Goal: Task Accomplishment & Management: Manage account settings

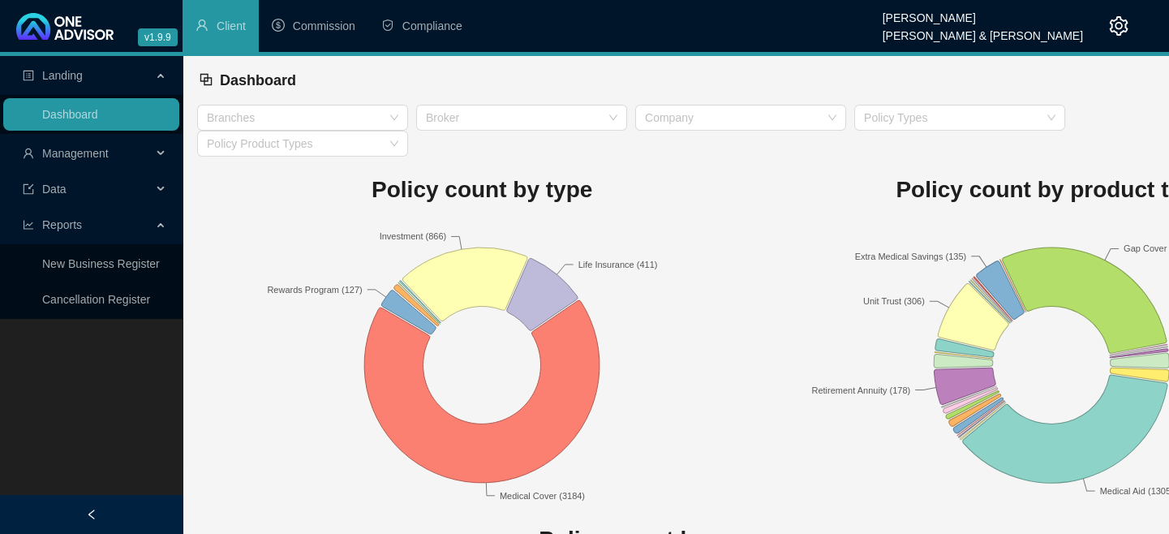
click at [70, 162] on span "Management" at bounding box center [87, 153] width 129 height 32
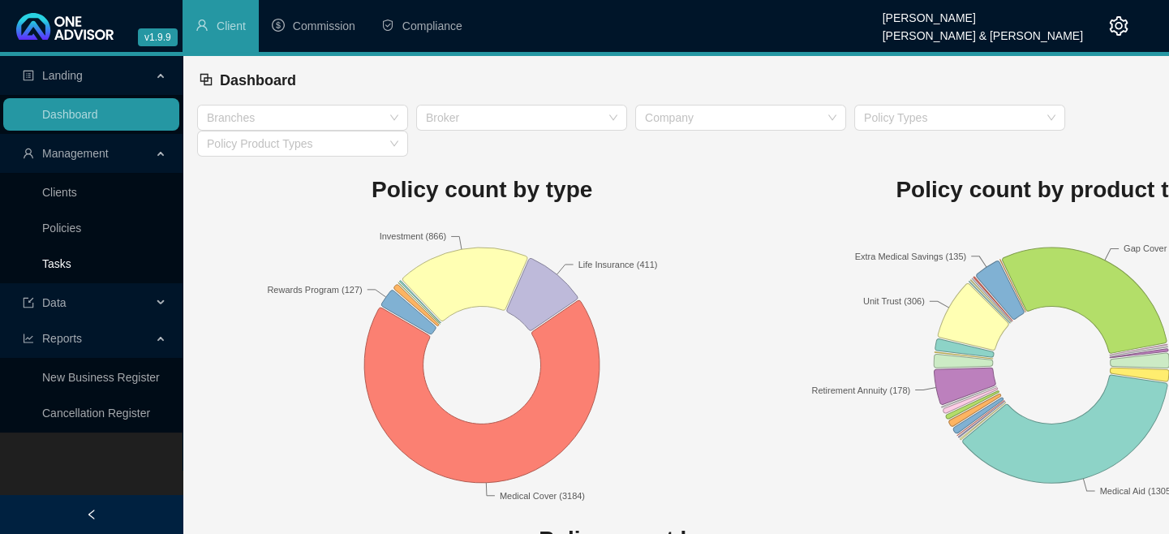
click at [54, 264] on link "Tasks" at bounding box center [56, 263] width 29 height 13
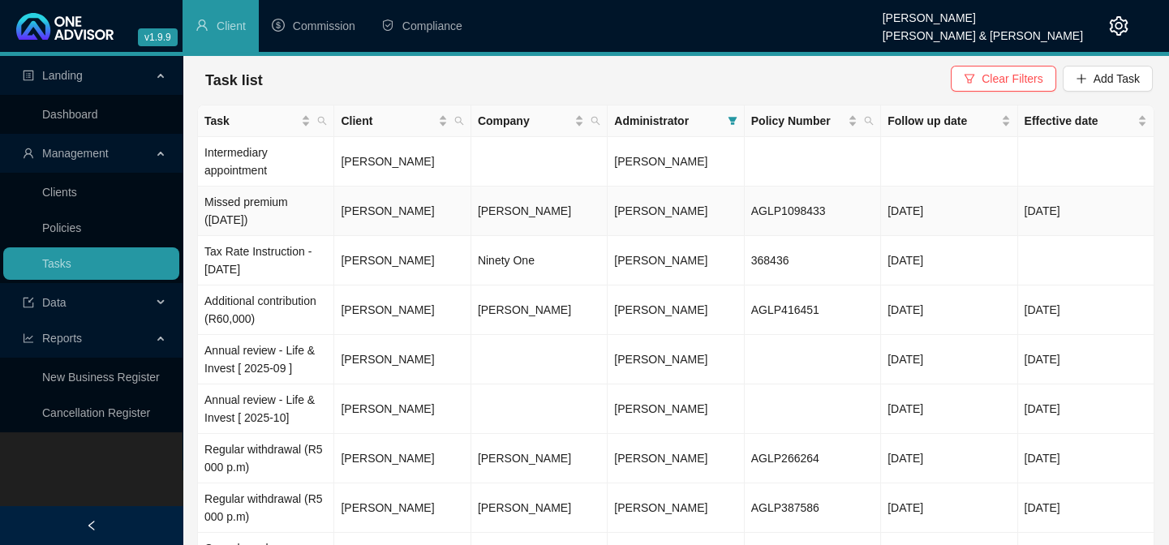
click at [260, 200] on td "Missed premium ([DATE])" at bounding box center [266, 211] width 136 height 49
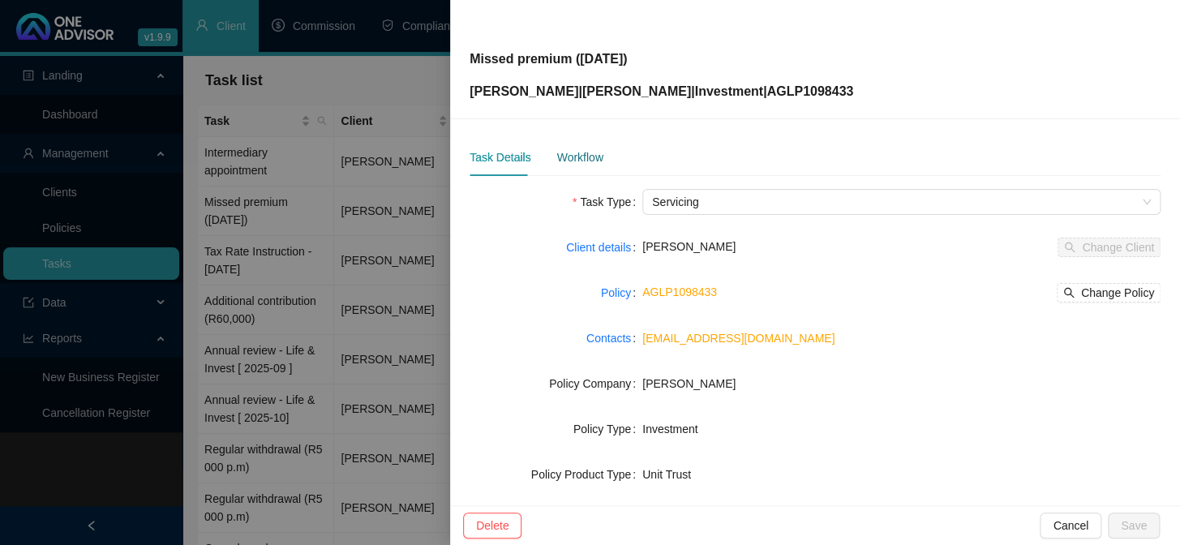
click at [578, 154] on div "Workflow" at bounding box center [580, 157] width 46 height 18
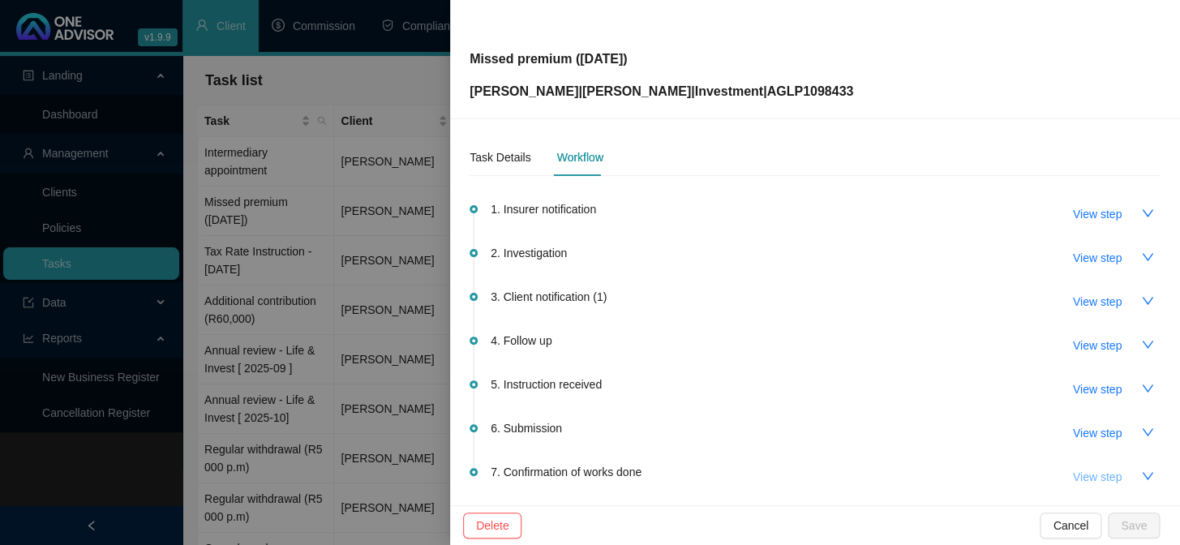
click at [1094, 482] on span "View step" at bounding box center [1097, 477] width 49 height 18
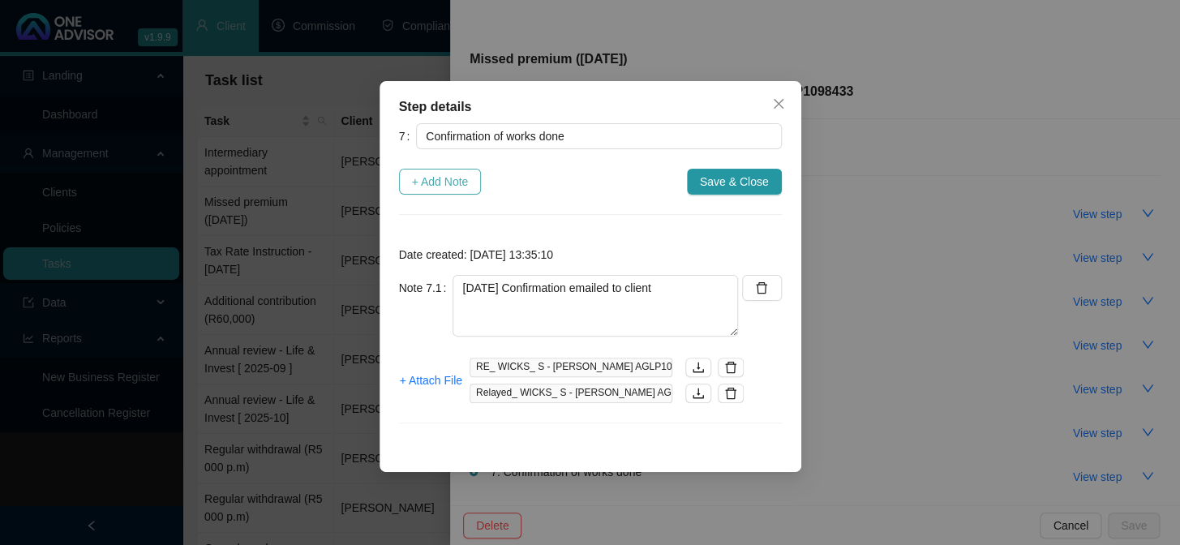
click at [446, 183] on span "+ Add Note" at bounding box center [440, 182] width 57 height 18
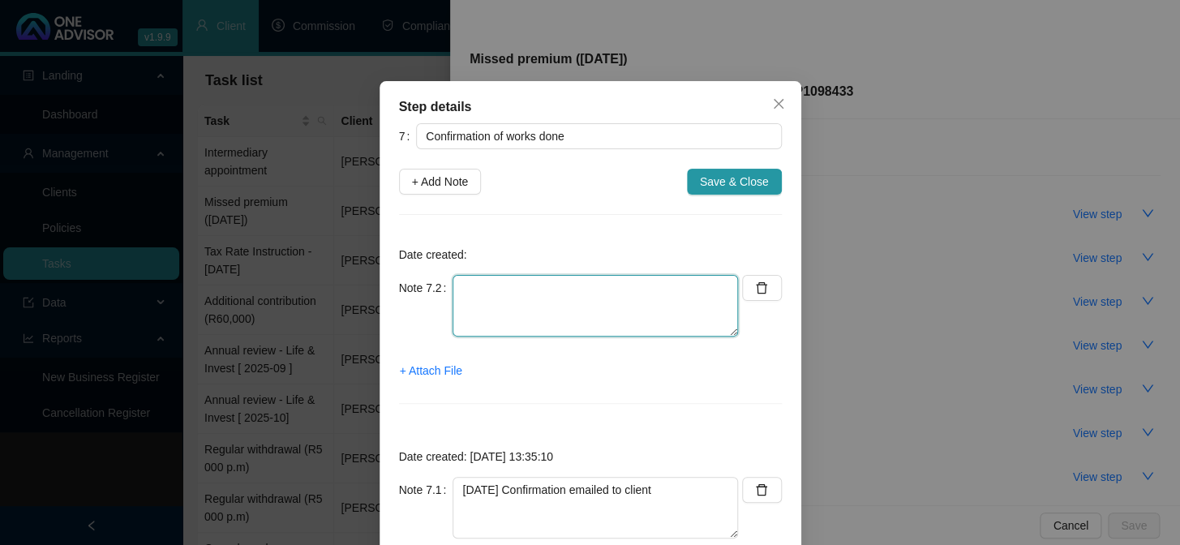
click at [532, 322] on textarea at bounding box center [596, 306] width 286 height 62
type textarea "d"
click at [649, 287] on textarea "Double checked online - debit order isloaded" at bounding box center [596, 306] width 286 height 62
type textarea "Double checked online - debit order is loaded"
click at [419, 371] on span "+ Attach File" at bounding box center [431, 371] width 62 height 18
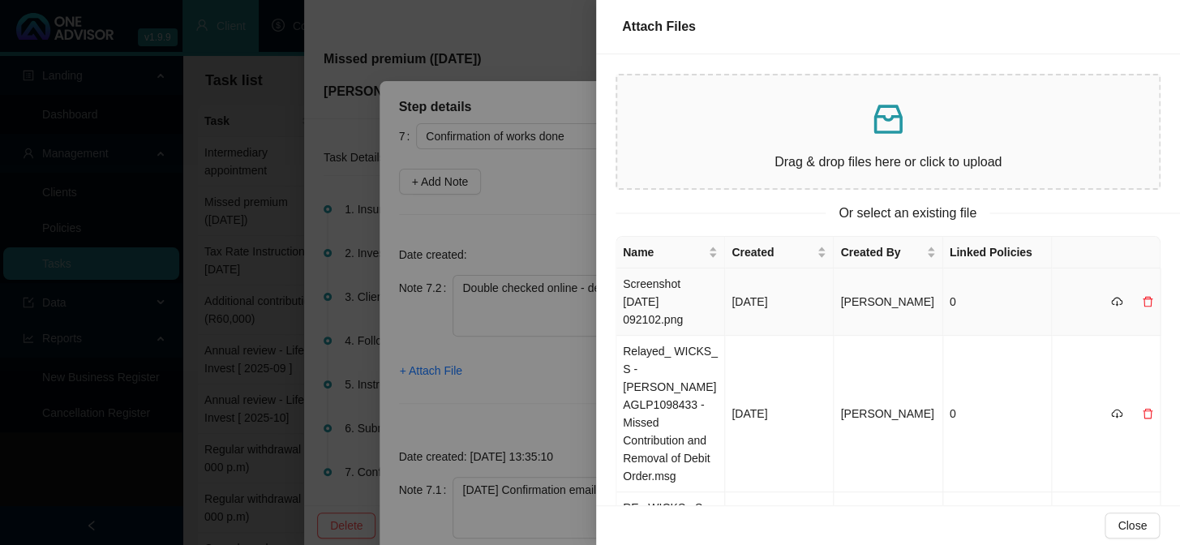
click at [646, 294] on td "Screenshot [DATE] 092102.png" at bounding box center [671, 302] width 109 height 67
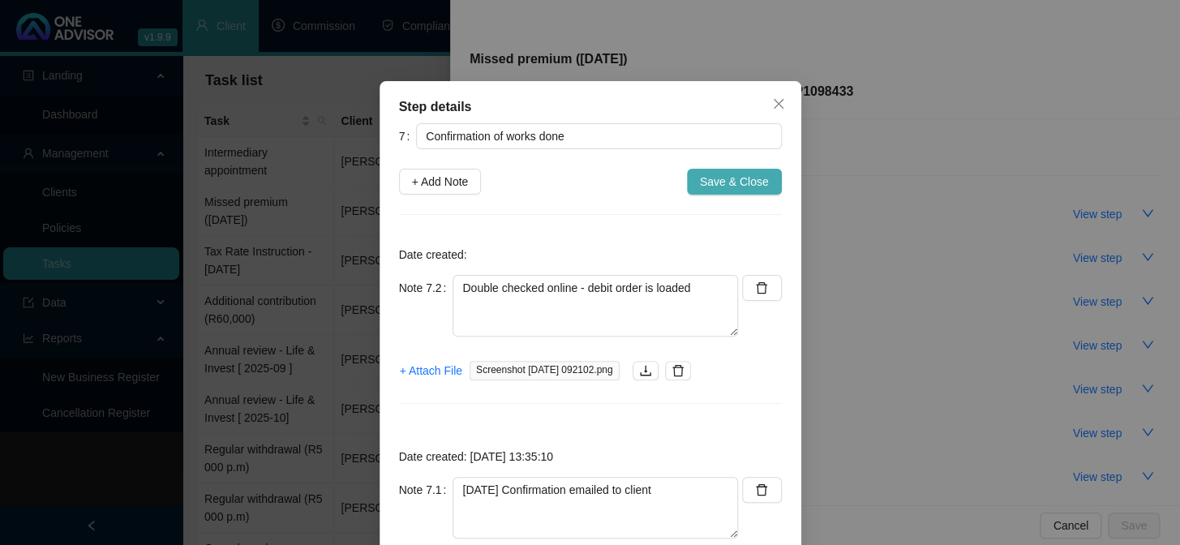
click at [713, 176] on span "Save & Close" at bounding box center [734, 182] width 69 height 18
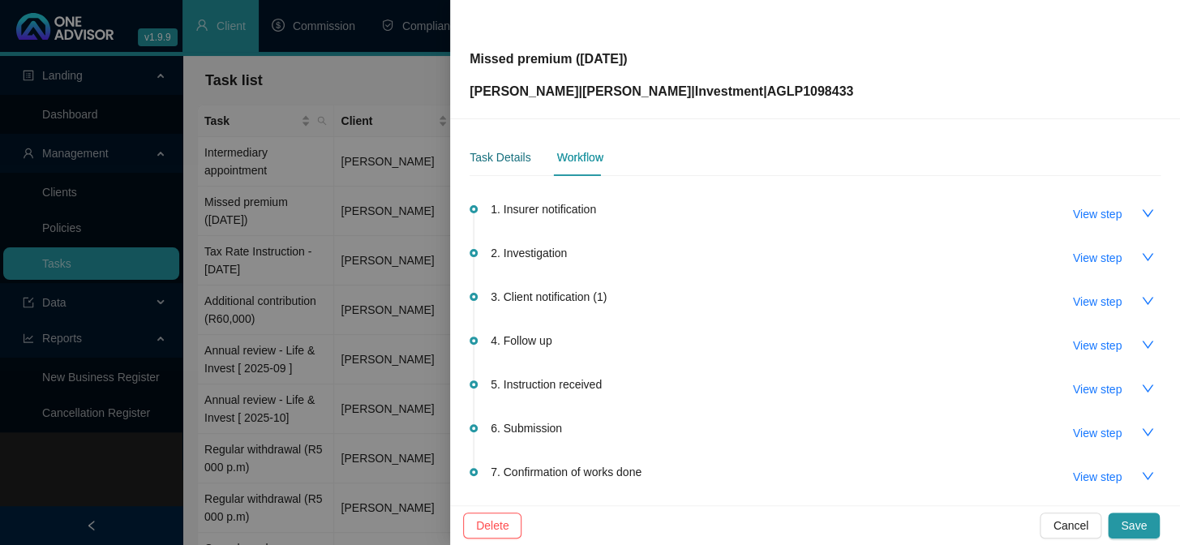
click at [492, 157] on div "Task Details" at bounding box center [500, 157] width 61 height 18
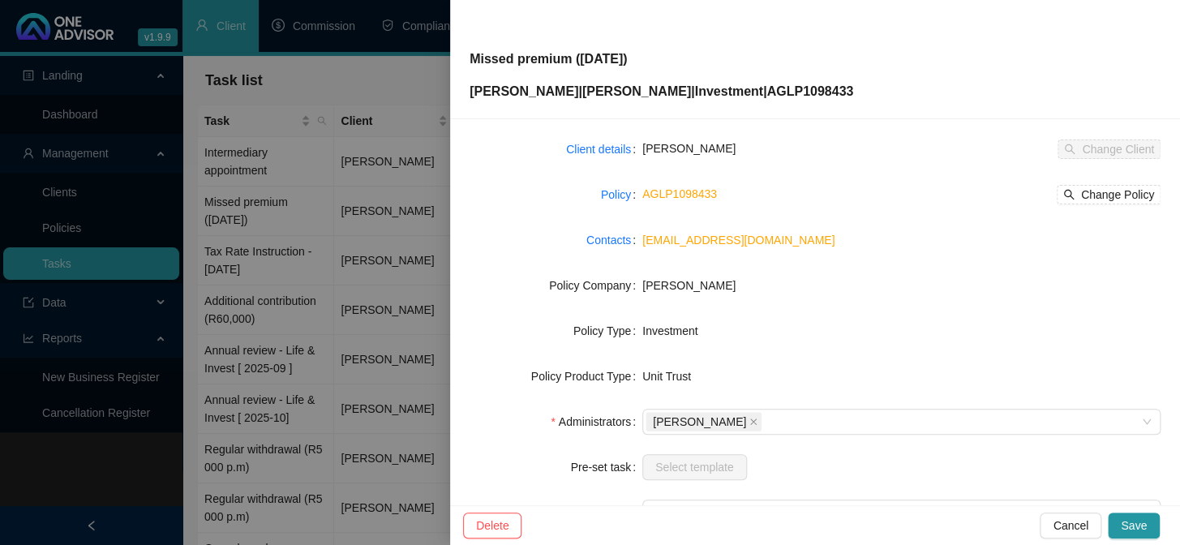
scroll to position [247, 0]
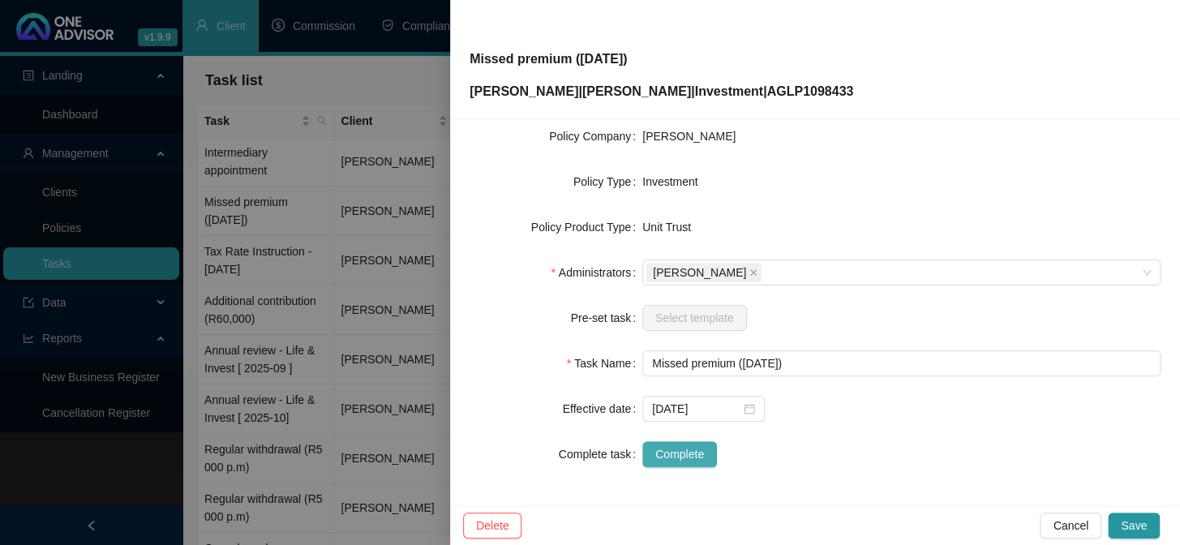
click at [682, 455] on span "Complete" at bounding box center [680, 454] width 49 height 18
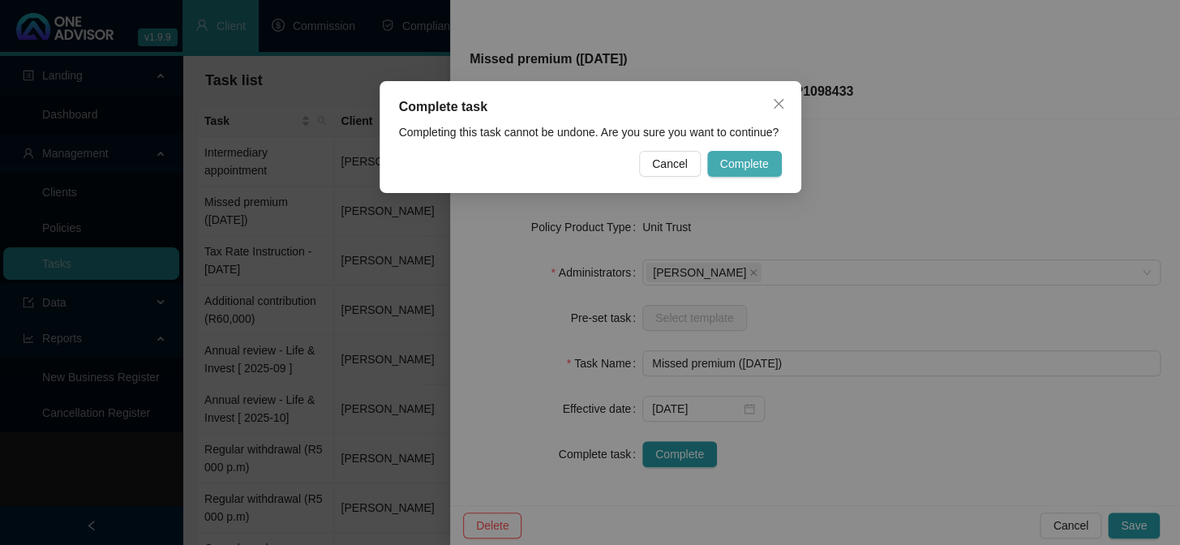
click at [758, 166] on span "Complete" at bounding box center [744, 164] width 49 height 18
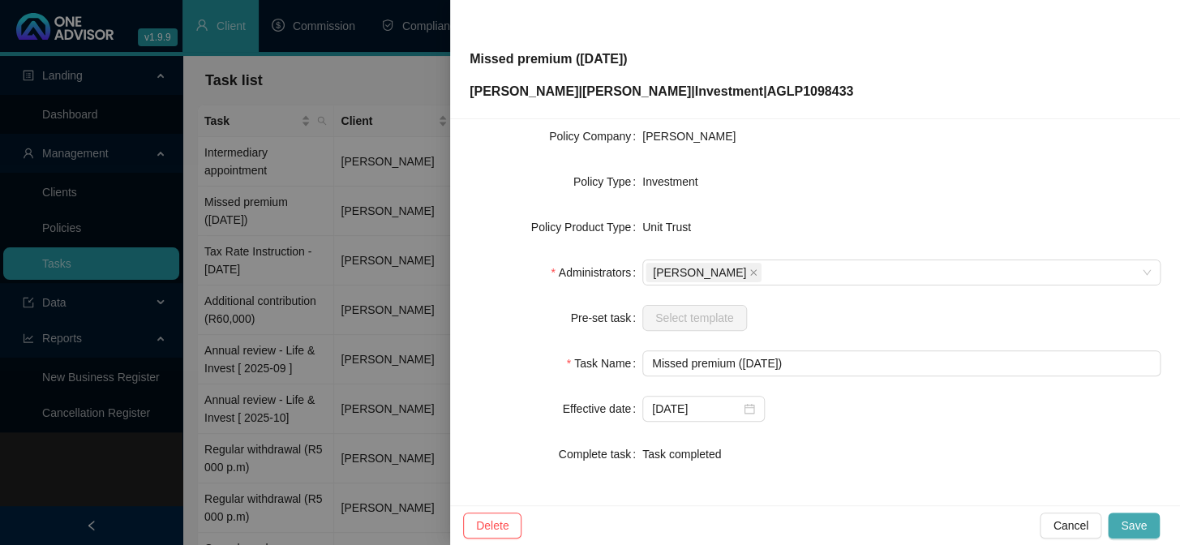
click at [1133, 519] on span "Save" at bounding box center [1134, 526] width 26 height 18
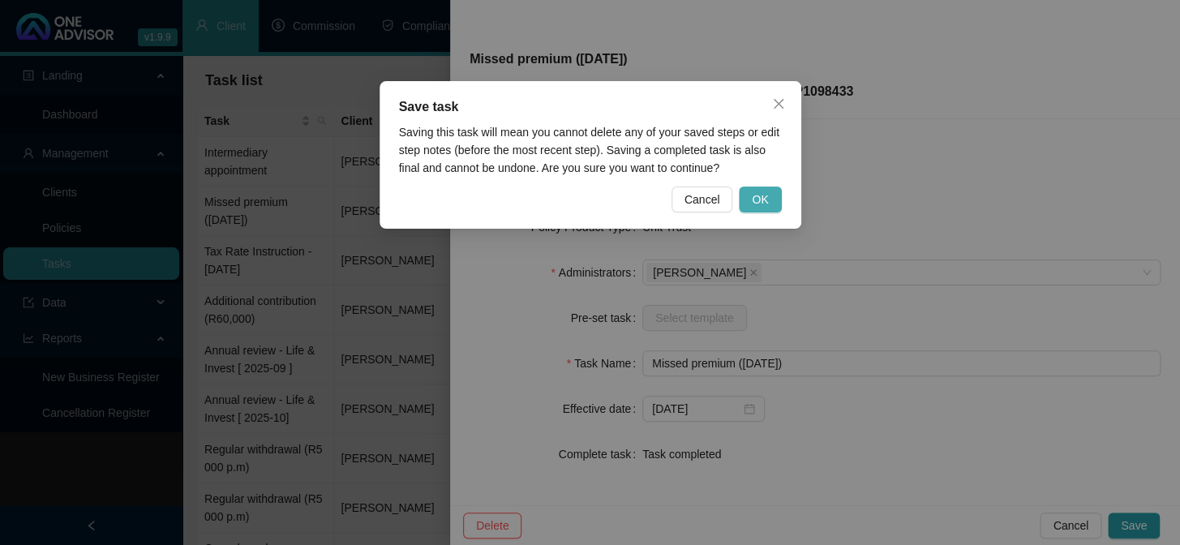
click at [779, 196] on button "OK" at bounding box center [760, 200] width 42 height 26
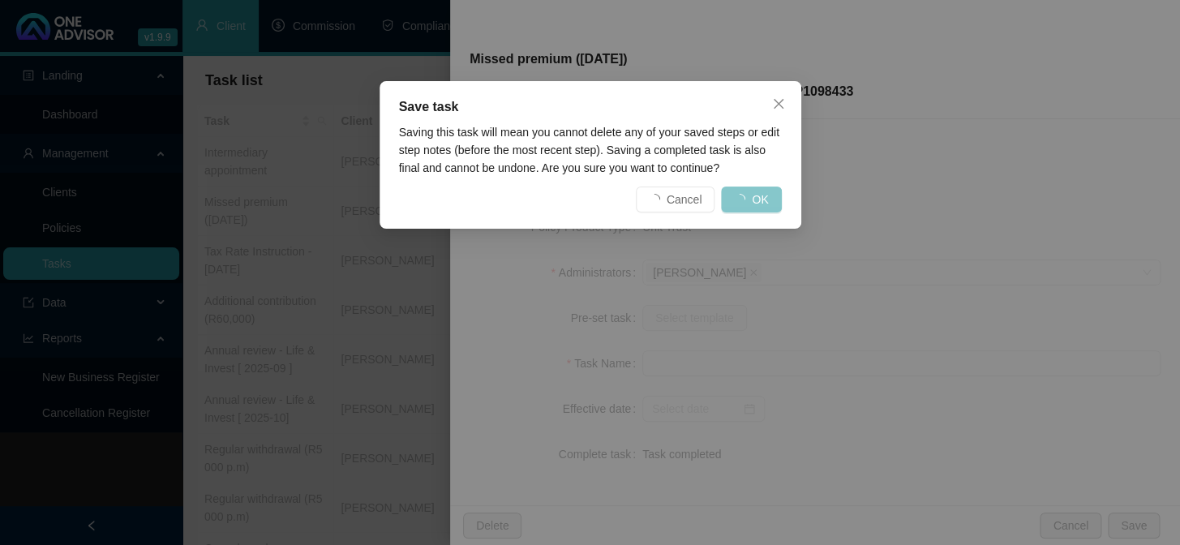
scroll to position [228, 0]
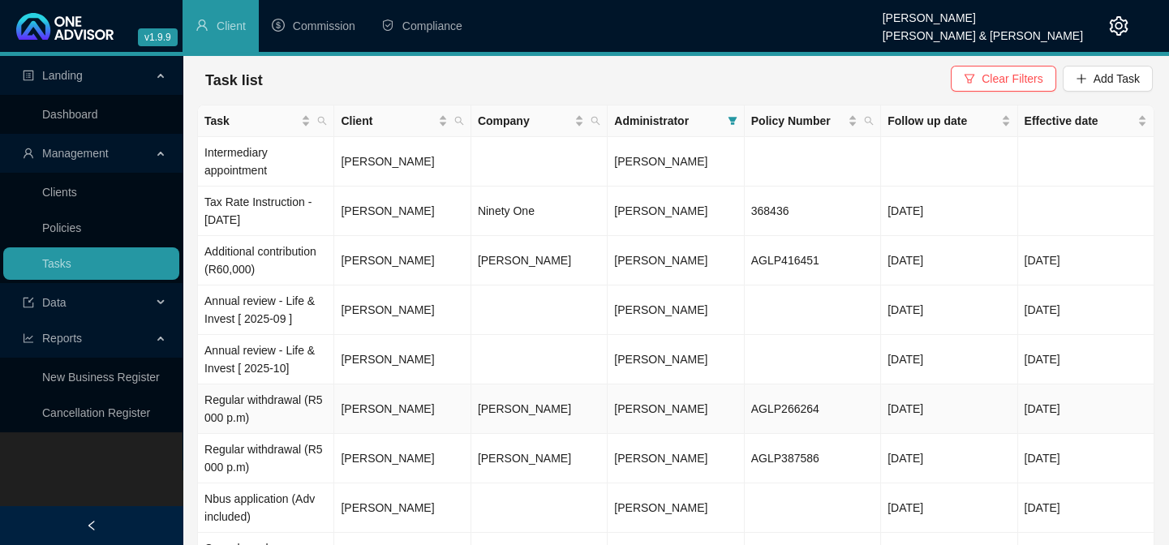
click at [273, 399] on td "Regular withdrawal (R5 000 p.m)" at bounding box center [266, 409] width 136 height 49
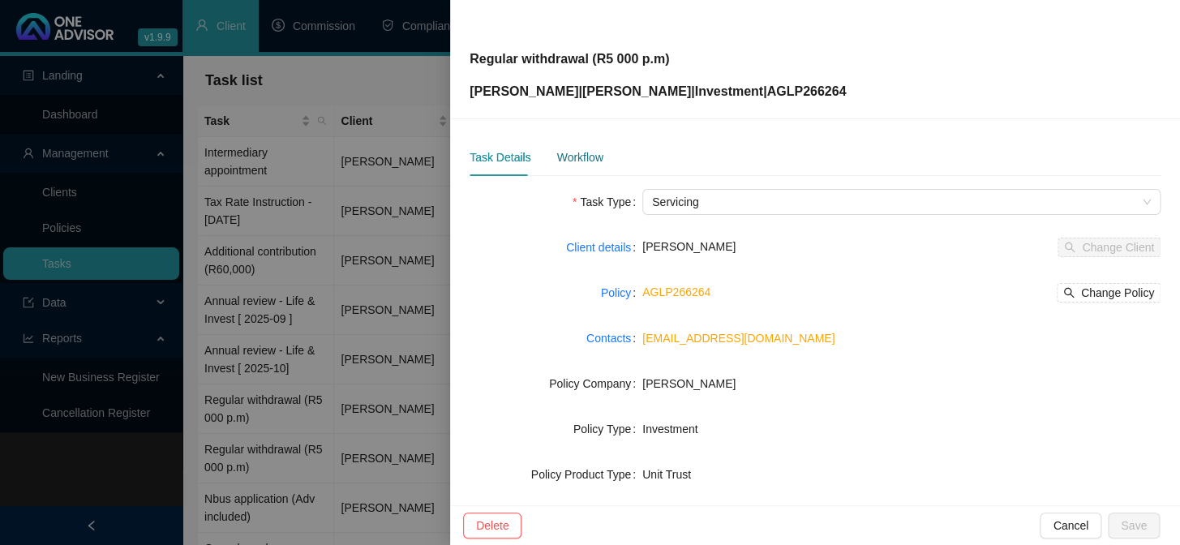
click at [569, 156] on div "Workflow" at bounding box center [580, 157] width 46 height 18
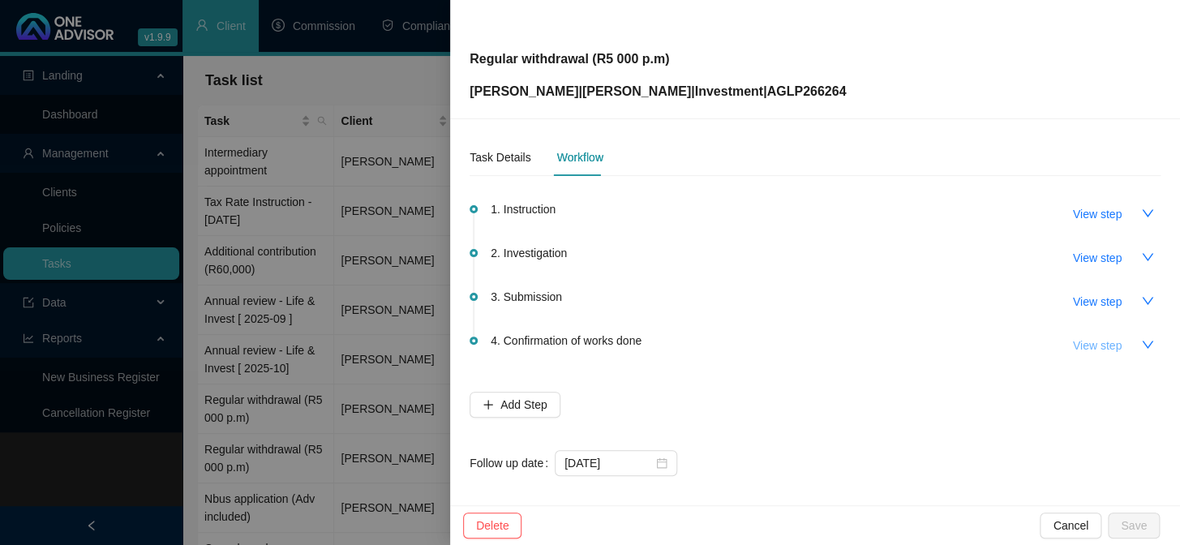
click at [1089, 346] on span "View step" at bounding box center [1097, 346] width 49 height 18
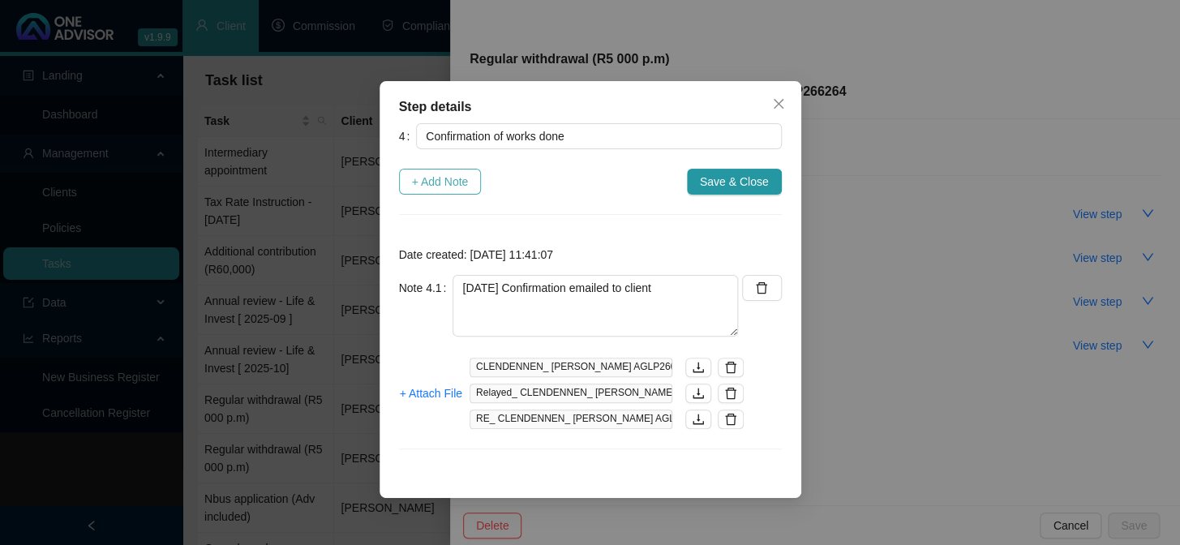
click at [441, 178] on span "+ Add Note" at bounding box center [440, 182] width 57 height 18
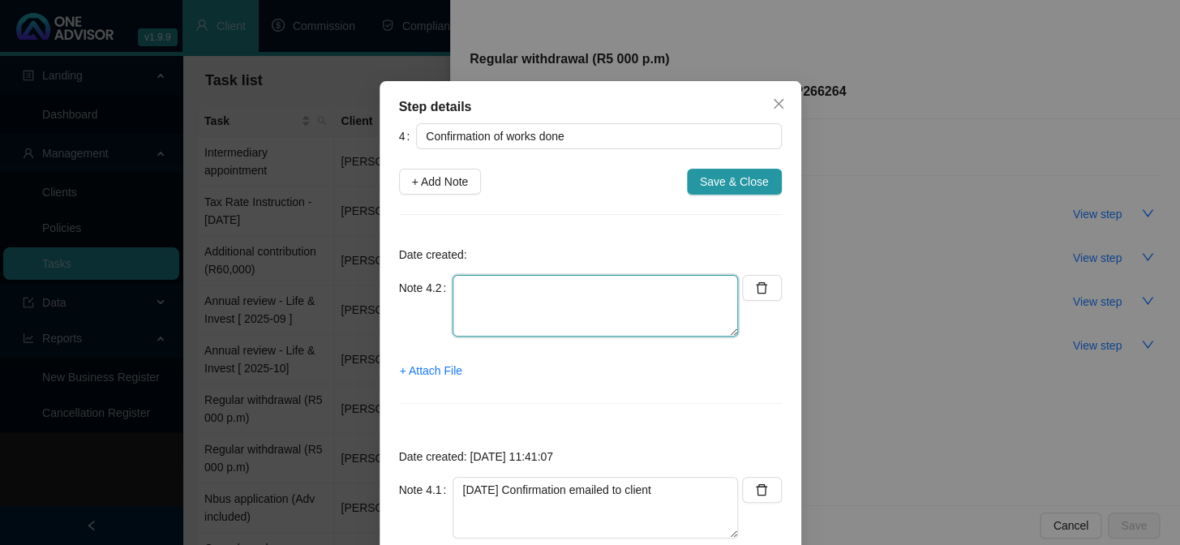
click at [475, 292] on textarea at bounding box center [596, 306] width 286 height 62
type textarea "3"
type textarea "Double checked online"
click at [411, 364] on span "+ Attach File" at bounding box center [431, 371] width 62 height 18
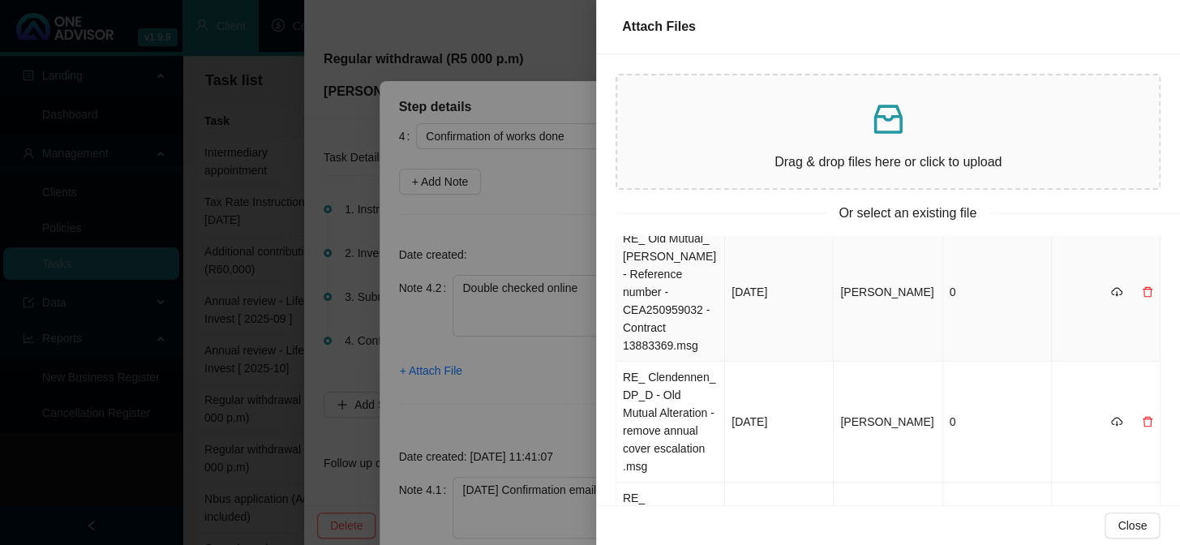
scroll to position [0, 0]
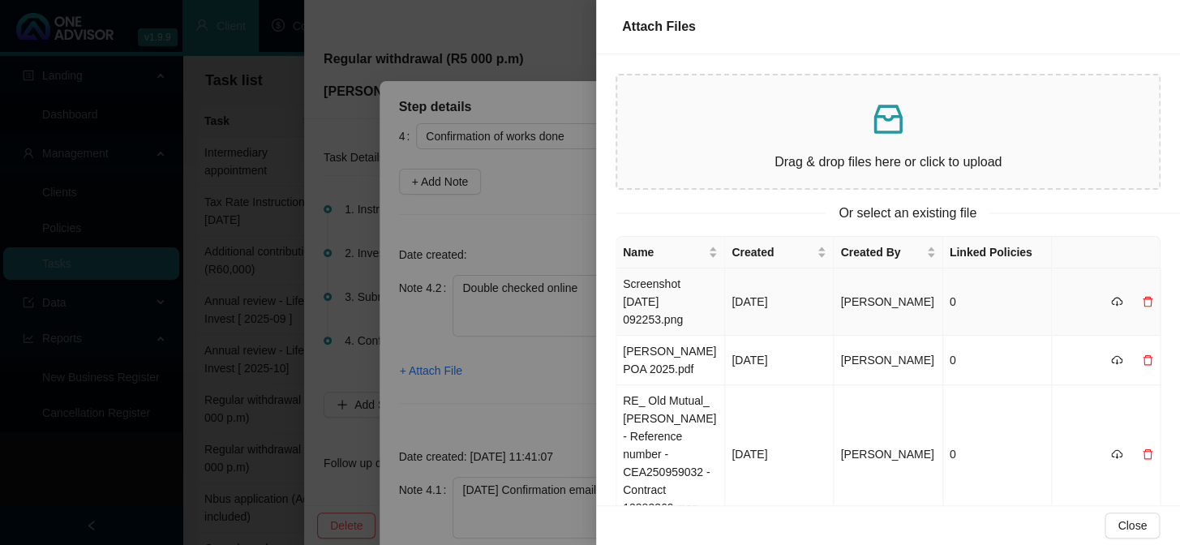
click at [664, 290] on td "Screenshot [DATE] 092253.png" at bounding box center [671, 302] width 109 height 67
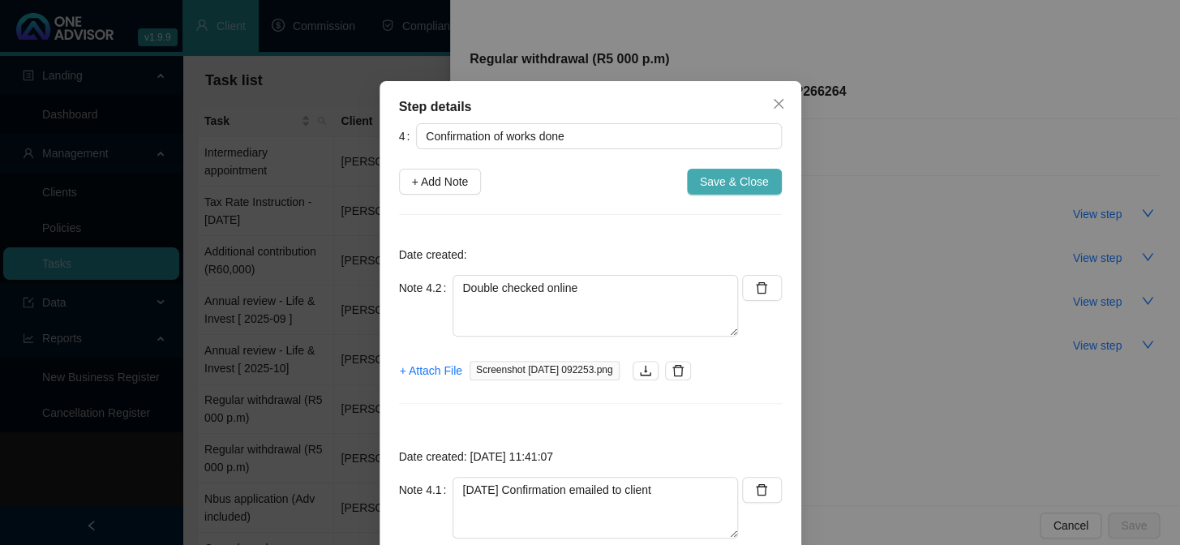
click at [717, 187] on span "Save & Close" at bounding box center [734, 182] width 69 height 18
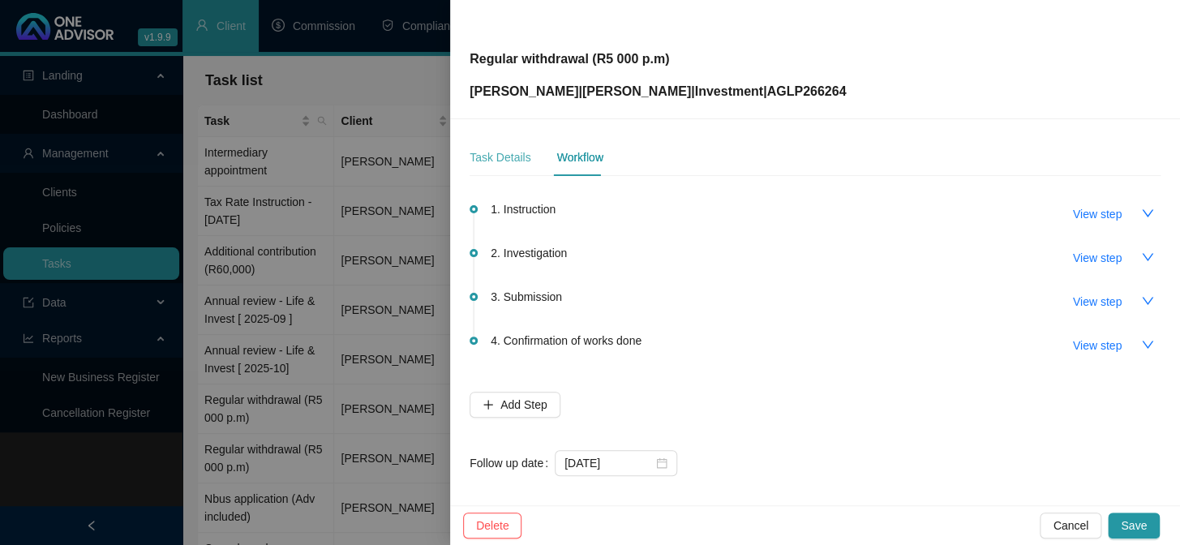
click at [497, 170] on div "Task Details" at bounding box center [500, 157] width 61 height 37
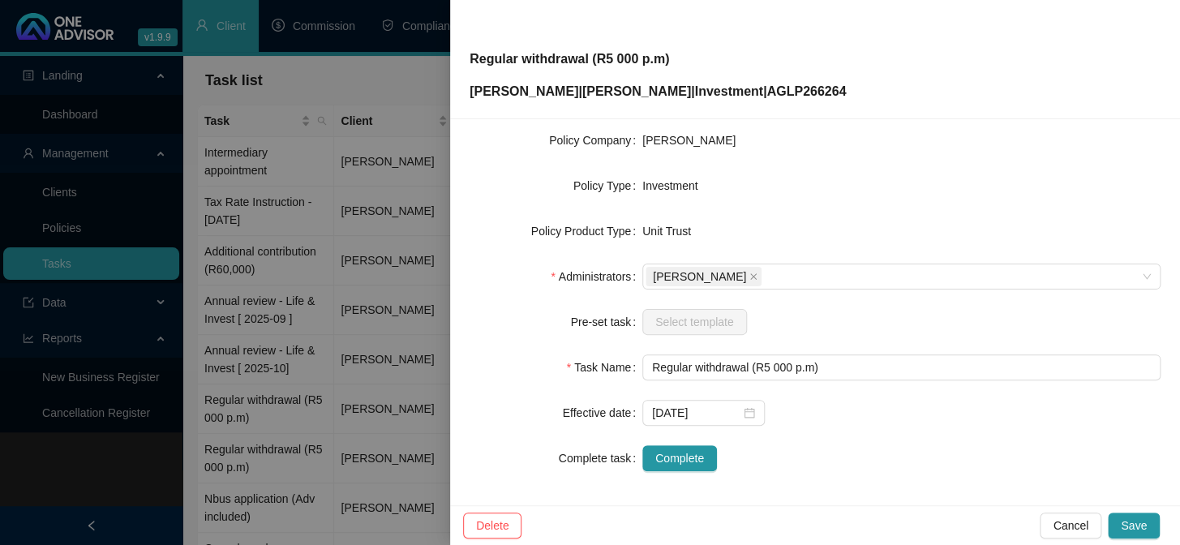
scroll to position [247, 0]
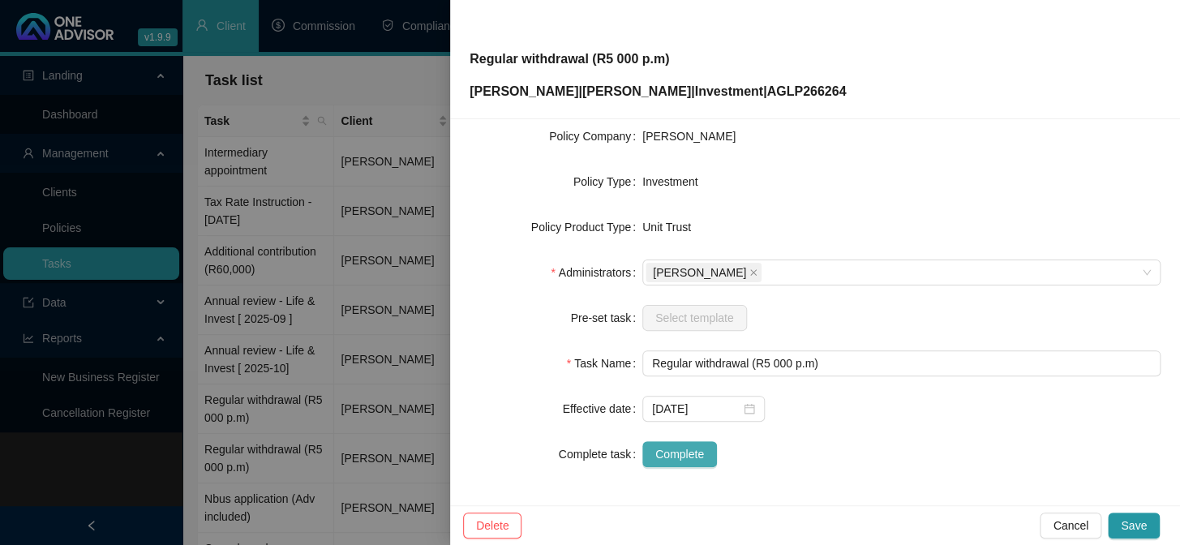
click at [698, 455] on span "Complete" at bounding box center [680, 454] width 49 height 18
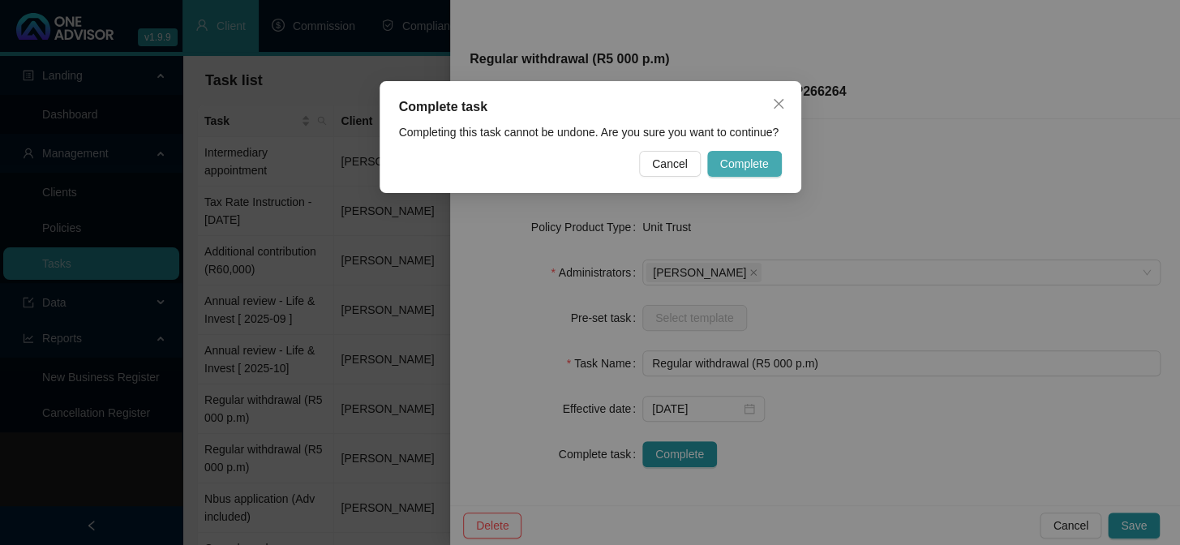
click at [754, 161] on span "Complete" at bounding box center [744, 164] width 49 height 18
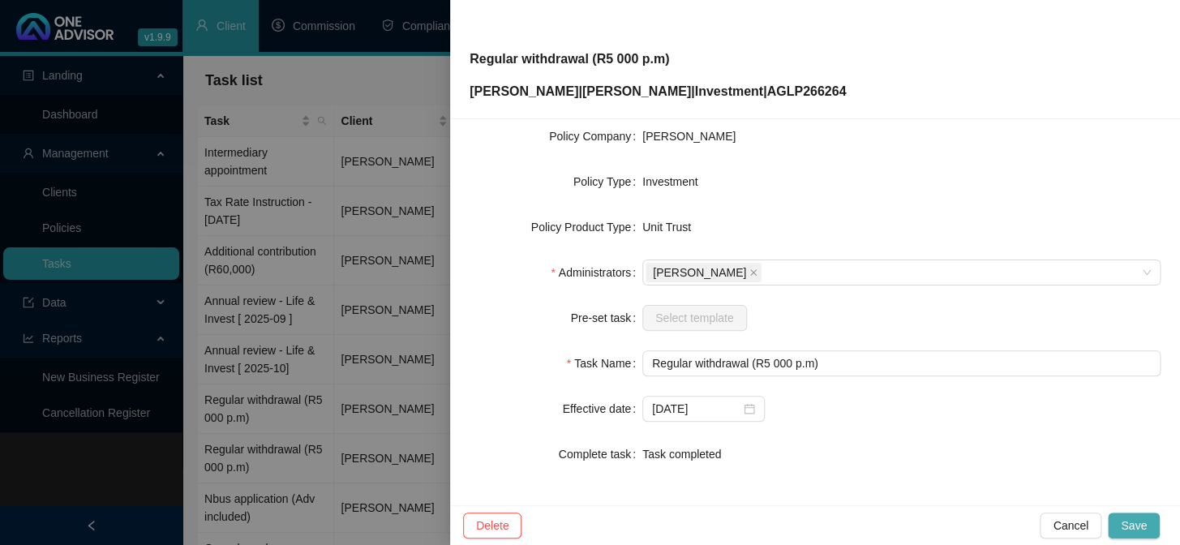
click at [1142, 520] on span "Save" at bounding box center [1134, 526] width 26 height 18
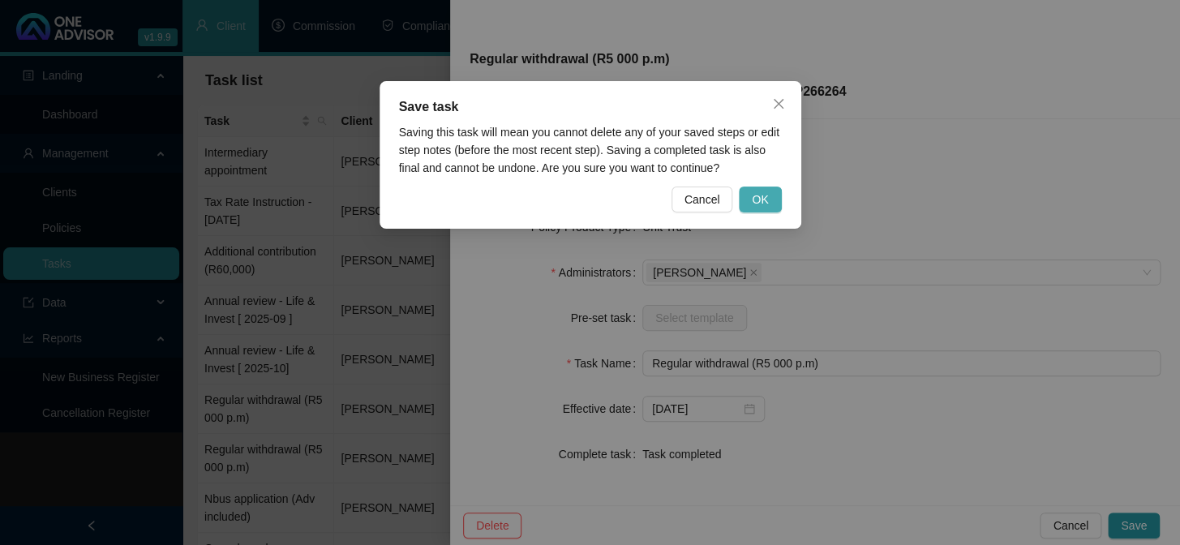
click at [772, 202] on button "OK" at bounding box center [760, 200] width 42 height 26
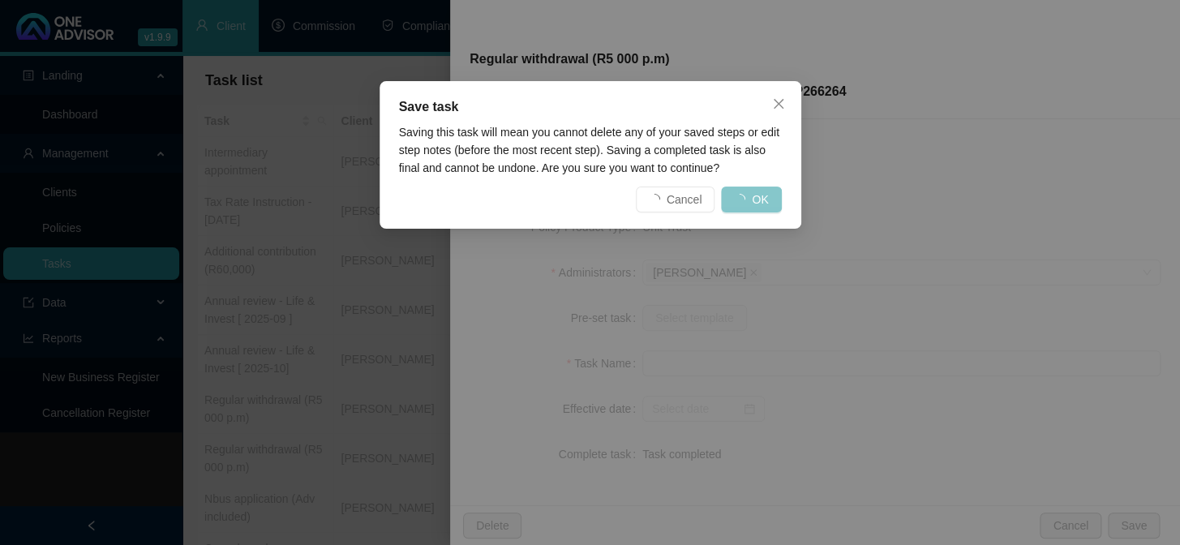
scroll to position [228, 0]
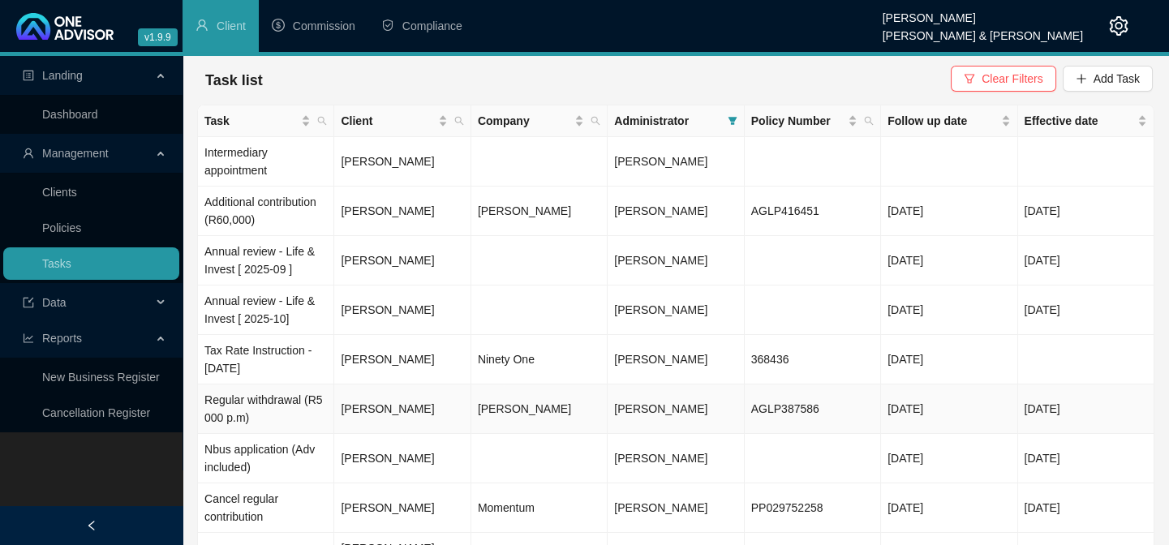
click at [293, 402] on td "Regular withdrawal (R5 000 p.m)" at bounding box center [266, 409] width 136 height 49
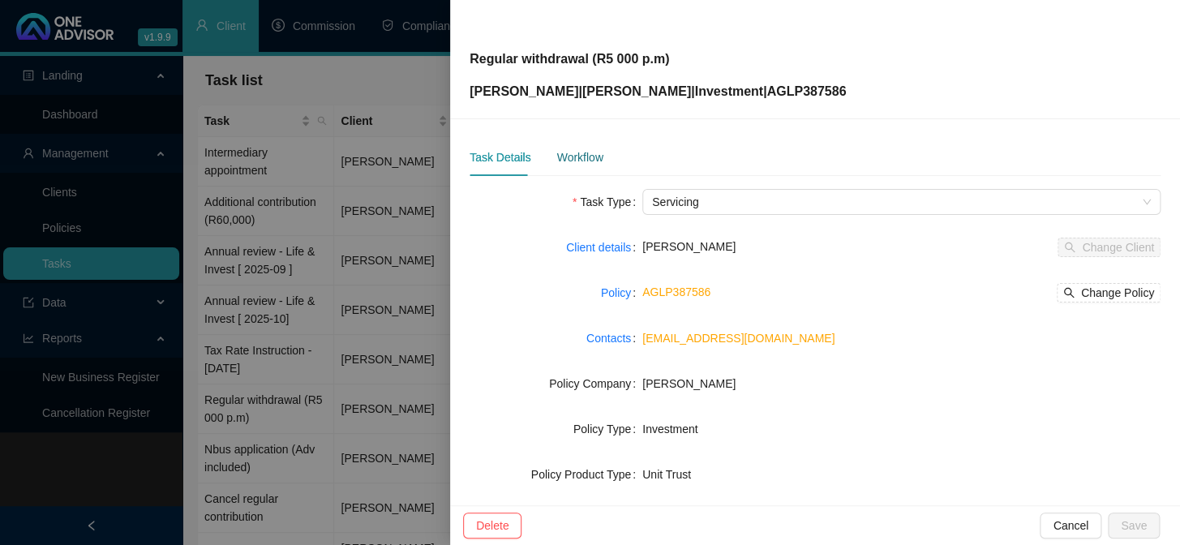
click at [563, 156] on div "Workflow" at bounding box center [580, 157] width 46 height 18
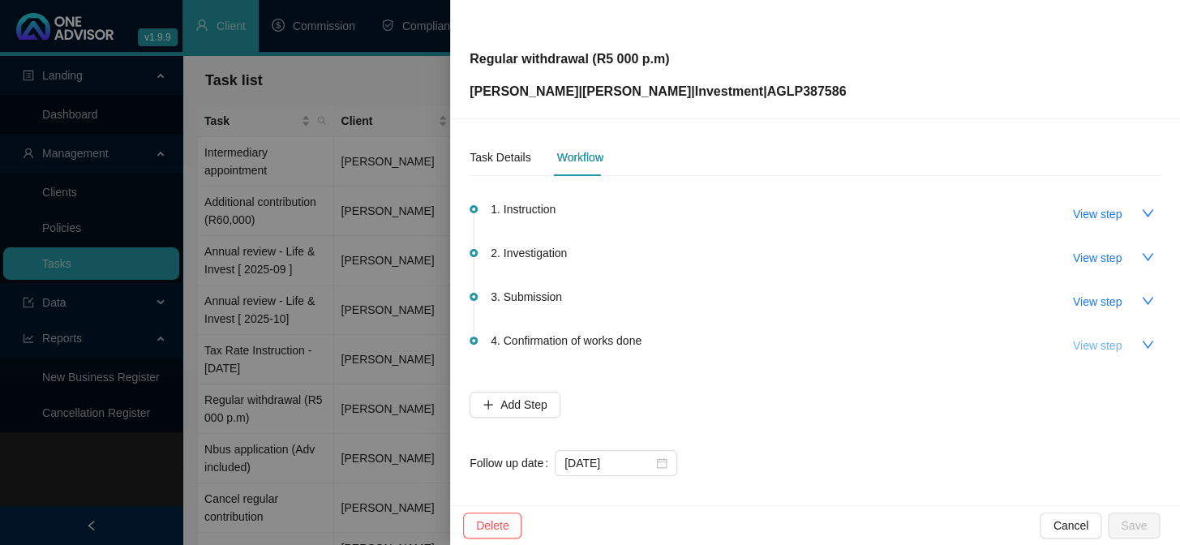
click at [1094, 349] on span "View step" at bounding box center [1097, 346] width 49 height 18
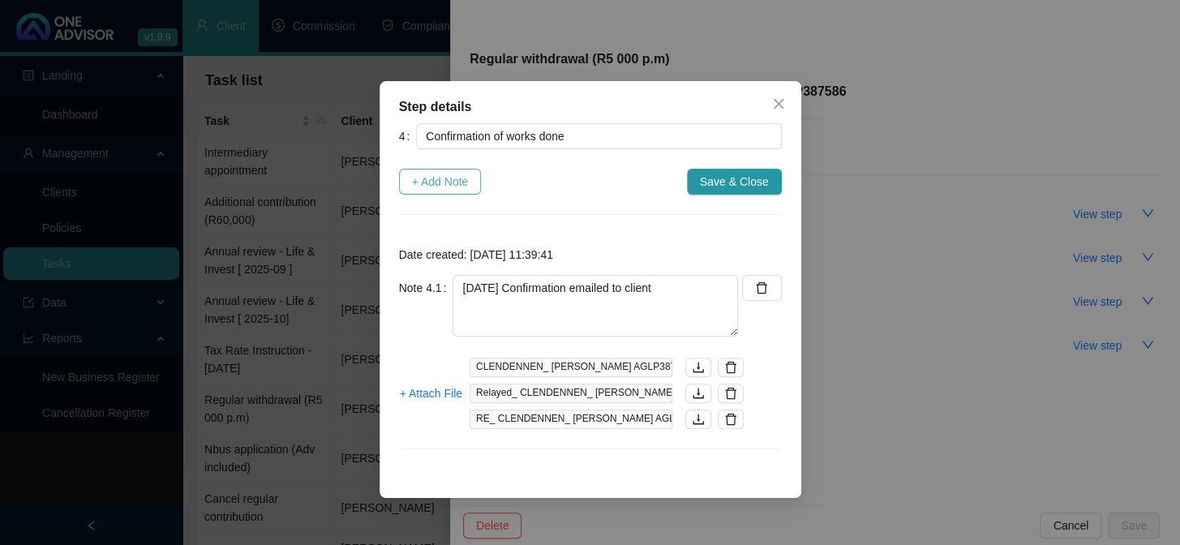
click at [434, 185] on span "+ Add Note" at bounding box center [440, 182] width 57 height 18
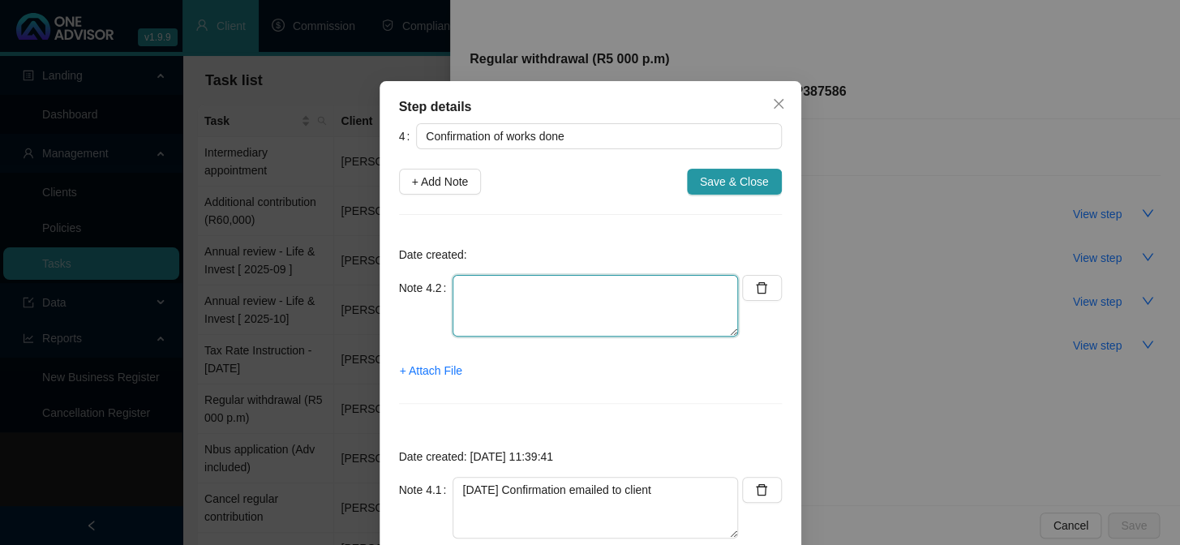
click at [494, 296] on textarea at bounding box center [596, 306] width 286 height 62
type textarea "Double checked online"
click at [422, 375] on span "+ Attach File" at bounding box center [431, 371] width 62 height 18
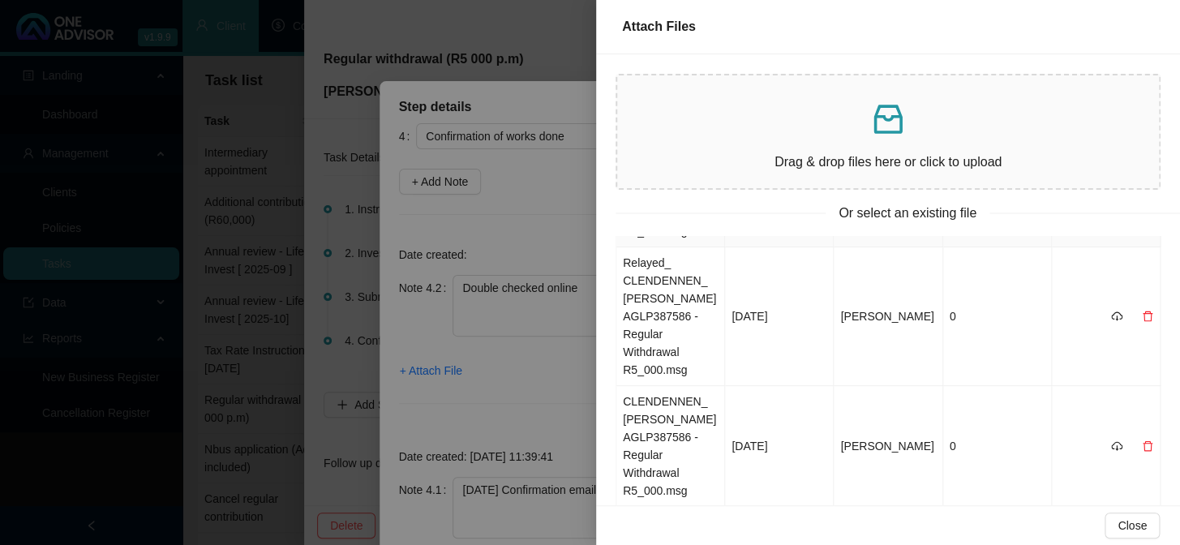
scroll to position [0, 0]
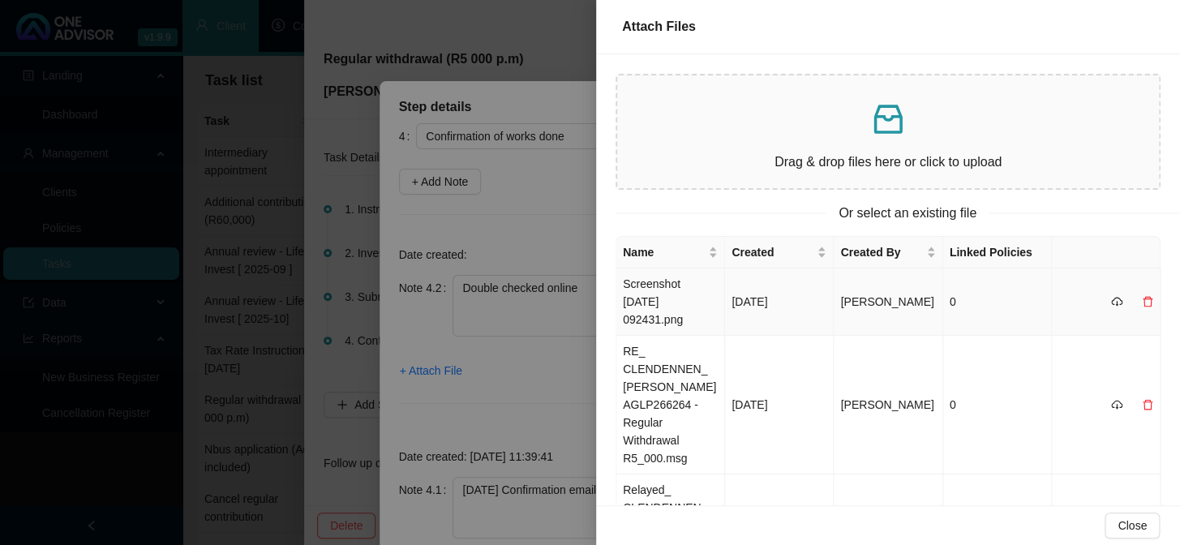
click at [647, 301] on td "Screenshot [DATE] 092431.png" at bounding box center [671, 302] width 109 height 67
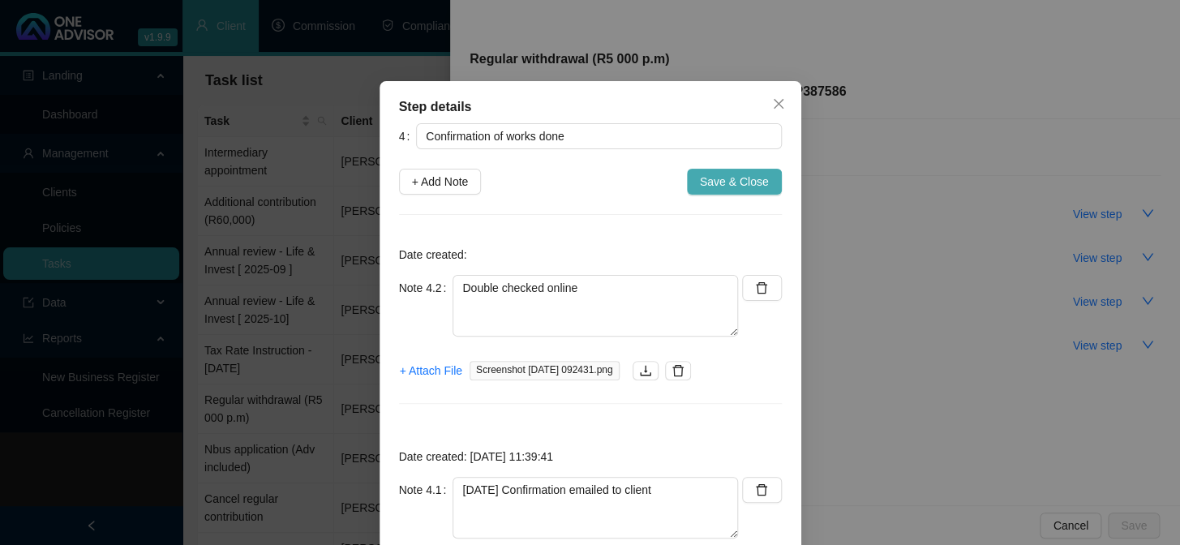
click at [716, 183] on span "Save & Close" at bounding box center [734, 182] width 69 height 18
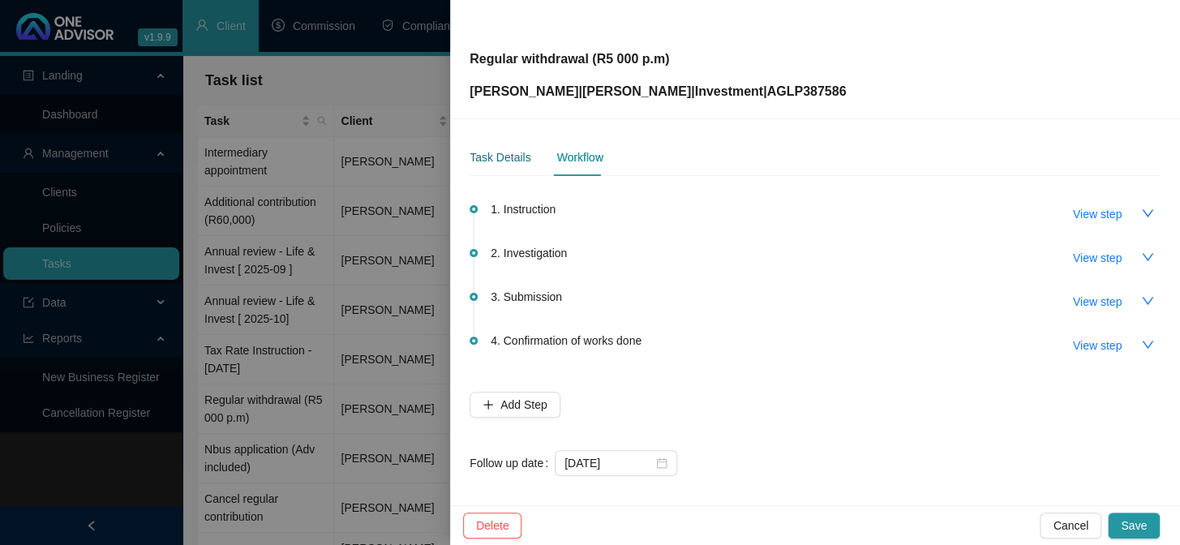
click at [500, 153] on div "Task Details" at bounding box center [500, 157] width 61 height 18
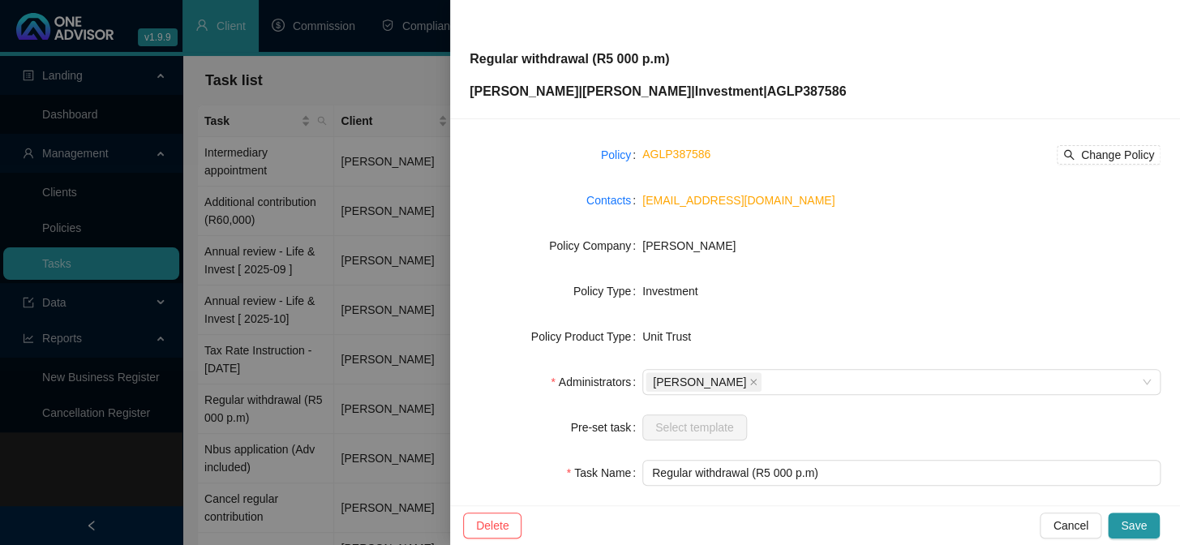
scroll to position [247, 0]
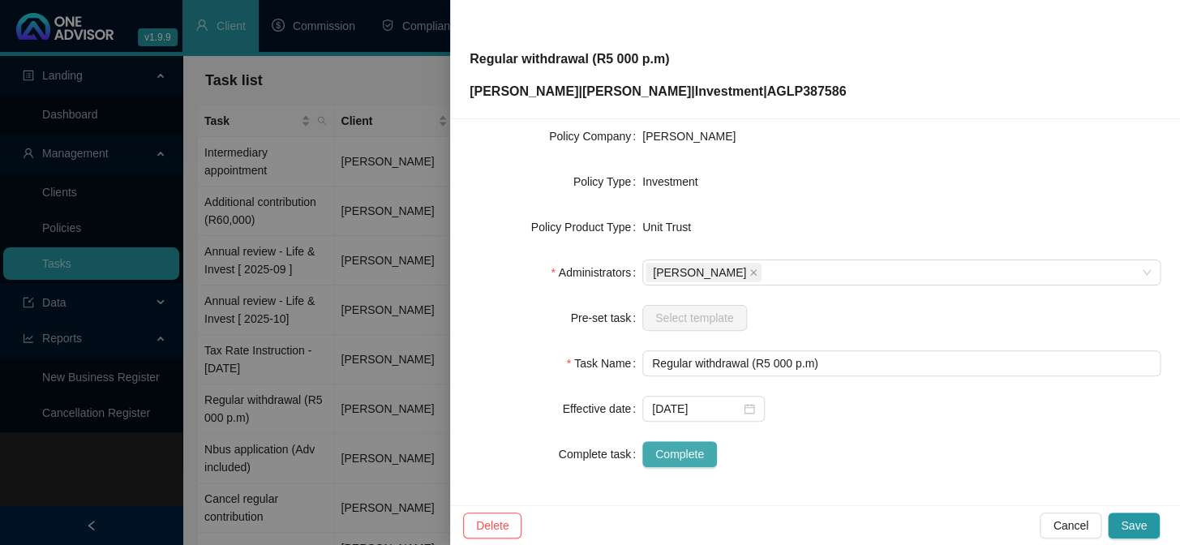
click at [690, 445] on span "Complete" at bounding box center [680, 454] width 49 height 18
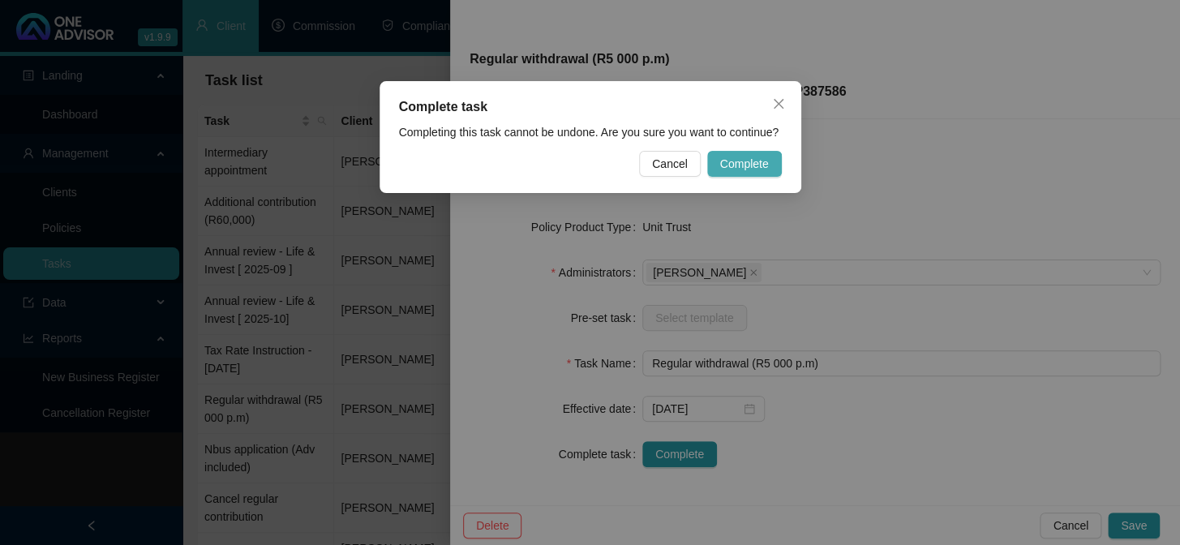
click at [742, 154] on button "Complete" at bounding box center [744, 164] width 75 height 26
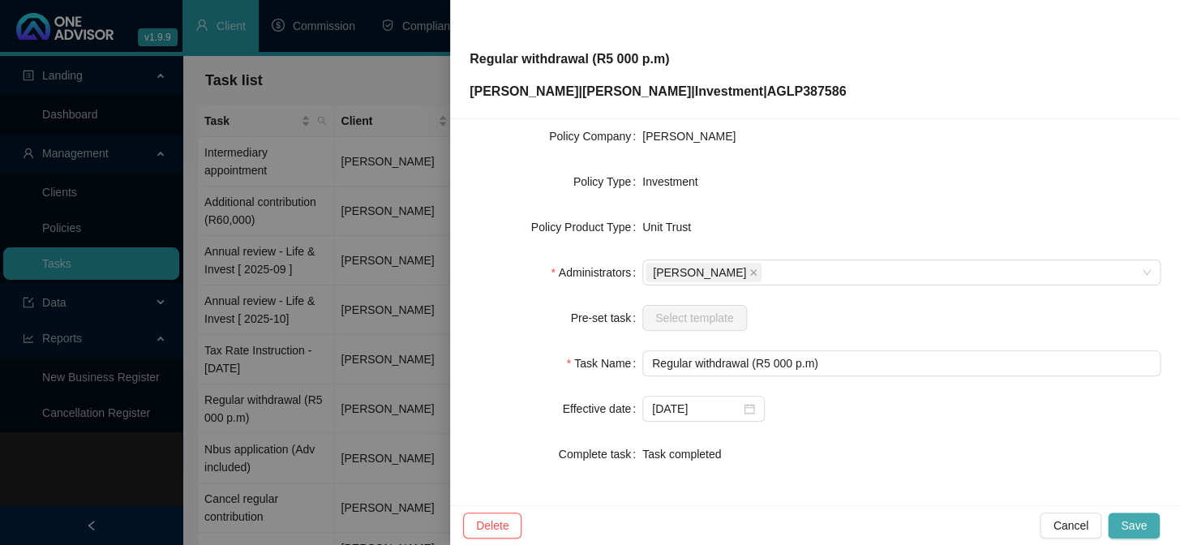
click at [1128, 527] on span "Save" at bounding box center [1134, 526] width 26 height 18
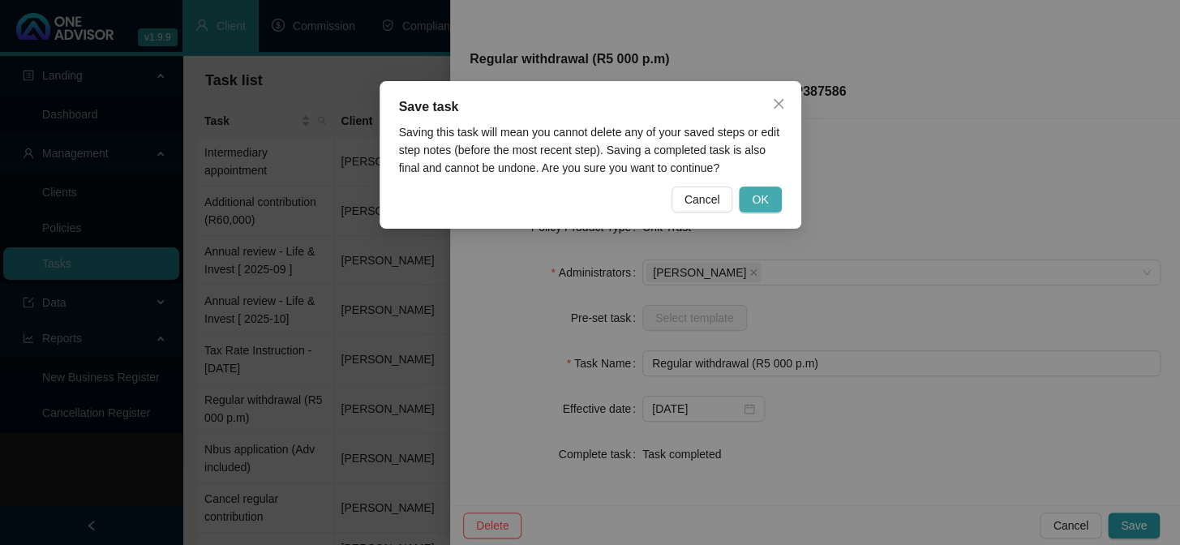
click at [757, 194] on span "OK" at bounding box center [760, 200] width 16 height 18
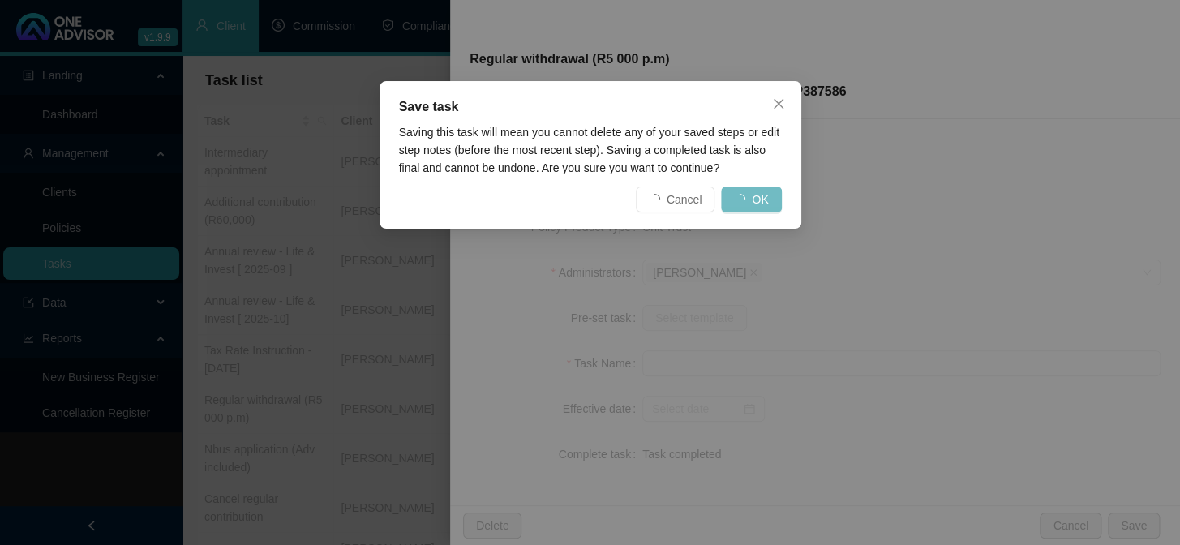
scroll to position [228, 0]
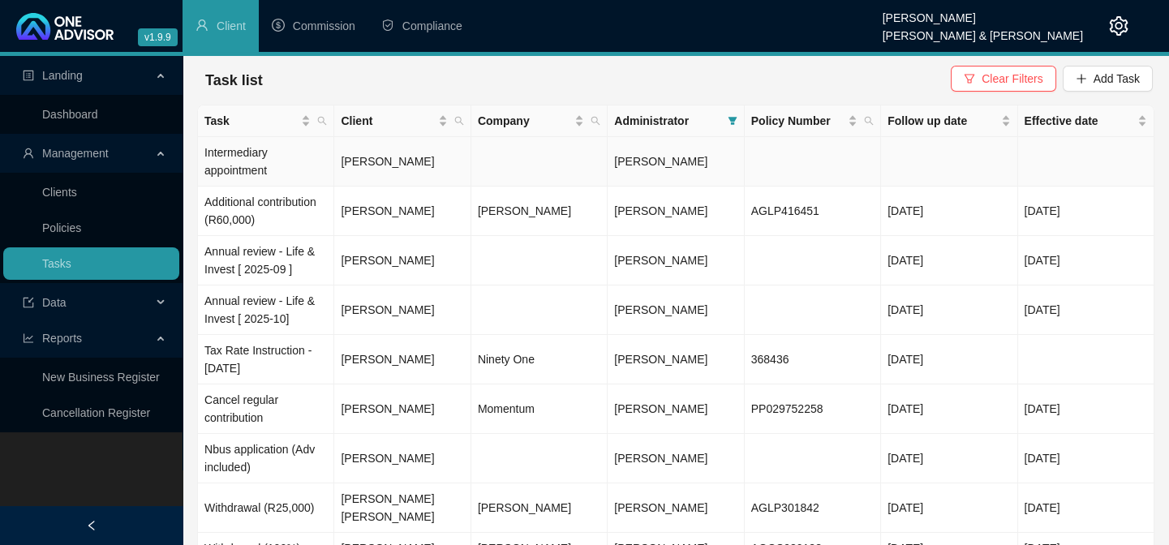
click at [220, 174] on td "Intermediary appointment" at bounding box center [266, 161] width 136 height 49
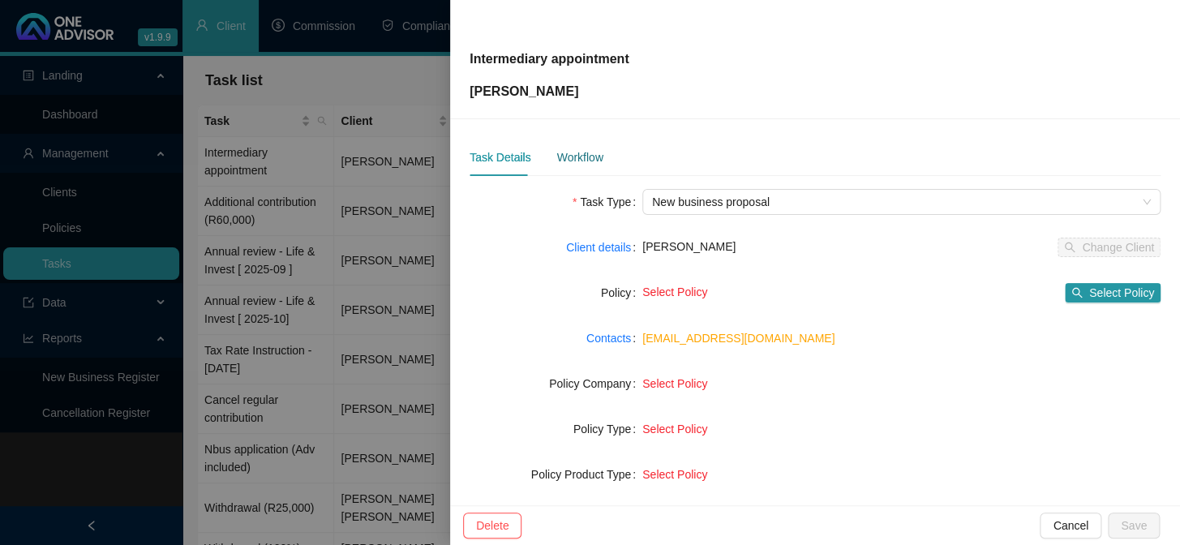
click at [578, 158] on div "Workflow" at bounding box center [580, 157] width 46 height 18
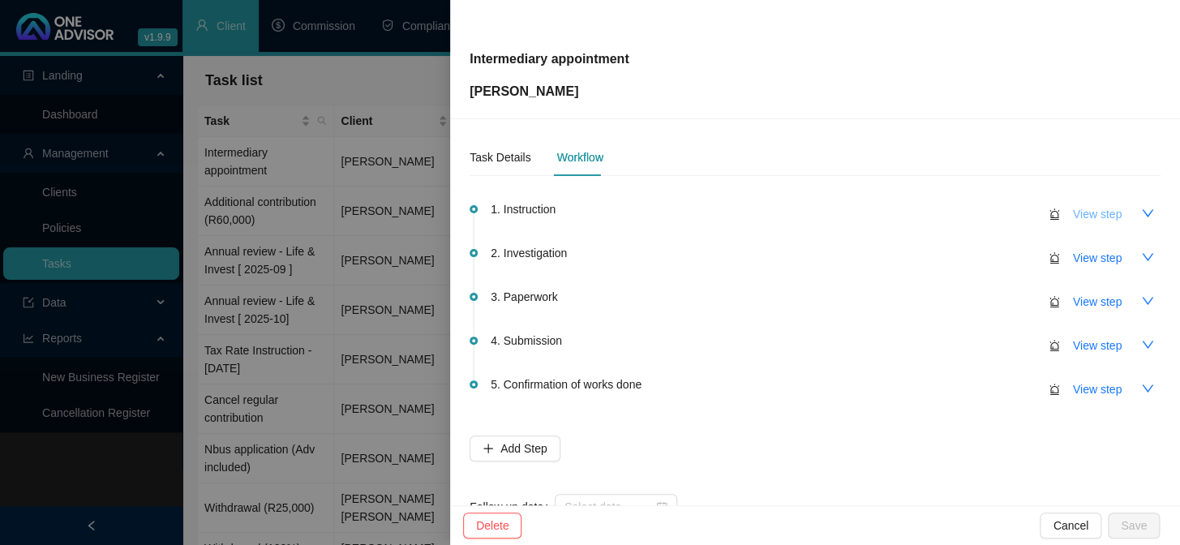
click at [1100, 211] on span "View step" at bounding box center [1097, 214] width 49 height 18
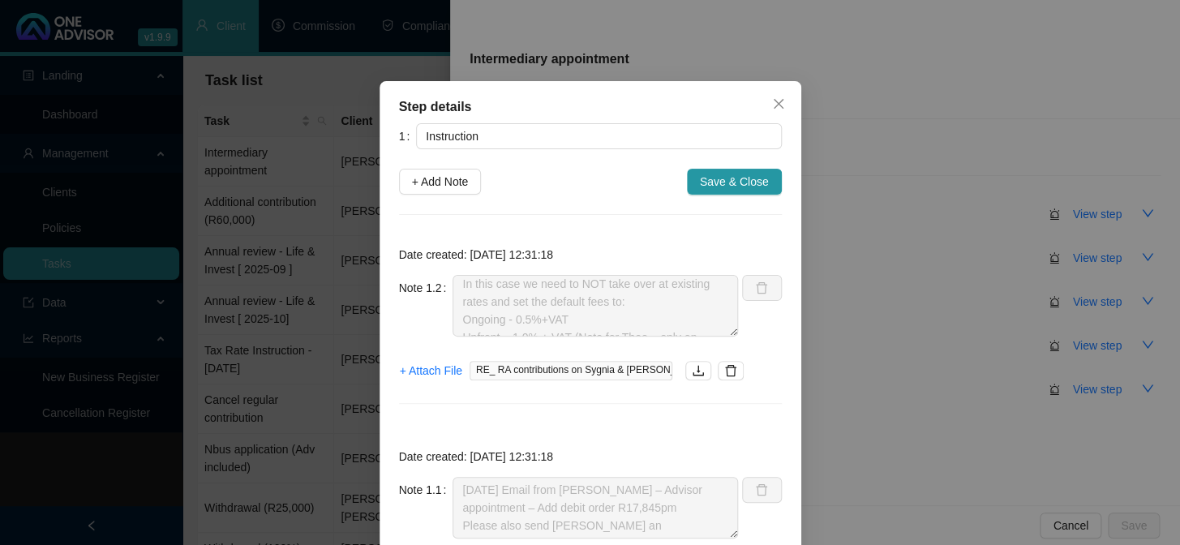
scroll to position [0, 0]
drag, startPoint x: 651, startPoint y: 104, endPoint x: 652, endPoint y: 81, distance: 22.8
click at [652, 81] on div "Step details 1 Instruction + Add Note Save & Close Date created: [DATE] 12:31:1…" at bounding box center [591, 368] width 422 height 574
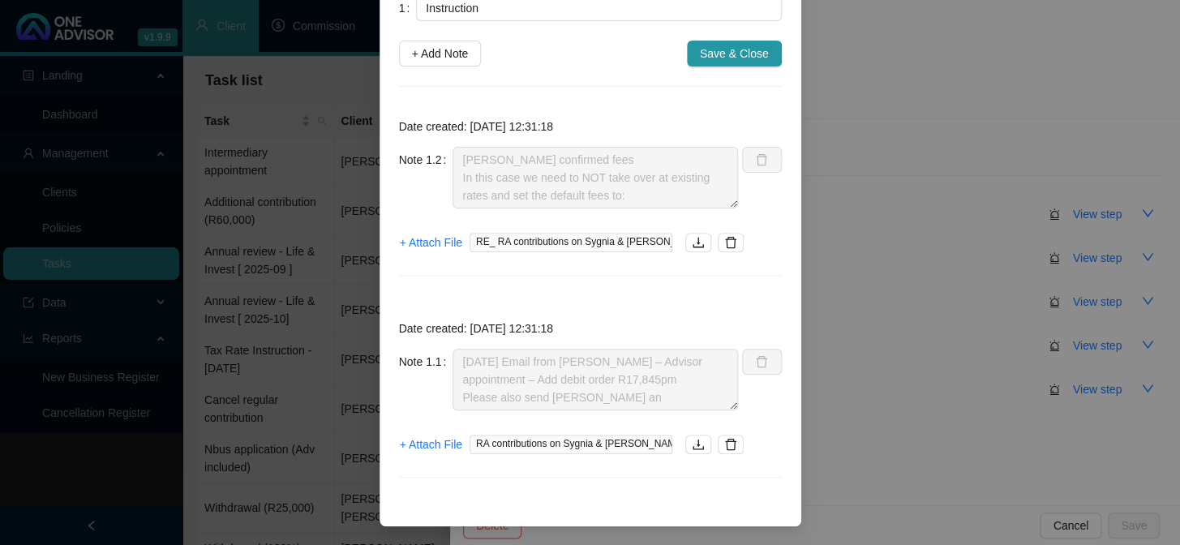
click at [656, 441] on span "RA contributions on Sygnia & [PERSON_NAME].msg" at bounding box center [571, 444] width 203 height 19
click at [693, 440] on icon "download" at bounding box center [698, 445] width 11 height 11
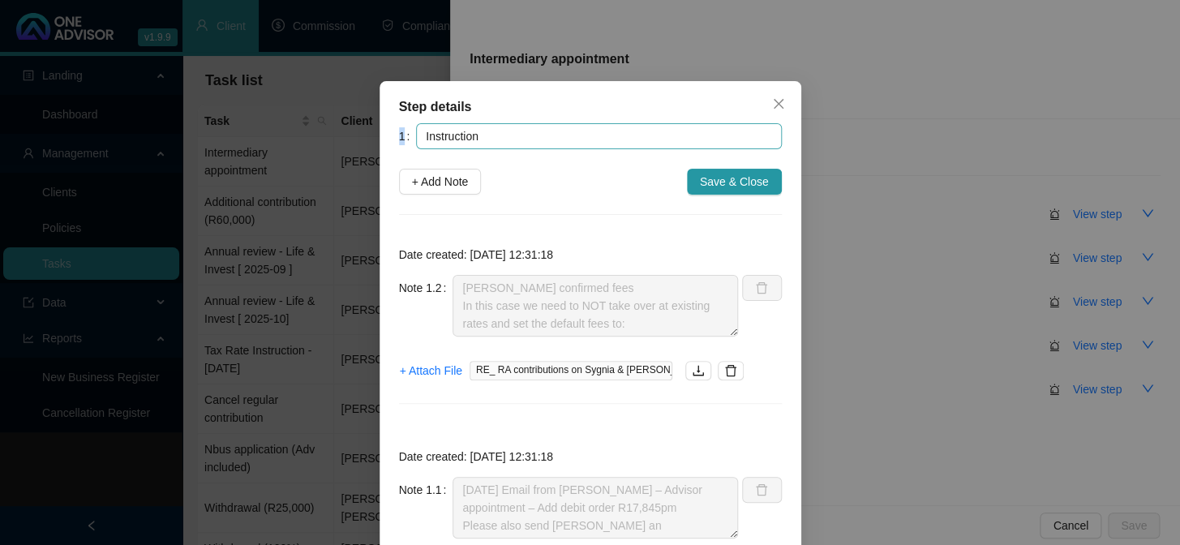
drag, startPoint x: 546, startPoint y: 96, endPoint x: 681, endPoint y: 126, distance: 138.0
click at [681, 126] on div "Step details 1 Instruction + Add Note Save & Close Date created: [DATE] 12:31:1…" at bounding box center [591, 368] width 422 height 574
click at [538, 200] on div "1 Instruction + Add Note Save & Close Date created: [DATE] 12:31:18 Note 1.2 [P…" at bounding box center [590, 374] width 383 height 502
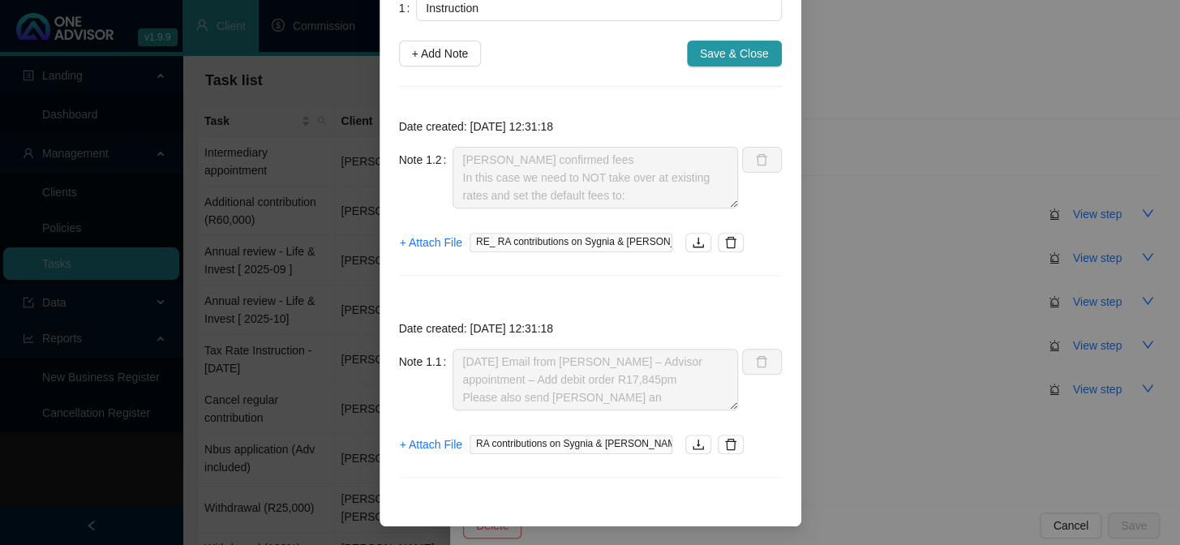
click at [533, 241] on span "RE_ RA contributions on Sygnia & [PERSON_NAME].msg" at bounding box center [571, 242] width 203 height 19
click at [692, 237] on icon "download" at bounding box center [698, 242] width 13 height 13
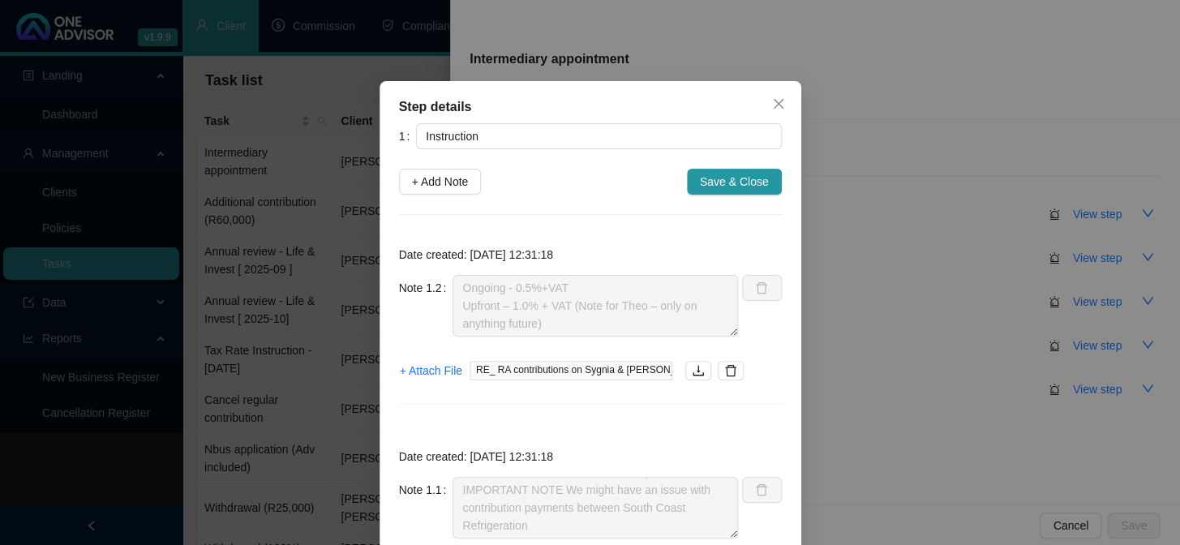
click at [772, 101] on icon "close" at bounding box center [778, 103] width 13 height 13
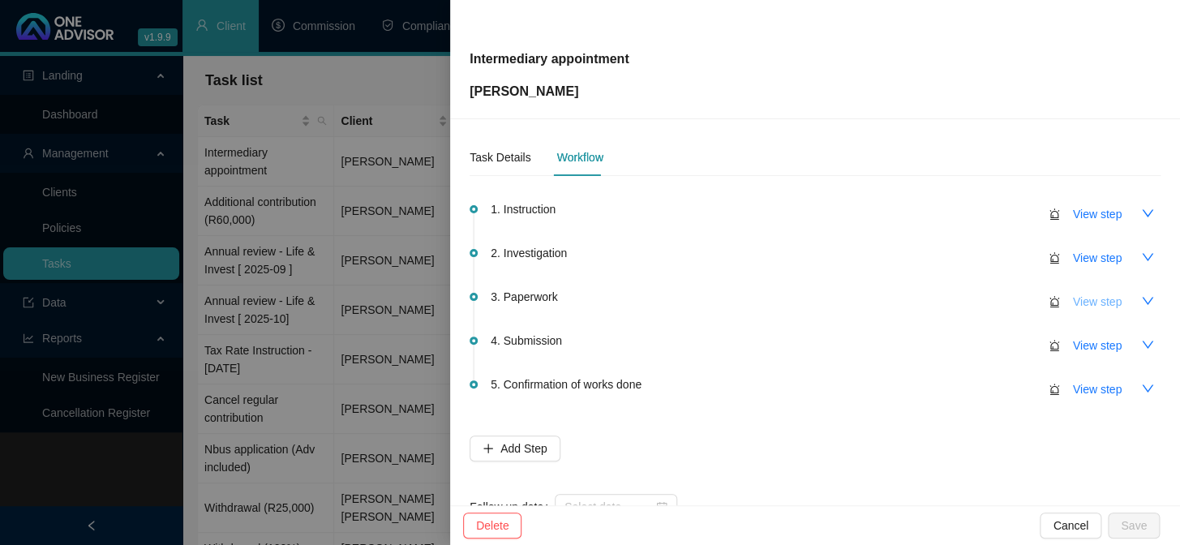
click at [1082, 299] on span "View step" at bounding box center [1097, 302] width 49 height 18
type input "Paperwork"
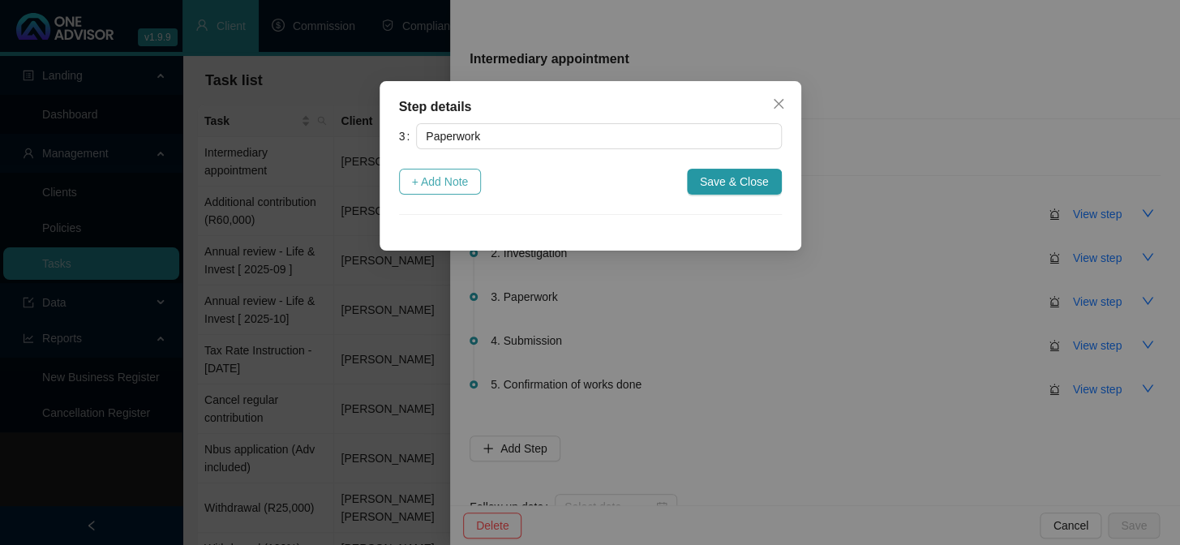
click at [436, 183] on span "+ Add Note" at bounding box center [440, 182] width 57 height 18
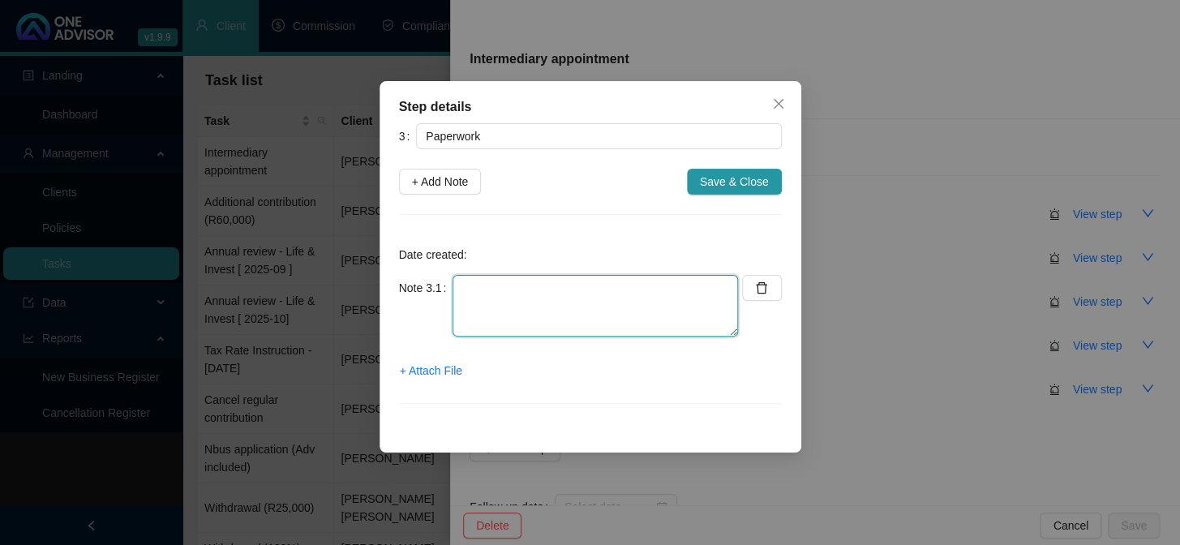
click at [484, 295] on textarea at bounding box center [596, 306] width 286 height 62
type textarea "[DATE] Emailed Broker appoint for to client"
click at [433, 368] on span "+ Attach File" at bounding box center [431, 371] width 62 height 18
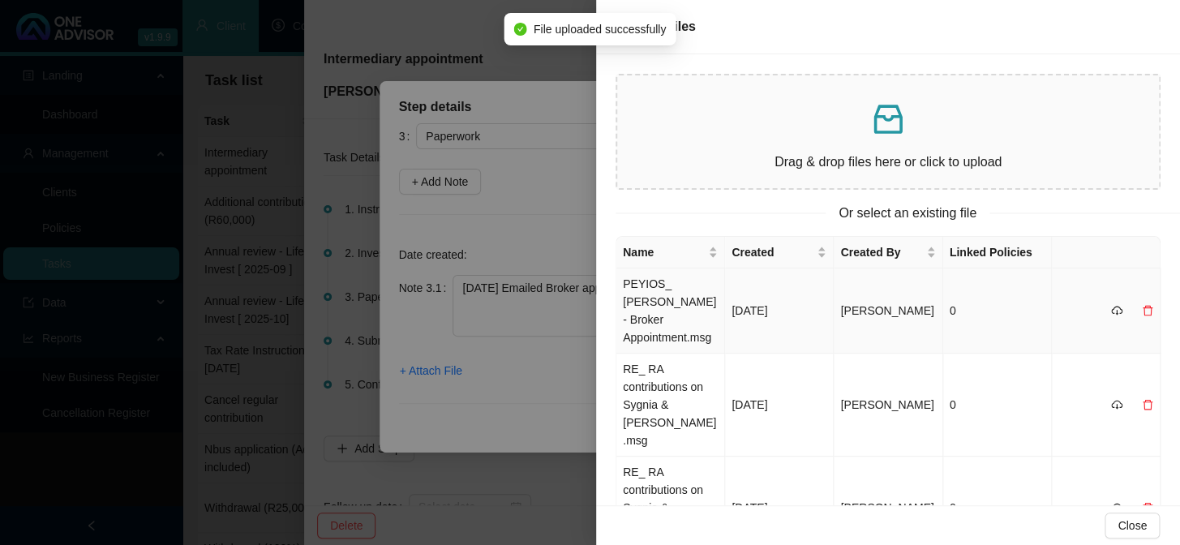
click at [660, 303] on td "PEYIOS_ [PERSON_NAME] - Broker Appointment.msg" at bounding box center [671, 311] width 109 height 85
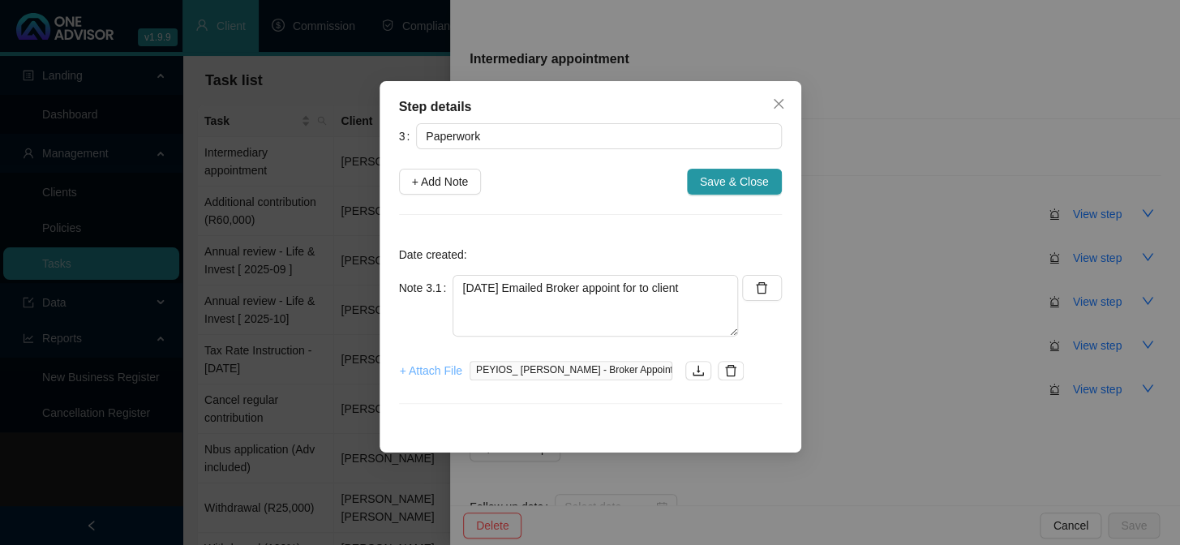
click at [440, 375] on span "+ Attach File" at bounding box center [431, 371] width 62 height 18
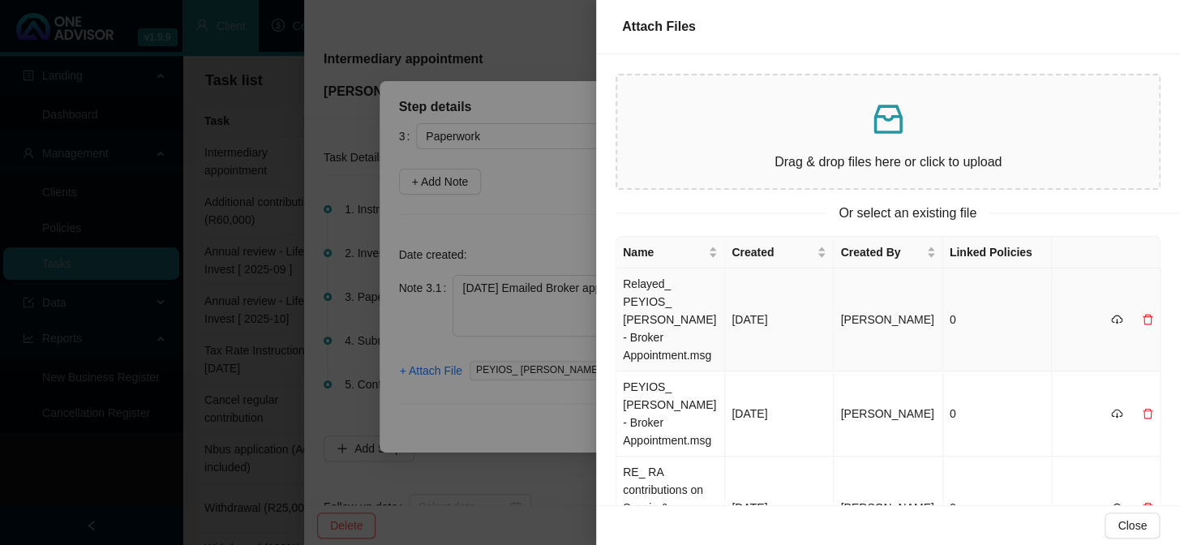
click at [678, 304] on td "Relayed_ PEYIOS_ [PERSON_NAME] - Broker Appointment.msg" at bounding box center [671, 320] width 109 height 103
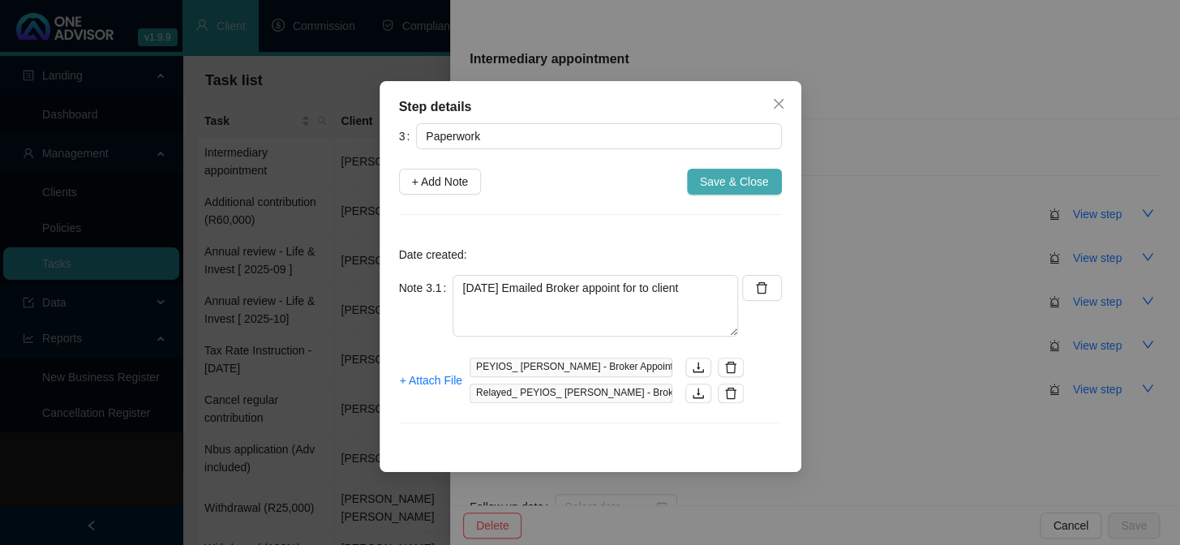
click at [733, 187] on span "Save & Close" at bounding box center [734, 182] width 69 height 18
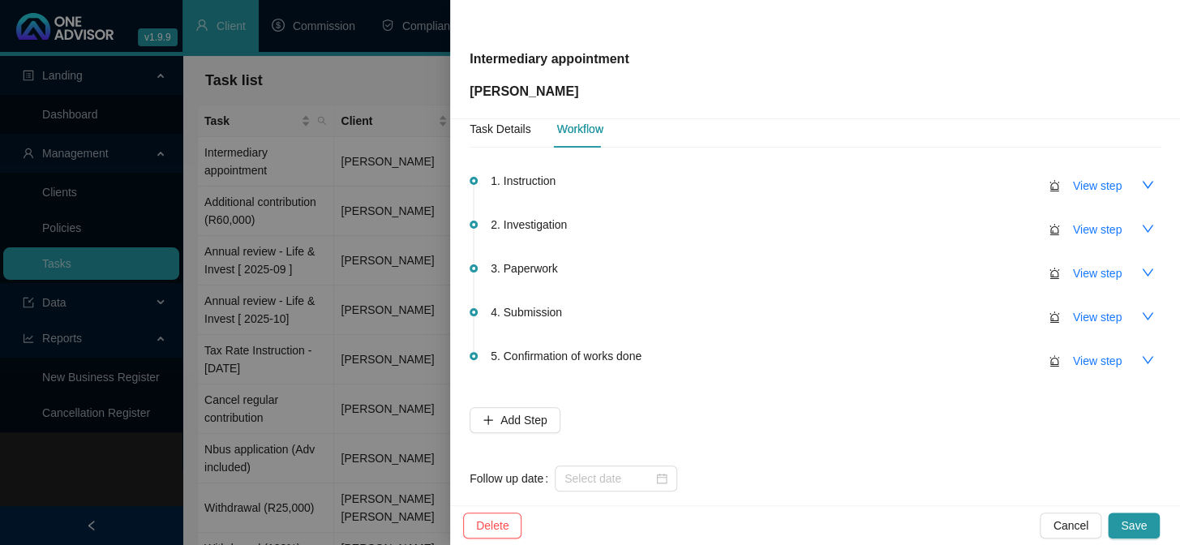
scroll to position [52, 0]
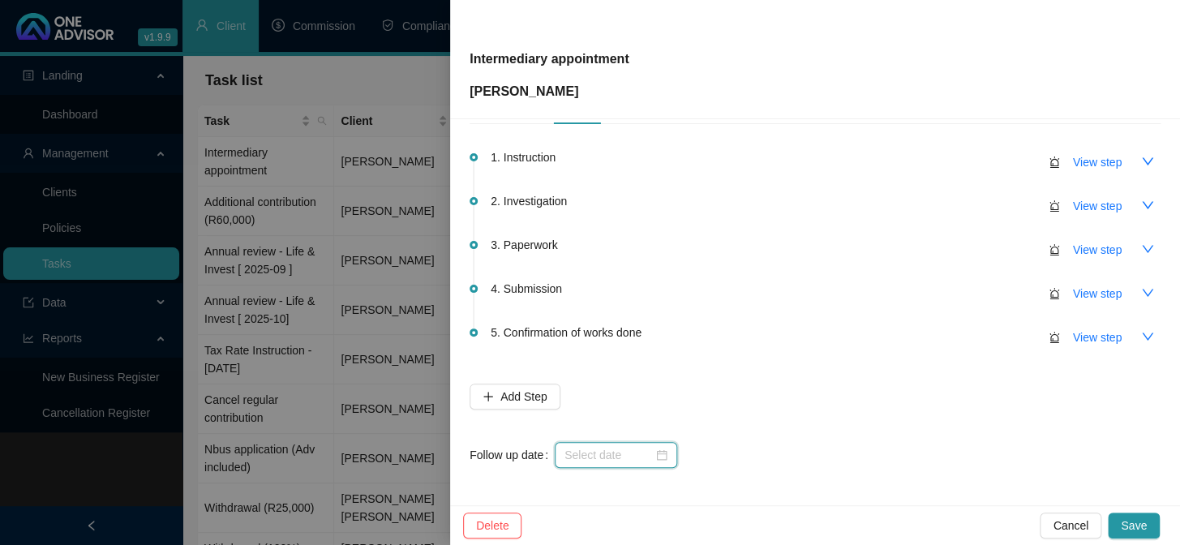
click at [583, 459] on input at bounding box center [609, 455] width 88 height 18
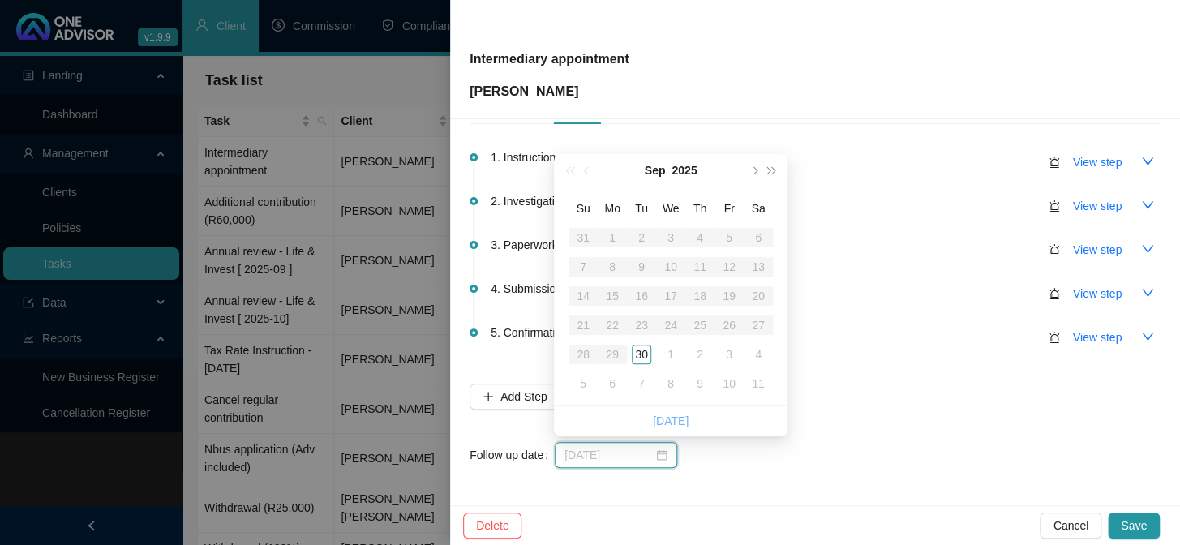
type input "[DATE]"
click at [682, 415] on link "[DATE]" at bounding box center [671, 421] width 36 height 13
type input "[DATE]"
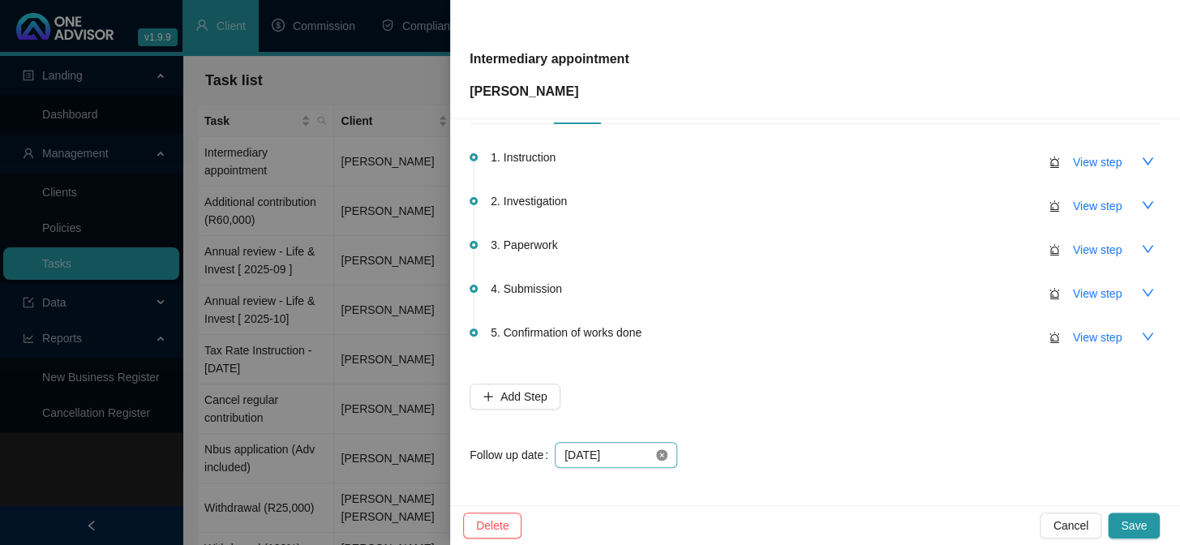
click at [656, 449] on icon "close-circle" at bounding box center [661, 454] width 11 height 11
click at [617, 451] on input at bounding box center [609, 455] width 88 height 18
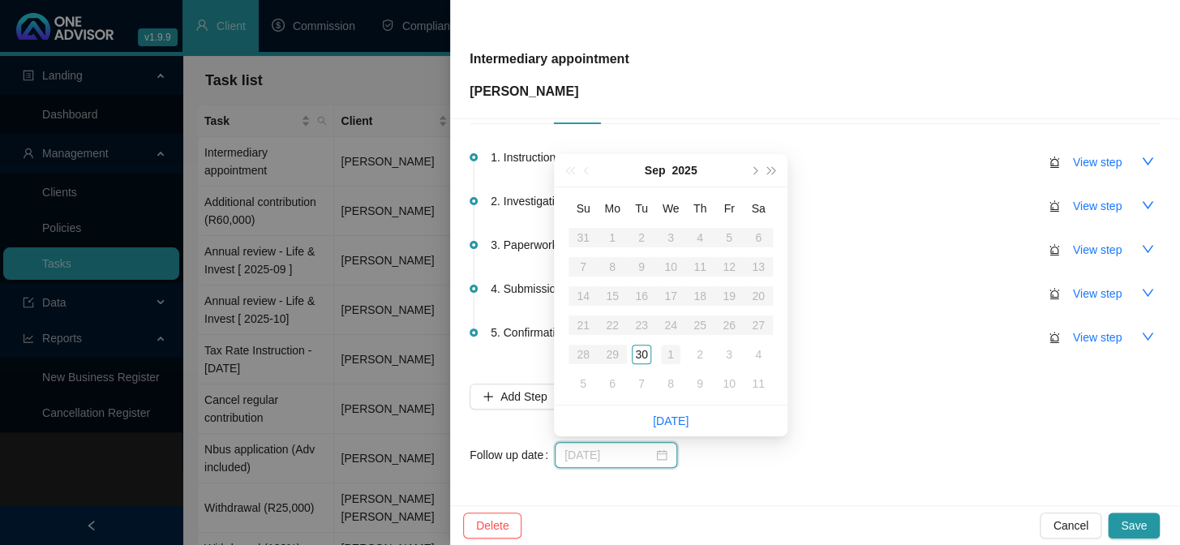
type input "[DATE]"
click at [660, 350] on td "1" at bounding box center [670, 354] width 29 height 29
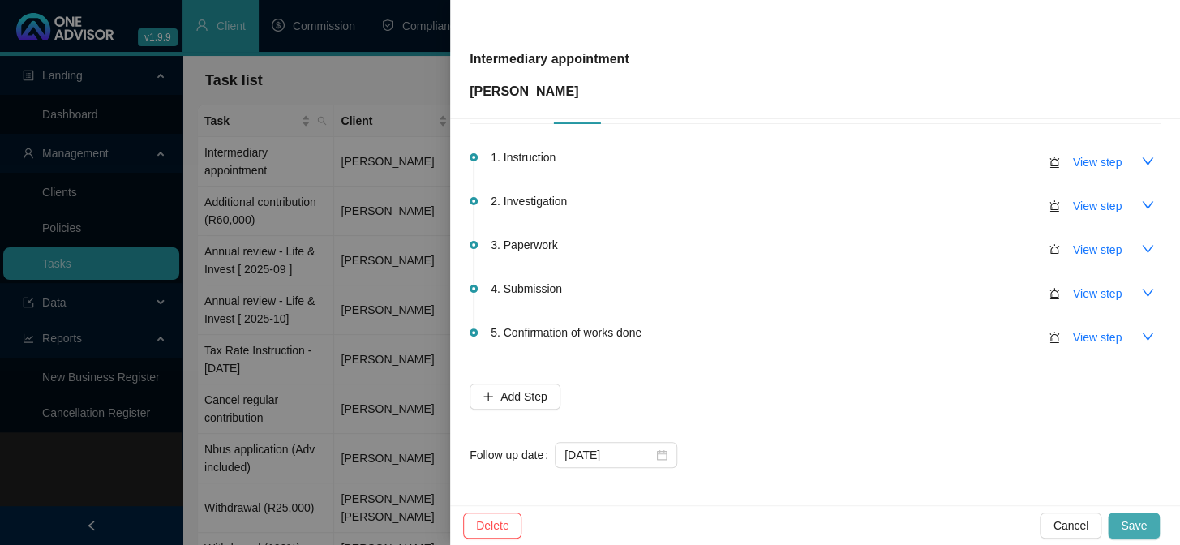
click at [1122, 519] on button "Save" at bounding box center [1134, 526] width 52 height 26
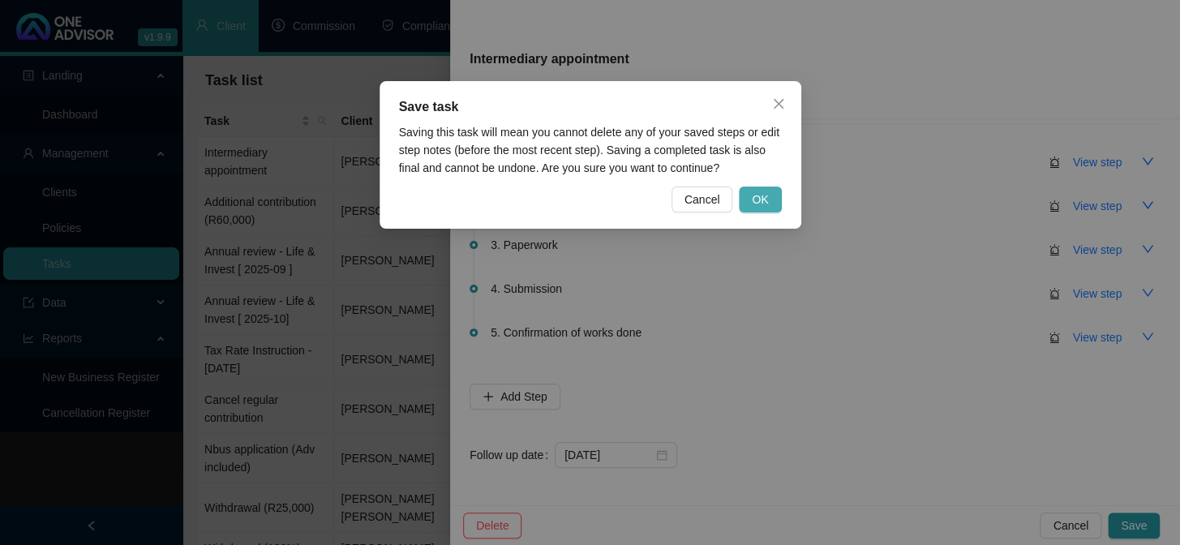
click at [771, 207] on button "OK" at bounding box center [760, 200] width 42 height 26
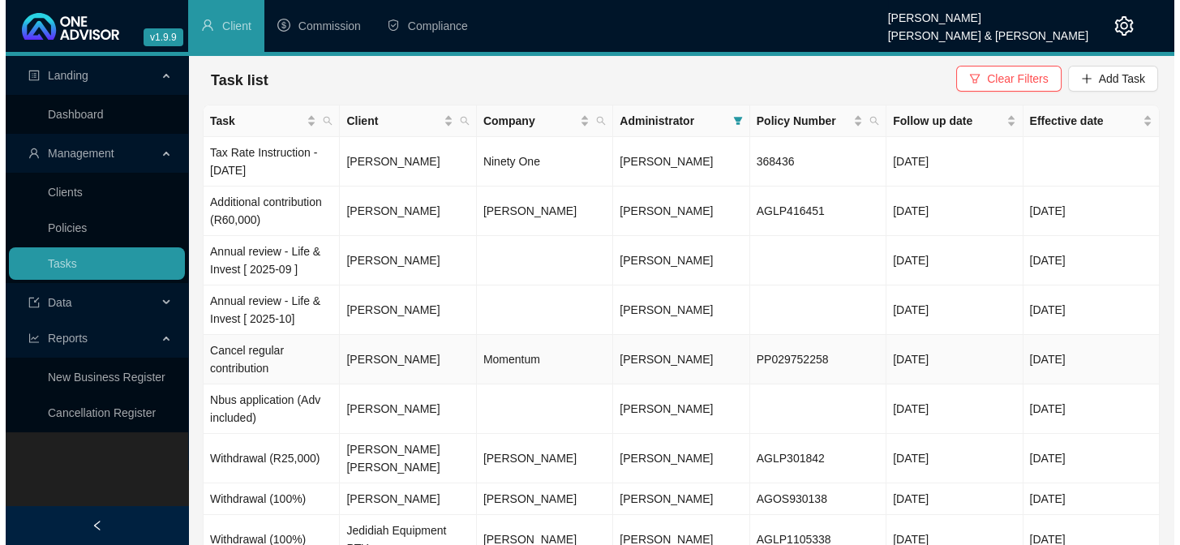
scroll to position [78, 0]
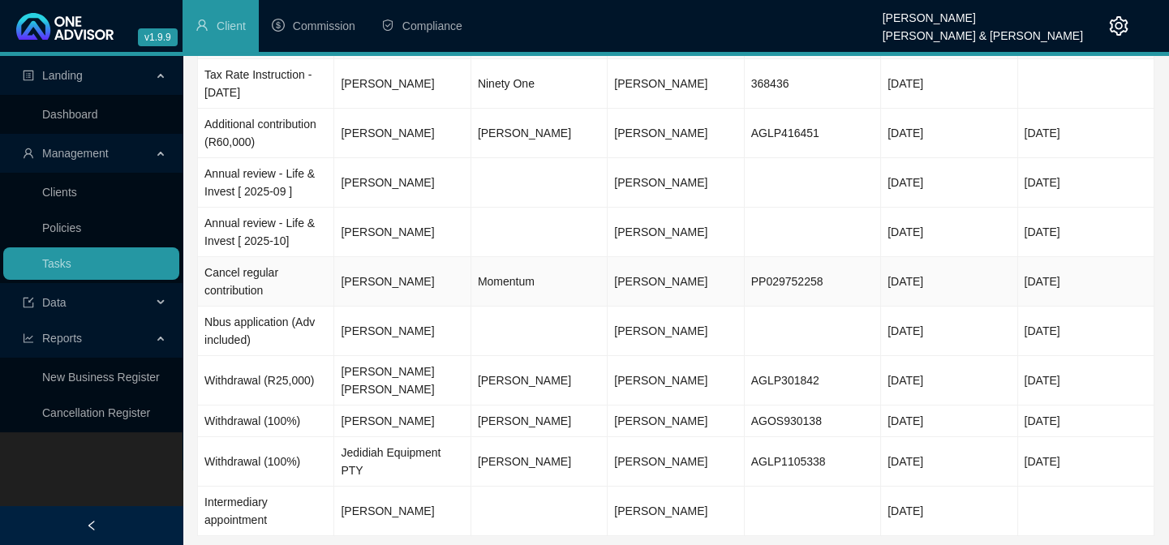
click at [401, 285] on td "[PERSON_NAME]" at bounding box center [402, 281] width 136 height 49
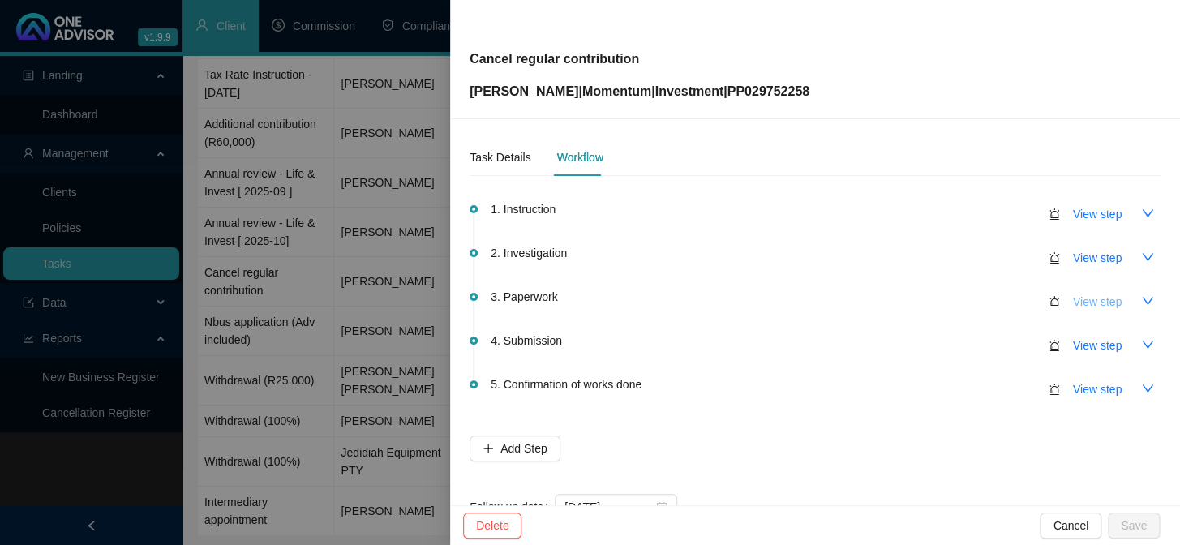
click at [1073, 301] on span "View step" at bounding box center [1097, 302] width 49 height 18
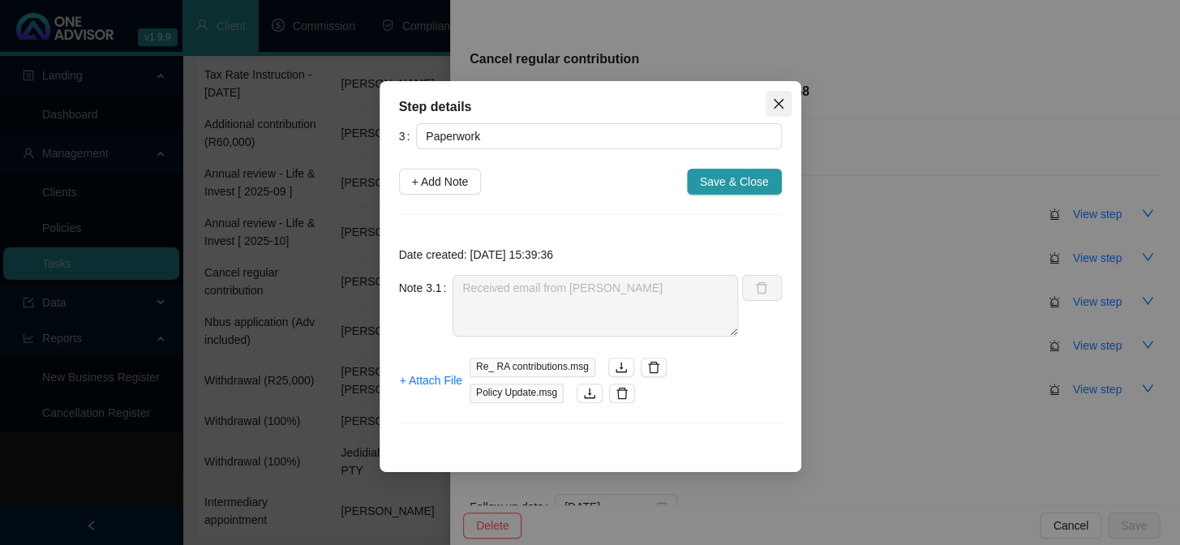
click at [779, 110] on button "Close" at bounding box center [779, 104] width 26 height 26
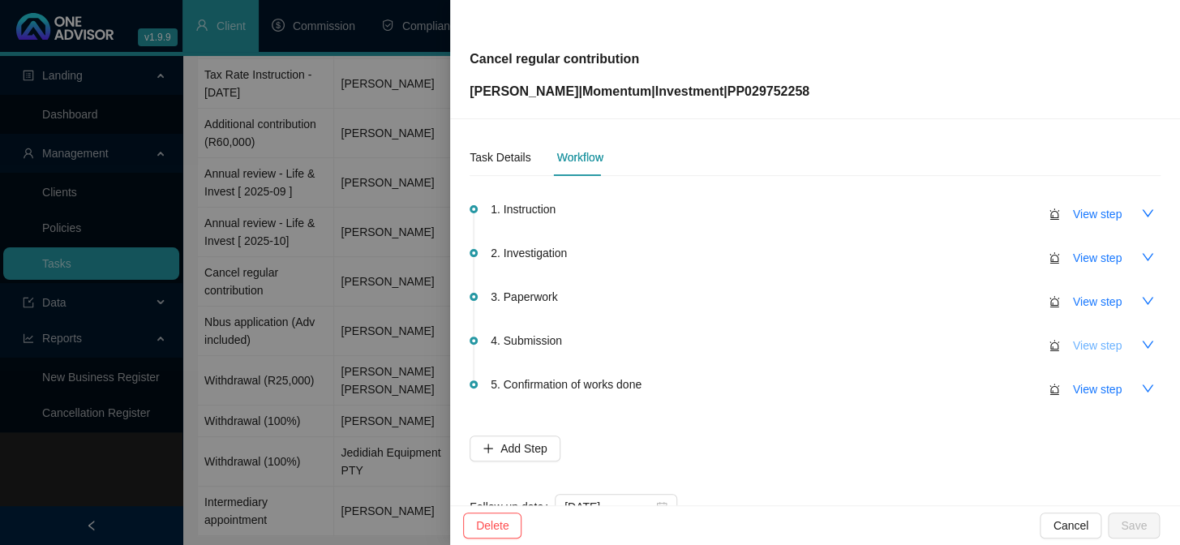
click at [1073, 345] on span "View step" at bounding box center [1097, 346] width 49 height 18
type input "Submission"
type textarea "Emailed to confirm no collection 01.10"
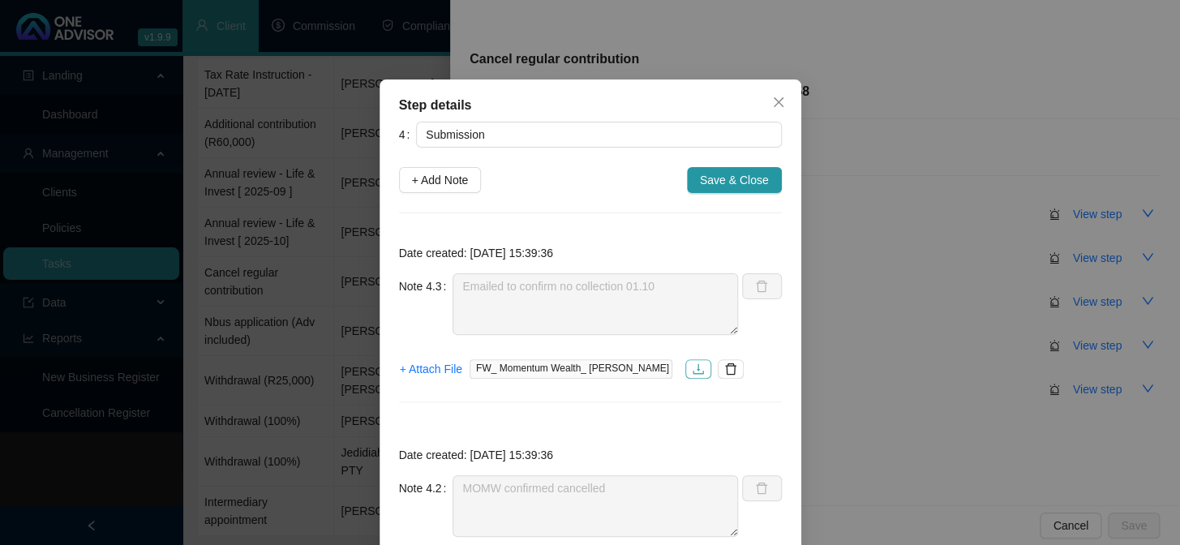
scroll to position [0, 0]
click at [730, 180] on span "Save & Close" at bounding box center [734, 182] width 69 height 18
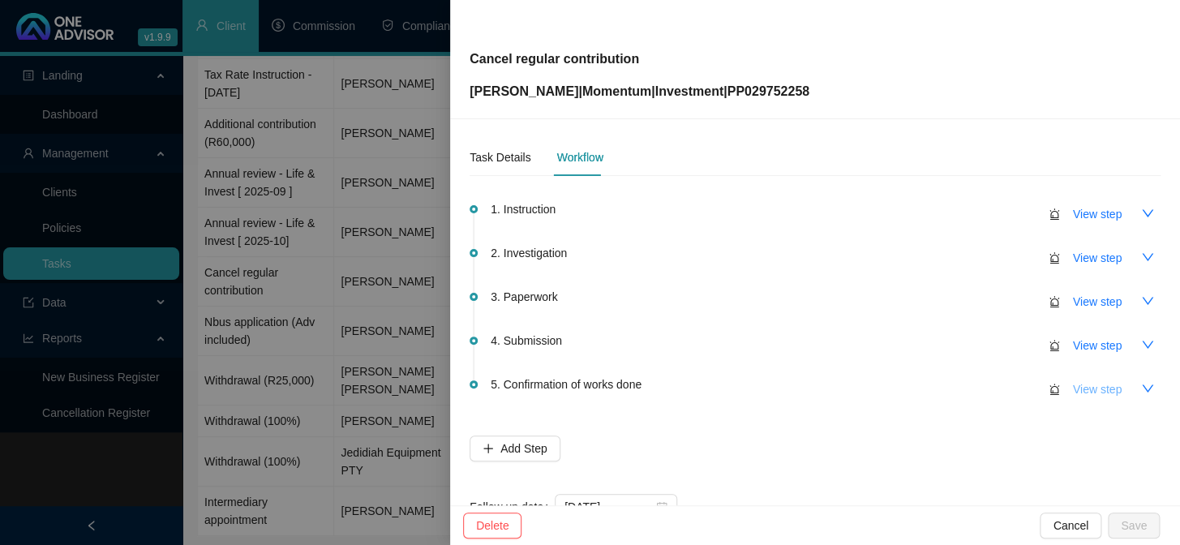
click at [1085, 383] on span "View step" at bounding box center [1097, 390] width 49 height 18
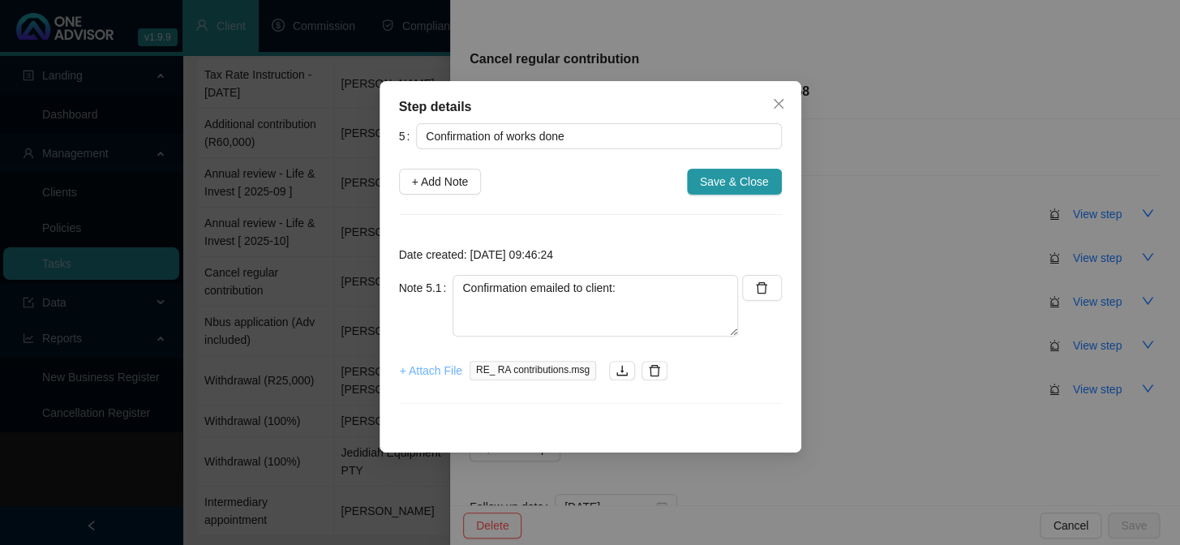
click at [424, 372] on span "+ Attach File" at bounding box center [431, 371] width 62 height 18
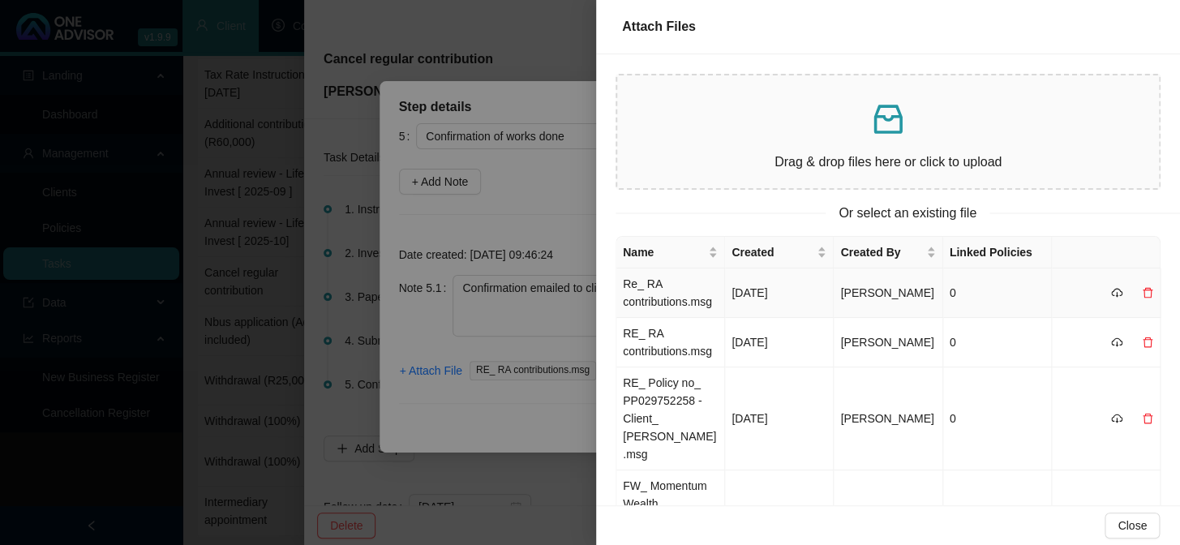
click at [670, 304] on td "Re_ RA contributions.msg" at bounding box center [671, 293] width 109 height 49
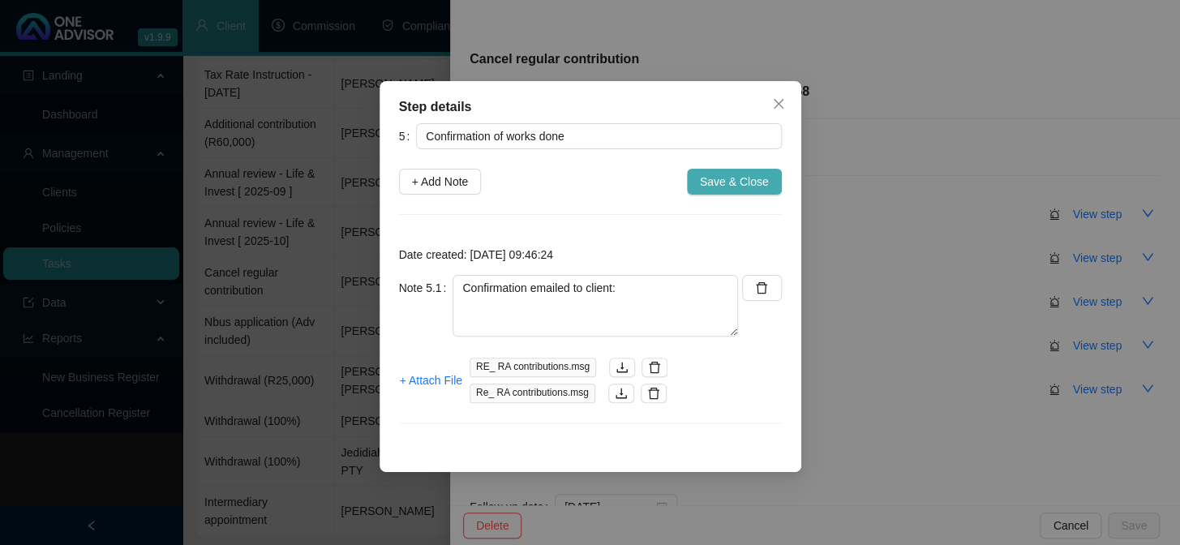
click at [738, 177] on span "Save & Close" at bounding box center [734, 182] width 69 height 18
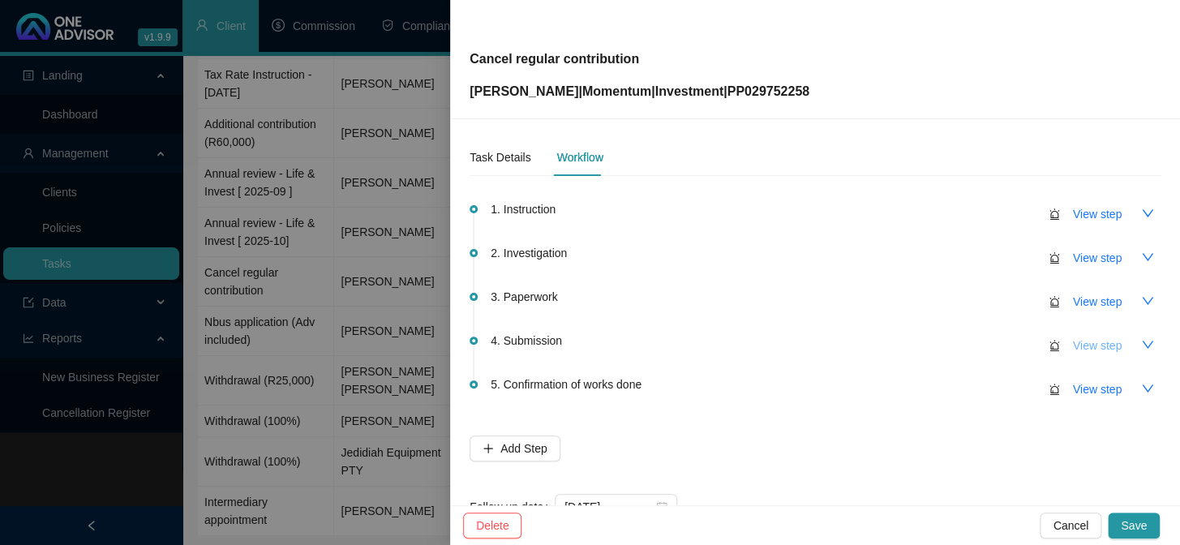
click at [1077, 343] on span "View step" at bounding box center [1097, 346] width 49 height 18
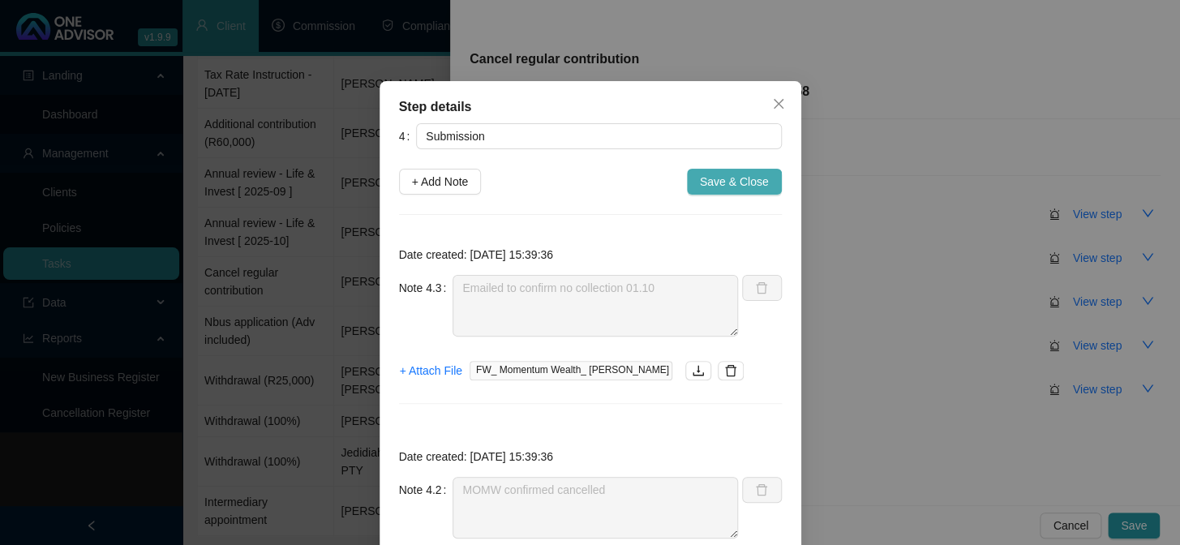
click at [742, 179] on span "Save & Close" at bounding box center [734, 182] width 69 height 18
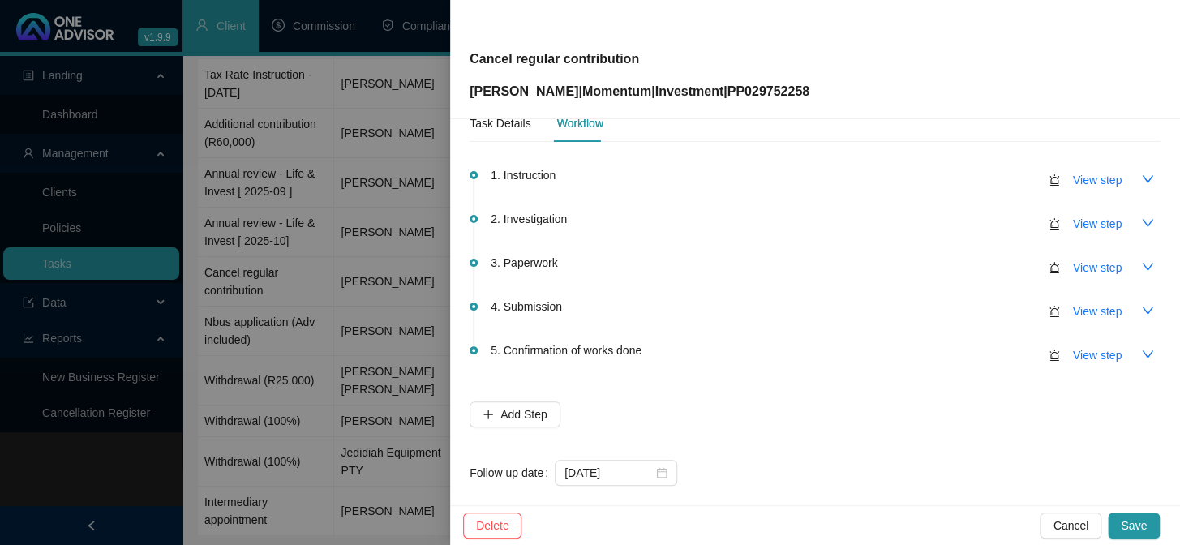
scroll to position [52, 0]
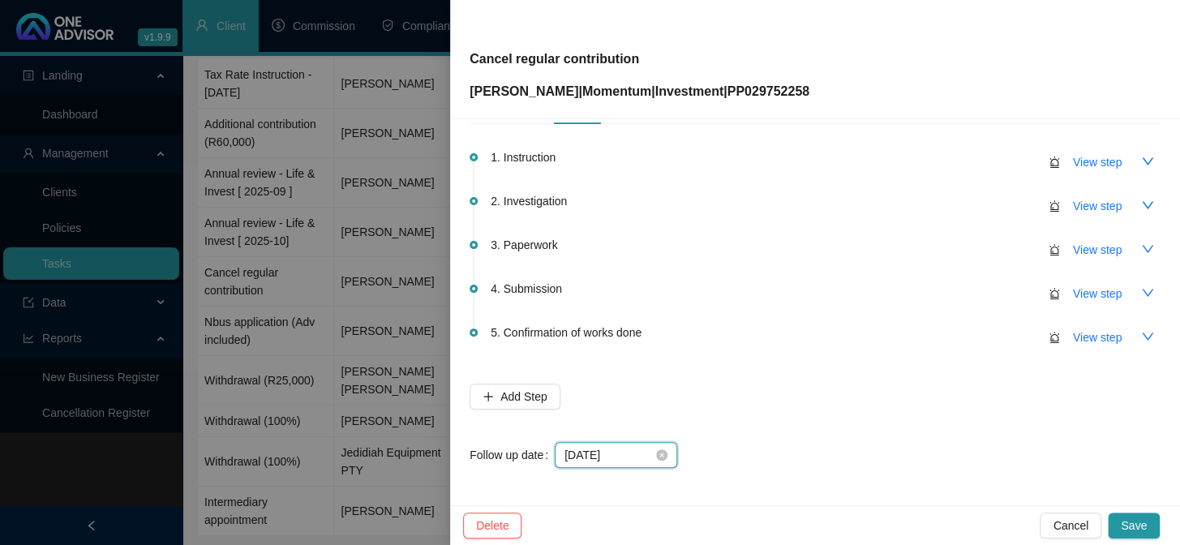
click at [630, 454] on input "[DATE]" at bounding box center [609, 455] width 88 height 18
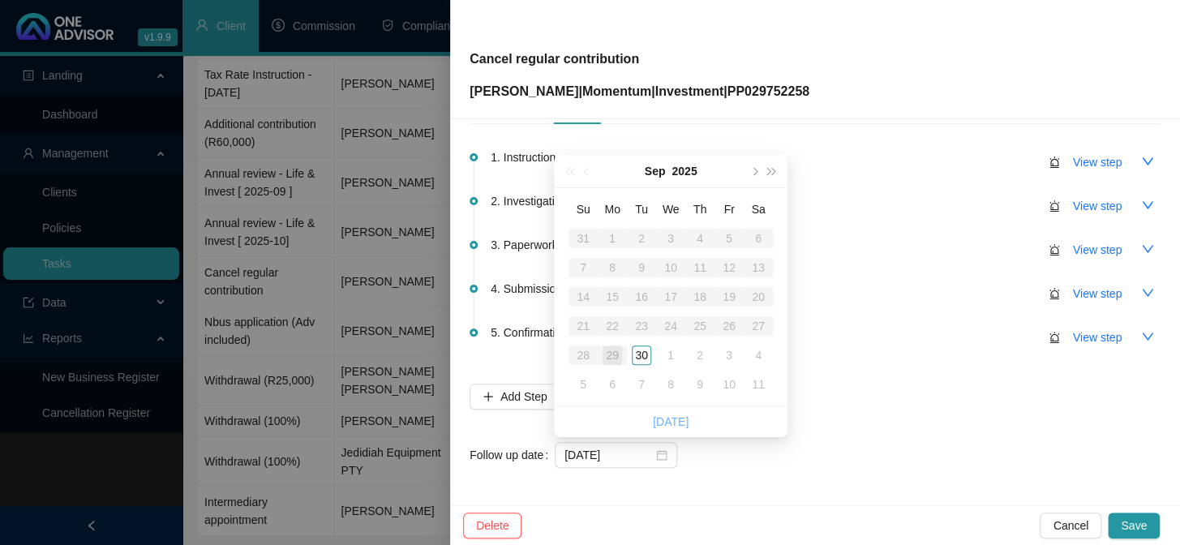
click at [665, 421] on link "[DATE]" at bounding box center [671, 421] width 36 height 13
type input "[DATE]"
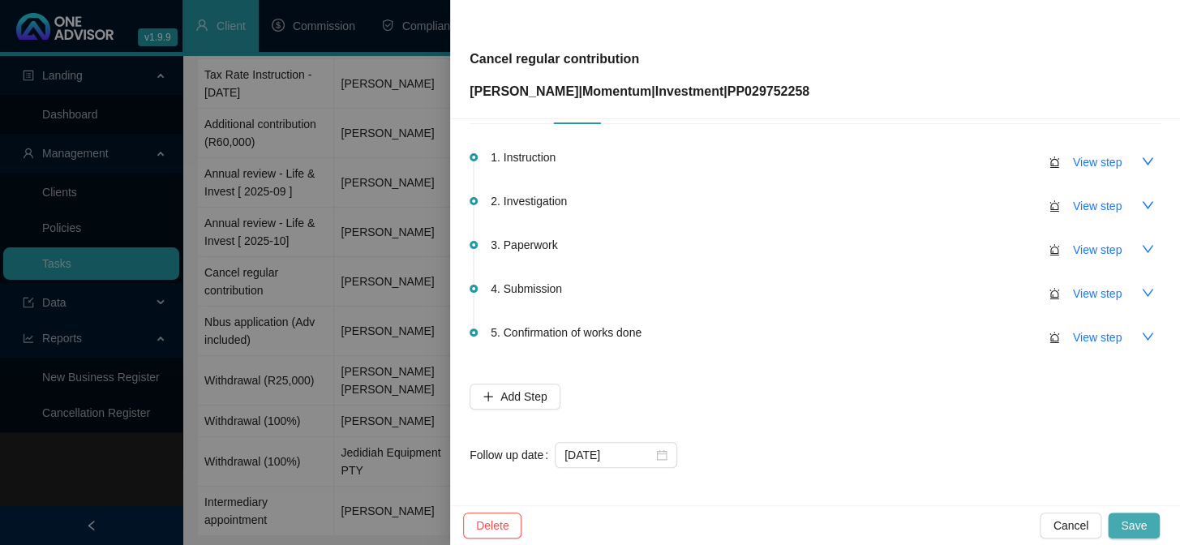
click at [1123, 519] on span "Save" at bounding box center [1134, 526] width 26 height 18
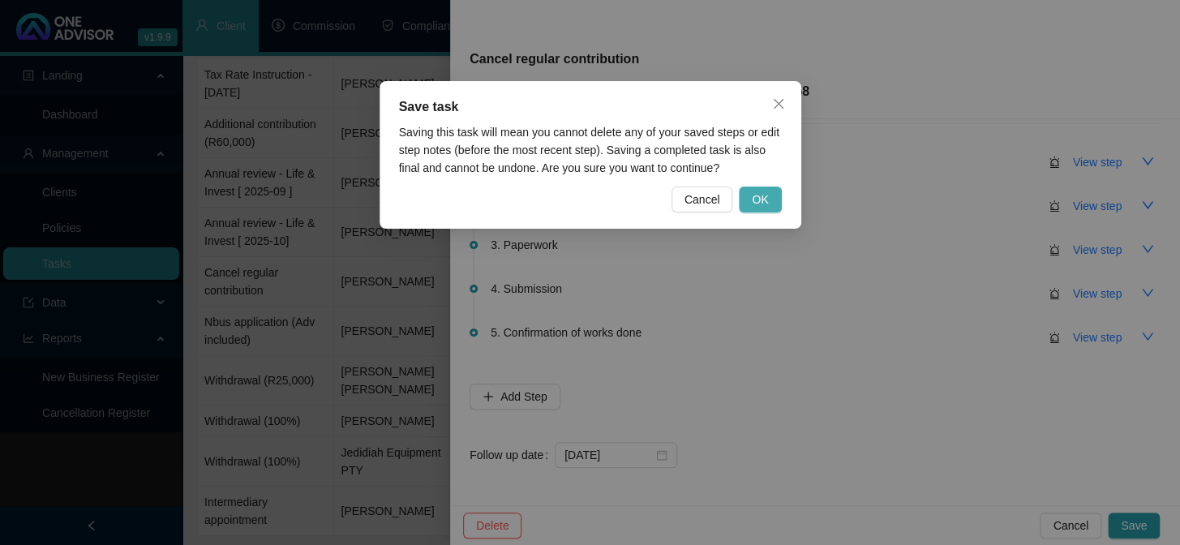
click at [772, 198] on button "OK" at bounding box center [760, 200] width 42 height 26
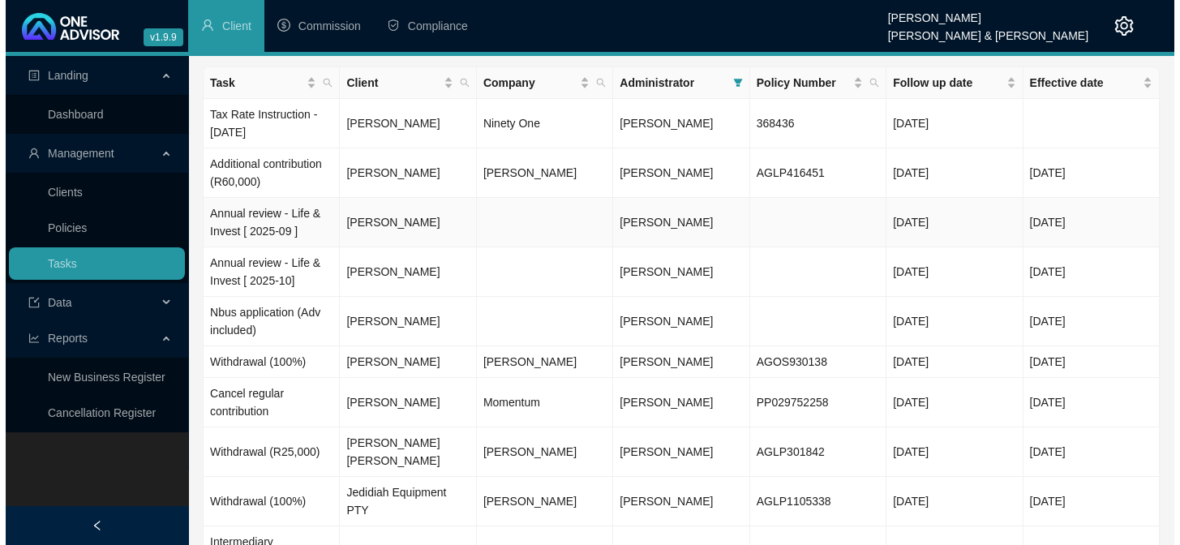
scroll to position [0, 0]
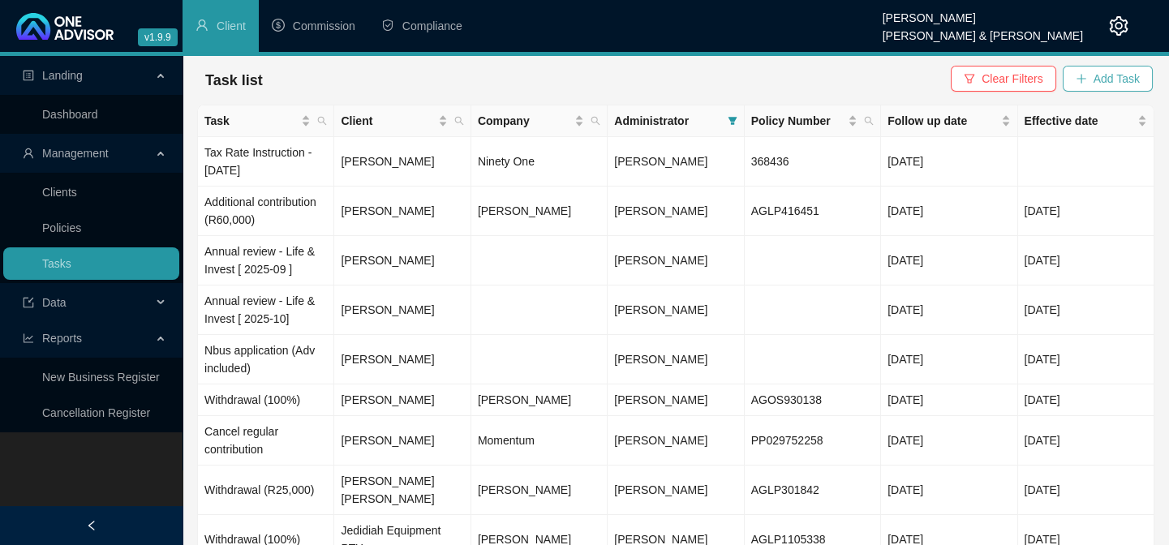
click at [1098, 80] on span "Add Task" at bounding box center [1117, 79] width 46 height 18
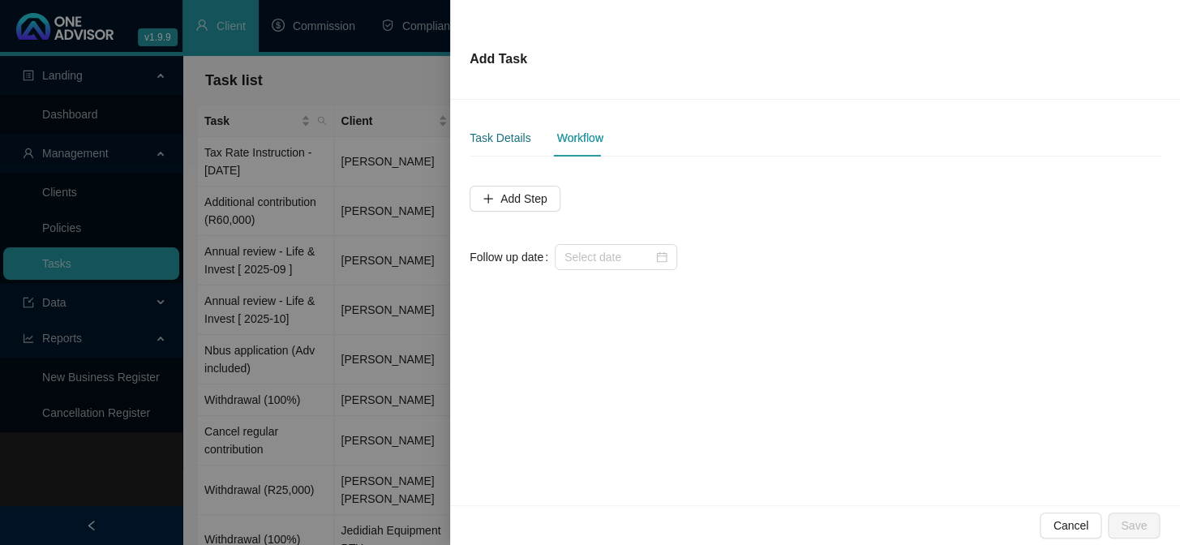
click at [498, 139] on div "Task Details" at bounding box center [500, 138] width 61 height 18
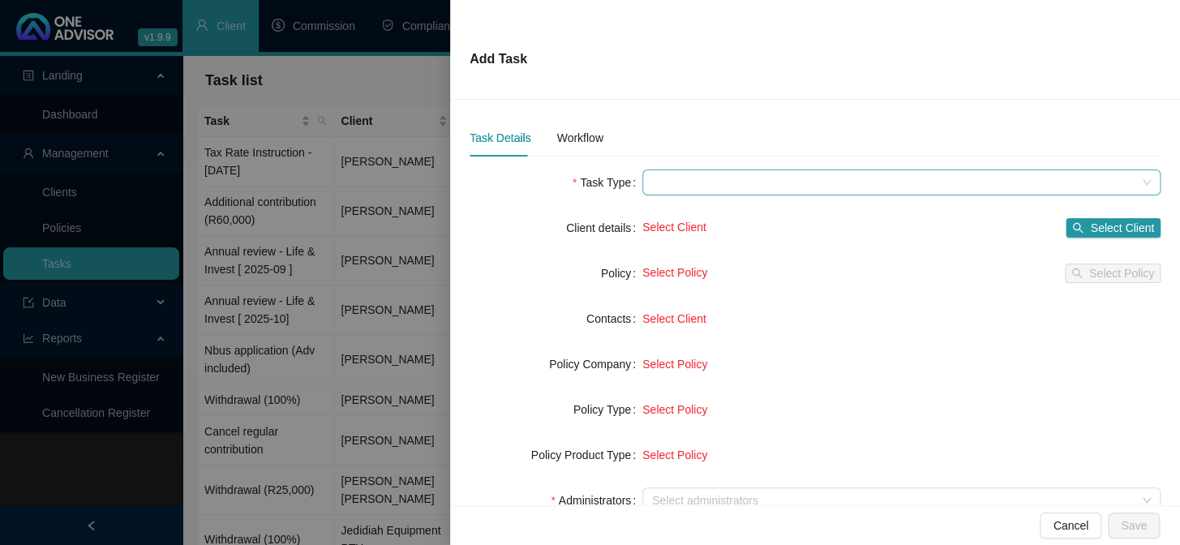
click at [652, 177] on span at bounding box center [901, 182] width 499 height 24
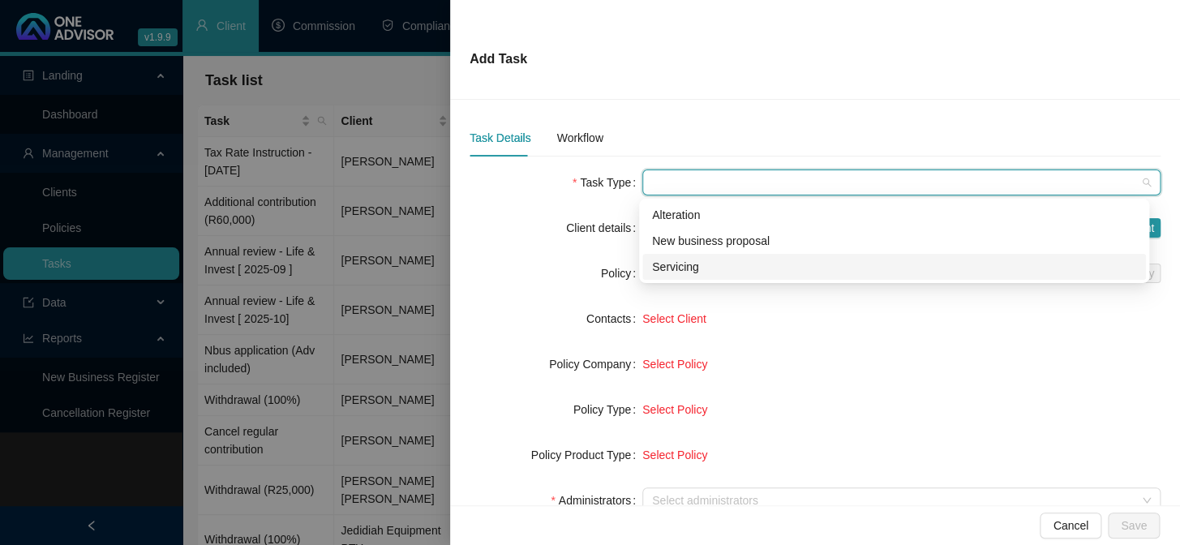
click at [678, 265] on div "Servicing" at bounding box center [894, 267] width 484 height 18
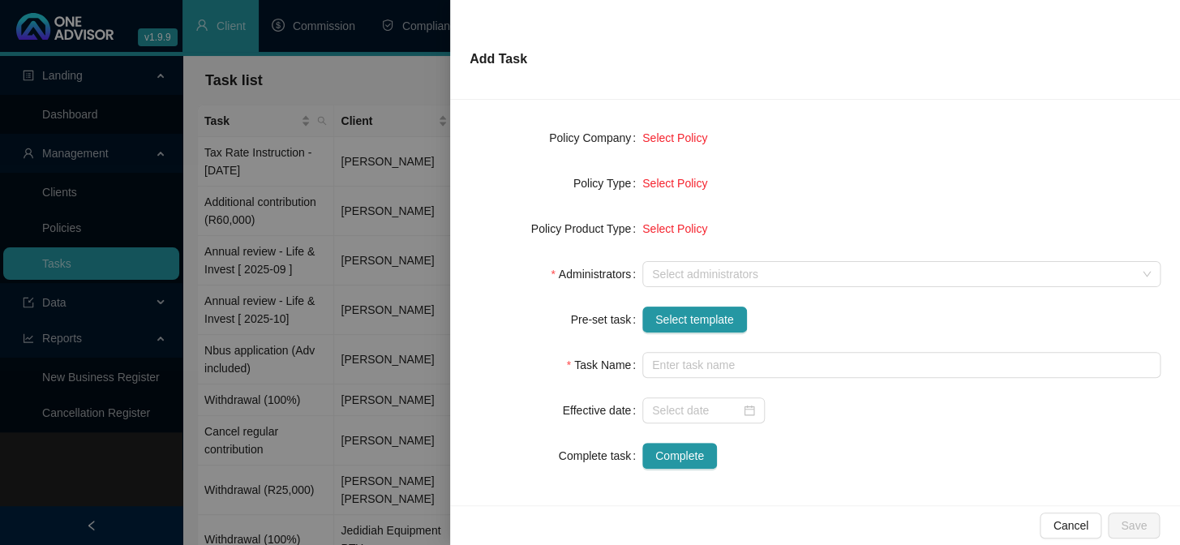
scroll to position [228, 0]
click at [674, 311] on span "Select template" at bounding box center [695, 318] width 79 height 18
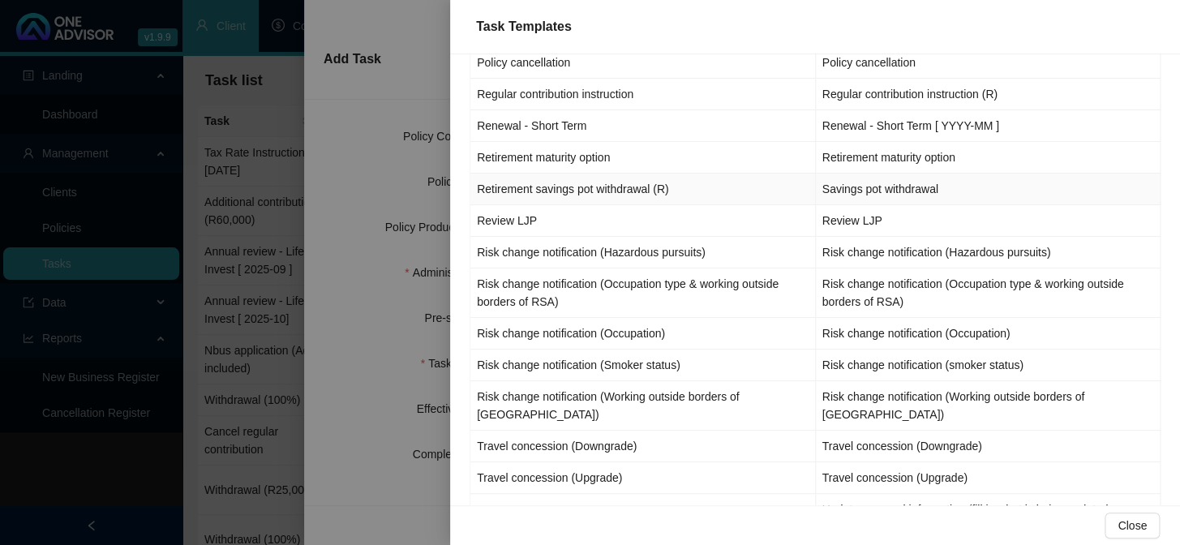
scroll to position [1662, 0]
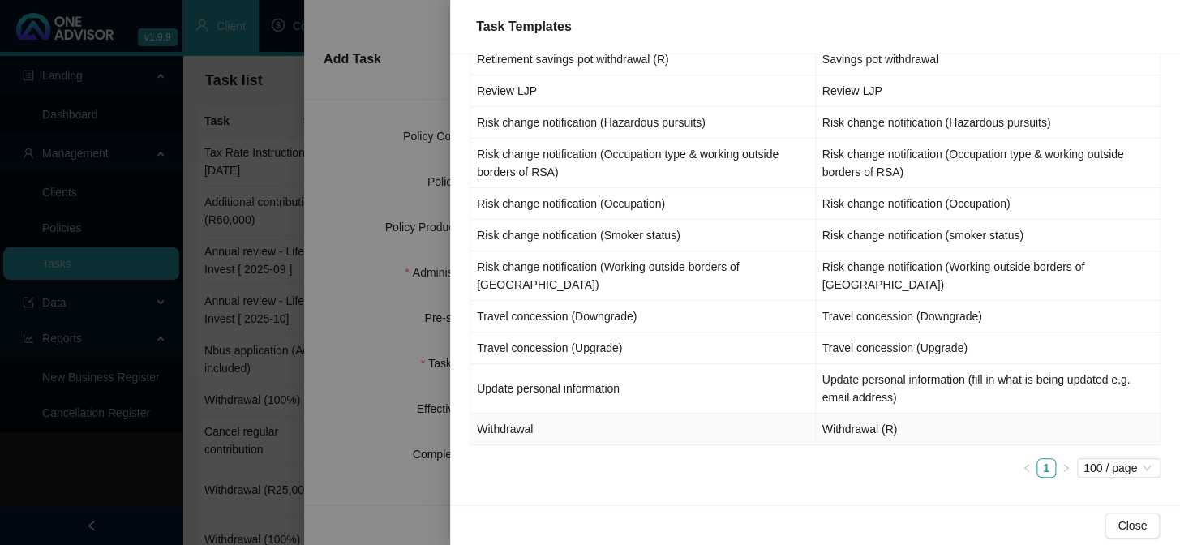
click at [483, 431] on td "Withdrawal" at bounding box center [644, 430] width 346 height 32
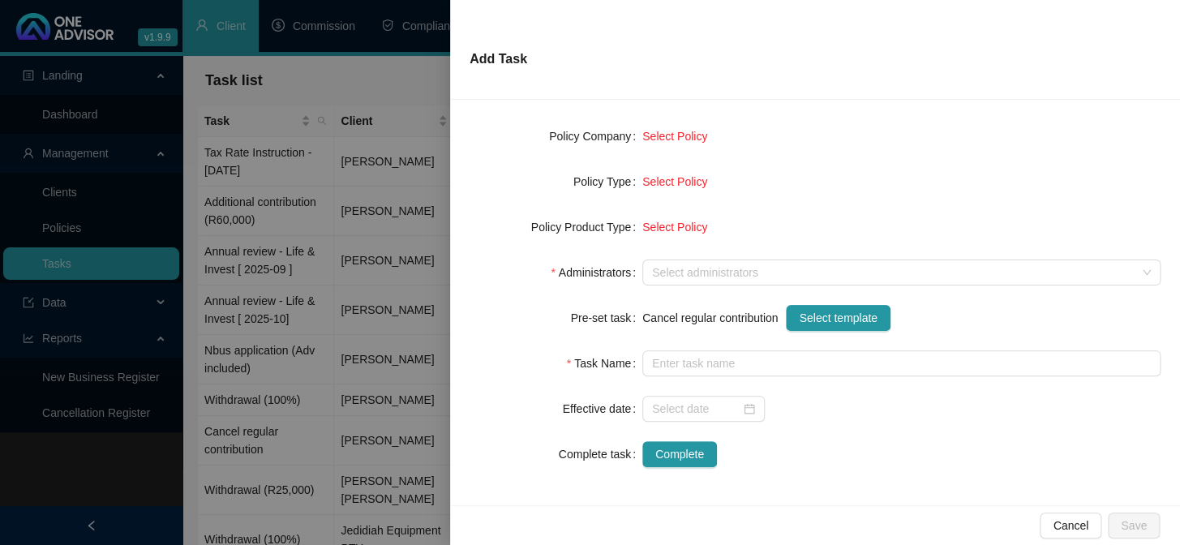
type input "Withdrawal (R)"
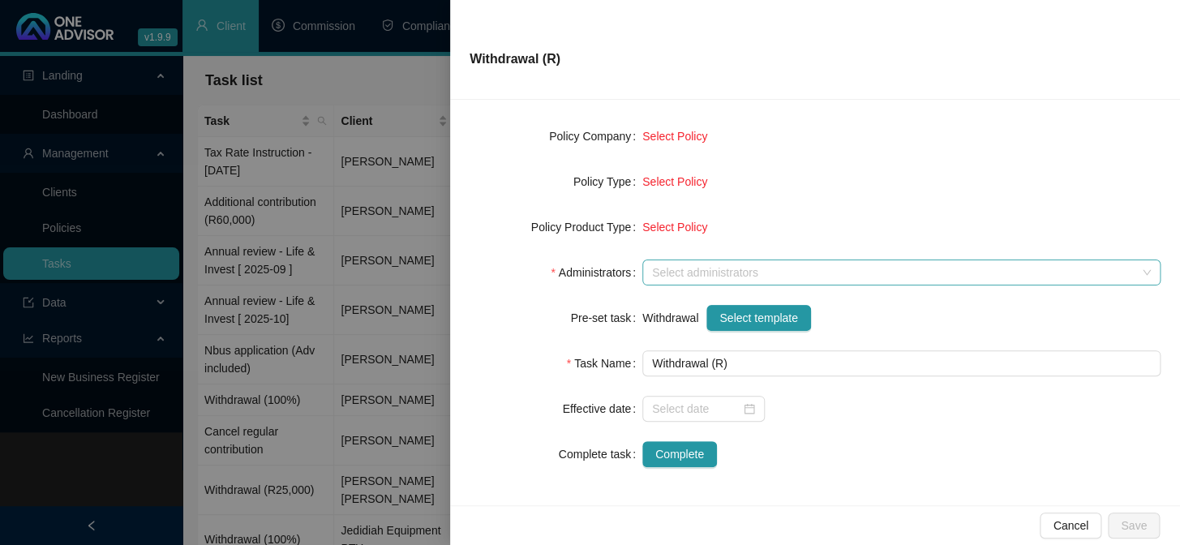
click at [746, 272] on div at bounding box center [893, 273] width 495 height 12
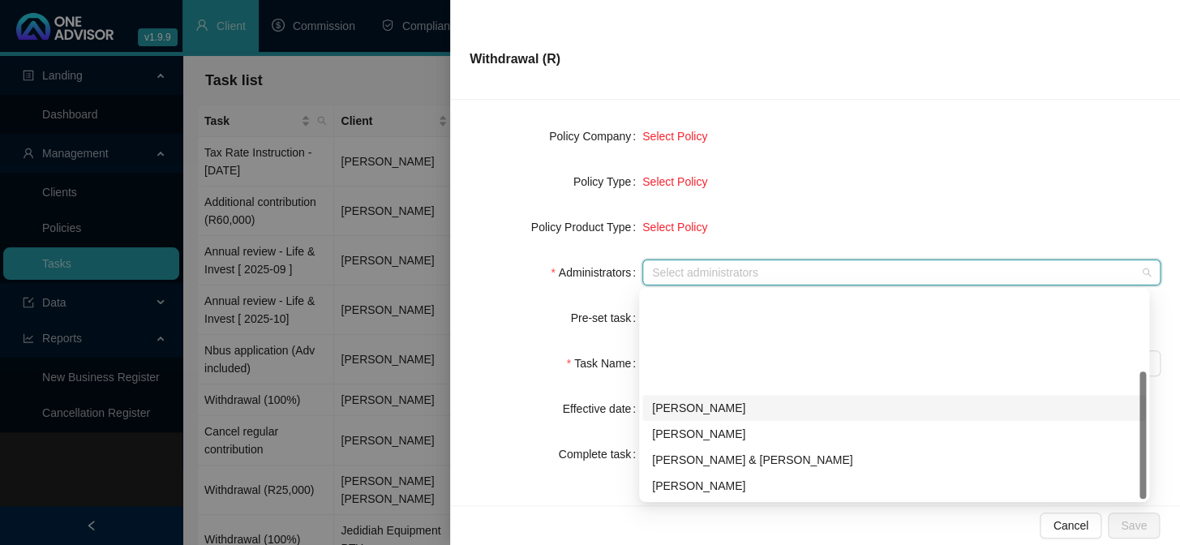
scroll to position [130, 0]
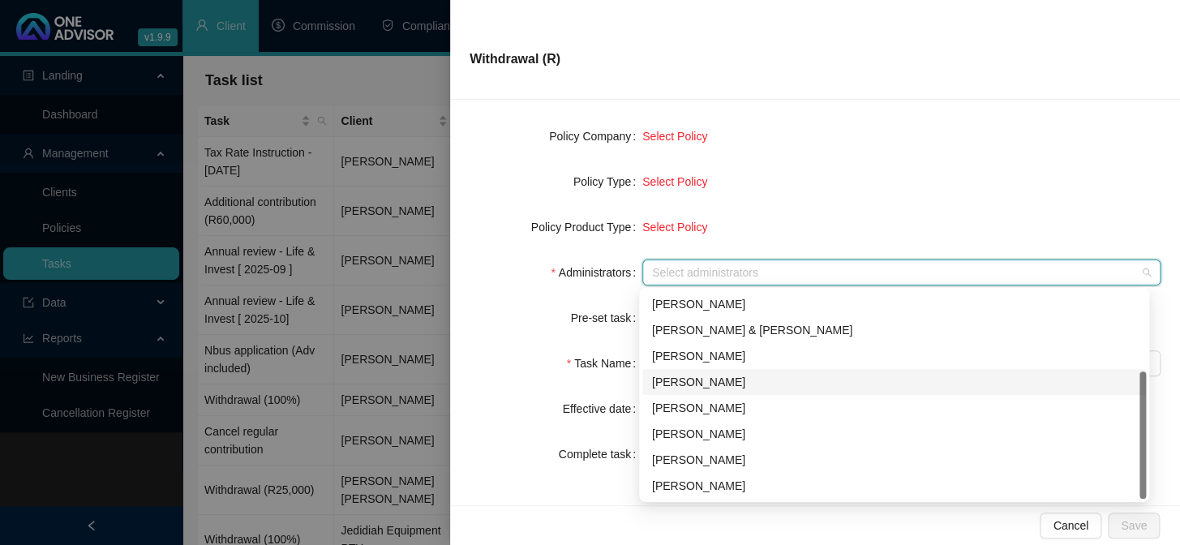
click at [682, 385] on div "[PERSON_NAME]" at bounding box center [894, 382] width 484 height 18
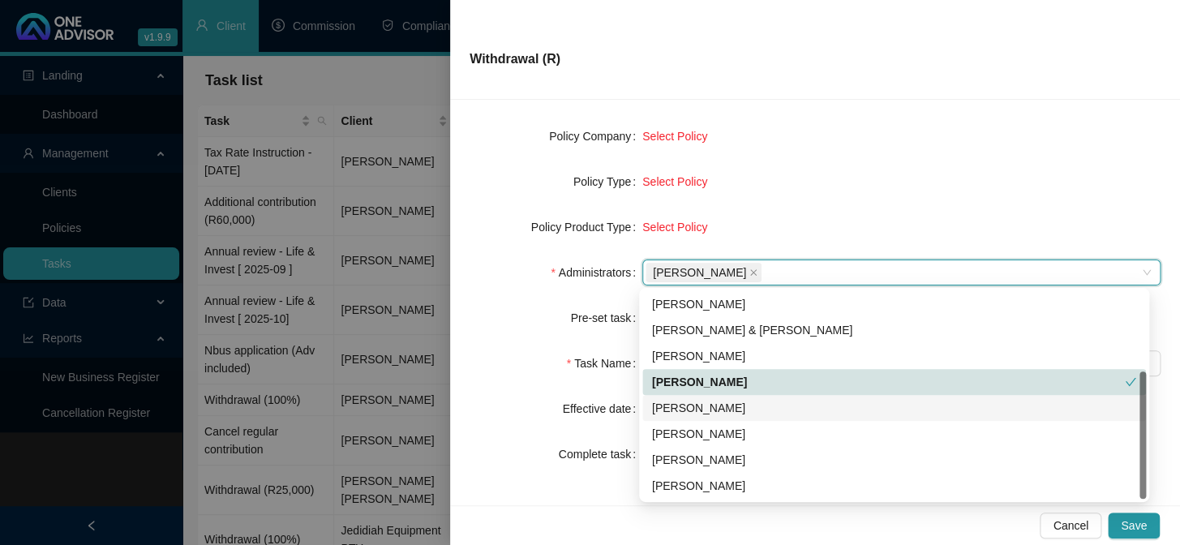
click at [914, 110] on form "Task Type Servicing Client details Select Client Select Client Policy Select Po…" at bounding box center [815, 205] width 691 height 526
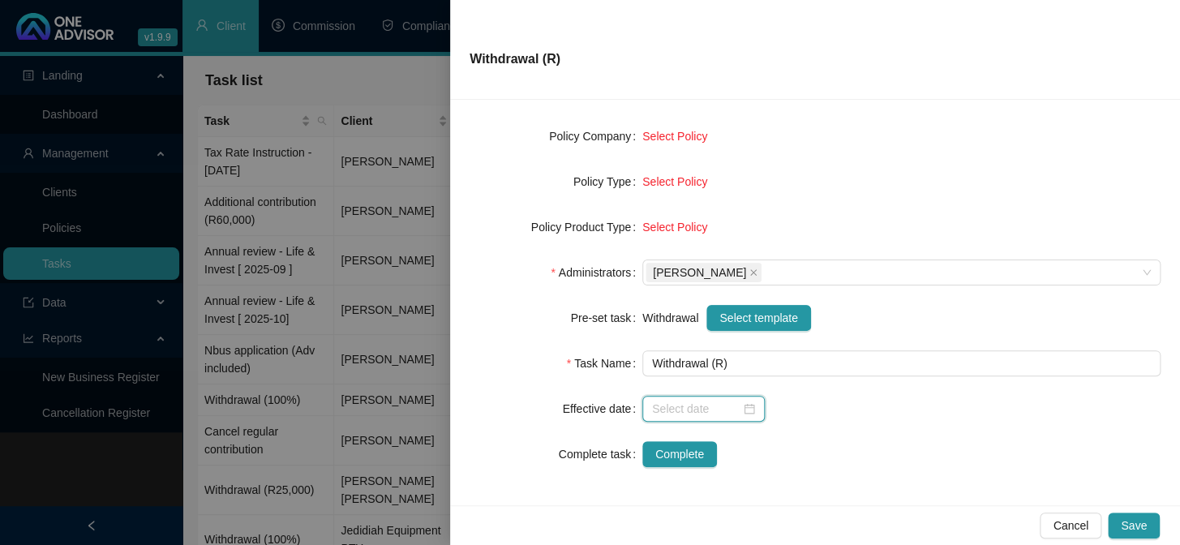
click at [695, 402] on input at bounding box center [696, 409] width 88 height 18
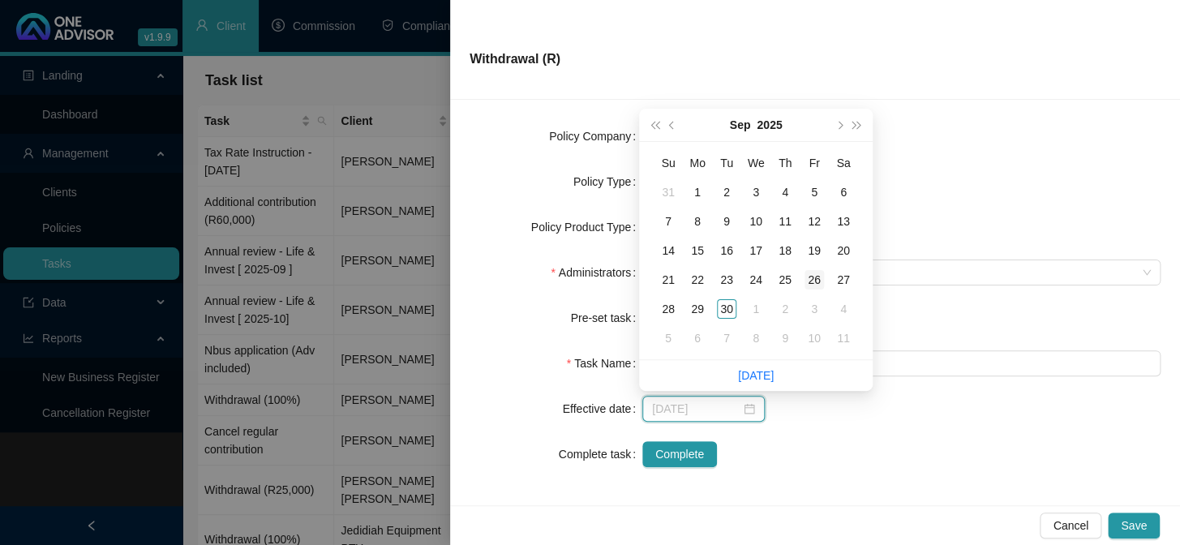
type input "[DATE]"
click at [815, 280] on div "26" at bounding box center [814, 279] width 19 height 19
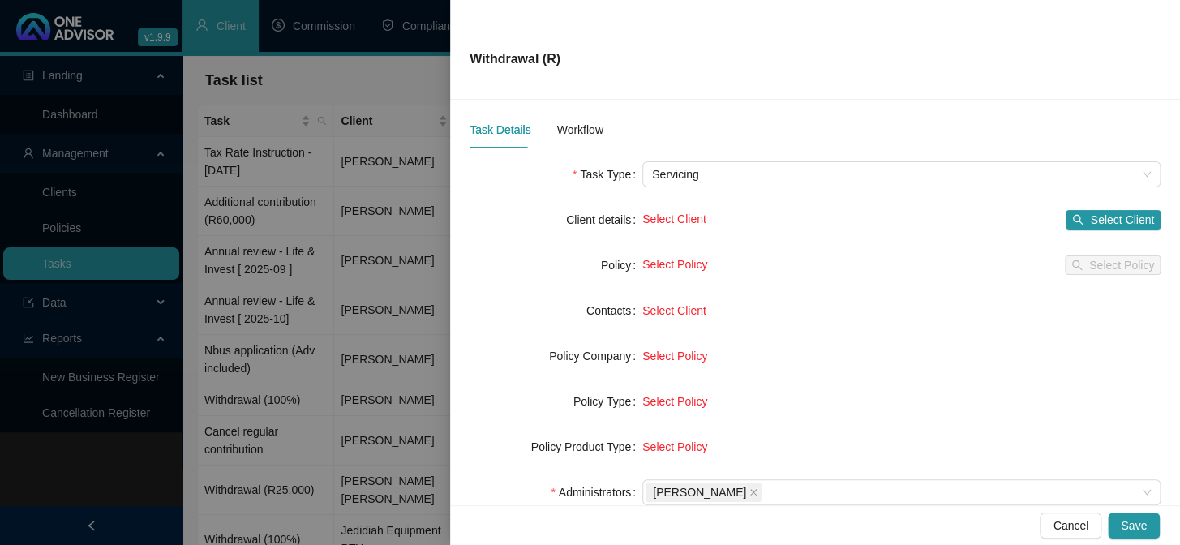
scroll to position [7, 0]
click at [1135, 224] on span "Select Client" at bounding box center [1122, 221] width 64 height 18
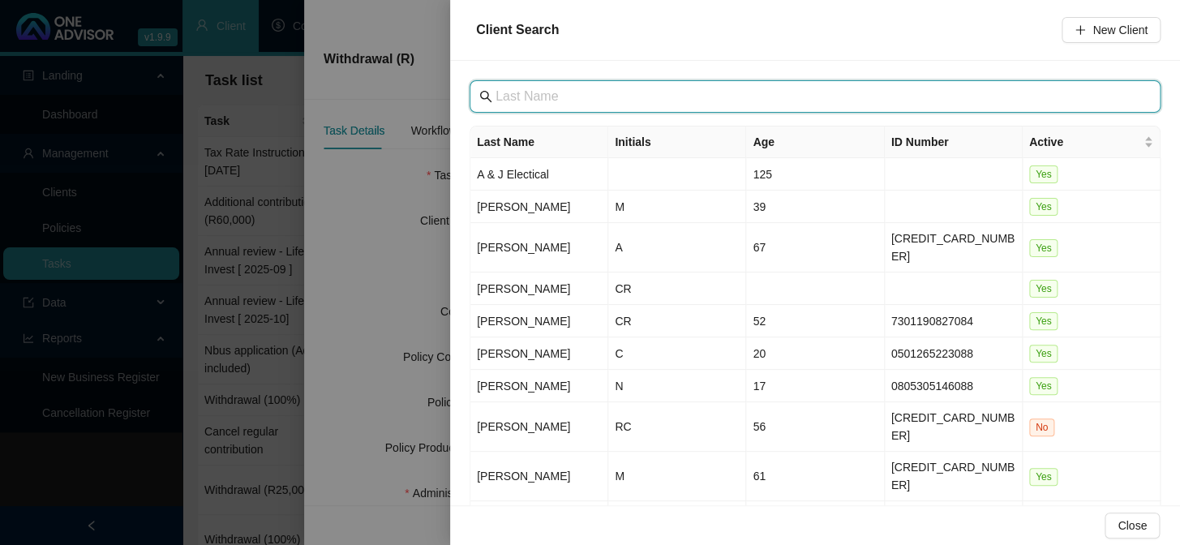
click at [595, 94] on input "text" at bounding box center [817, 96] width 643 height 19
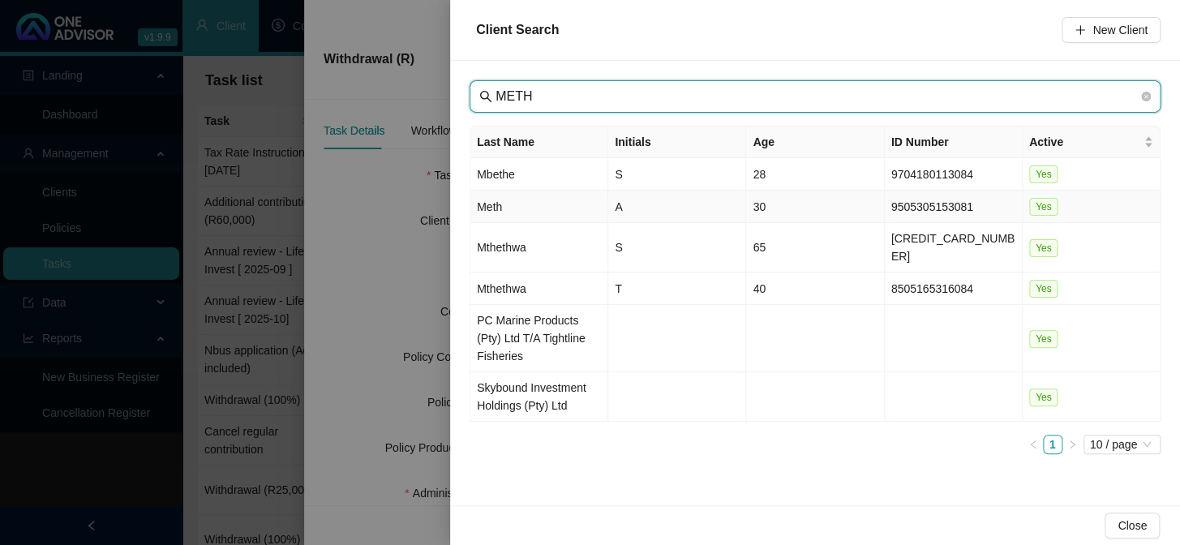
type input "METH"
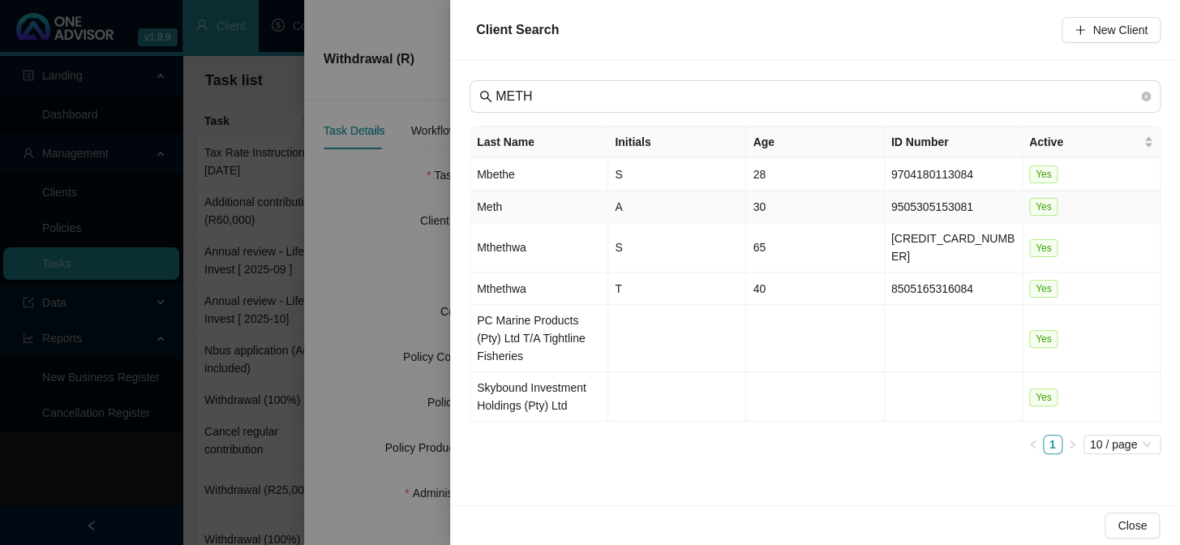
click at [496, 202] on td "Meth" at bounding box center [540, 207] width 138 height 32
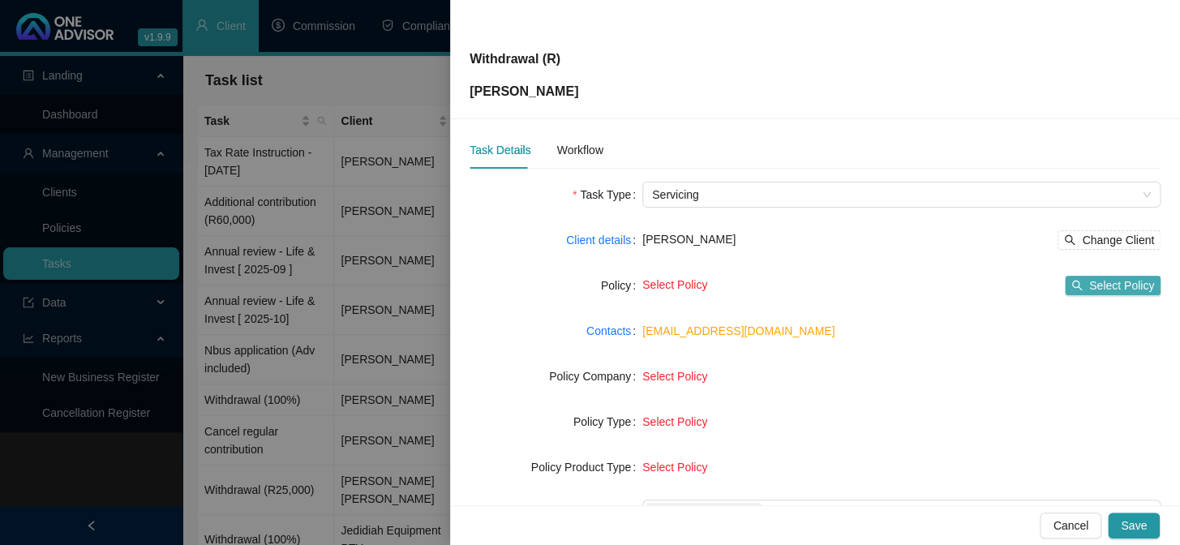
click at [1098, 285] on span "Select Policy" at bounding box center [1122, 286] width 65 height 18
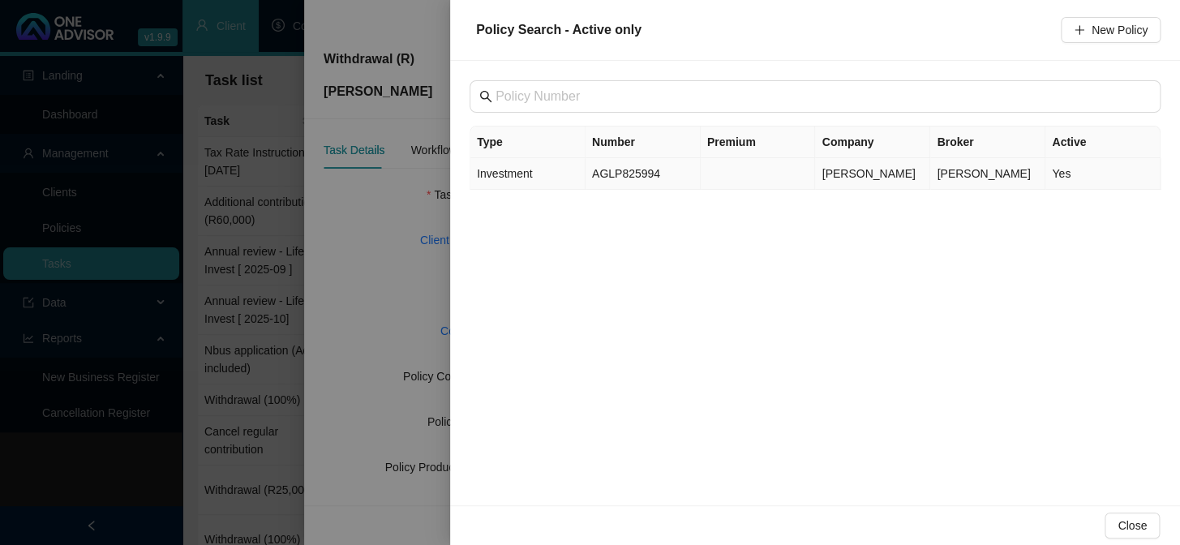
click at [627, 169] on td "AGLP825994" at bounding box center [643, 174] width 115 height 32
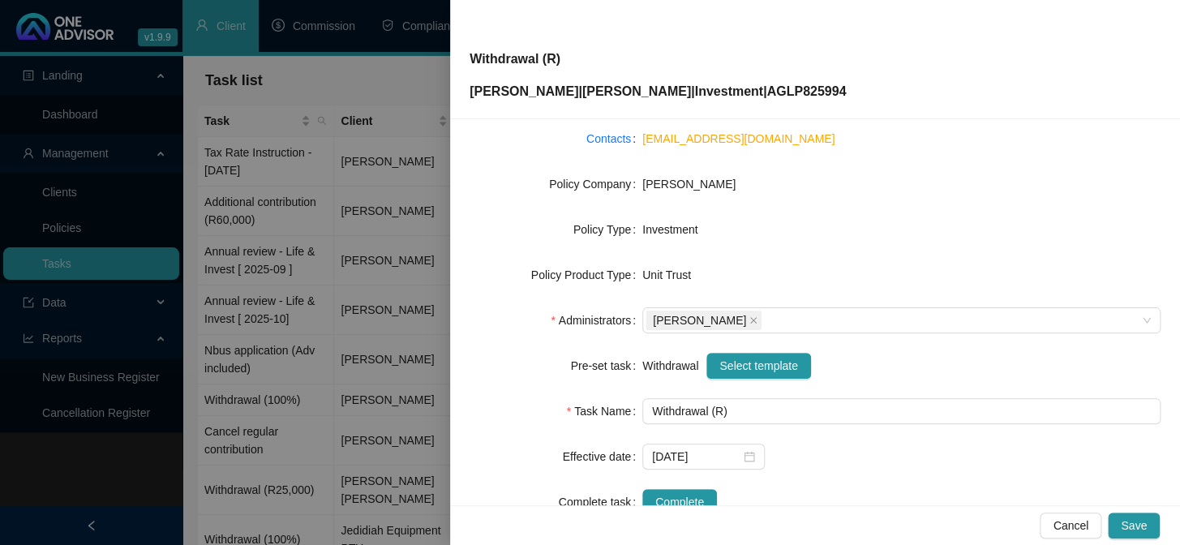
scroll to position [174, 0]
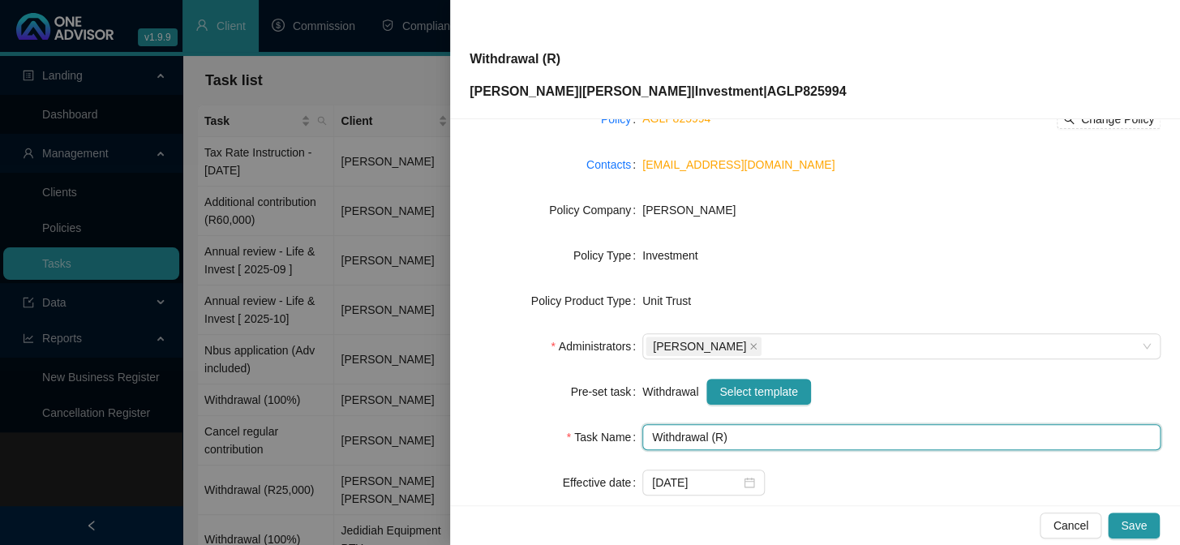
click at [718, 439] on input "Withdrawal (R)" at bounding box center [902, 437] width 518 height 26
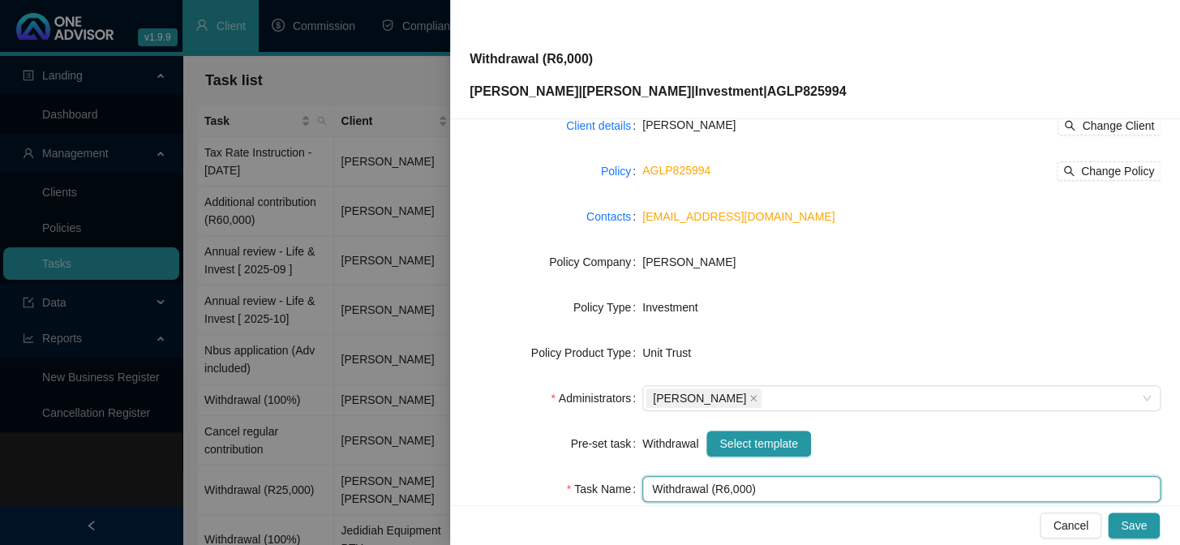
scroll to position [0, 0]
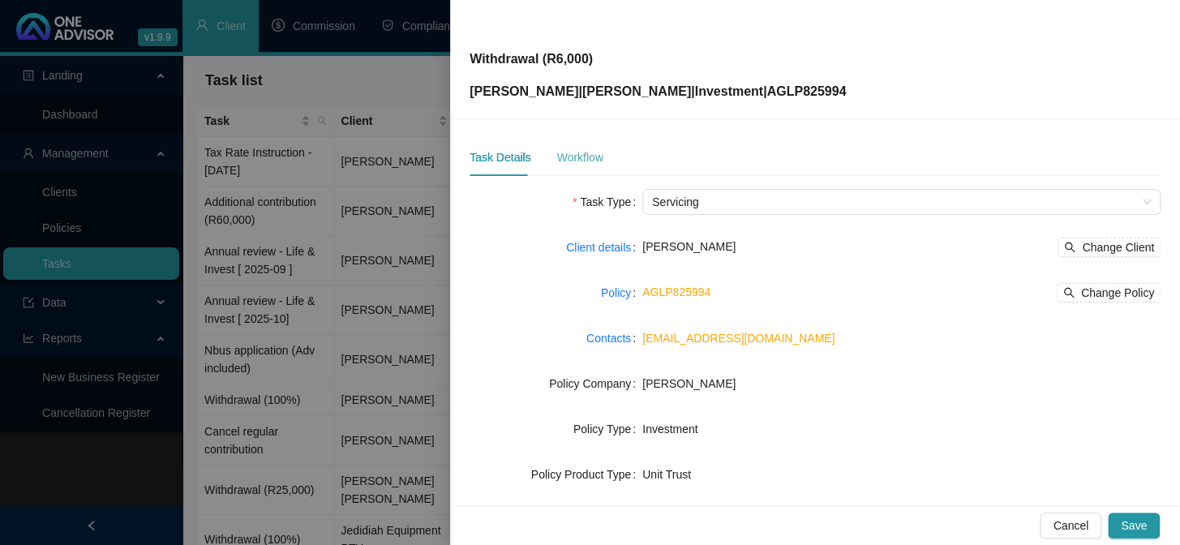
type input "Withdrawal (R6,000)"
click at [560, 155] on div "Workflow" at bounding box center [580, 157] width 46 height 18
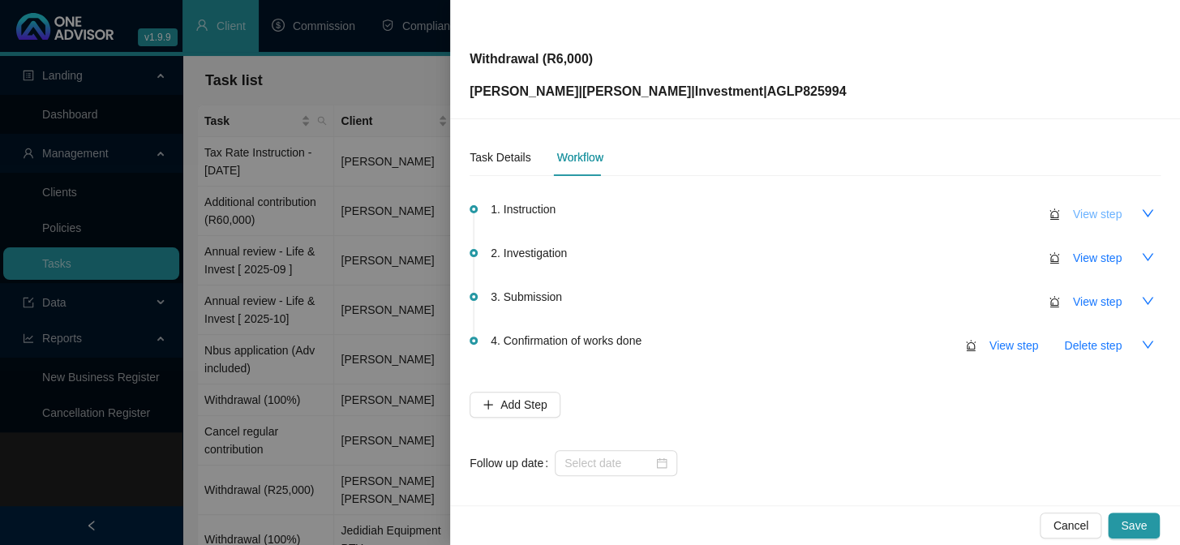
click at [1091, 219] on span "View step" at bounding box center [1097, 214] width 49 height 18
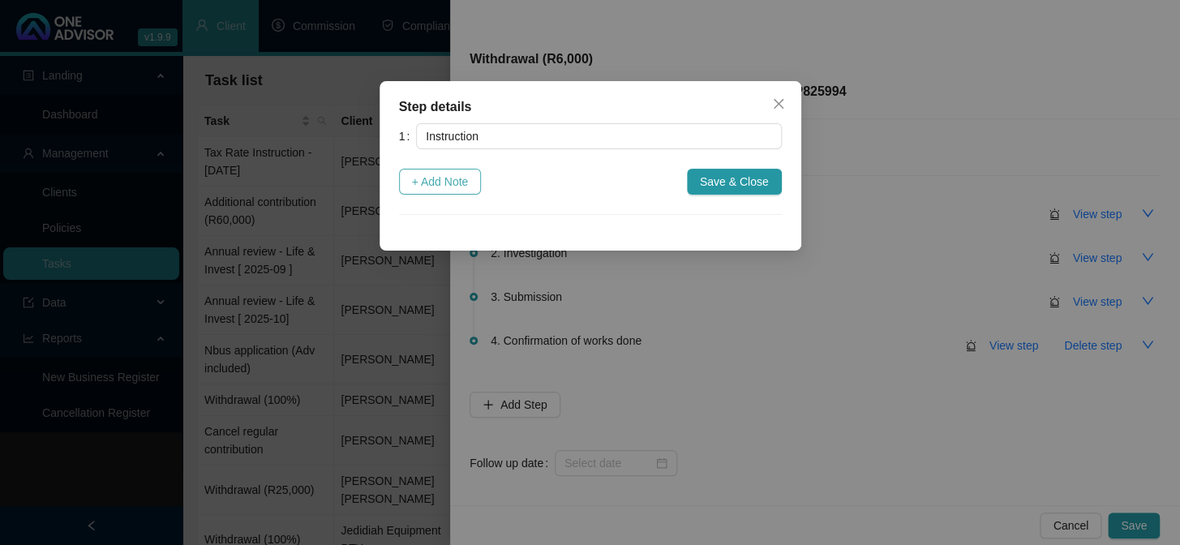
click at [444, 188] on span "+ Add Note" at bounding box center [440, 182] width 57 height 18
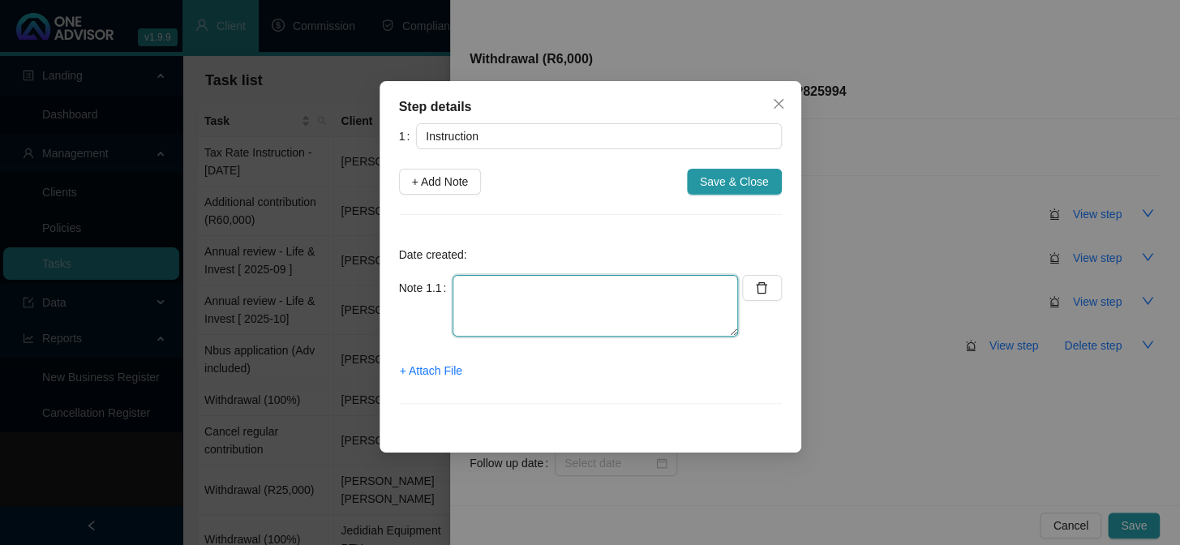
click at [494, 320] on textarea at bounding box center [596, 306] width 286 height 62
type textarea "n"
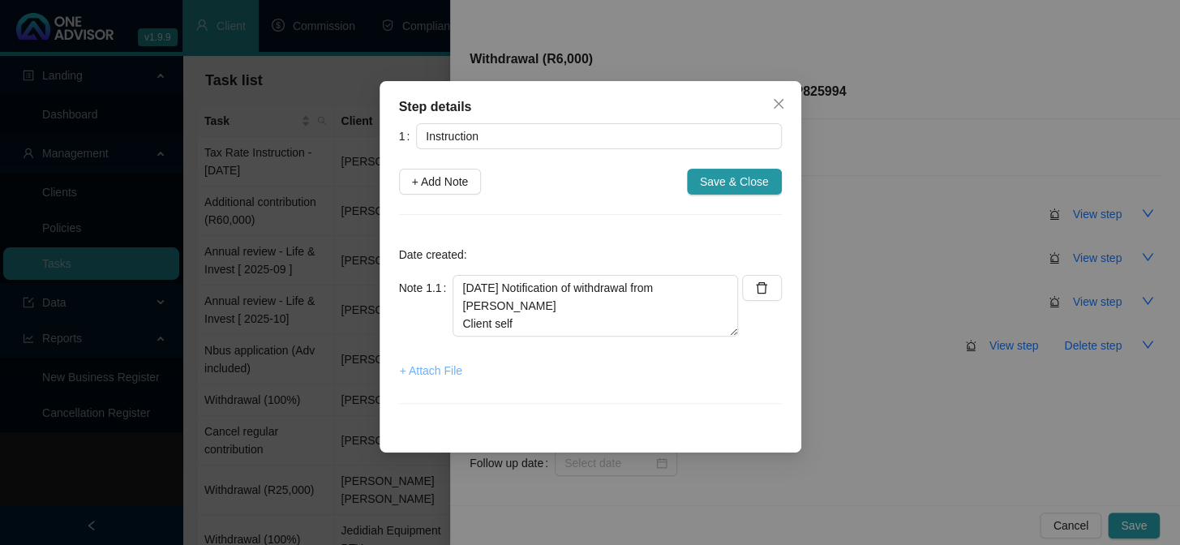
click at [428, 371] on span "+ Attach File" at bounding box center [431, 371] width 62 height 18
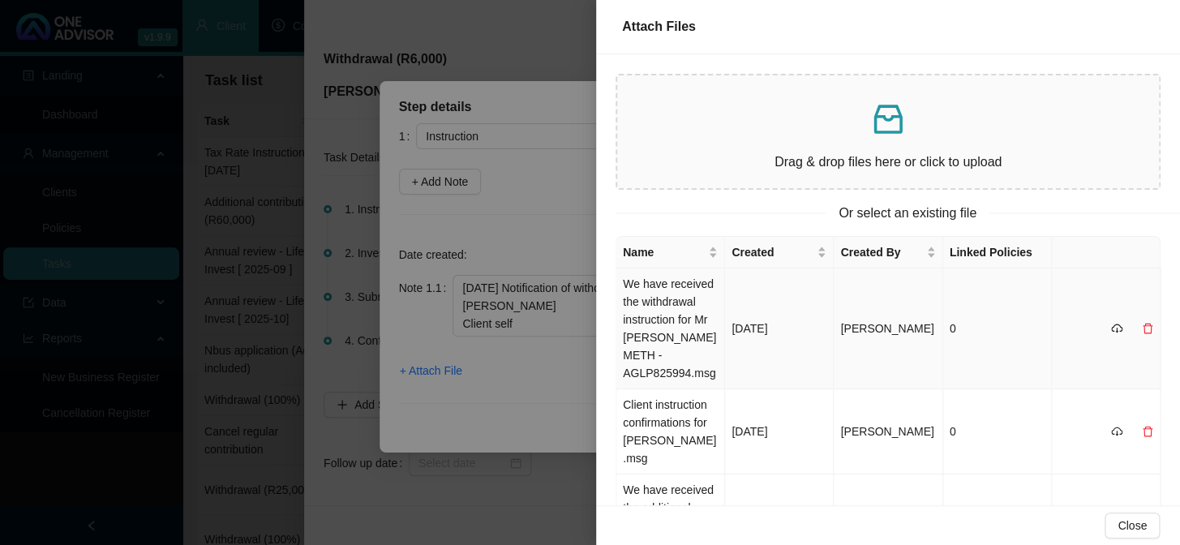
click at [659, 292] on td "We have received the withdrawal instruction for Mr [PERSON_NAME] METH - AGLP825…" at bounding box center [671, 329] width 109 height 121
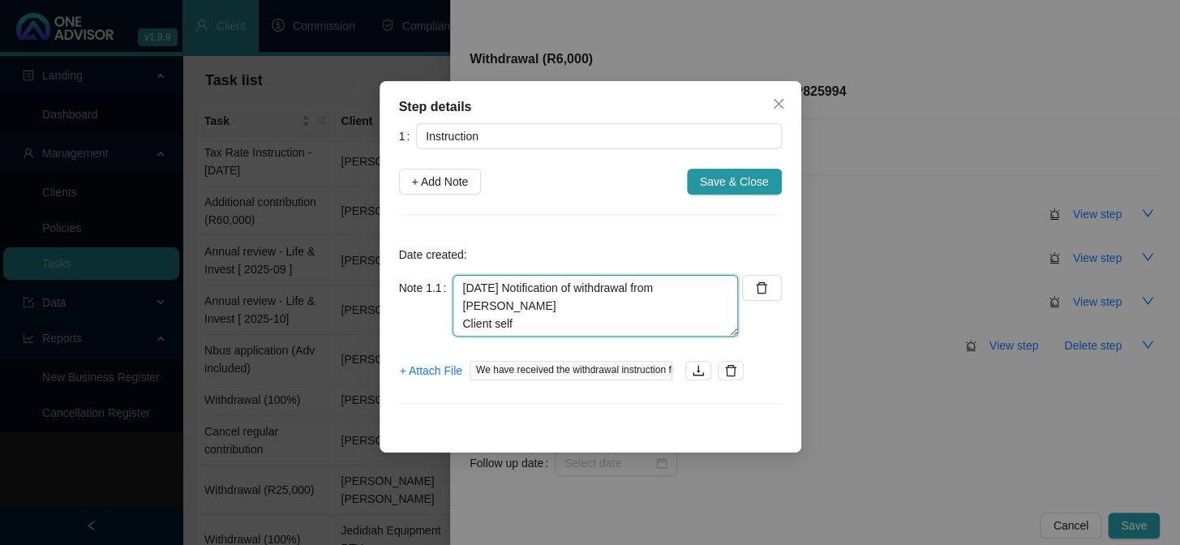
click at [555, 328] on textarea "[DATE] Notification of withdrawal from [PERSON_NAME] Client self" at bounding box center [596, 306] width 286 height 62
type textarea "[DATE] Notification of withdrawal from [PERSON_NAME] Client self D354"
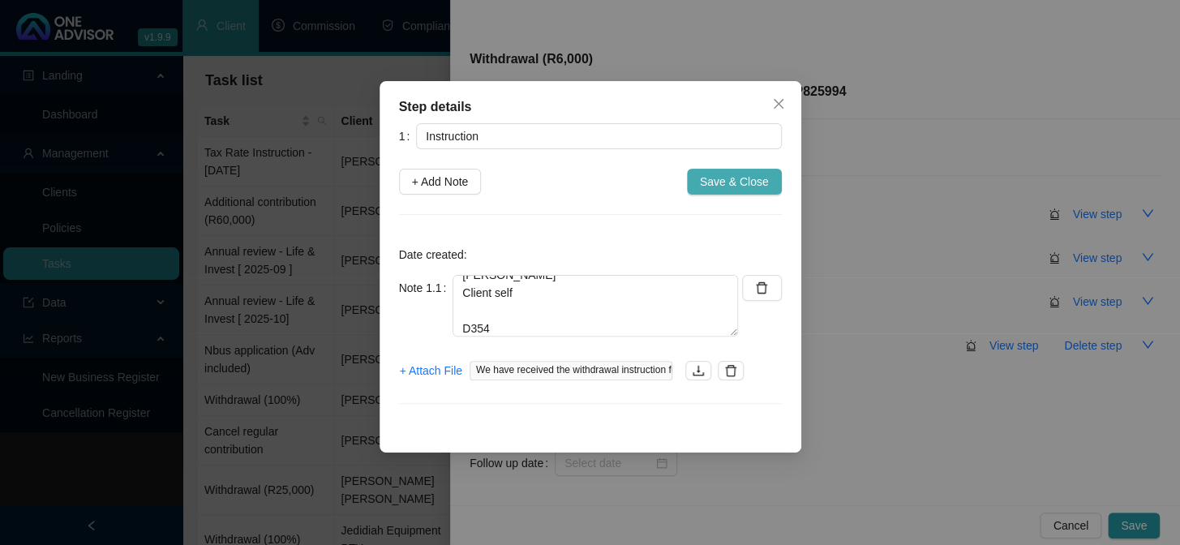
click at [723, 183] on span "Save & Close" at bounding box center [734, 182] width 69 height 18
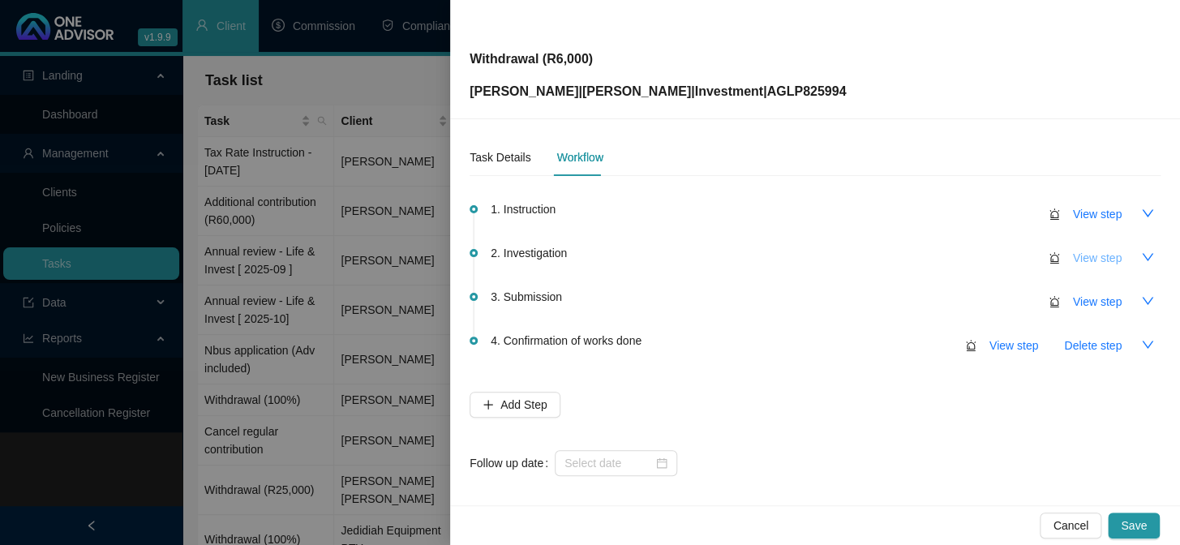
click at [1073, 260] on span "View step" at bounding box center [1097, 258] width 49 height 18
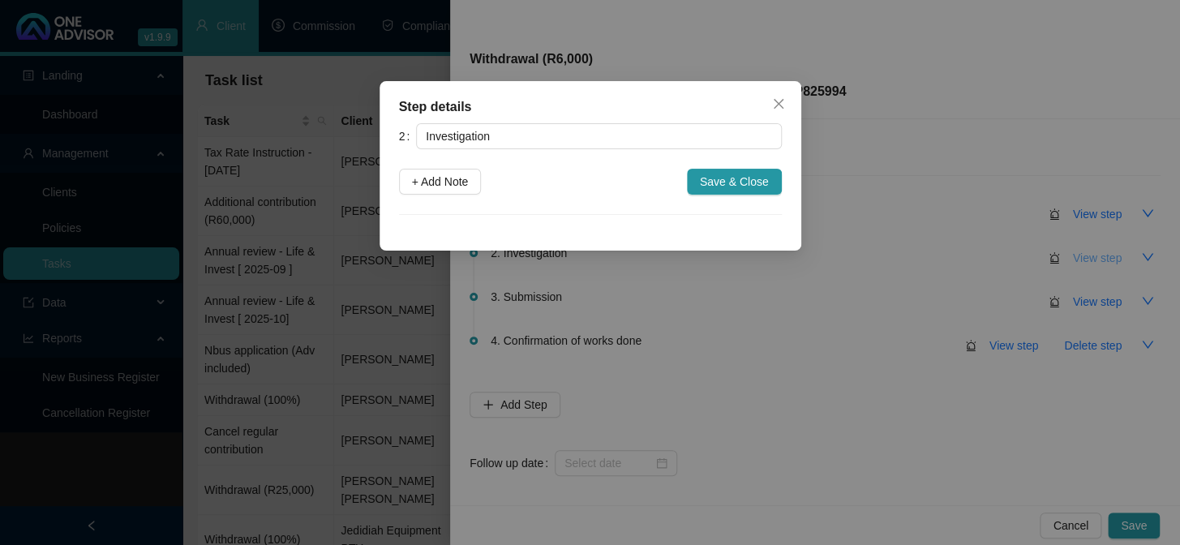
click at [1073, 260] on div "Step details 2 Investigation + Add Note Save & Close Cancel OK" at bounding box center [590, 272] width 1180 height 545
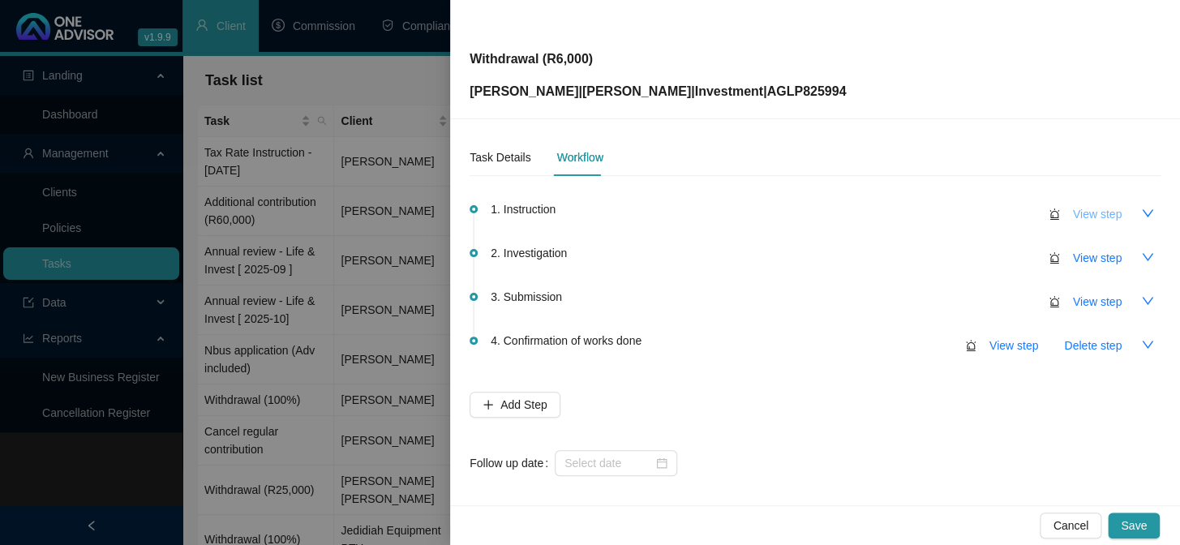
click at [1082, 219] on span "View step" at bounding box center [1097, 214] width 49 height 18
type input "Instruction"
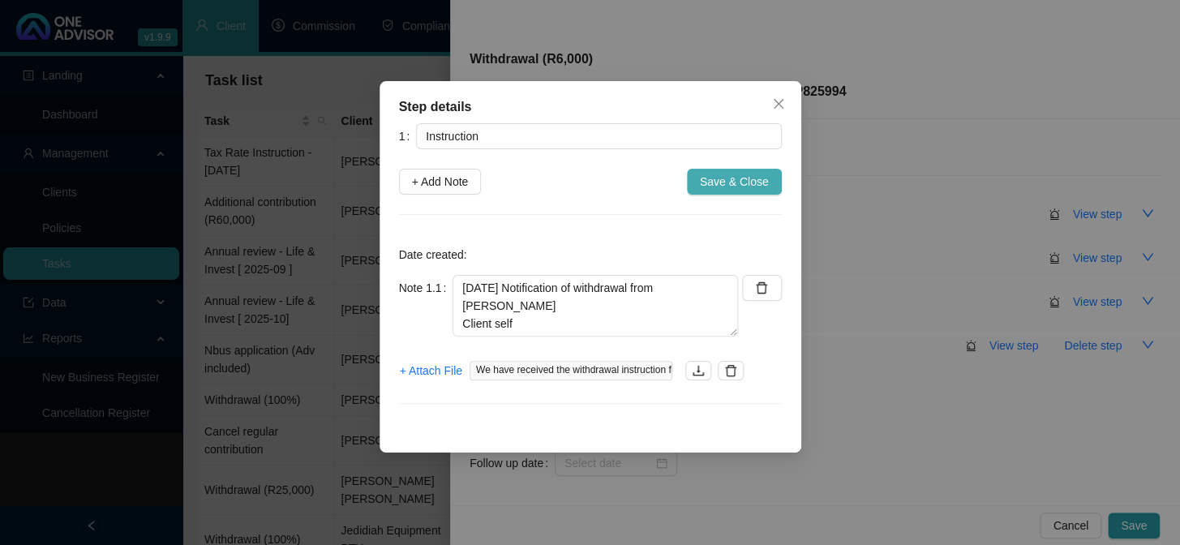
click at [763, 173] on span "Save & Close" at bounding box center [734, 182] width 69 height 18
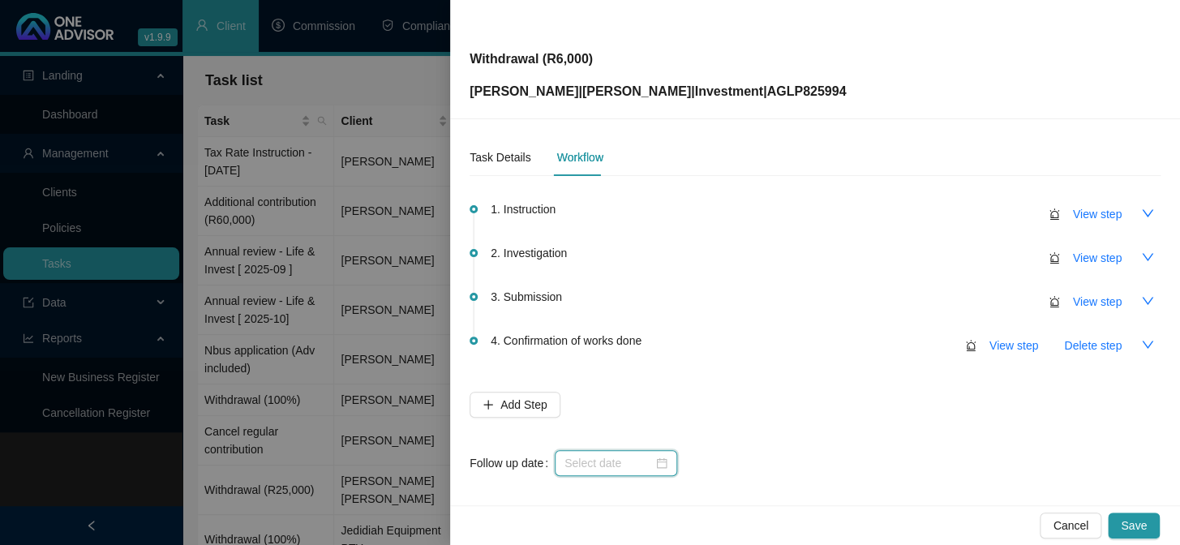
click at [595, 468] on input at bounding box center [609, 463] width 88 height 18
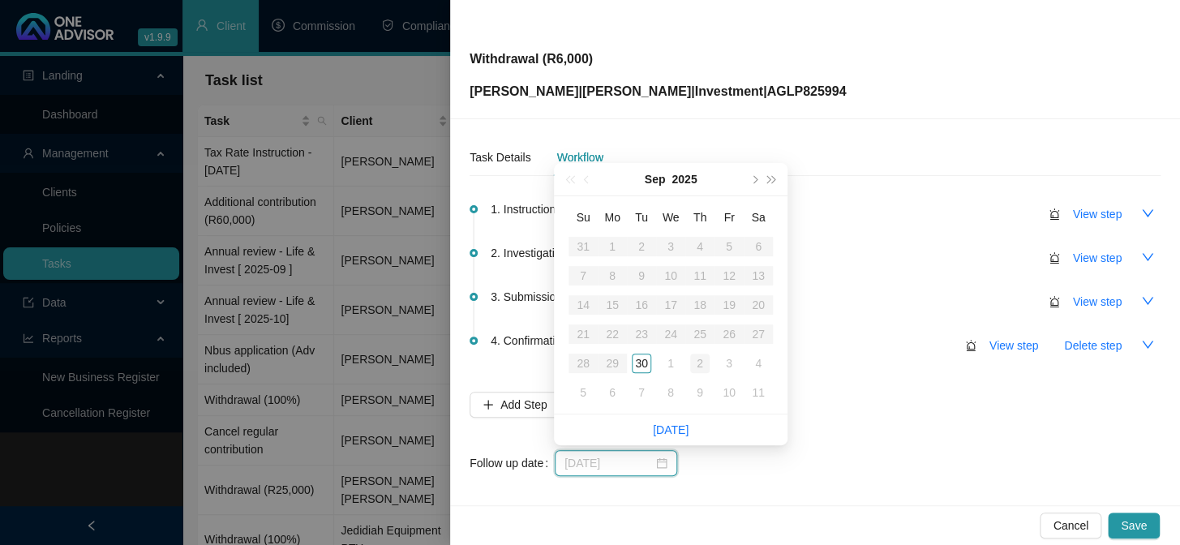
type input "[DATE]"
click at [704, 364] on div "2" at bounding box center [699, 363] width 19 height 19
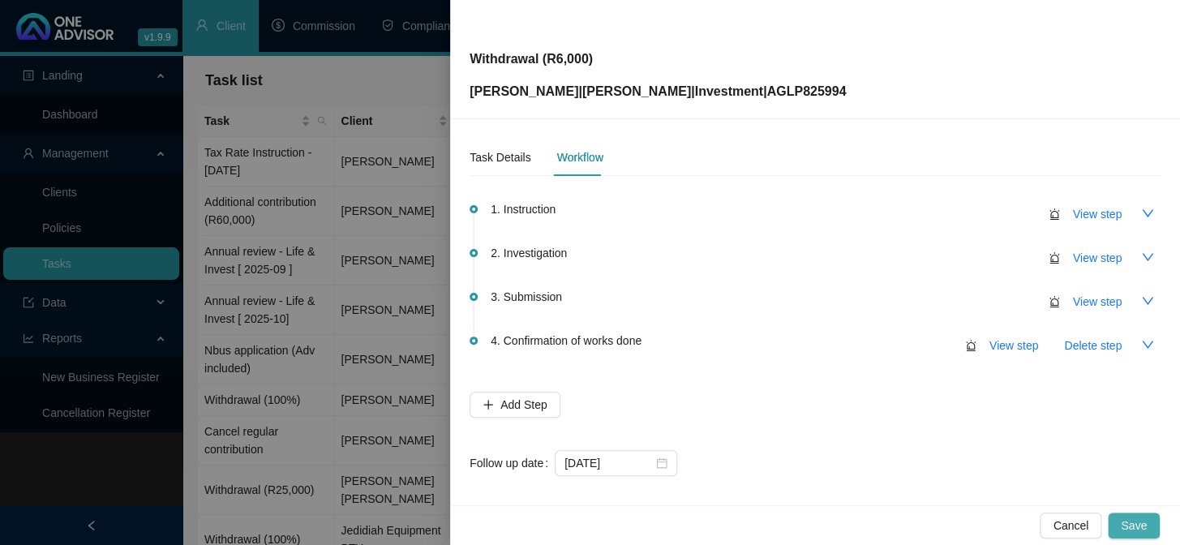
click at [1137, 519] on span "Save" at bounding box center [1134, 526] width 26 height 18
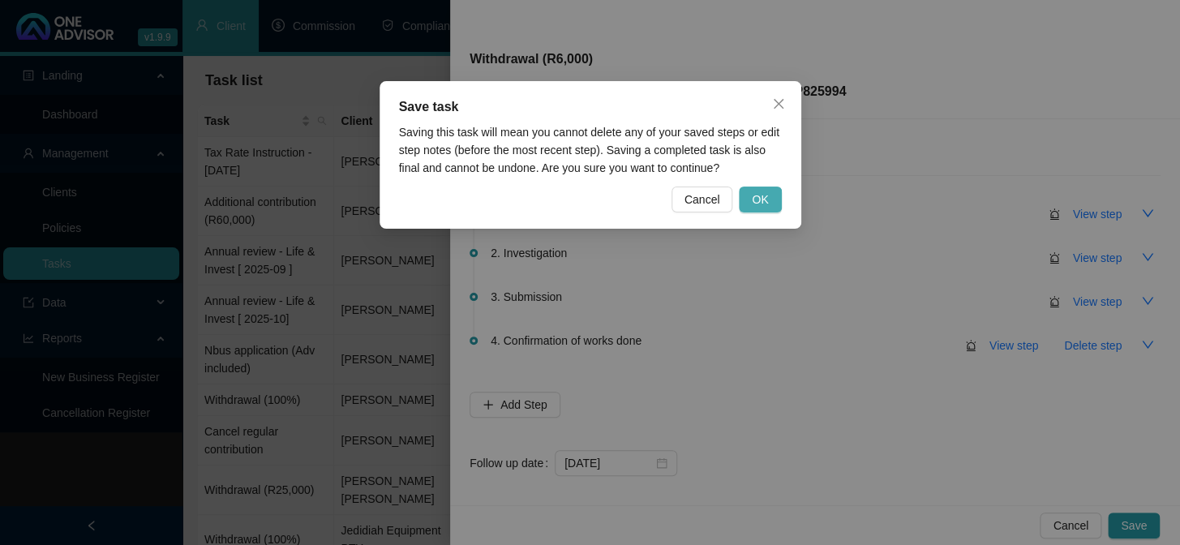
click at [755, 196] on span "OK" at bounding box center [760, 200] width 16 height 18
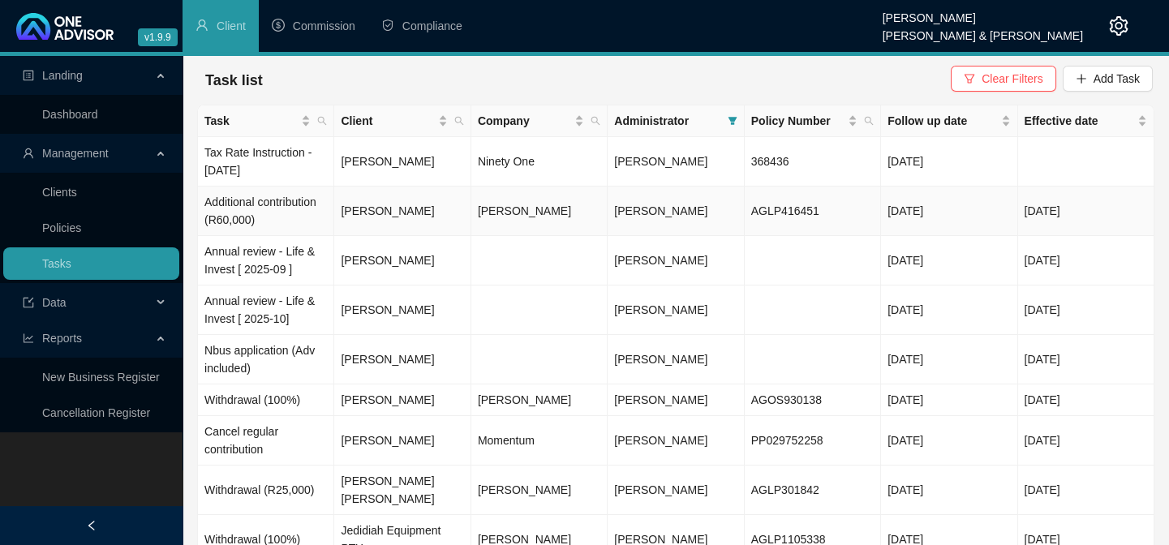
click at [381, 209] on td "[PERSON_NAME]" at bounding box center [402, 211] width 136 height 49
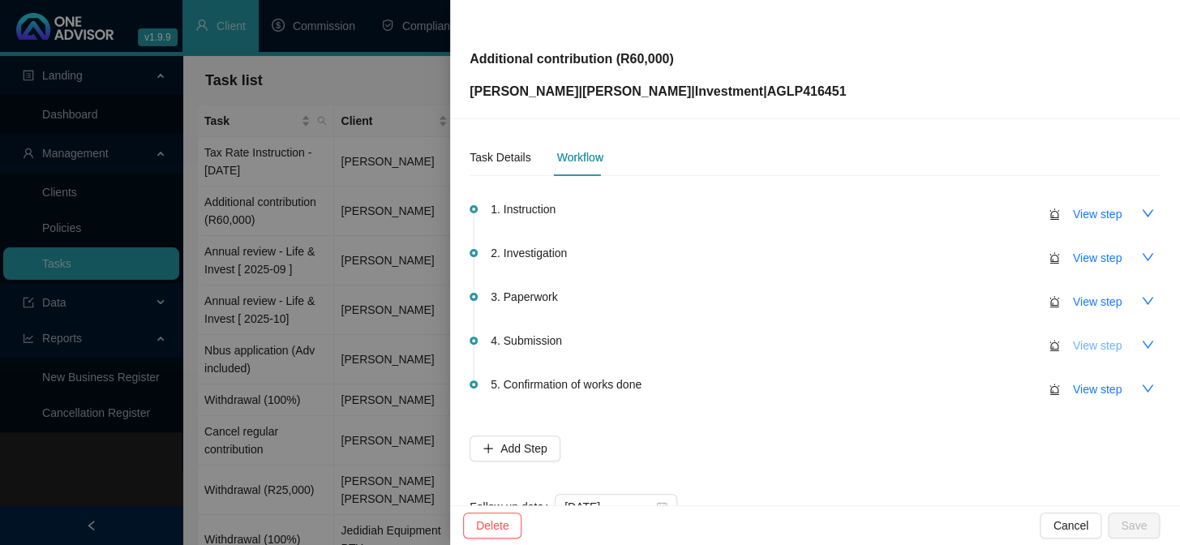
click at [1073, 347] on span "View step" at bounding box center [1097, 346] width 49 height 18
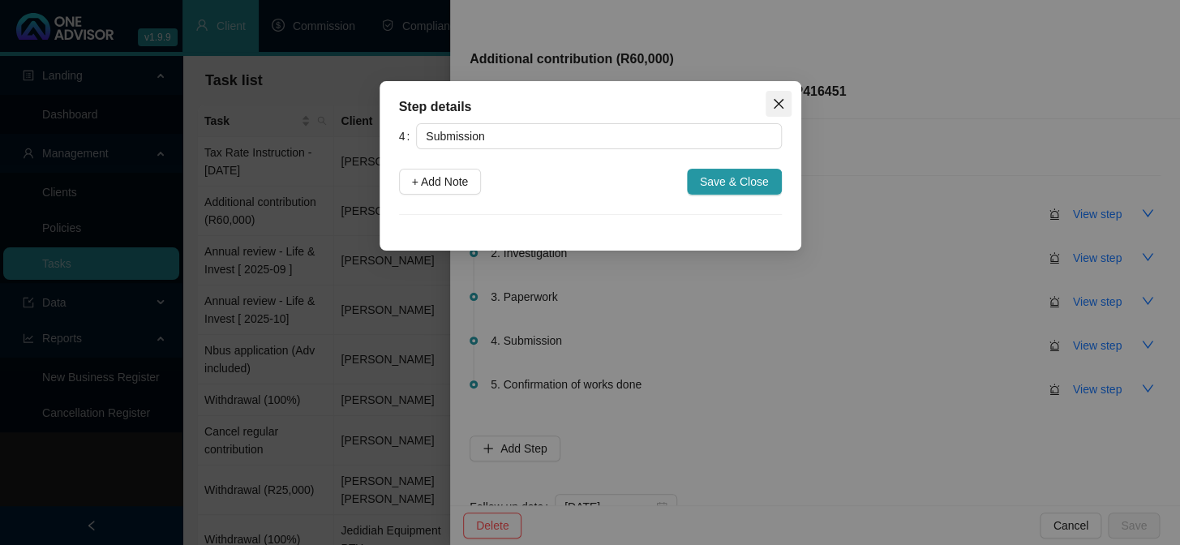
click at [772, 98] on icon "close" at bounding box center [778, 103] width 13 height 13
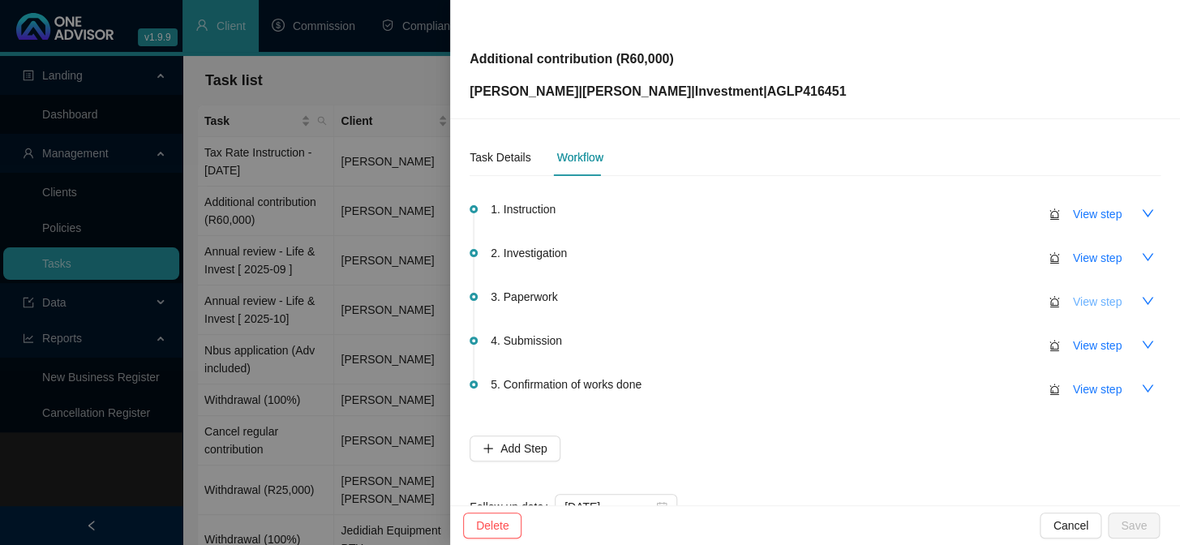
click at [1082, 298] on span "View step" at bounding box center [1097, 302] width 49 height 18
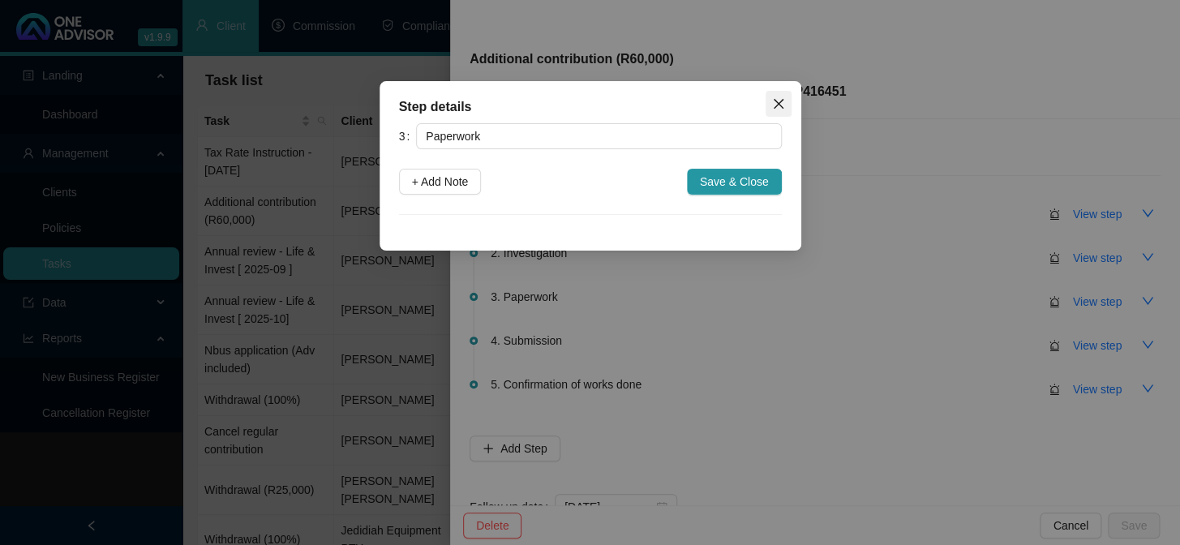
click at [779, 110] on icon "close" at bounding box center [778, 103] width 13 height 13
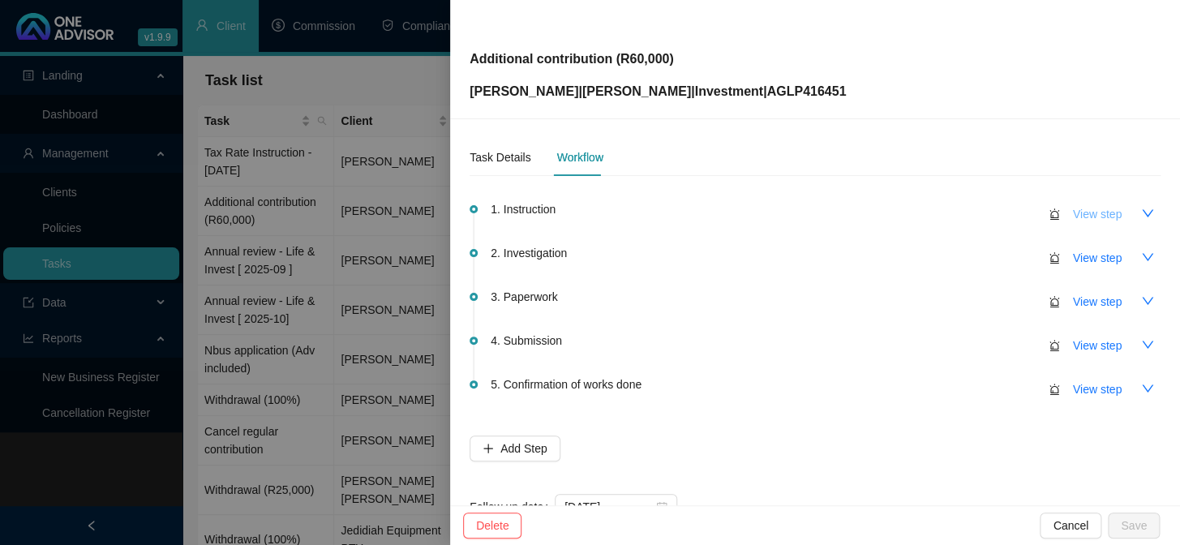
click at [1081, 217] on span "View step" at bounding box center [1097, 214] width 49 height 18
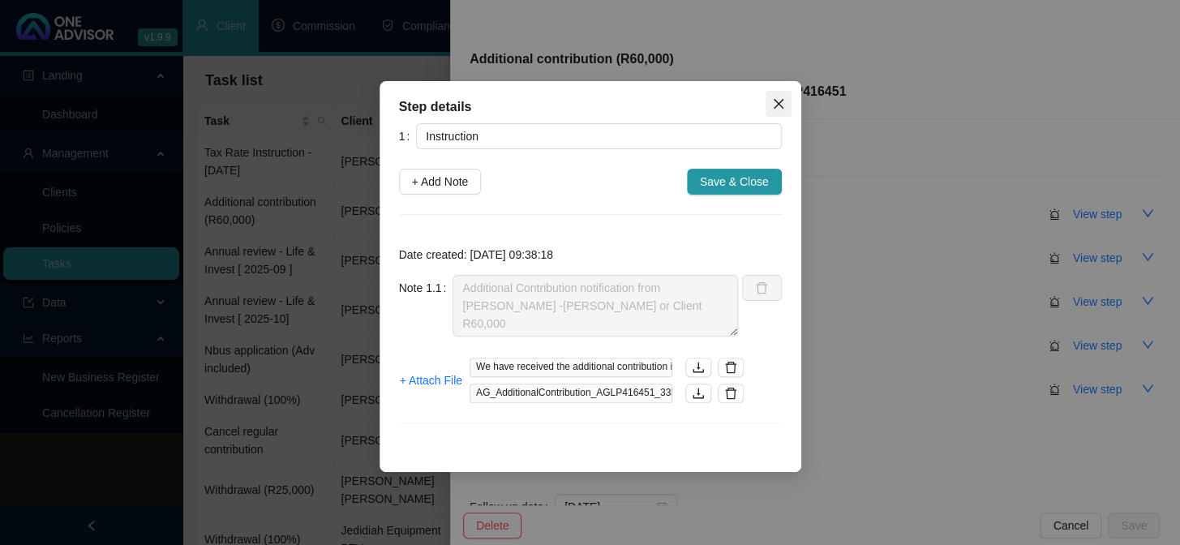
click at [772, 101] on icon "close" at bounding box center [778, 103] width 13 height 13
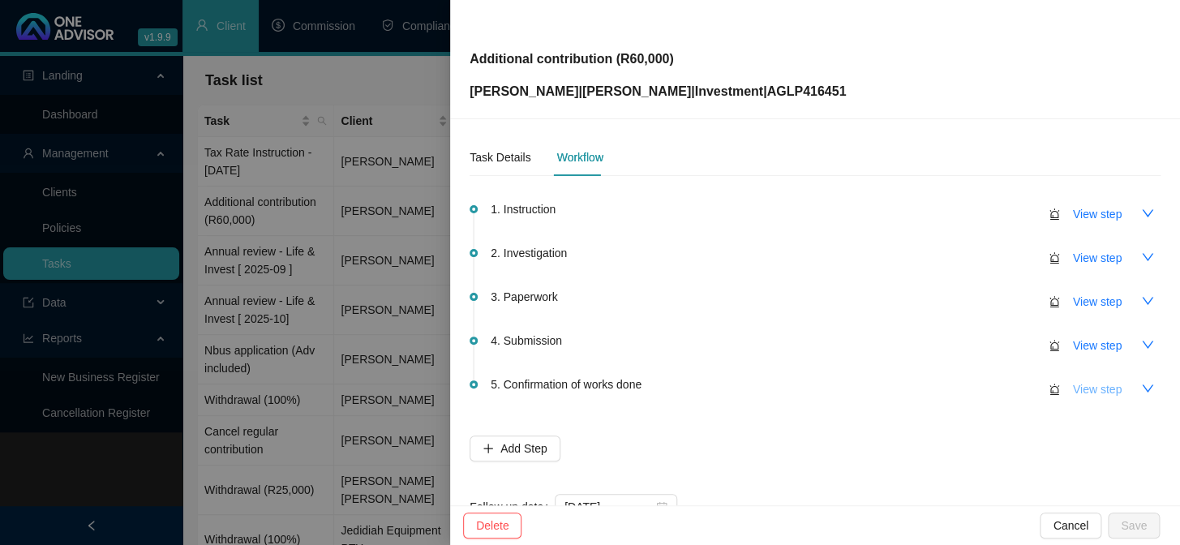
click at [1082, 387] on span "View step" at bounding box center [1097, 390] width 49 height 18
type input "Confirmation of works done"
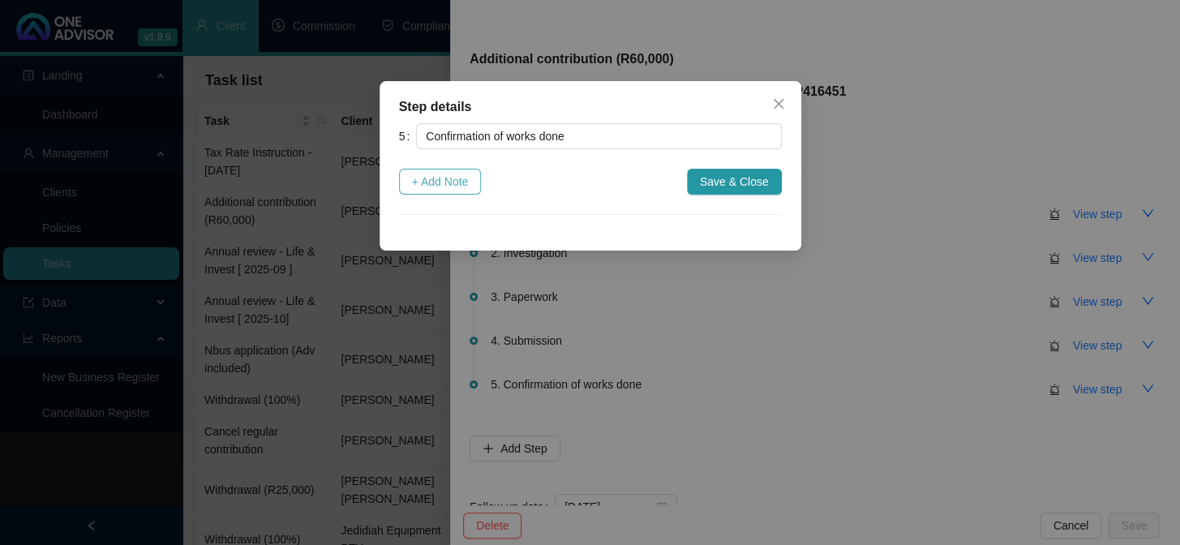
click at [458, 178] on span "+ Add Note" at bounding box center [440, 182] width 57 height 18
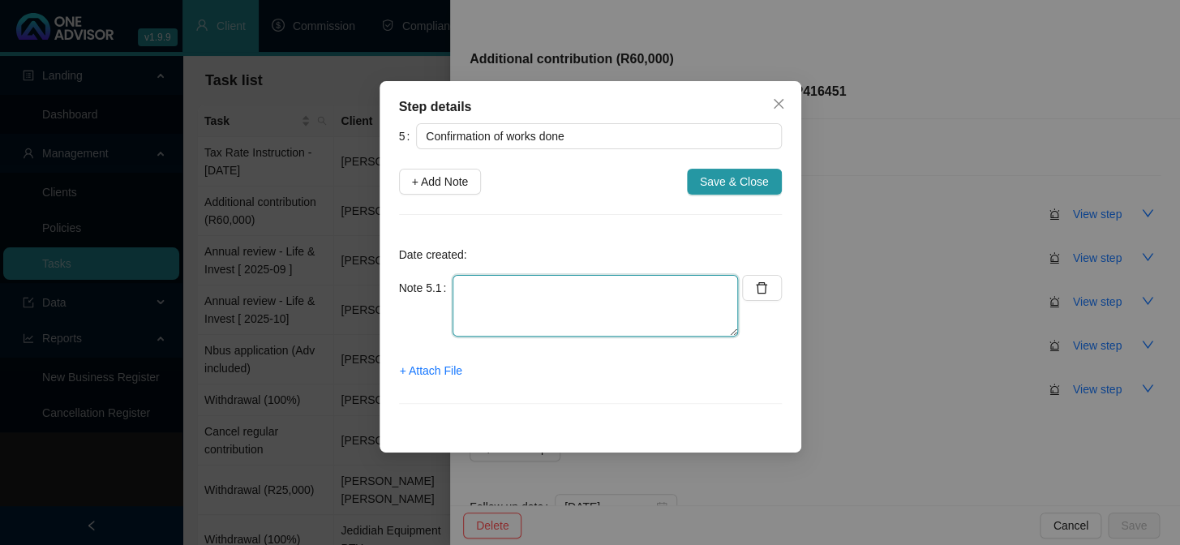
click at [486, 300] on textarea at bounding box center [596, 306] width 286 height 62
type textarea "Completed Notification from [PERSON_NAME]"
click at [442, 372] on span "+ Attach File" at bounding box center [431, 371] width 62 height 18
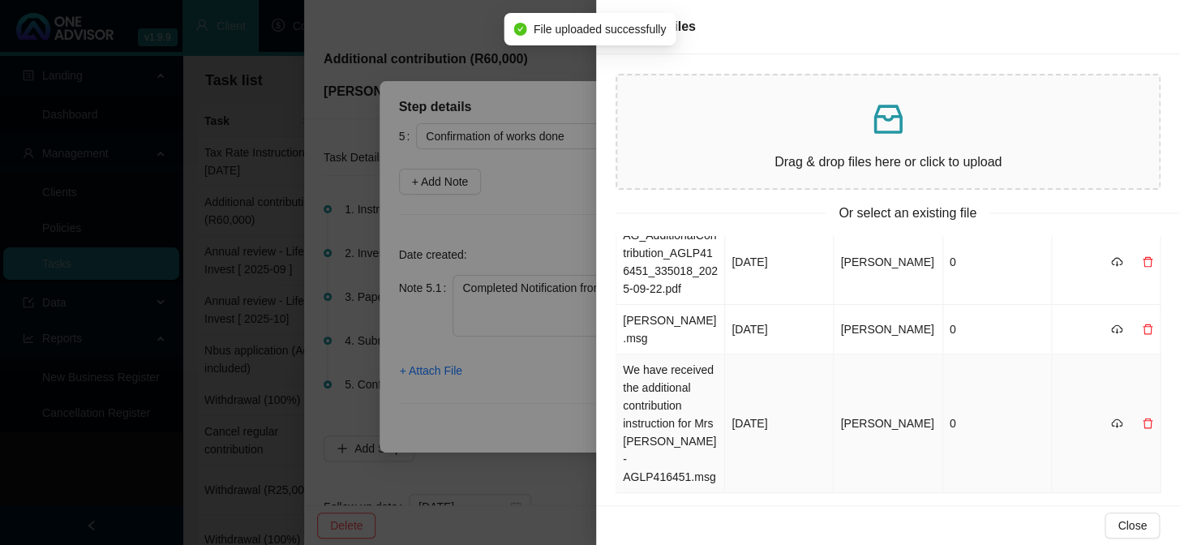
scroll to position [0, 0]
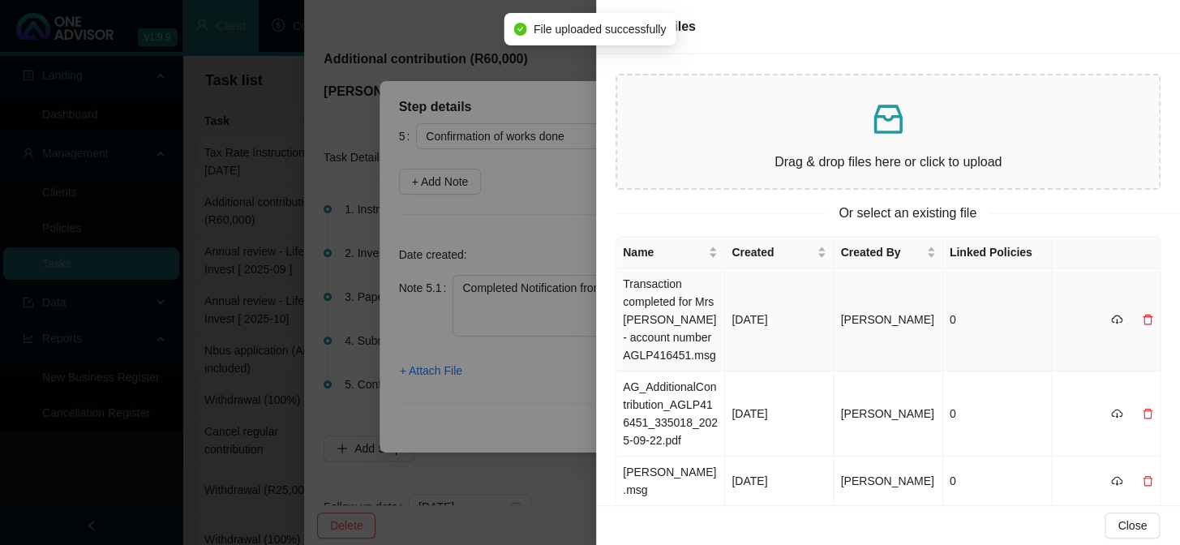
click at [652, 292] on td "Transaction completed for Mrs [PERSON_NAME] - account number AGLP416451.msg" at bounding box center [671, 320] width 109 height 103
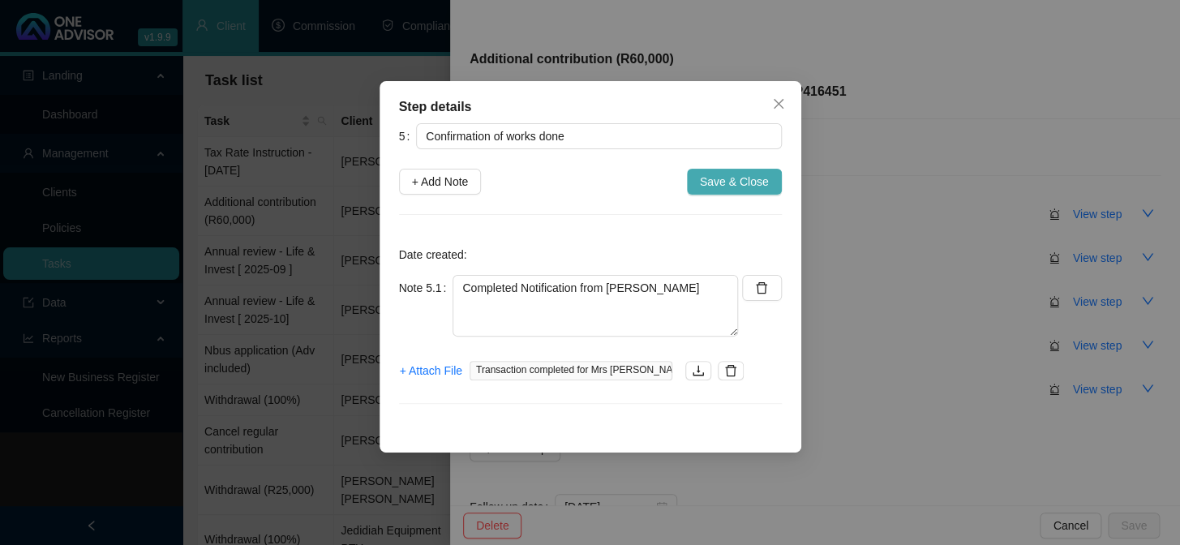
click at [754, 181] on span "Save & Close" at bounding box center [734, 182] width 69 height 18
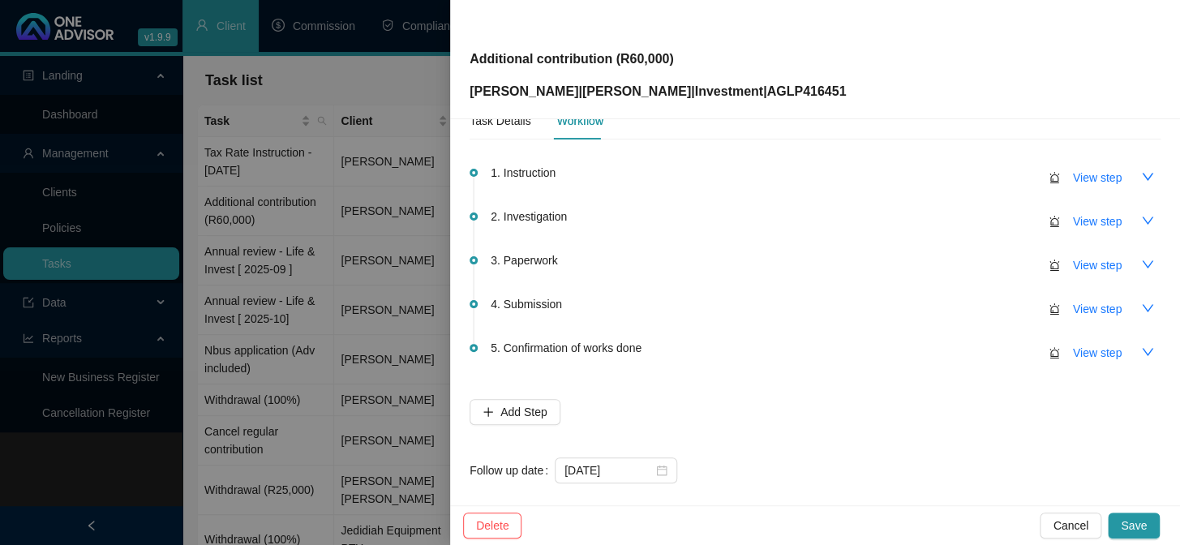
scroll to position [52, 0]
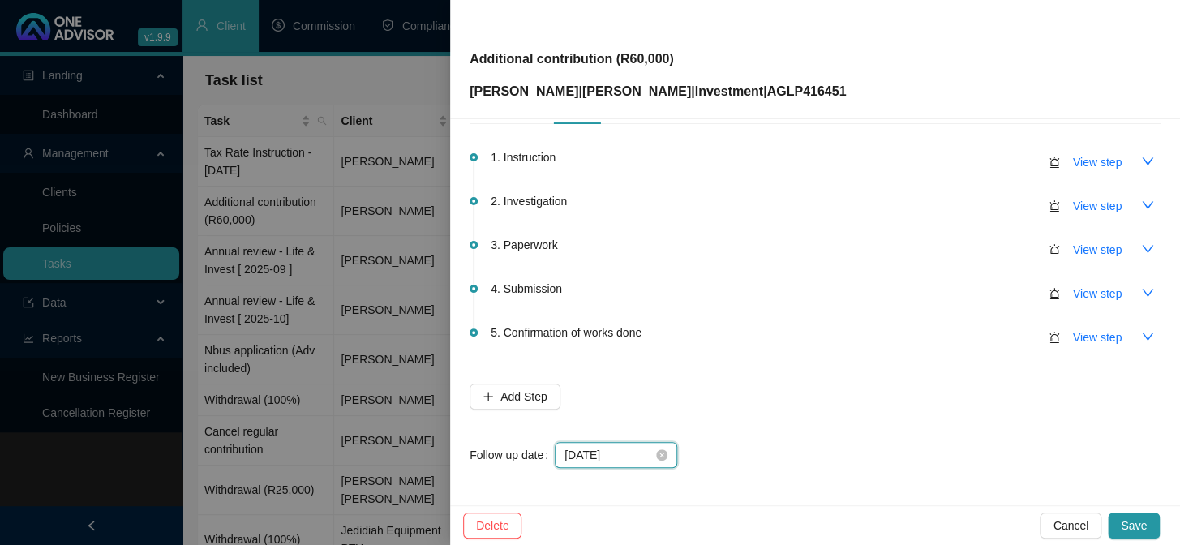
click at [626, 450] on input "[DATE]" at bounding box center [609, 455] width 88 height 18
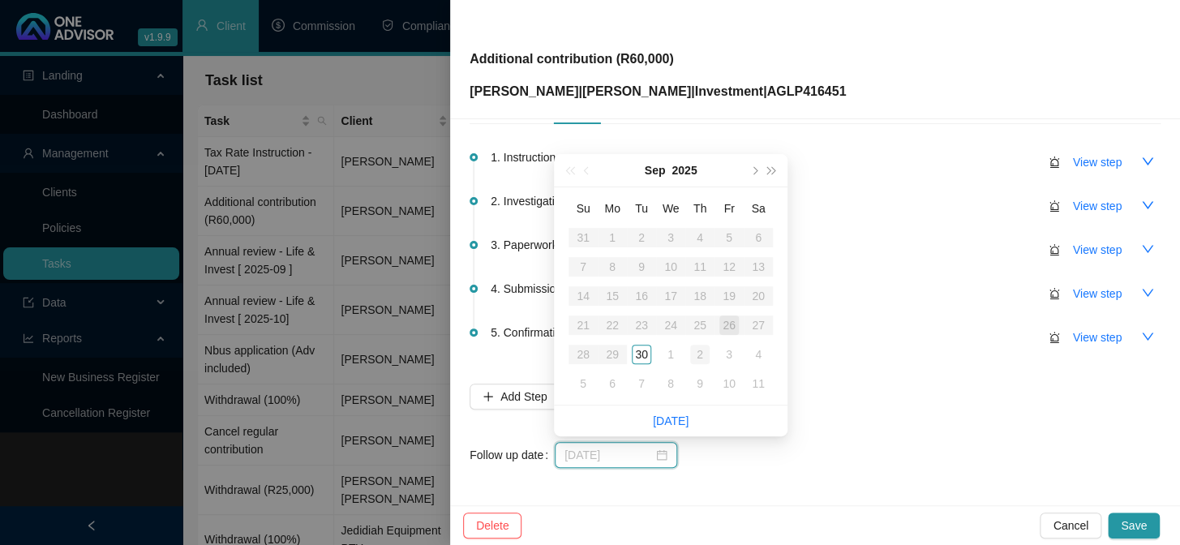
type input "[DATE]"
click at [695, 351] on div "2" at bounding box center [699, 354] width 19 height 19
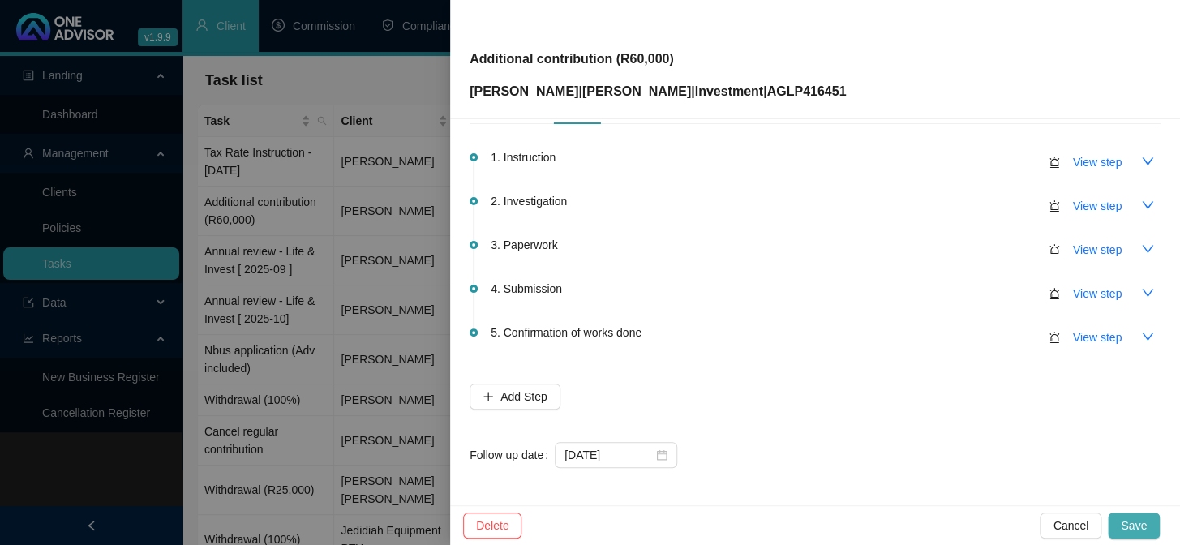
click at [1147, 527] on button "Save" at bounding box center [1134, 526] width 52 height 26
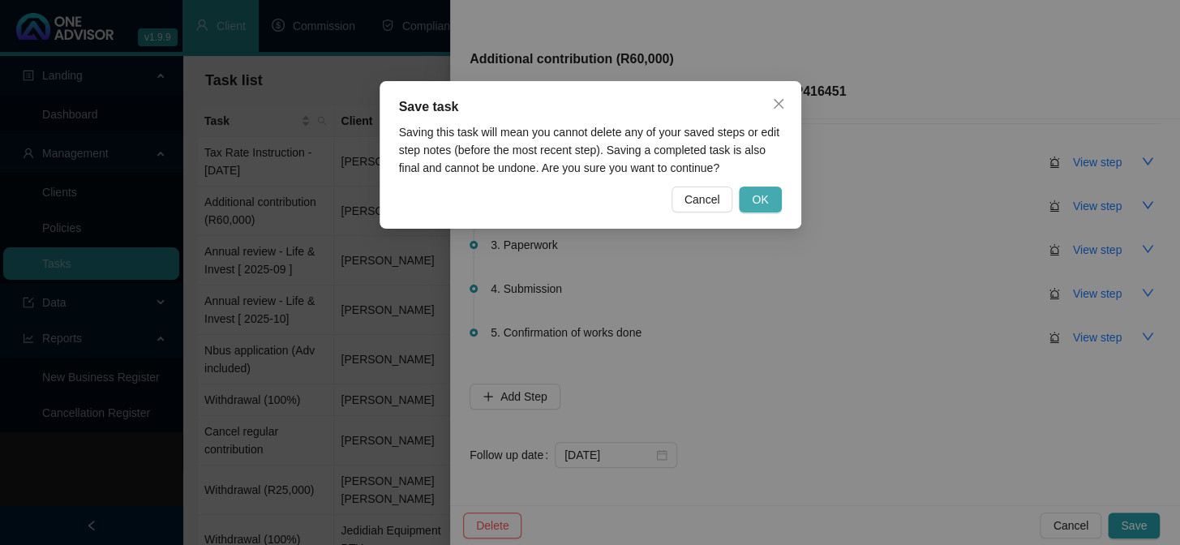
click at [762, 197] on span "OK" at bounding box center [760, 200] width 16 height 18
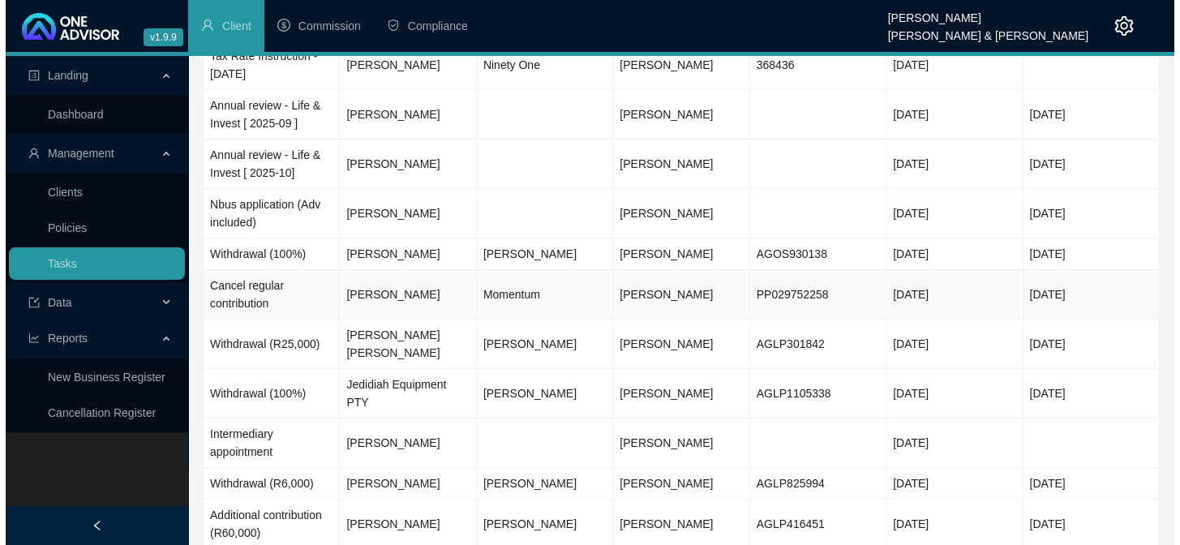
scroll to position [109, 0]
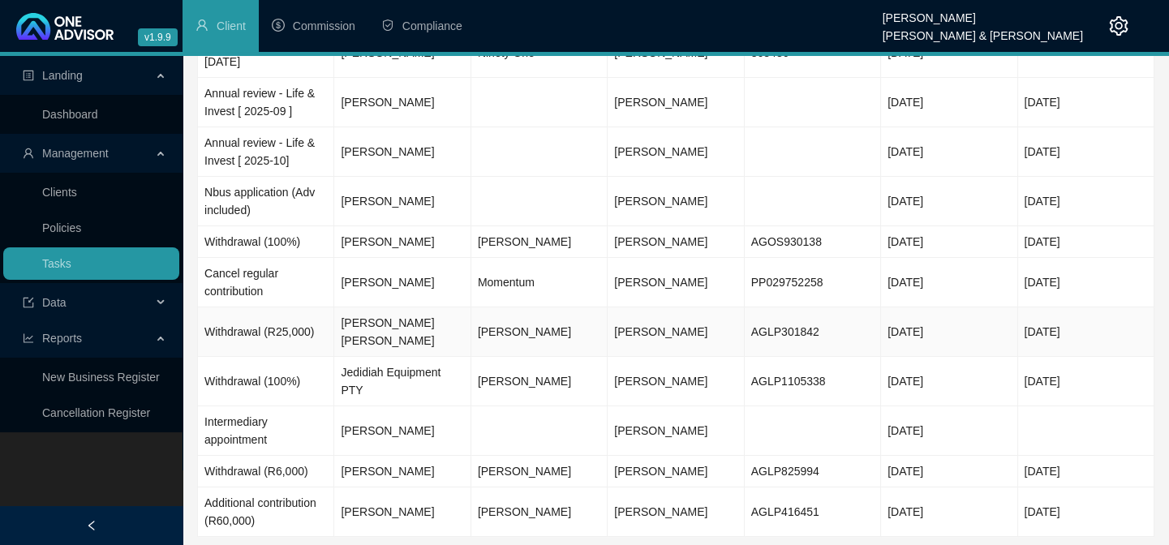
click at [382, 320] on td "[PERSON_NAME] [PERSON_NAME]" at bounding box center [402, 331] width 136 height 49
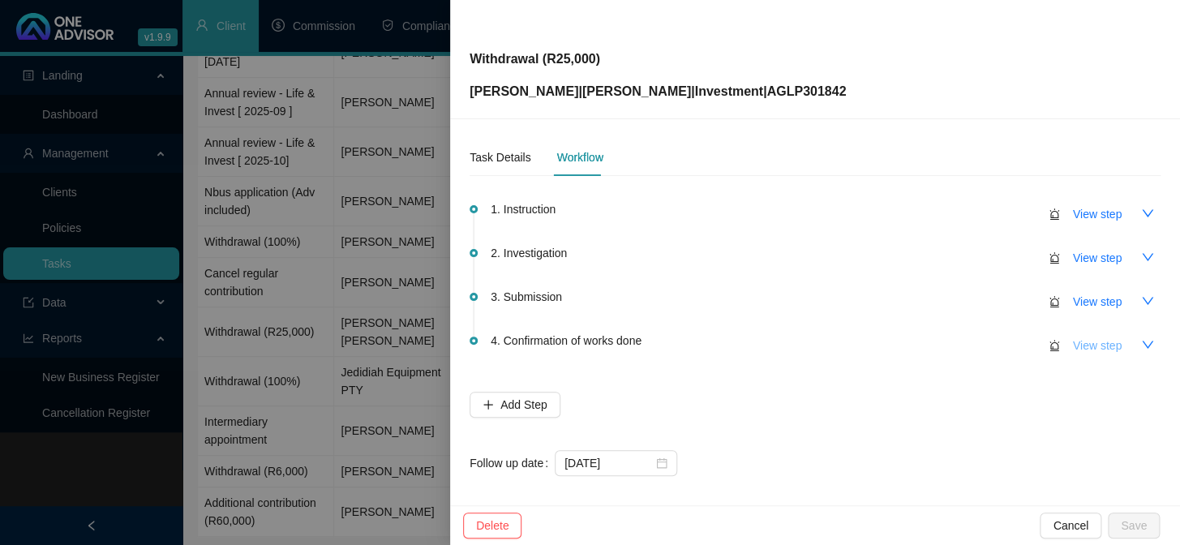
click at [1085, 342] on span "View step" at bounding box center [1097, 346] width 49 height 18
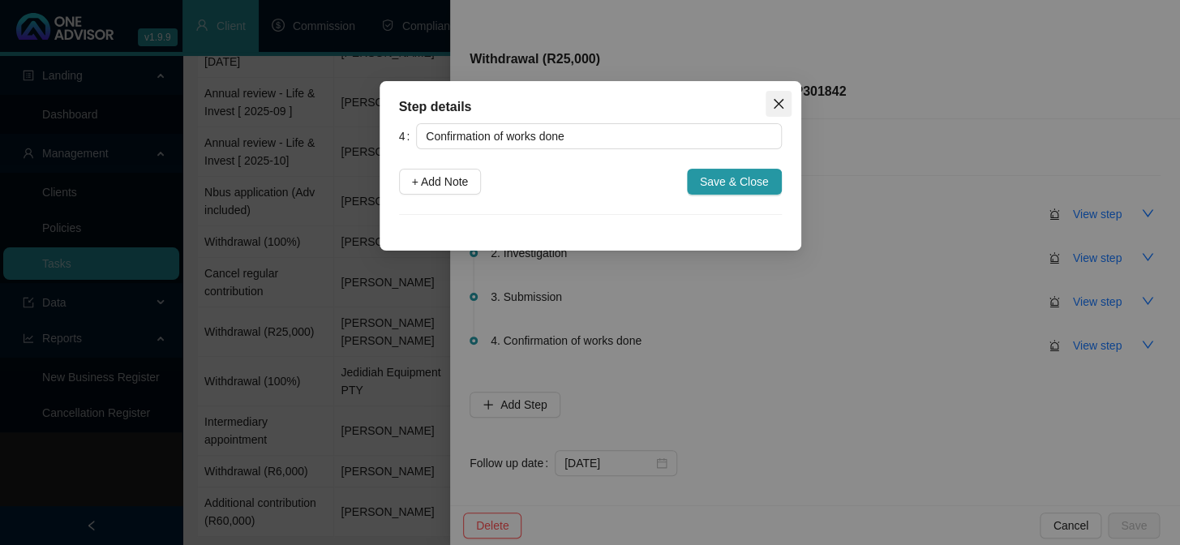
click at [778, 103] on icon "close" at bounding box center [778, 104] width 10 height 10
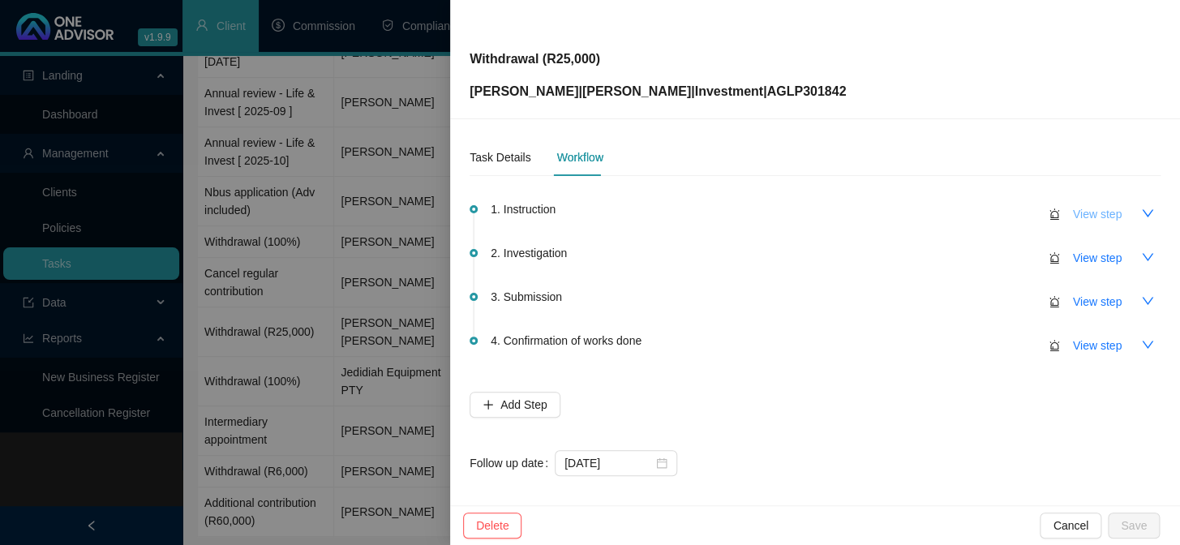
click at [1073, 210] on span "View step" at bounding box center [1097, 214] width 49 height 18
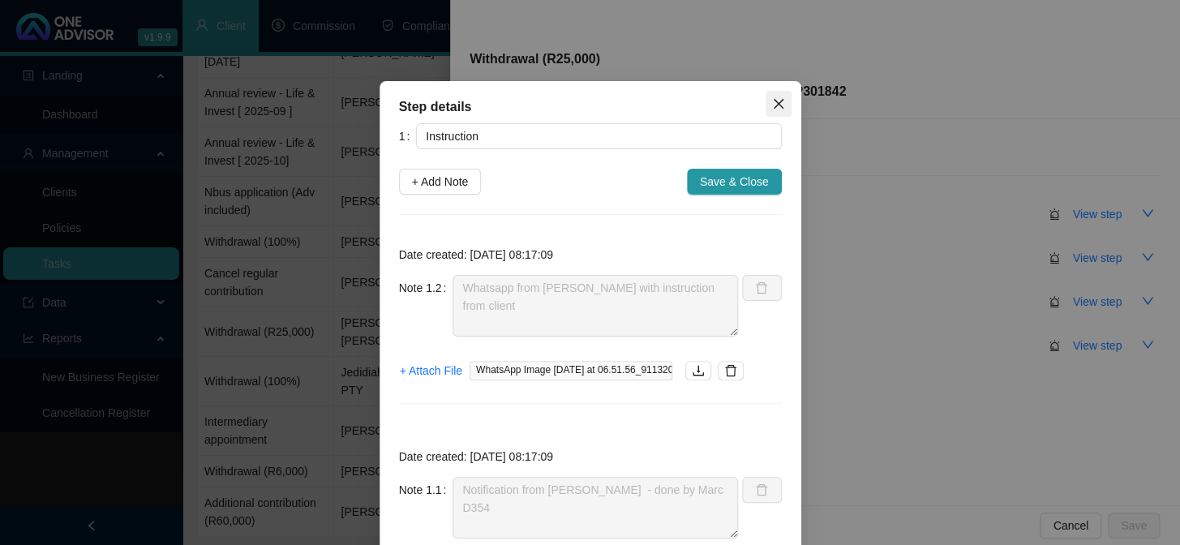
click at [776, 97] on icon "close" at bounding box center [778, 103] width 13 height 13
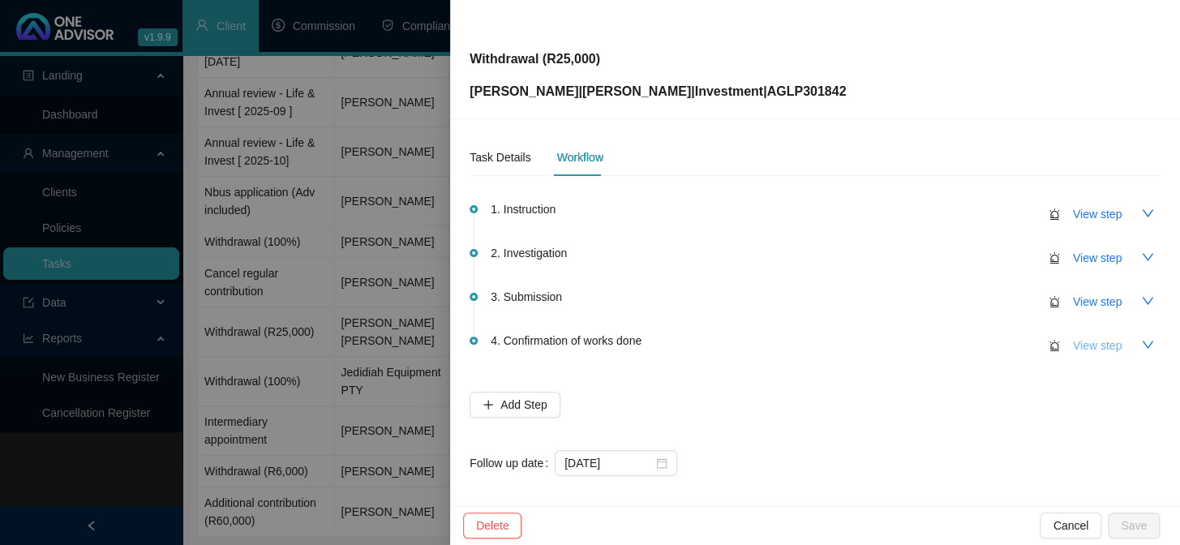
click at [1090, 347] on span "View step" at bounding box center [1097, 346] width 49 height 18
type input "Confirmation of works done"
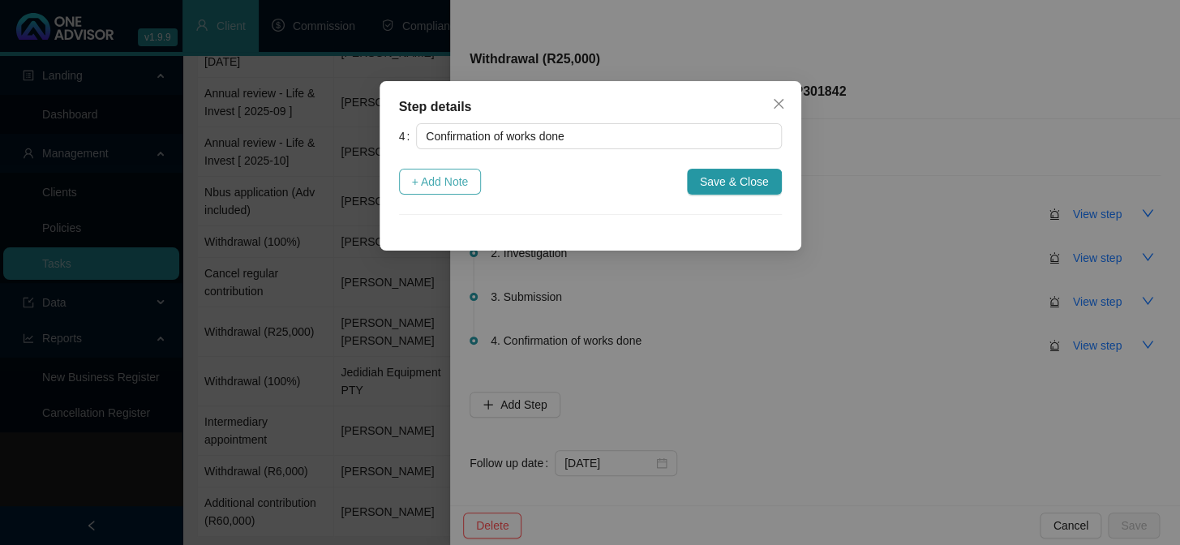
click at [466, 180] on span "+ Add Note" at bounding box center [440, 182] width 57 height 18
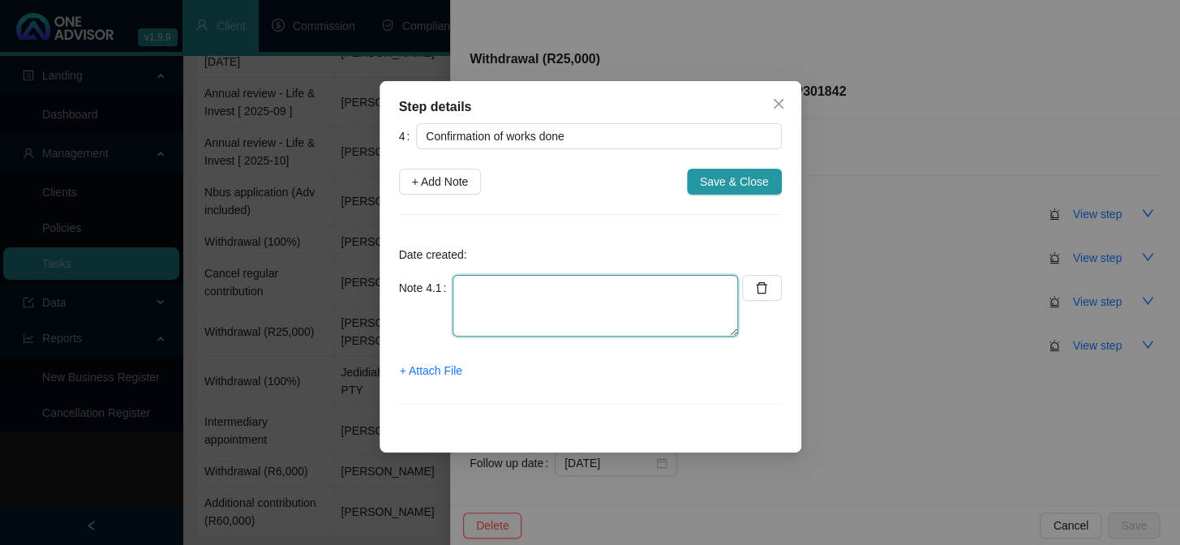
click at [531, 283] on textarea at bounding box center [596, 306] width 286 height 62
type textarea "3"
type textarea "Completed notification from [PERSON_NAME]"
click at [430, 371] on span "+ Attach File" at bounding box center [431, 371] width 62 height 18
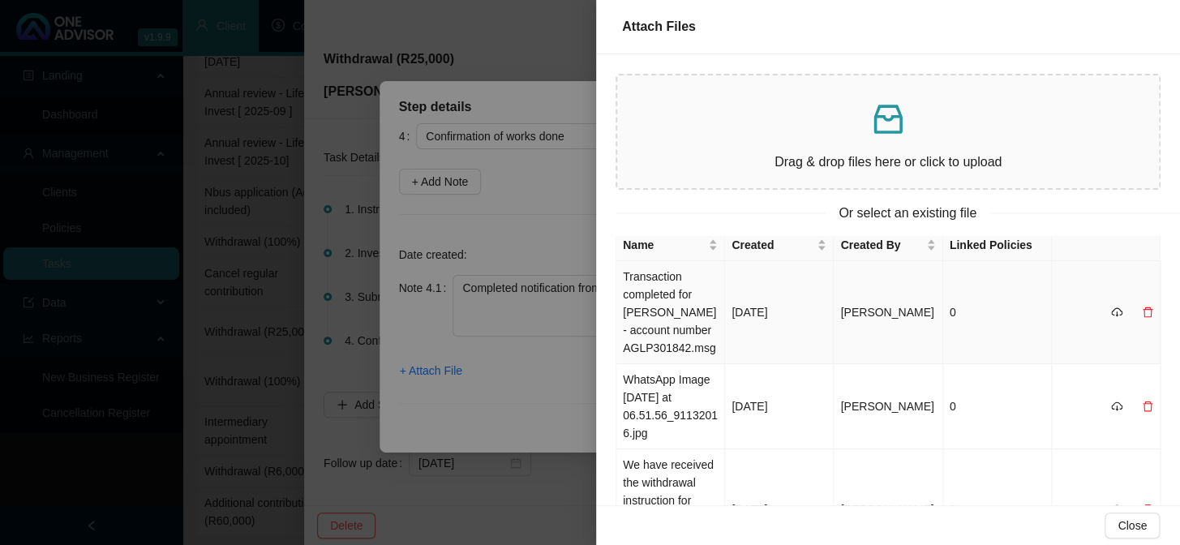
scroll to position [0, 0]
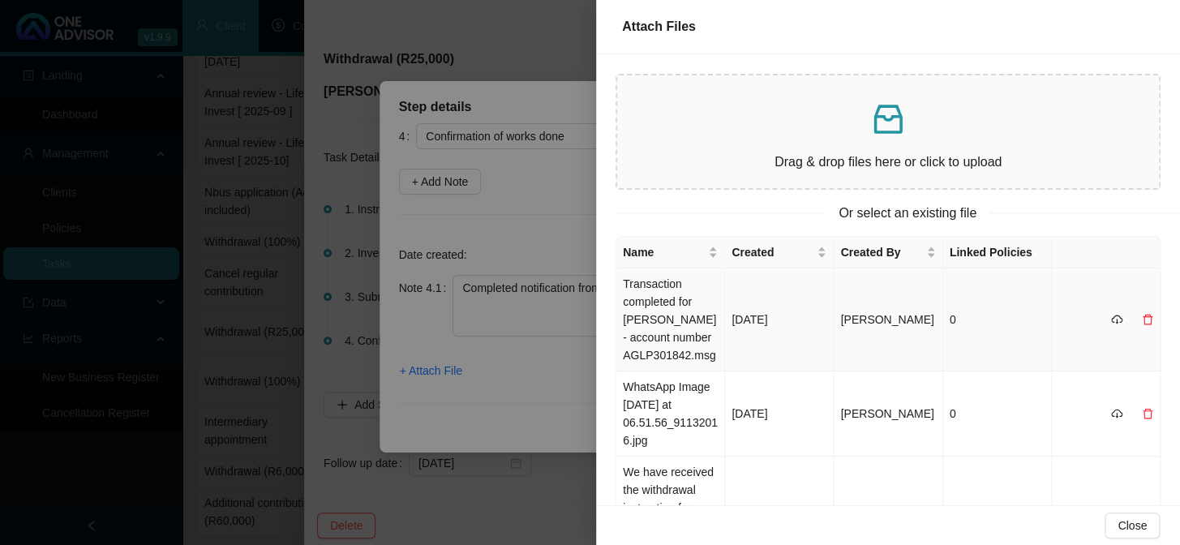
click at [671, 306] on td "Transaction completed for [PERSON_NAME] - account number AGLP301842.msg" at bounding box center [671, 320] width 109 height 103
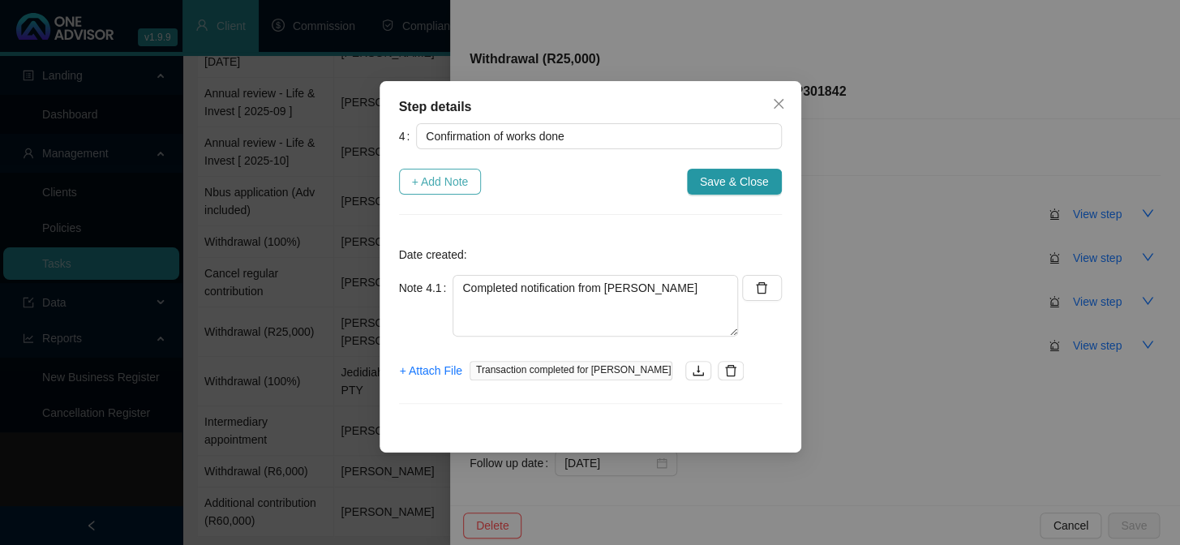
click at [428, 183] on span "+ Add Note" at bounding box center [440, 182] width 57 height 18
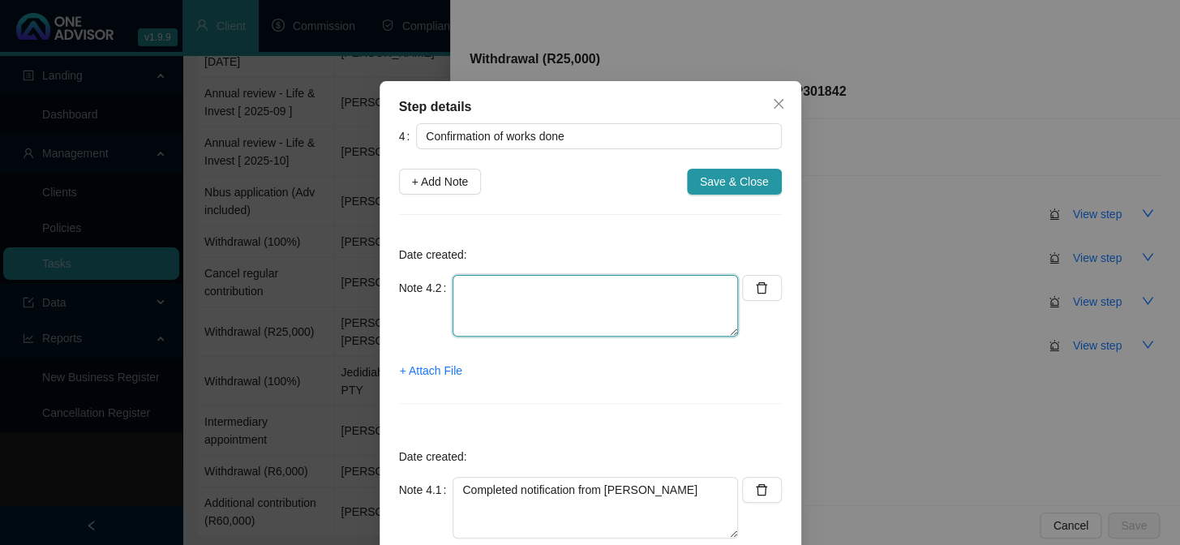
click at [498, 297] on textarea at bounding box center [596, 306] width 286 height 62
type textarea "Confirmation emailed to client"
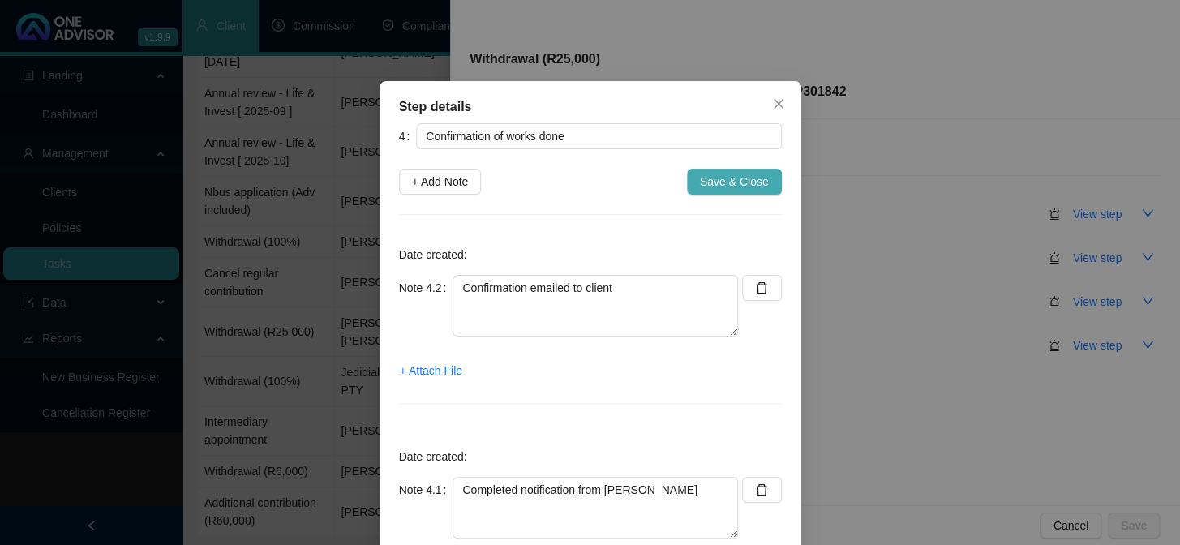
click at [723, 179] on span "Save & Close" at bounding box center [734, 182] width 69 height 18
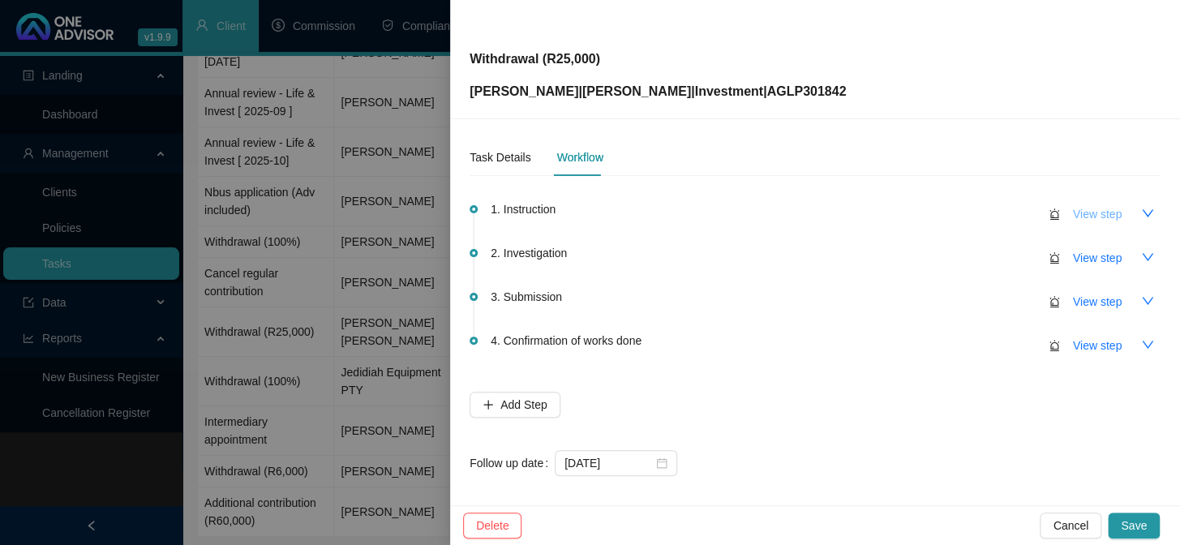
click at [1079, 219] on span "View step" at bounding box center [1097, 214] width 49 height 18
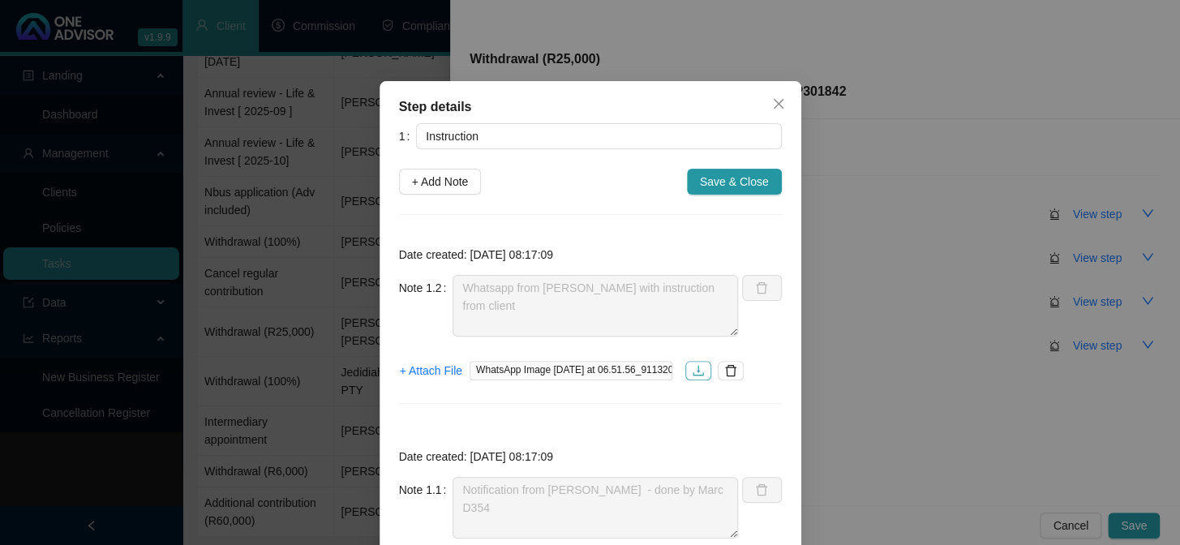
click at [692, 371] on icon "download" at bounding box center [698, 370] width 13 height 13
click at [707, 182] on span "Save & Close" at bounding box center [734, 182] width 69 height 18
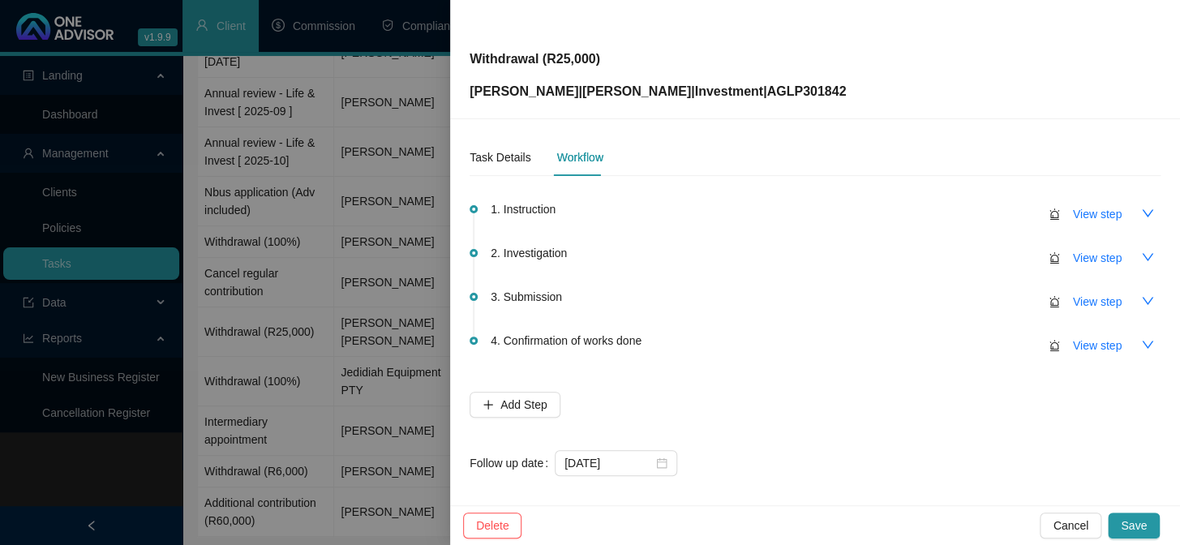
click at [564, 343] on span "4. Confirmation of works done" at bounding box center [566, 341] width 151 height 18
click at [639, 342] on span "4. Confirmation of works done" at bounding box center [566, 341] width 151 height 18
click at [1103, 349] on span "View step" at bounding box center [1097, 346] width 49 height 18
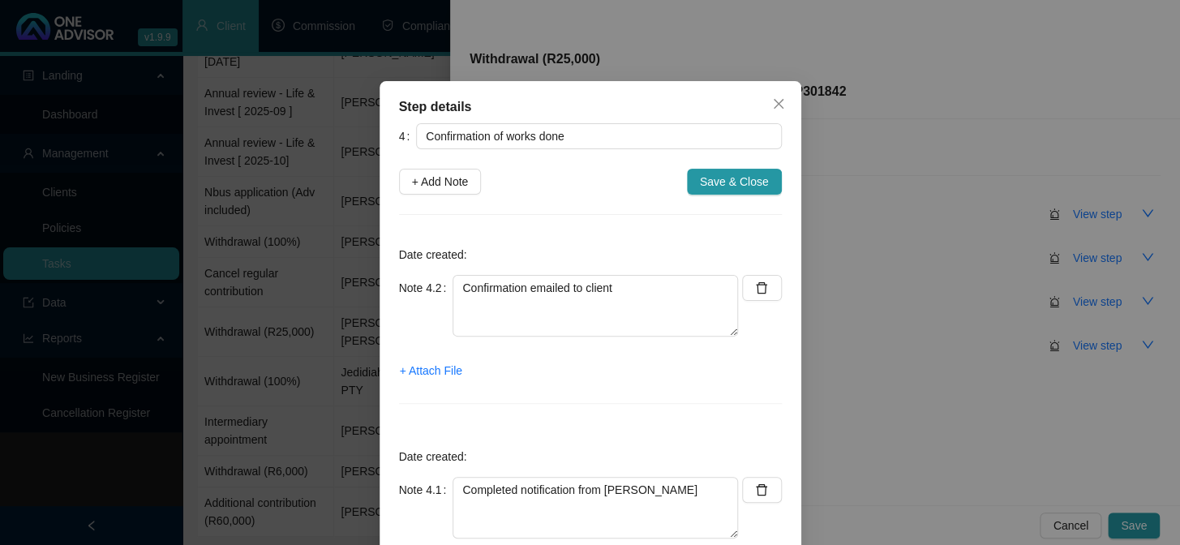
drag, startPoint x: 549, startPoint y: 92, endPoint x: 712, endPoint y: 98, distance: 163.2
click at [657, 114] on div "Step details 4 Confirmation of works done + Add Note Save & Close Date created:…" at bounding box center [591, 368] width 422 height 574
click at [419, 369] on span "+ Attach File" at bounding box center [431, 371] width 62 height 18
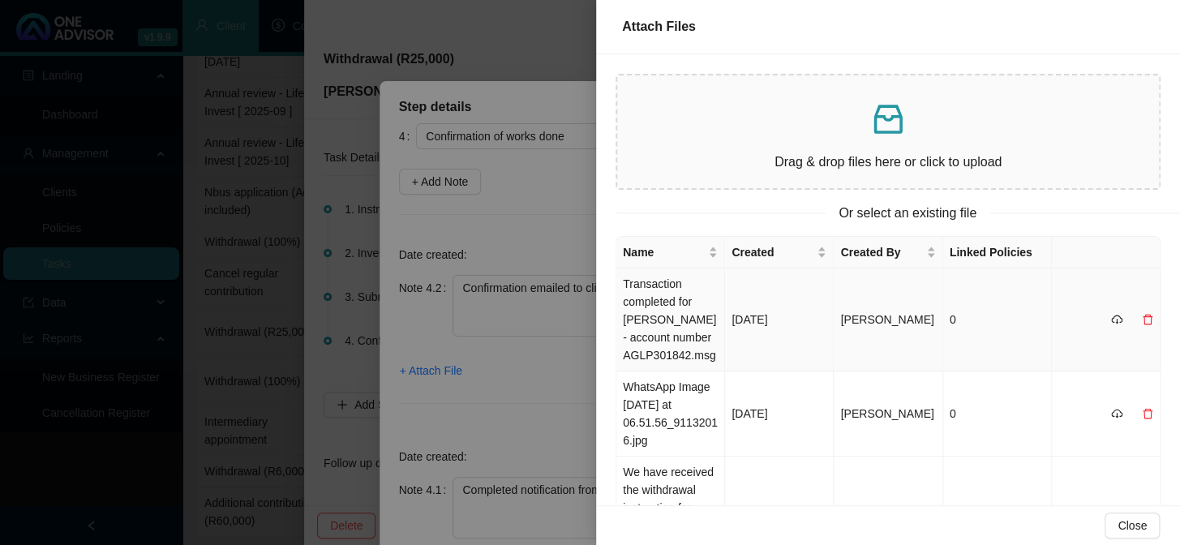
click at [664, 315] on td "Transaction completed for [PERSON_NAME] - account number AGLP301842.msg" at bounding box center [671, 320] width 109 height 103
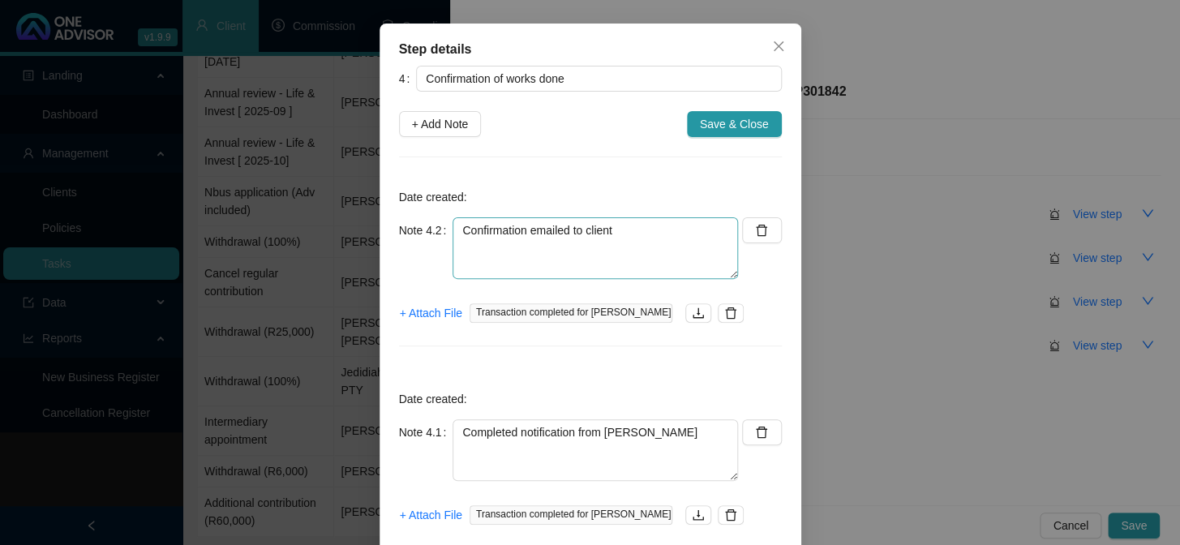
scroll to position [128, 0]
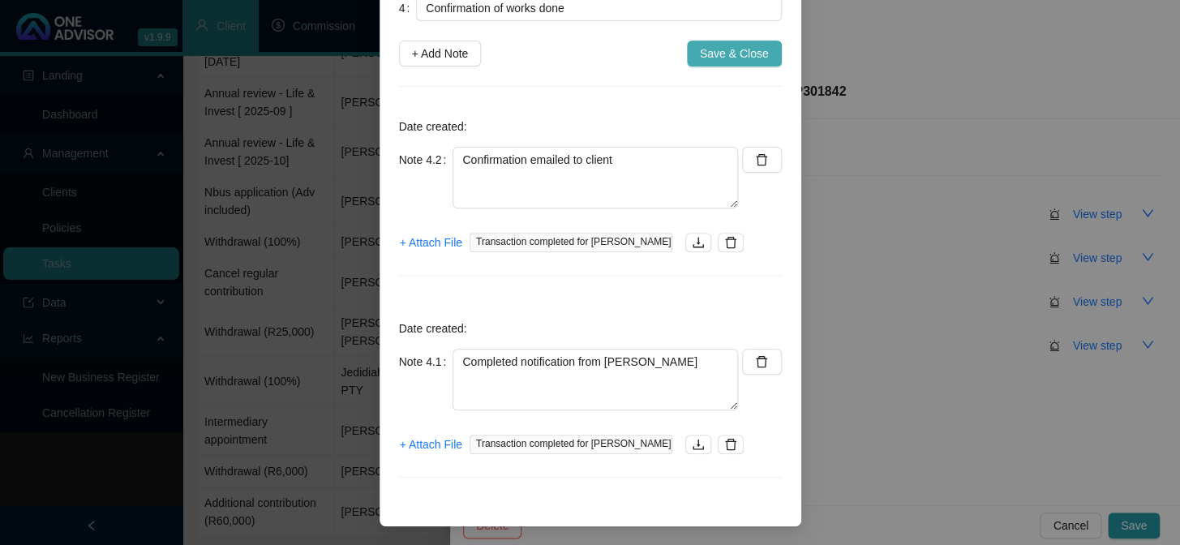
click at [746, 51] on span "Save & Close" at bounding box center [734, 54] width 69 height 18
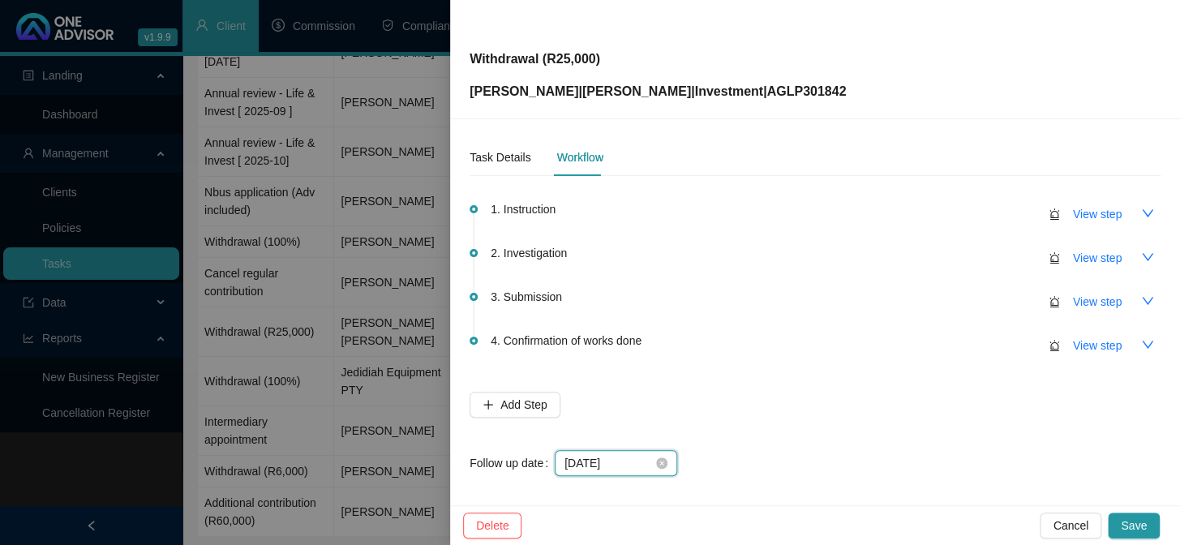
click at [629, 462] on input "[DATE]" at bounding box center [609, 463] width 88 height 18
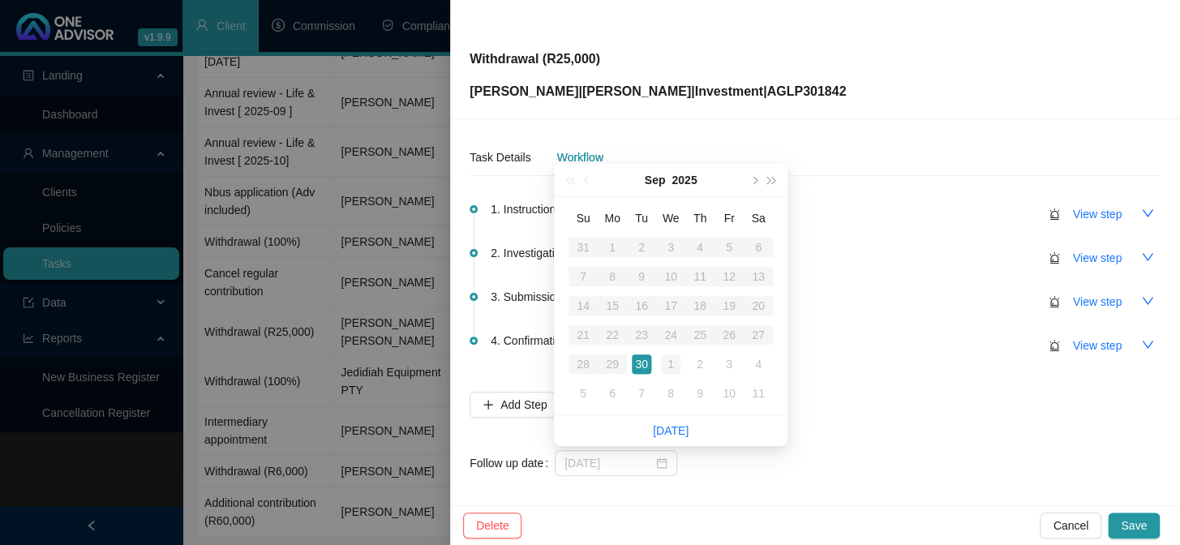
click at [673, 363] on div "1" at bounding box center [670, 364] width 19 height 19
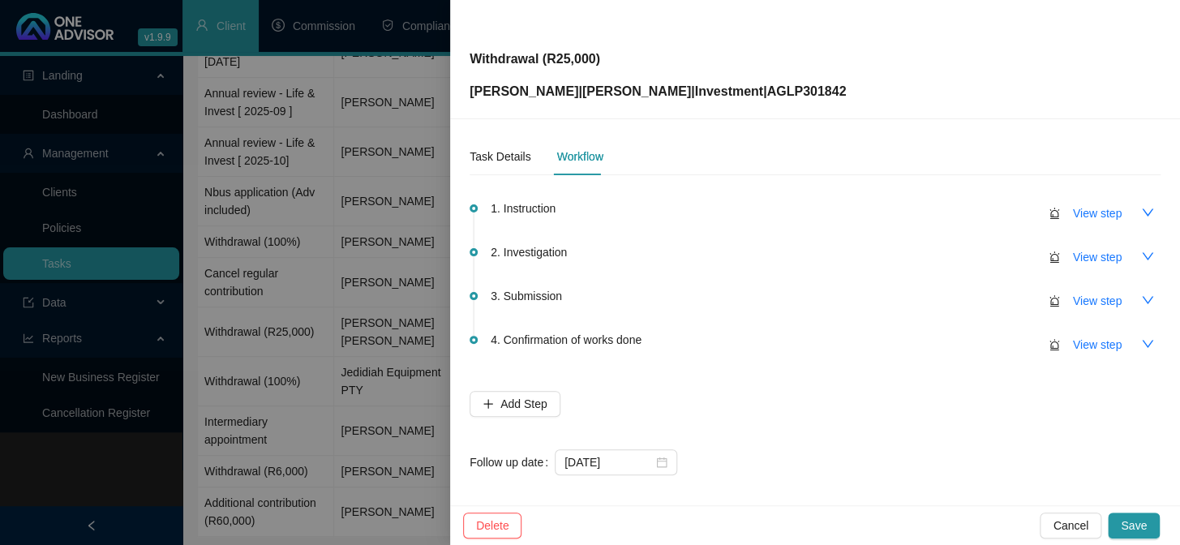
scroll to position [0, 0]
click at [628, 462] on input "[DATE]" at bounding box center [609, 463] width 88 height 18
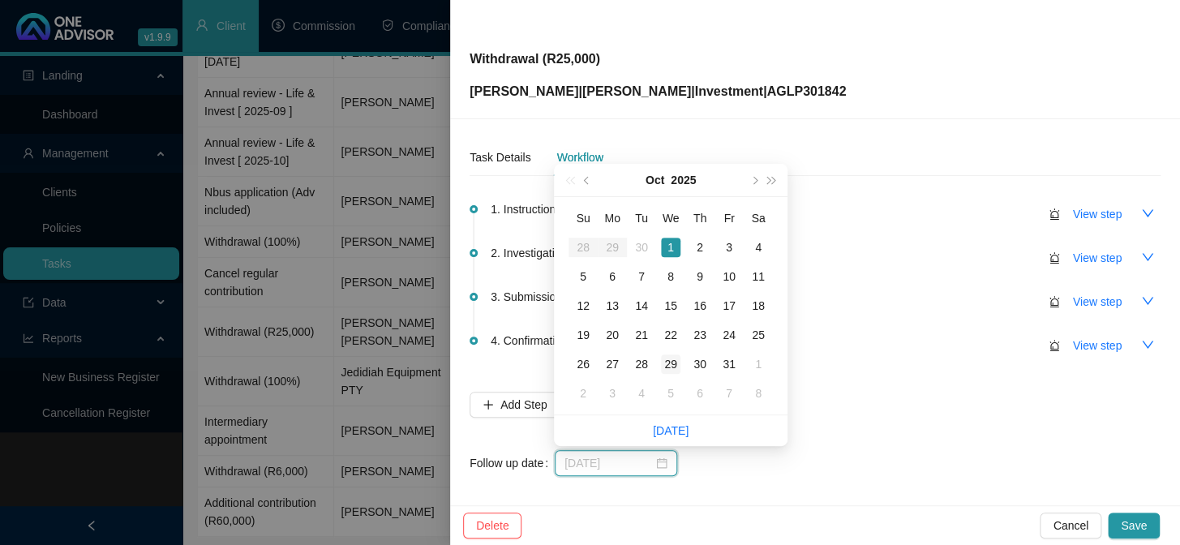
type input "[DATE]"
click at [673, 364] on div "29" at bounding box center [670, 364] width 19 height 19
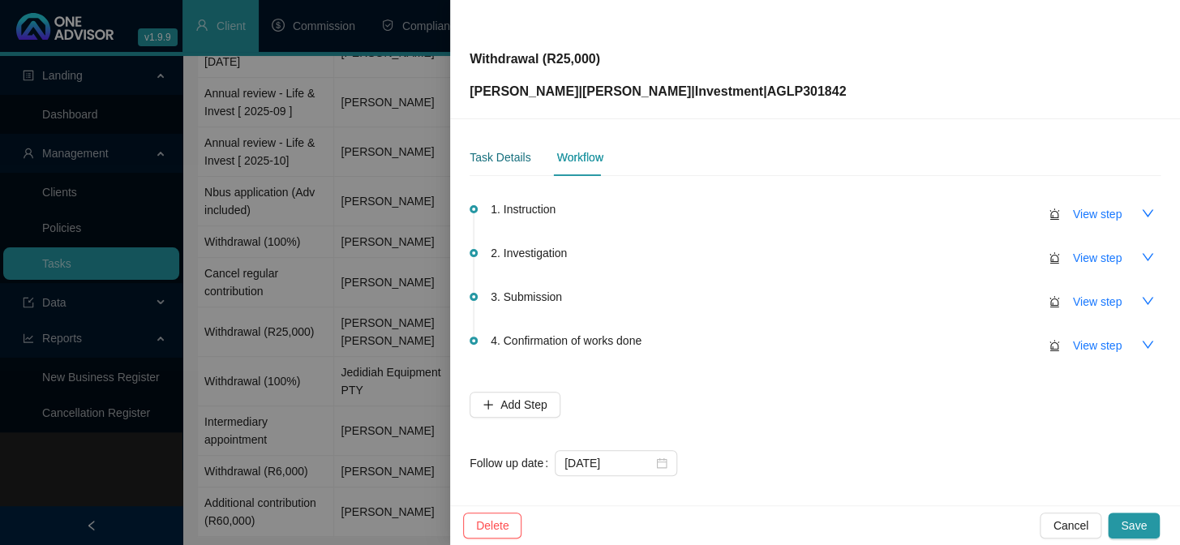
click at [518, 159] on div "Task Details" at bounding box center [500, 157] width 61 height 18
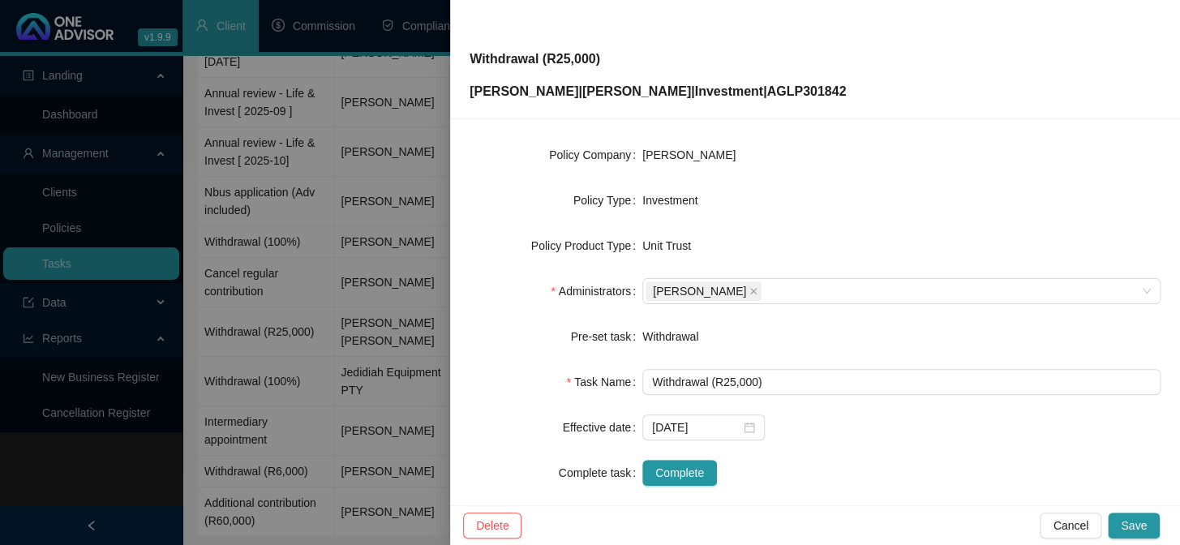
scroll to position [247, 0]
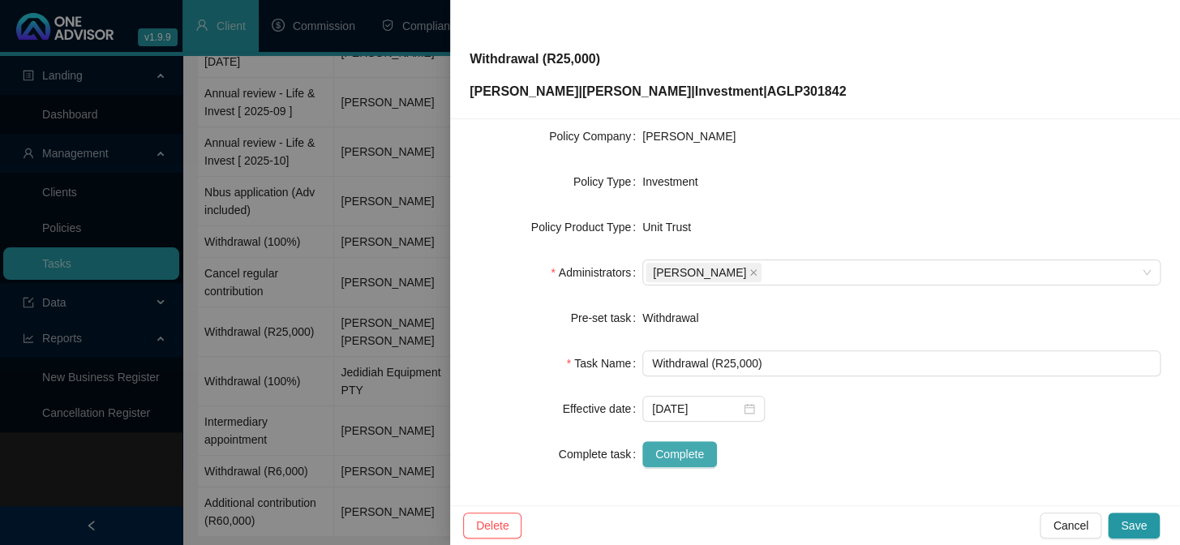
click at [674, 458] on span "Complete" at bounding box center [680, 454] width 49 height 18
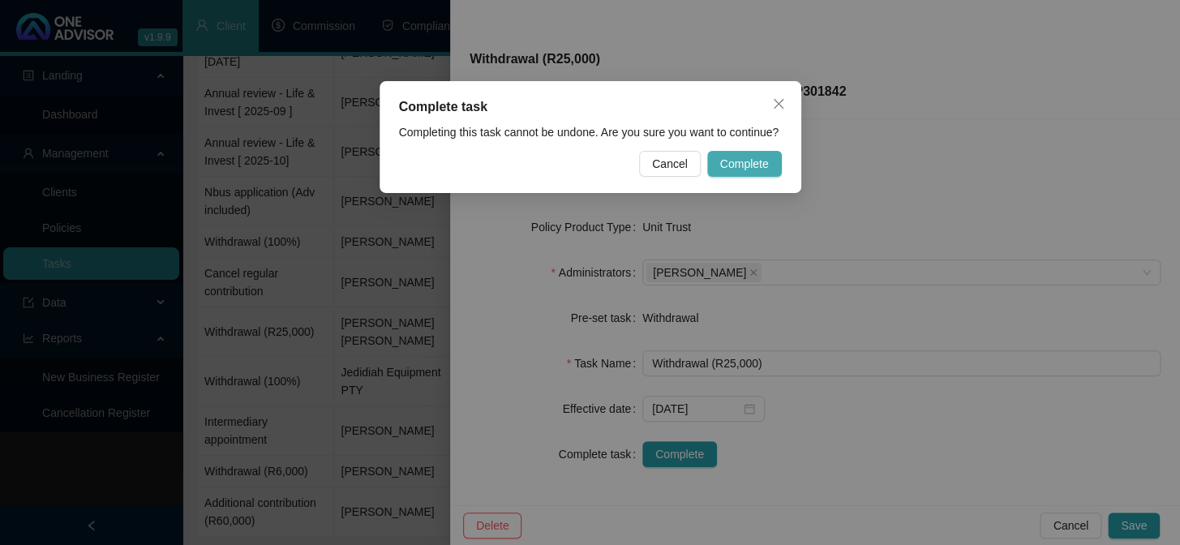
click at [765, 162] on span "Complete" at bounding box center [744, 164] width 49 height 18
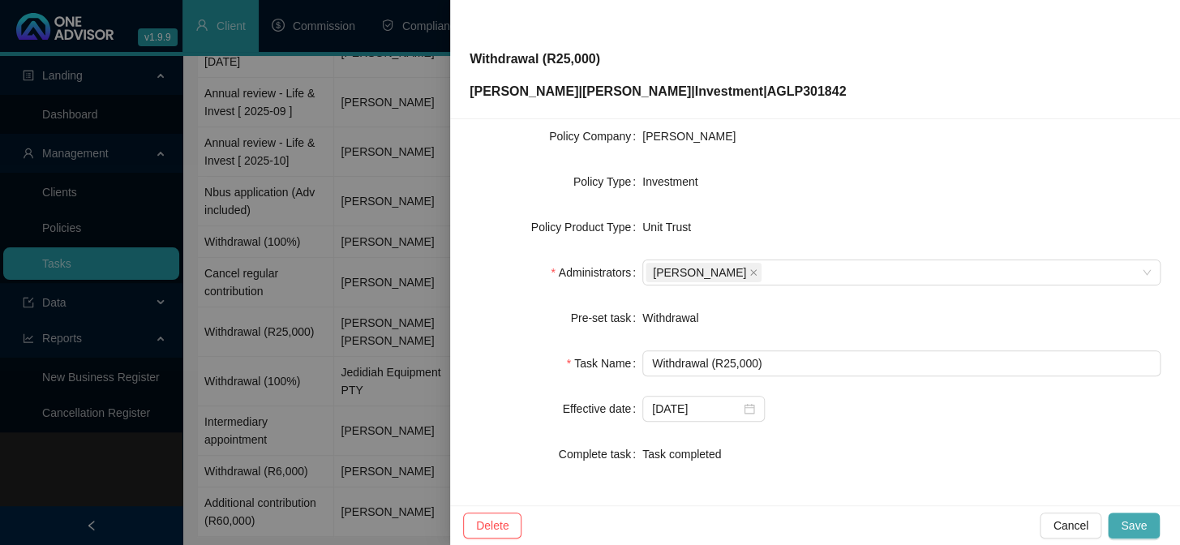
click at [1143, 520] on span "Save" at bounding box center [1134, 526] width 26 height 18
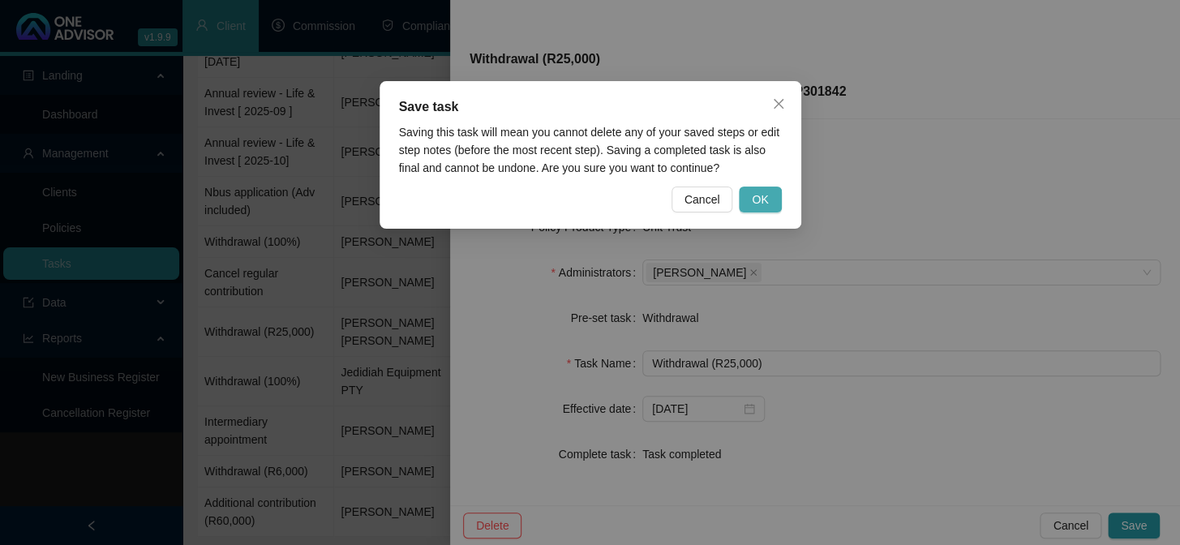
click at [770, 190] on button "OK" at bounding box center [760, 200] width 42 height 26
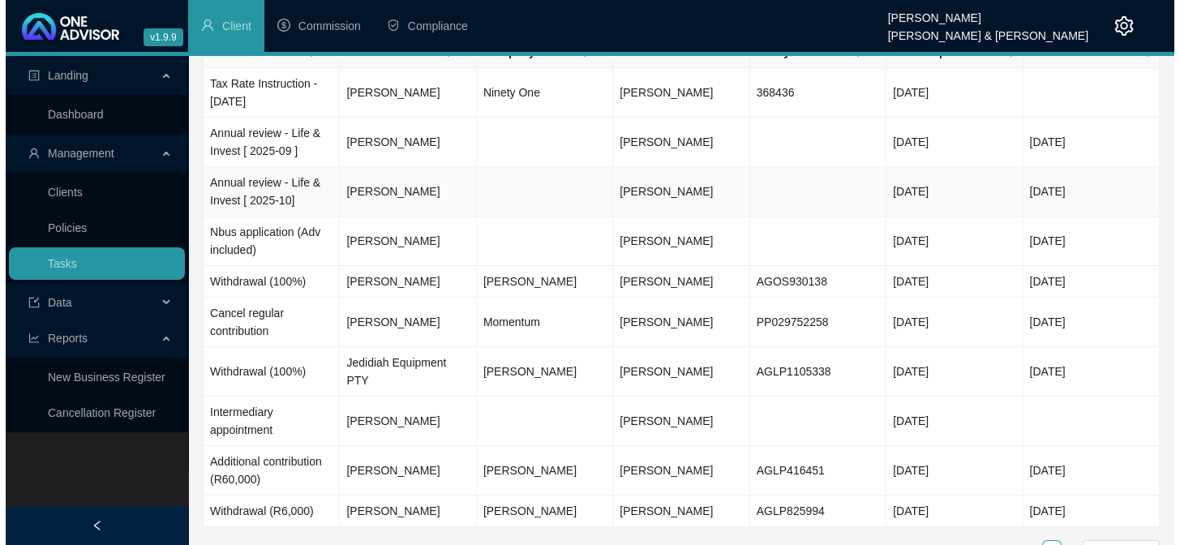
scroll to position [0, 0]
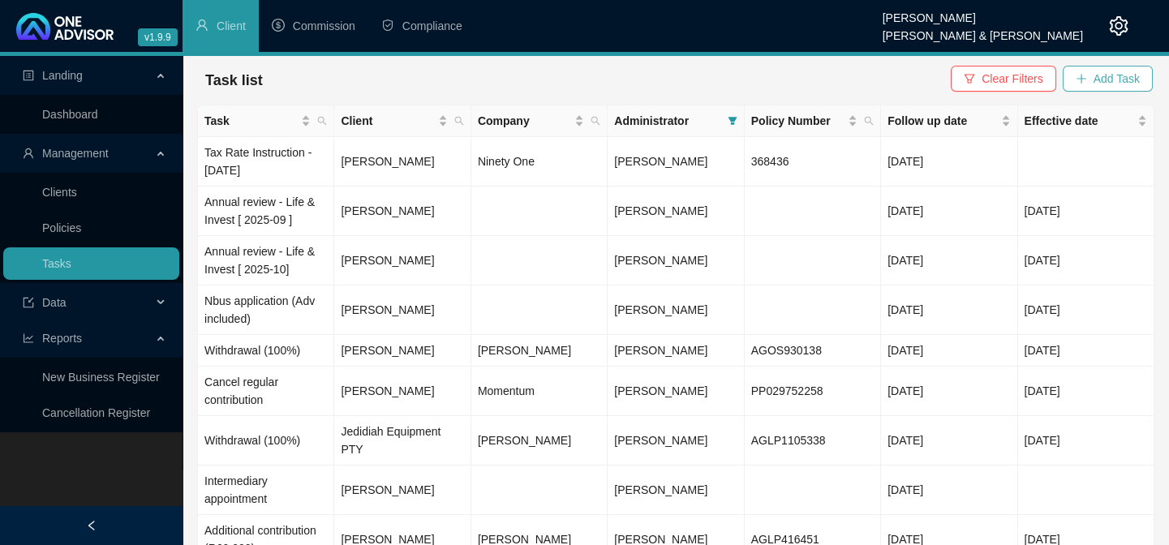
click at [1125, 83] on span "Add Task" at bounding box center [1117, 79] width 46 height 18
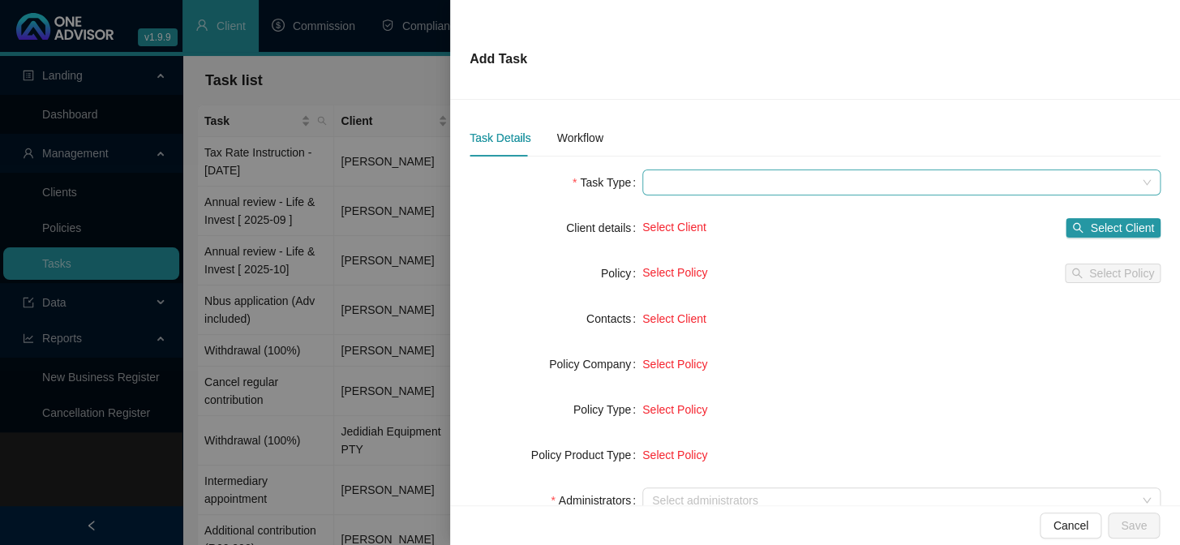
click at [686, 191] on span at bounding box center [901, 182] width 499 height 24
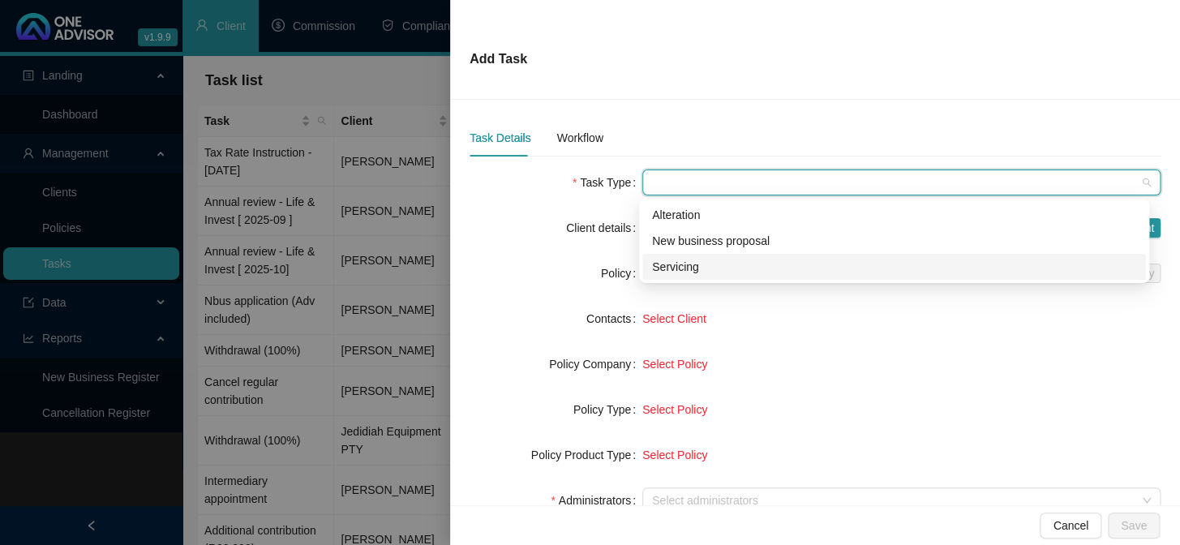
click at [680, 264] on div "Servicing" at bounding box center [894, 267] width 484 height 18
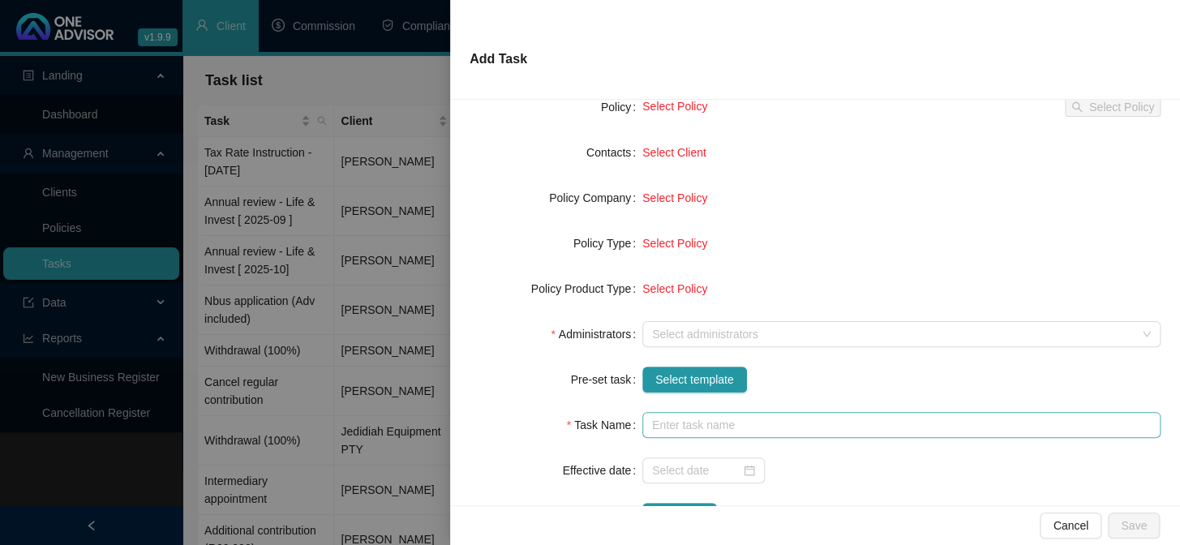
scroll to position [221, 0]
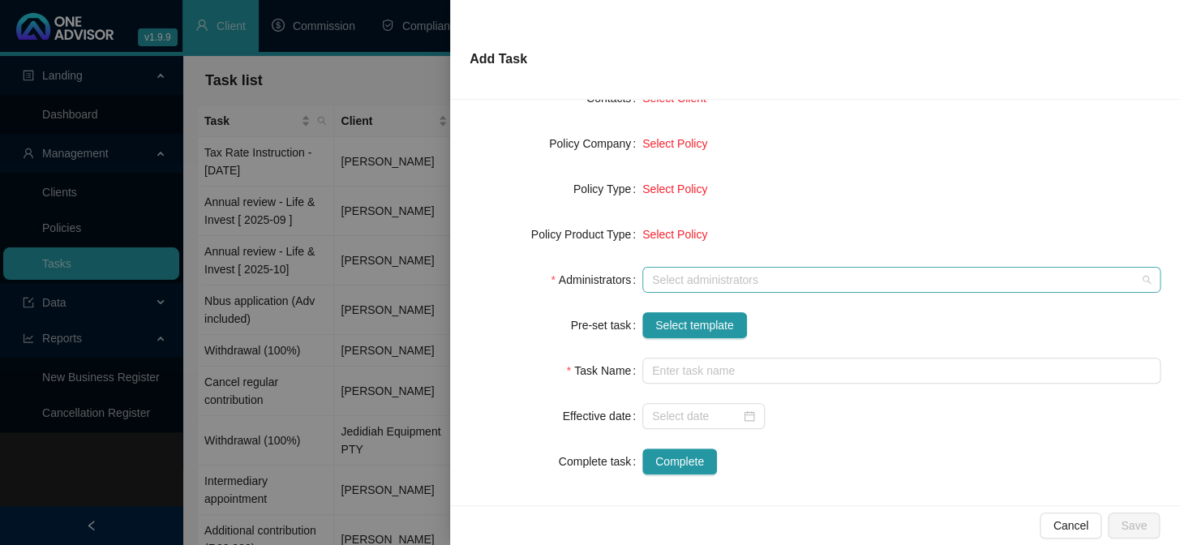
click at [673, 275] on div at bounding box center [893, 280] width 495 height 12
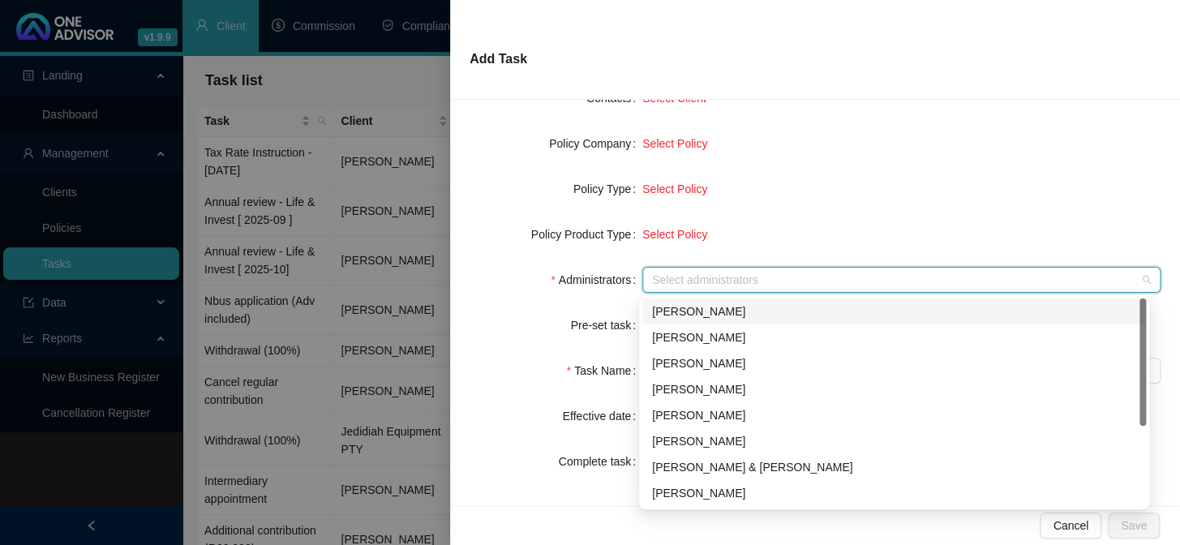
scroll to position [130, 0]
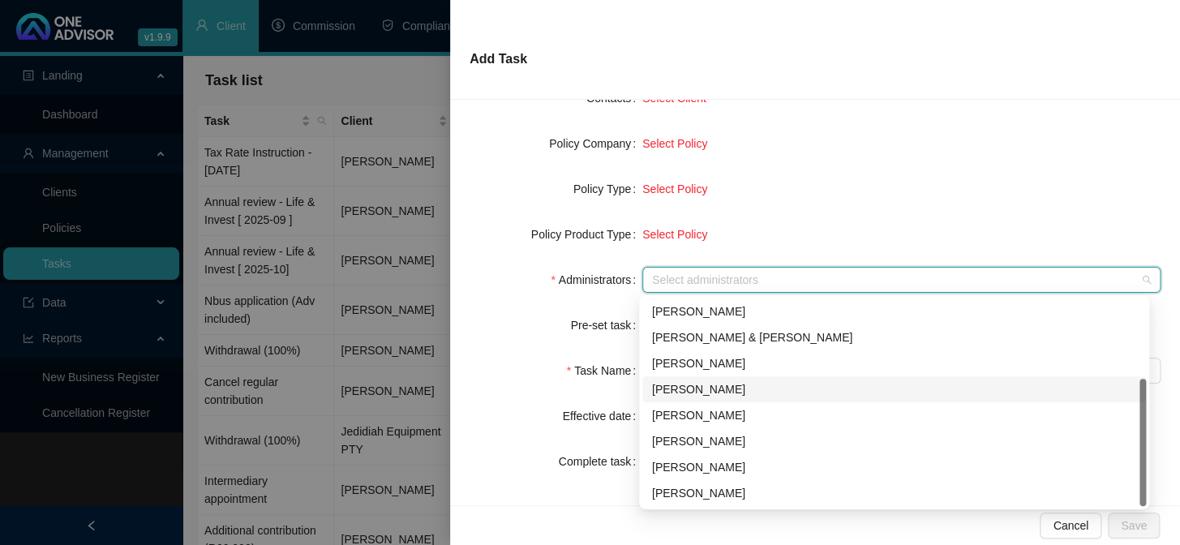
click at [708, 389] on div "[PERSON_NAME]" at bounding box center [894, 390] width 484 height 18
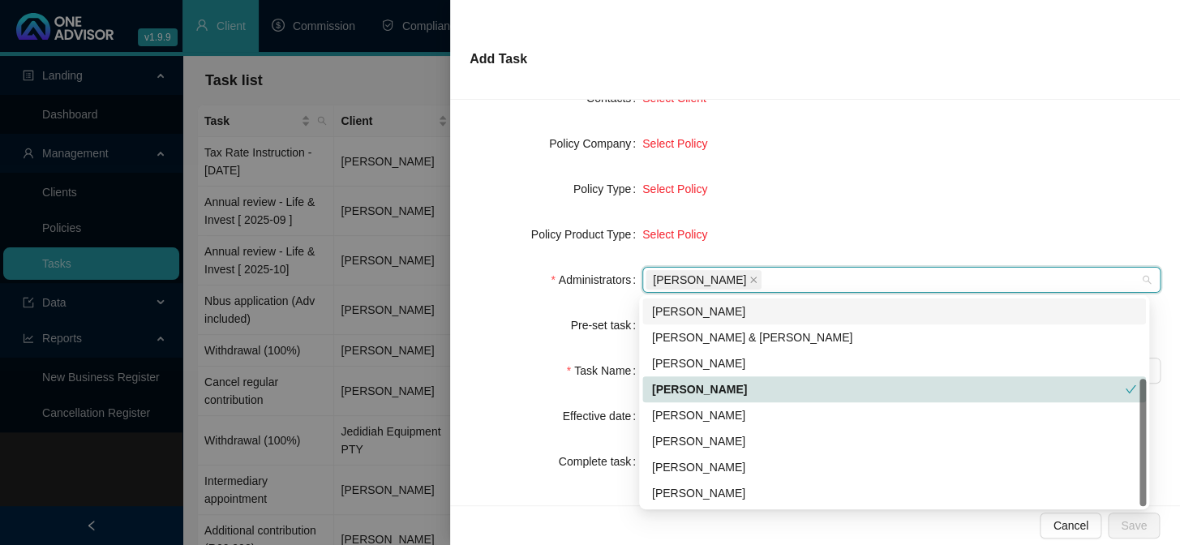
click at [849, 173] on form "Task Type Servicing Client details Select Client Select Client Policy Select Po…" at bounding box center [815, 212] width 691 height 526
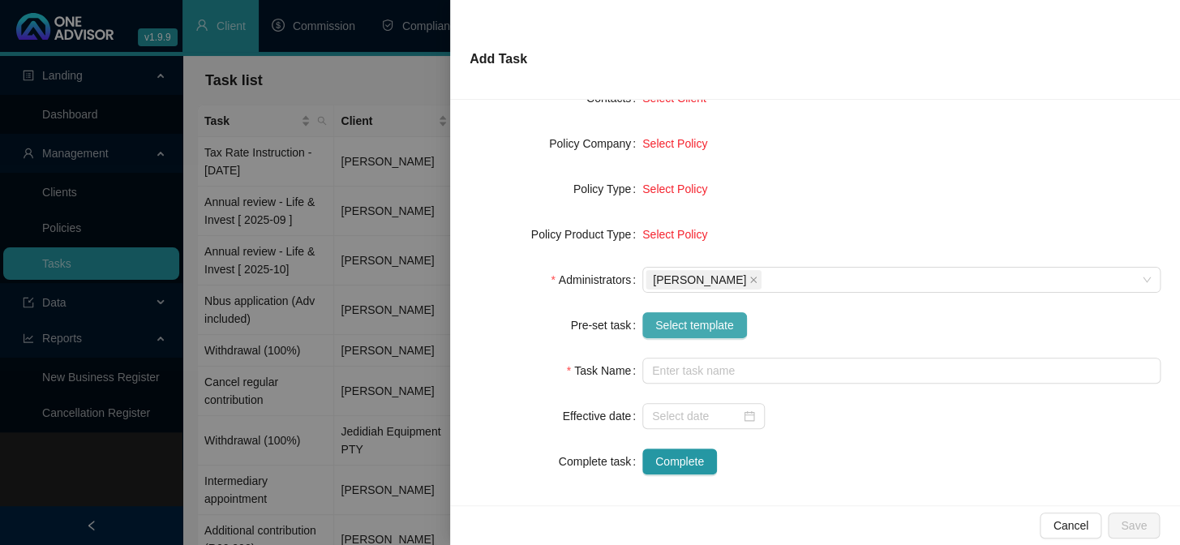
click at [693, 325] on span "Select template" at bounding box center [695, 325] width 79 height 18
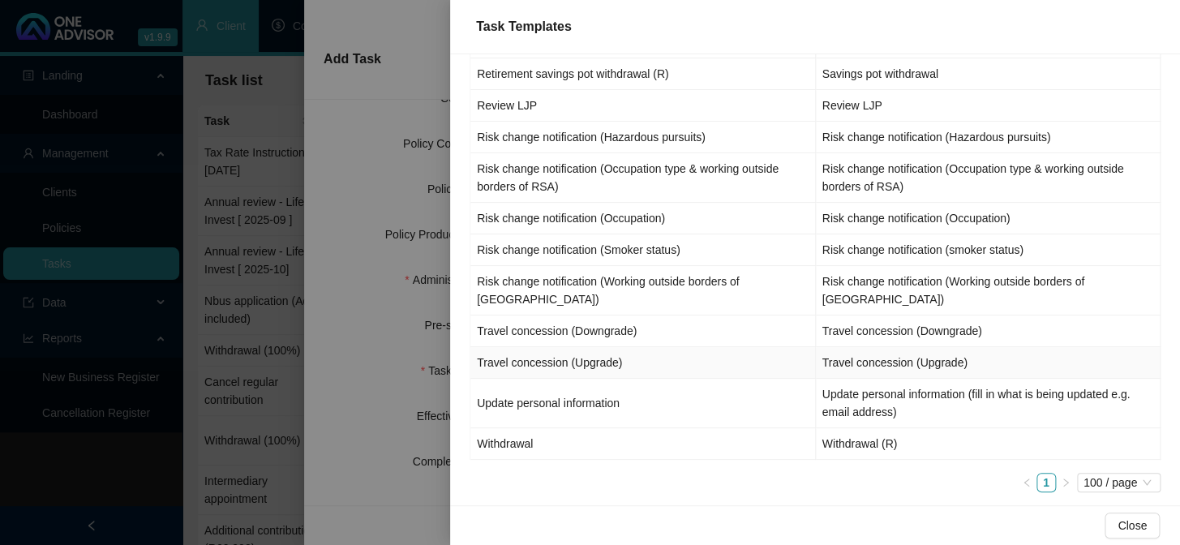
scroll to position [1662, 0]
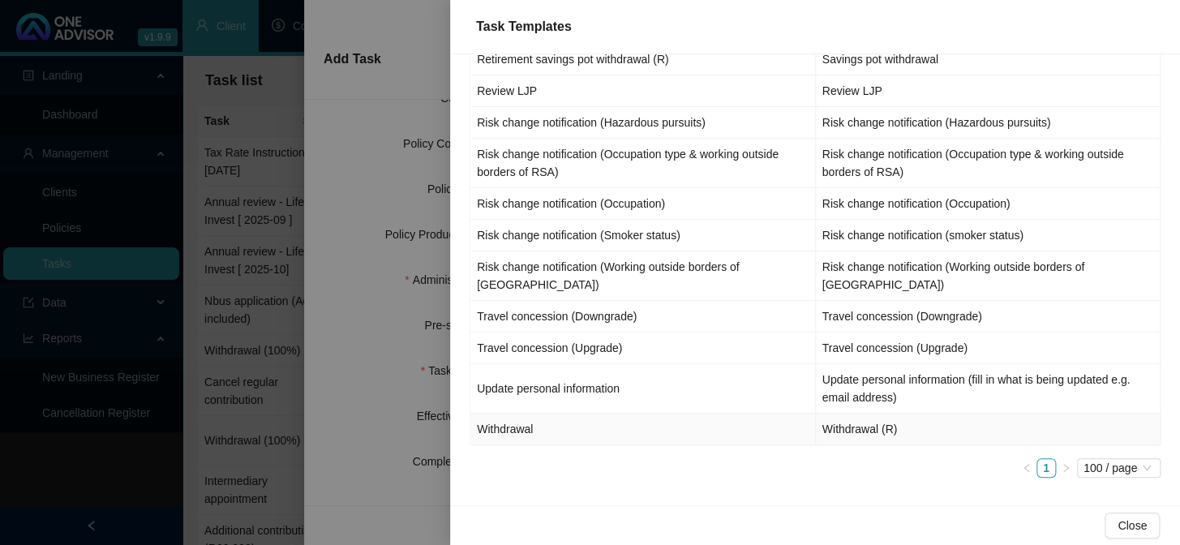
click at [507, 419] on td "Withdrawal" at bounding box center [644, 430] width 346 height 32
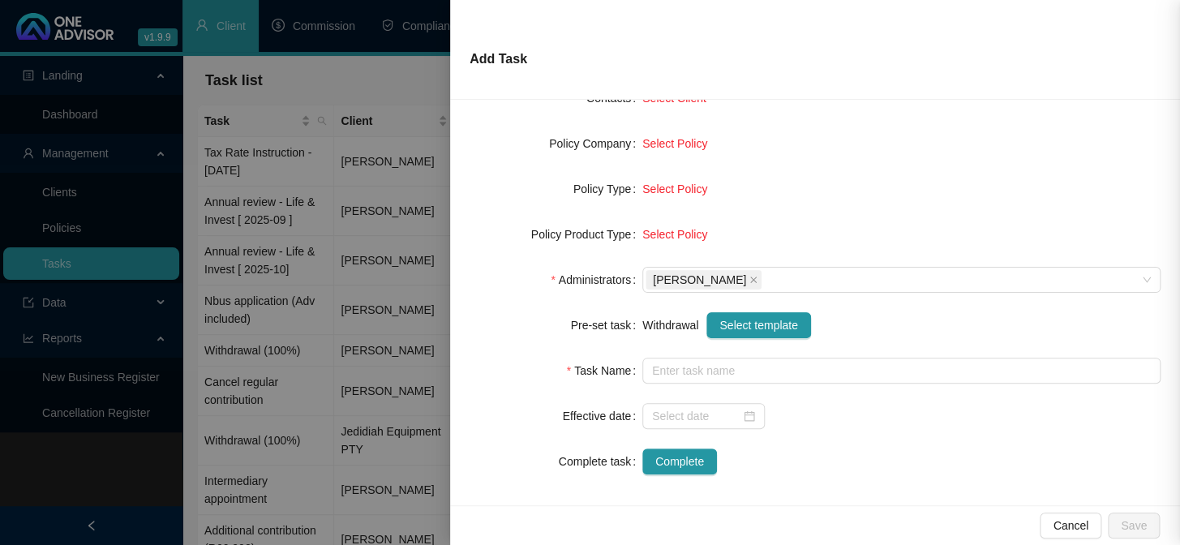
type input "Withdrawal (R)"
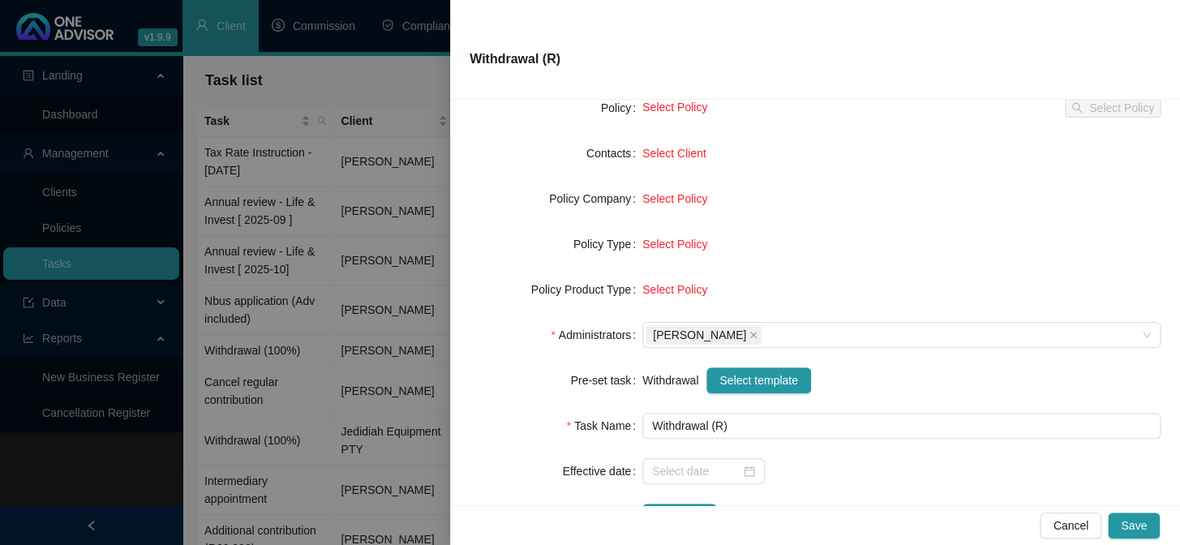
scroll to position [73, 0]
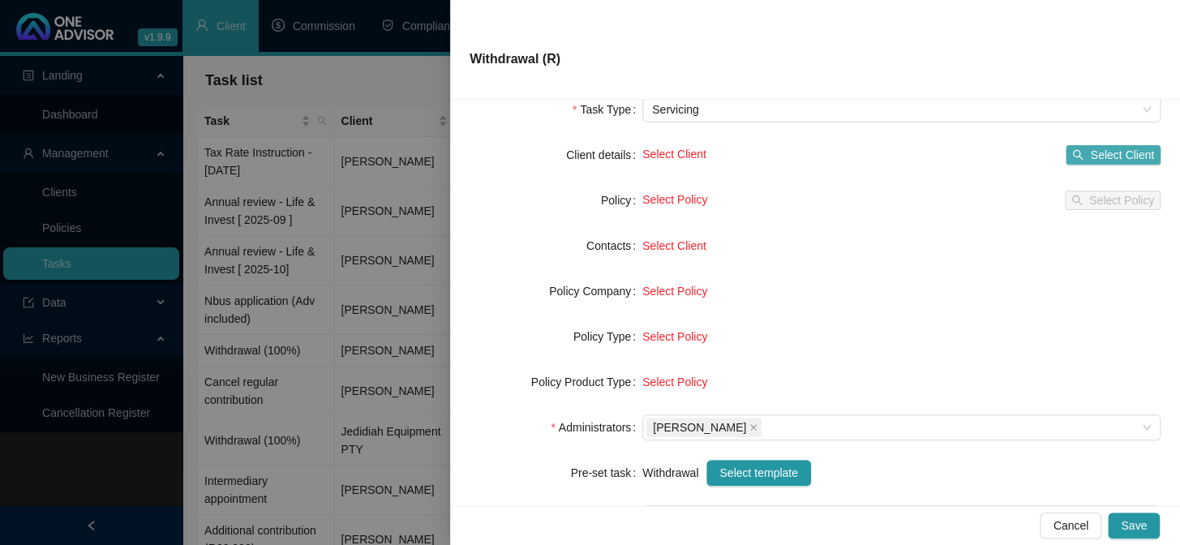
click at [1125, 157] on span "Select Client" at bounding box center [1122, 155] width 64 height 18
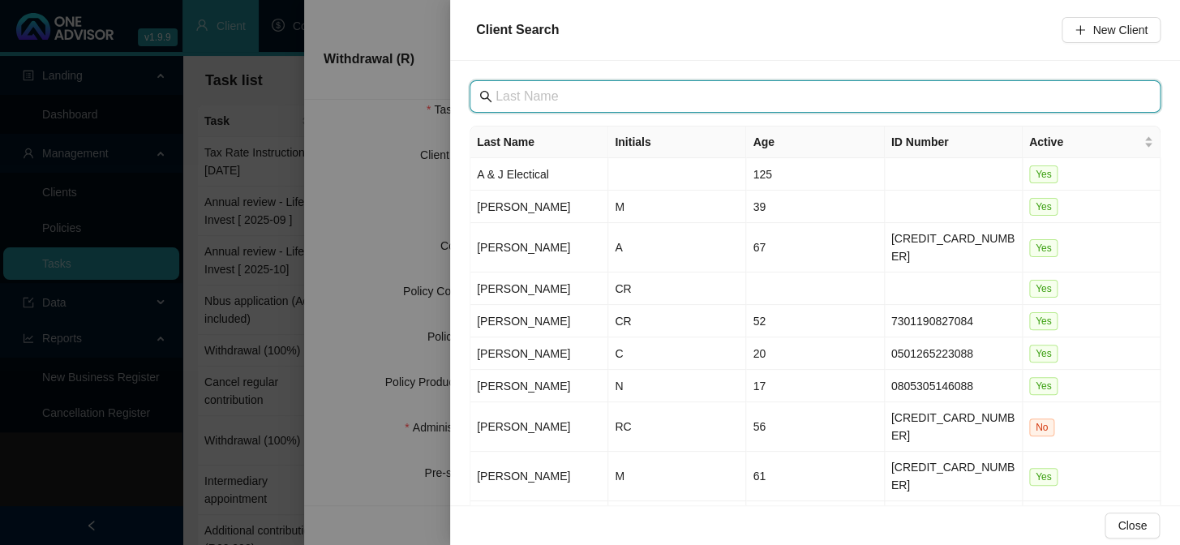
click at [647, 101] on input "text" at bounding box center [817, 96] width 643 height 19
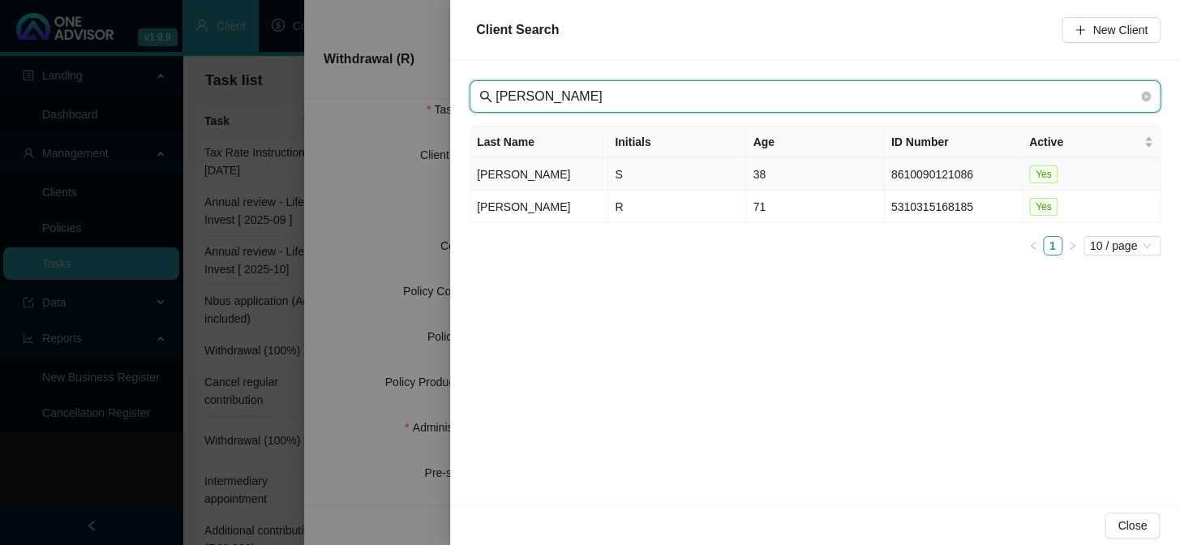
type input "[PERSON_NAME]"
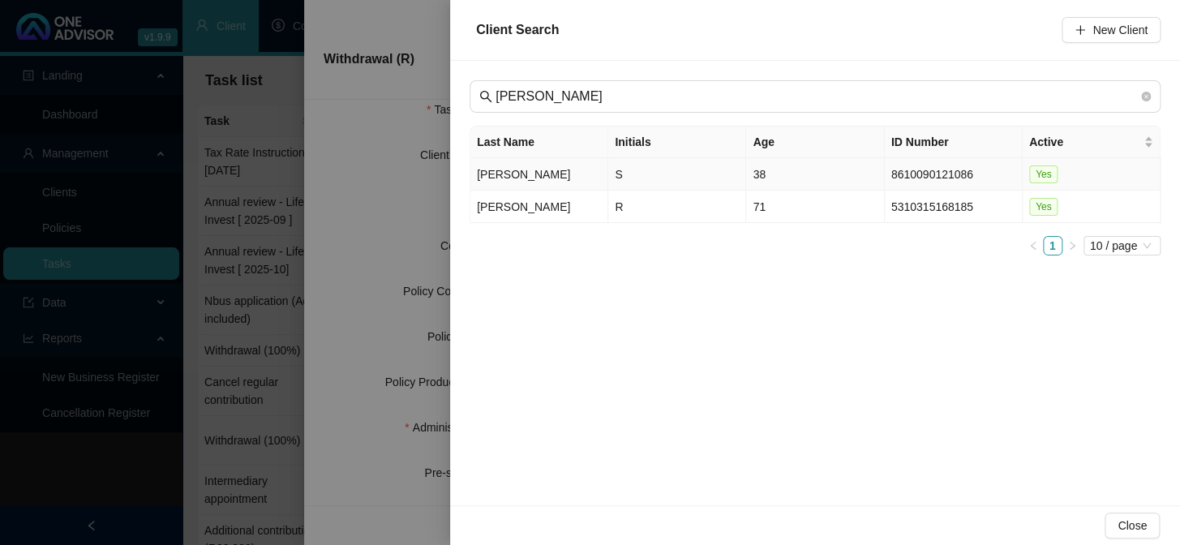
click at [511, 178] on td "[PERSON_NAME]" at bounding box center [540, 174] width 138 height 32
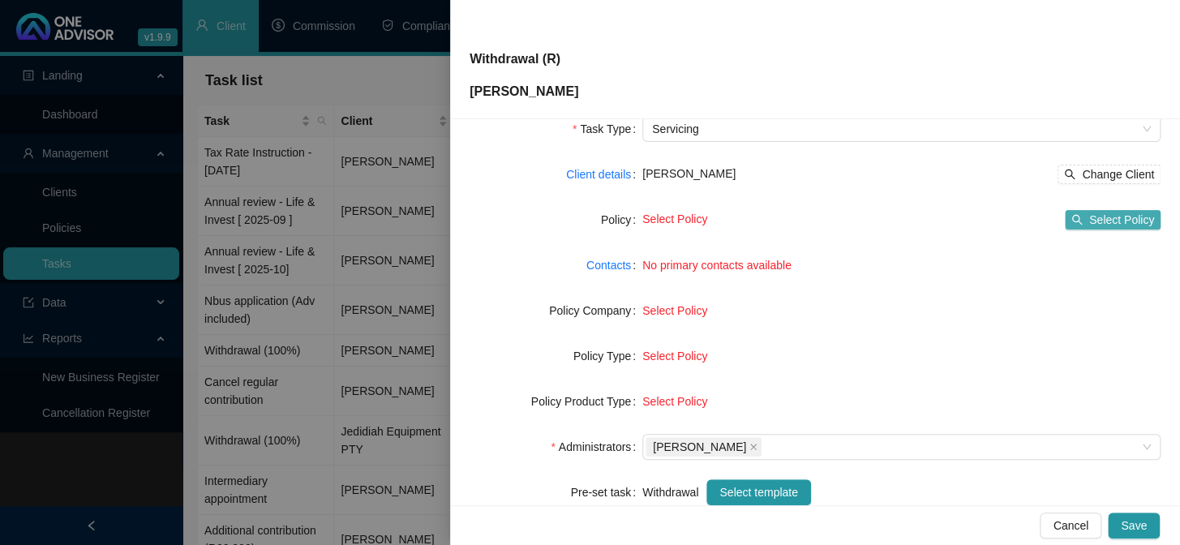
click at [1116, 222] on span "Select Policy" at bounding box center [1122, 220] width 65 height 18
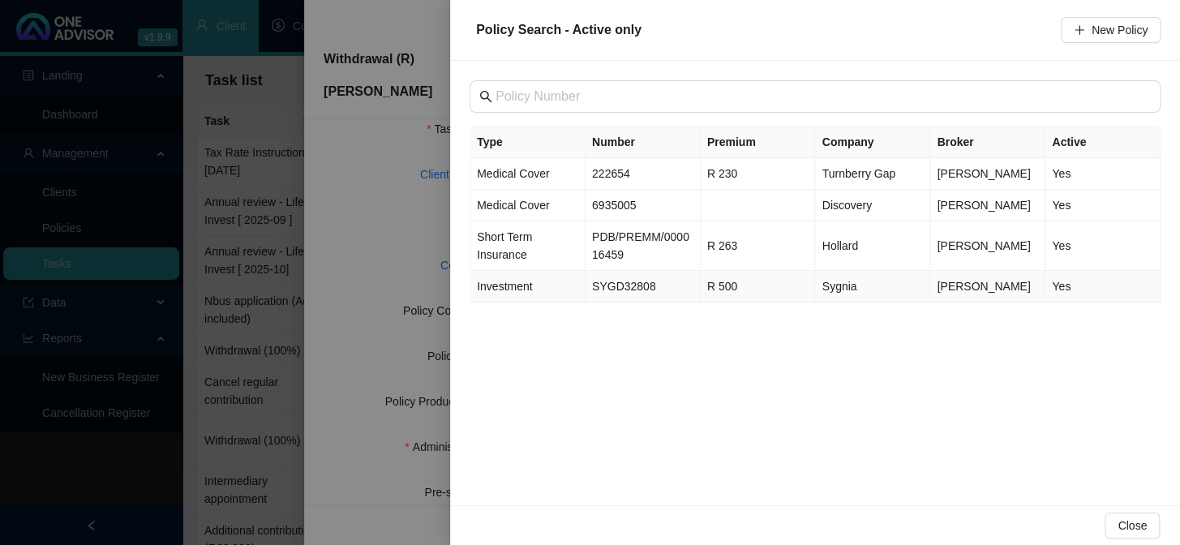
click at [509, 289] on span "Investment" at bounding box center [504, 286] width 55 height 13
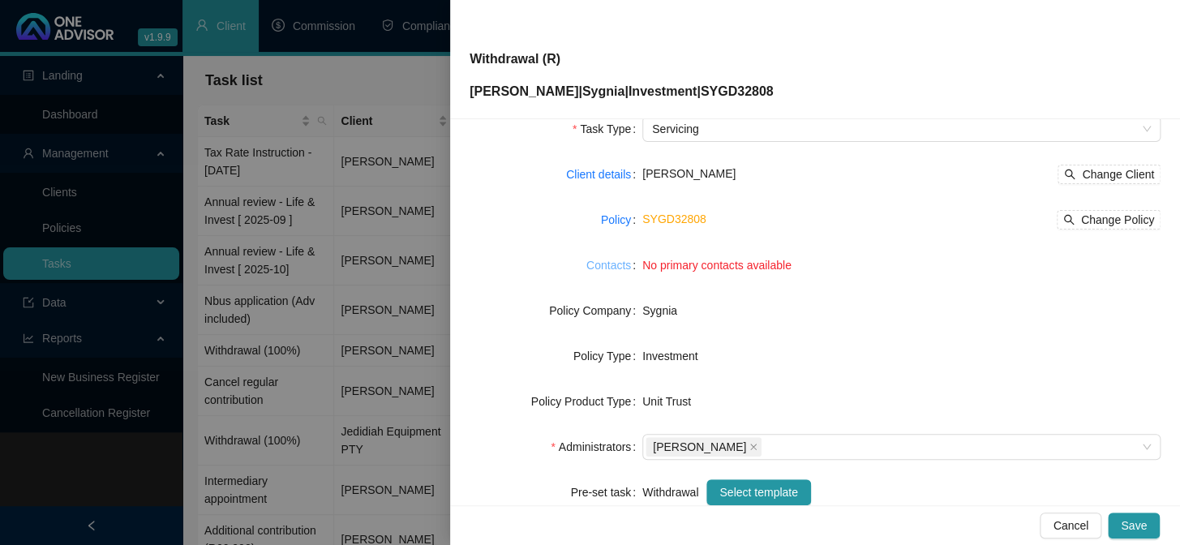
click at [609, 266] on link "Contacts" at bounding box center [609, 265] width 45 height 18
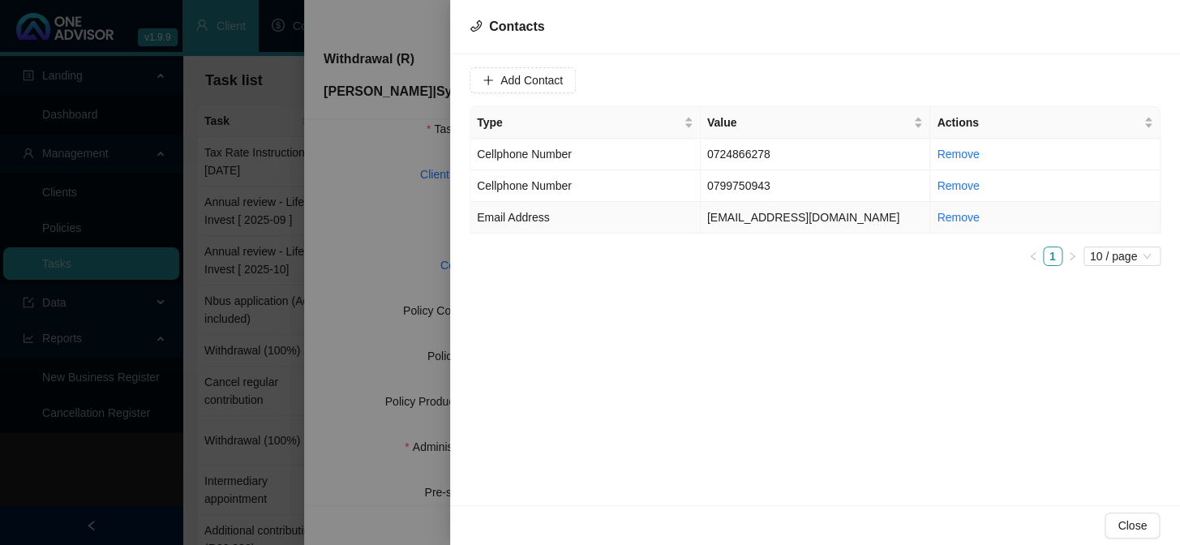
click at [544, 217] on span "Email Address" at bounding box center [513, 217] width 72 height 13
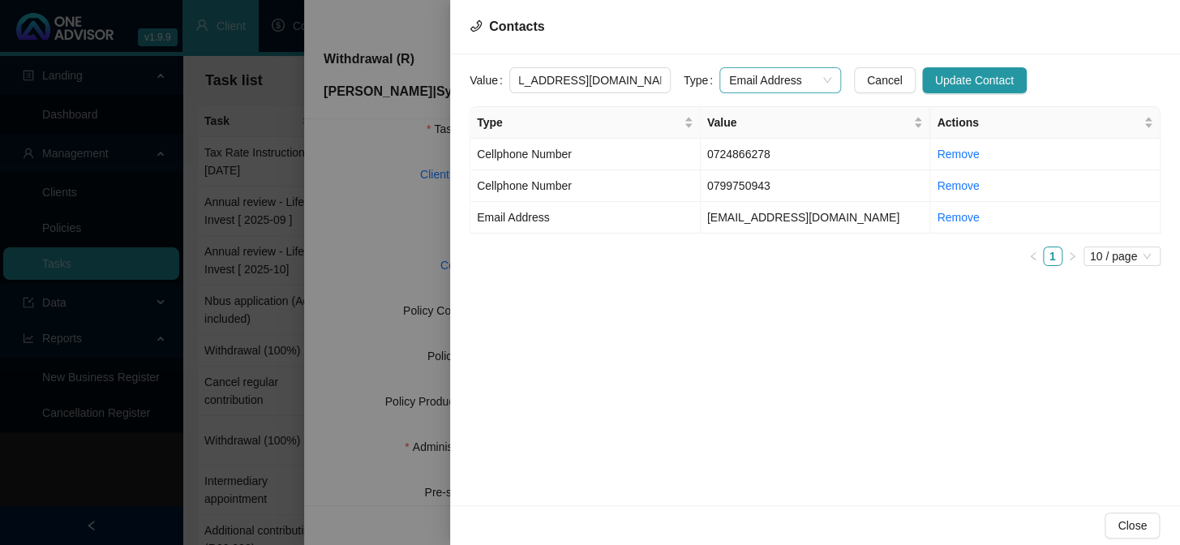
click at [801, 75] on span "Email Address" at bounding box center [780, 80] width 102 height 24
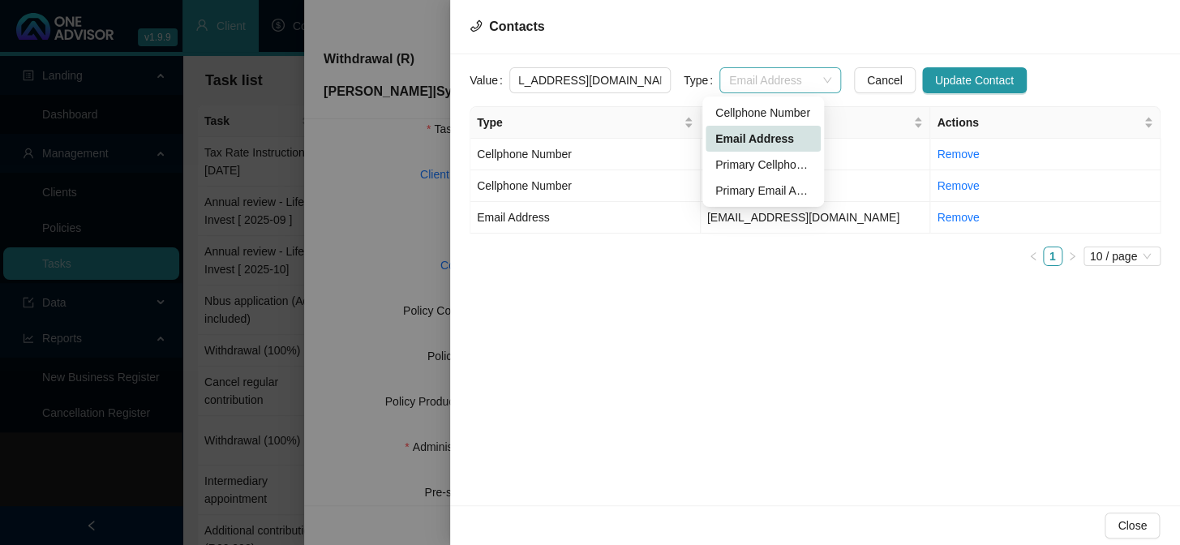
scroll to position [0, 0]
click at [733, 187] on div "Primary Email Address" at bounding box center [764, 191] width 96 height 18
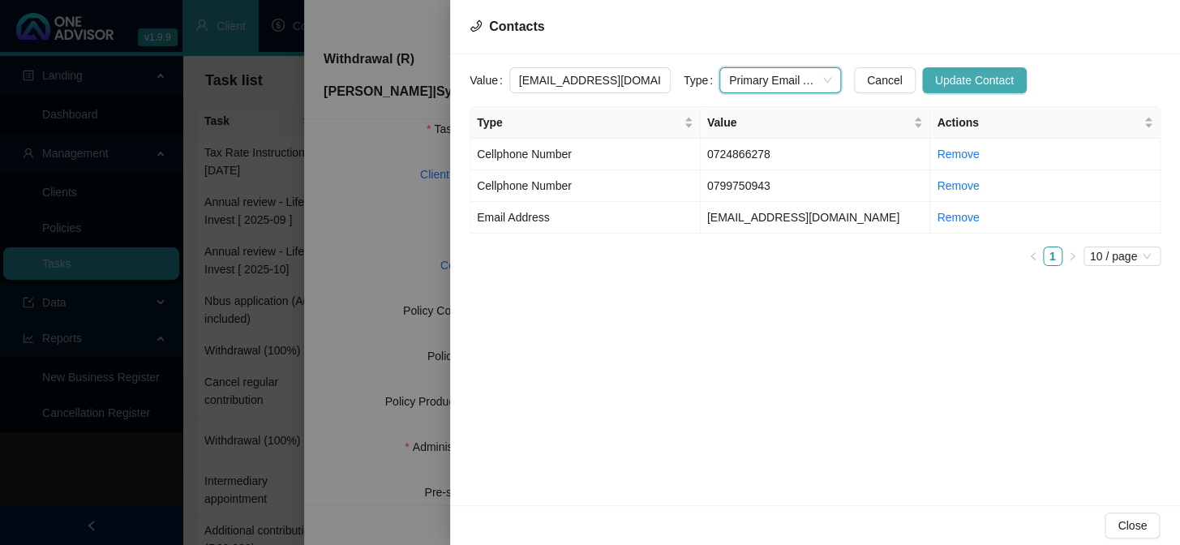
click at [935, 80] on span "Update Contact" at bounding box center [974, 80] width 79 height 18
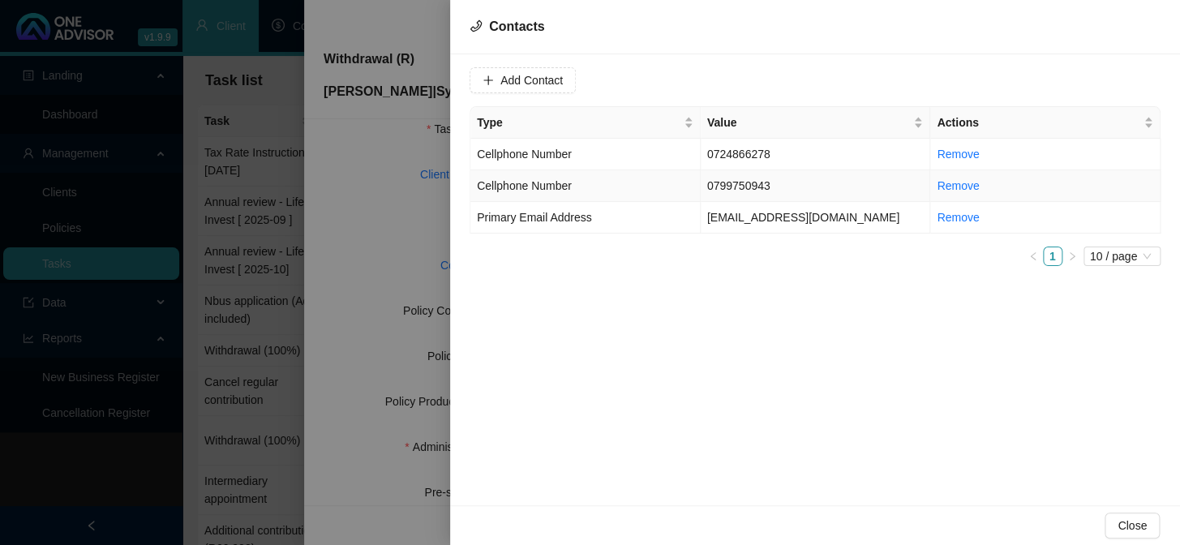
click at [541, 189] on span "Cellphone Number" at bounding box center [524, 185] width 95 height 13
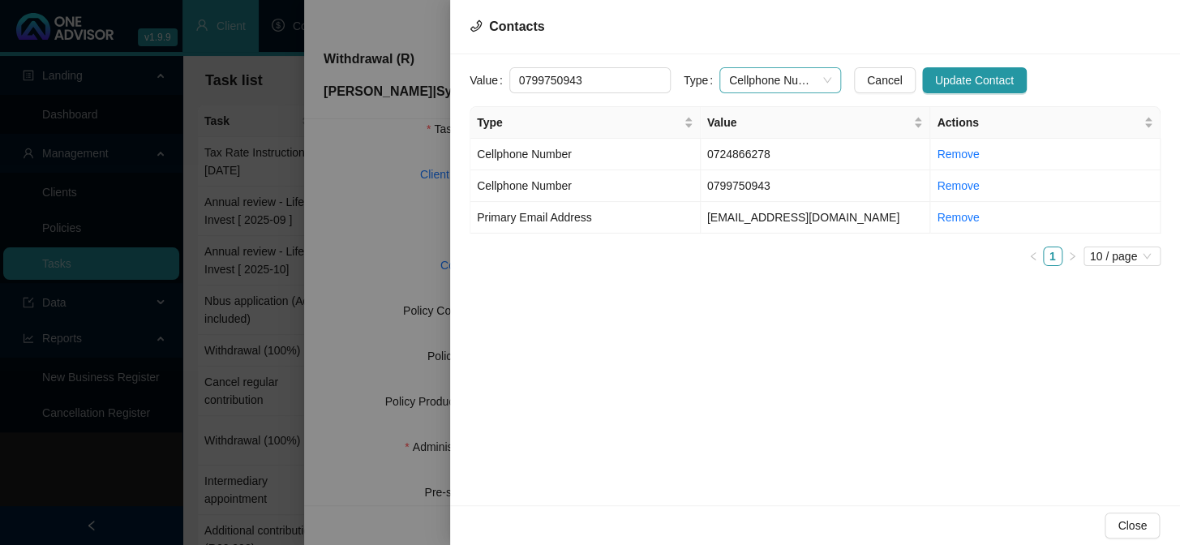
click at [809, 75] on span "Cellphone Number" at bounding box center [780, 80] width 102 height 24
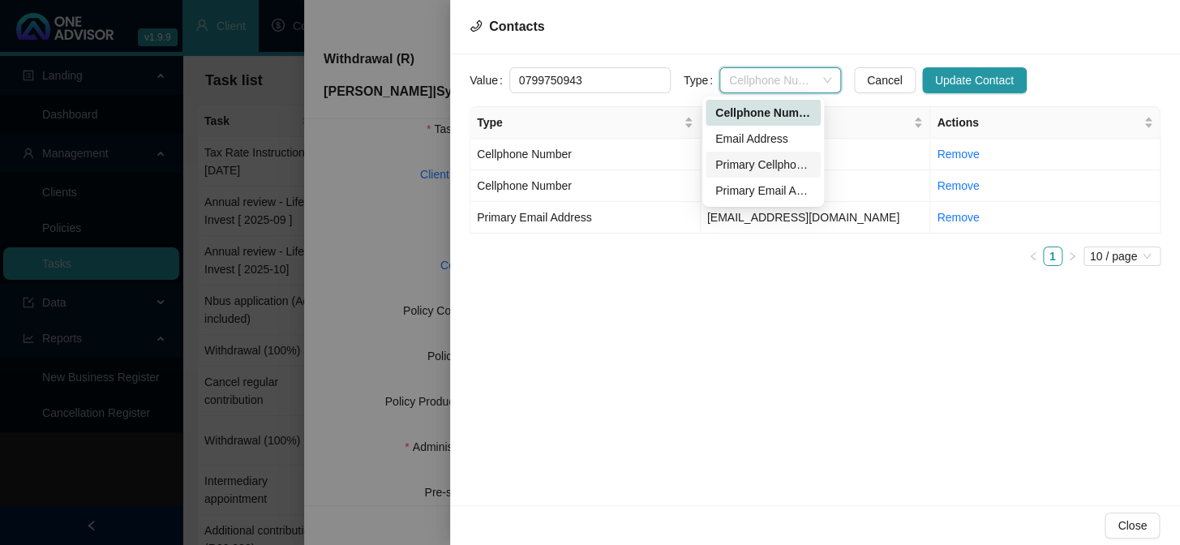
click at [746, 168] on div "Primary Cellphone Number" at bounding box center [764, 165] width 96 height 18
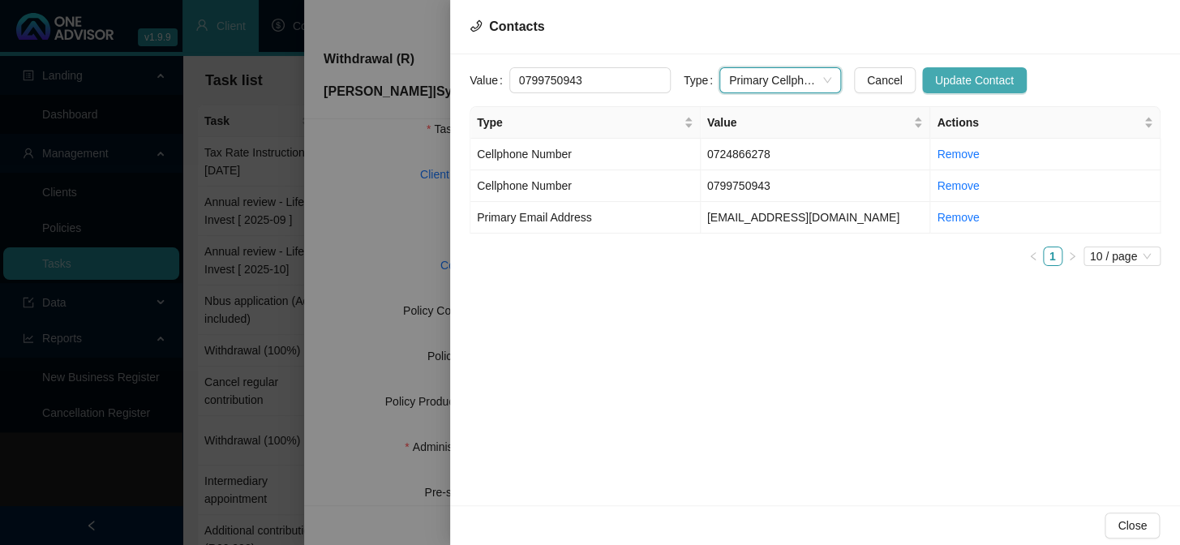
click at [961, 79] on span "Update Contact" at bounding box center [974, 80] width 79 height 18
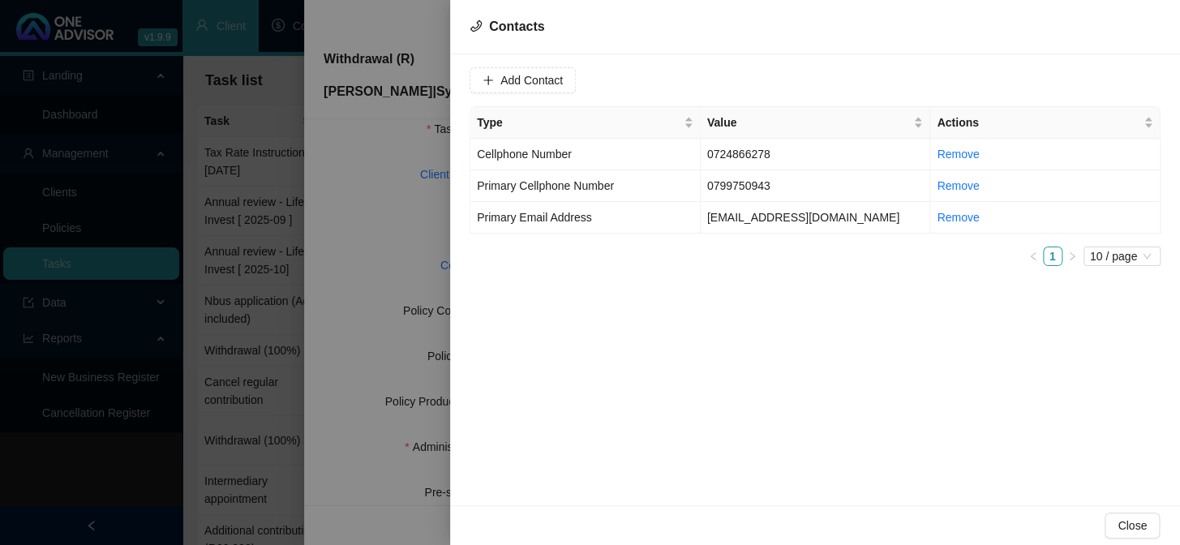
click at [708, 327] on div "Add Contact Type Value Actions Cellphone Number [PHONE_NUMBER] Remove Primary C…" at bounding box center [815, 279] width 730 height 451
click at [348, 222] on div at bounding box center [590, 272] width 1180 height 545
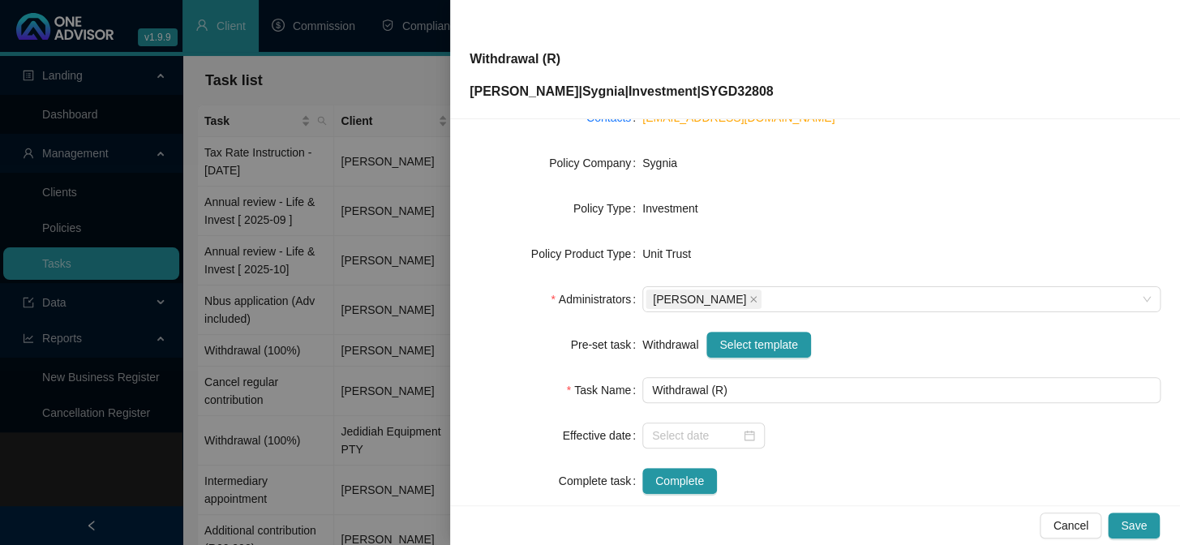
scroll to position [247, 0]
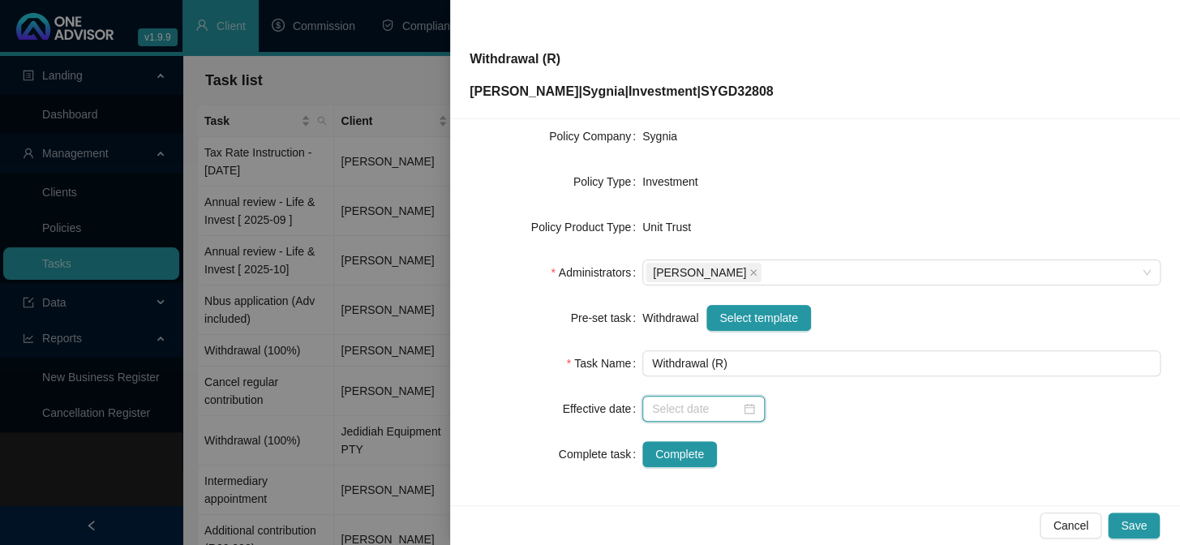
click at [682, 403] on input at bounding box center [696, 409] width 88 height 18
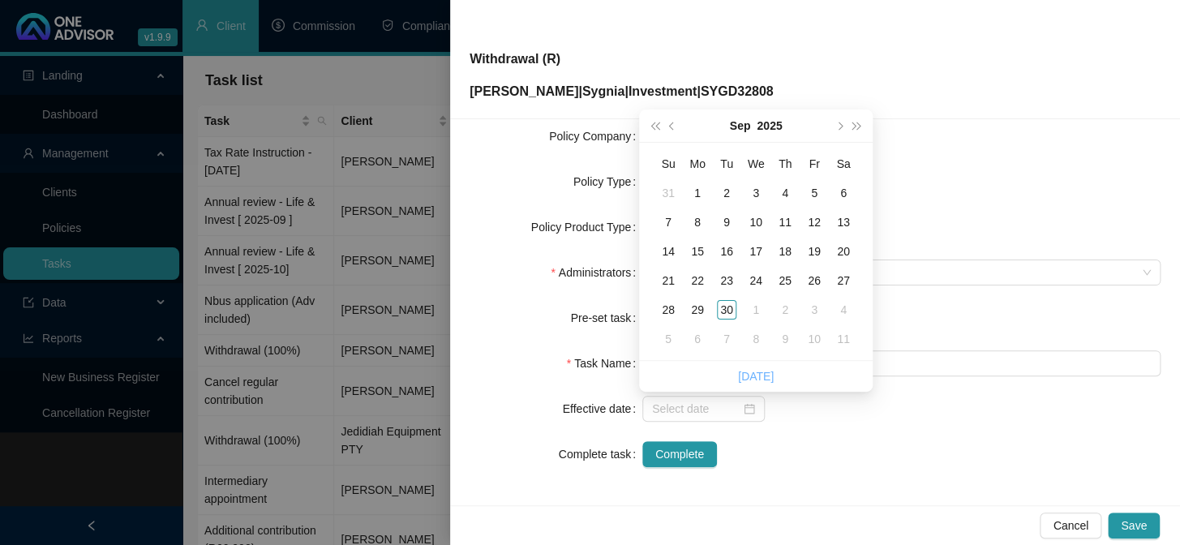
click at [765, 373] on link "[DATE]" at bounding box center [756, 376] width 36 height 13
type input "[DATE]"
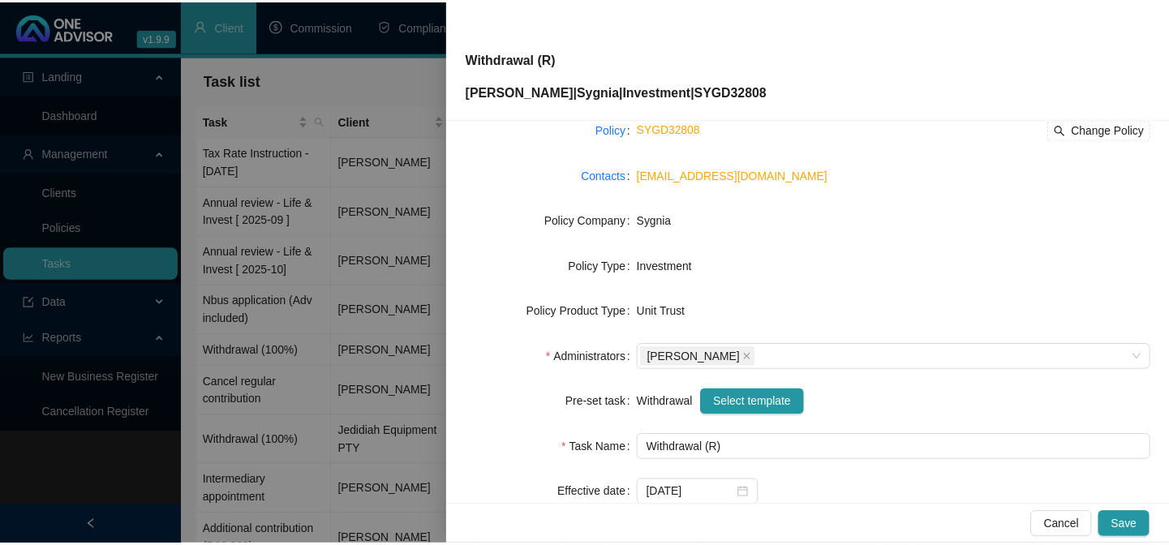
scroll to position [0, 0]
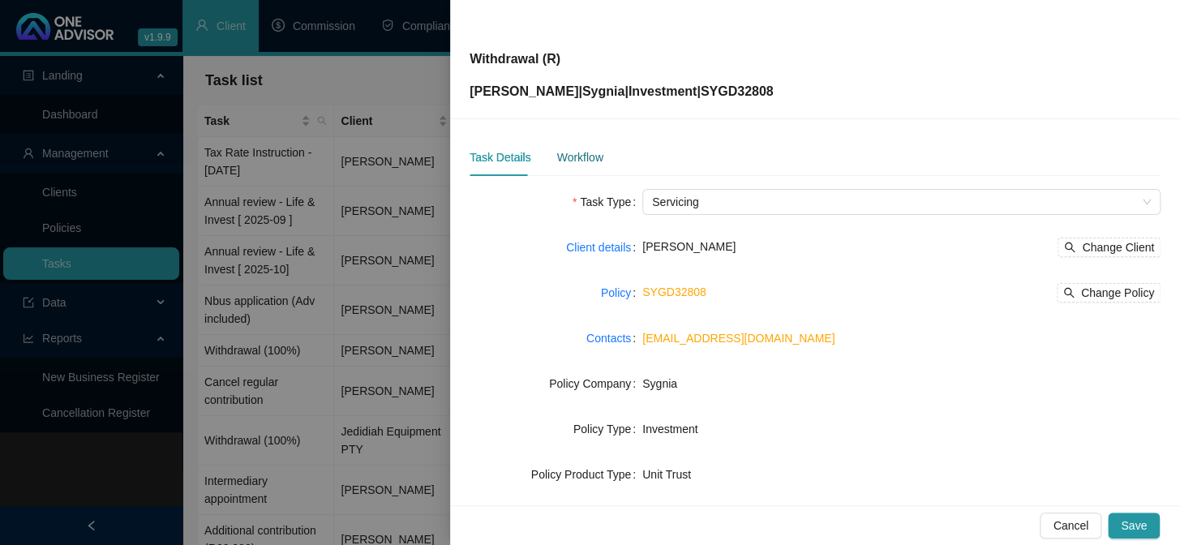
click at [576, 156] on div "Workflow" at bounding box center [580, 157] width 46 height 18
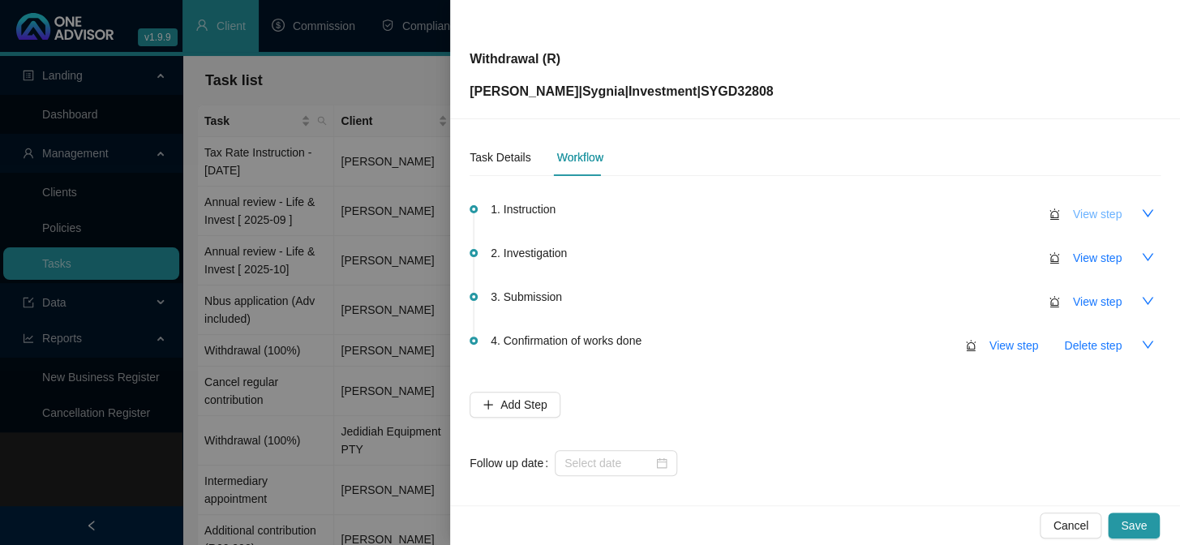
click at [1090, 217] on span "View step" at bounding box center [1097, 214] width 49 height 18
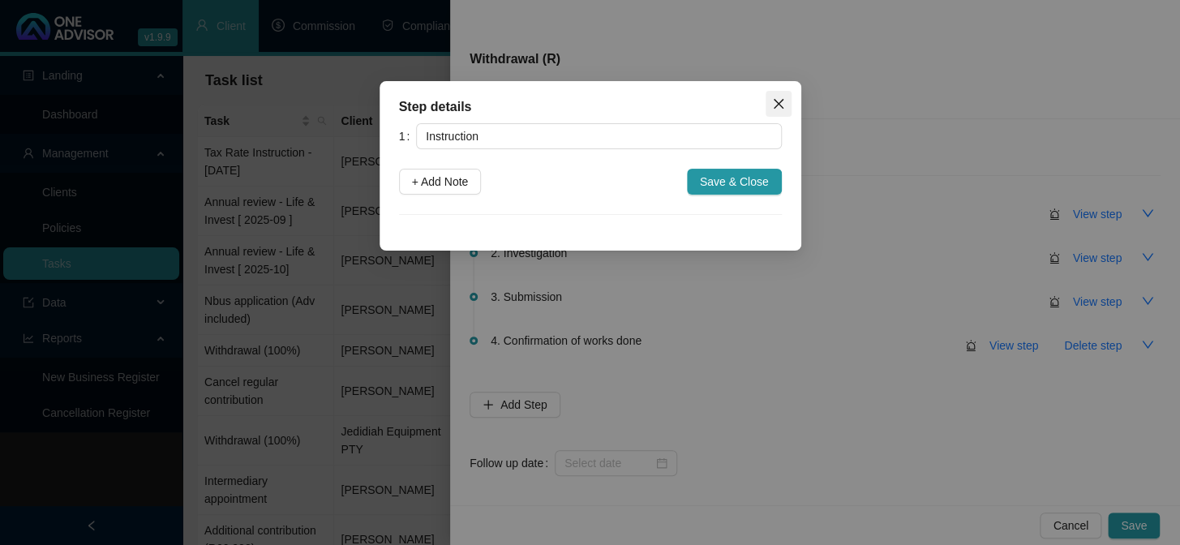
click at [783, 105] on icon "close" at bounding box center [778, 103] width 13 height 13
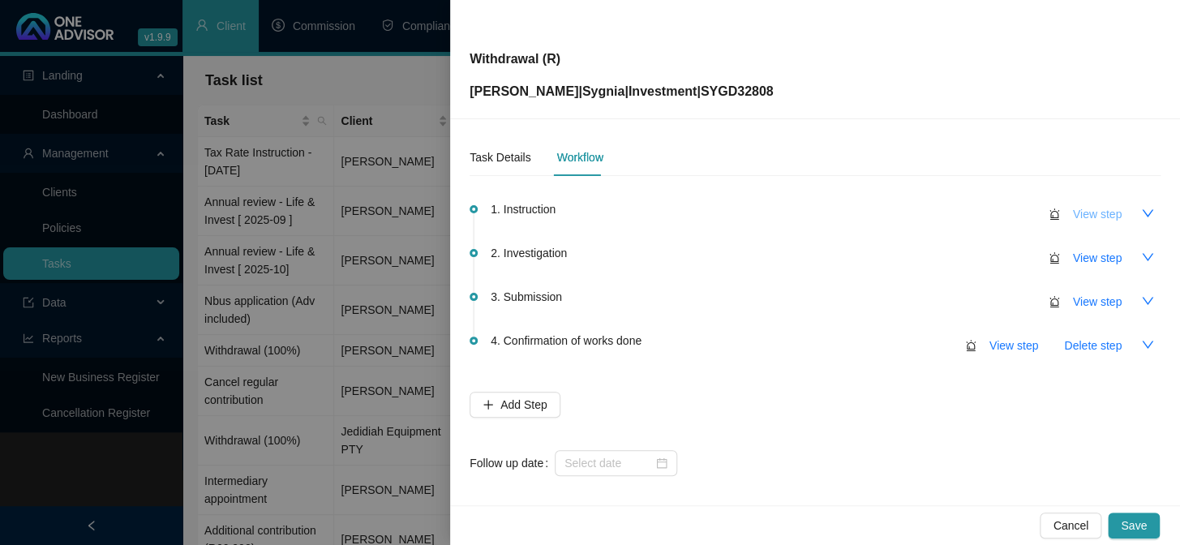
click at [1073, 211] on span "View step" at bounding box center [1097, 214] width 49 height 18
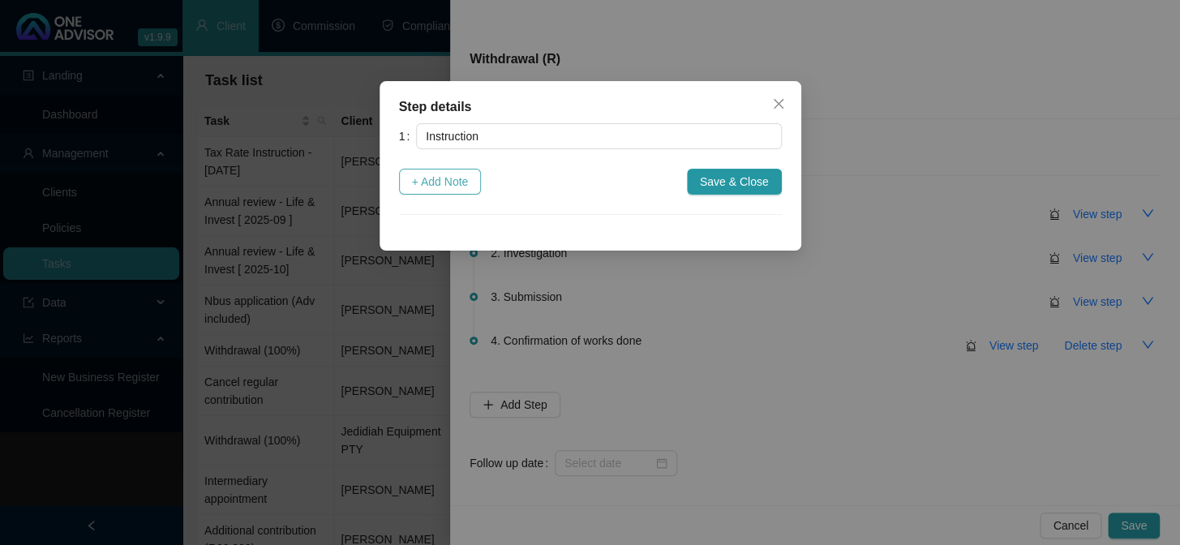
click at [444, 178] on span "+ Add Note" at bounding box center [440, 182] width 57 height 18
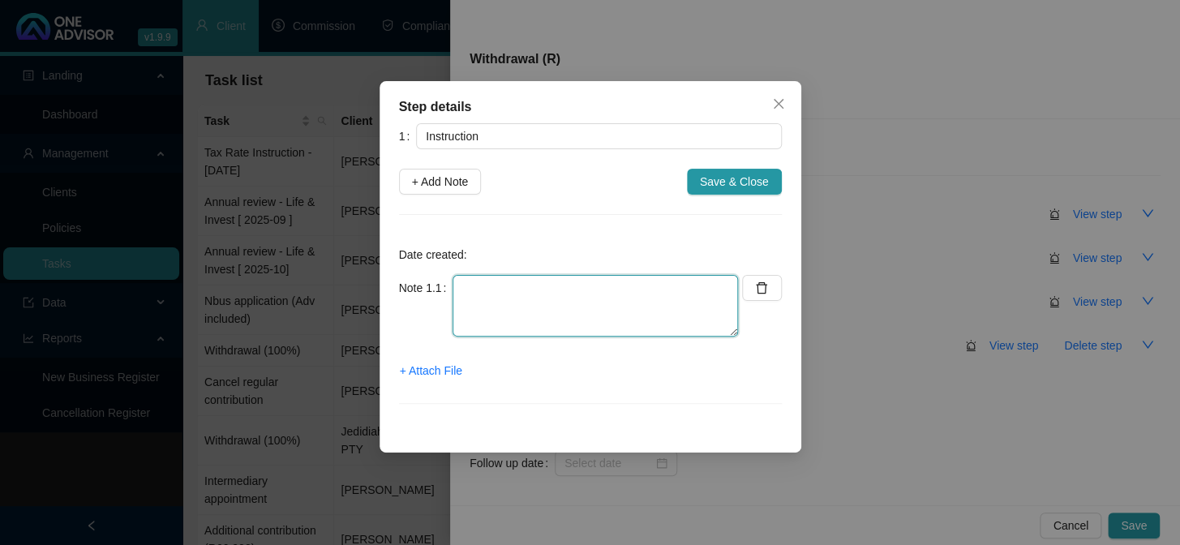
click at [474, 293] on textarea at bounding box center [596, 306] width 286 height 62
type textarea "e"
type textarea "Email instruction received from client"
click at [448, 366] on span "+ Attach File" at bounding box center [431, 371] width 62 height 18
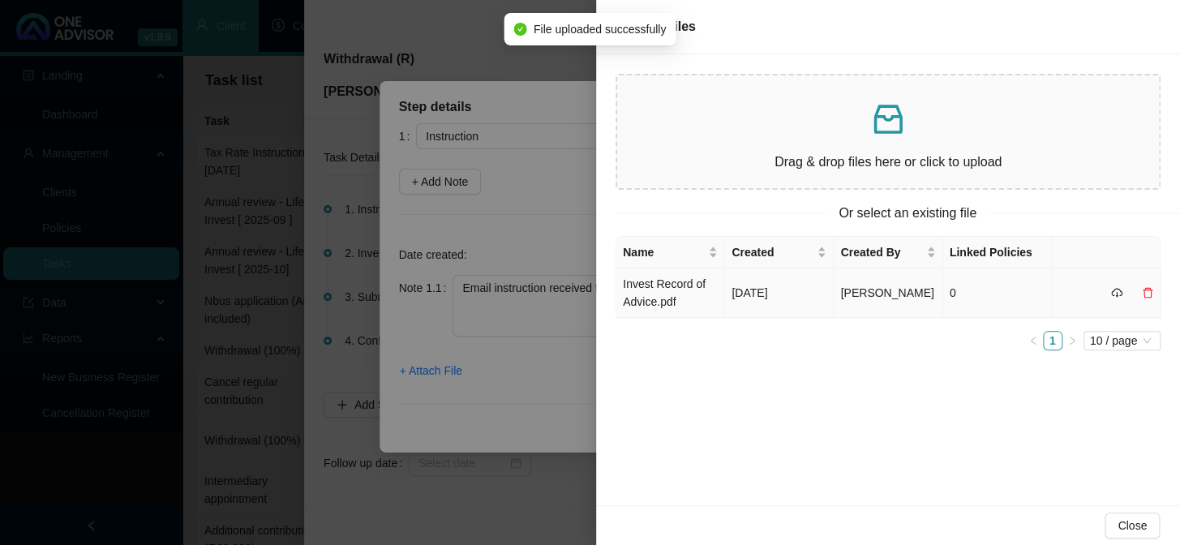
click at [678, 293] on td "Invest Record of Advice.pdf" at bounding box center [671, 293] width 109 height 49
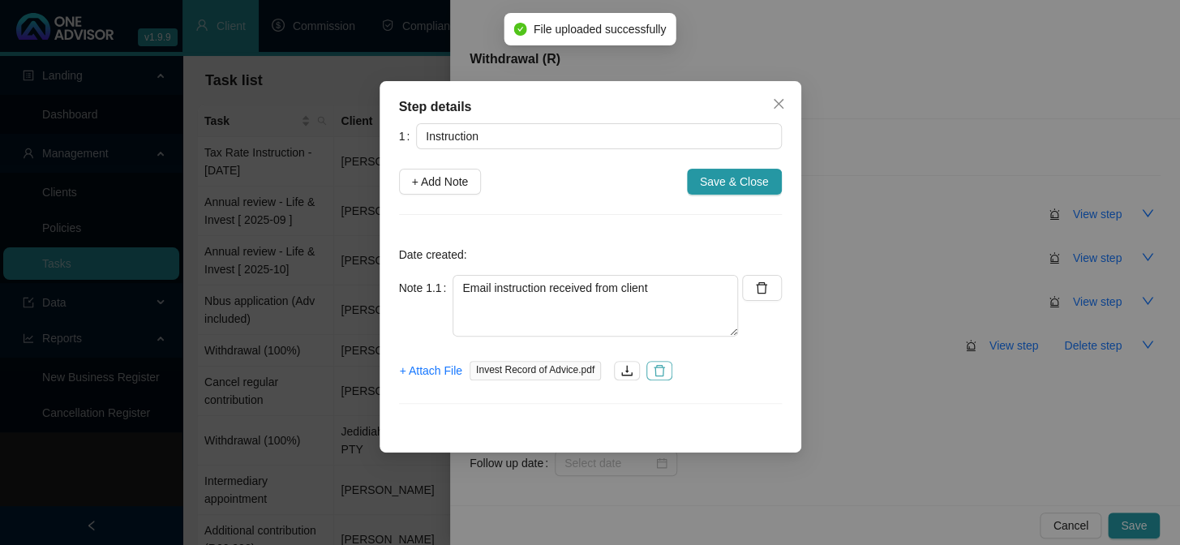
click at [657, 372] on icon "delete" at bounding box center [659, 370] width 13 height 13
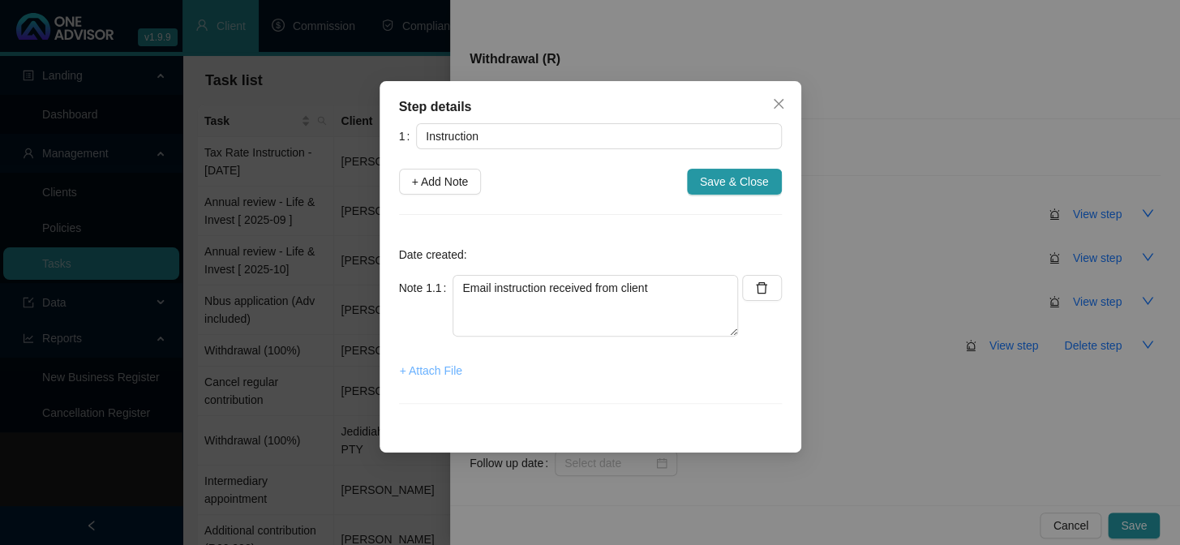
click at [445, 367] on span "+ Attach File" at bounding box center [431, 371] width 62 height 18
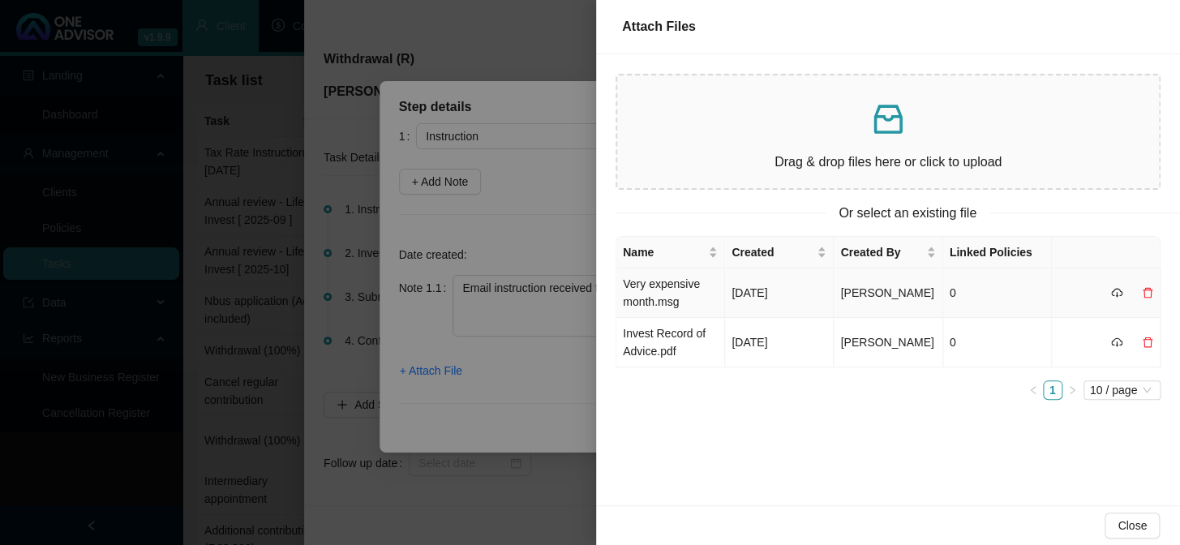
click at [673, 291] on td "Very expensive month.msg" at bounding box center [671, 293] width 109 height 49
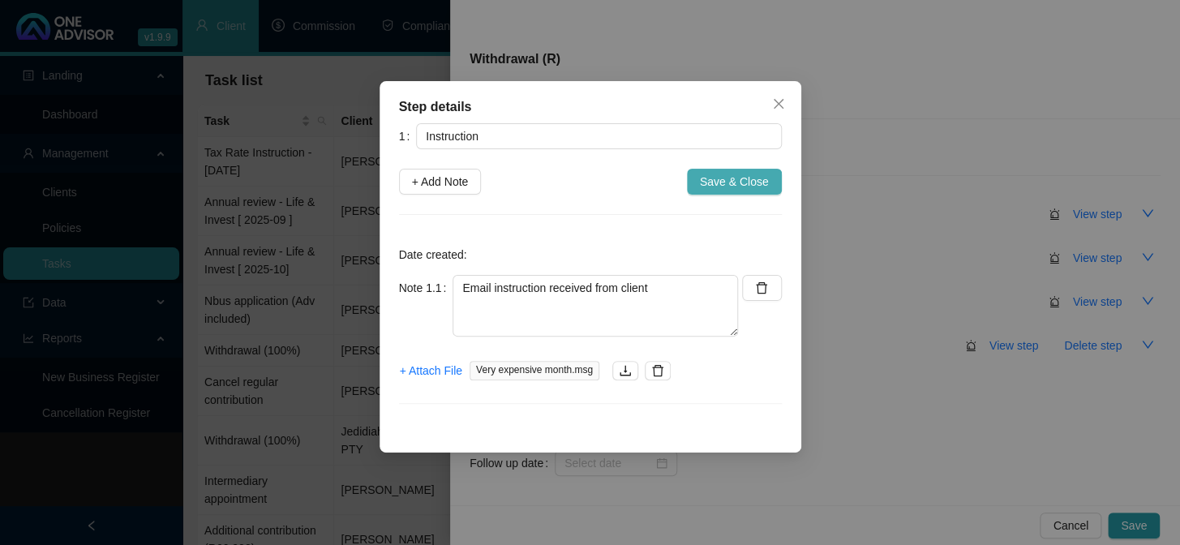
click at [732, 179] on span "Save & Close" at bounding box center [734, 182] width 69 height 18
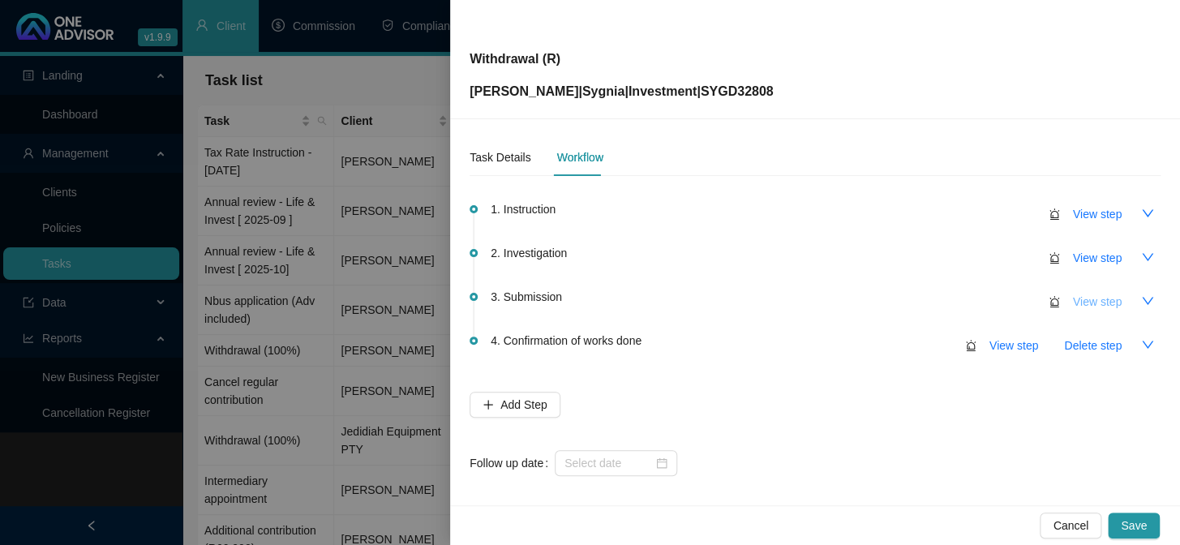
click at [1077, 300] on span "View step" at bounding box center [1097, 302] width 49 height 18
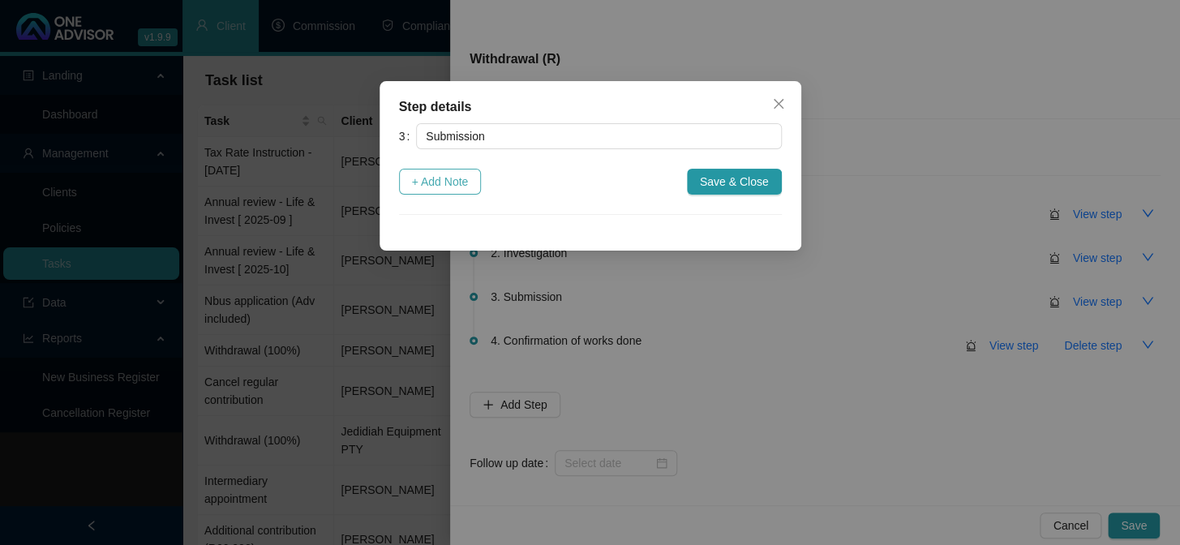
click at [457, 176] on span "+ Add Note" at bounding box center [440, 182] width 57 height 18
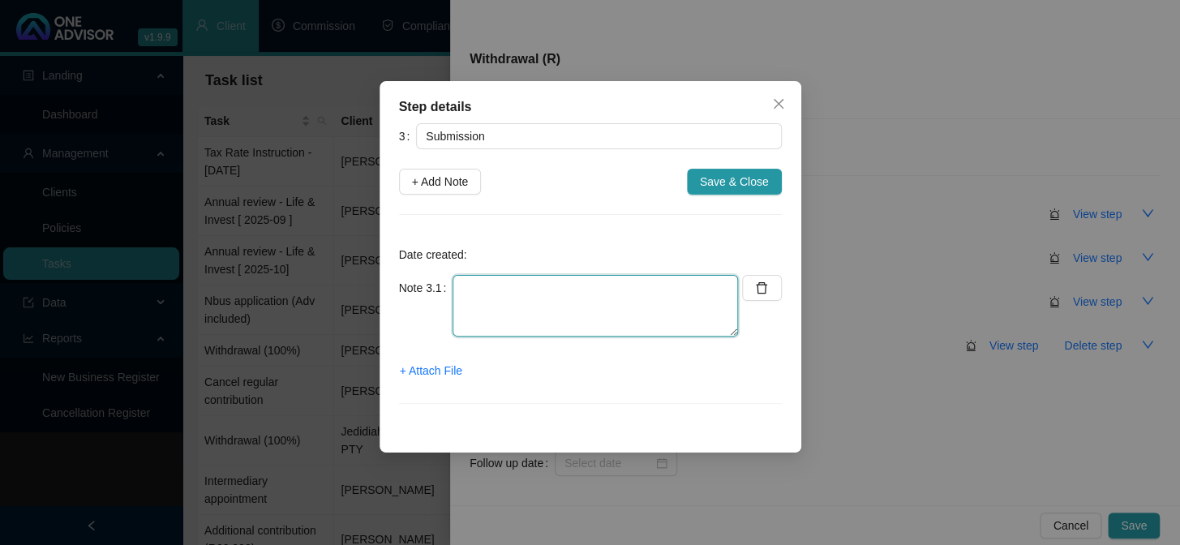
click at [479, 296] on textarea at bounding box center [596, 306] width 286 height 62
type textarea "Submitted instruction online"
click at [430, 372] on span "+ Attach File" at bounding box center [431, 371] width 62 height 18
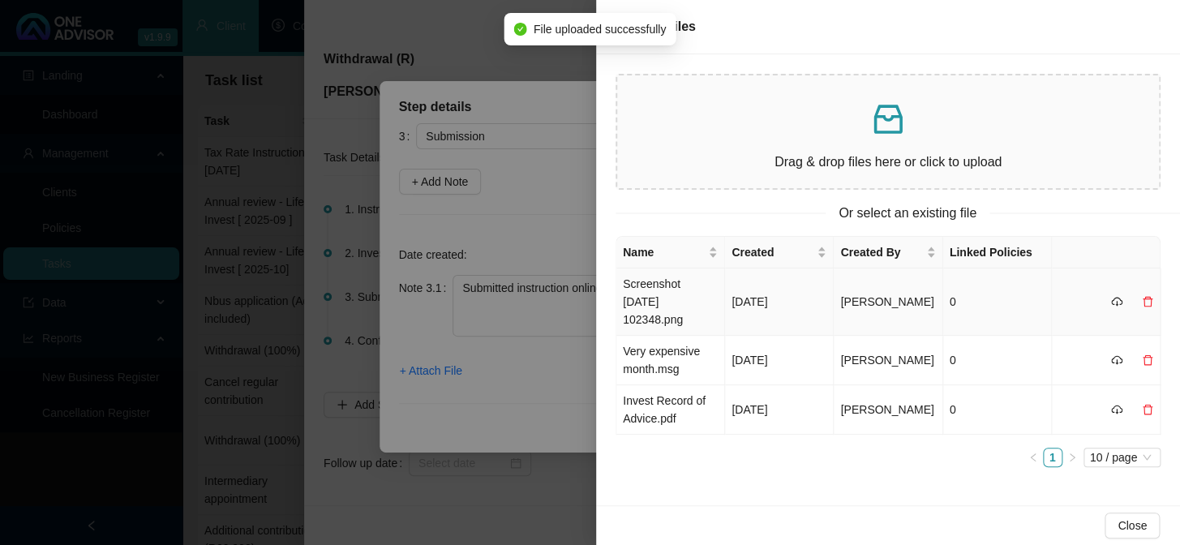
click at [680, 284] on td "Screenshot [DATE] 102348.png" at bounding box center [671, 302] width 109 height 67
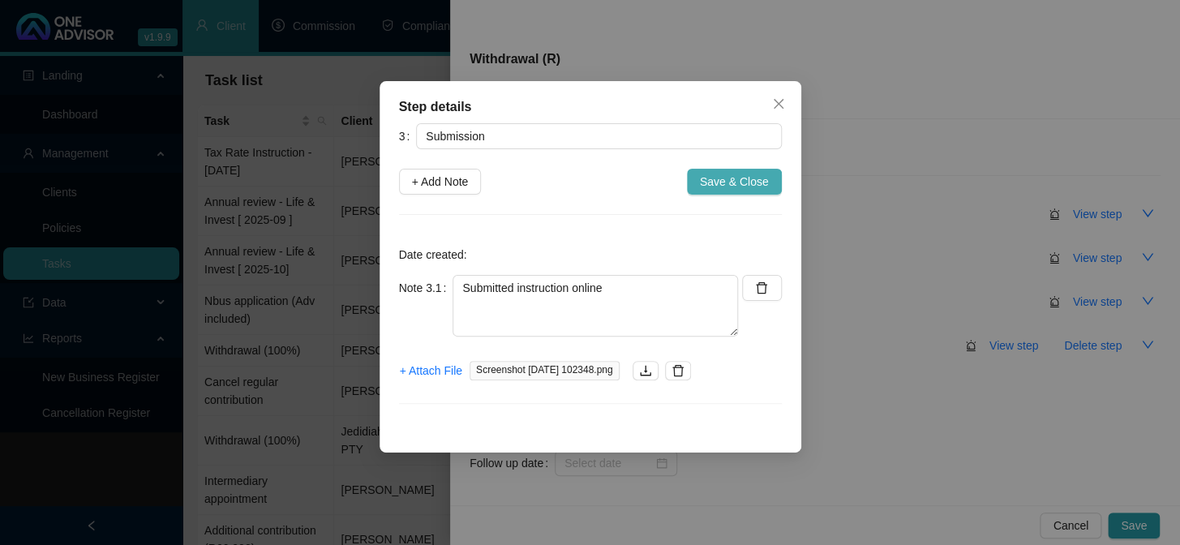
click at [744, 183] on span "Save & Close" at bounding box center [734, 182] width 69 height 18
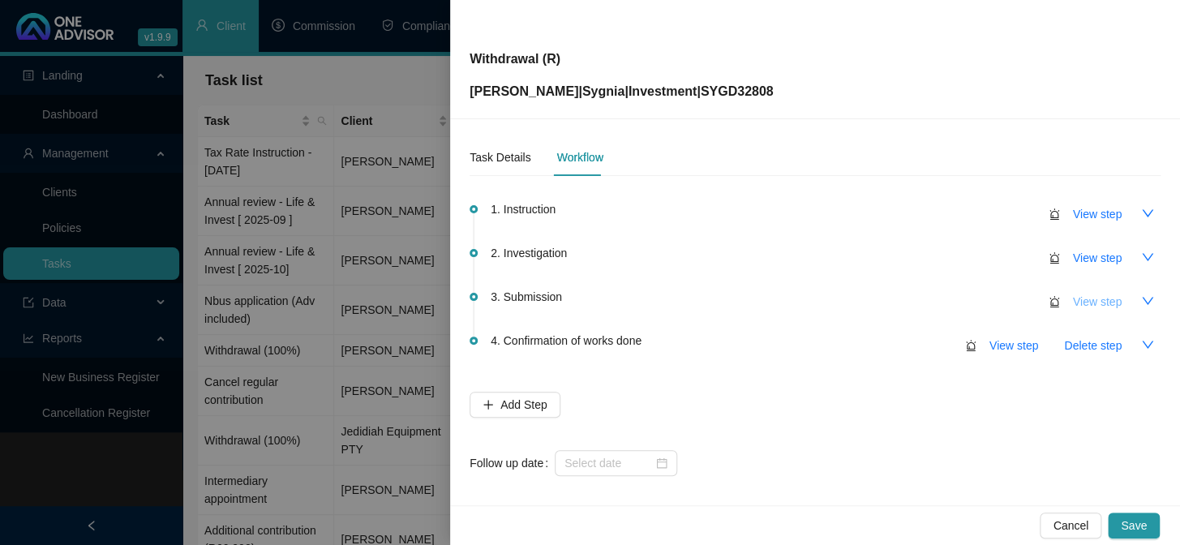
click at [1091, 299] on span "View step" at bounding box center [1097, 302] width 49 height 18
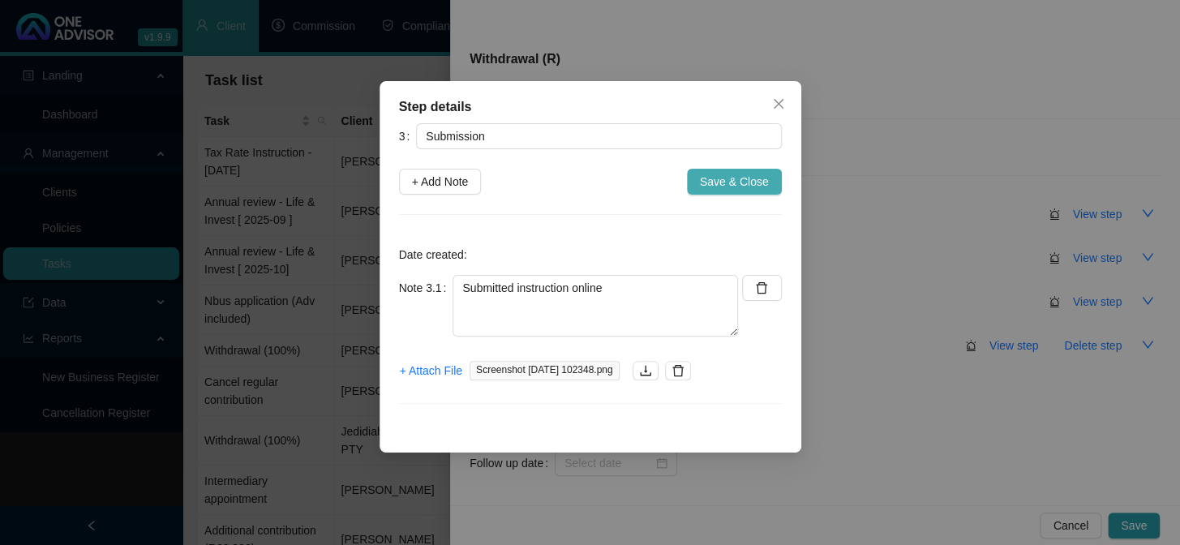
click at [721, 178] on span "Save & Close" at bounding box center [734, 182] width 69 height 18
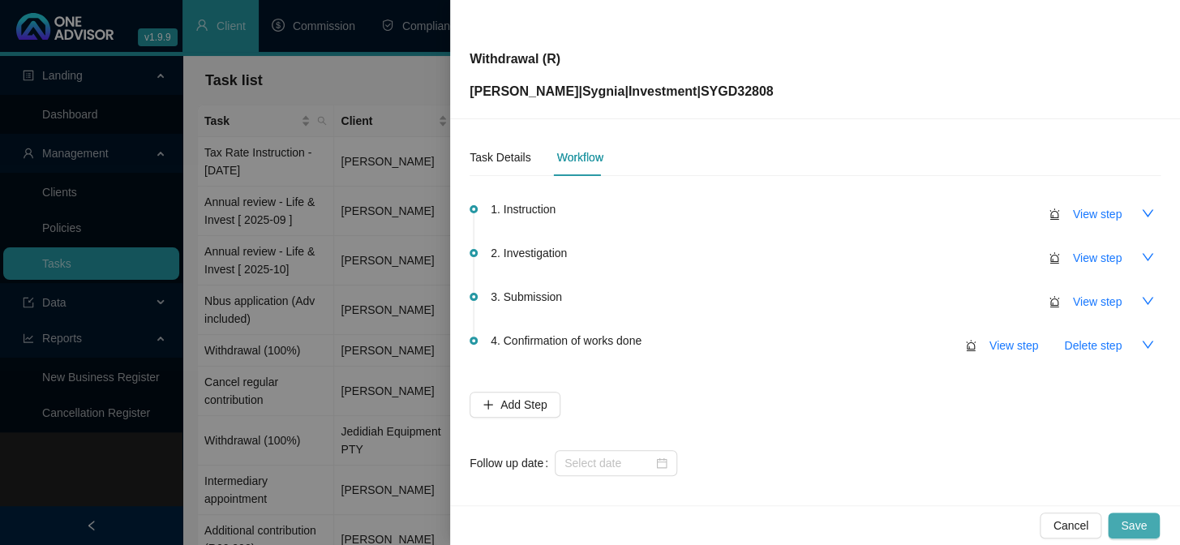
click at [1129, 519] on span "Save" at bounding box center [1134, 526] width 26 height 18
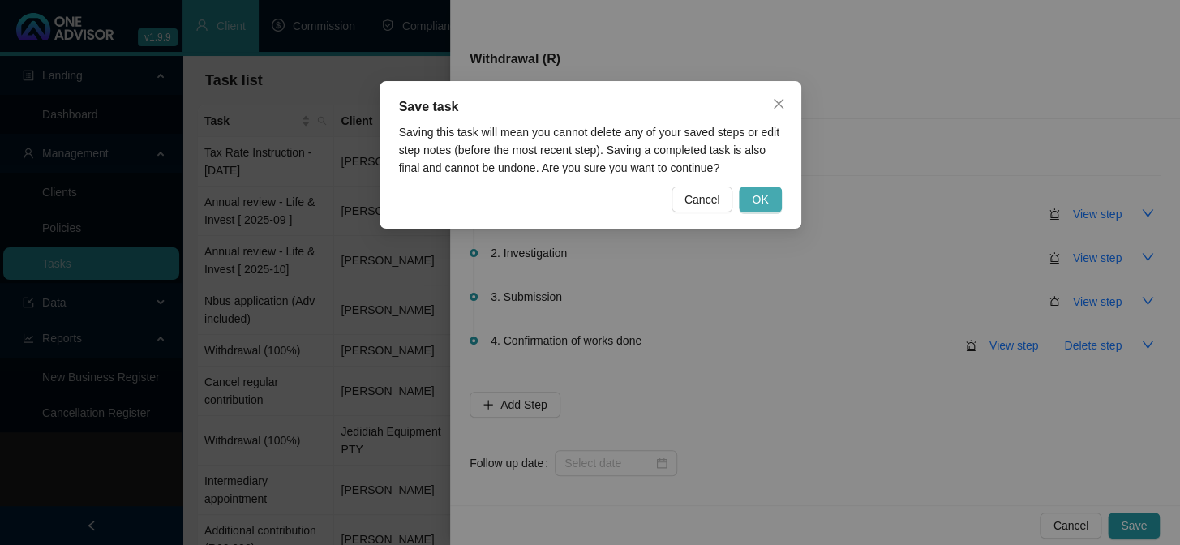
click at [763, 187] on button "OK" at bounding box center [760, 200] width 42 height 26
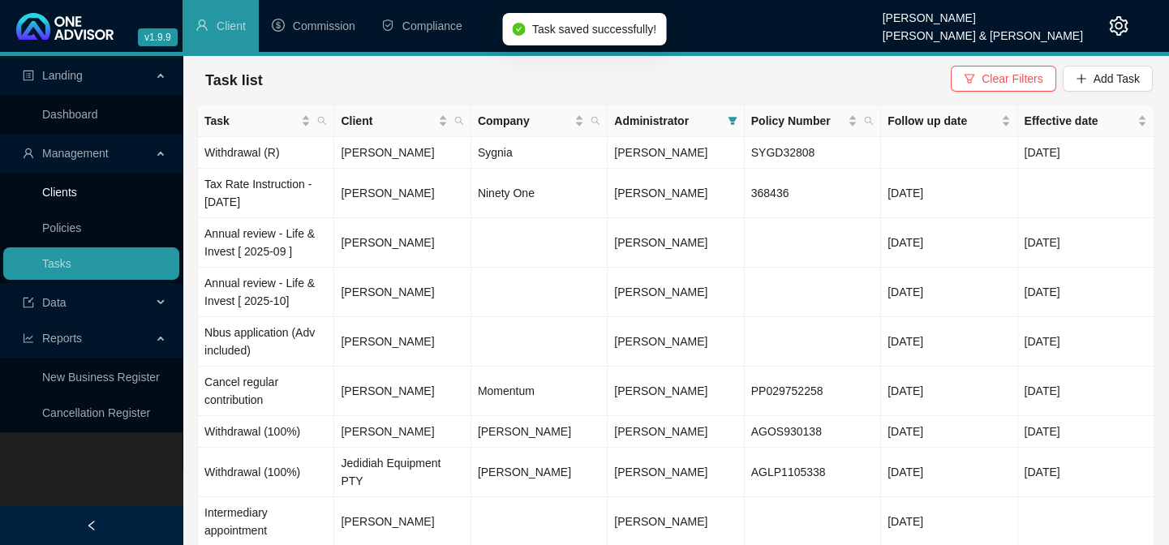
click at [73, 199] on link "Clients" at bounding box center [59, 192] width 35 height 13
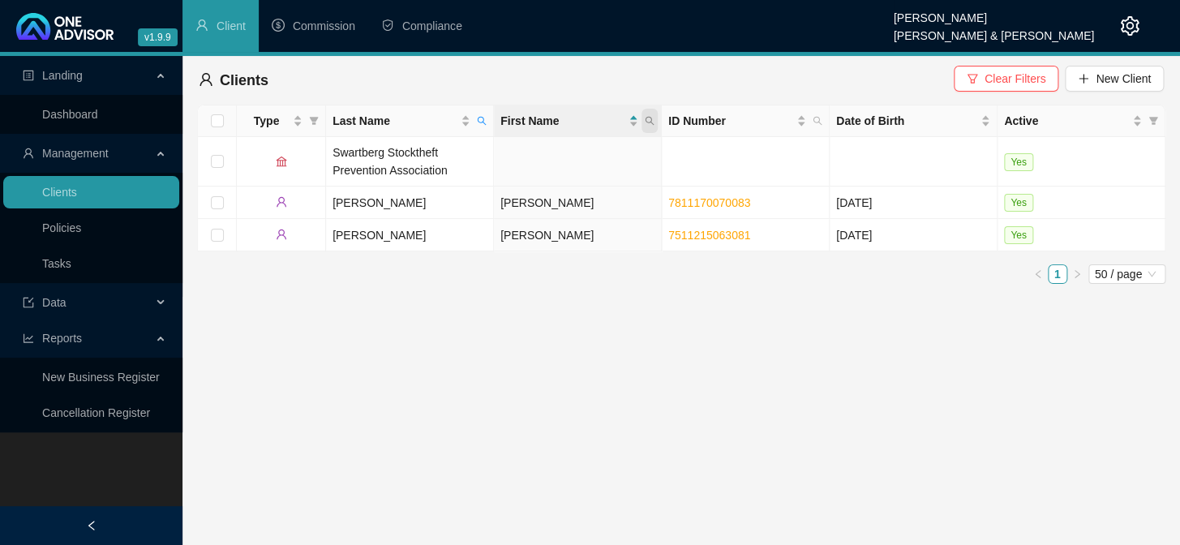
click at [645, 120] on icon "search" at bounding box center [650, 121] width 10 height 10
click at [642, 117] on span at bounding box center [650, 121] width 16 height 24
click at [475, 115] on span "Last Name" at bounding box center [482, 121] width 16 height 24
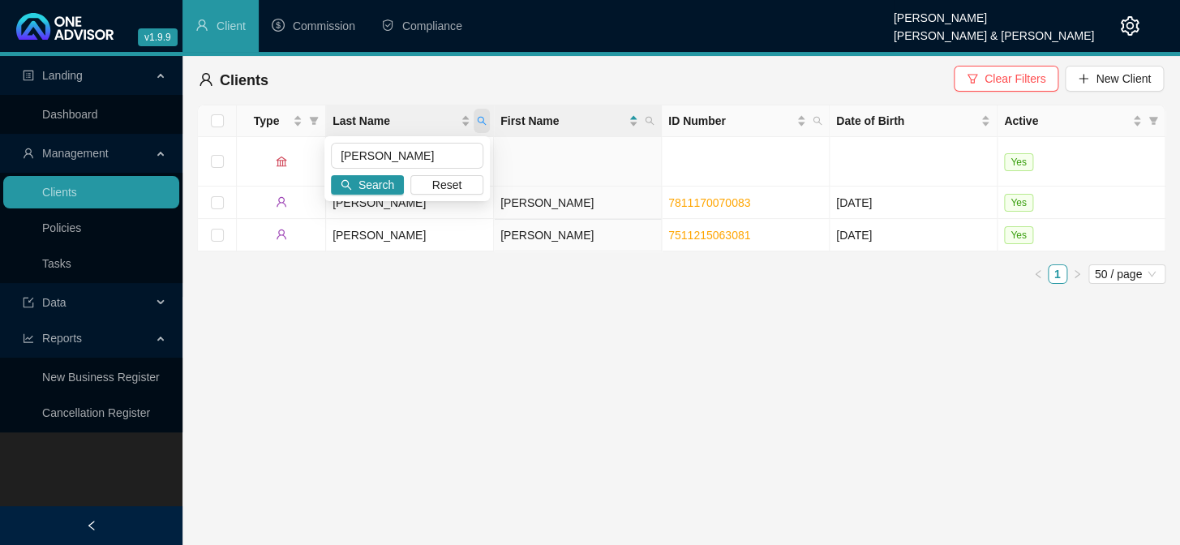
type input "[PERSON_NAME]"
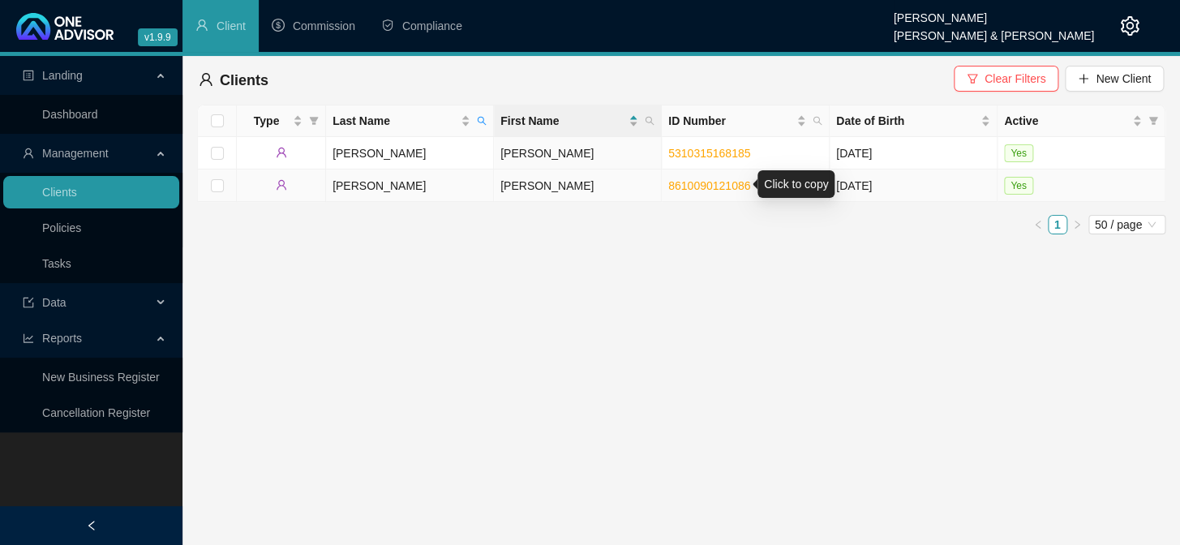
click at [683, 185] on link "8610090121086" at bounding box center [710, 185] width 82 height 13
click at [71, 270] on link "Tasks" at bounding box center [56, 263] width 29 height 13
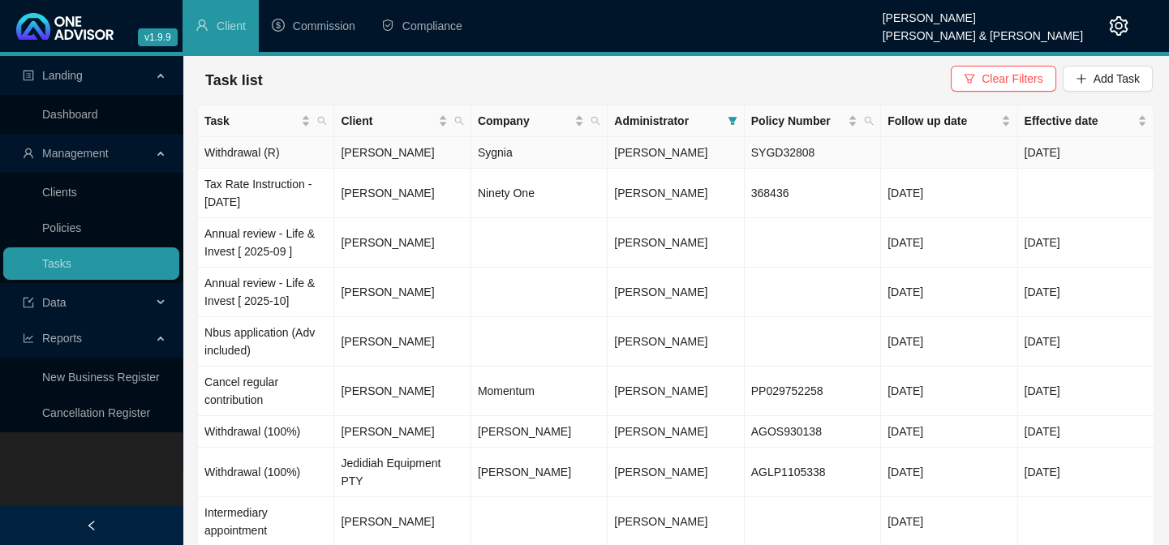
click at [757, 154] on td "SYGD32808" at bounding box center [813, 153] width 136 height 32
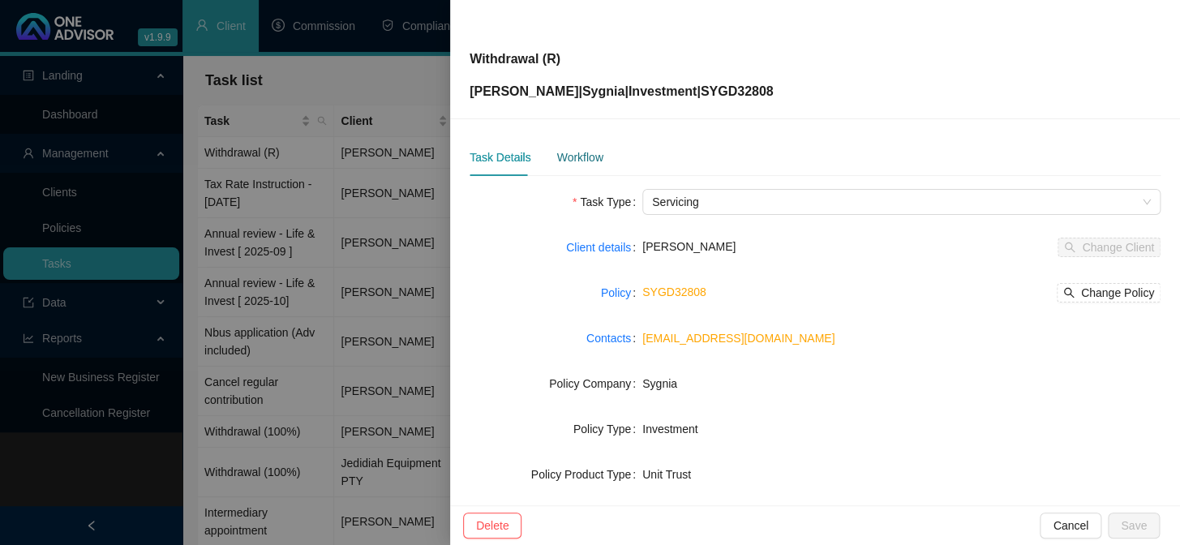
click at [585, 153] on div "Workflow" at bounding box center [580, 157] width 46 height 18
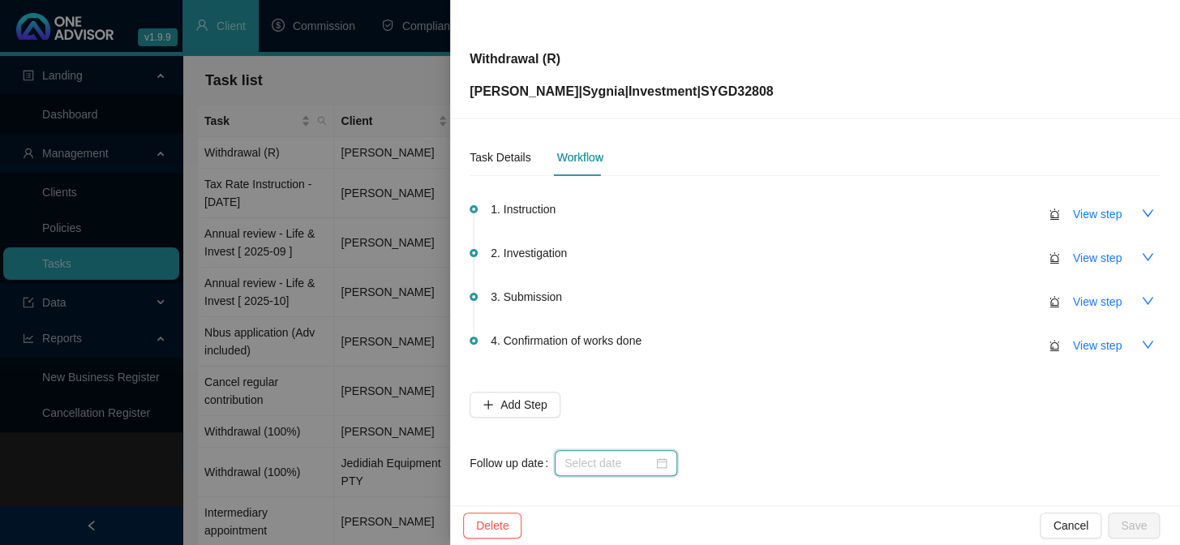
click at [613, 457] on input at bounding box center [609, 463] width 88 height 18
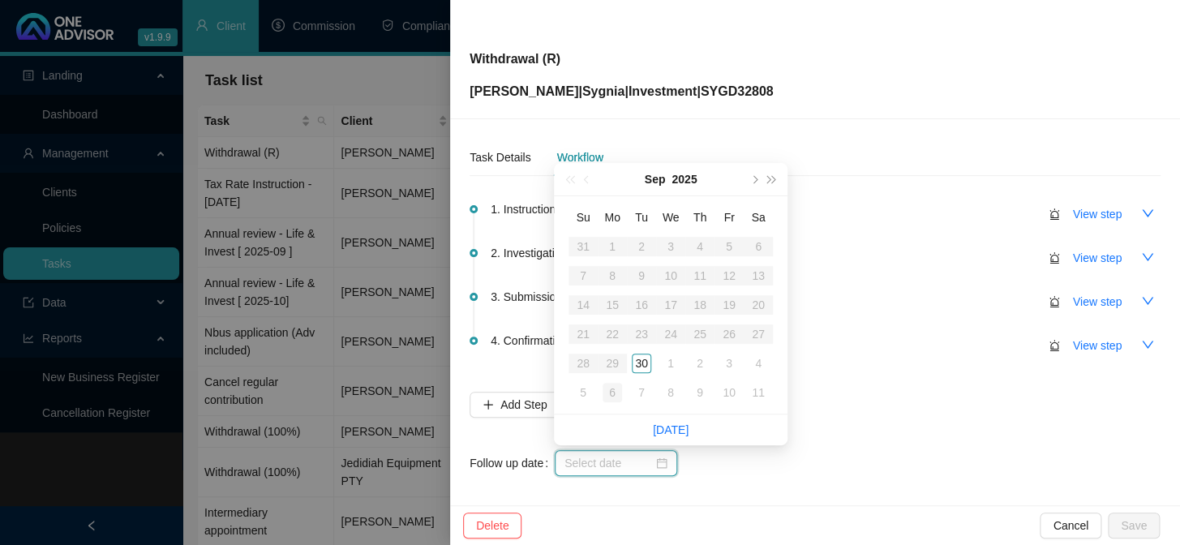
type input "[DATE]"
click at [614, 398] on div "6" at bounding box center [612, 392] width 19 height 19
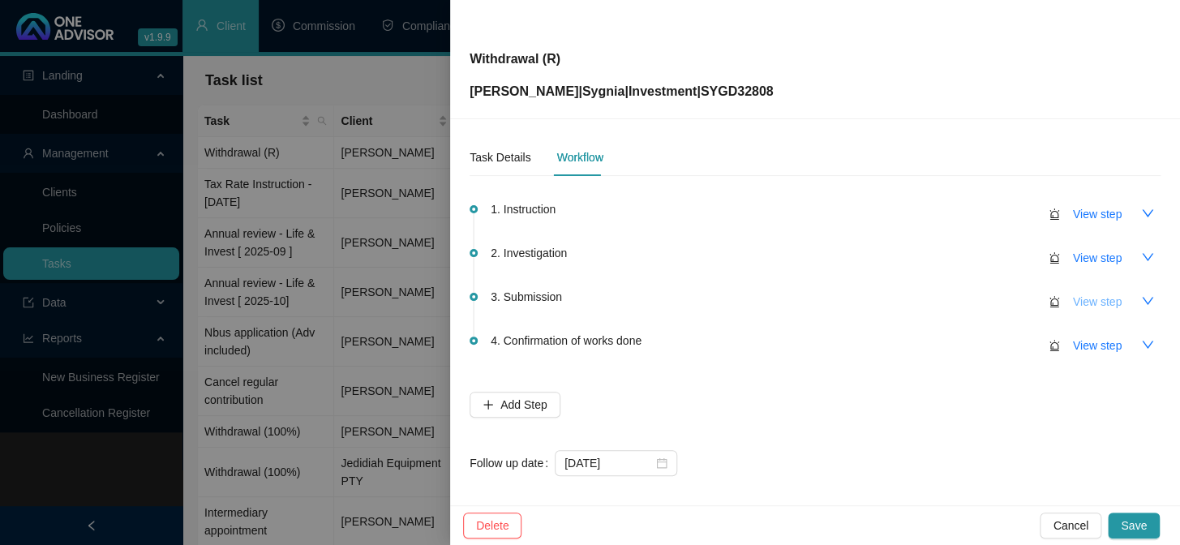
click at [1076, 306] on span "View step" at bounding box center [1097, 302] width 49 height 18
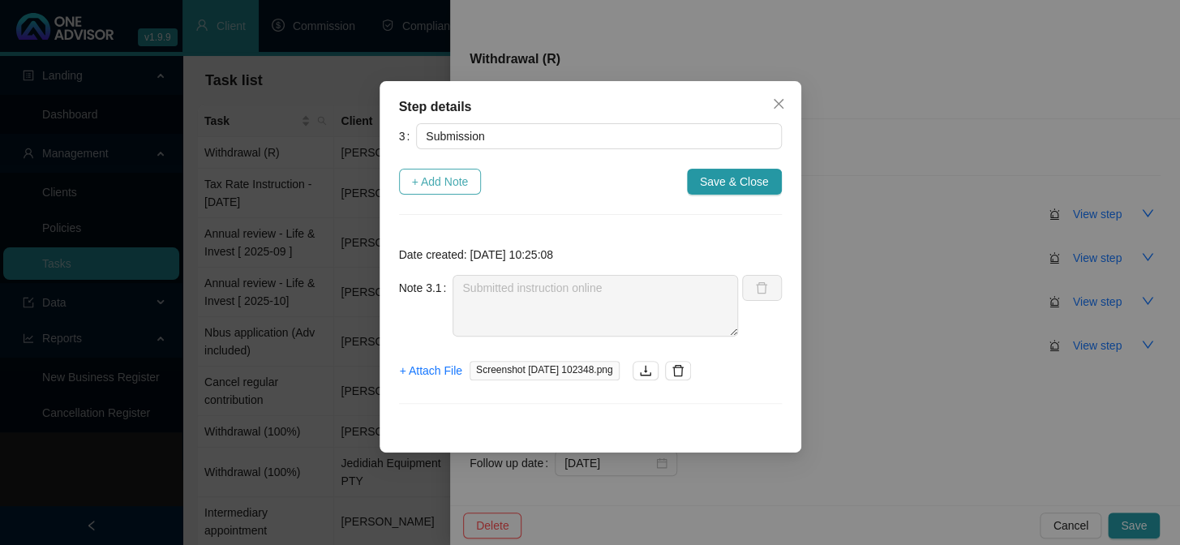
click at [436, 184] on span "+ Add Note" at bounding box center [440, 182] width 57 height 18
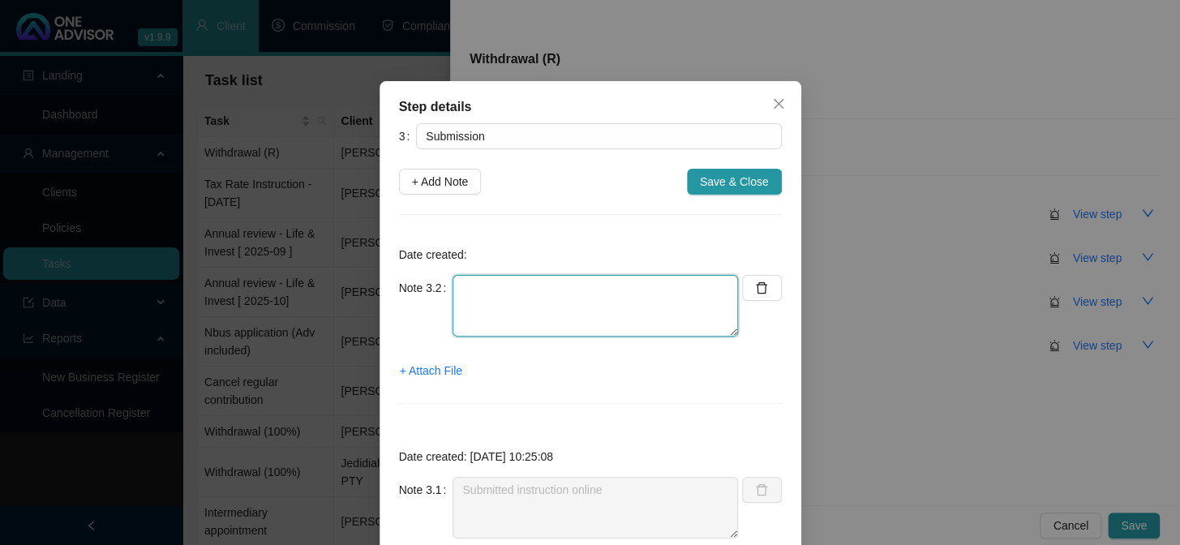
click at [515, 299] on textarea at bounding box center [596, 306] width 286 height 62
paste textarea "8610090121086"
click at [453, 287] on textarea "8610090121086" at bounding box center [596, 306] width 286 height 62
type textarea "Instruction received: 8610090121086"
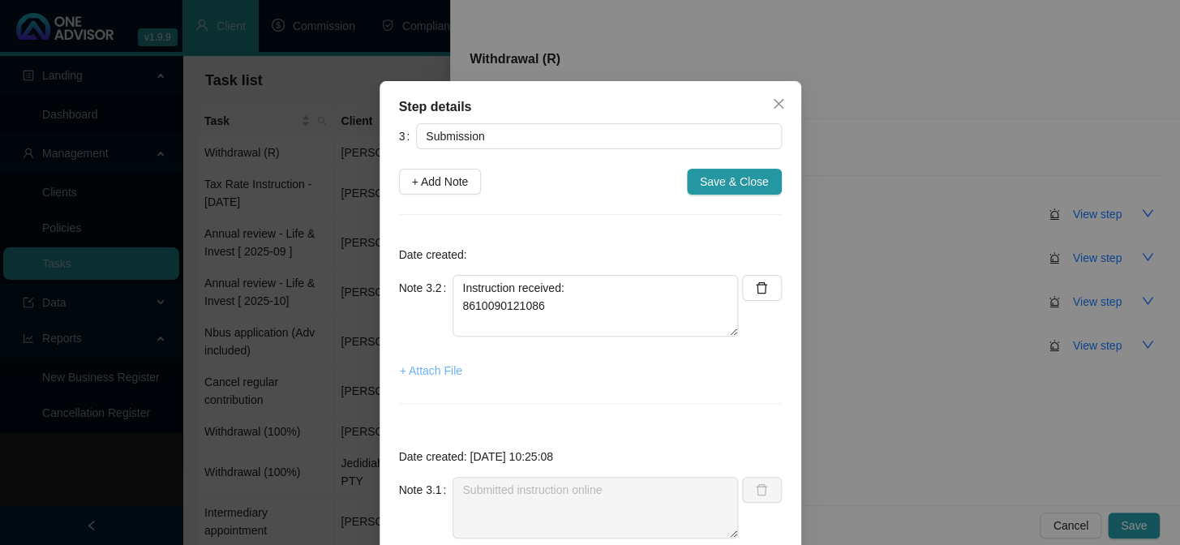
click at [432, 368] on span "+ Attach File" at bounding box center [431, 371] width 62 height 18
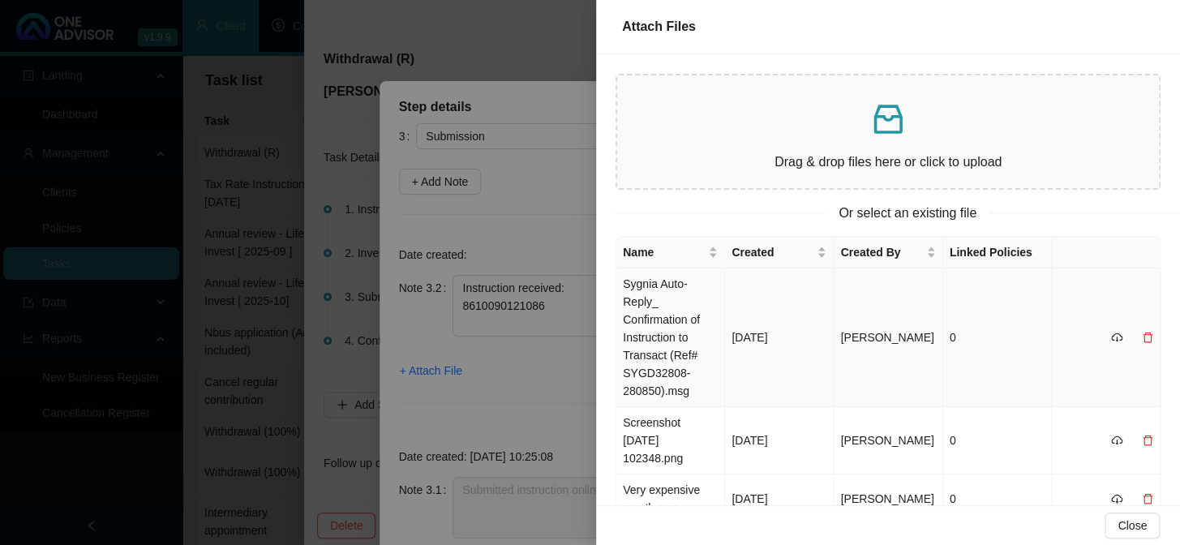
click at [651, 295] on td "Sygnia Auto-Reply_ Confirmation of Instruction to Transact (Ref# SYGD32808-2808…" at bounding box center [671, 338] width 109 height 139
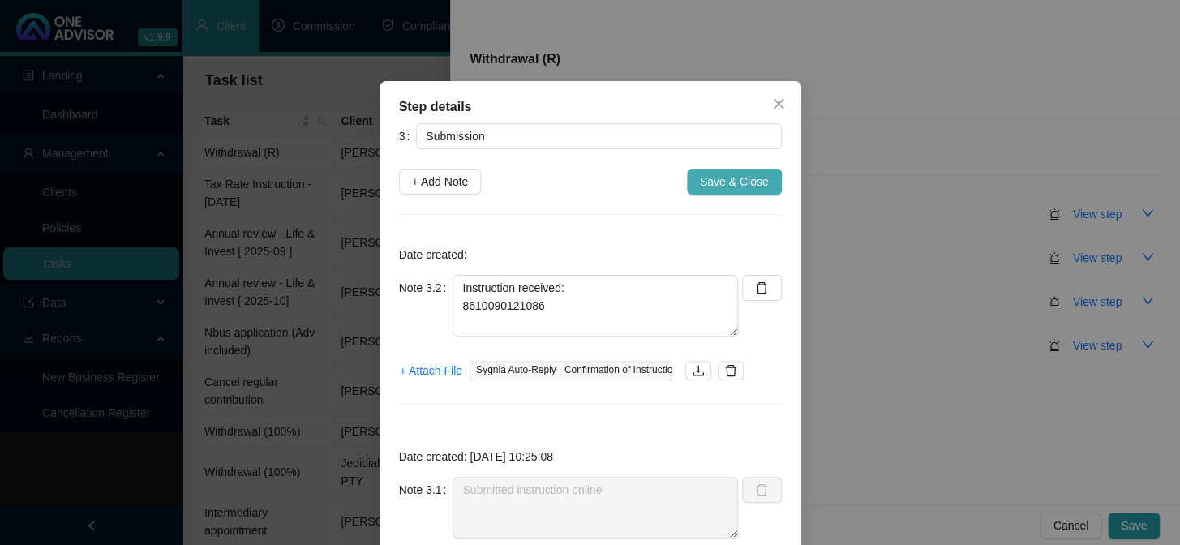
click at [739, 177] on span "Save & Close" at bounding box center [734, 182] width 69 height 18
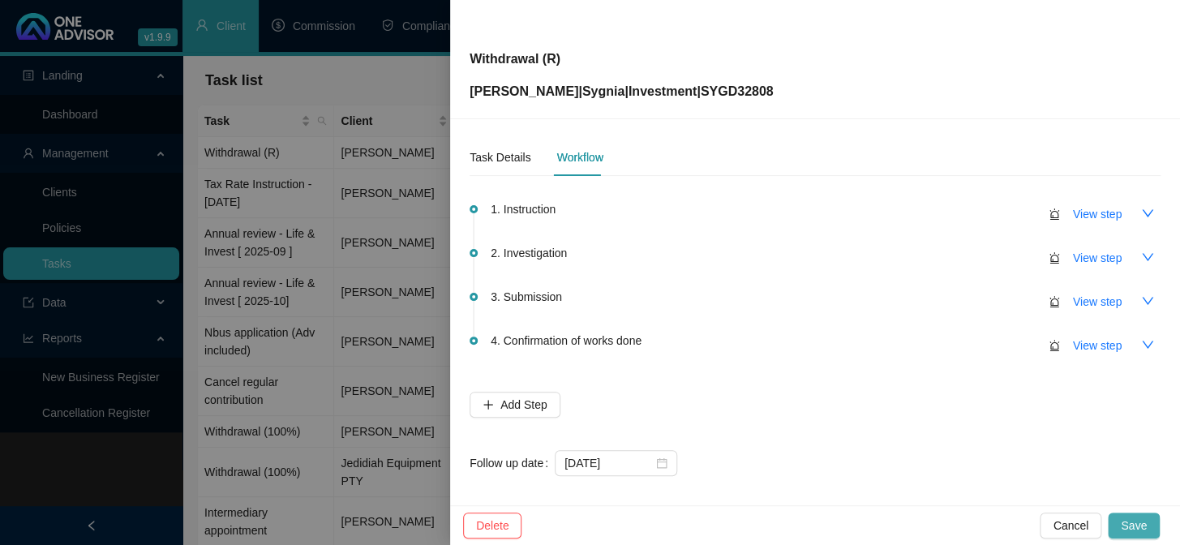
click at [1142, 518] on span "Save" at bounding box center [1134, 526] width 26 height 18
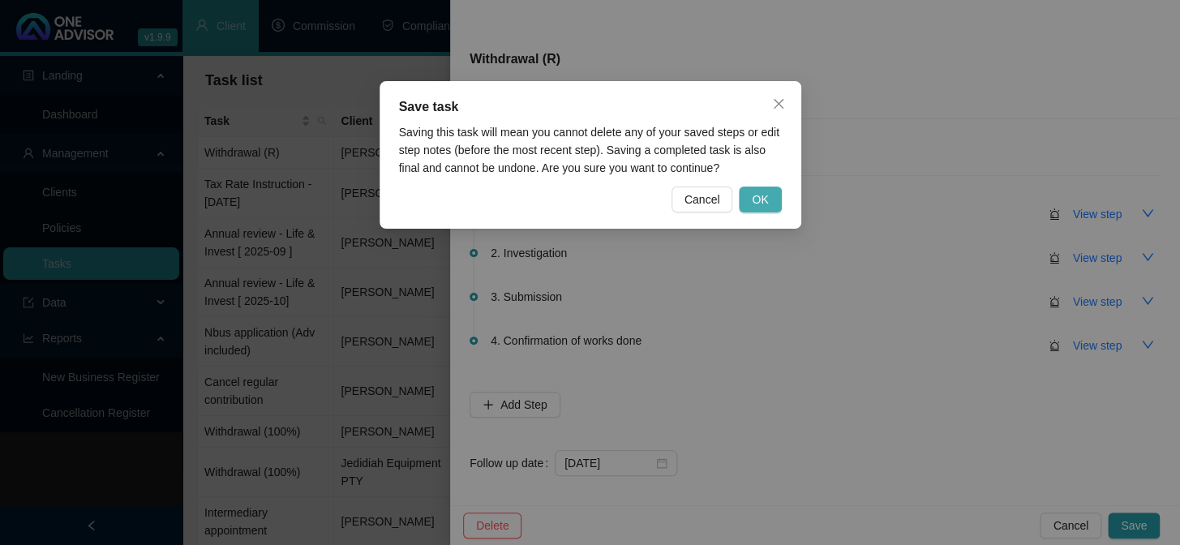
click at [771, 196] on button "OK" at bounding box center [760, 200] width 42 height 26
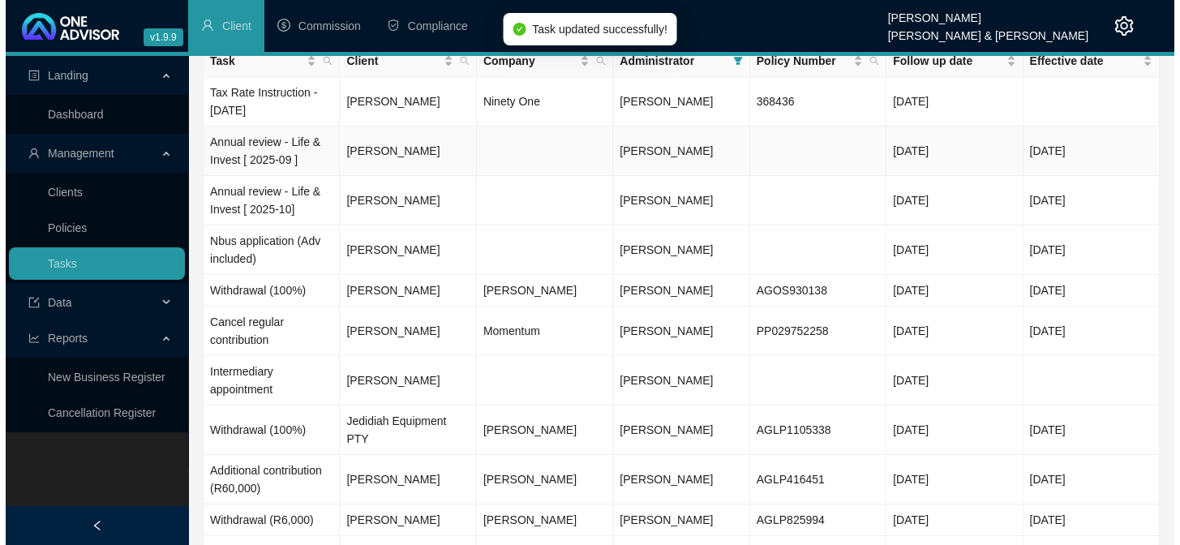
scroll to position [109, 0]
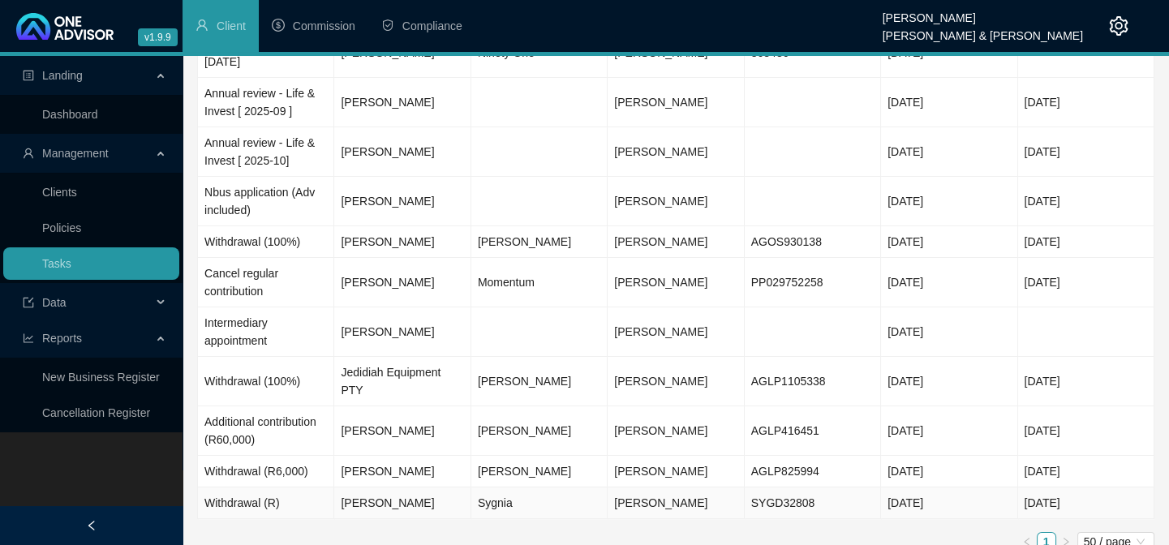
click at [247, 488] on td "Withdrawal (R)" at bounding box center [266, 504] width 136 height 32
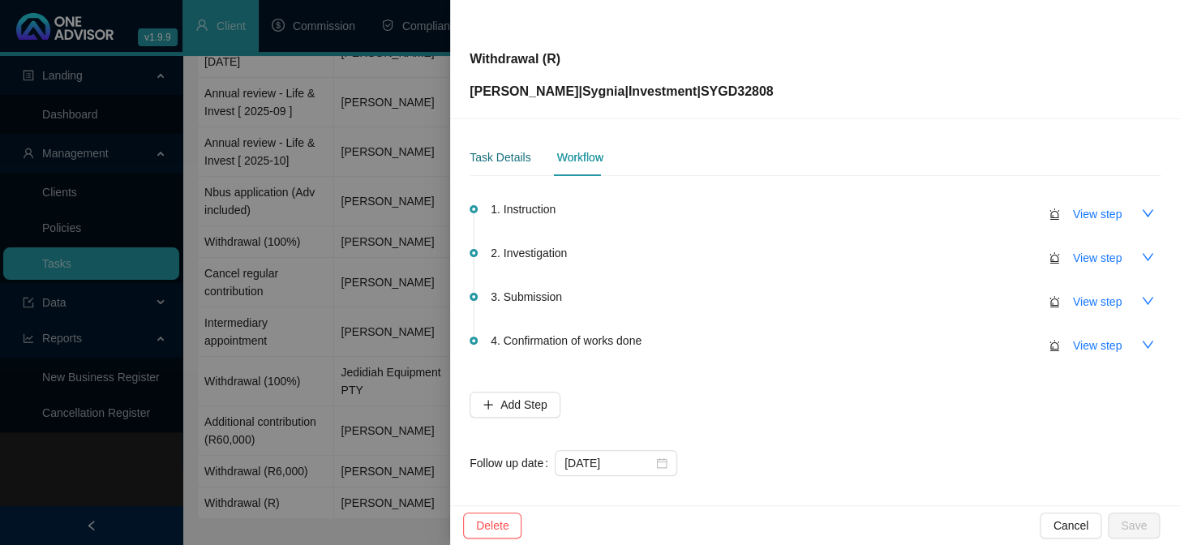
click at [502, 162] on div "Task Details" at bounding box center [500, 157] width 61 height 18
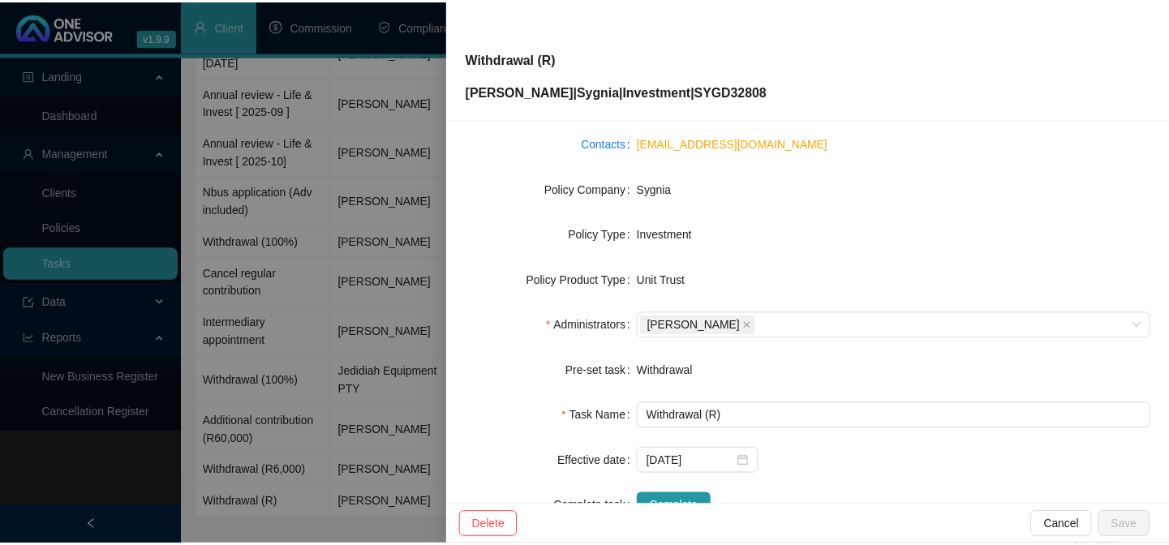
scroll to position [221, 0]
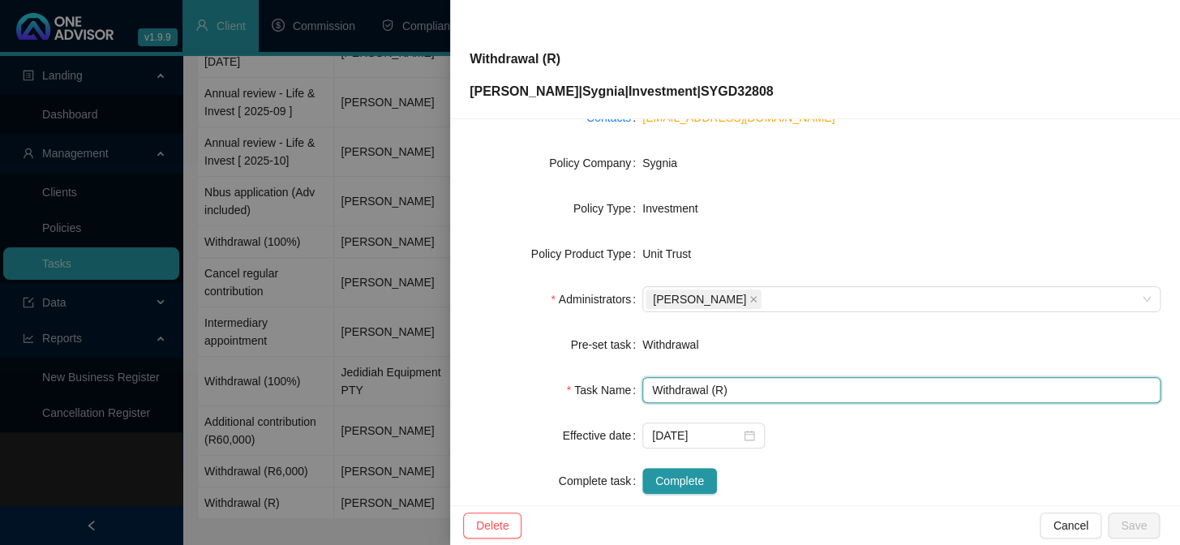
click at [719, 392] on input "Withdrawal (R)" at bounding box center [902, 390] width 518 height 26
type input "Withdrawal (R3,000)"
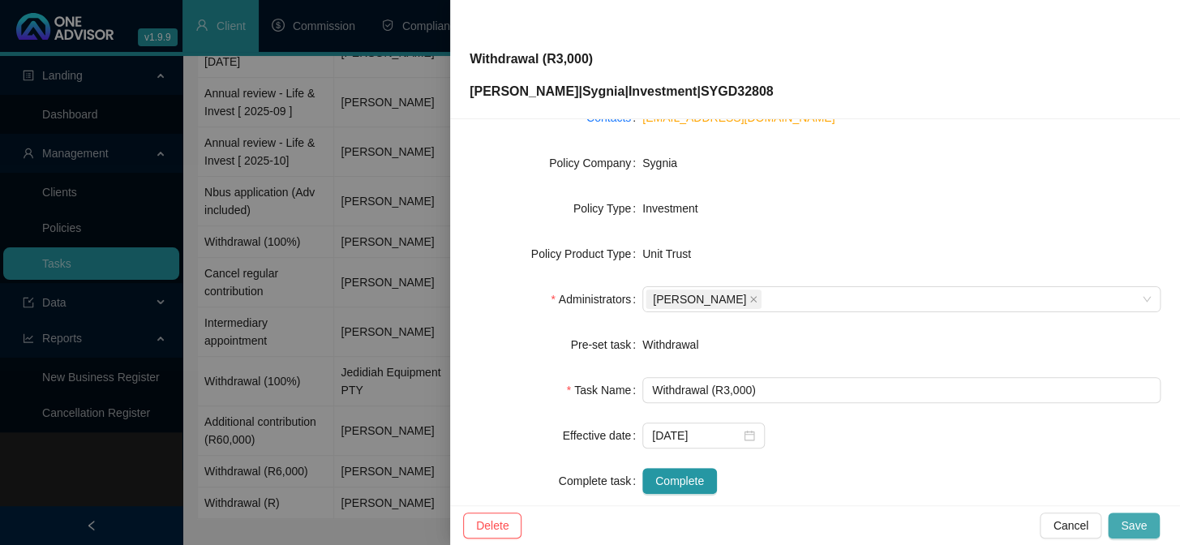
click at [1146, 519] on span "Save" at bounding box center [1134, 526] width 26 height 18
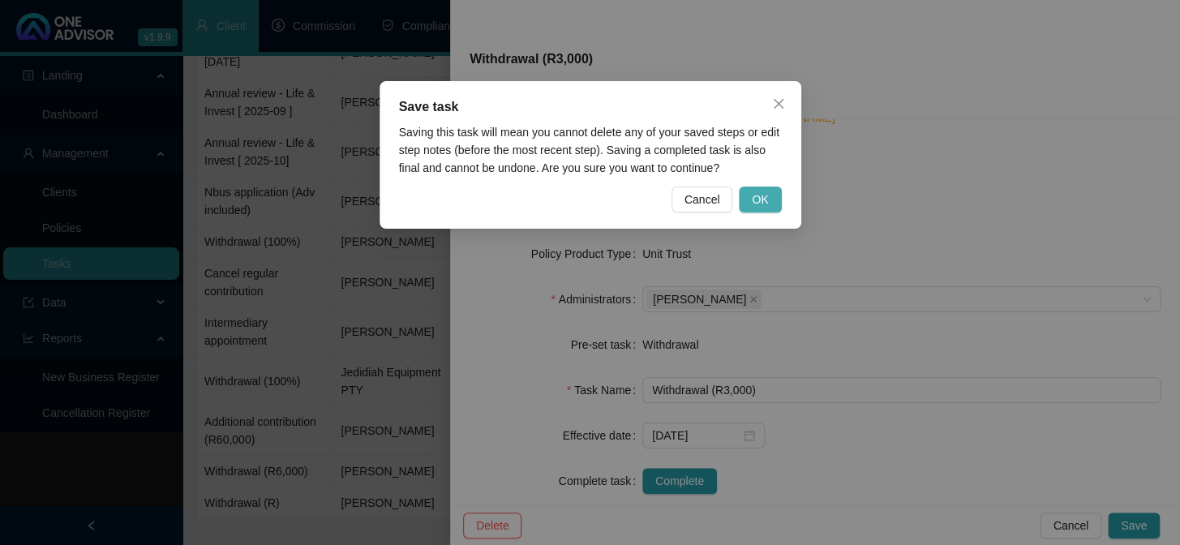
click at [776, 196] on button "OK" at bounding box center [760, 200] width 42 height 26
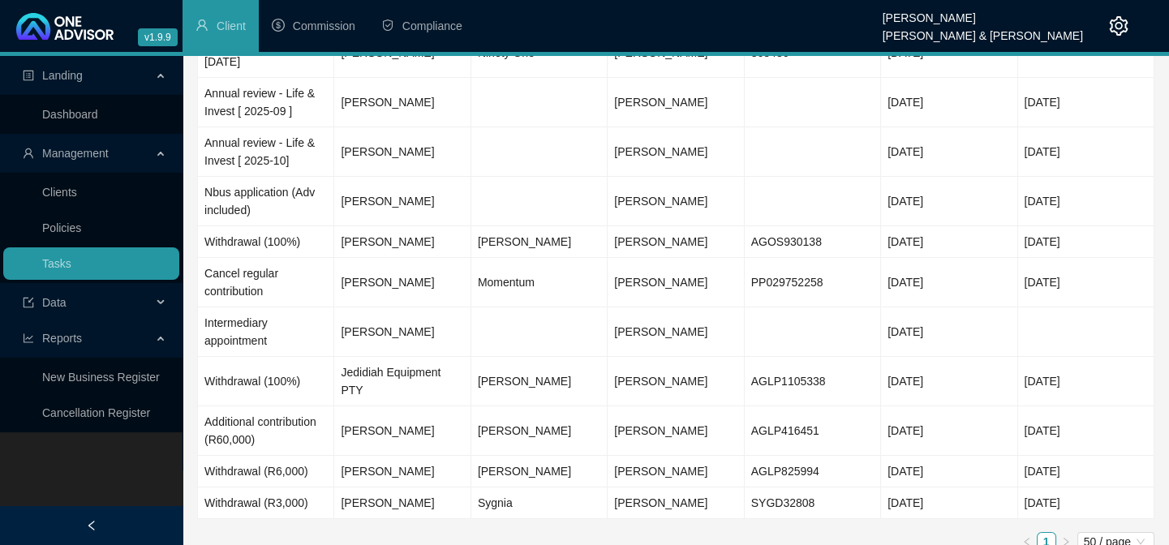
click at [280, 532] on ul "1 50 / page" at bounding box center [675, 541] width 957 height 19
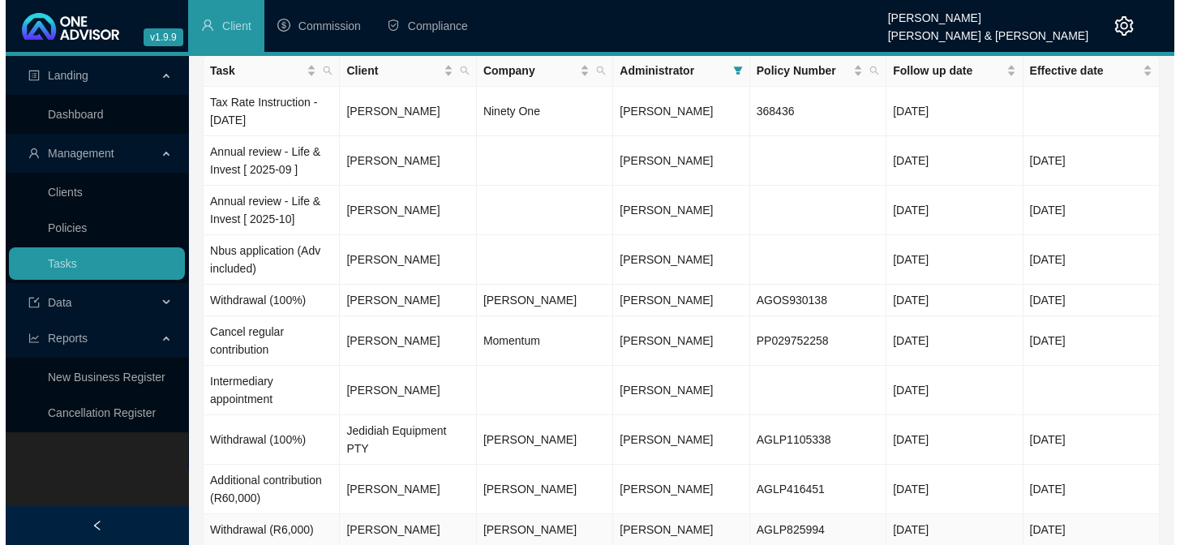
scroll to position [0, 0]
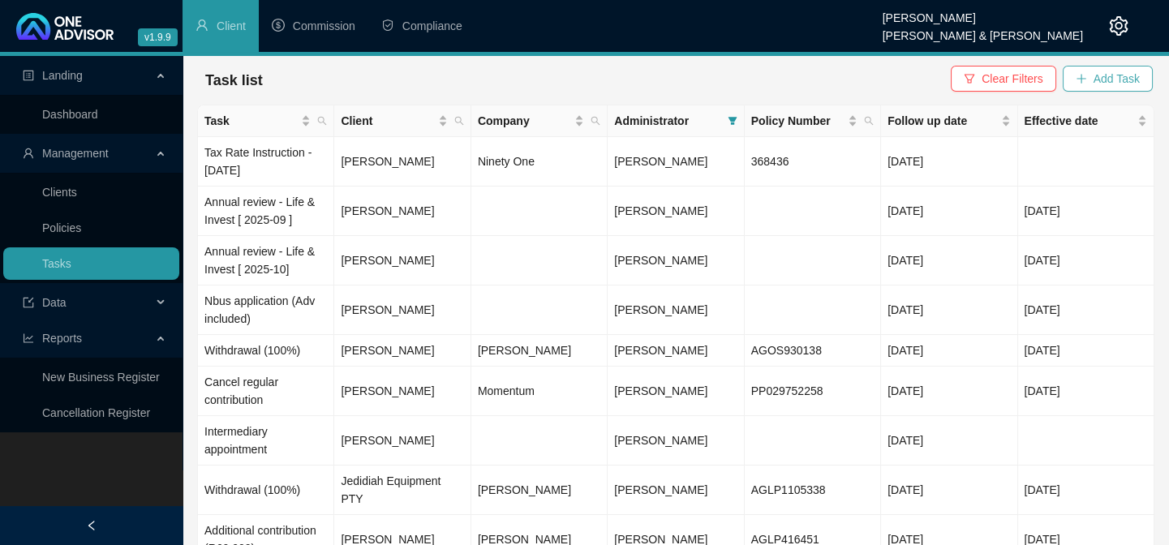
click at [1133, 77] on span "Add Task" at bounding box center [1117, 79] width 46 height 18
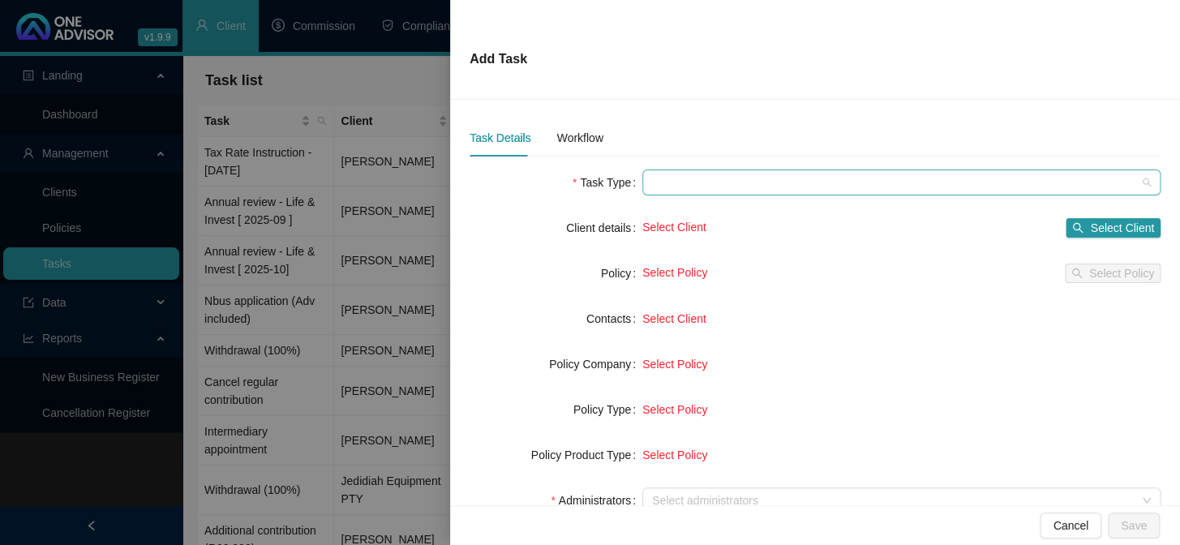
click at [710, 183] on span at bounding box center [901, 182] width 499 height 24
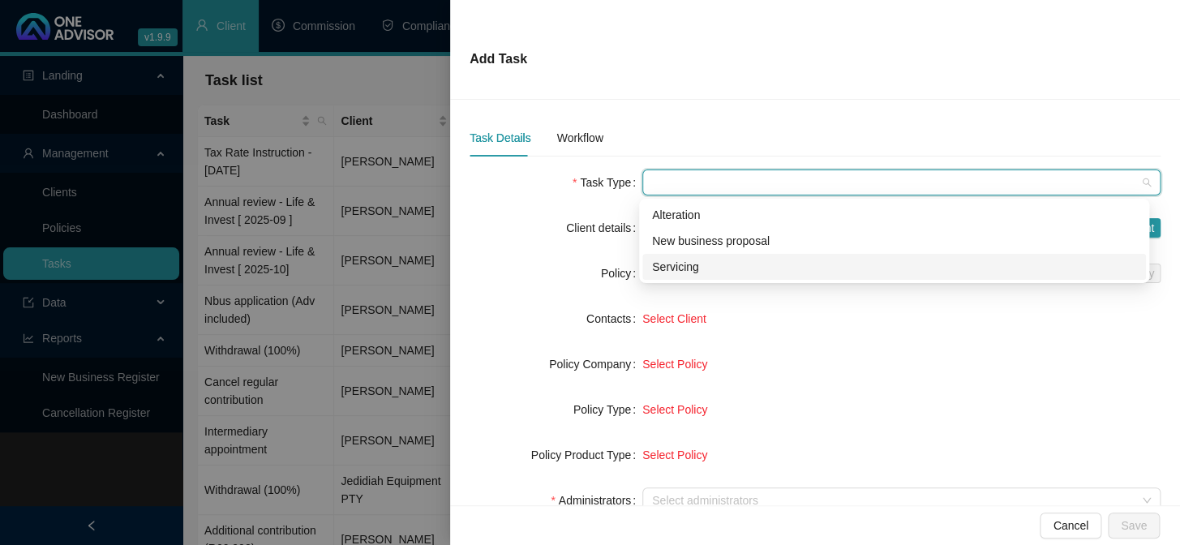
click at [667, 269] on div "Servicing" at bounding box center [894, 267] width 484 height 18
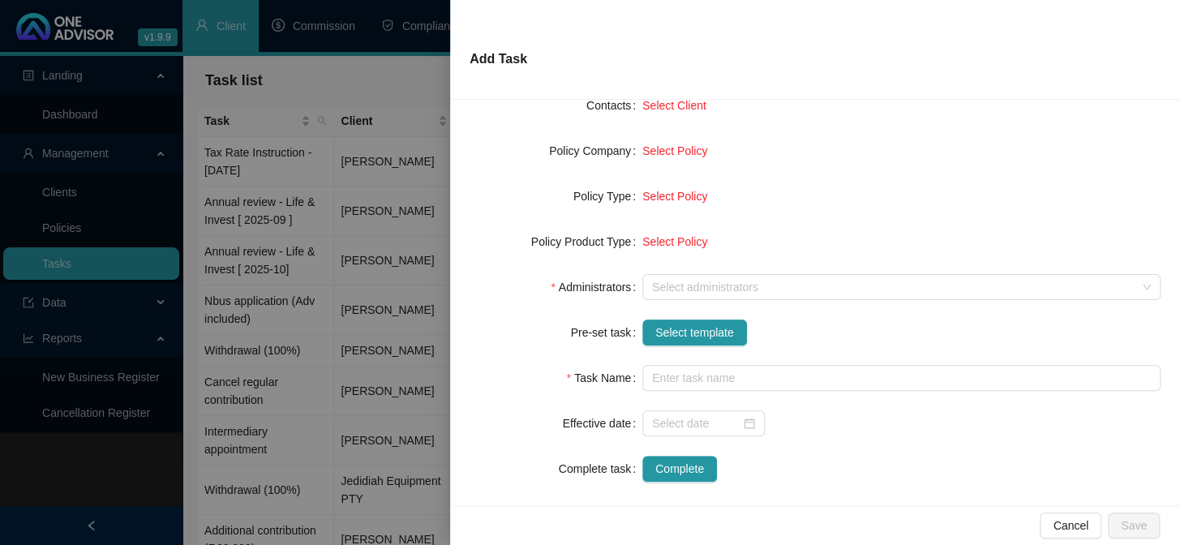
scroll to position [221, 0]
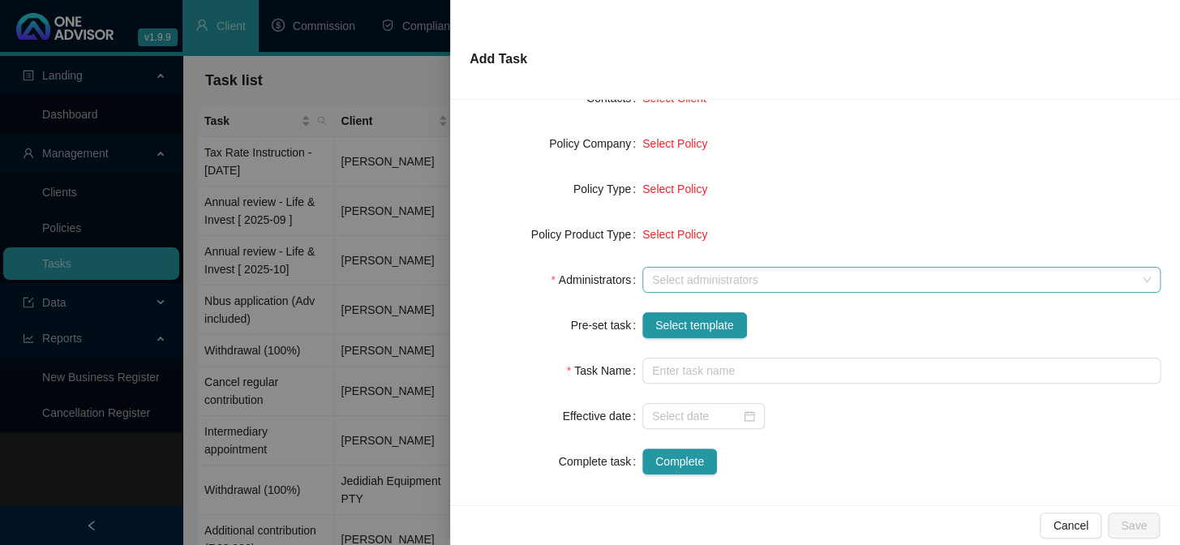
click at [665, 282] on div at bounding box center [893, 280] width 495 height 12
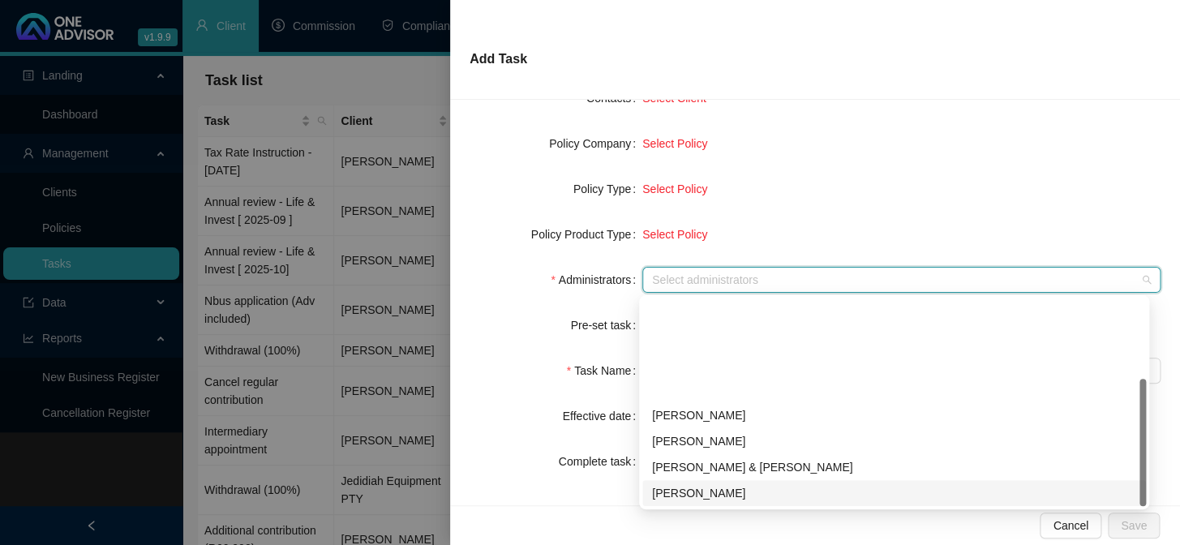
scroll to position [130, 0]
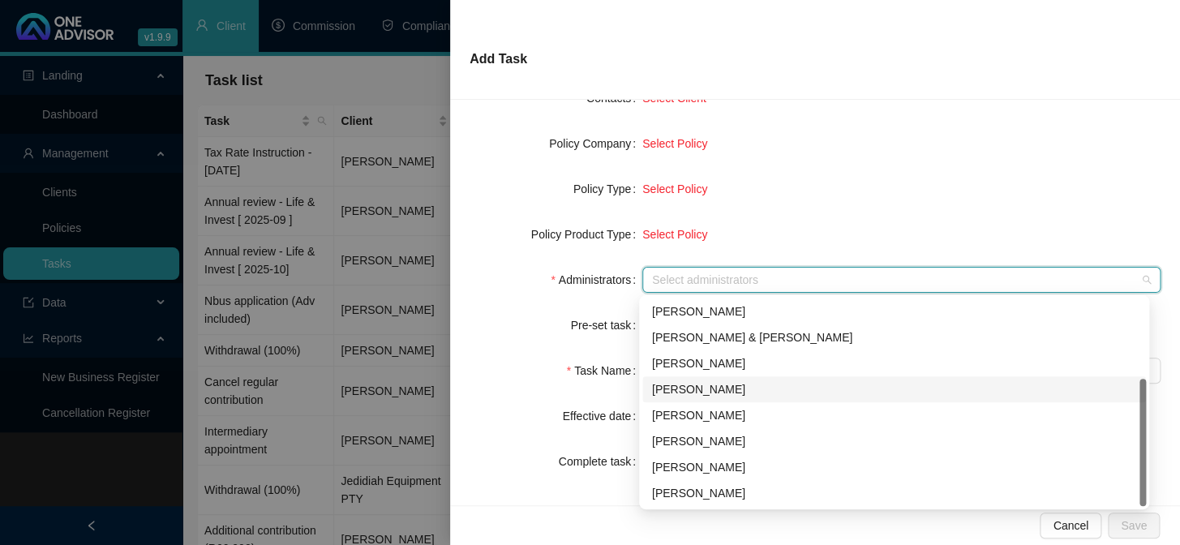
click at [690, 389] on div "[PERSON_NAME]" at bounding box center [894, 390] width 484 height 18
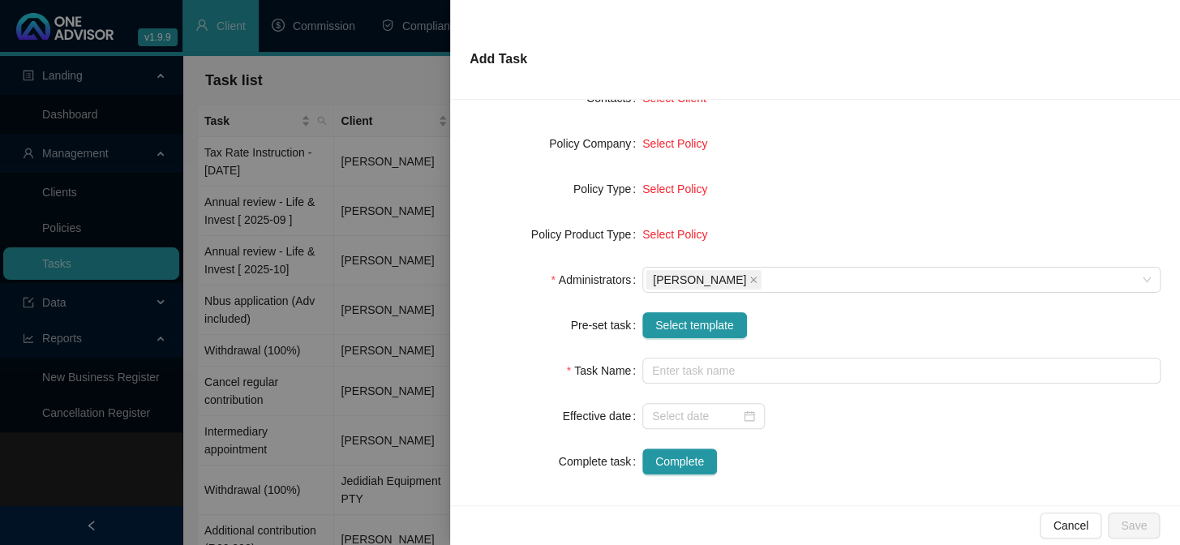
drag, startPoint x: 487, startPoint y: 382, endPoint x: 613, endPoint y: 375, distance: 126.0
click at [487, 381] on div "Task Name" at bounding box center [556, 371] width 173 height 26
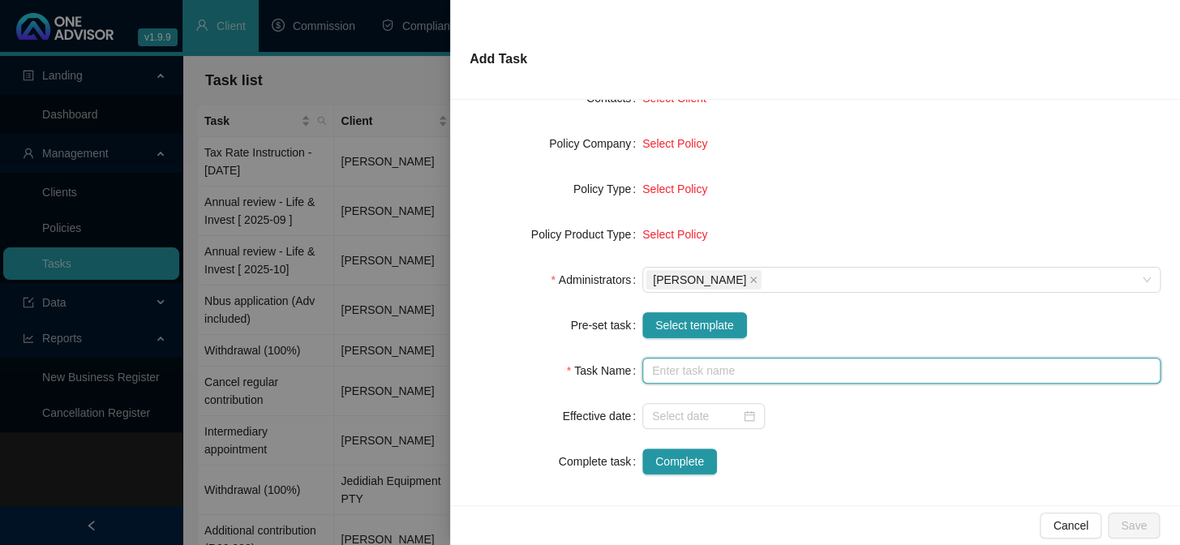
click at [682, 376] on input "text" at bounding box center [902, 371] width 518 height 26
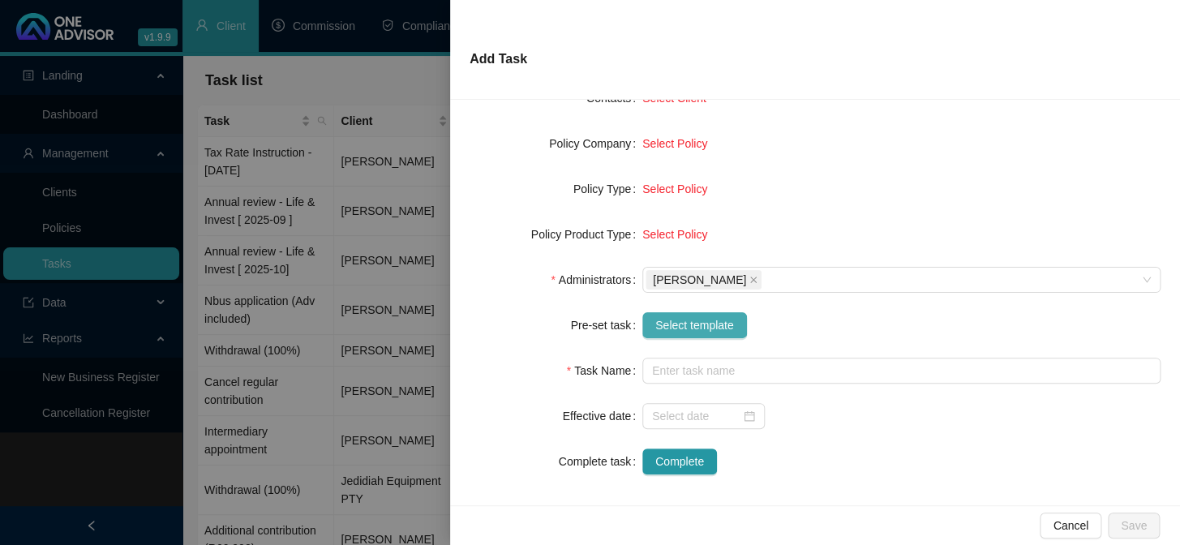
click at [705, 320] on span "Select template" at bounding box center [695, 325] width 79 height 18
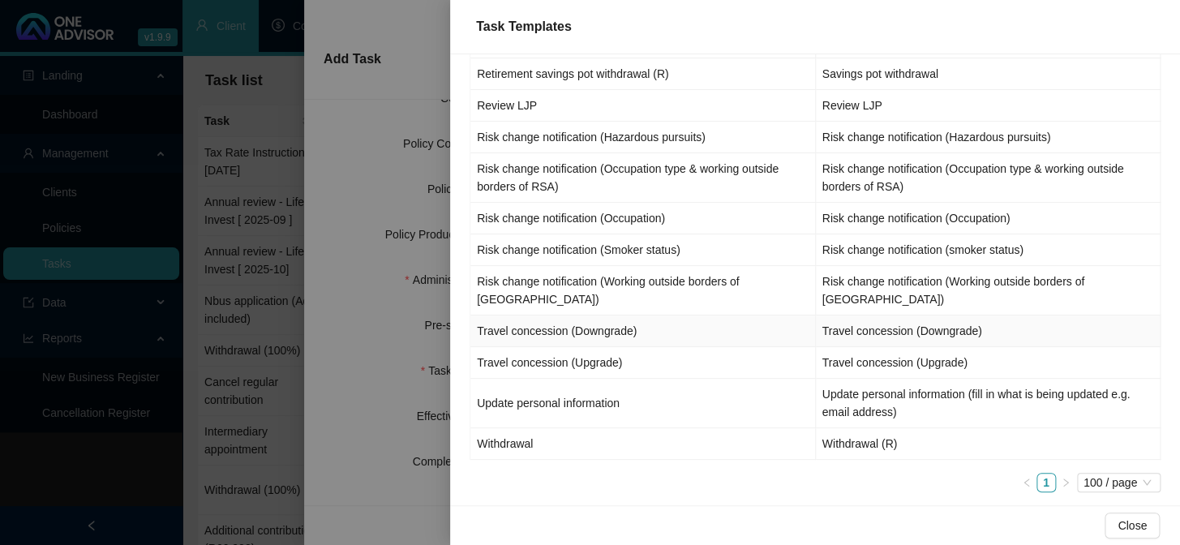
scroll to position [1662, 0]
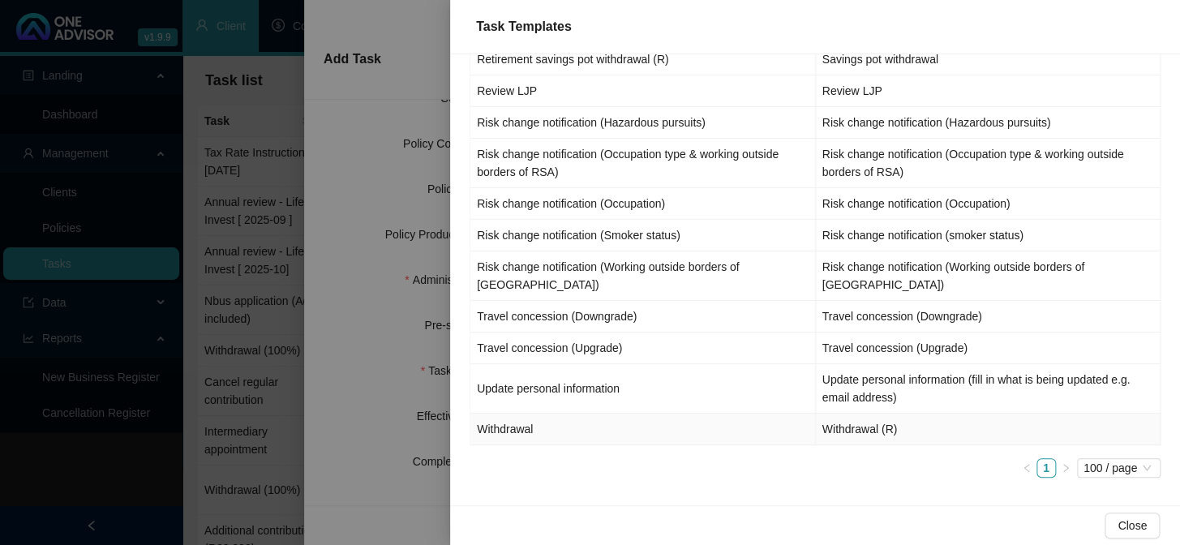
click at [504, 432] on td "Withdrawal" at bounding box center [644, 430] width 346 height 32
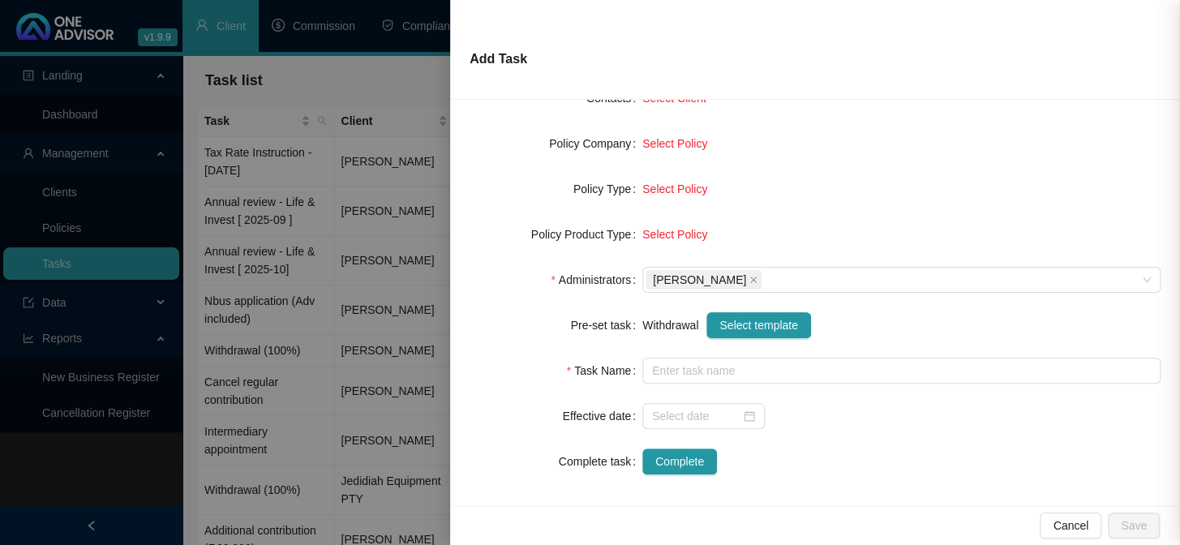
type input "Withdrawal (R)"
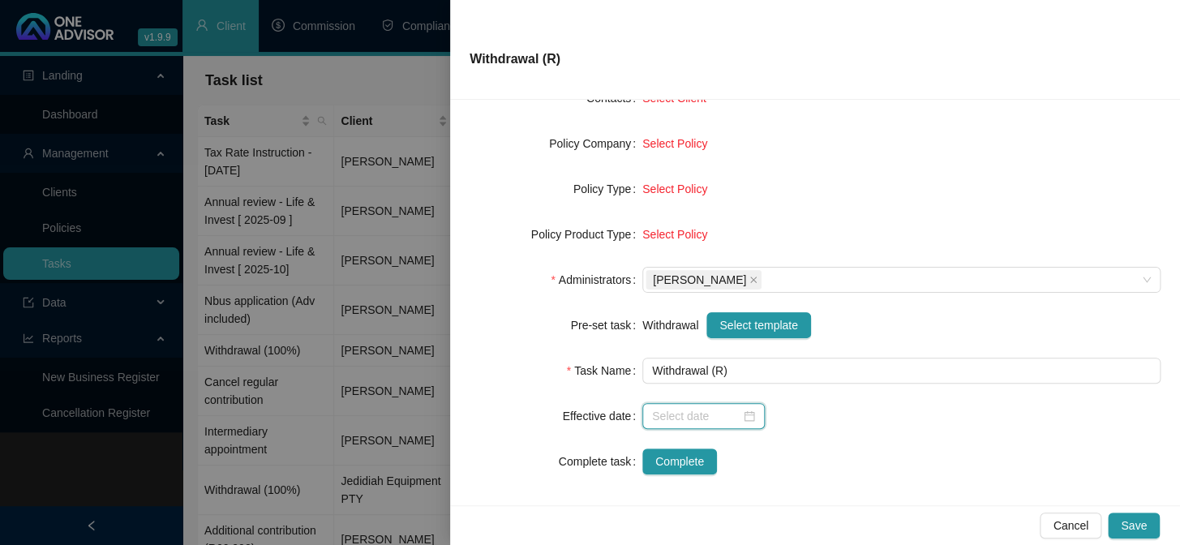
click at [672, 411] on input at bounding box center [696, 416] width 88 height 18
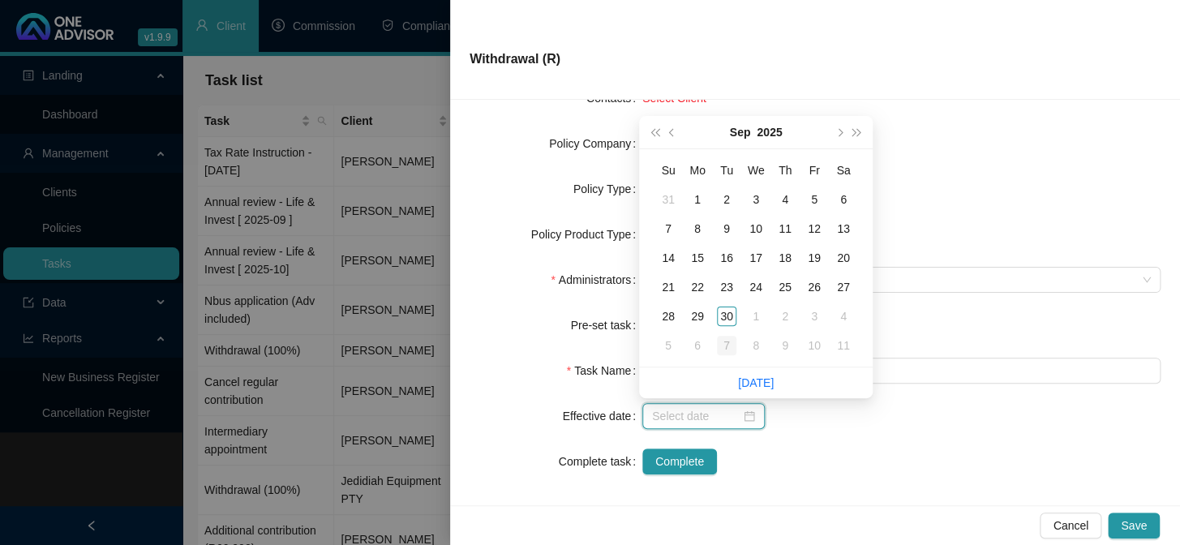
type input "[DATE]"
click at [753, 390] on li "[DATE]" at bounding box center [756, 383] width 36 height 31
click at [749, 381] on link "[DATE]" at bounding box center [756, 382] width 36 height 13
type input "[DATE]"
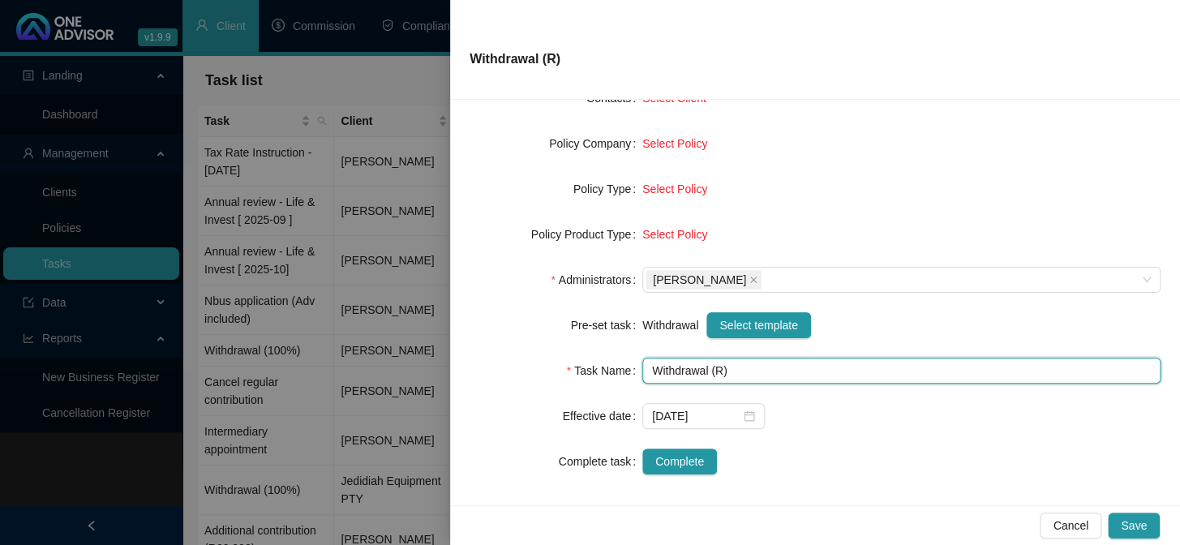
drag, startPoint x: 720, startPoint y: 367, endPoint x: 723, endPoint y: 389, distance: 22.0
click at [721, 368] on input "Withdrawal (R)" at bounding box center [902, 371] width 518 height 26
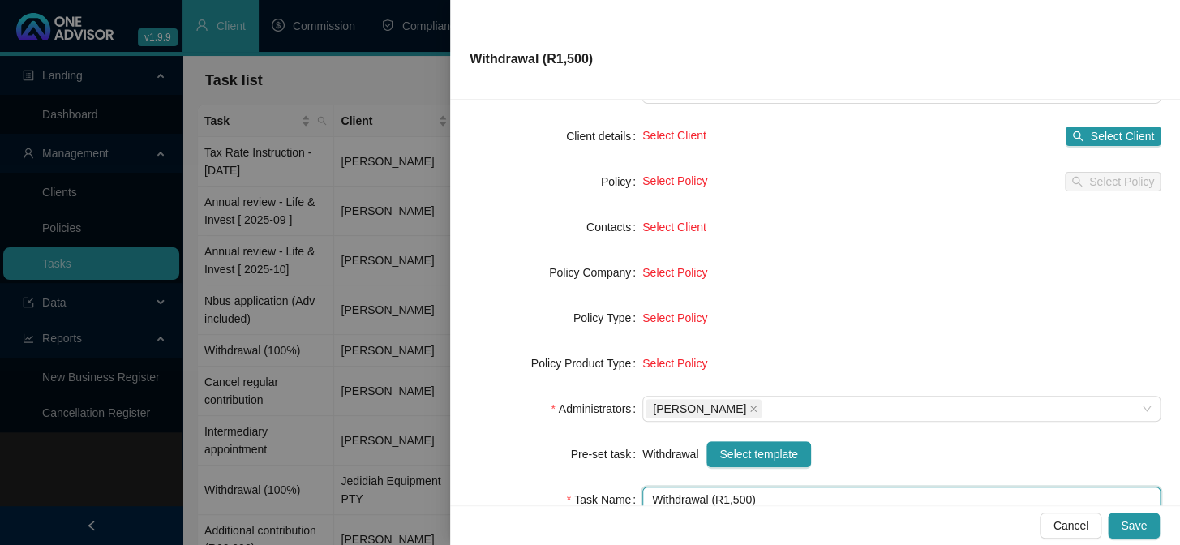
scroll to position [0, 0]
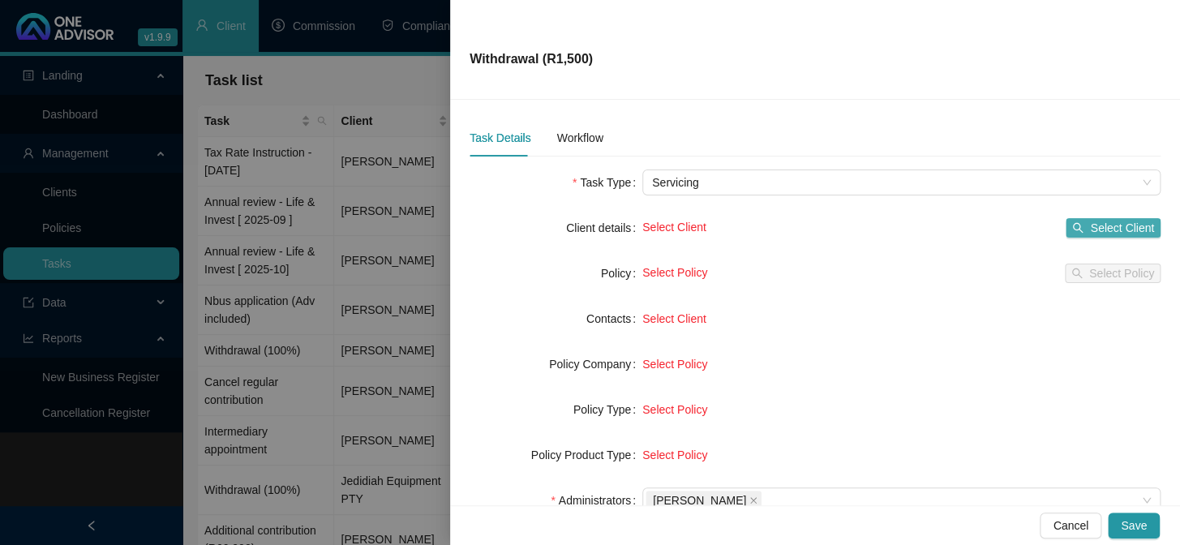
type input "Withdrawal (R1,500)"
click at [1107, 229] on span "Select Client" at bounding box center [1122, 228] width 64 height 18
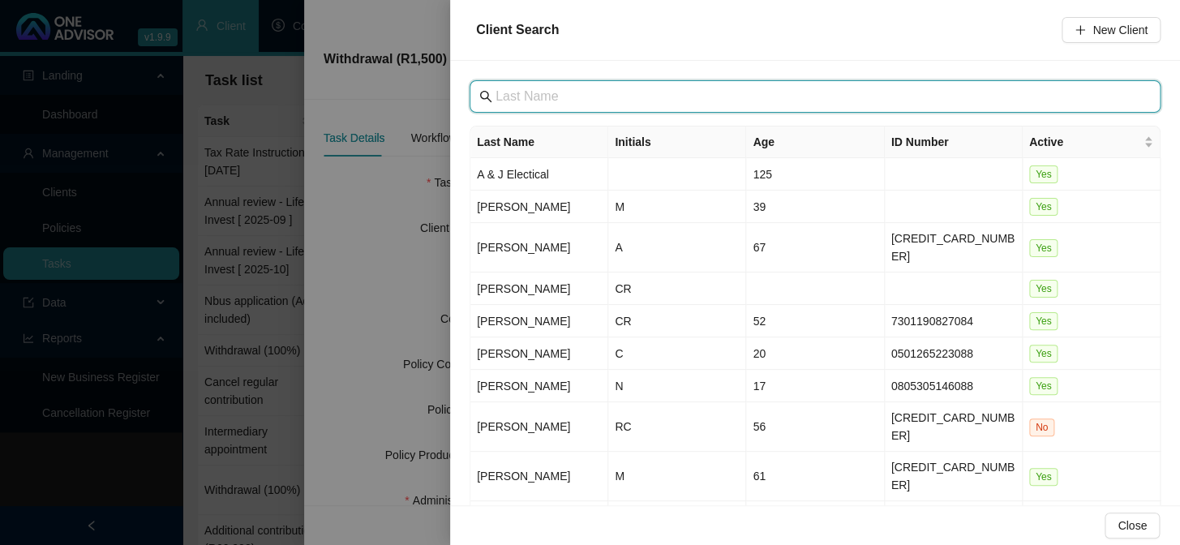
click at [638, 101] on input "text" at bounding box center [817, 96] width 643 height 19
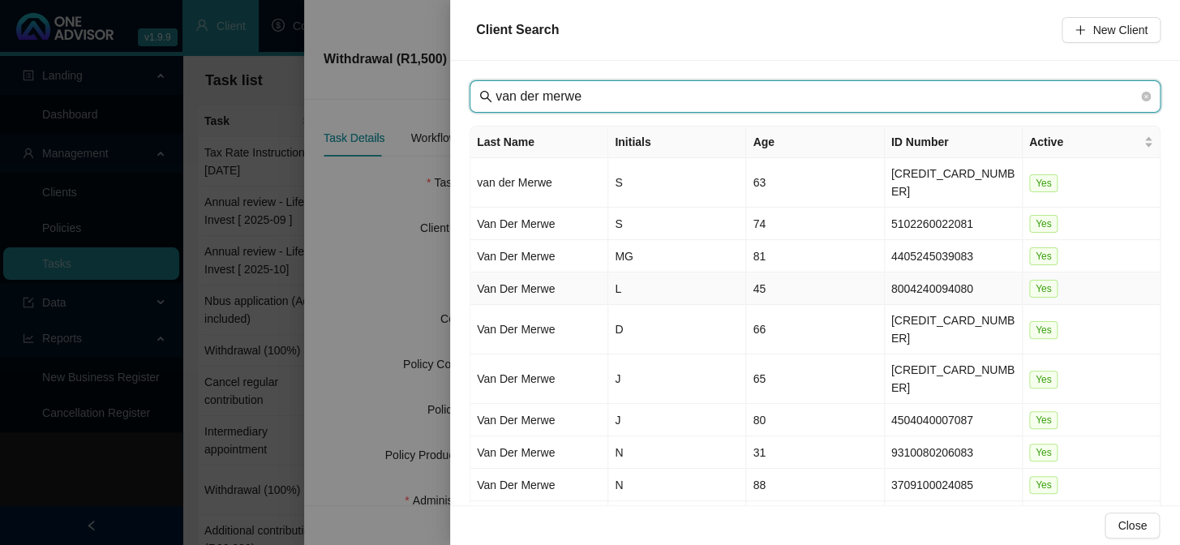
type input "van der merwe"
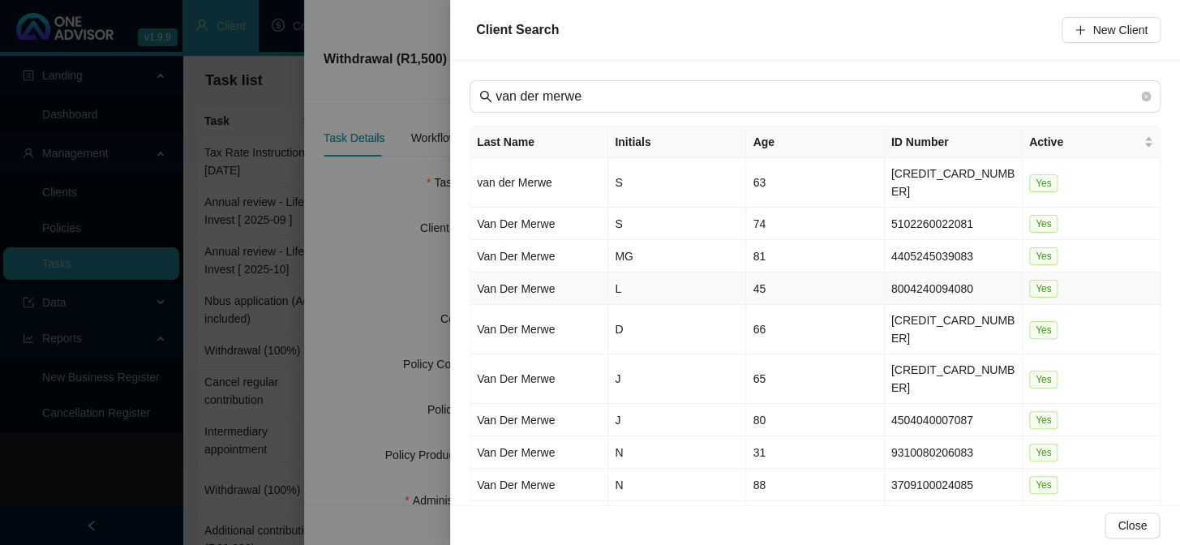
click at [512, 275] on td "Van Der Merwe" at bounding box center [540, 289] width 138 height 32
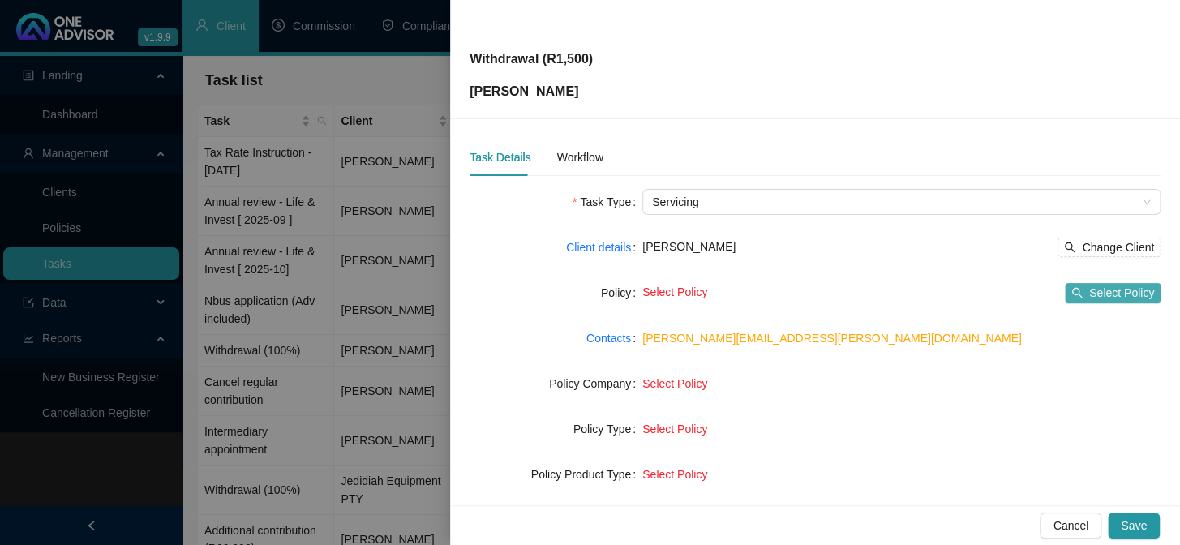
click at [1102, 297] on span "Select Policy" at bounding box center [1122, 293] width 65 height 18
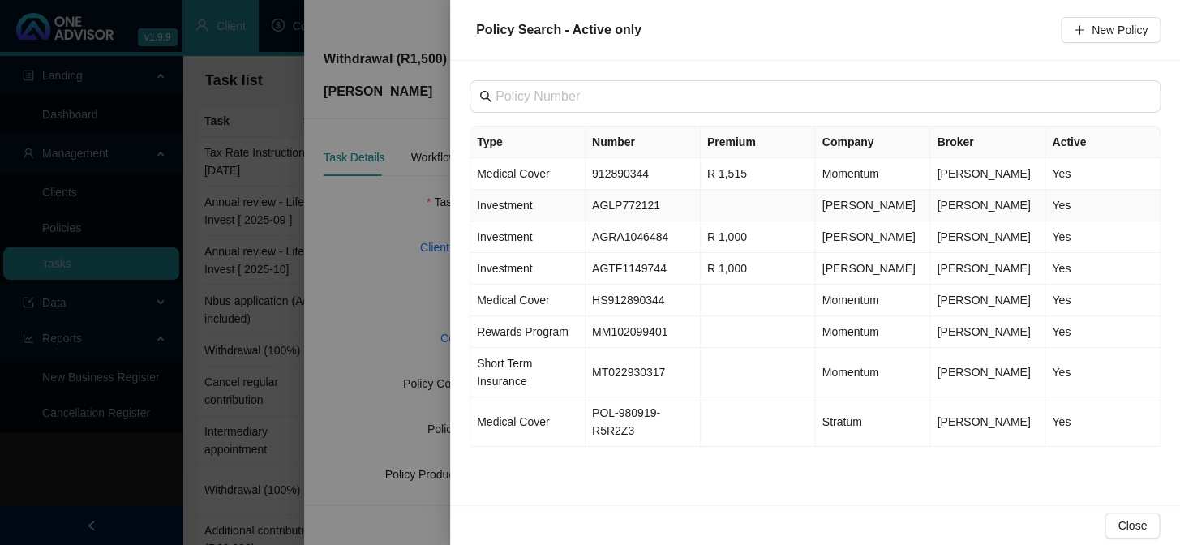
click at [518, 204] on span "Investment" at bounding box center [504, 205] width 55 height 13
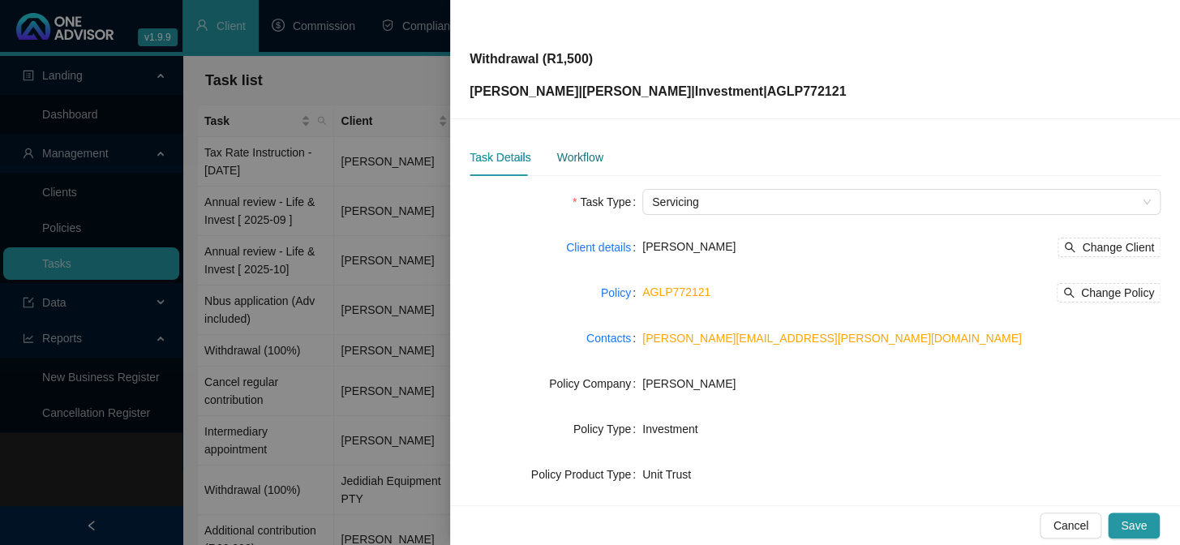
click at [596, 148] on div "Workflow" at bounding box center [580, 157] width 46 height 18
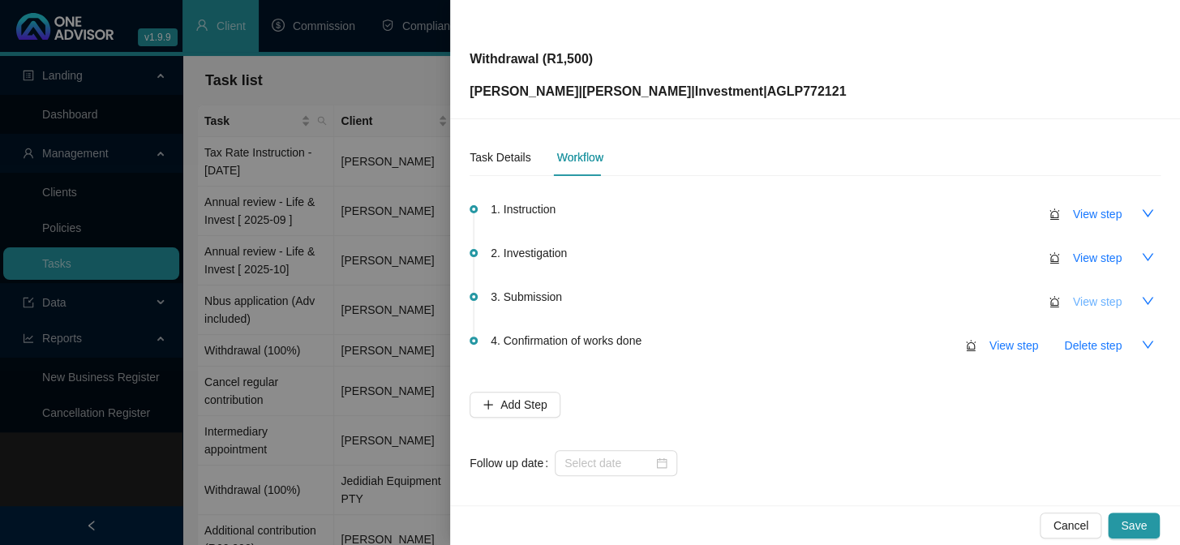
click at [1082, 302] on span "View step" at bounding box center [1097, 302] width 49 height 18
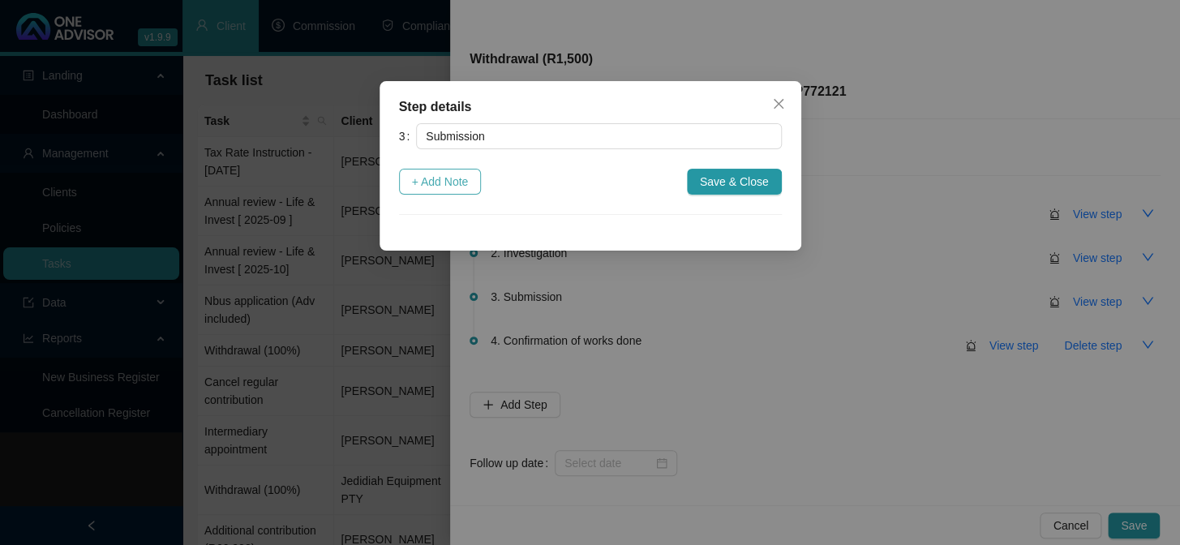
click at [432, 174] on span "+ Add Note" at bounding box center [440, 182] width 57 height 18
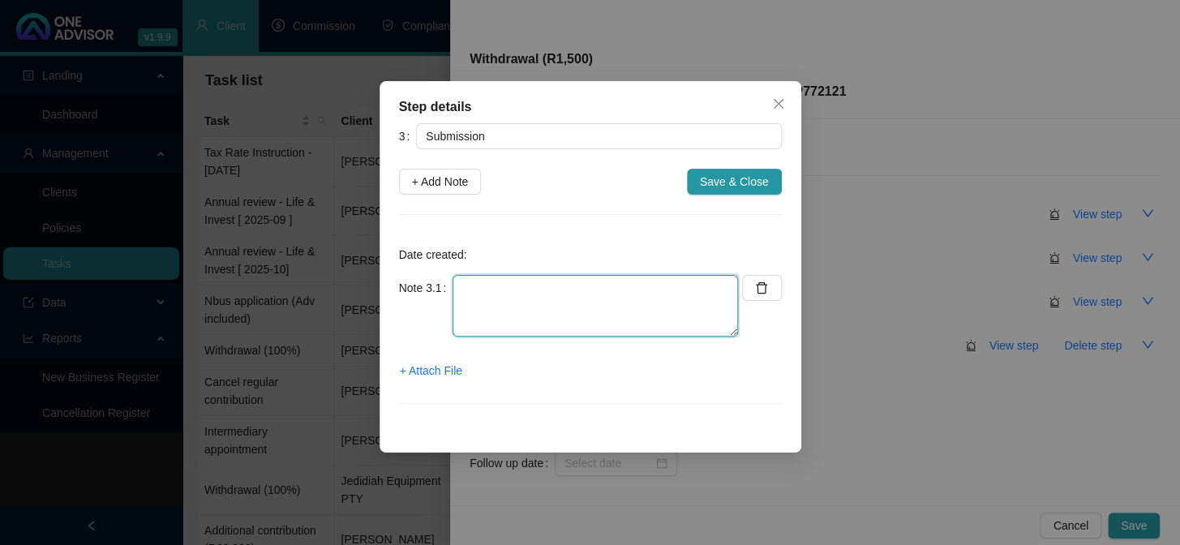
click at [521, 286] on textarea at bounding box center [596, 306] width 286 height 62
type textarea "Submitted online"
click at [428, 372] on span "+ Attach File" at bounding box center [431, 371] width 62 height 18
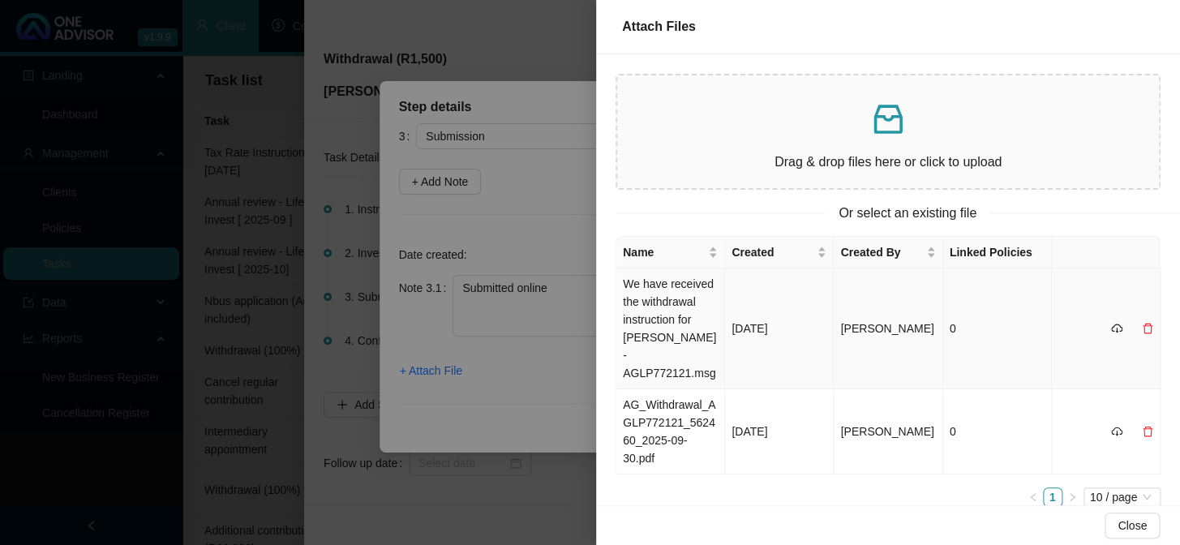
click at [679, 304] on td "We have received the withdrawal instruction for [PERSON_NAME] - AGLP772121.msg" at bounding box center [671, 329] width 109 height 121
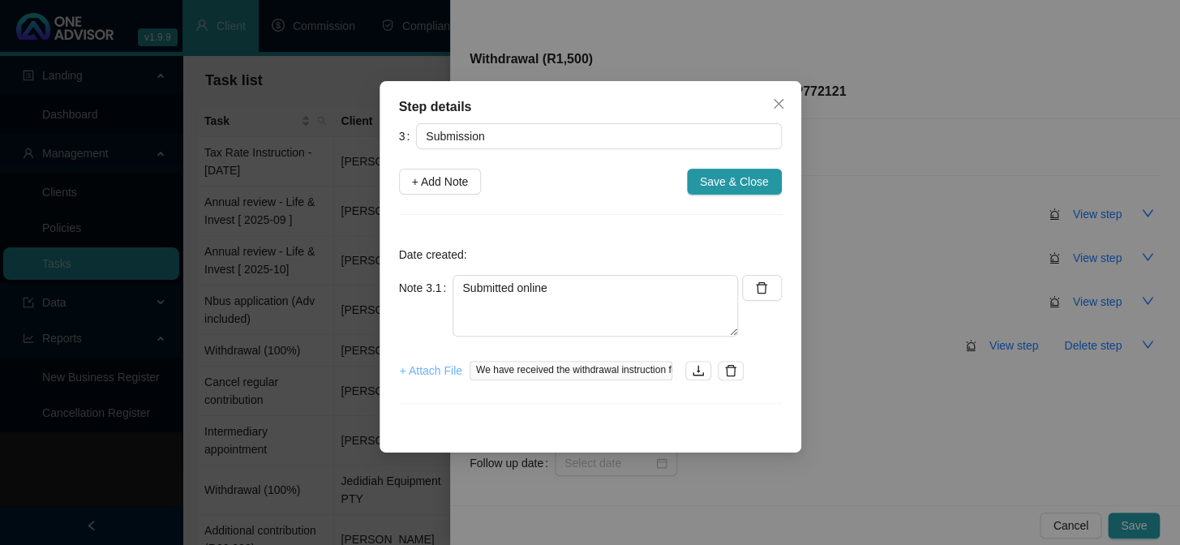
click at [458, 374] on span "+ Attach File" at bounding box center [431, 371] width 62 height 18
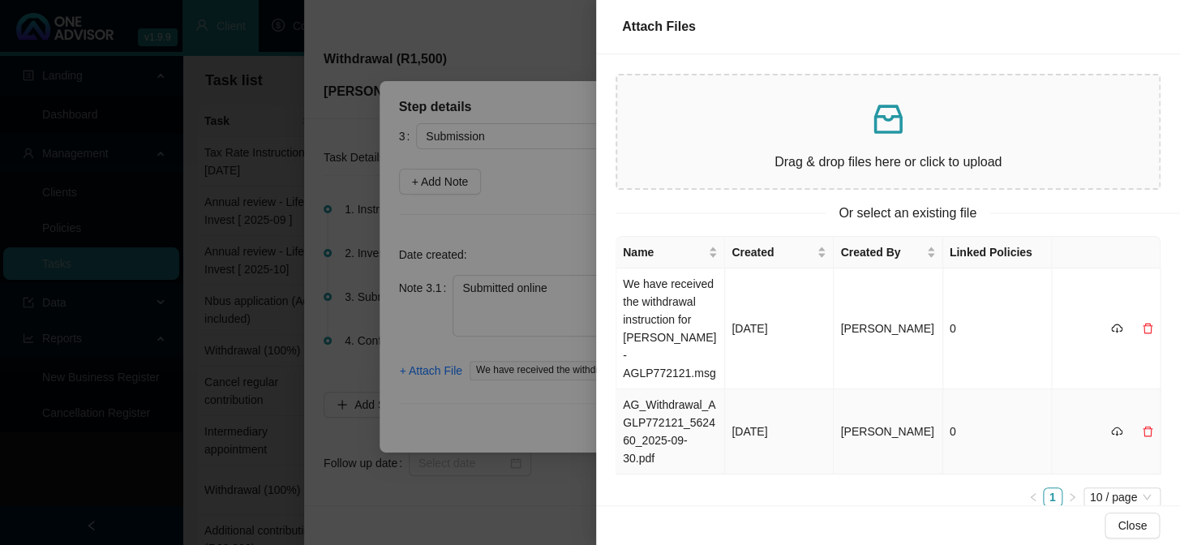
click at [657, 419] on td "AG_Withdrawal_AGLP772121_562460_2025-09-30.pdf" at bounding box center [671, 431] width 109 height 85
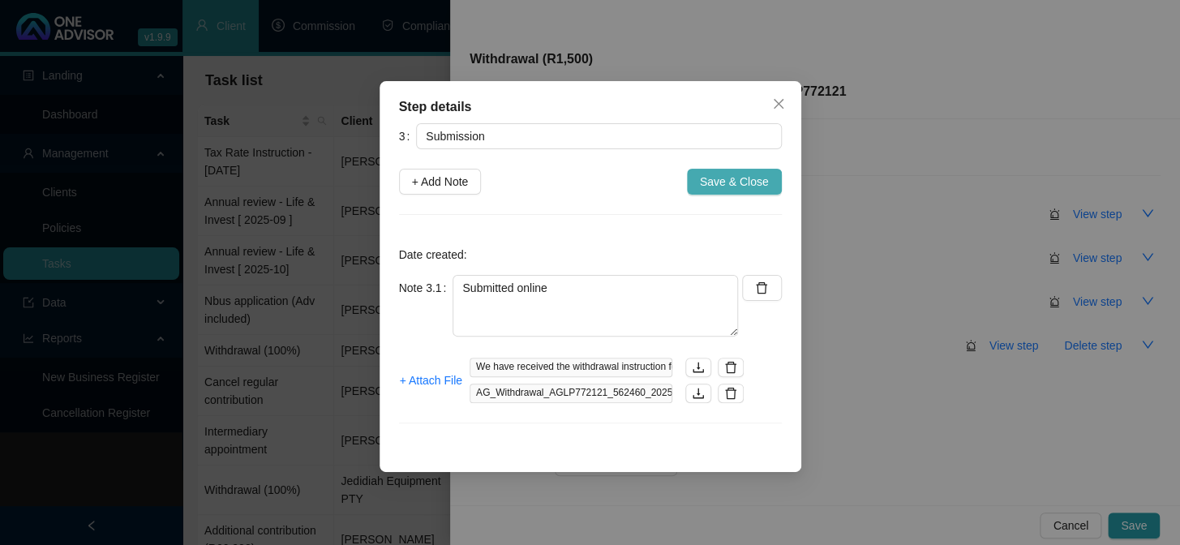
click at [740, 186] on span "Save & Close" at bounding box center [734, 182] width 69 height 18
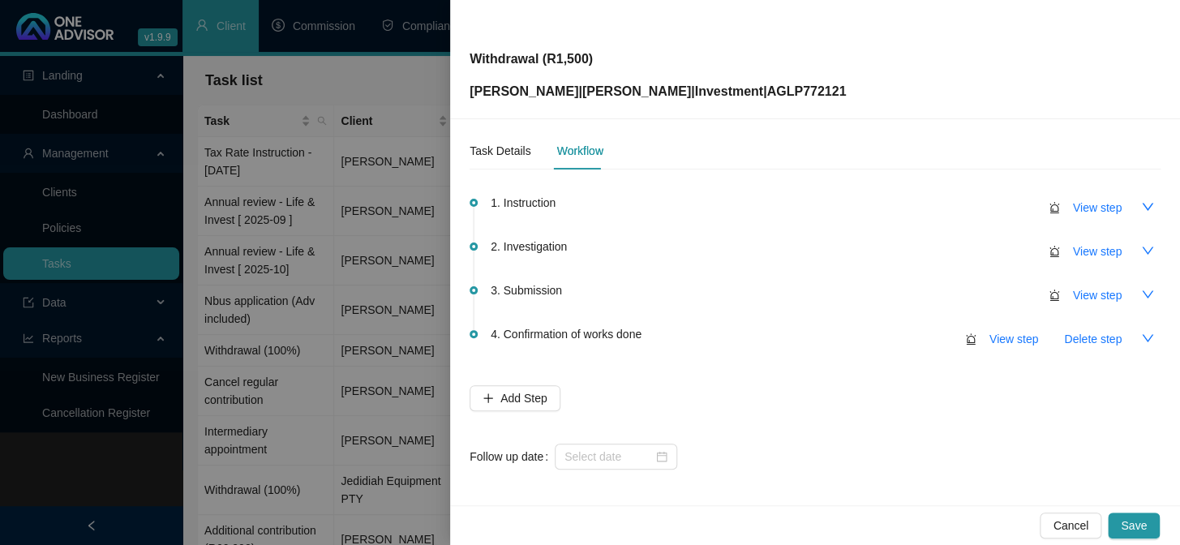
scroll to position [8, 0]
click at [594, 432] on div "1. Instruction View step 2. Investigation View step 3. Submission View step 4. …" at bounding box center [815, 324] width 691 height 287
click at [595, 446] on input at bounding box center [609, 455] width 88 height 18
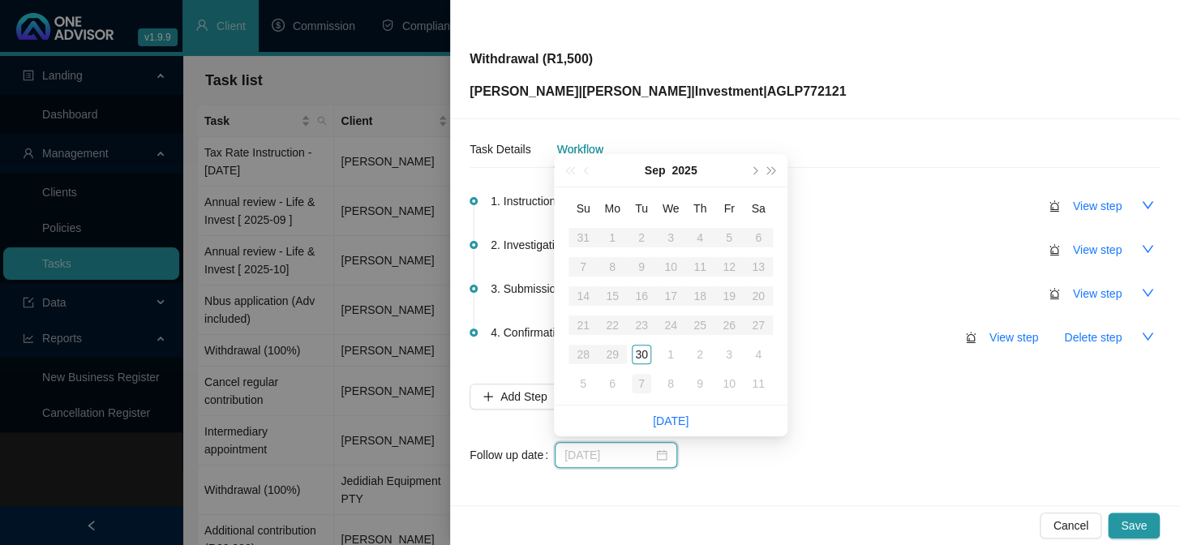
type input "[DATE]"
click at [642, 385] on div "7" at bounding box center [641, 383] width 19 height 19
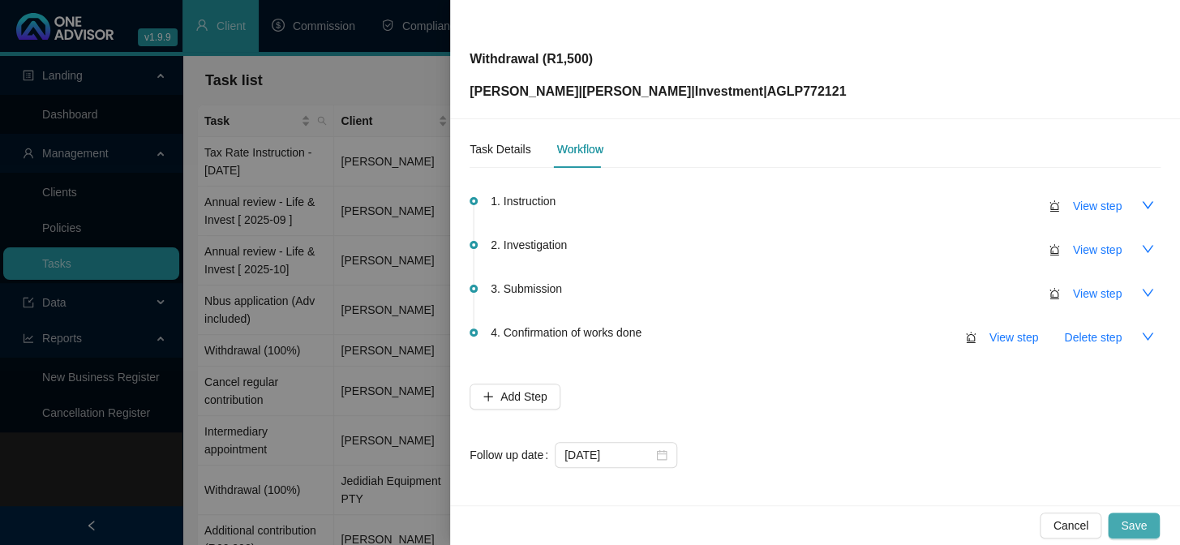
click at [1144, 527] on span "Save" at bounding box center [1134, 526] width 26 height 18
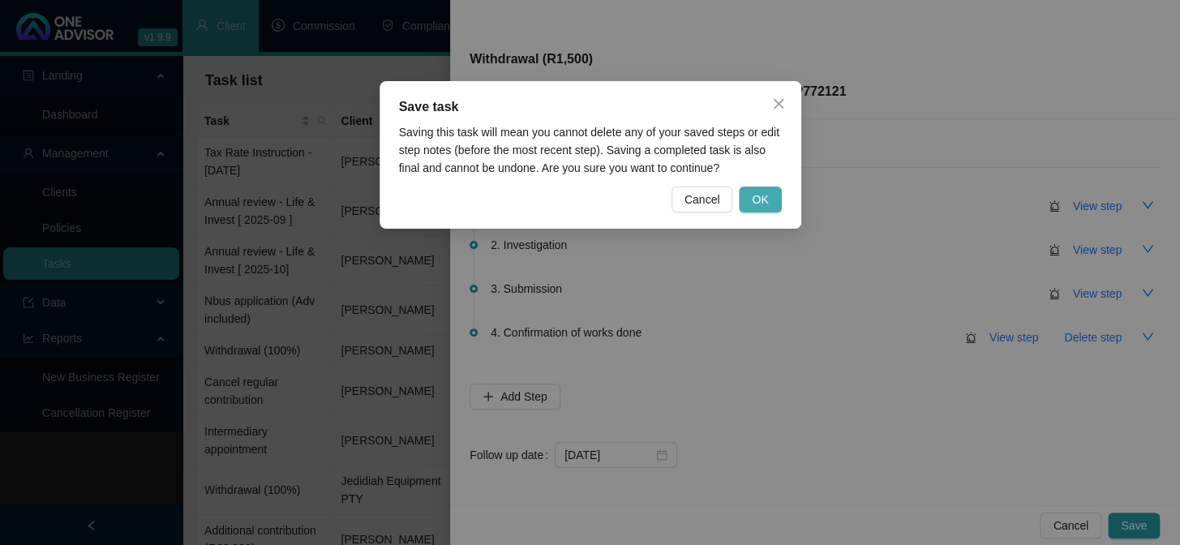
click at [766, 194] on span "OK" at bounding box center [760, 200] width 16 height 18
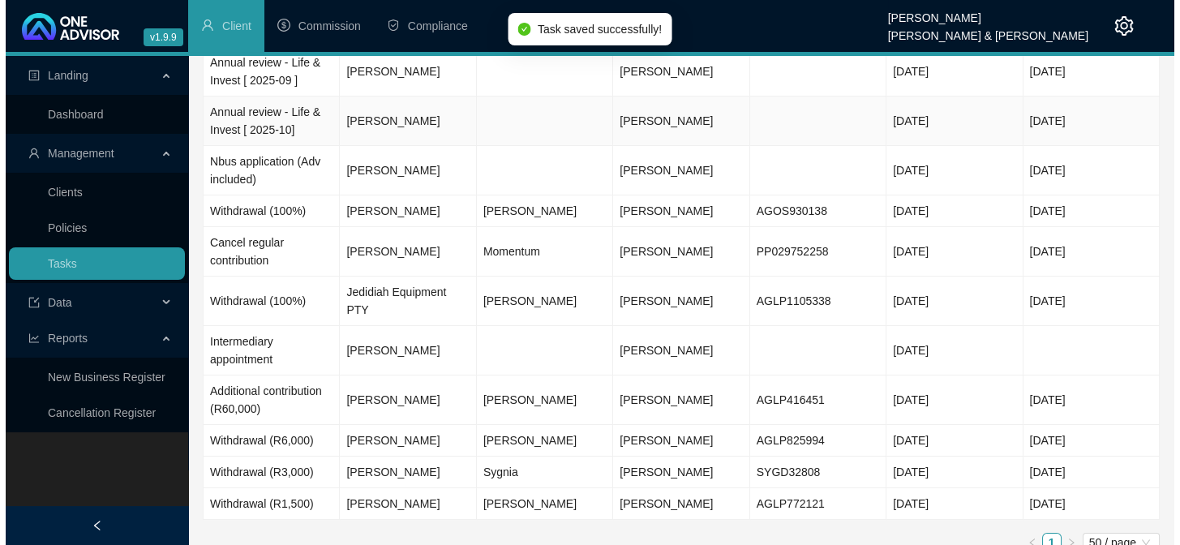
scroll to position [140, 0]
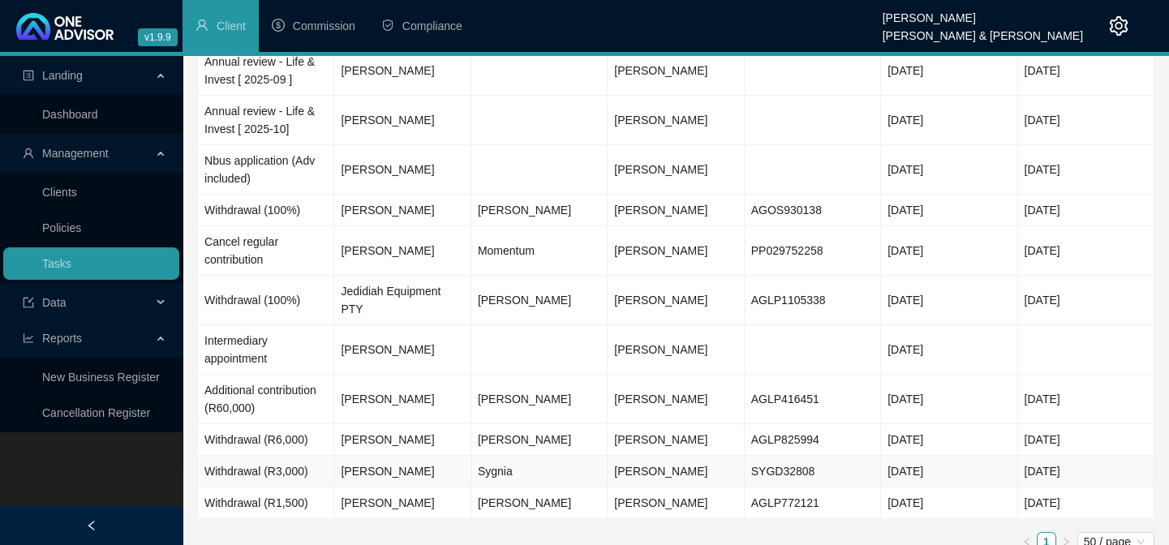
click at [437, 456] on td "[PERSON_NAME]" at bounding box center [402, 472] width 136 height 32
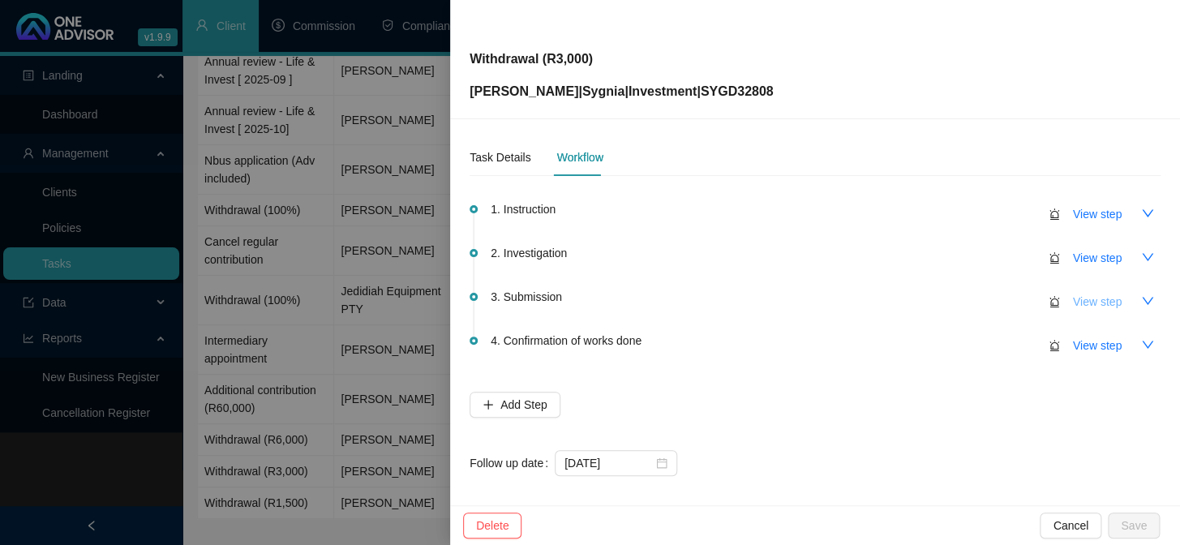
click at [1074, 295] on span "View step" at bounding box center [1097, 302] width 49 height 18
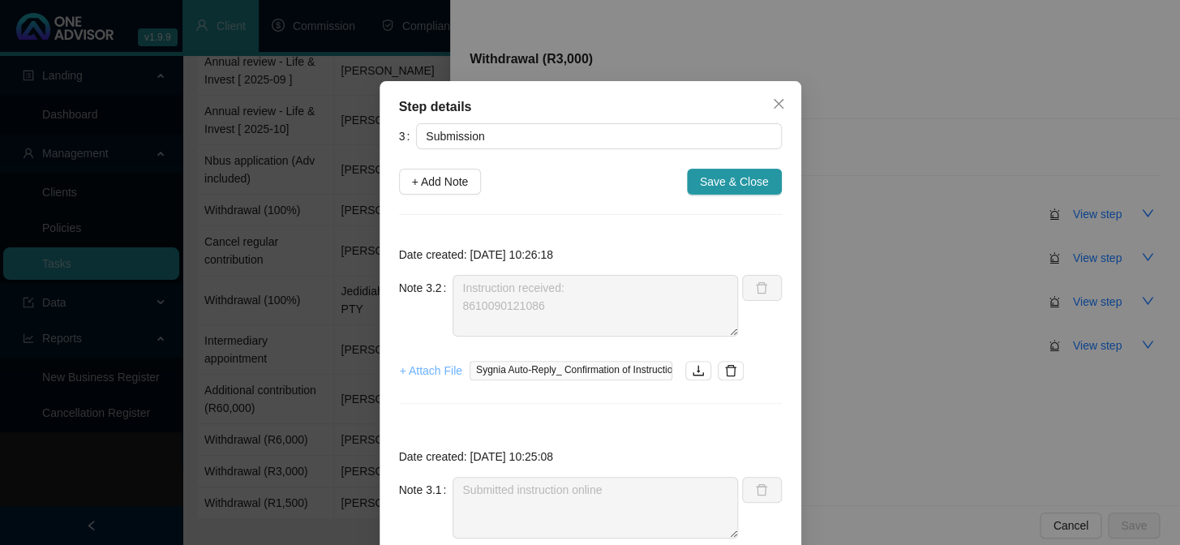
click at [442, 368] on span "+ Attach File" at bounding box center [431, 371] width 62 height 18
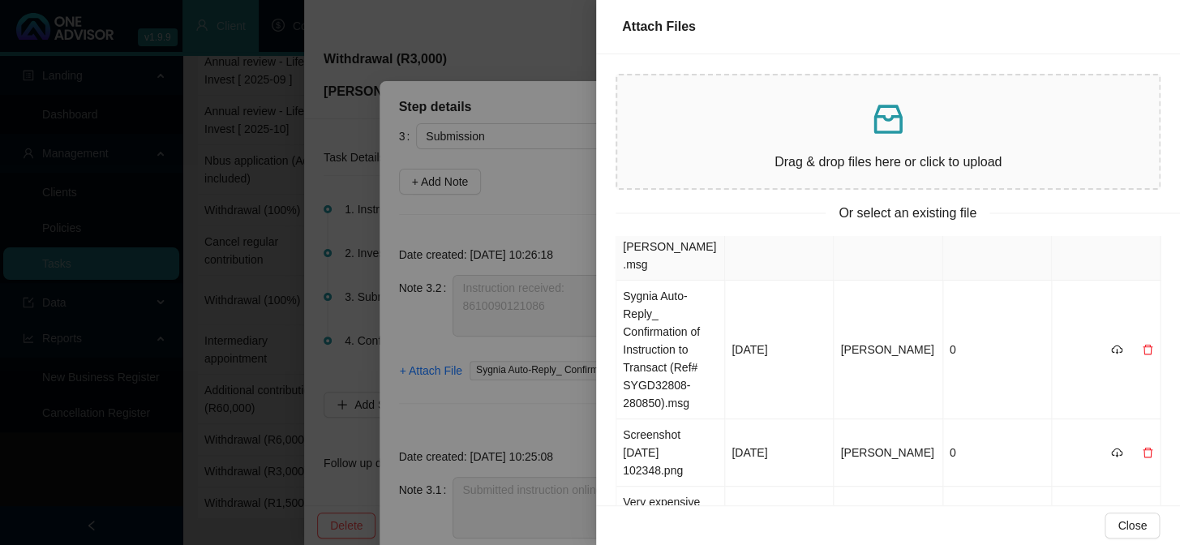
scroll to position [0, 0]
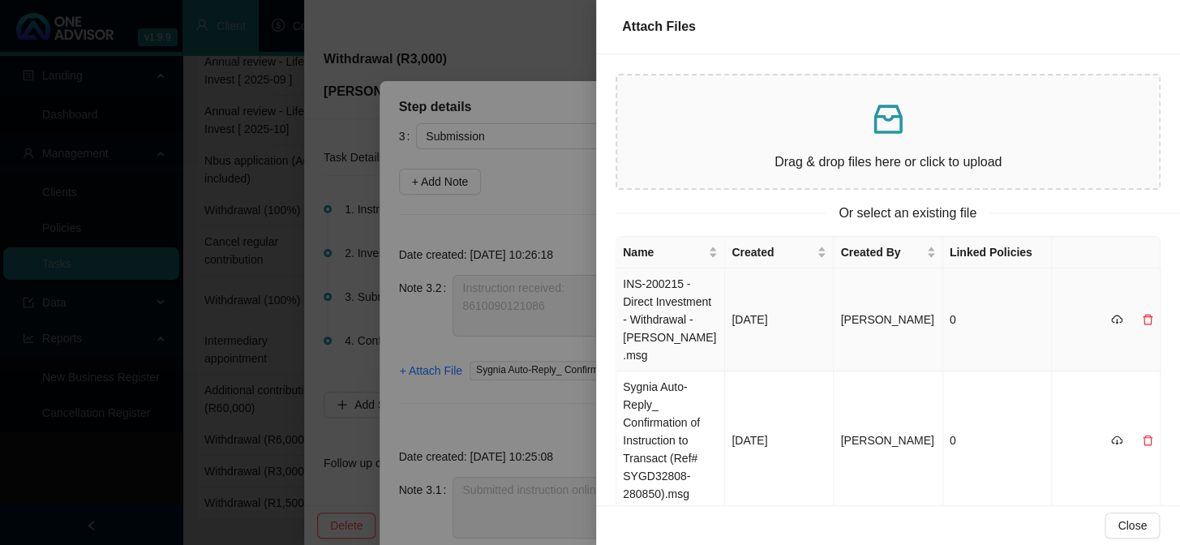
click at [673, 301] on td "INS-200215 - Direct Investment - Withdrawal - [PERSON_NAME].msg" at bounding box center [671, 320] width 109 height 103
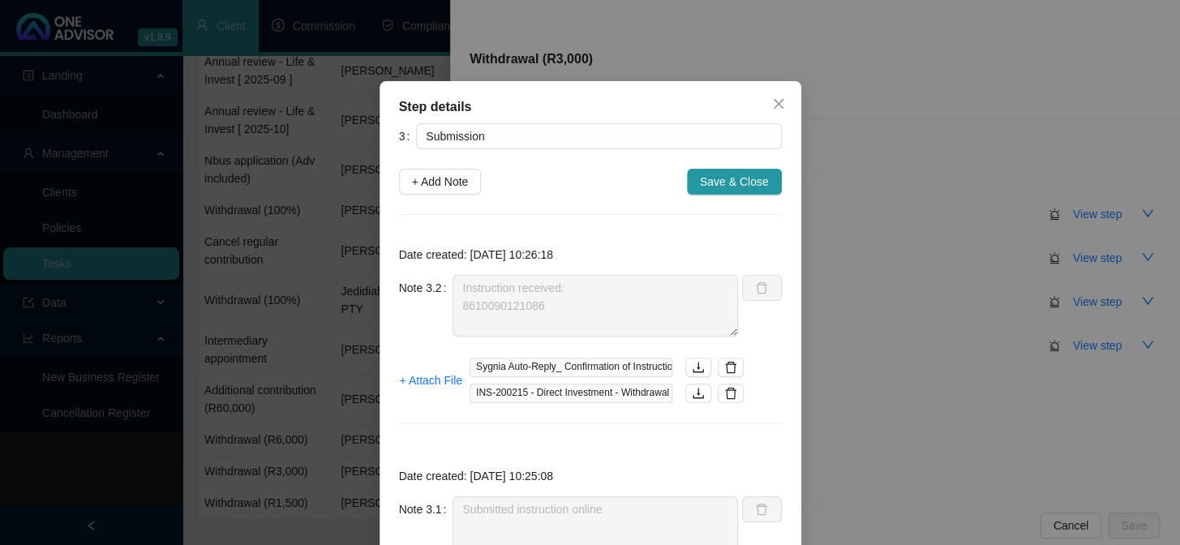
click at [709, 174] on span "Save & Close" at bounding box center [734, 182] width 69 height 18
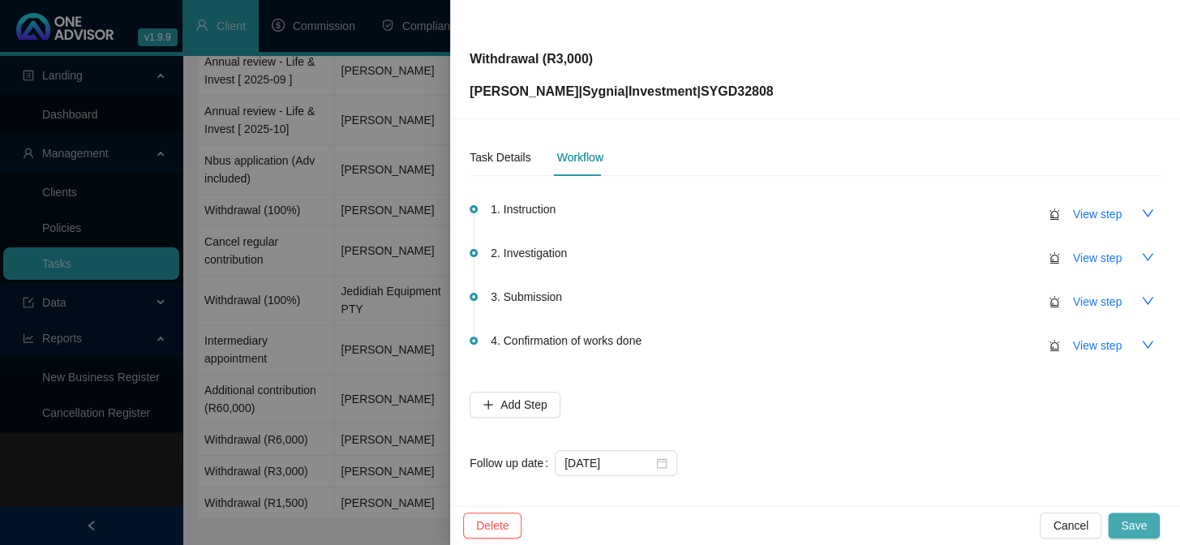
click at [1135, 531] on span "Save" at bounding box center [1134, 526] width 26 height 18
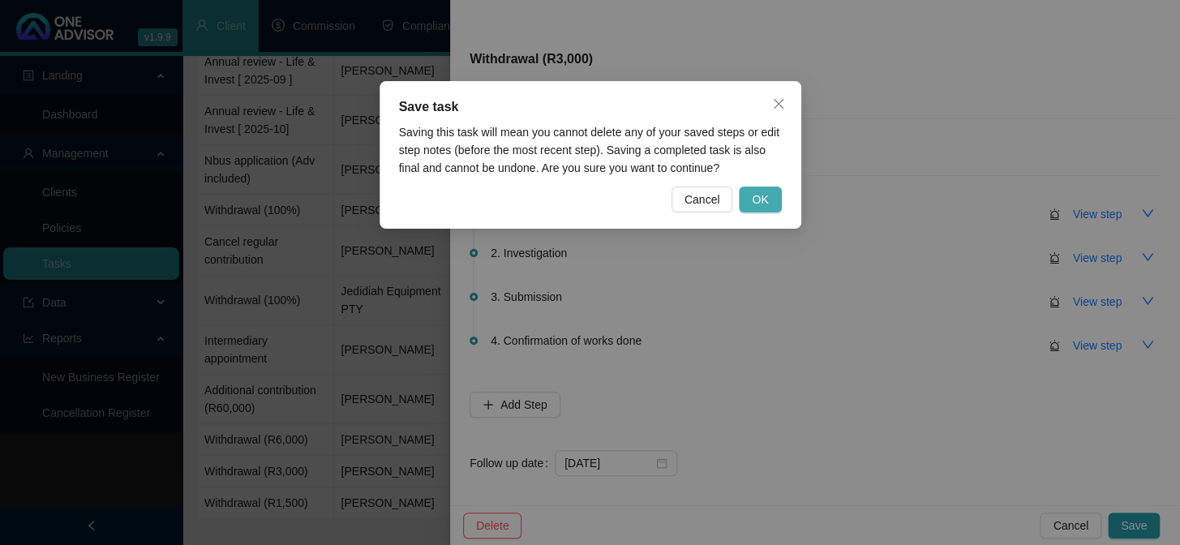
click at [772, 199] on button "OK" at bounding box center [760, 200] width 42 height 26
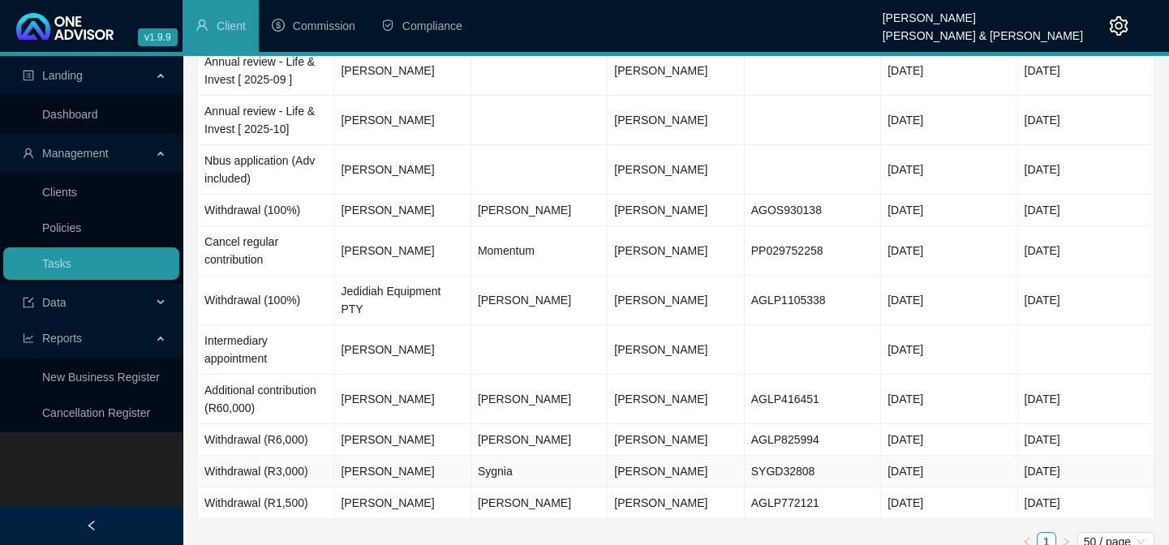
click at [407, 456] on td "[PERSON_NAME]" at bounding box center [402, 472] width 136 height 32
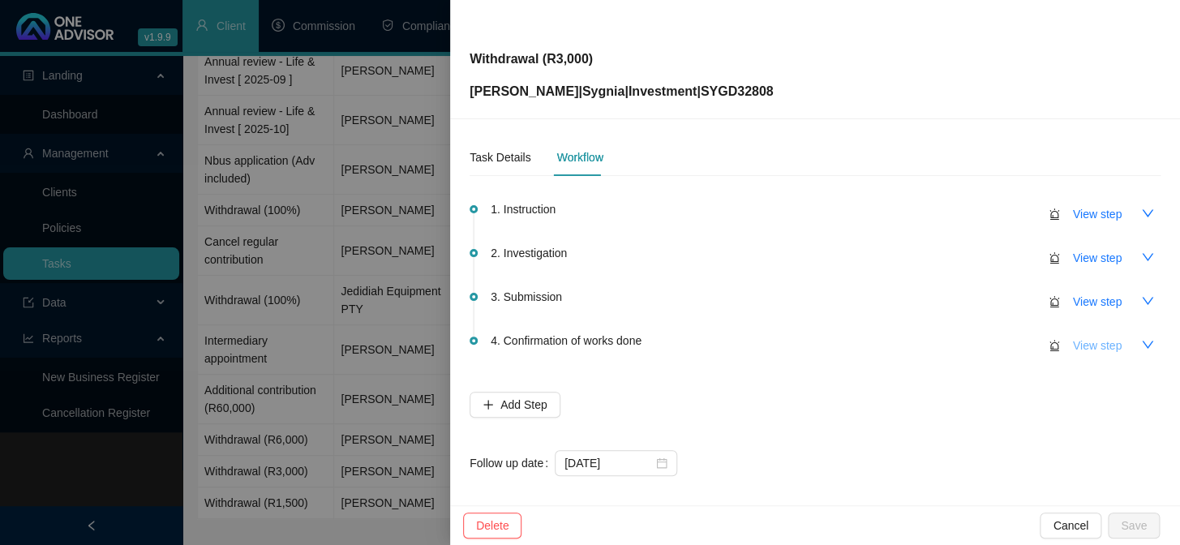
click at [1075, 349] on span "View step" at bounding box center [1097, 346] width 49 height 18
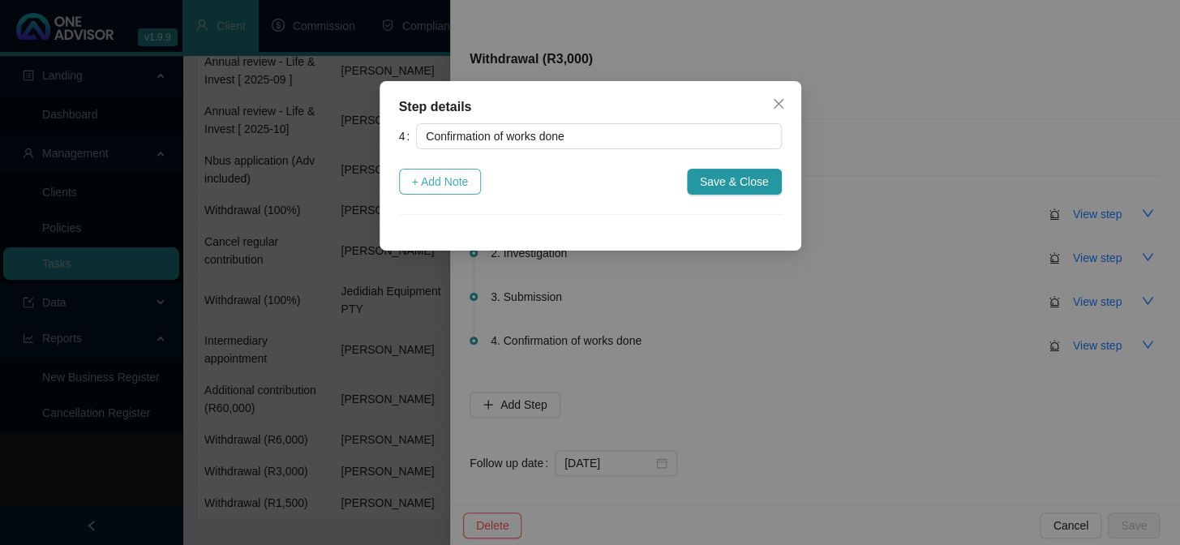
click at [456, 180] on span "+ Add Note" at bounding box center [440, 182] width 57 height 18
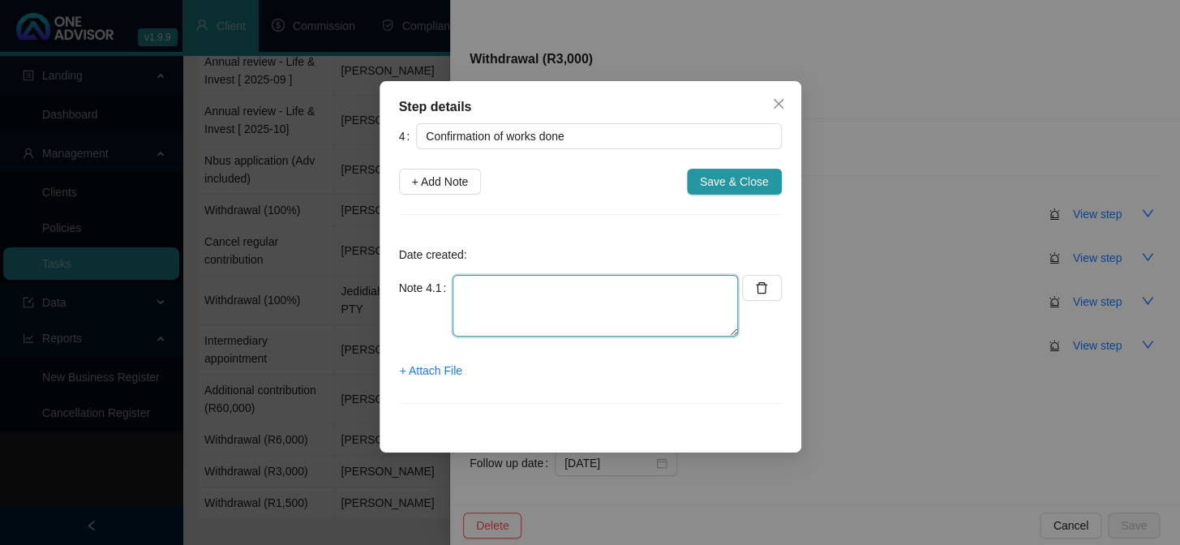
click at [485, 284] on textarea at bounding box center [596, 306] width 286 height 62
type textarea "Confirmation emailed to client"
click at [457, 367] on span "+ Attach File" at bounding box center [431, 371] width 62 height 18
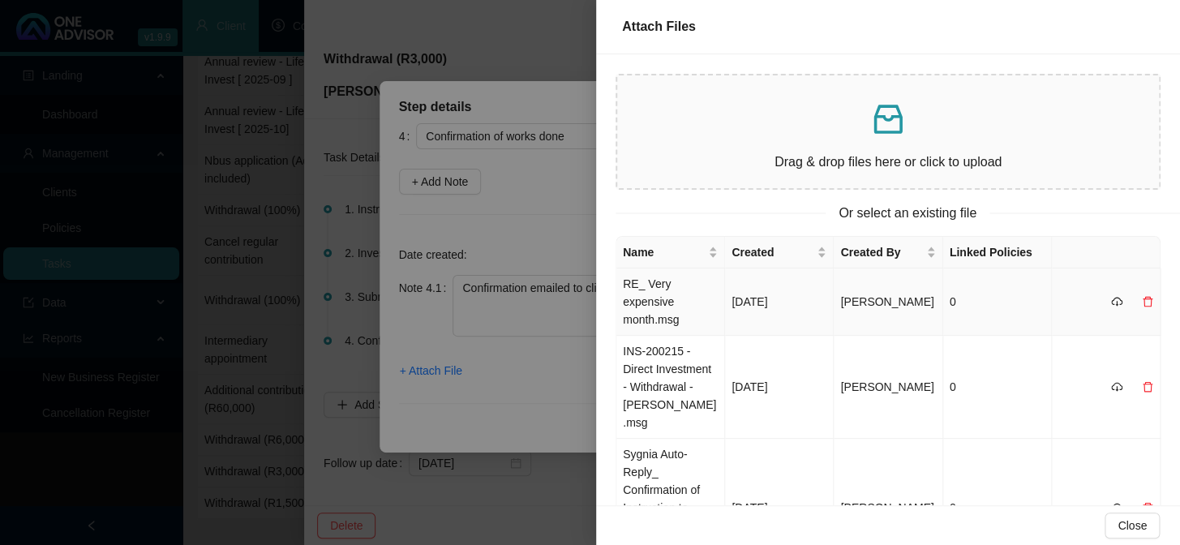
click at [641, 294] on td "RE_ Very expensive month.msg" at bounding box center [671, 302] width 109 height 67
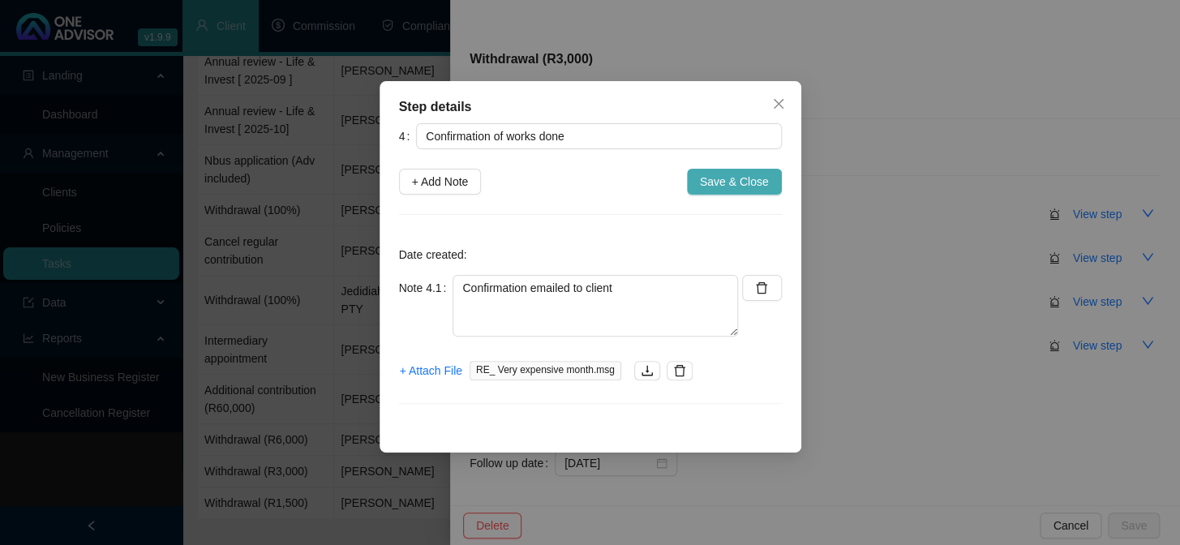
click at [731, 182] on span "Save & Close" at bounding box center [734, 182] width 69 height 18
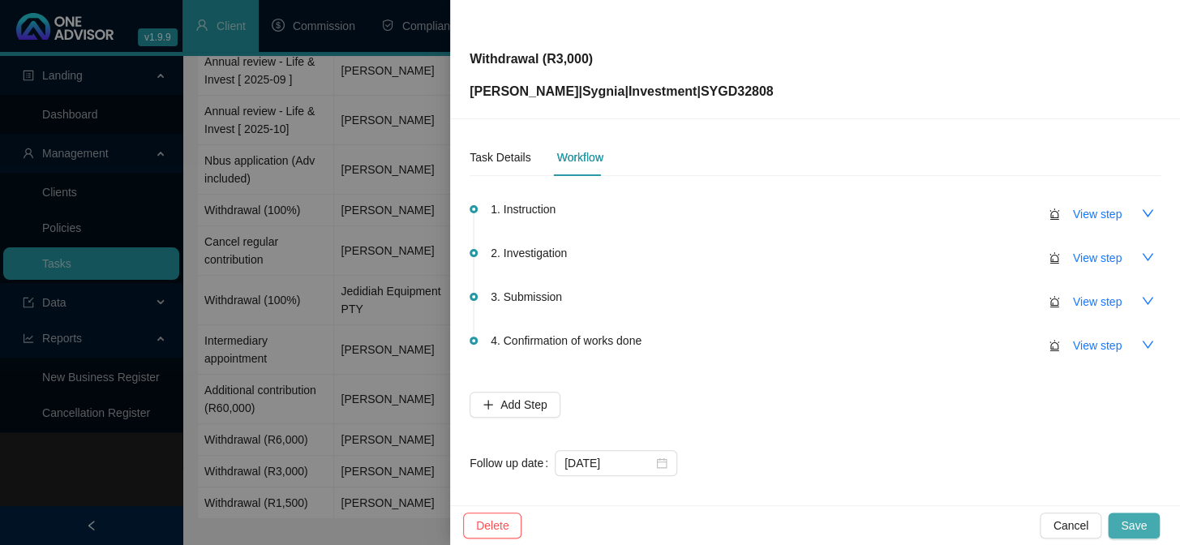
click at [1116, 520] on button "Save" at bounding box center [1134, 526] width 52 height 26
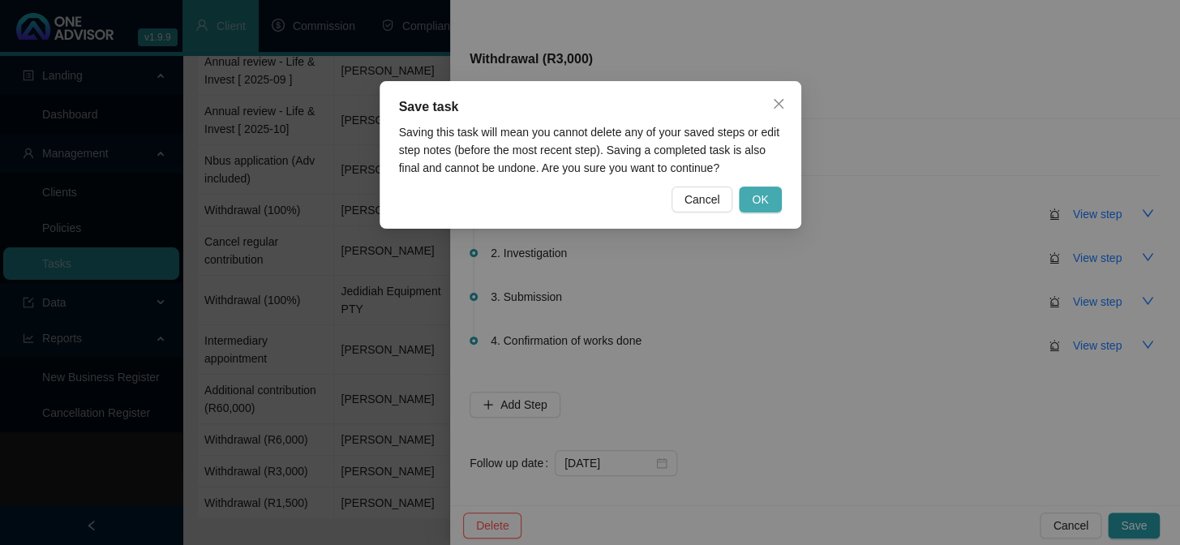
click at [755, 200] on span "OK" at bounding box center [760, 200] width 16 height 18
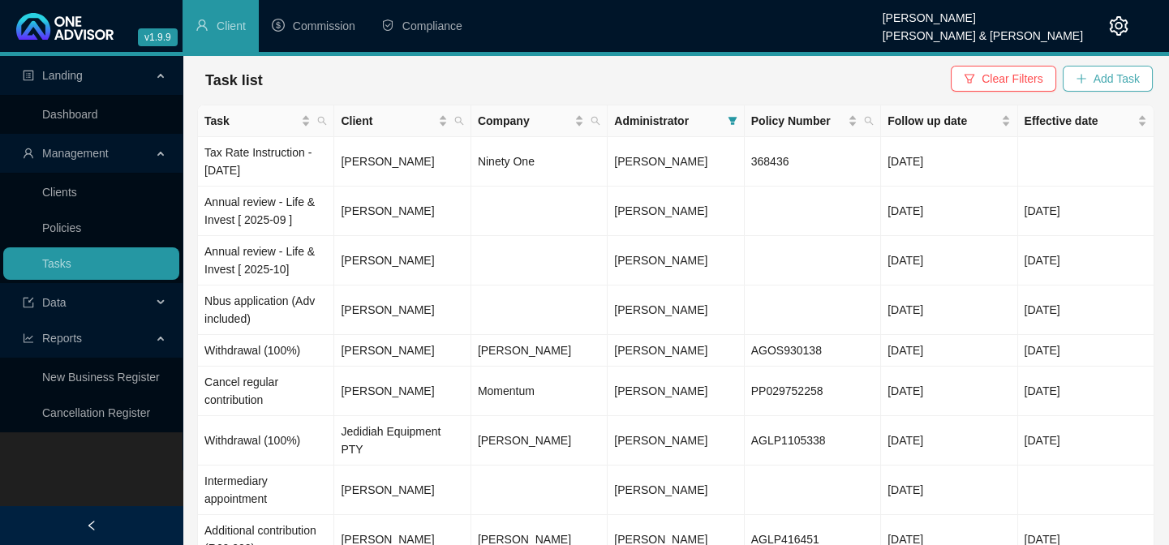
click at [1112, 80] on span "Add Task" at bounding box center [1117, 79] width 46 height 18
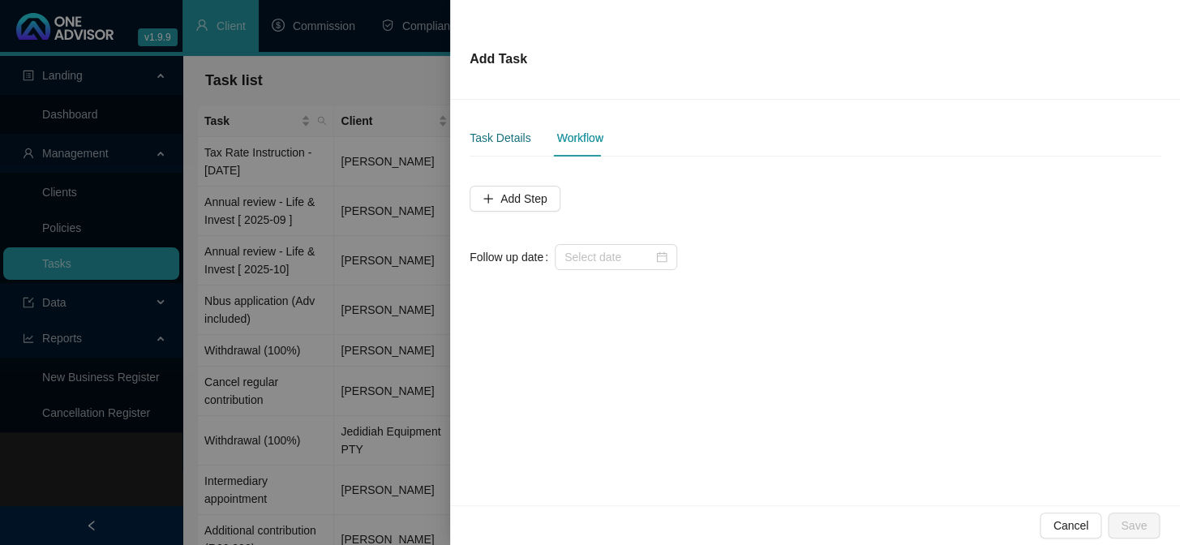
click at [508, 131] on div "Task Details" at bounding box center [500, 138] width 61 height 18
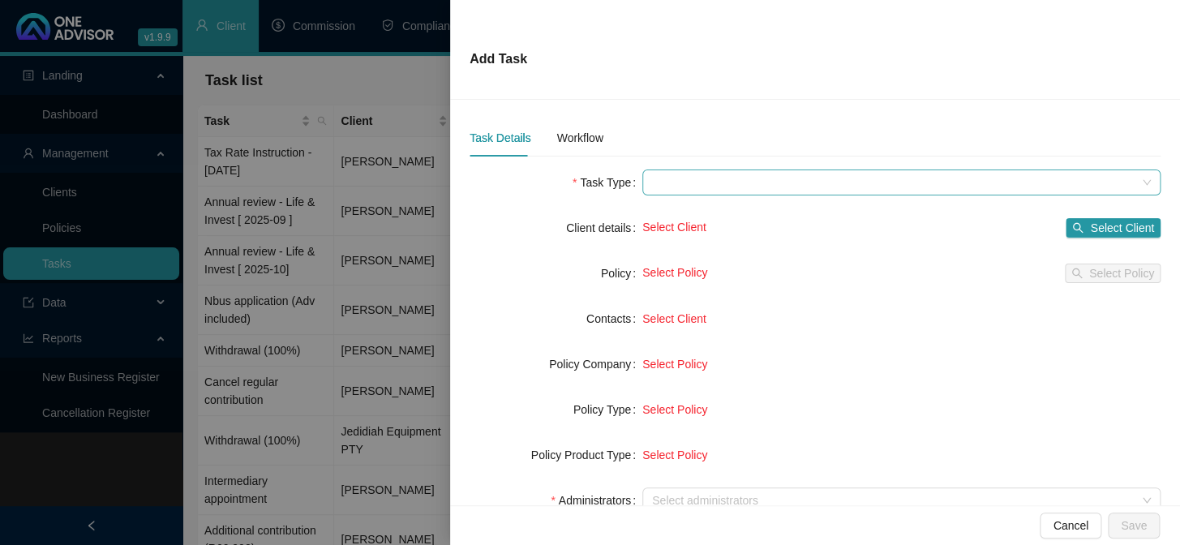
click at [677, 180] on span at bounding box center [901, 182] width 499 height 24
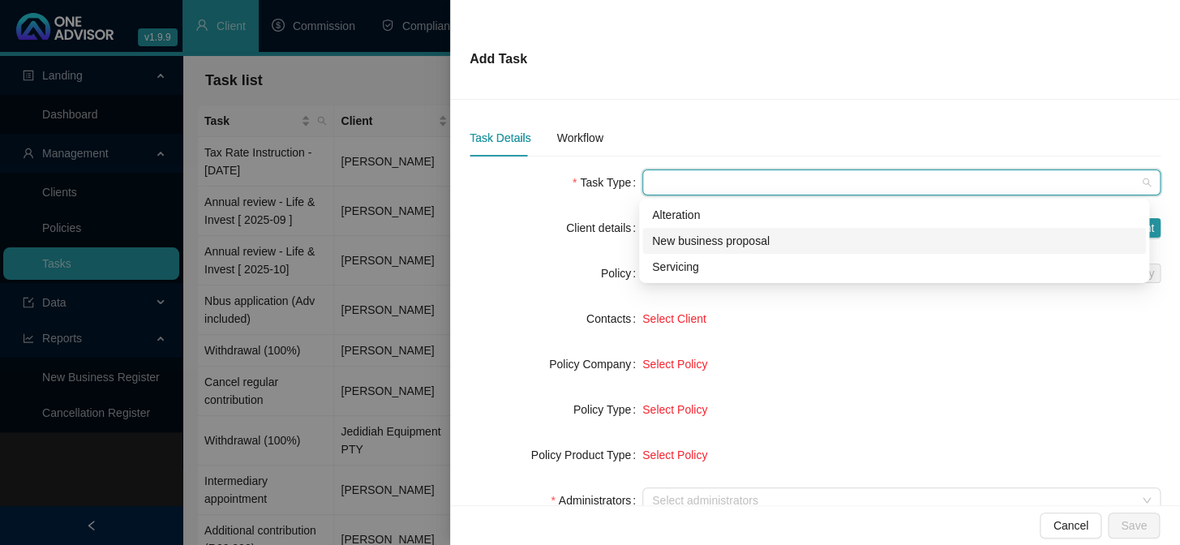
click at [674, 242] on div "New business proposal" at bounding box center [894, 241] width 484 height 18
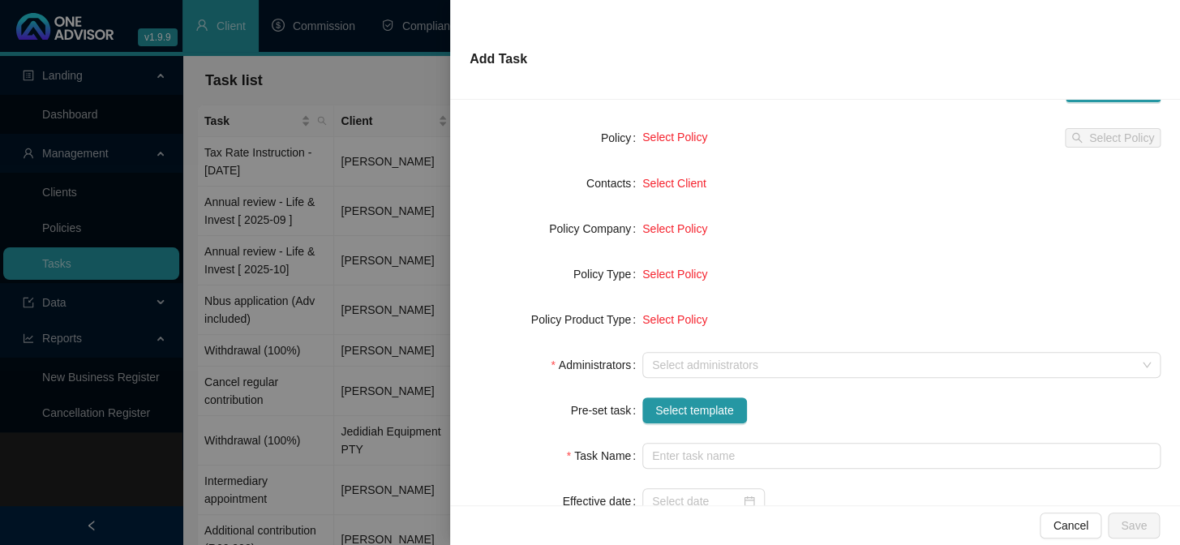
scroll to position [147, 0]
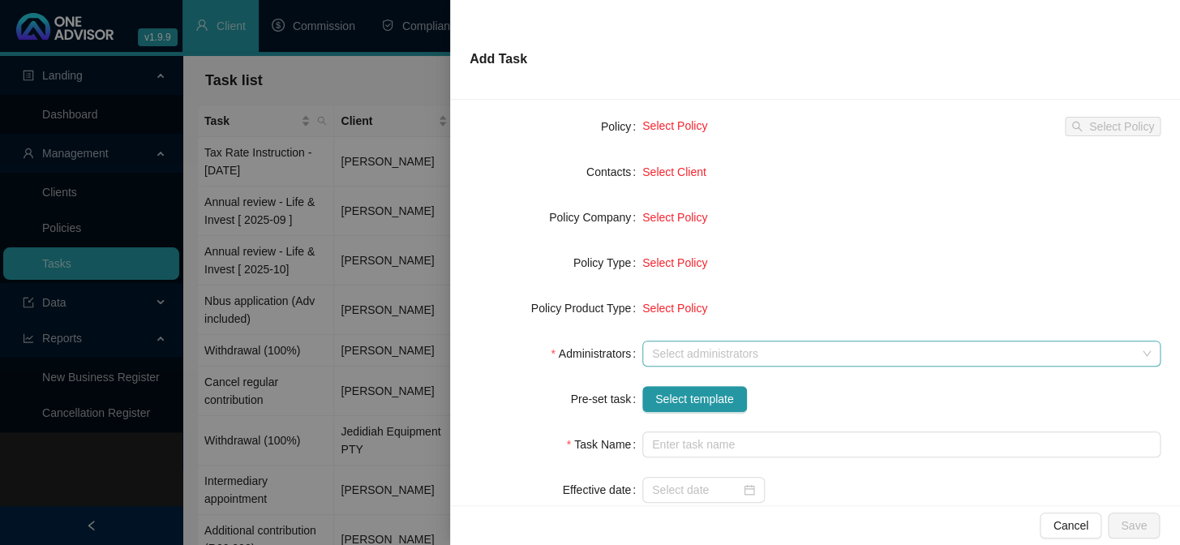
click at [667, 351] on div at bounding box center [893, 354] width 495 height 12
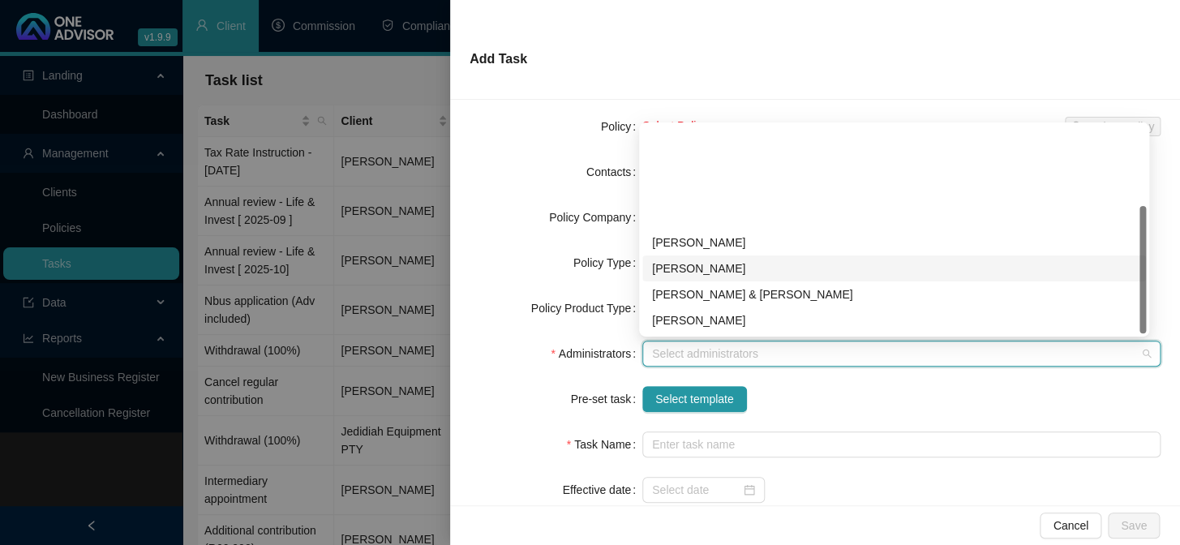
scroll to position [130, 0]
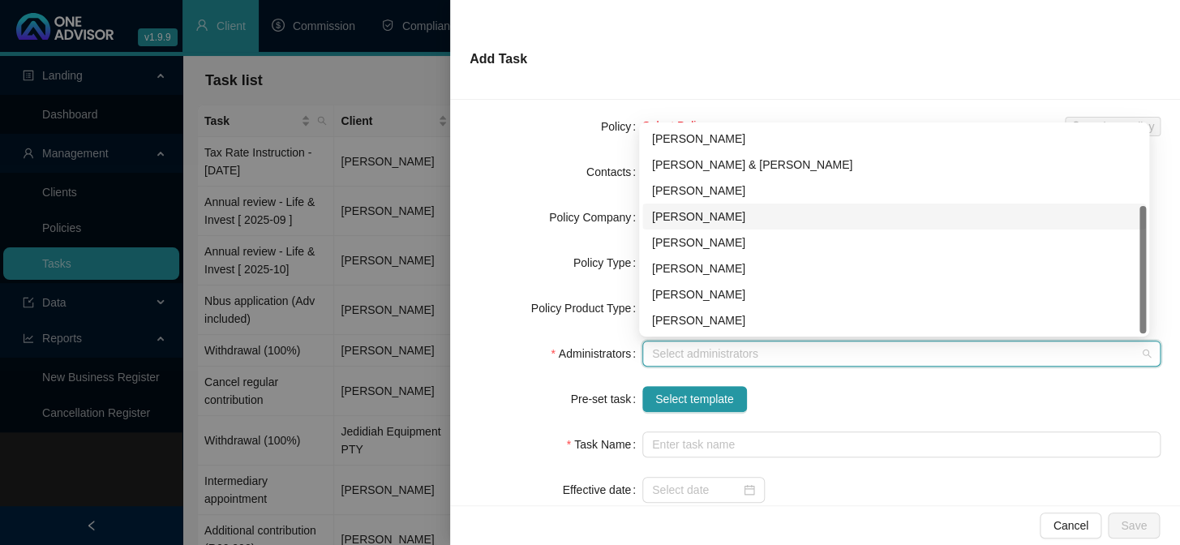
click at [685, 215] on div "[PERSON_NAME]" at bounding box center [894, 217] width 484 height 18
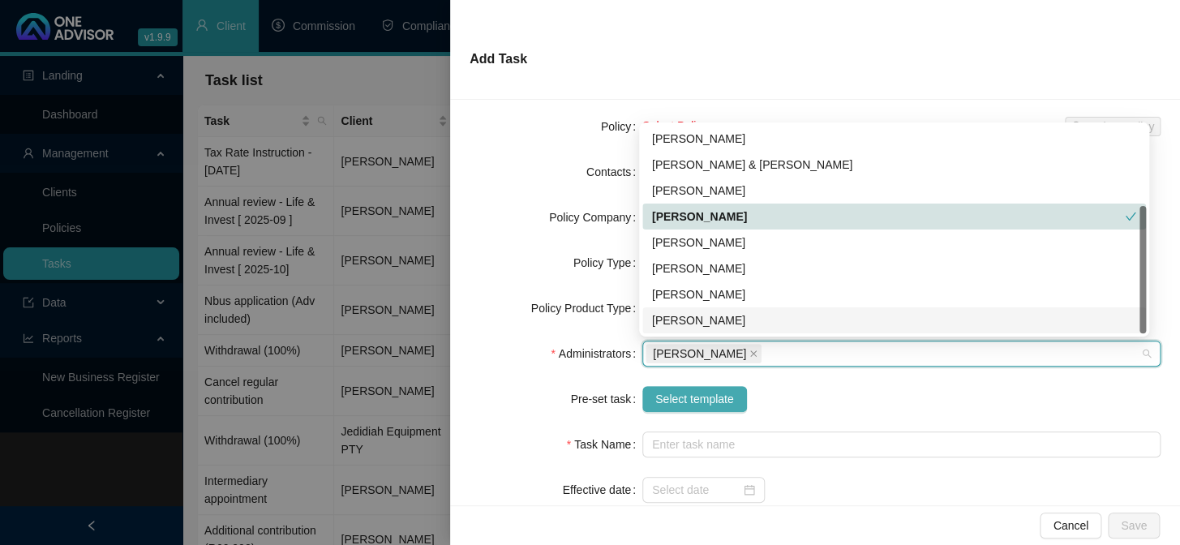
click at [687, 388] on button "Select template" at bounding box center [695, 399] width 105 height 26
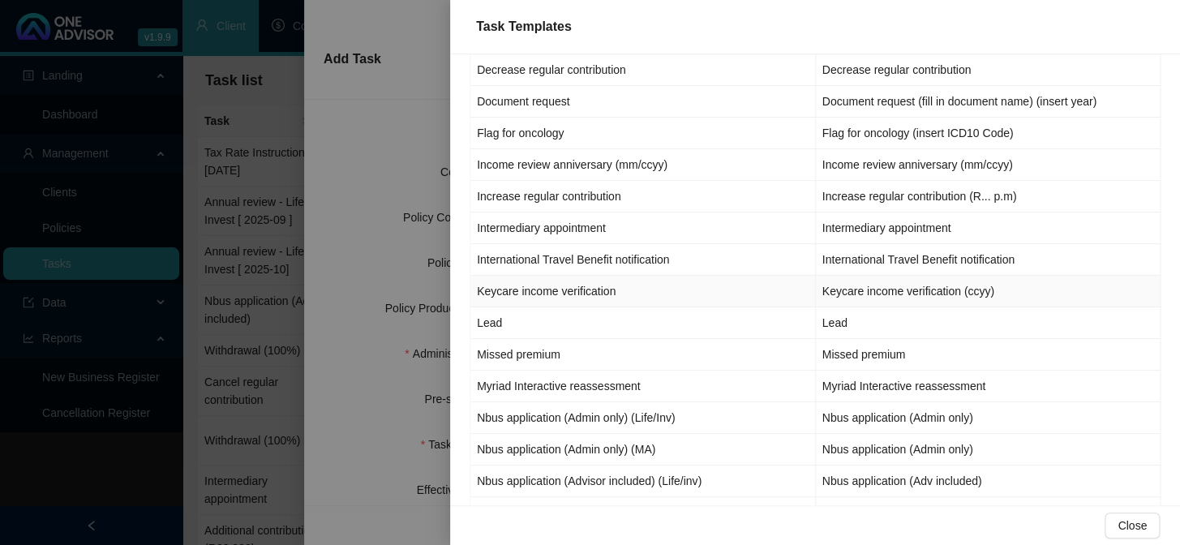
scroll to position [1032, 0]
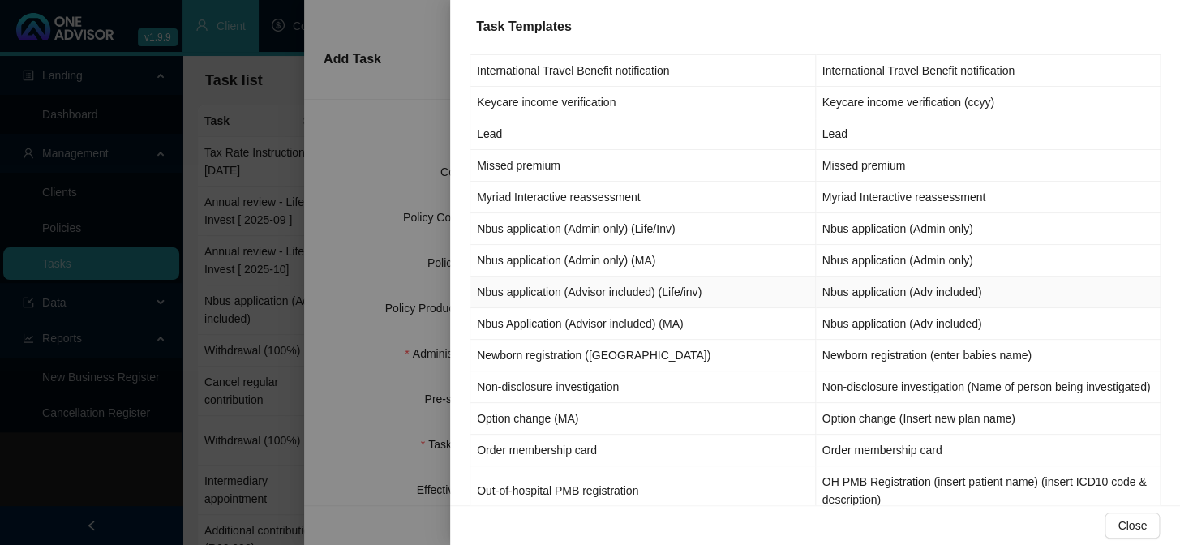
click at [654, 290] on td "Nbus application (Advisor included) (Life/inv)" at bounding box center [644, 293] width 346 height 32
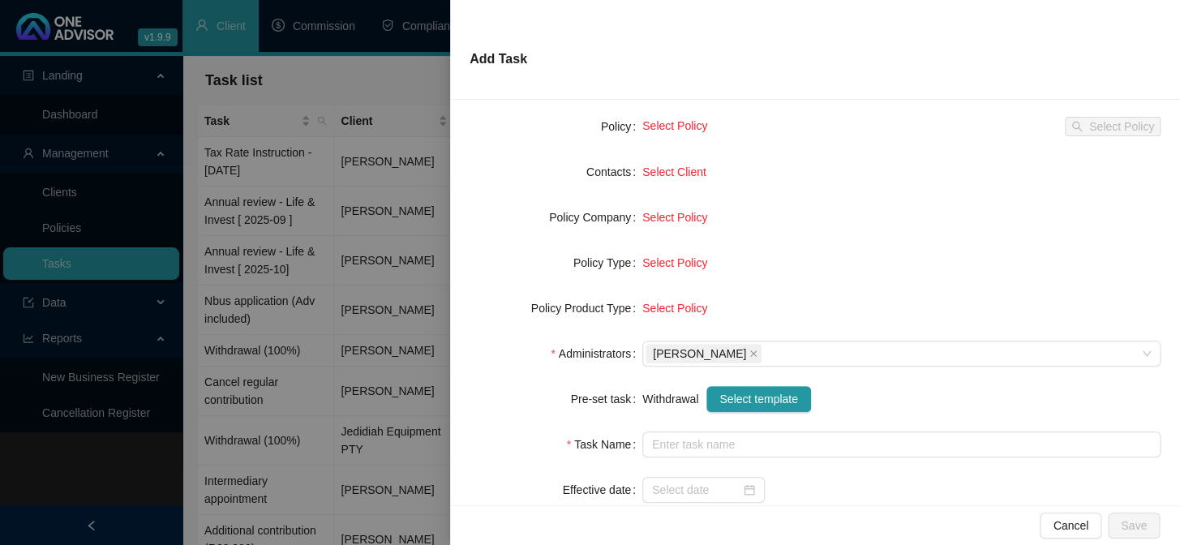
type input "Nbus application (Adv included)"
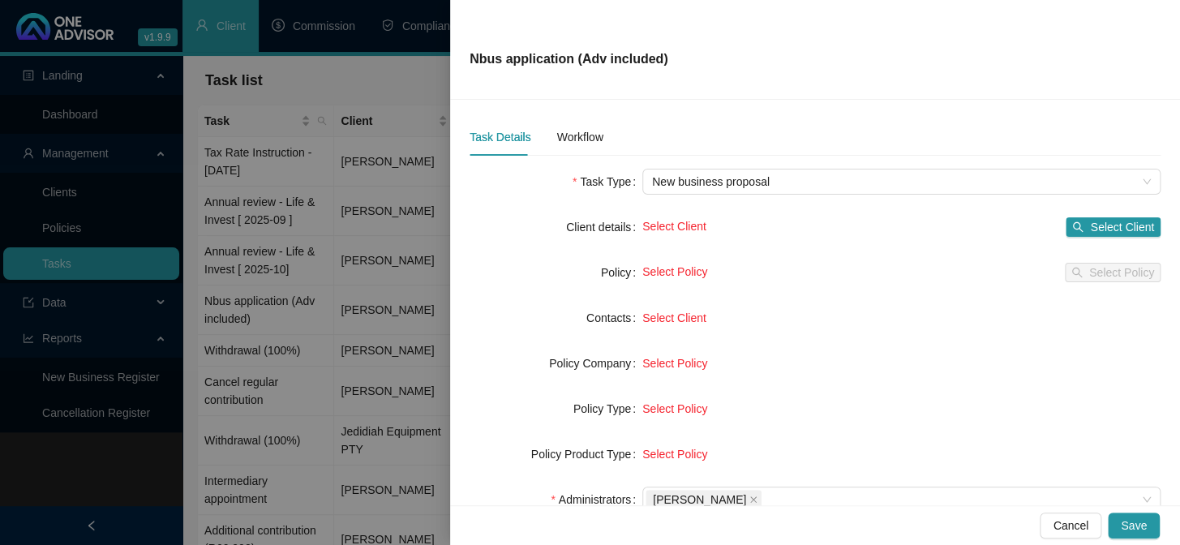
scroll to position [0, 0]
click at [1112, 224] on span "Select Client" at bounding box center [1122, 228] width 64 height 18
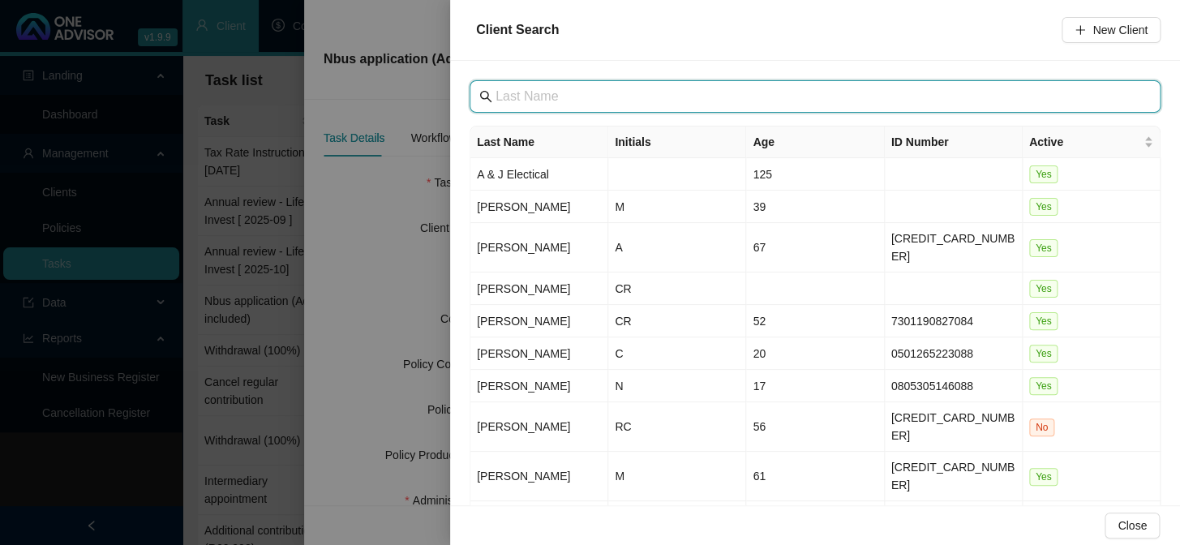
click at [794, 100] on input "text" at bounding box center [817, 96] width 643 height 19
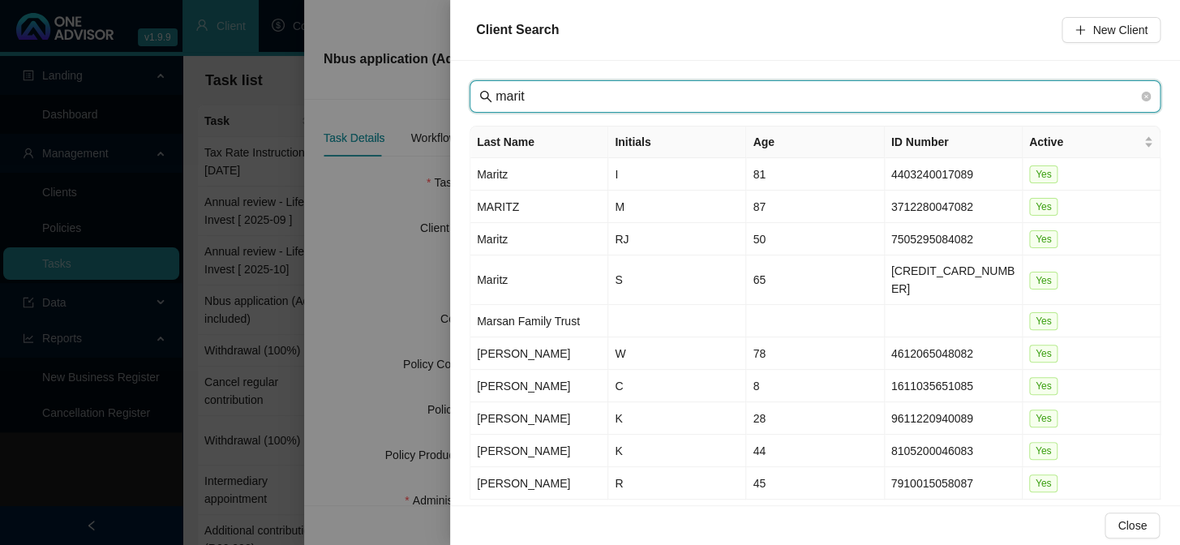
type input "marit"
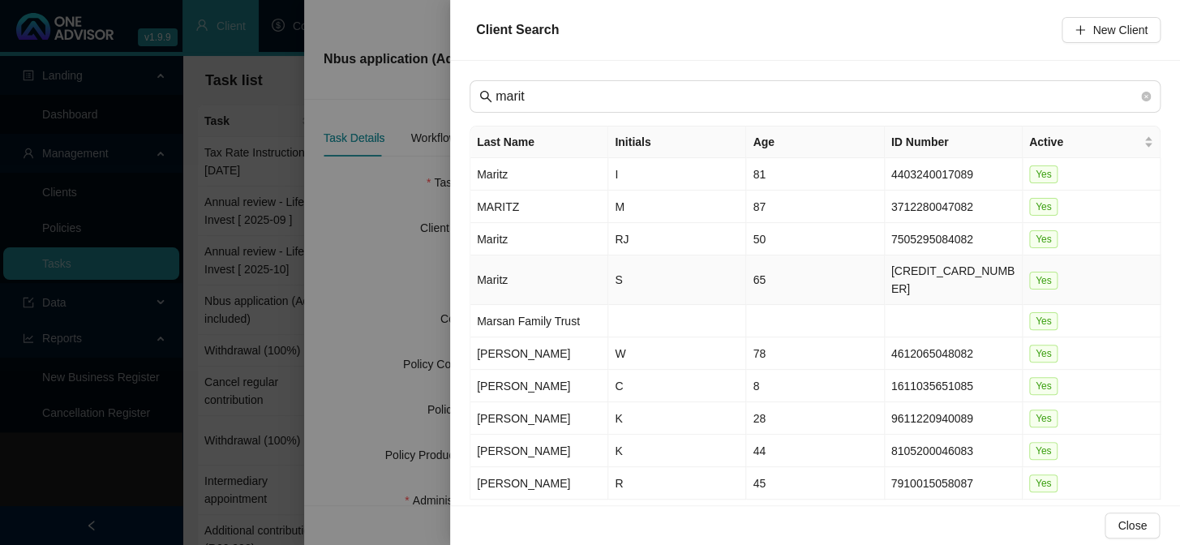
click at [505, 273] on td "Maritz" at bounding box center [540, 280] width 138 height 49
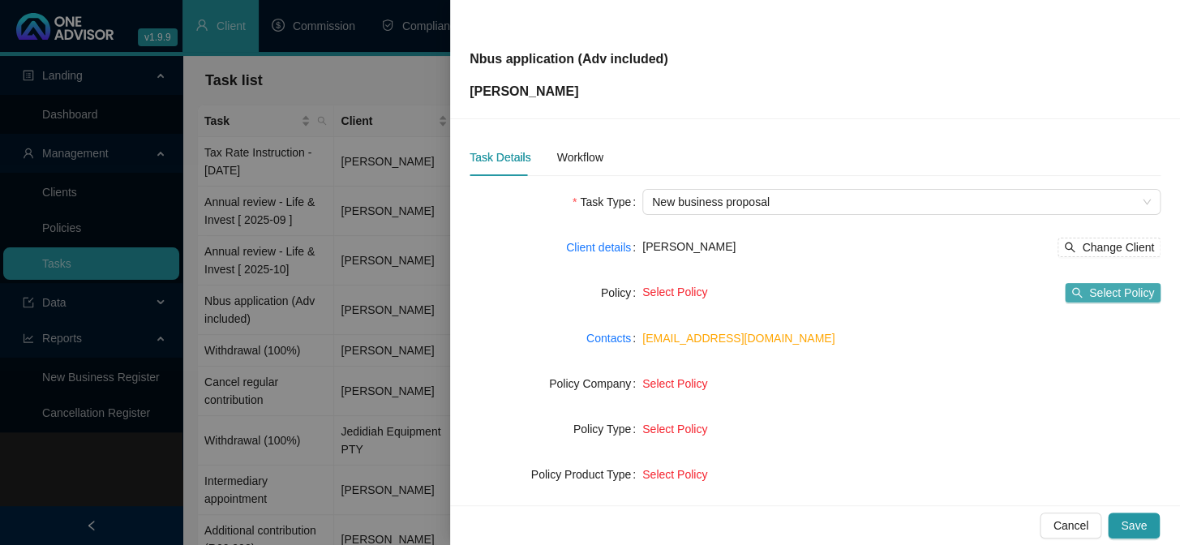
click at [1094, 292] on span "Select Policy" at bounding box center [1122, 293] width 65 height 18
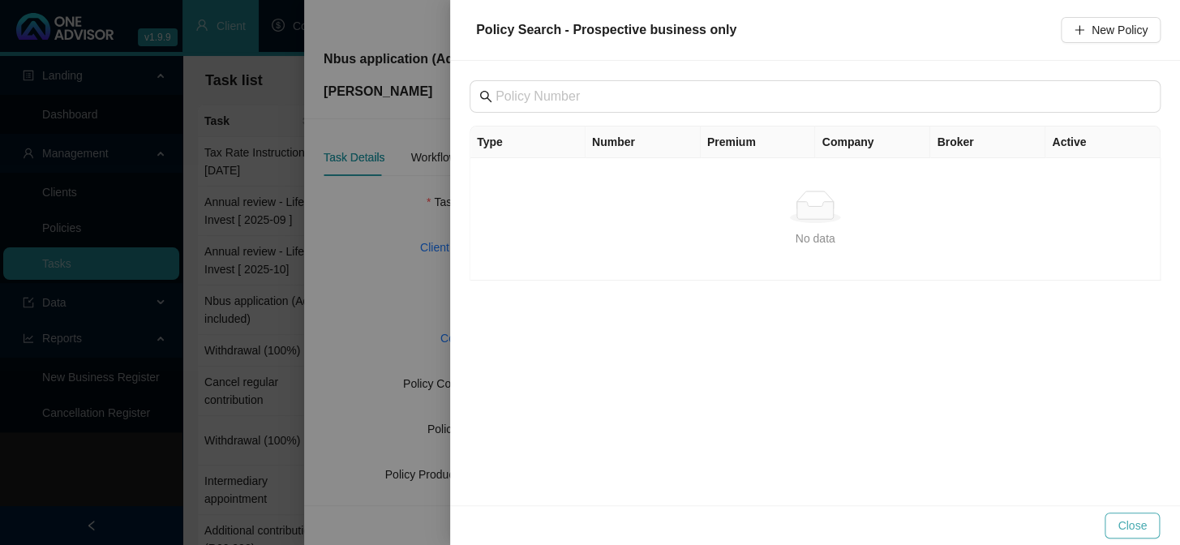
click at [1134, 518] on span "Close" at bounding box center [1132, 526] width 29 height 18
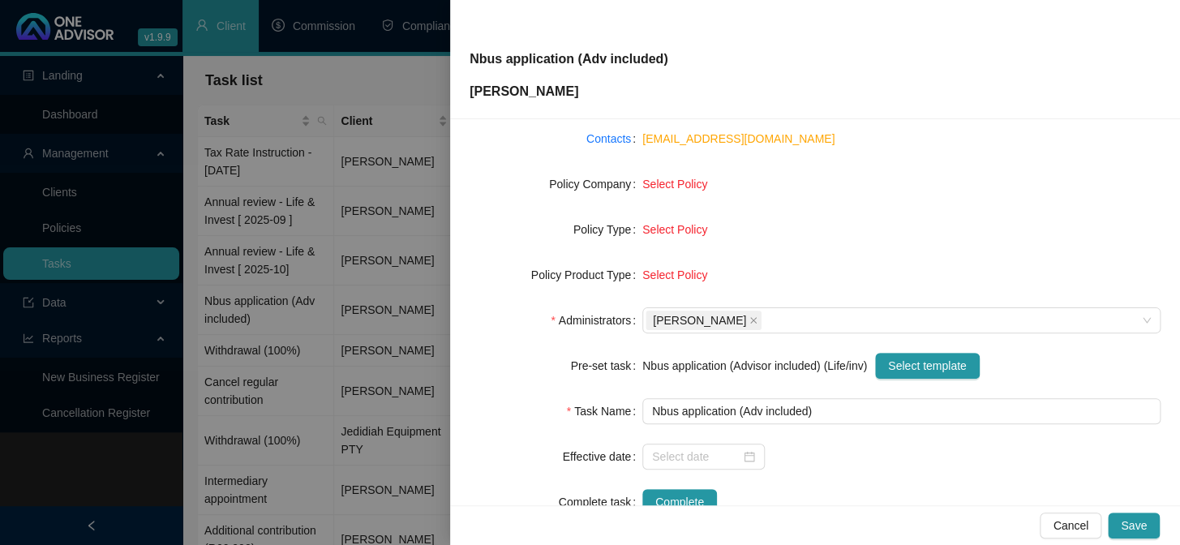
scroll to position [174, 0]
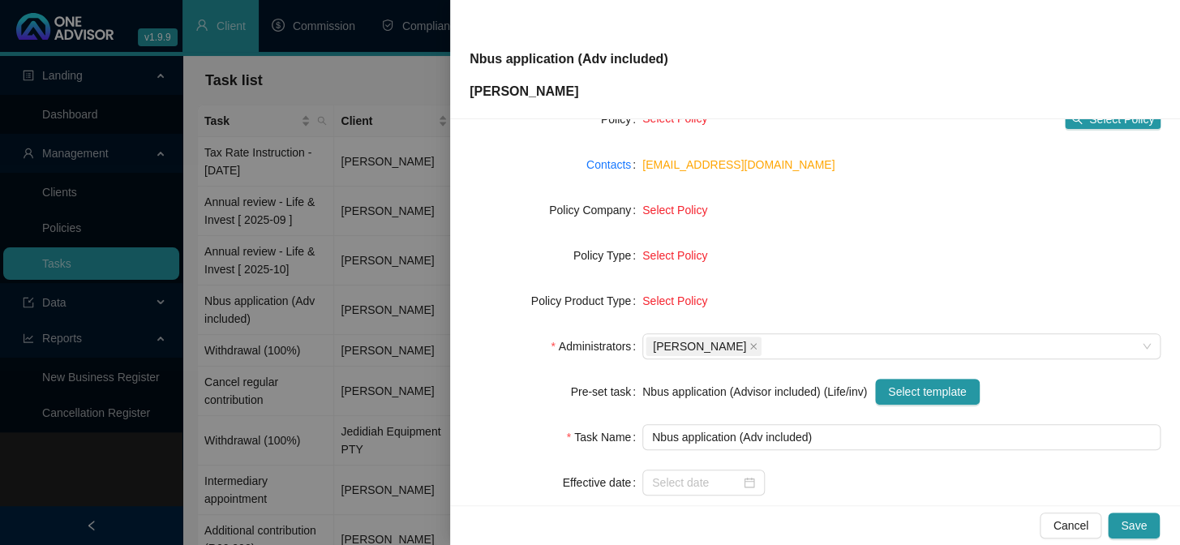
click at [675, 213] on span "Select Policy" at bounding box center [675, 210] width 65 height 13
click at [693, 204] on span "Select Policy" at bounding box center [675, 210] width 65 height 13
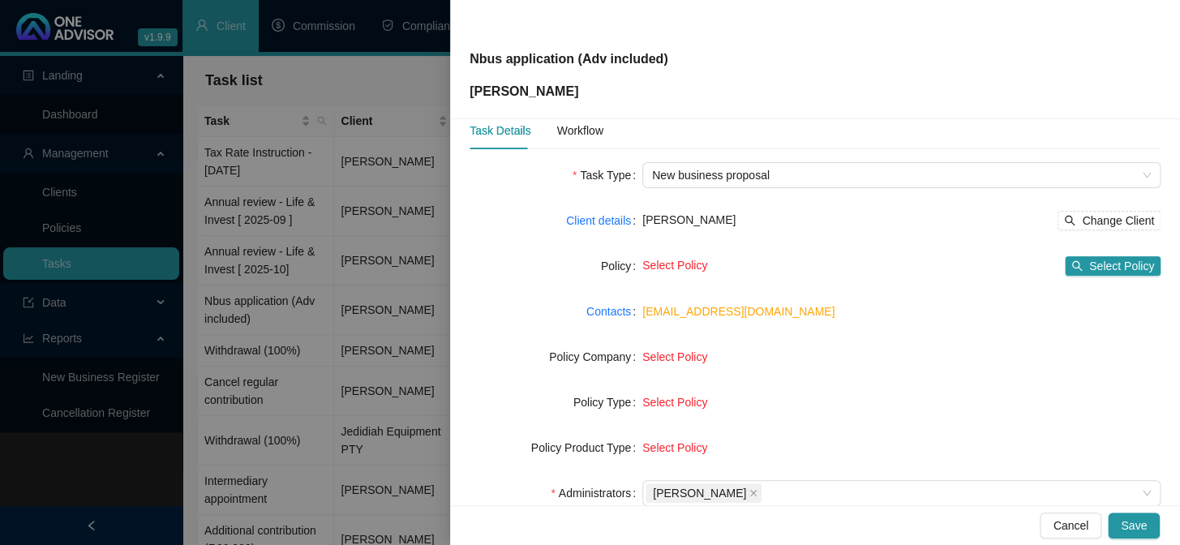
scroll to position [26, 0]
click at [600, 132] on div "Workflow" at bounding box center [580, 132] width 46 height 18
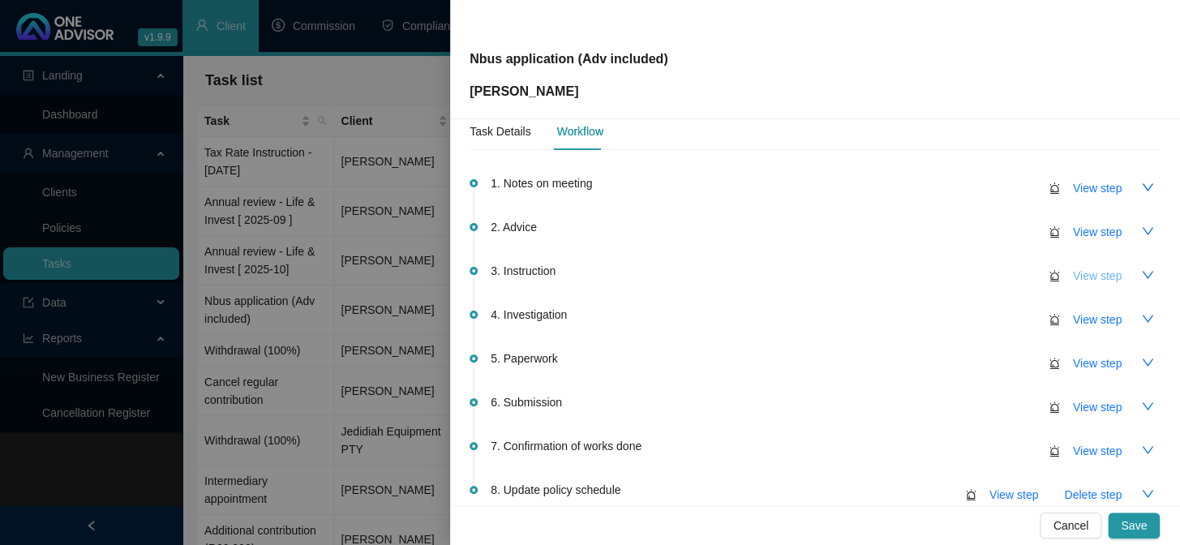
click at [1088, 275] on span "View step" at bounding box center [1097, 276] width 49 height 18
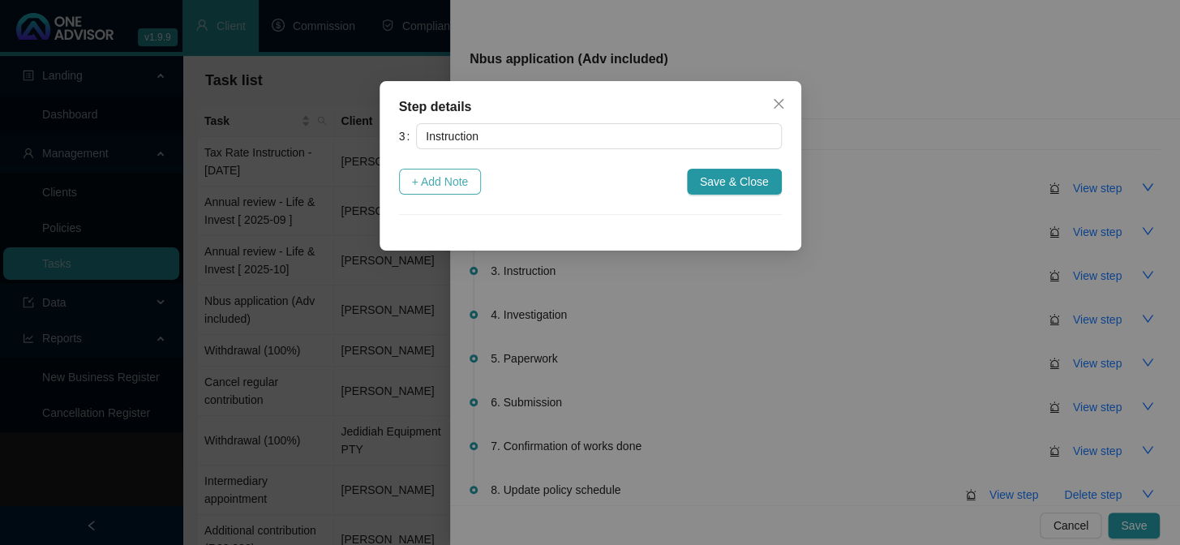
click at [467, 178] on span "+ Add Note" at bounding box center [440, 182] width 57 height 18
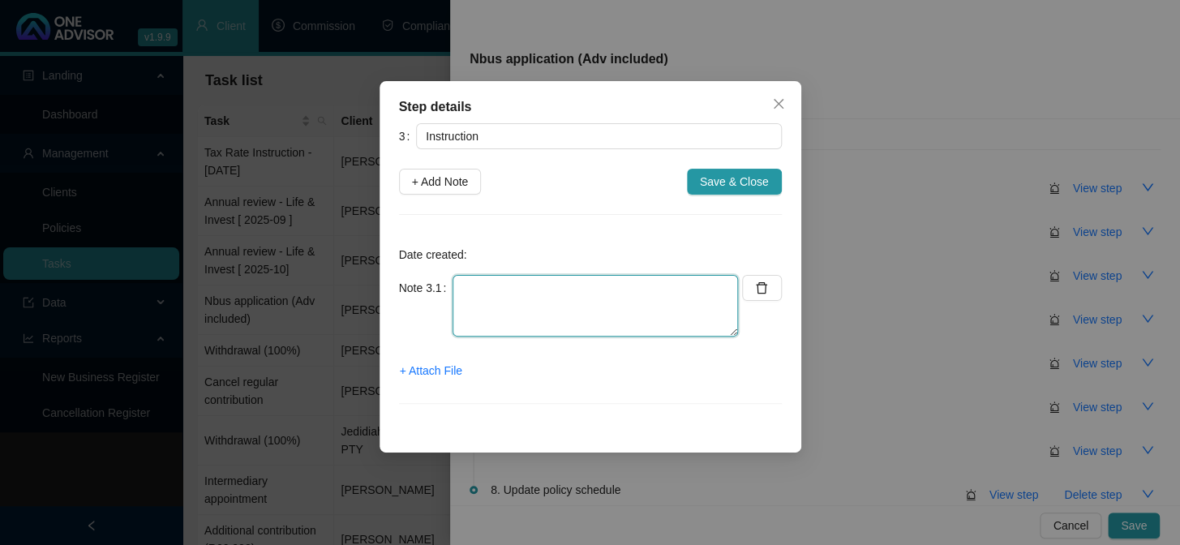
click at [495, 314] on textarea at bounding box center [596, 306] width 286 height 62
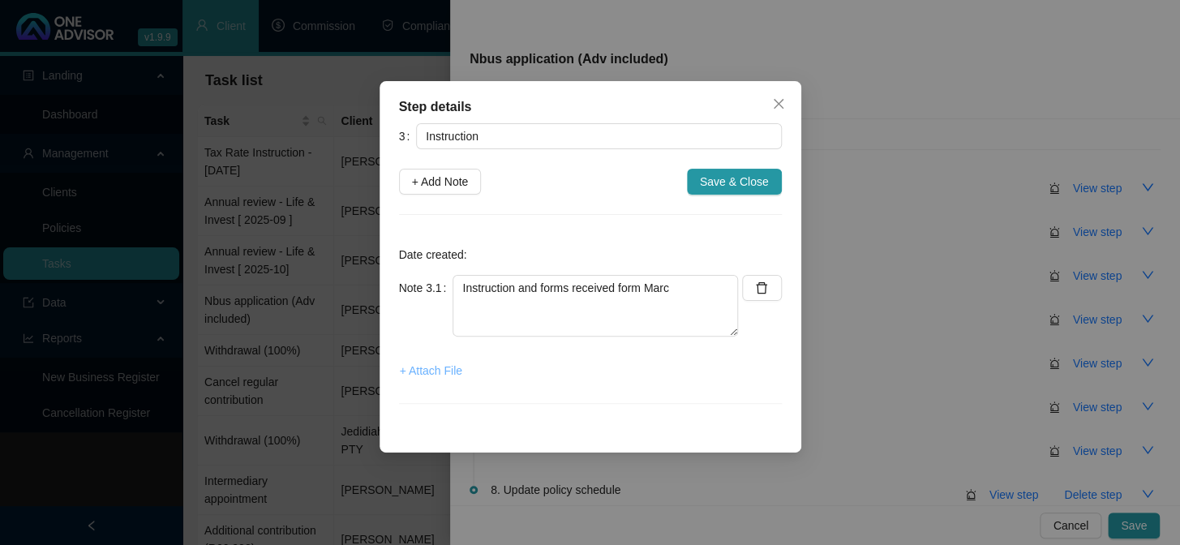
click at [435, 368] on span "+ Attach File" at bounding box center [431, 371] width 62 height 18
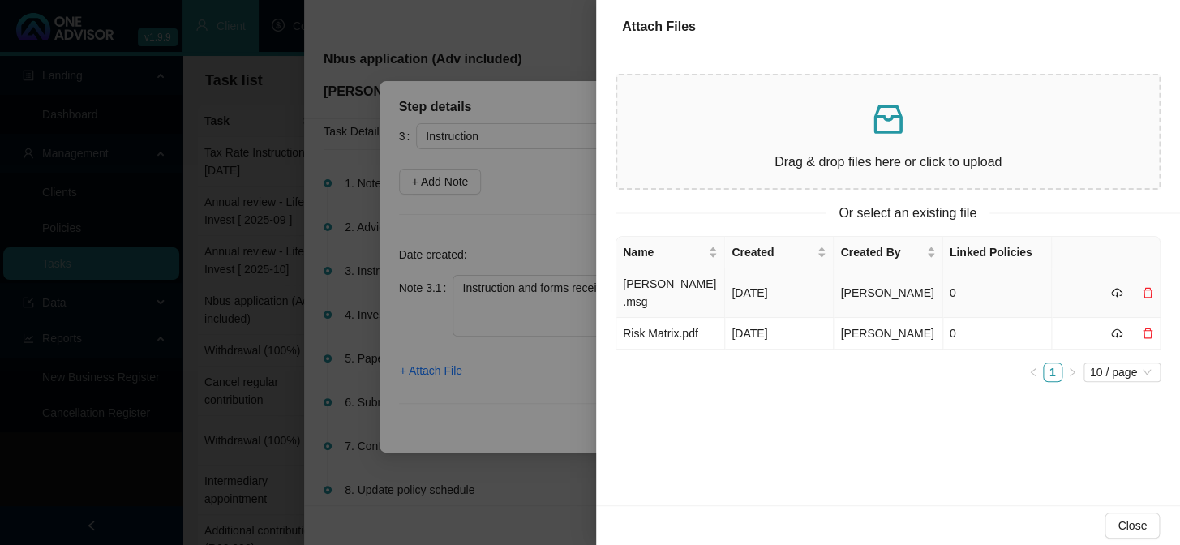
click at [658, 296] on td "[PERSON_NAME].msg" at bounding box center [671, 293] width 109 height 49
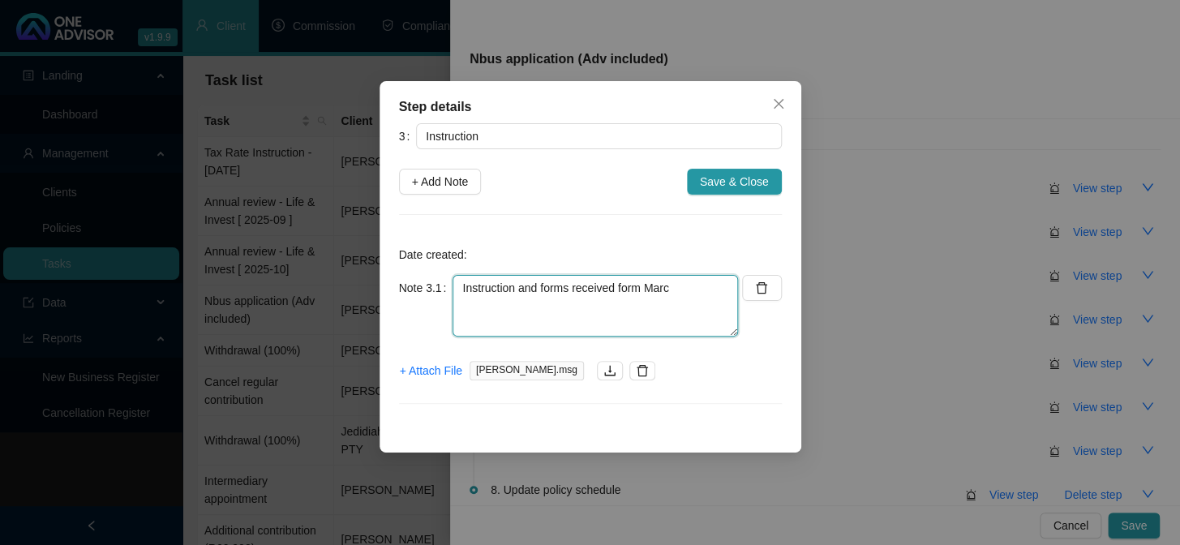
click at [544, 316] on textarea "Instruction and forms received form Marc" at bounding box center [596, 306] width 286 height 62
click at [699, 282] on textarea "Instruction and forms received form Marc" at bounding box center [596, 306] width 286 height 62
paste textarea "We need her - UK tax Number and - her proof of bank, - please see if the medica…"
click at [580, 312] on textarea "Instruction and forms received form [PERSON_NAME]: We need her - UK tax Number …" at bounding box center [596, 306] width 286 height 62
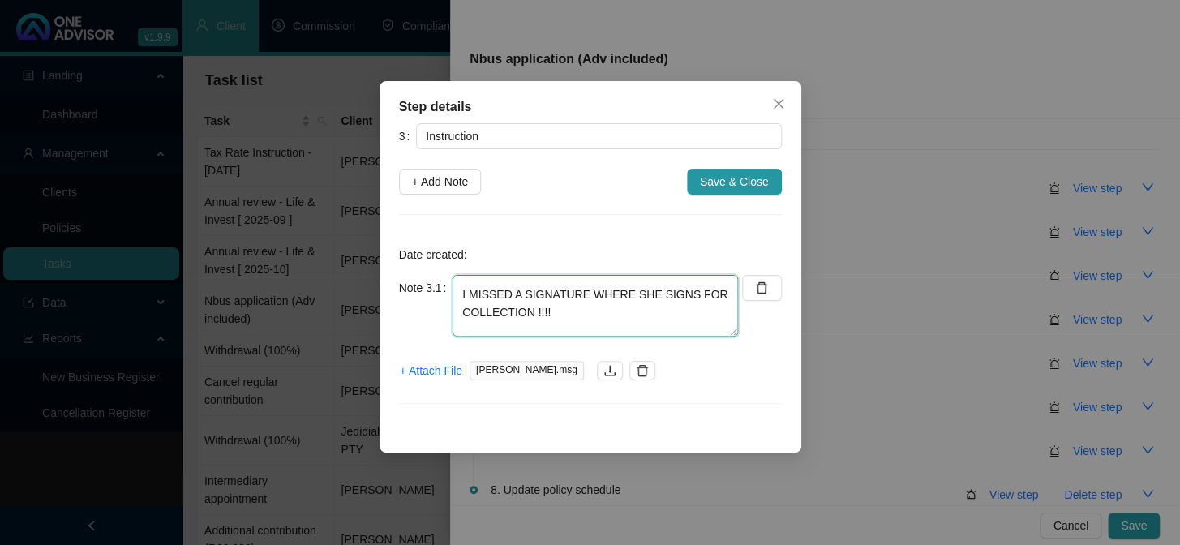
scroll to position [225, 0]
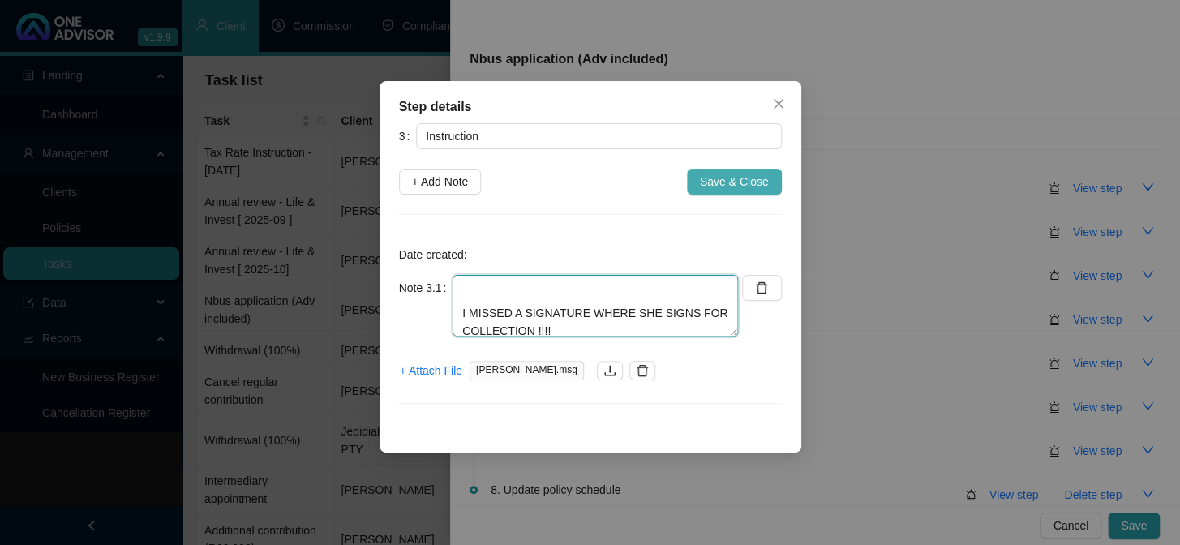
type textarea "Instruction and forms received form [PERSON_NAME]: We need her - UK tax Number …"
click at [720, 179] on span "Save & Close" at bounding box center [734, 182] width 69 height 18
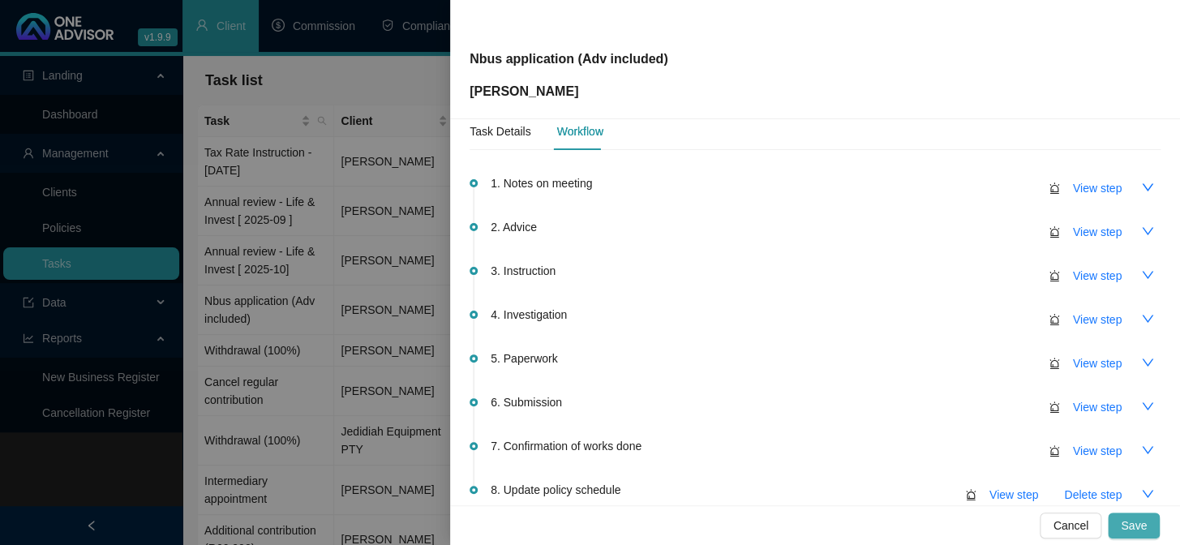
click at [1142, 523] on span "Save" at bounding box center [1134, 526] width 26 height 18
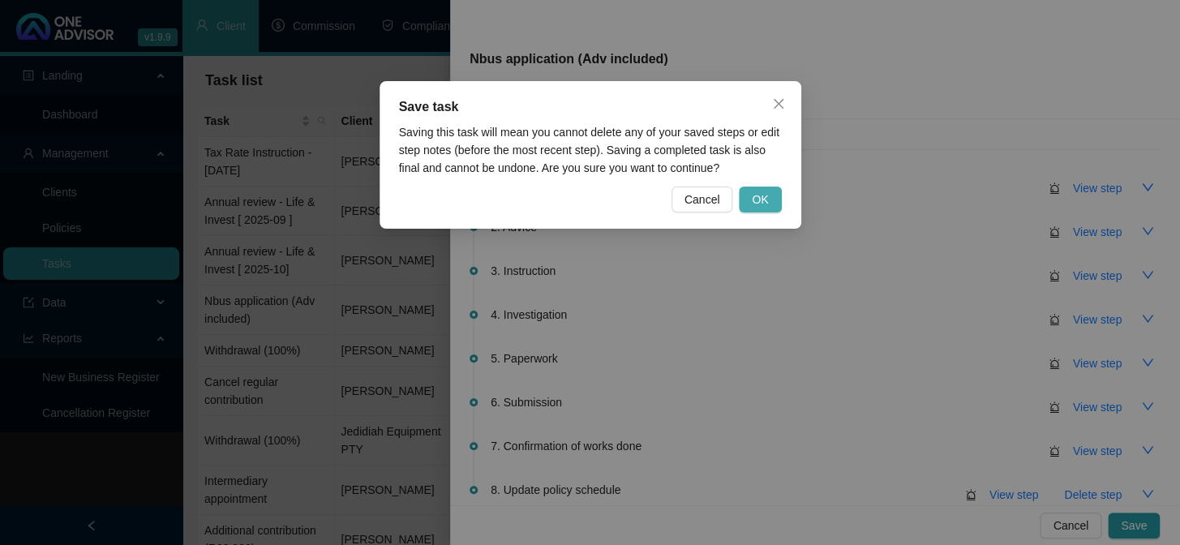
click at [766, 194] on span "OK" at bounding box center [760, 200] width 16 height 18
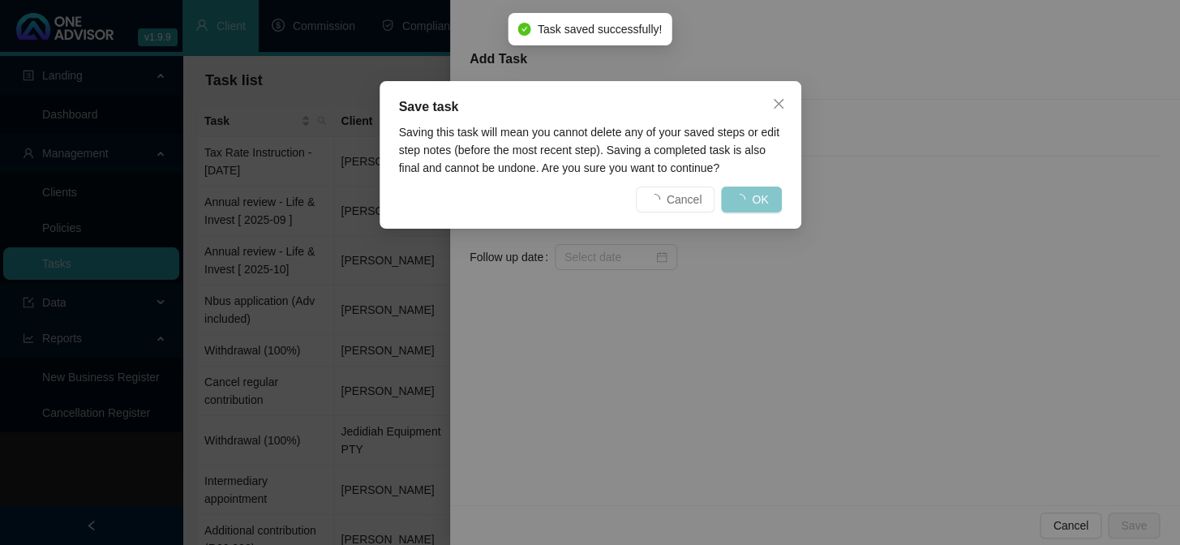
scroll to position [0, 0]
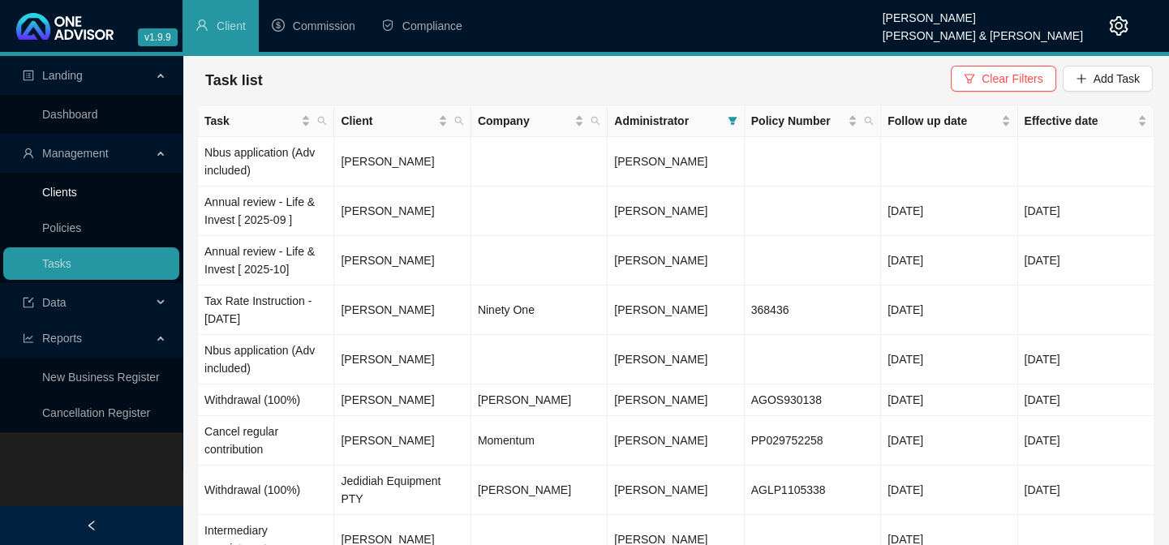
click at [56, 196] on link "Clients" at bounding box center [59, 192] width 35 height 13
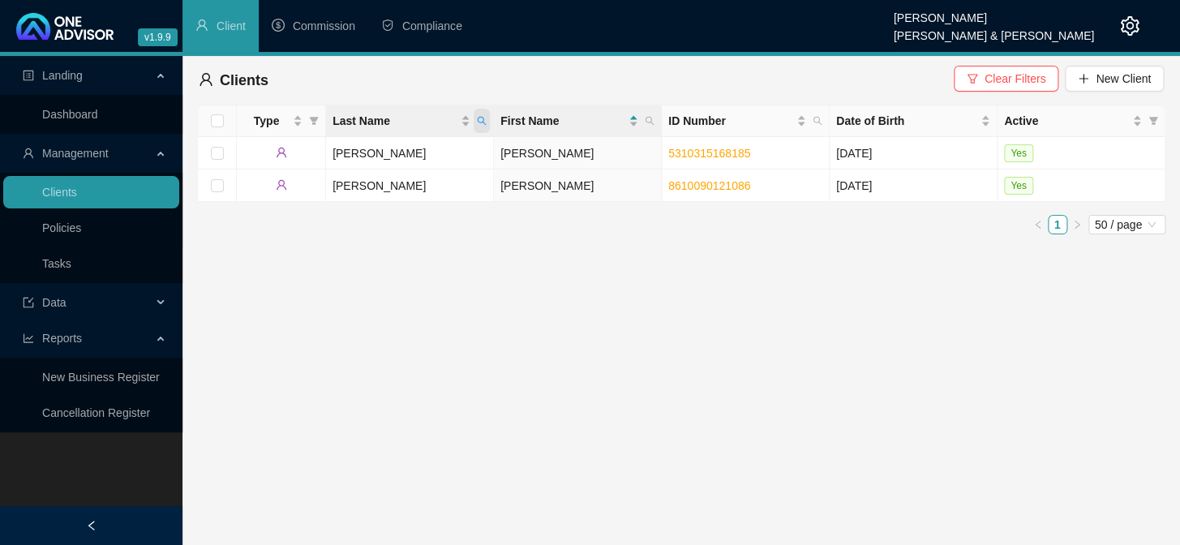
click at [486, 126] on span "Last Name" at bounding box center [482, 121] width 16 height 24
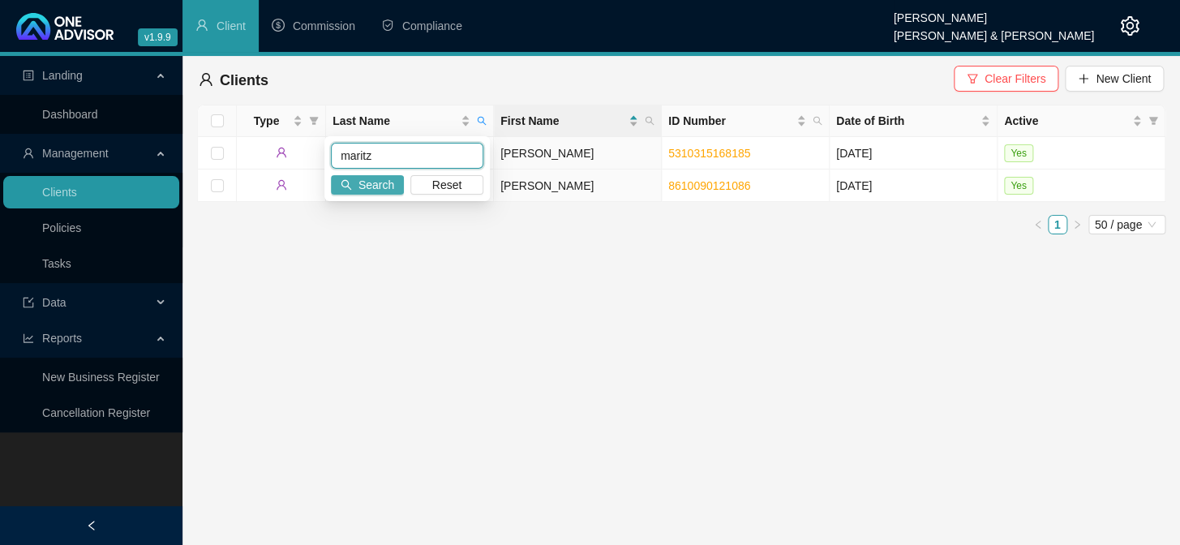
type input "maritz"
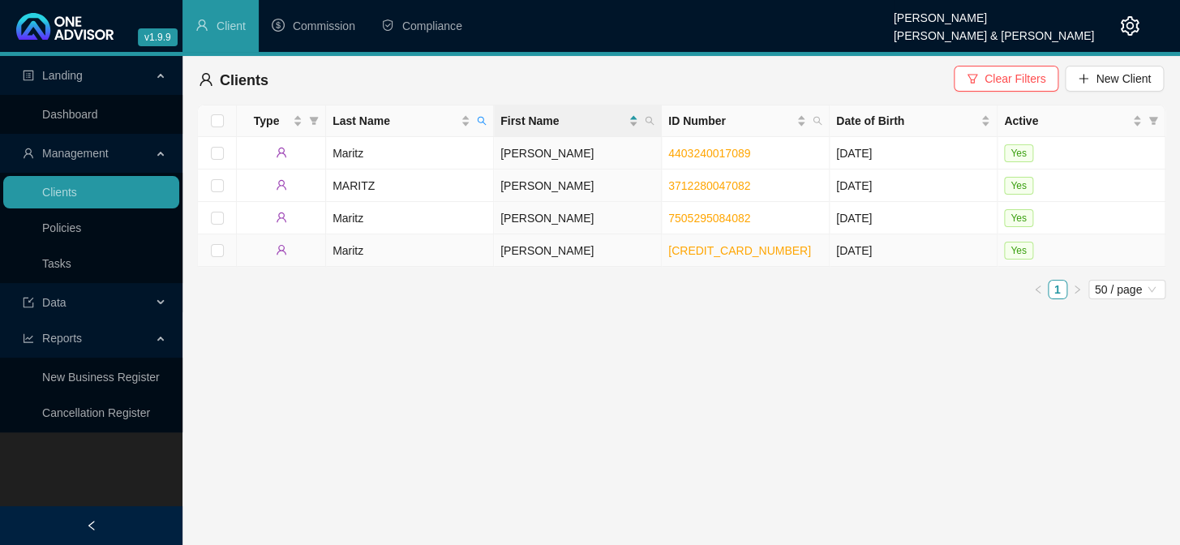
click at [531, 249] on td "[PERSON_NAME]" at bounding box center [578, 250] width 168 height 32
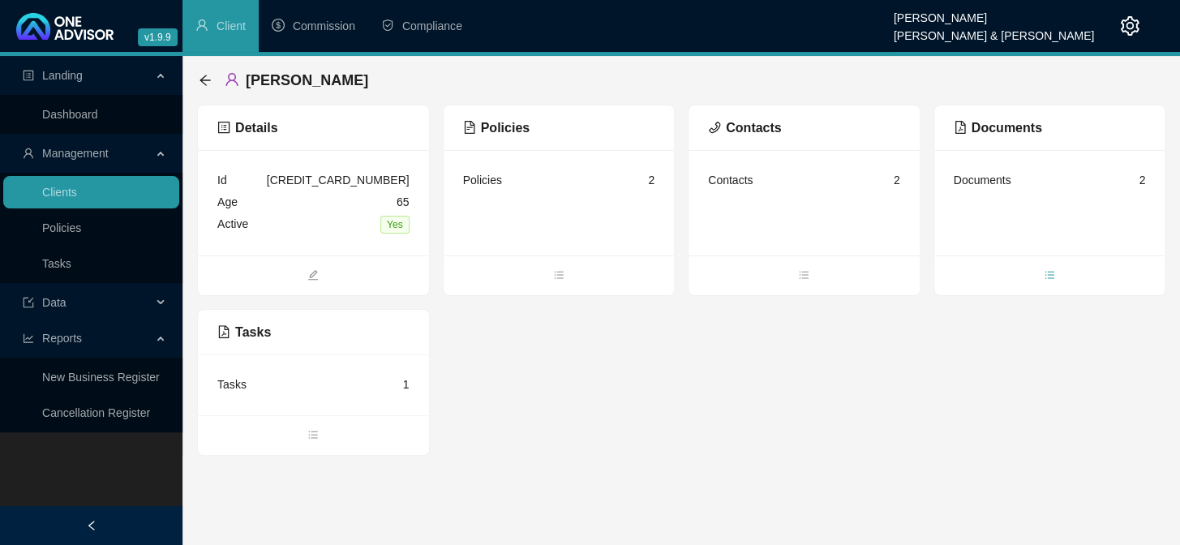
click at [1054, 269] on icon "bars" at bounding box center [1049, 274] width 11 height 11
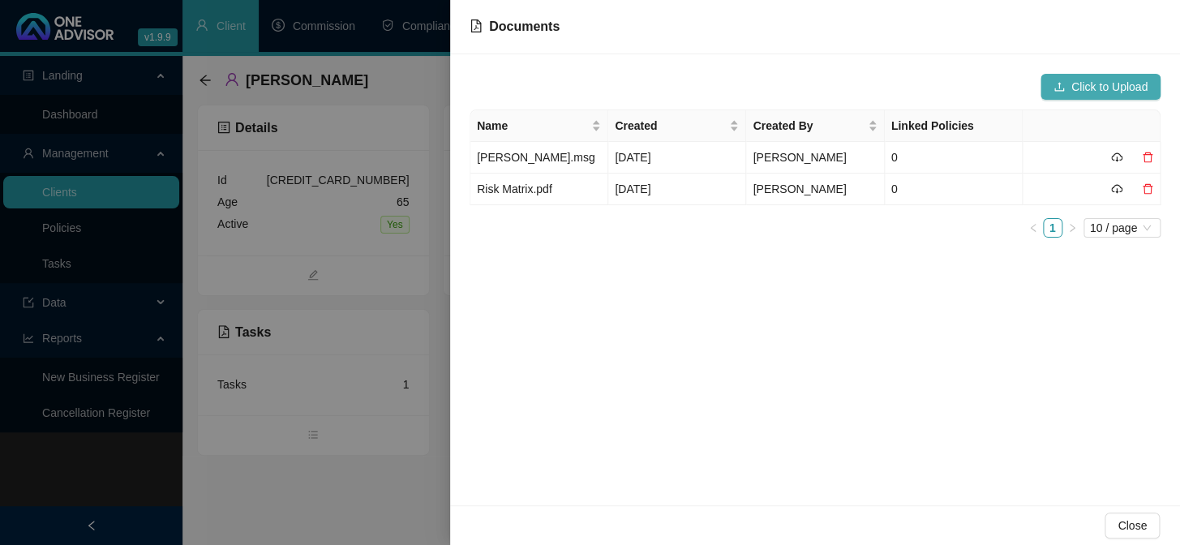
click at [1086, 80] on span "Click to Upload" at bounding box center [1110, 87] width 76 height 18
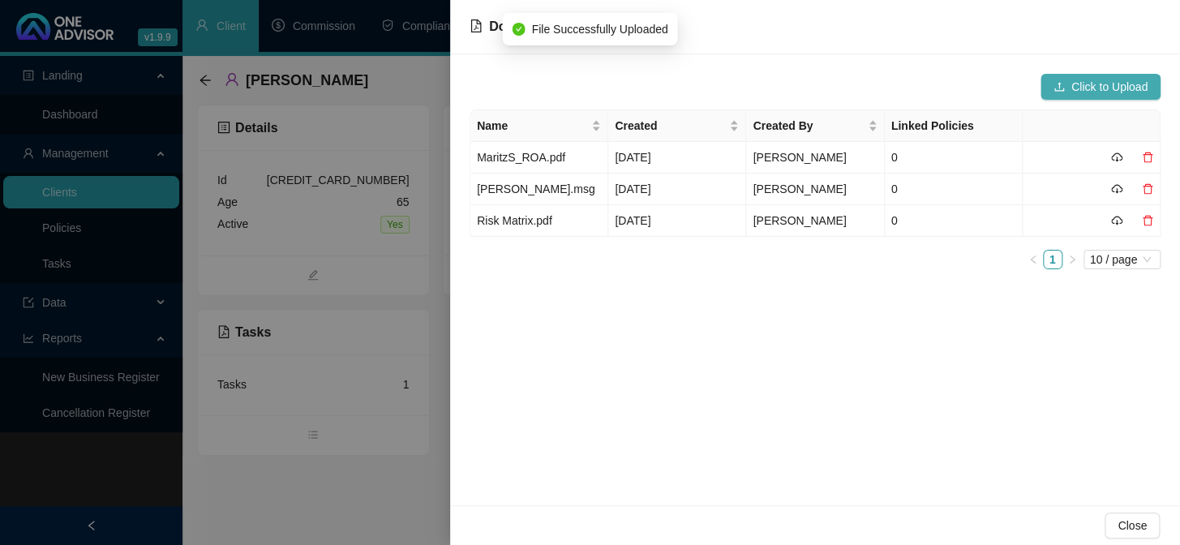
click at [1103, 81] on span "Click to Upload" at bounding box center [1110, 87] width 76 height 18
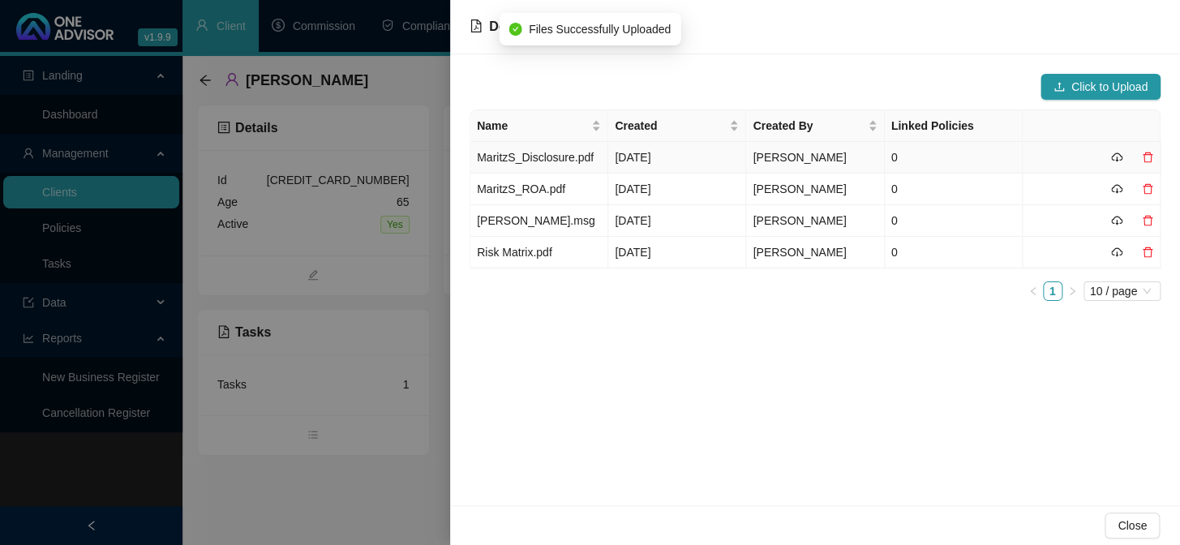
click at [562, 161] on td "MaritzS_Disclosure.pdf" at bounding box center [540, 158] width 138 height 32
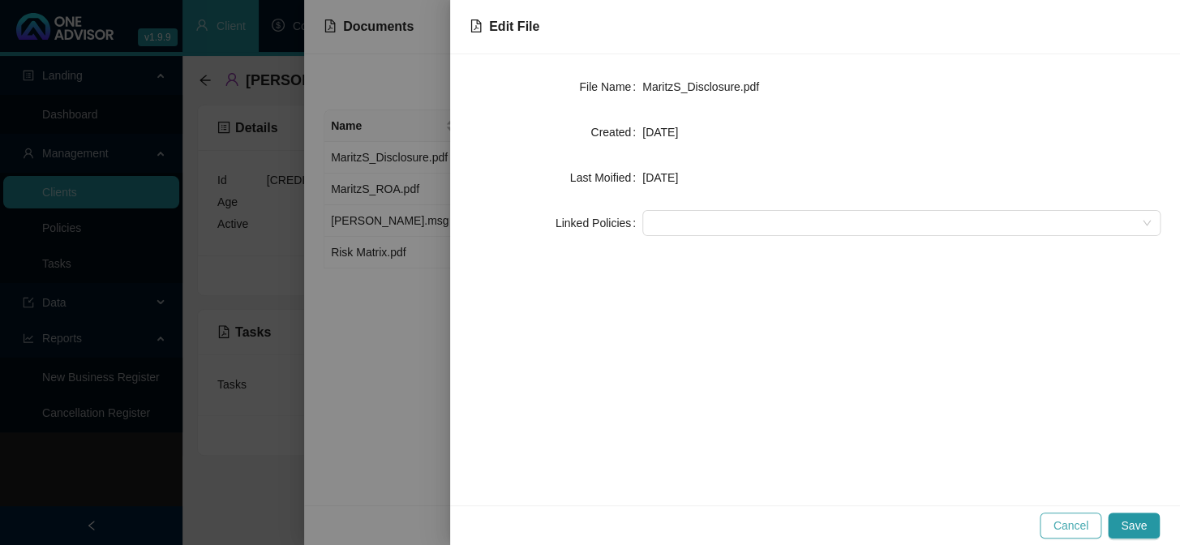
click at [1085, 524] on span "Cancel" at bounding box center [1071, 526] width 36 height 18
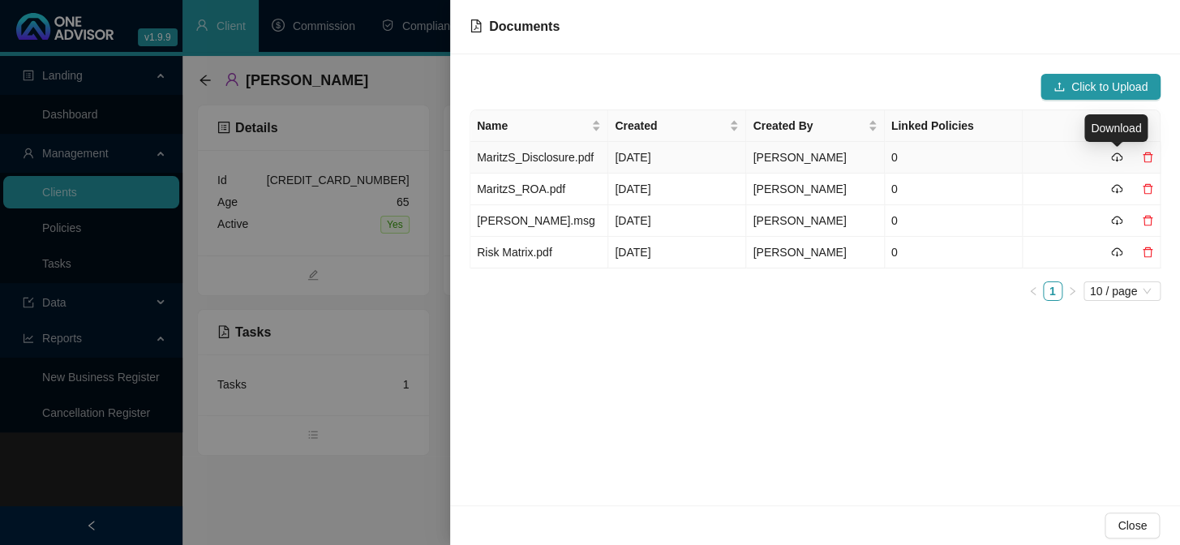
click at [1116, 157] on icon "cloud-download" at bounding box center [1117, 157] width 11 height 11
click at [1113, 183] on icon "cloud-download" at bounding box center [1117, 188] width 11 height 11
click at [1120, 187] on icon "cloud-download" at bounding box center [1117, 188] width 11 height 11
click at [304, 501] on div at bounding box center [590, 272] width 1180 height 545
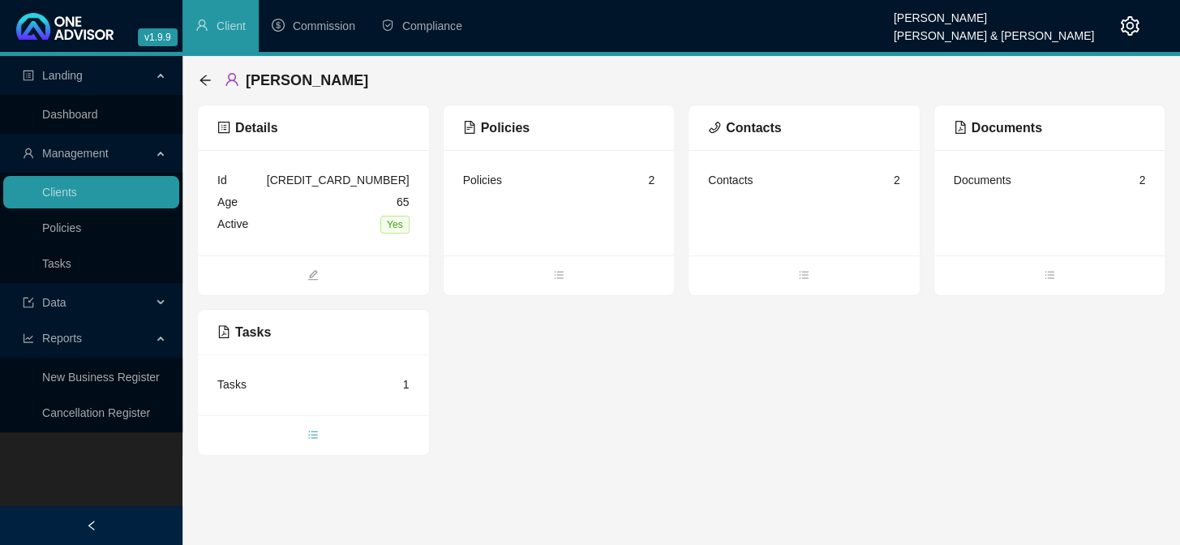
click at [307, 436] on icon "bars" at bounding box center [312, 434] width 11 height 11
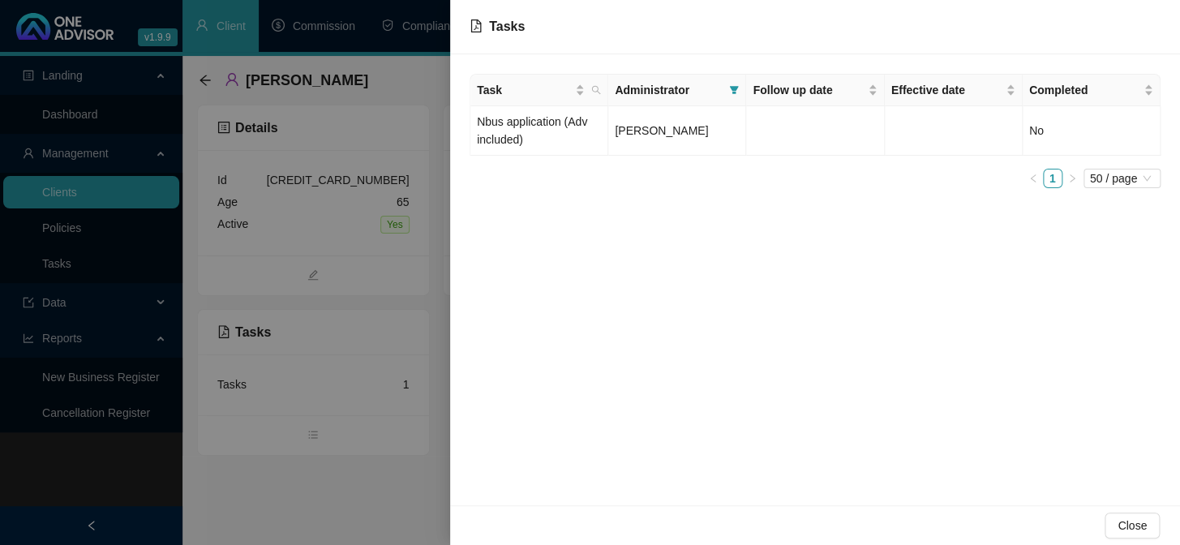
click at [307, 467] on div at bounding box center [590, 272] width 1180 height 545
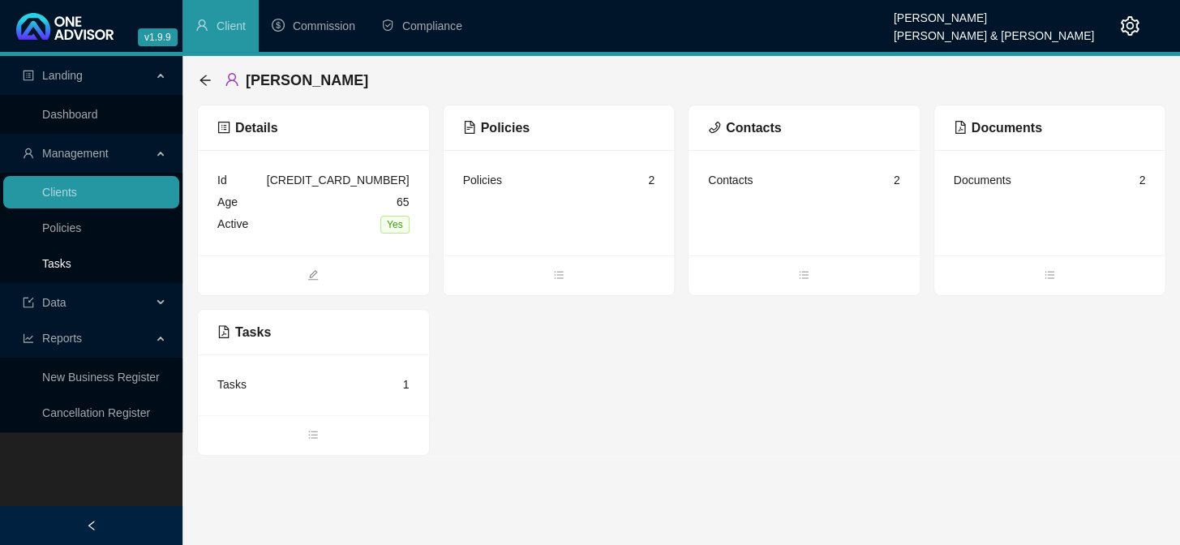
click at [64, 260] on link "Tasks" at bounding box center [56, 263] width 29 height 13
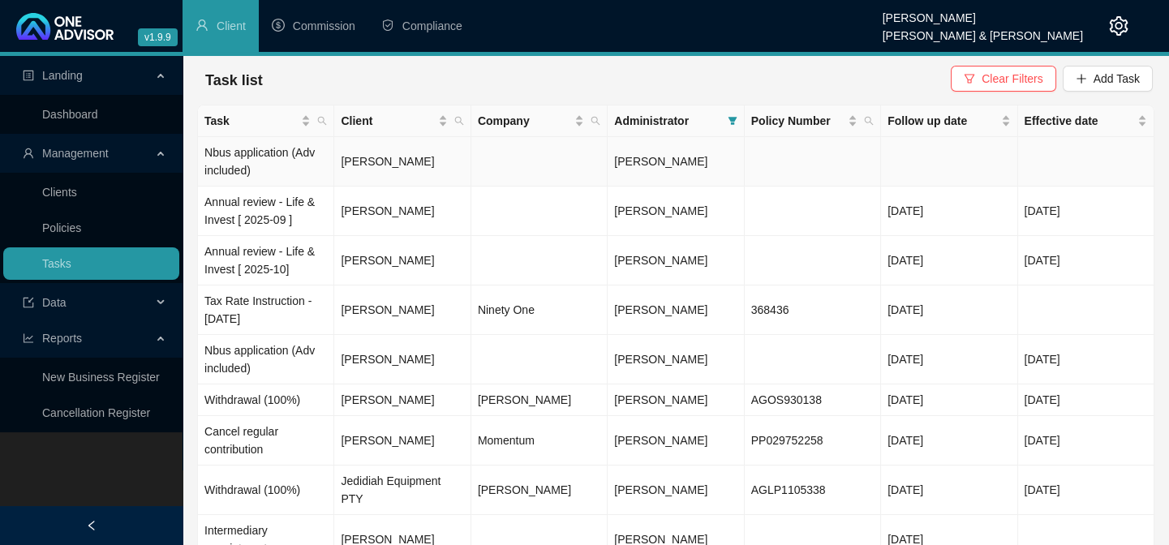
click at [397, 155] on td "[PERSON_NAME]" at bounding box center [402, 161] width 136 height 49
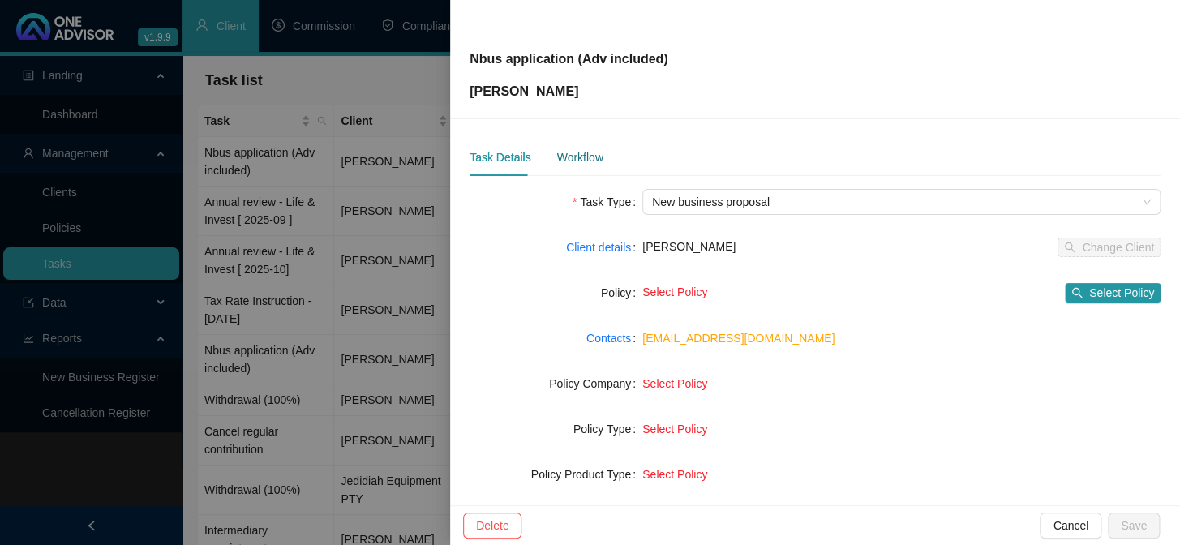
click at [576, 156] on div "Workflow" at bounding box center [580, 157] width 46 height 18
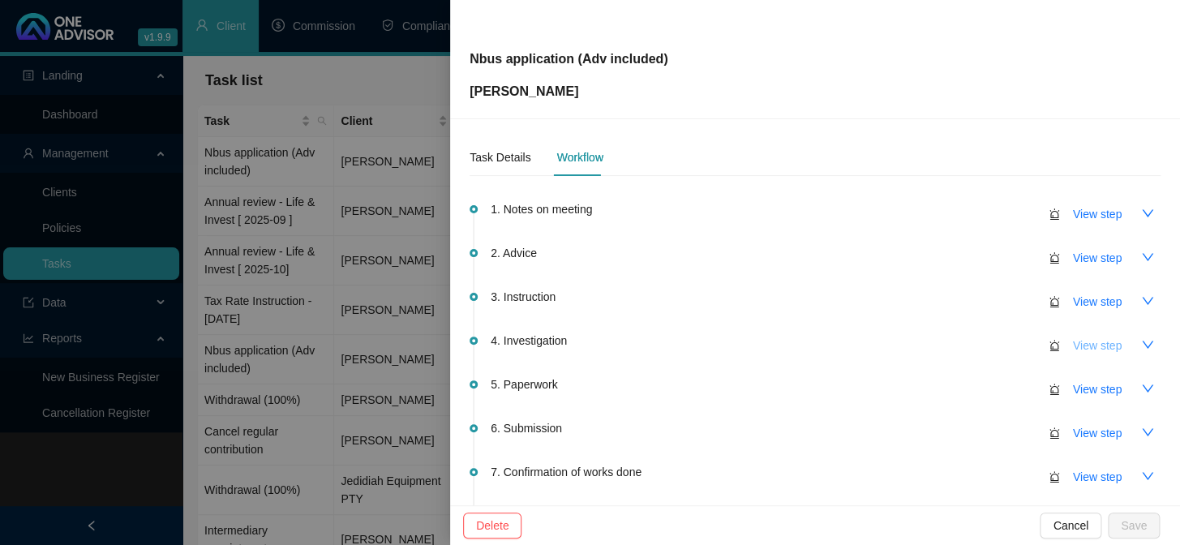
click at [1084, 341] on span "View step" at bounding box center [1097, 346] width 49 height 18
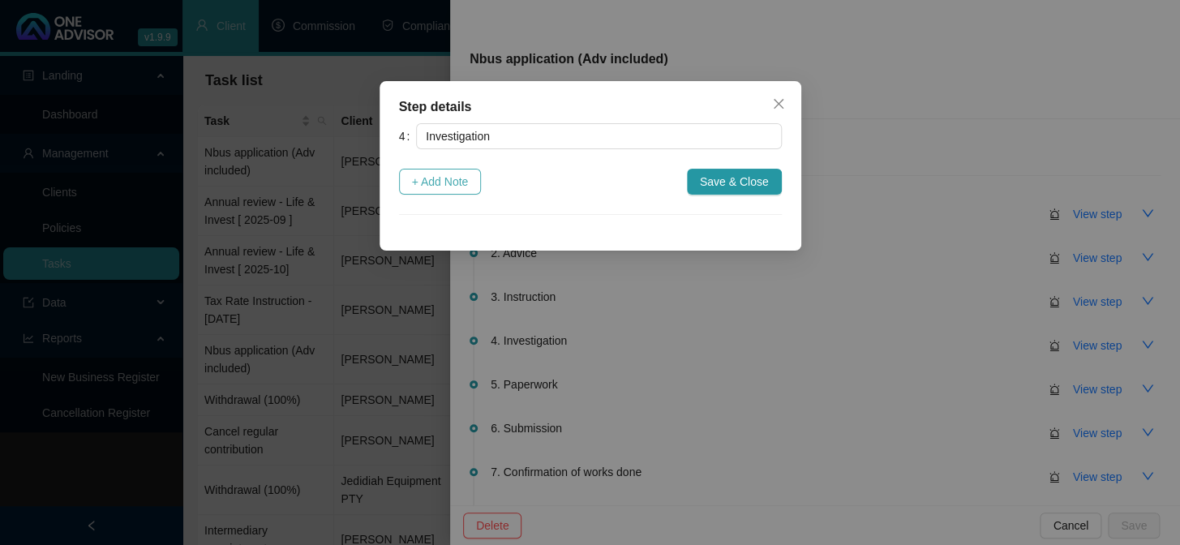
click at [446, 187] on span "+ Add Note" at bounding box center [440, 182] width 57 height 18
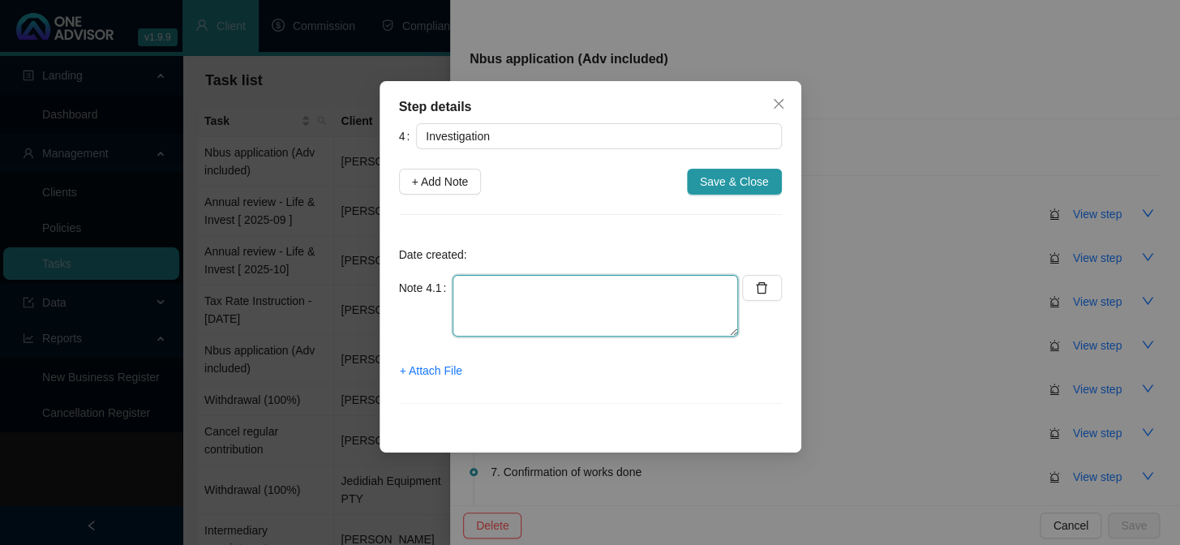
click at [478, 284] on textarea at bounding box center [596, 306] width 286 height 62
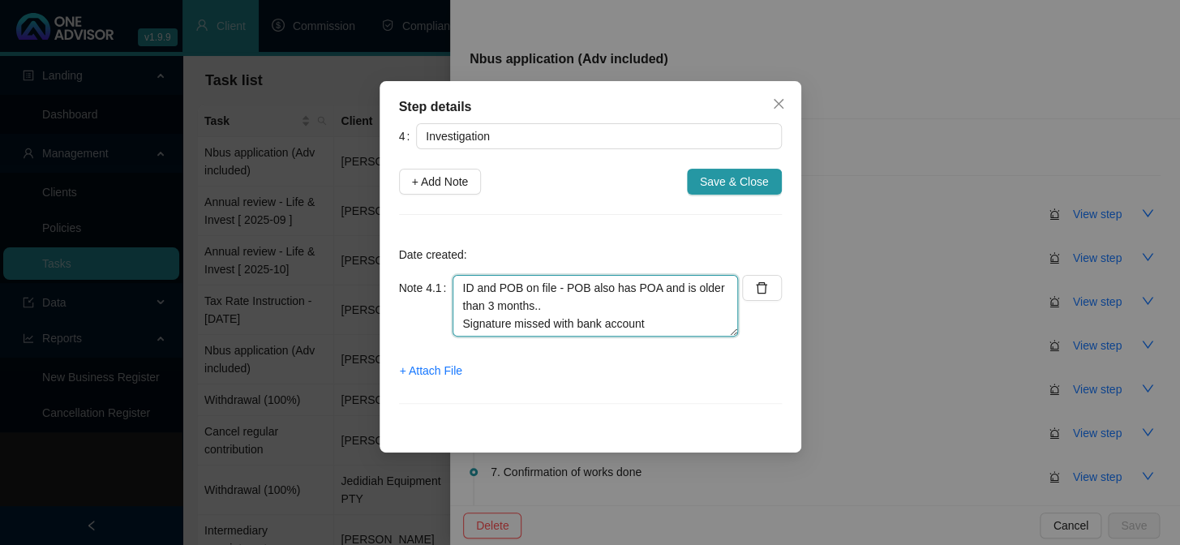
drag, startPoint x: 549, startPoint y: 321, endPoint x: 574, endPoint y: 322, distance: 24.4
click at [574, 322] on textarea "ID and POB on file - POB also has POA and is older than 3 months.. Signature mi…" at bounding box center [596, 306] width 286 height 62
click at [677, 332] on textarea "ID and POB on file - POB also has POA and is older than 3 months.. Signature mi…" at bounding box center [596, 306] width 286 height 62
type textarea "ID and POB on file - POB also has POA and is older than 3 months.. Signature mi…"
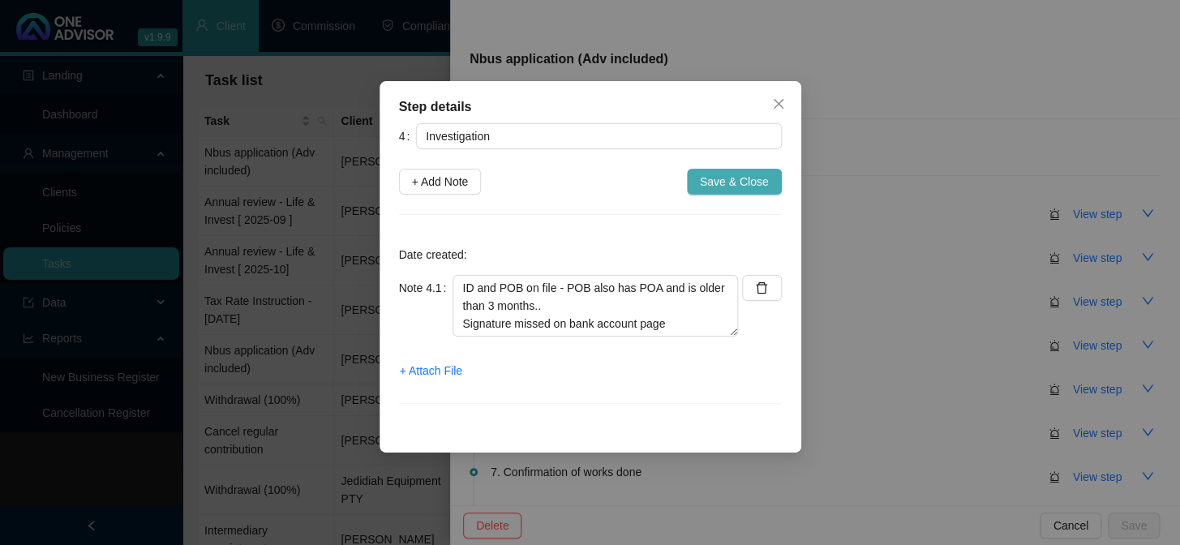
click at [742, 178] on span "Save & Close" at bounding box center [734, 182] width 69 height 18
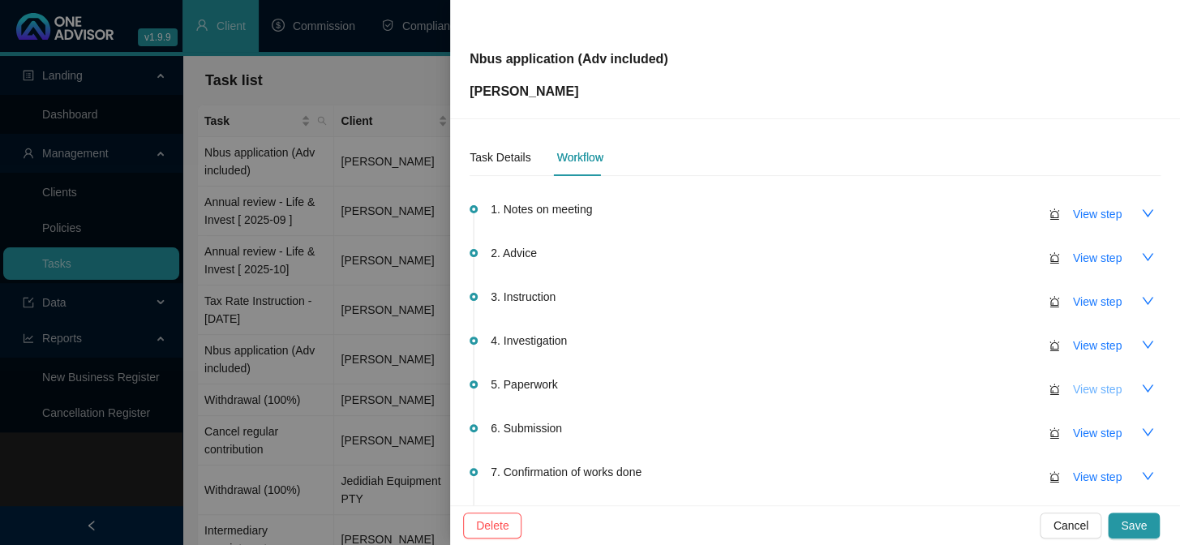
click at [1087, 389] on span "View step" at bounding box center [1097, 390] width 49 height 18
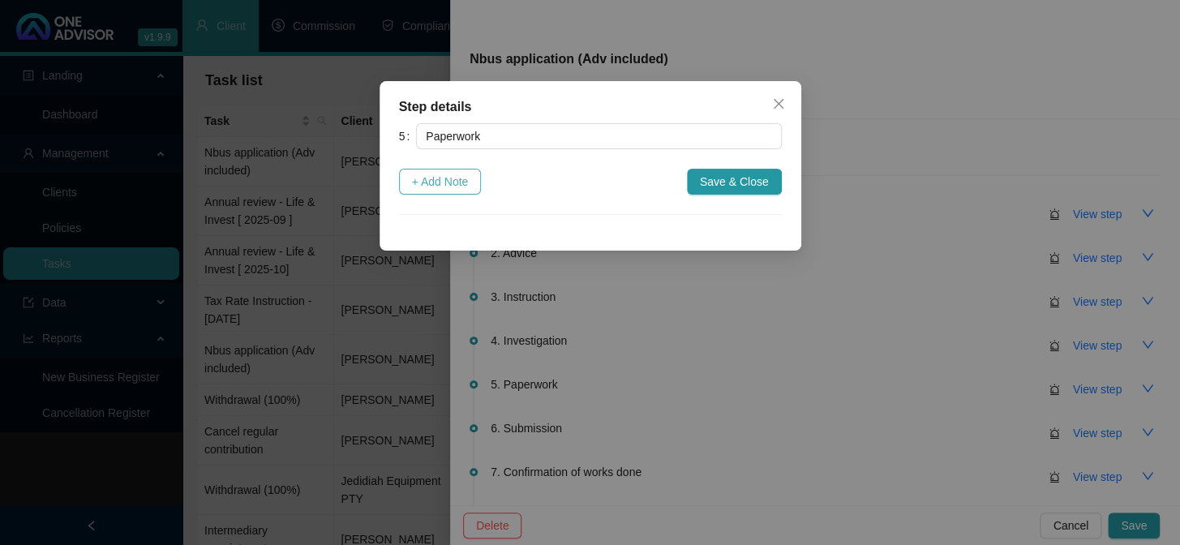
click at [438, 186] on span "+ Add Note" at bounding box center [440, 182] width 57 height 18
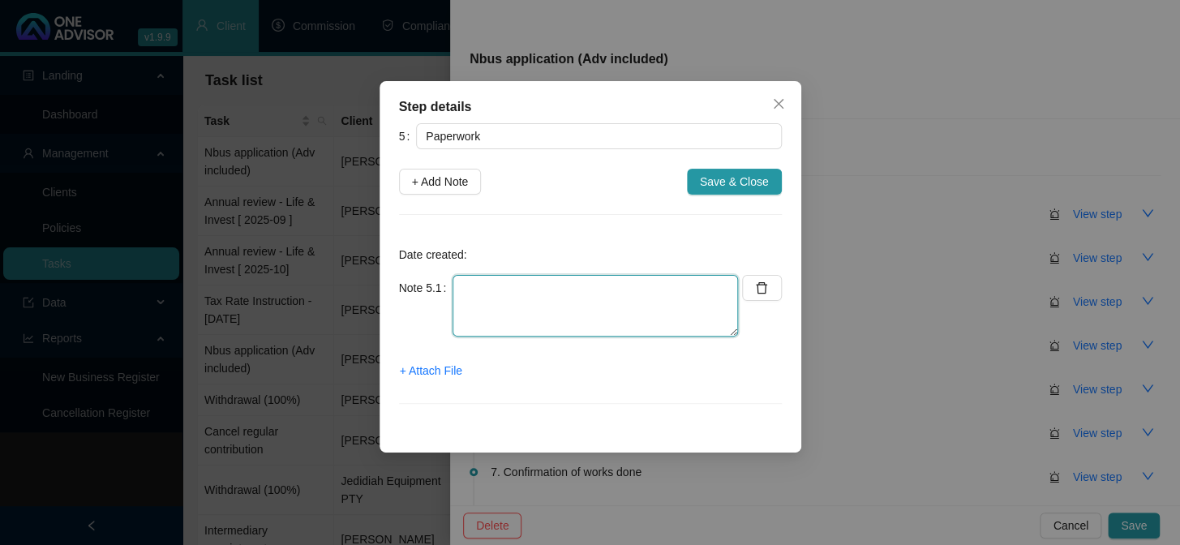
click at [534, 297] on textarea at bounding box center [596, 306] width 286 height 62
type textarea "Emailed client for missed signature page and requested UK tax number"
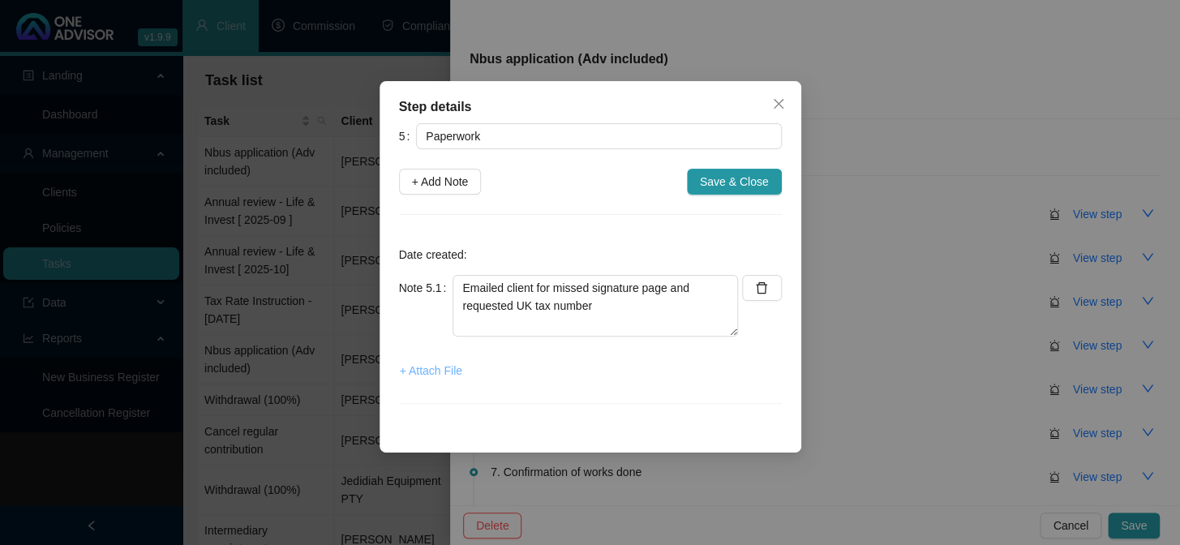
click at [423, 372] on span "+ Attach File" at bounding box center [431, 371] width 62 height 18
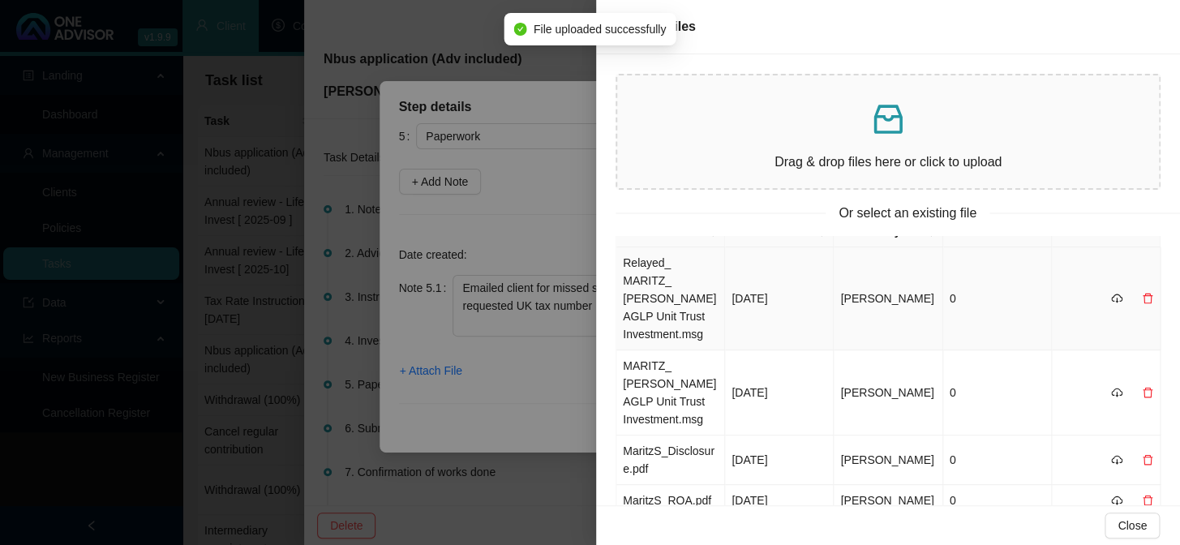
scroll to position [0, 0]
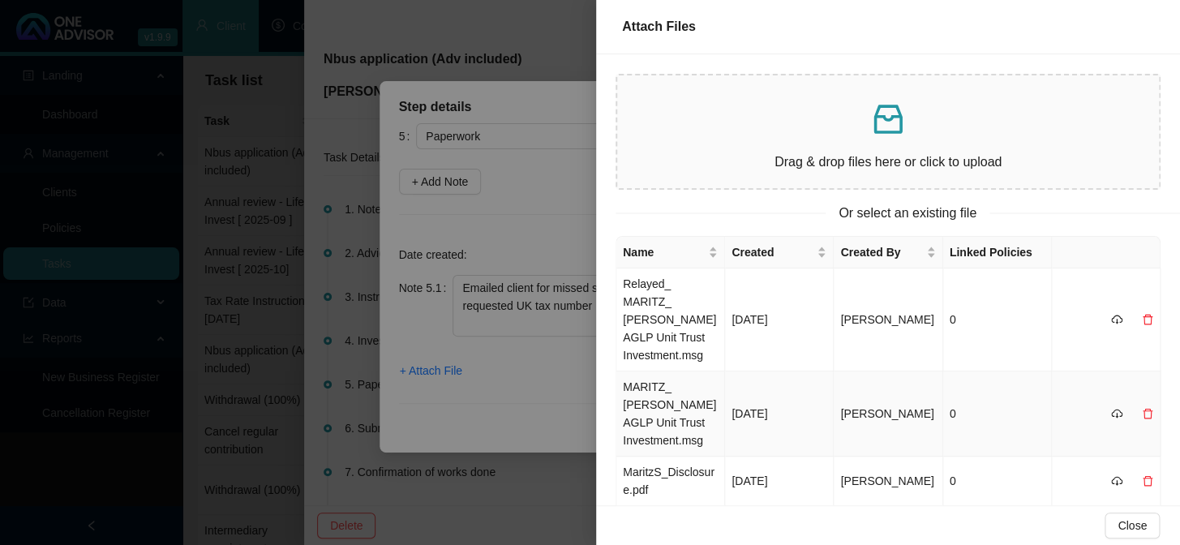
click at [654, 400] on td "MARITZ_ [PERSON_NAME] AGLP Unit Trust Investment.msg" at bounding box center [671, 414] width 109 height 85
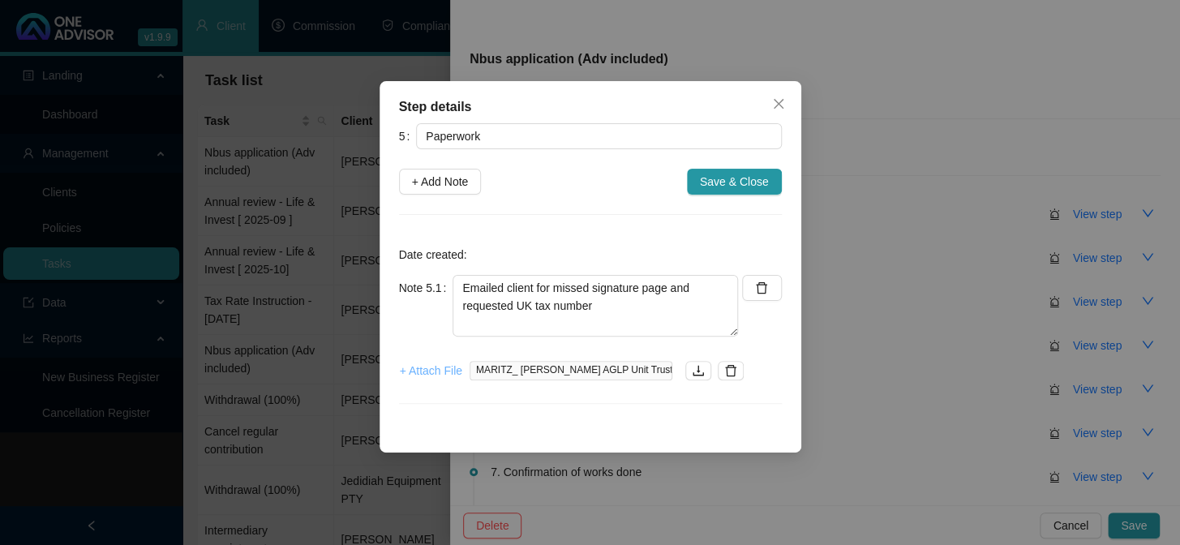
click at [454, 372] on span "+ Attach File" at bounding box center [431, 371] width 62 height 18
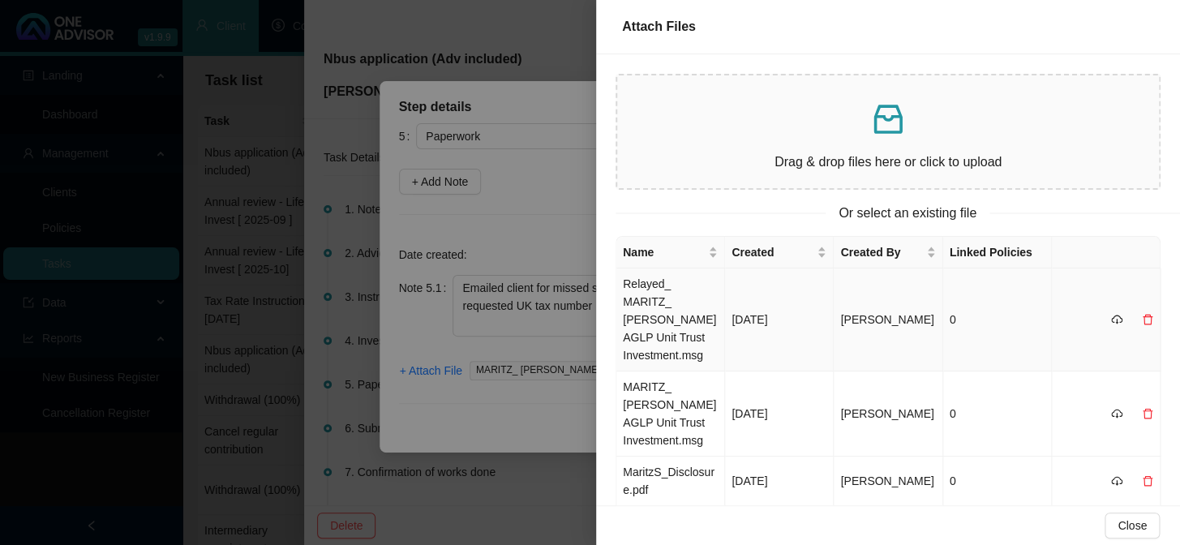
click at [657, 301] on td "Relayed_ MARITZ_ [PERSON_NAME] AGLP Unit Trust Investment.msg" at bounding box center [671, 320] width 109 height 103
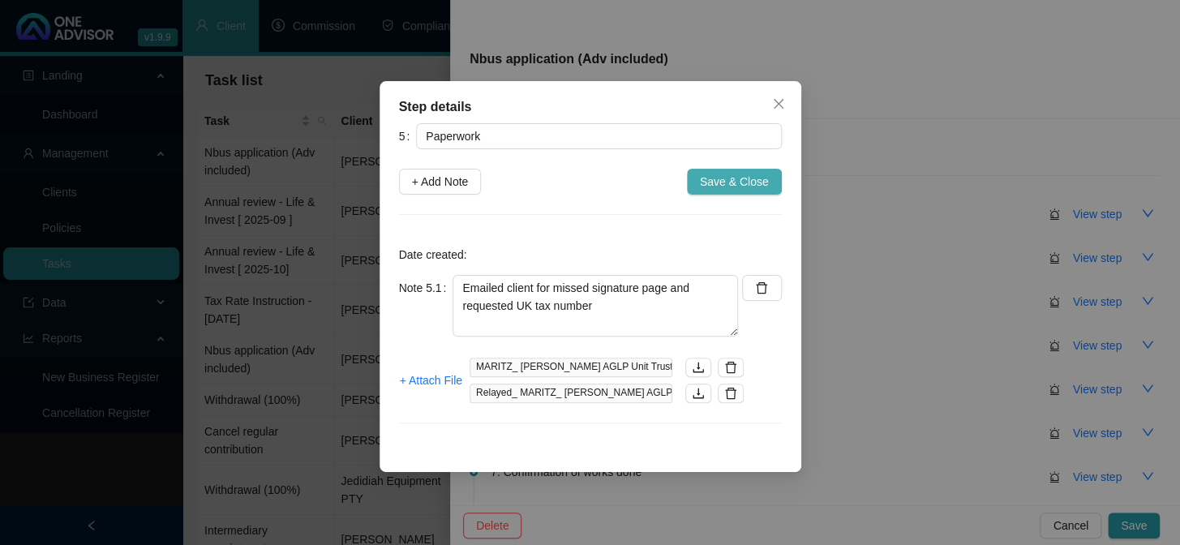
click at [718, 186] on span "Save & Close" at bounding box center [734, 182] width 69 height 18
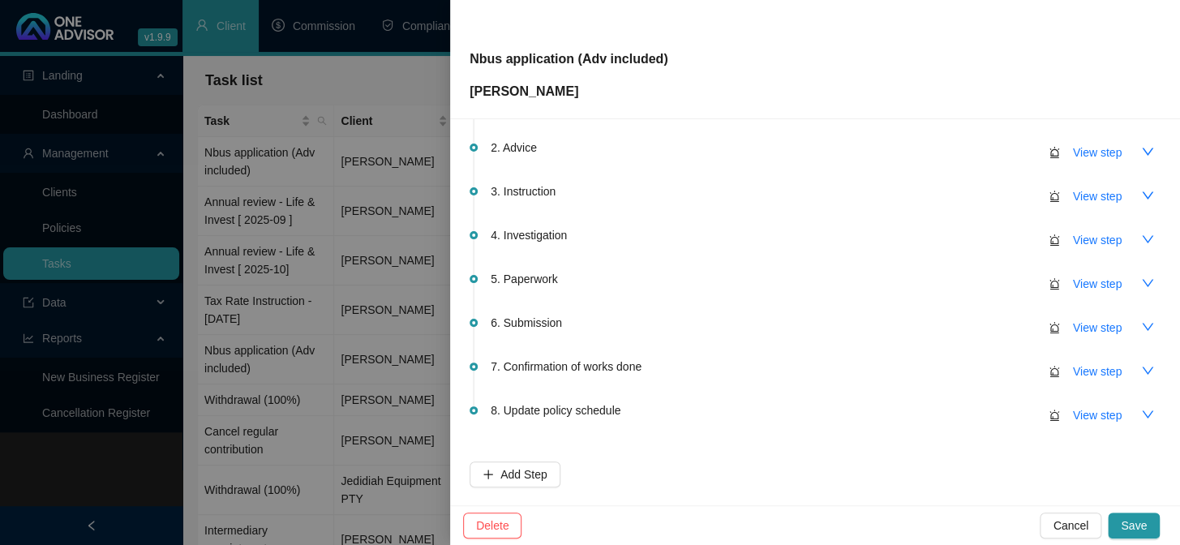
scroll to position [183, 0]
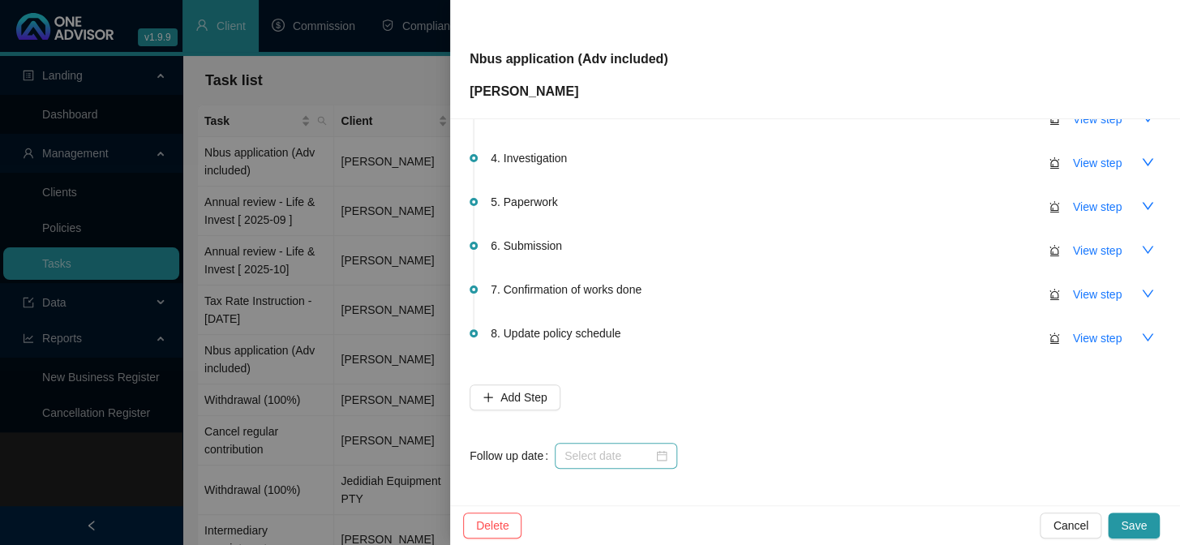
click at [581, 443] on div at bounding box center [616, 456] width 123 height 26
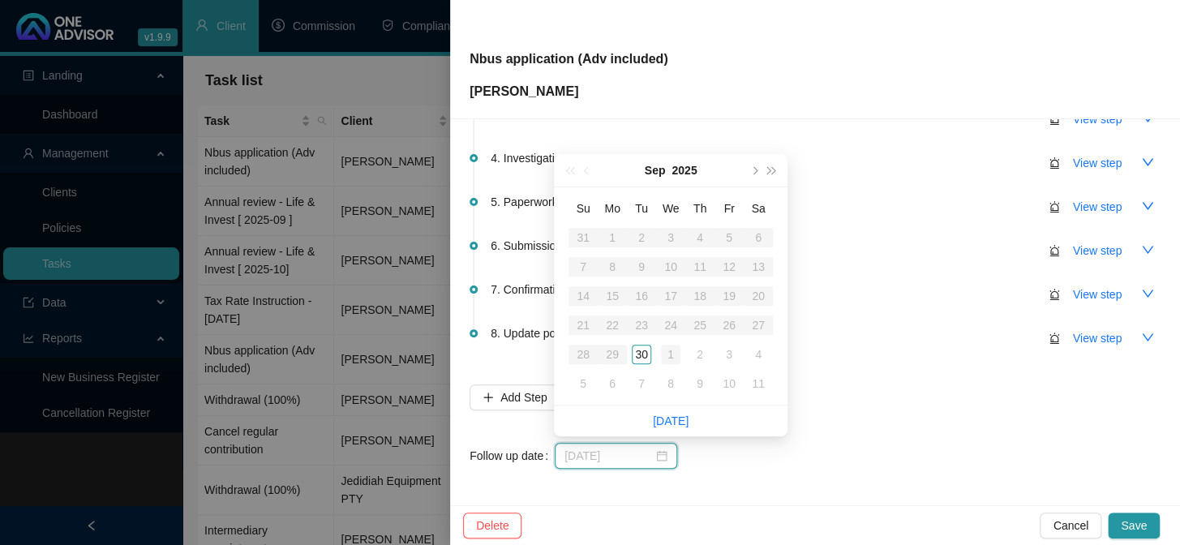
type input "[DATE]"
click at [673, 353] on div "1" at bounding box center [670, 354] width 19 height 19
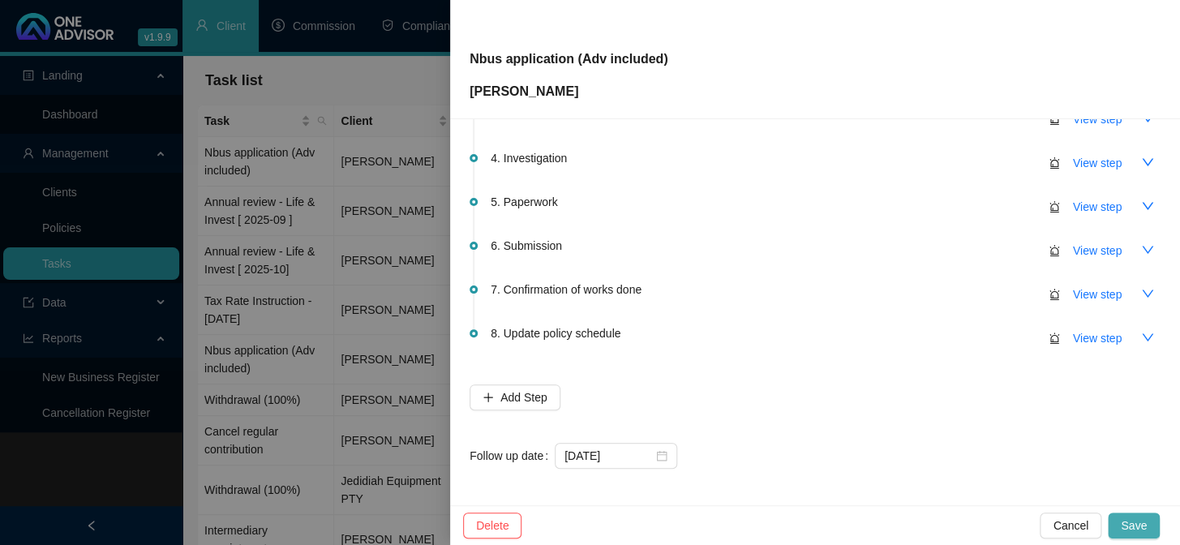
click at [1130, 522] on span "Save" at bounding box center [1134, 526] width 26 height 18
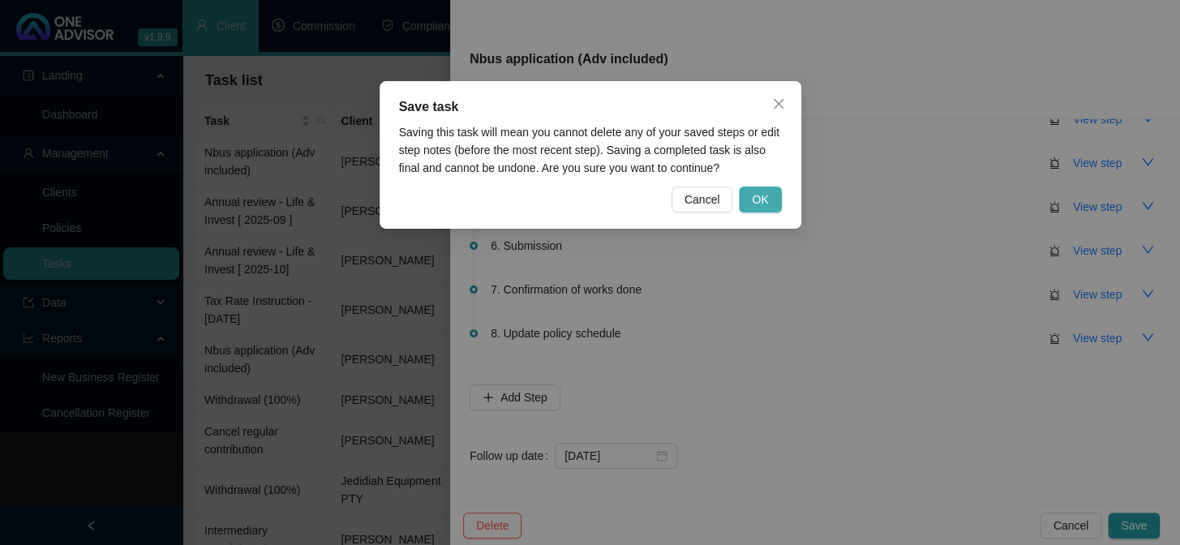
click at [768, 206] on span "OK" at bounding box center [760, 200] width 16 height 18
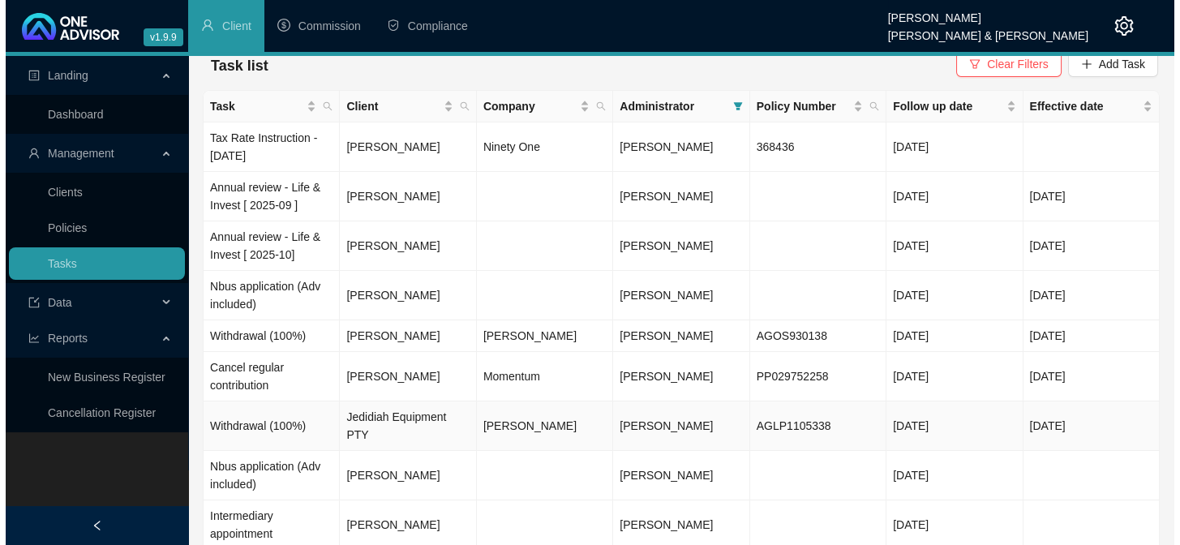
scroll to position [0, 0]
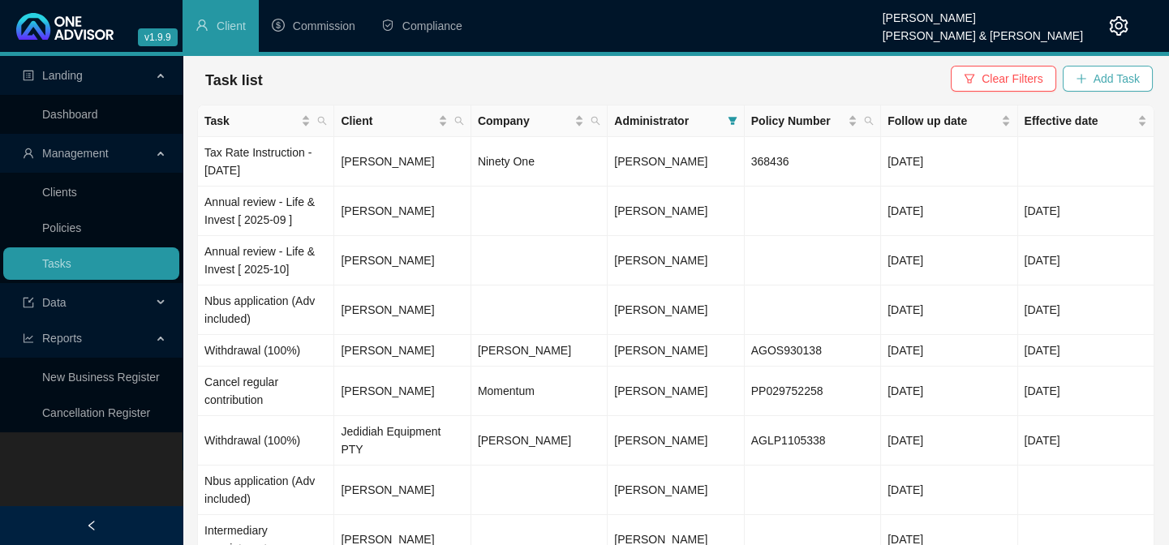
click at [1099, 82] on span "Add Task" at bounding box center [1117, 79] width 46 height 18
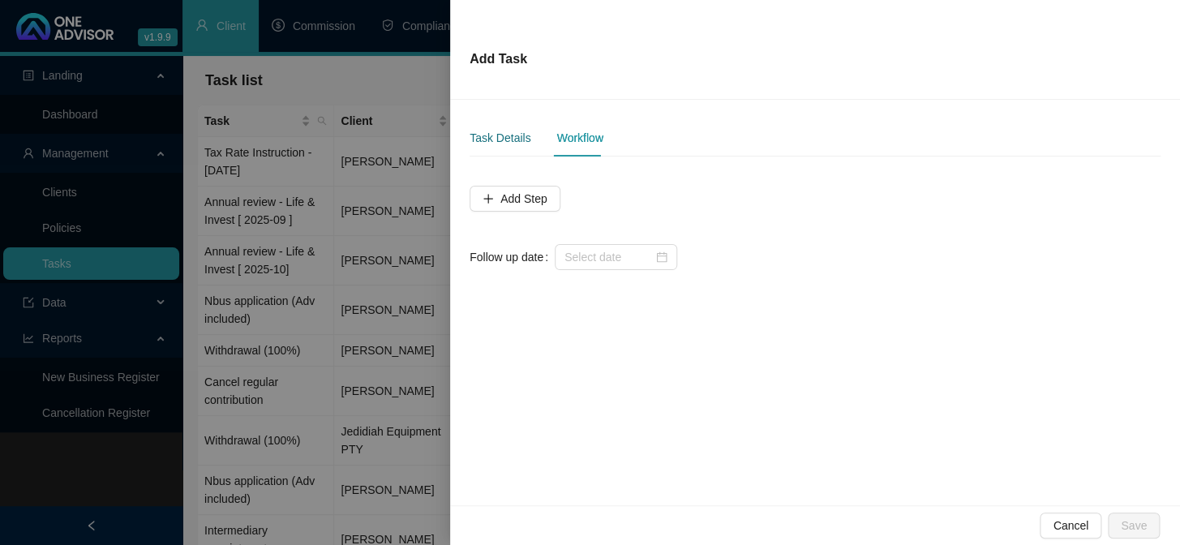
click at [510, 142] on div "Task Details" at bounding box center [500, 138] width 61 height 18
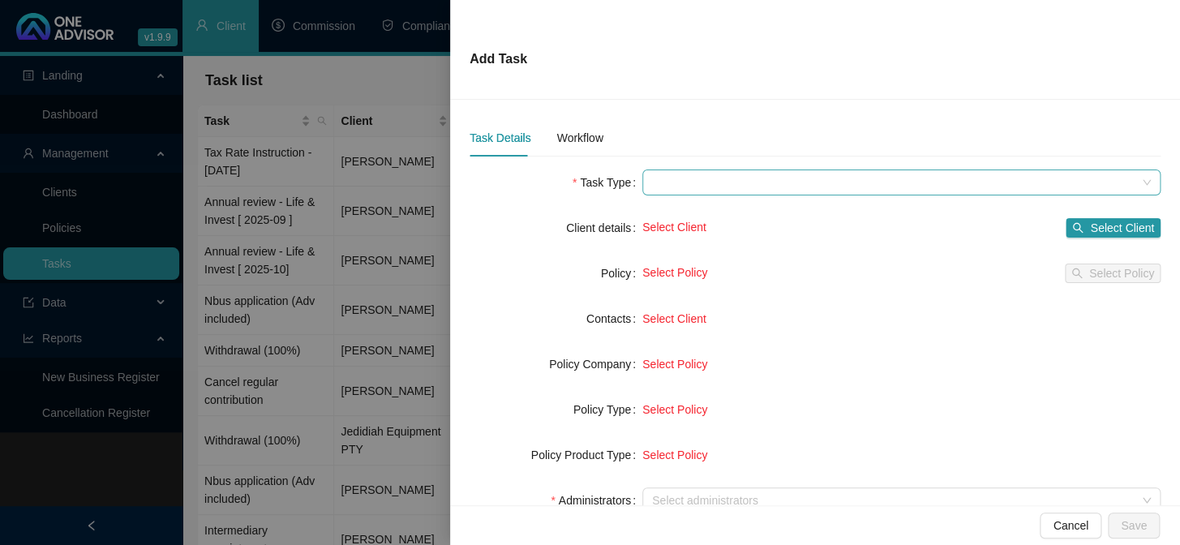
click at [719, 186] on span at bounding box center [901, 182] width 499 height 24
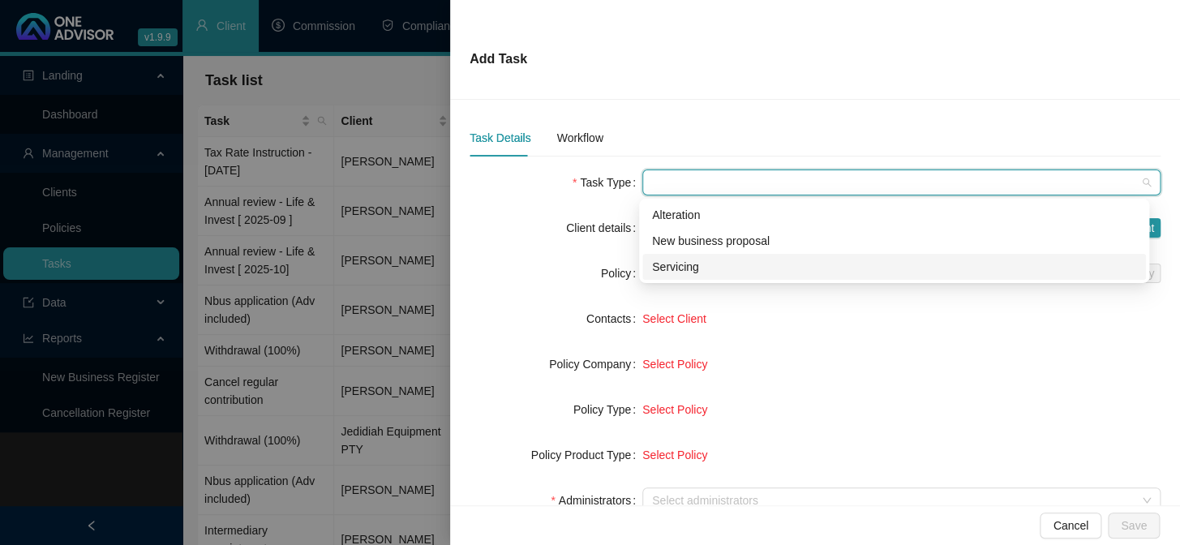
click at [682, 269] on div "Servicing" at bounding box center [894, 267] width 484 height 18
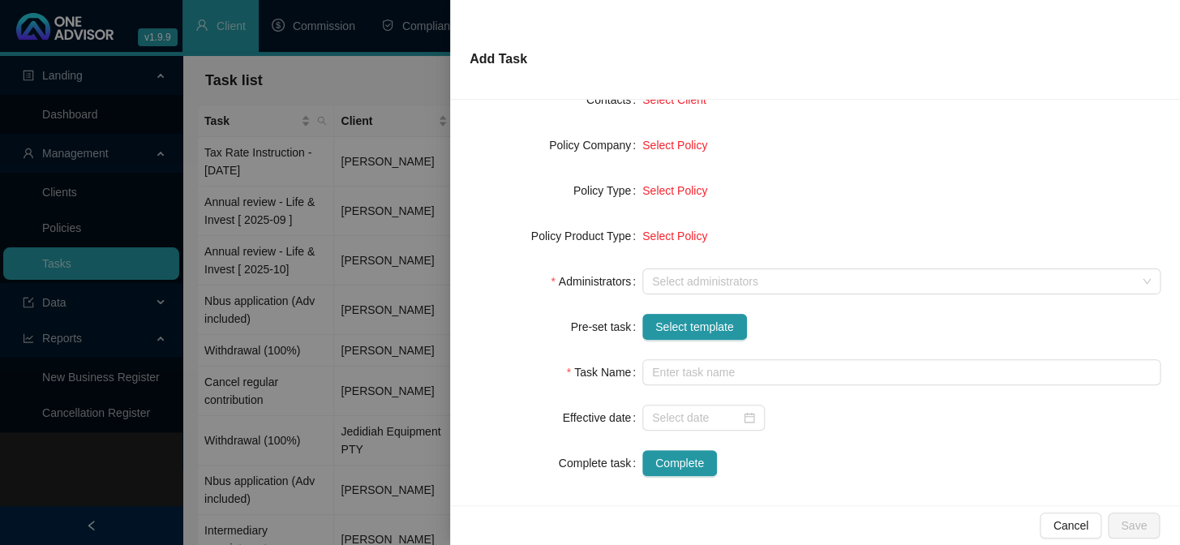
scroll to position [221, 0]
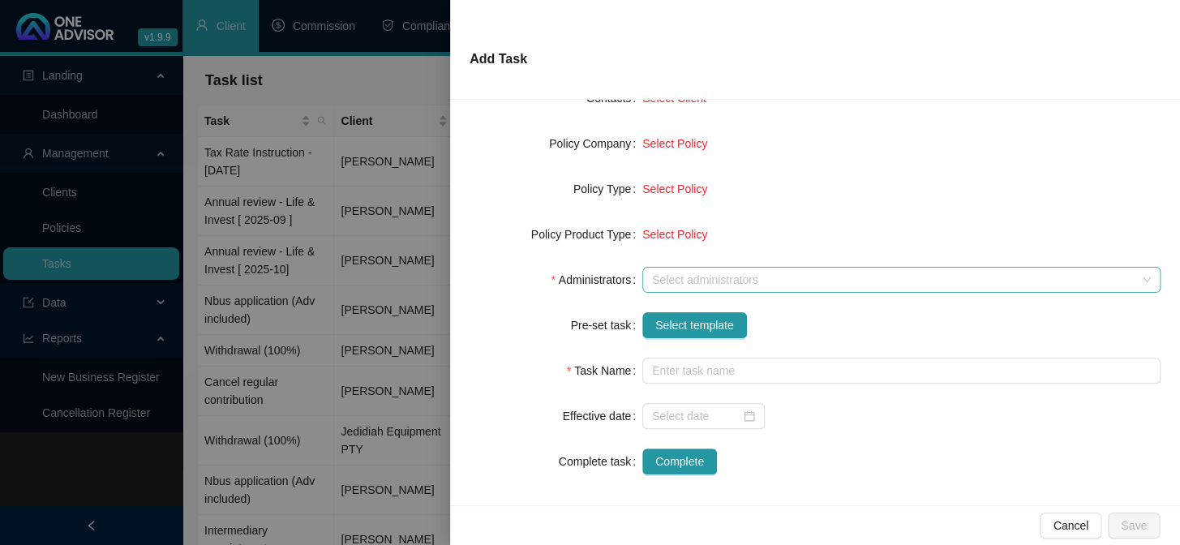
click at [659, 280] on div at bounding box center [893, 280] width 495 height 12
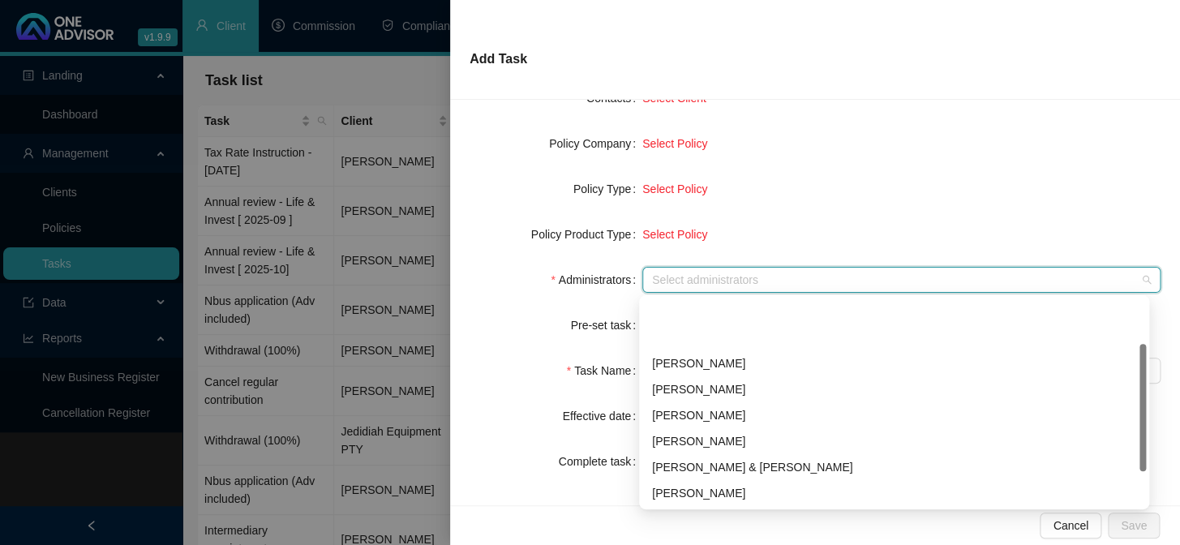
scroll to position [130, 0]
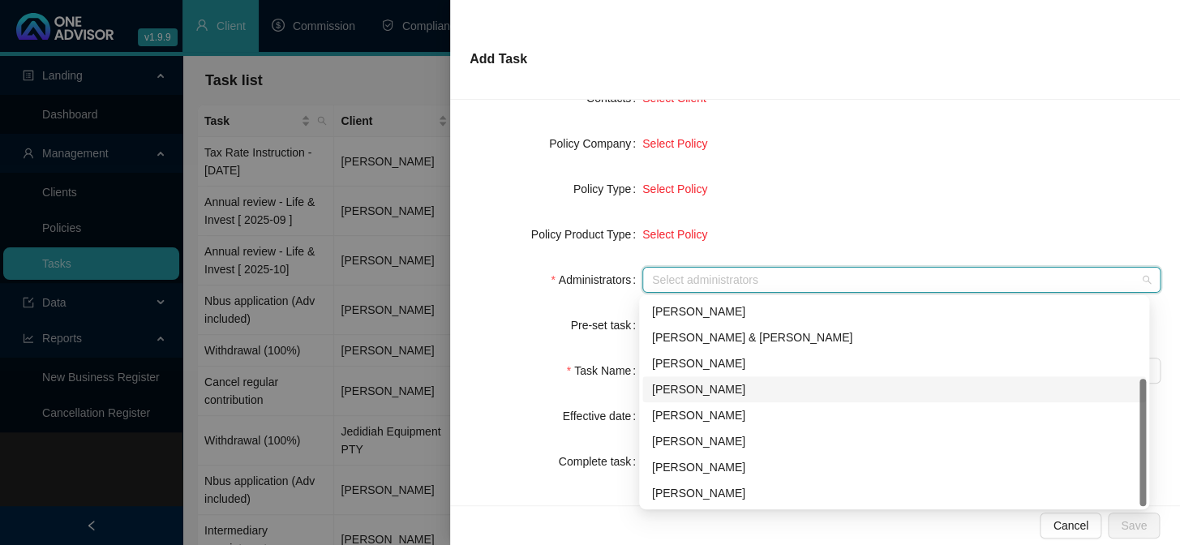
click at [678, 381] on div "[PERSON_NAME]" at bounding box center [894, 390] width 484 height 18
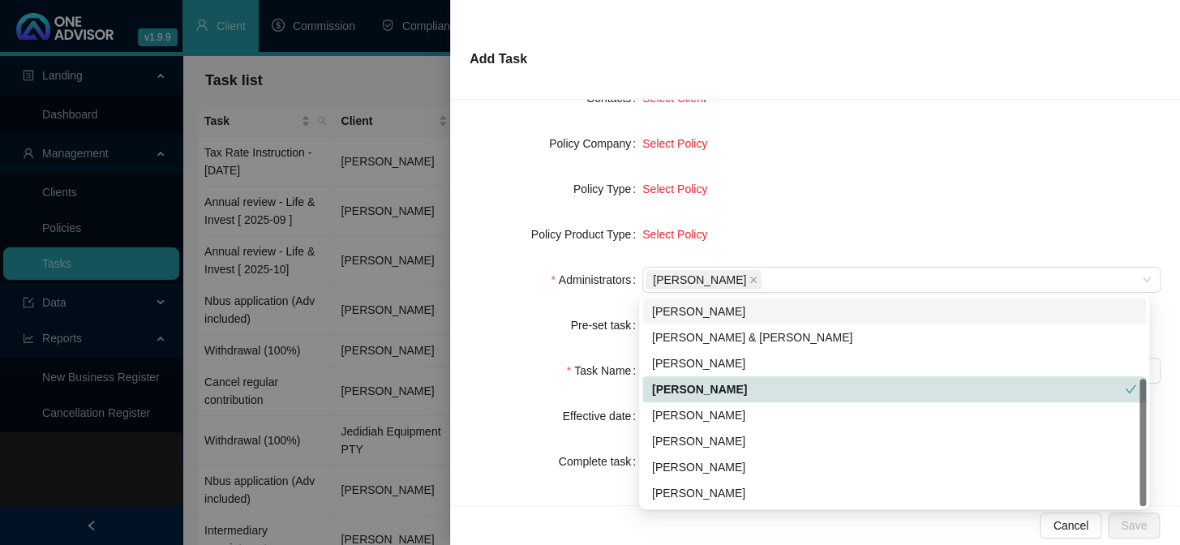
click at [786, 203] on form "Task Type Servicing Client details Select Client Select Client Policy Select Po…" at bounding box center [815, 212] width 691 height 526
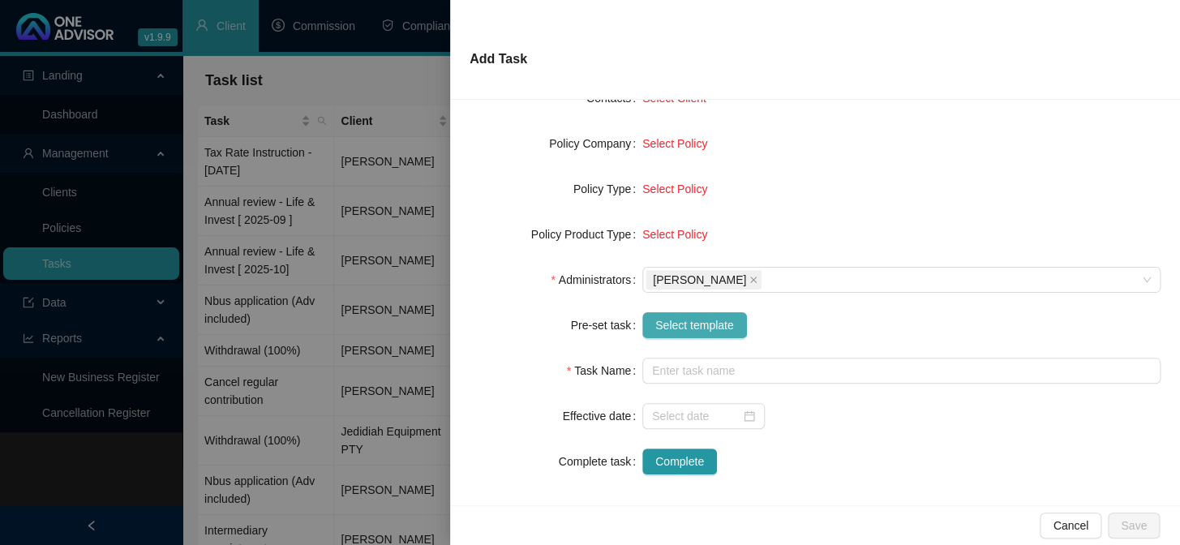
click at [689, 329] on span "Select template" at bounding box center [695, 325] width 79 height 18
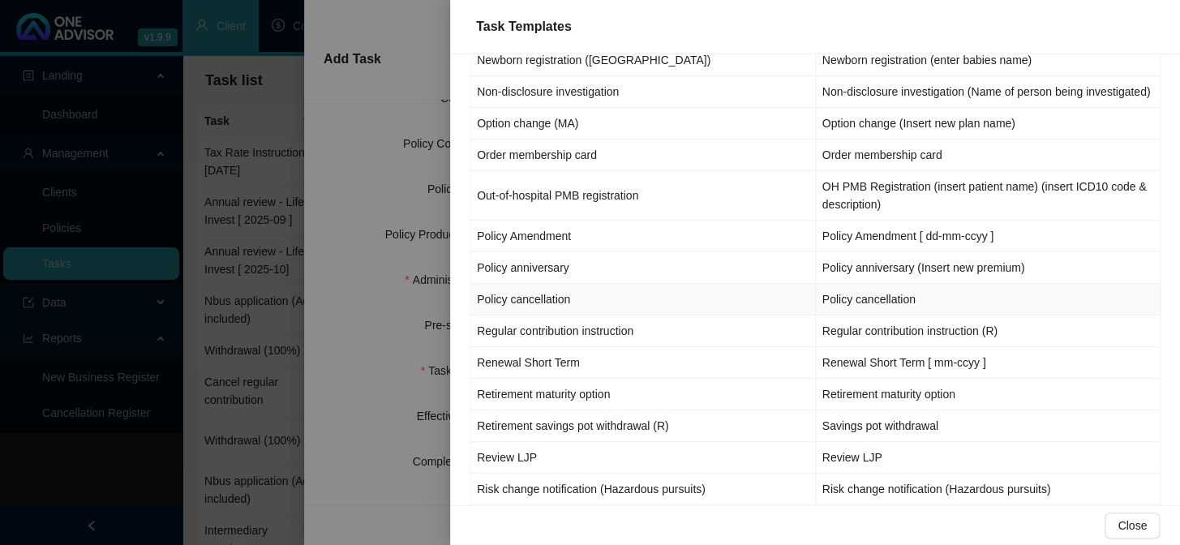
scroll to position [1693, 0]
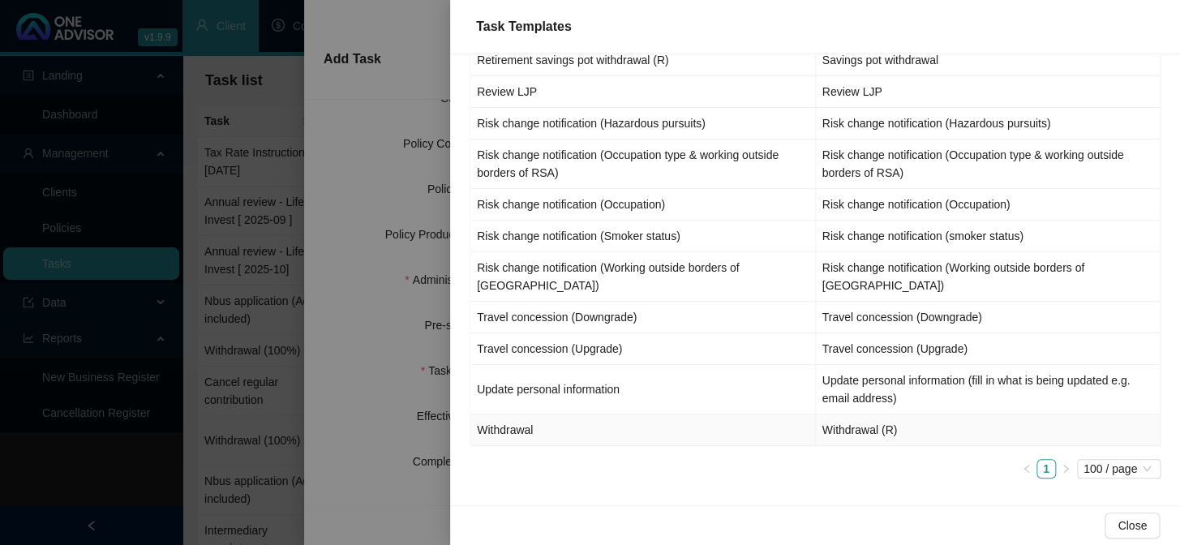
click at [505, 428] on td "Withdrawal" at bounding box center [644, 431] width 346 height 32
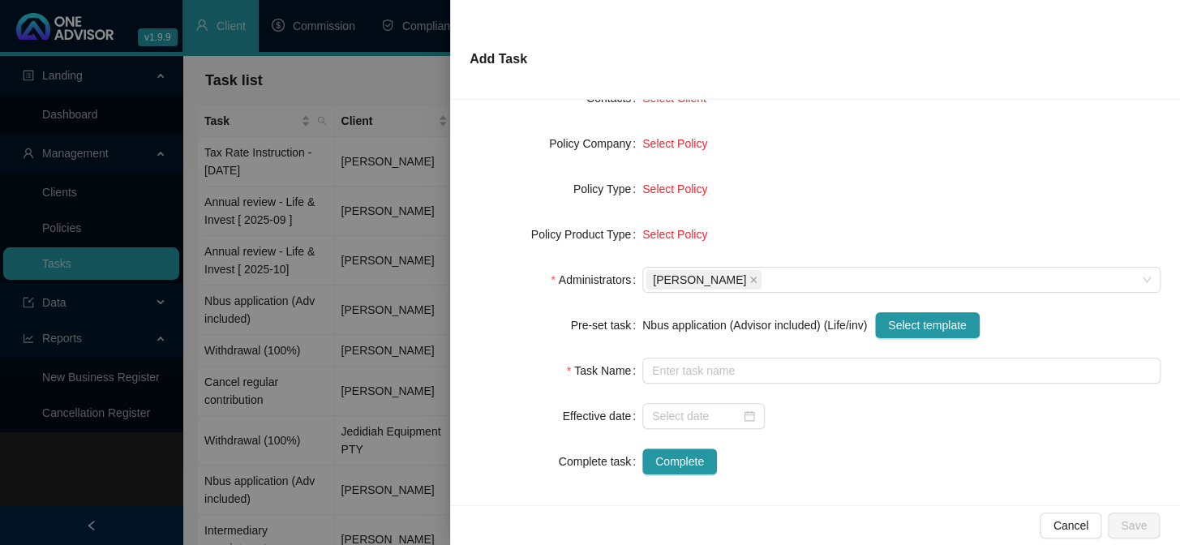
type input "Withdrawal (R)"
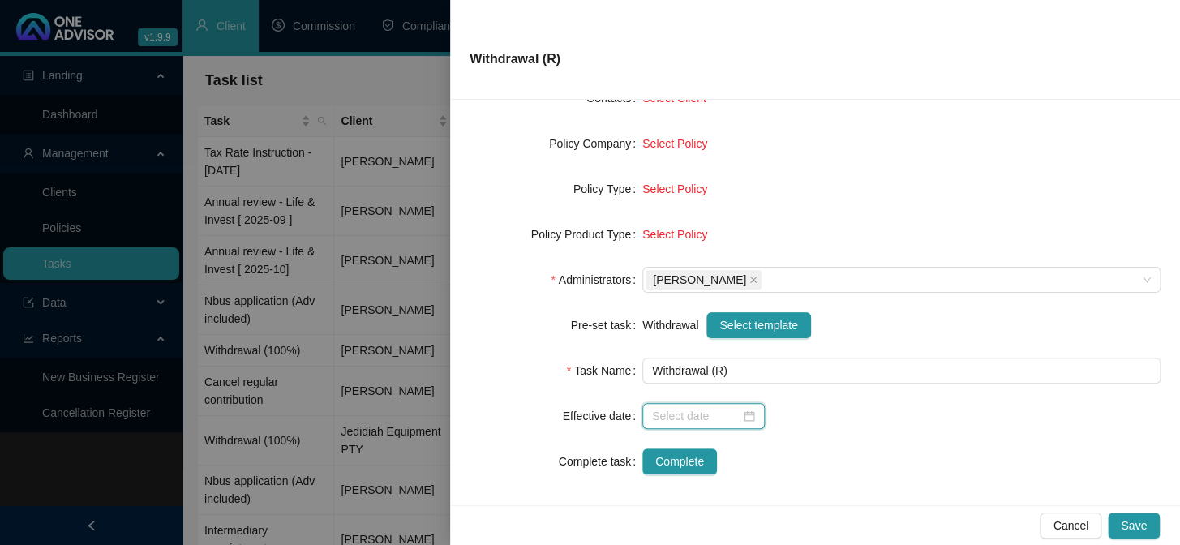
click at [673, 413] on input at bounding box center [696, 416] width 88 height 18
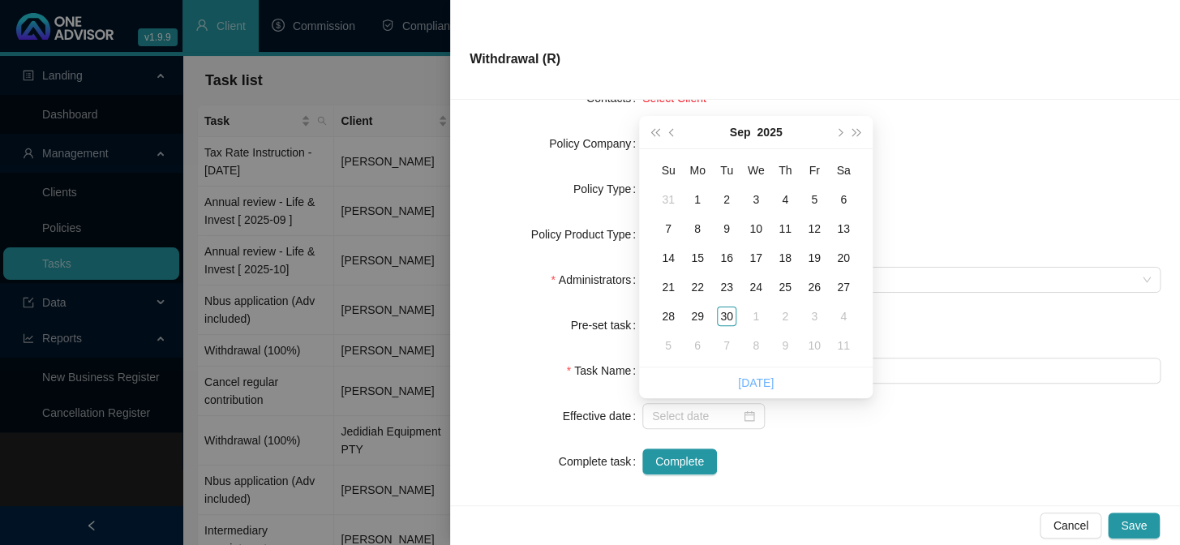
click at [747, 385] on link "[DATE]" at bounding box center [756, 382] width 36 height 13
type input "[DATE]"
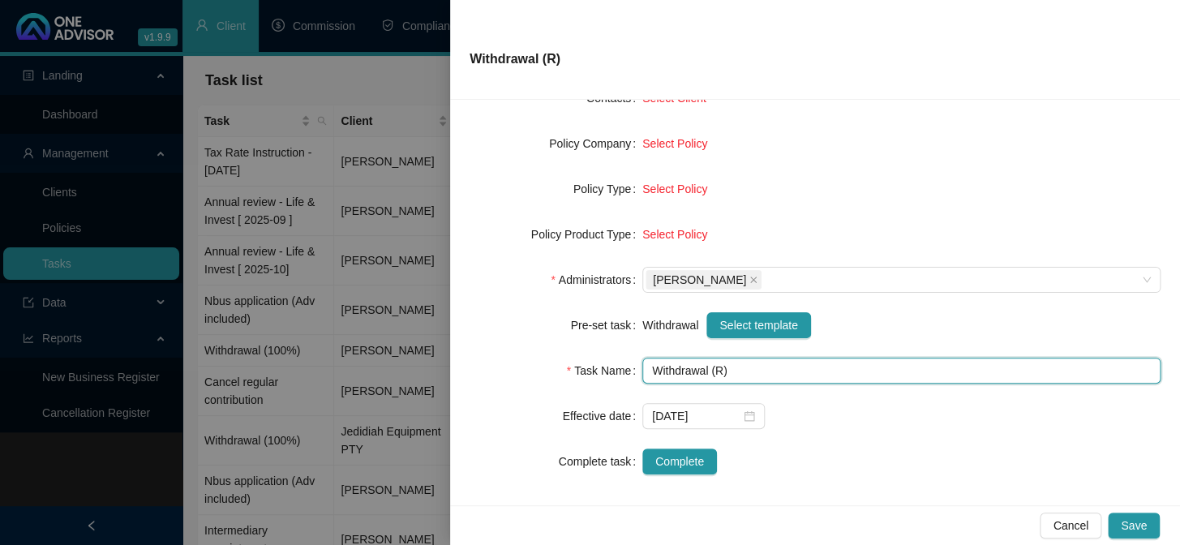
click at [718, 372] on input "Withdrawal (R)" at bounding box center [902, 371] width 518 height 26
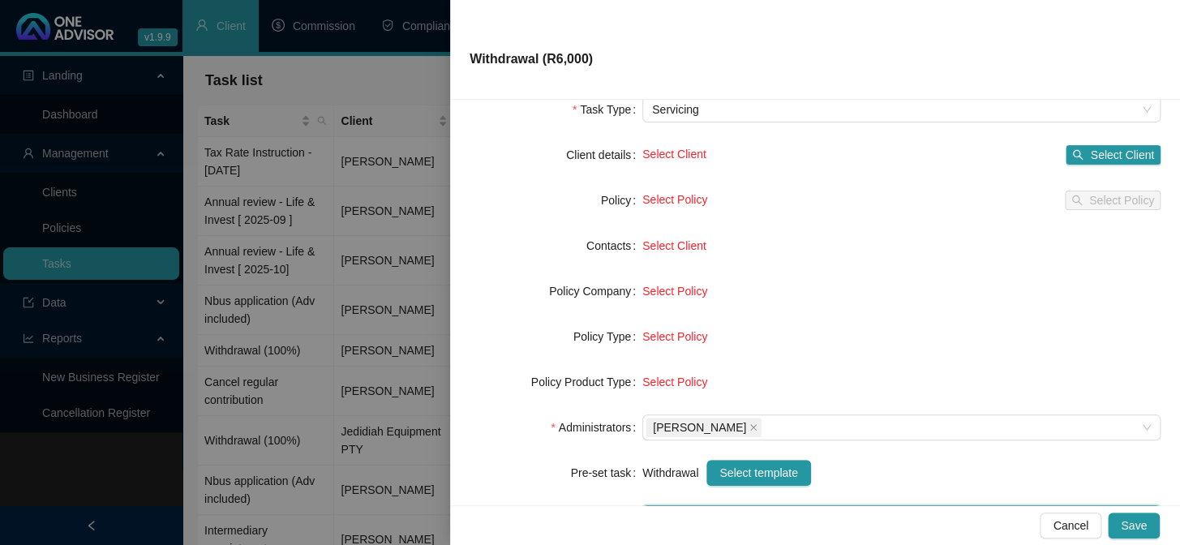
scroll to position [0, 0]
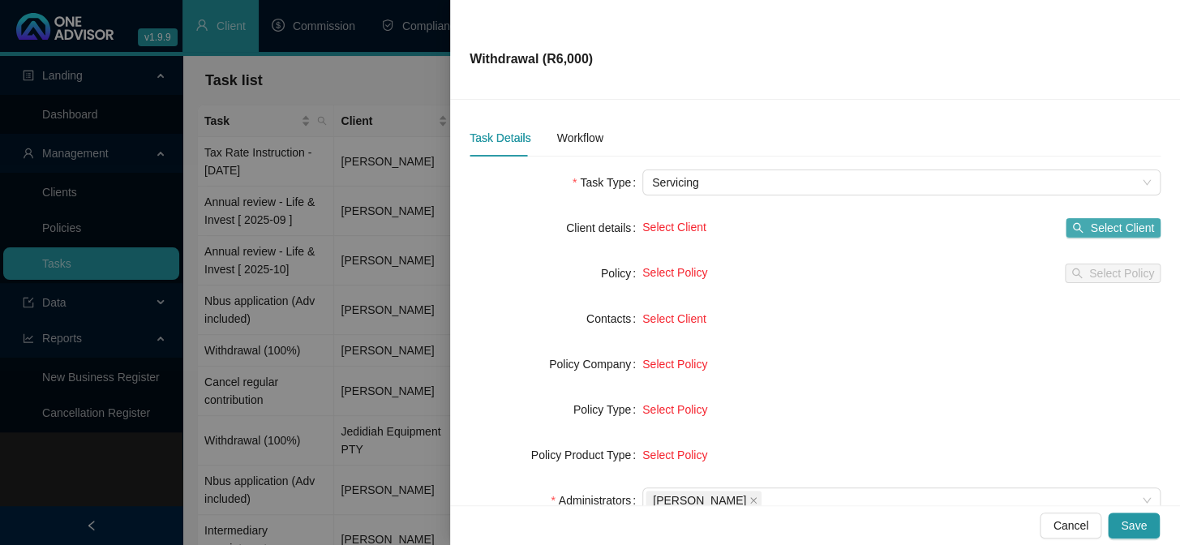
type input "Withdrawal (R6,000)"
click at [1120, 228] on span "Select Client" at bounding box center [1122, 228] width 64 height 18
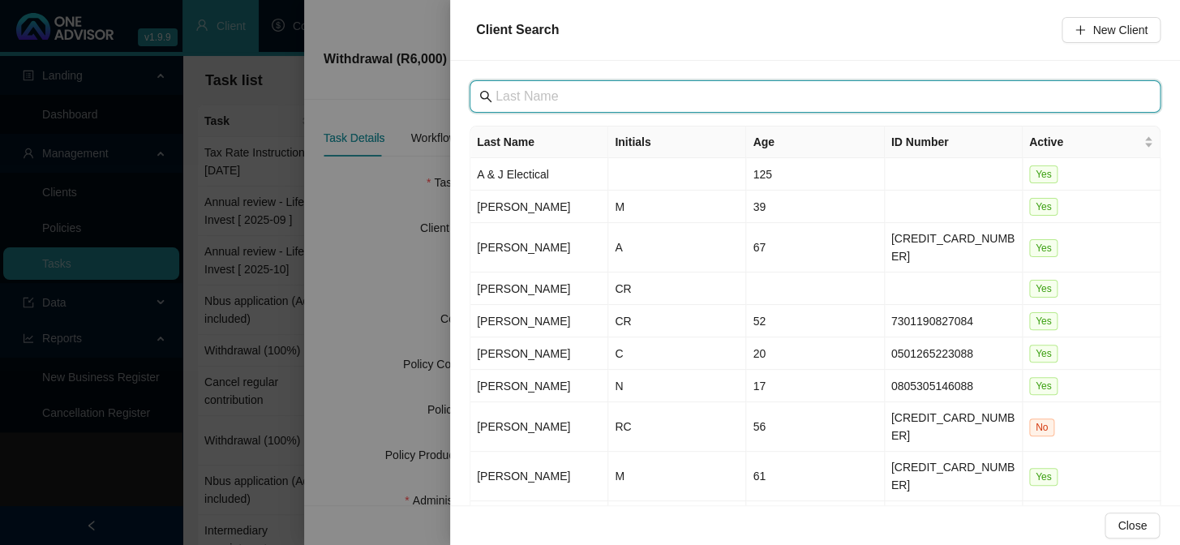
click at [535, 97] on input "text" at bounding box center [817, 96] width 643 height 19
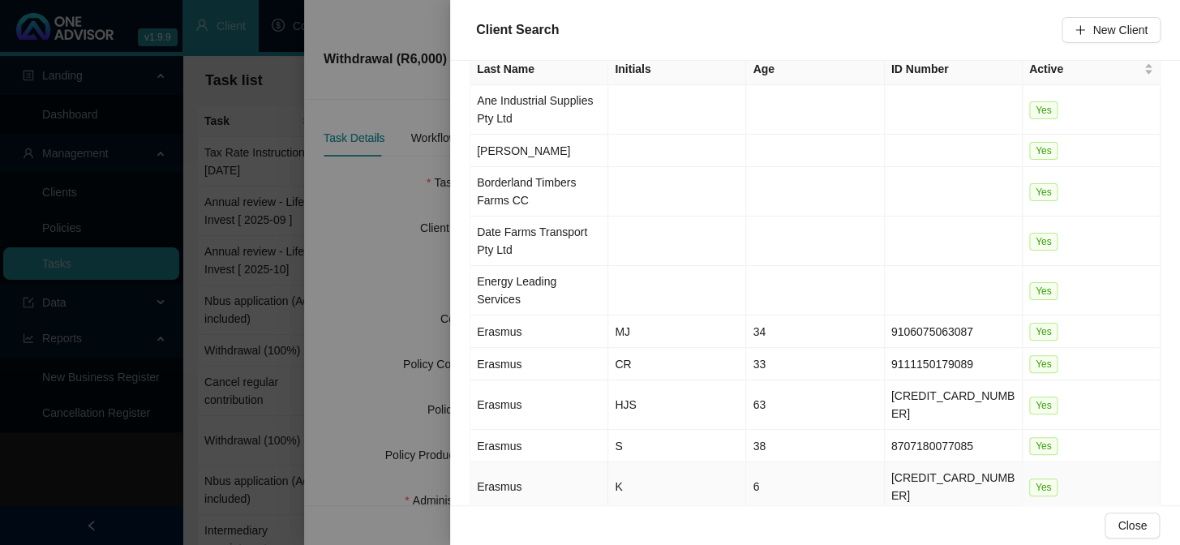
scroll to position [90, 0]
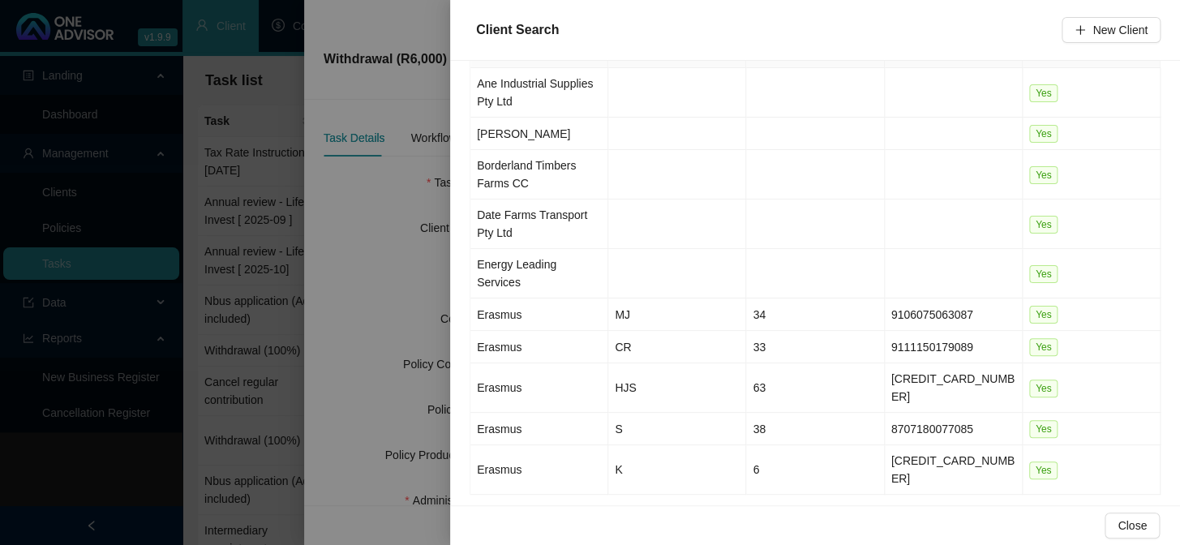
click at [1114, 509] on span "10 / page" at bounding box center [1122, 518] width 64 height 18
type input "eras"
click at [1119, 428] on div "20 / page" at bounding box center [1124, 437] width 54 height 18
click at [494, 495] on td "Erasmus" at bounding box center [540, 519] width 138 height 49
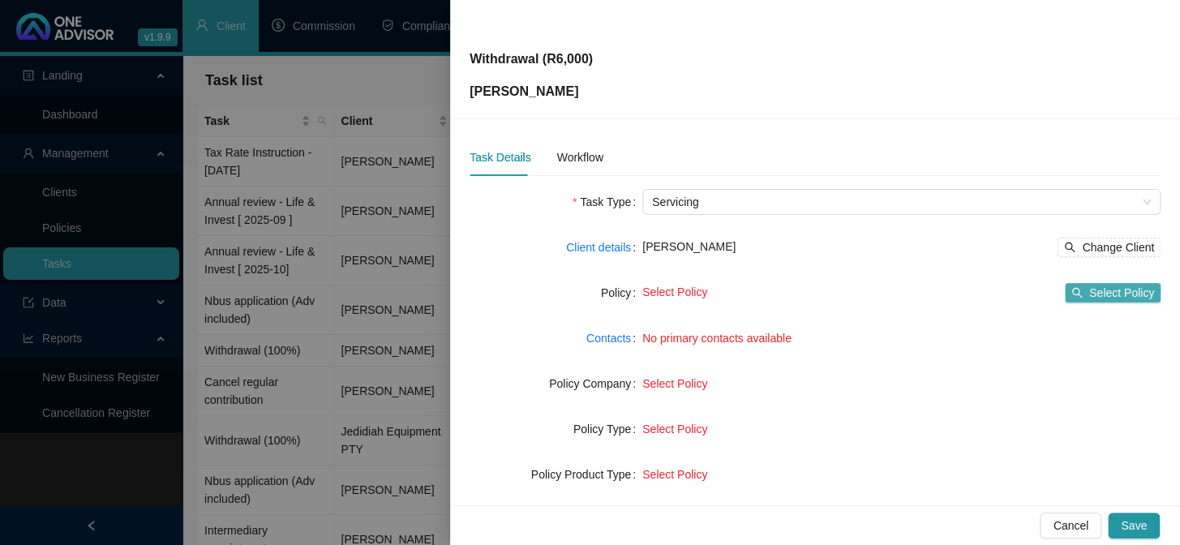
click at [1072, 290] on icon "search" at bounding box center [1077, 292] width 11 height 11
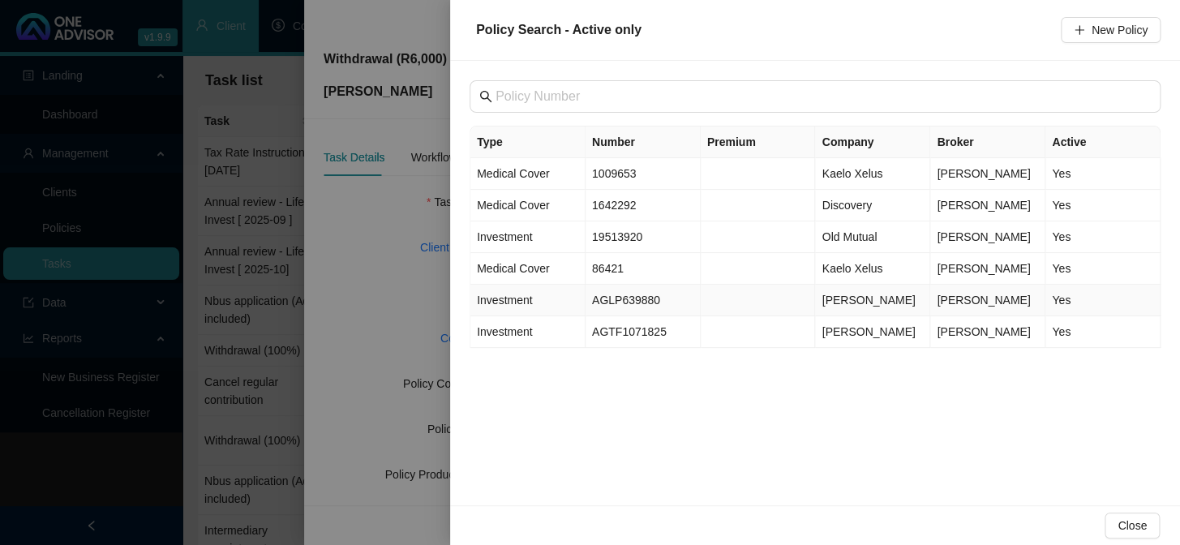
click at [631, 304] on td "AGLP639880" at bounding box center [643, 301] width 115 height 32
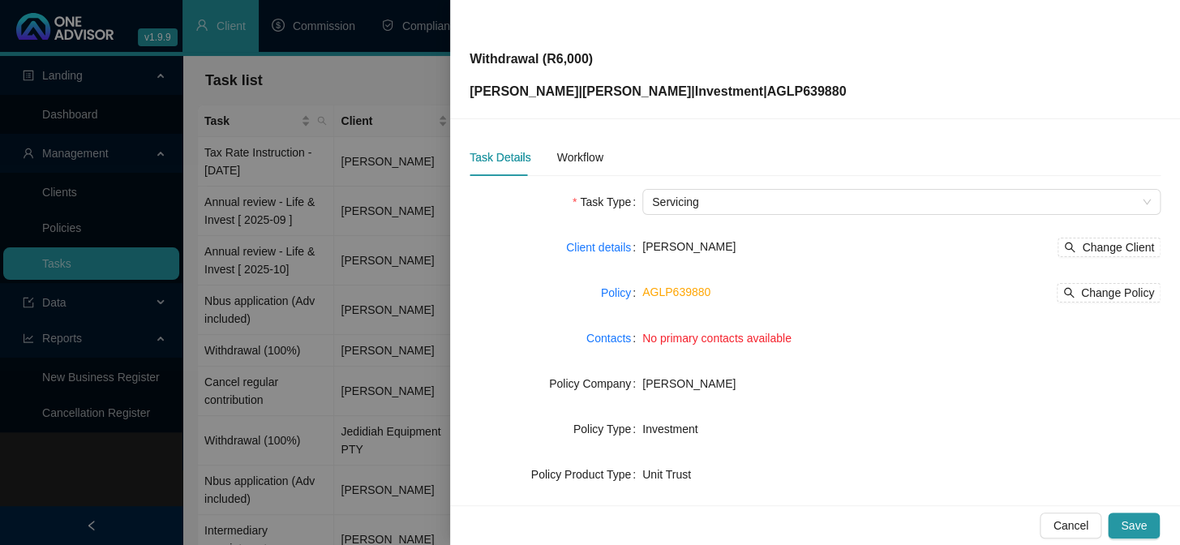
click at [660, 340] on span "No primary contacts available" at bounding box center [717, 338] width 149 height 13
click at [593, 340] on link "Contacts" at bounding box center [609, 338] width 45 height 18
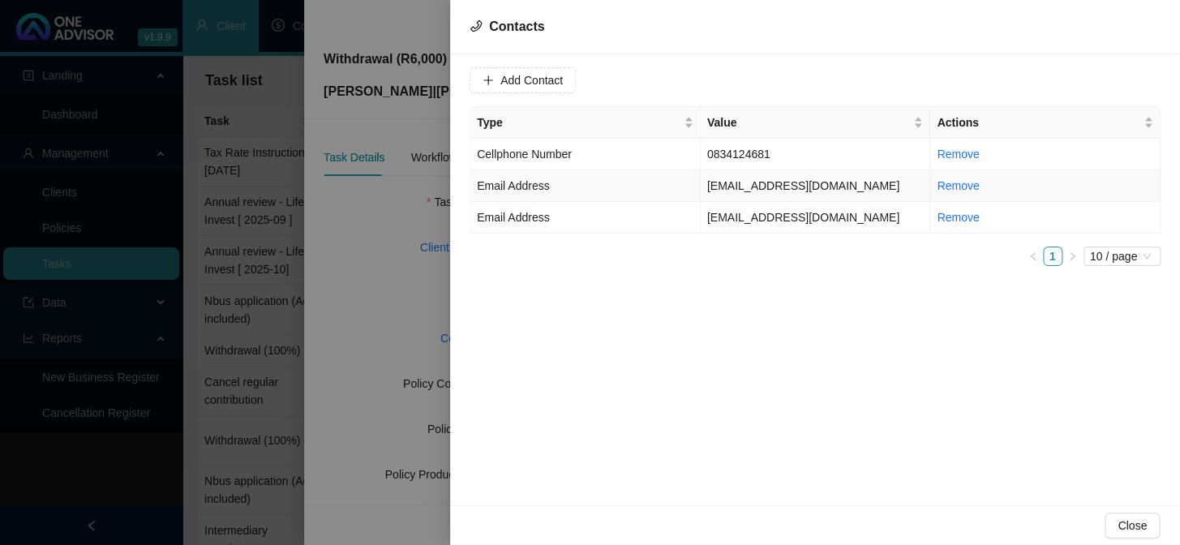
click at [532, 192] on span "Email Address" at bounding box center [513, 185] width 72 height 13
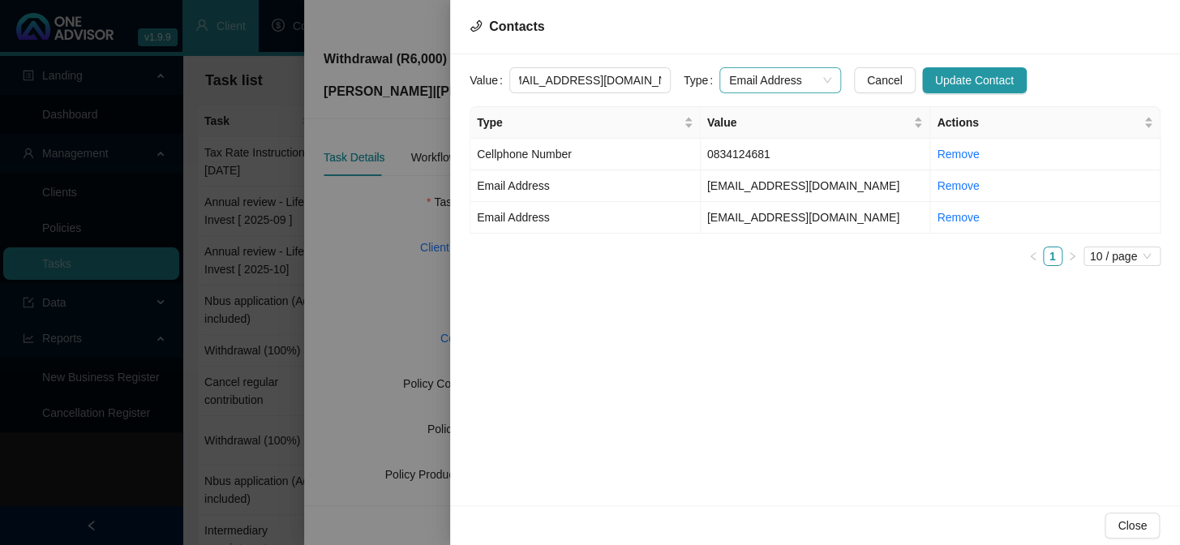
click at [819, 78] on div "Email Address" at bounding box center [781, 80] width 122 height 26
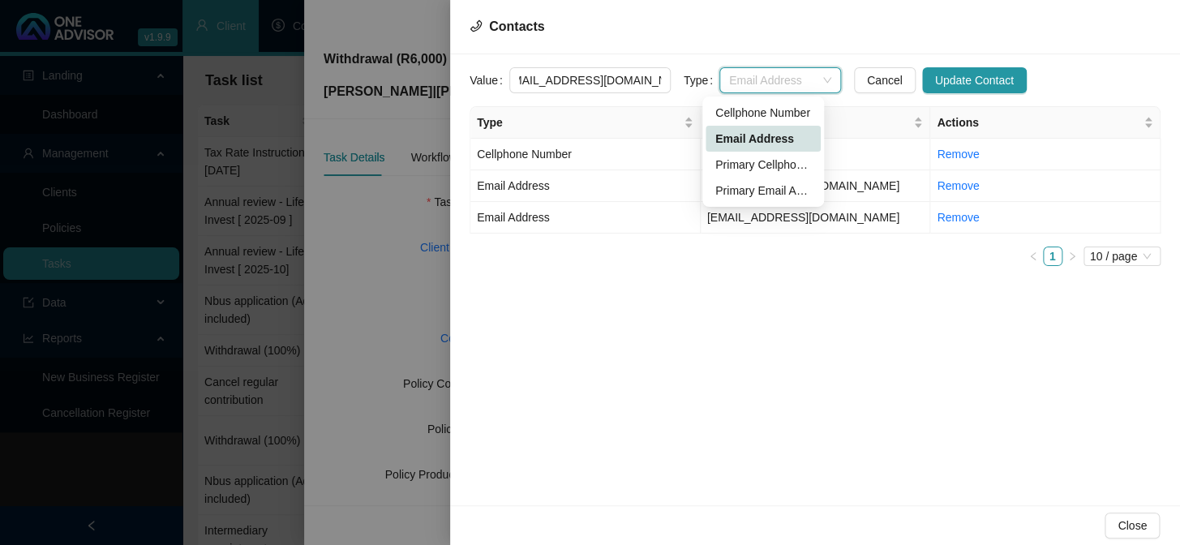
scroll to position [0, 0]
click at [742, 190] on div "Primary Email Address" at bounding box center [764, 191] width 96 height 18
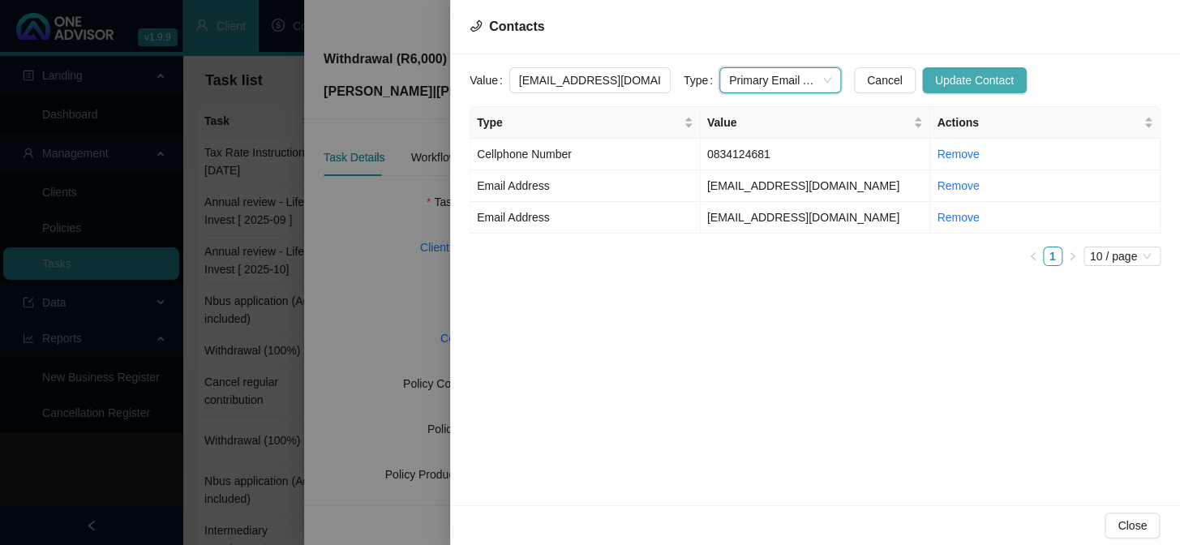
click at [944, 87] on span "Update Contact" at bounding box center [974, 80] width 79 height 18
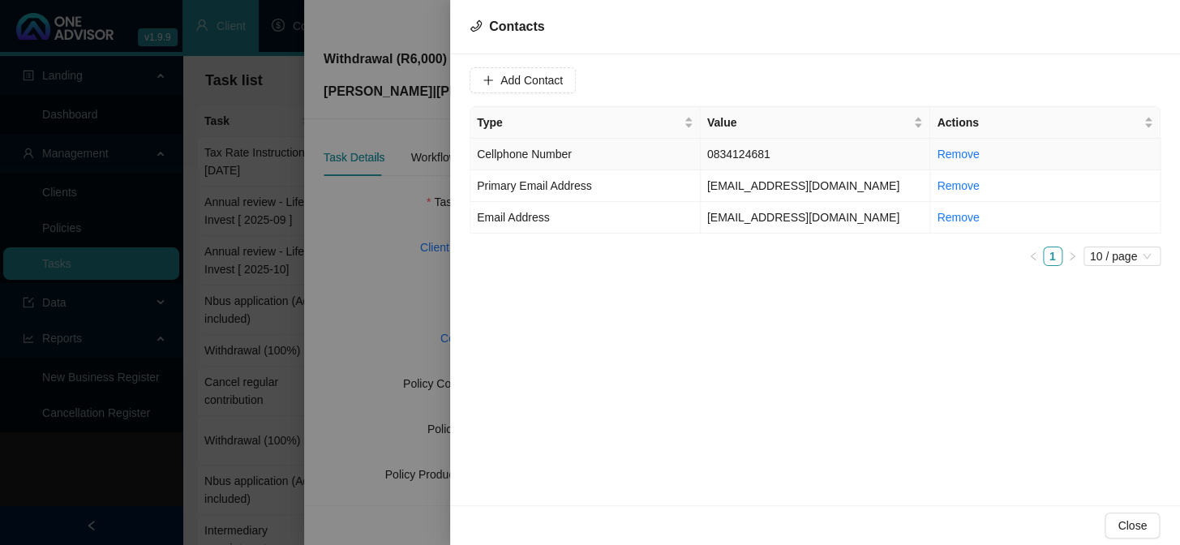
click at [729, 157] on td "0834124681" at bounding box center [816, 155] width 230 height 32
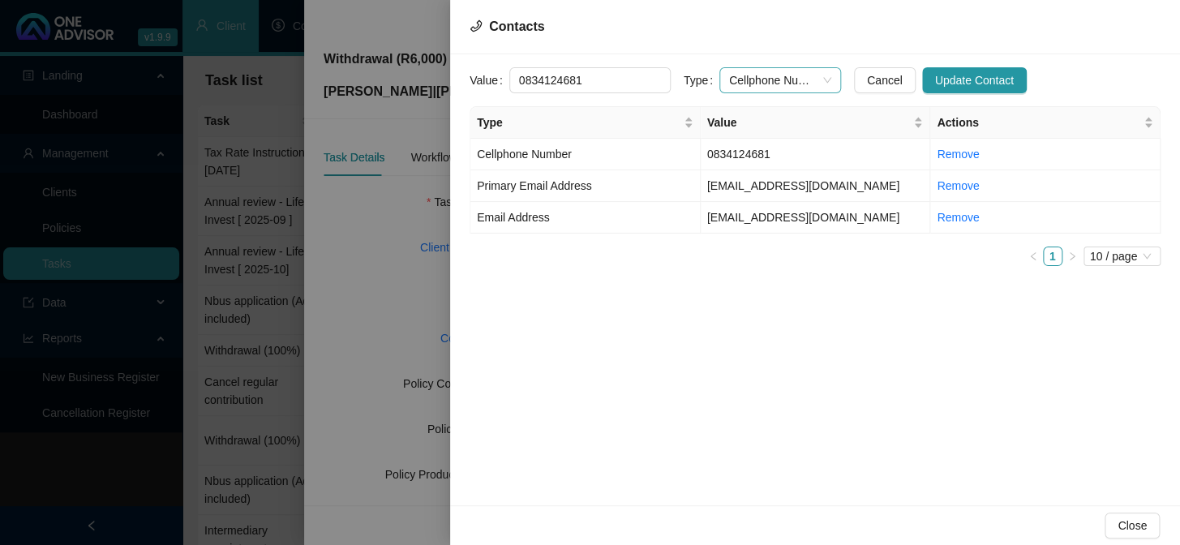
click at [817, 78] on div "Cellphone Number" at bounding box center [781, 80] width 122 height 26
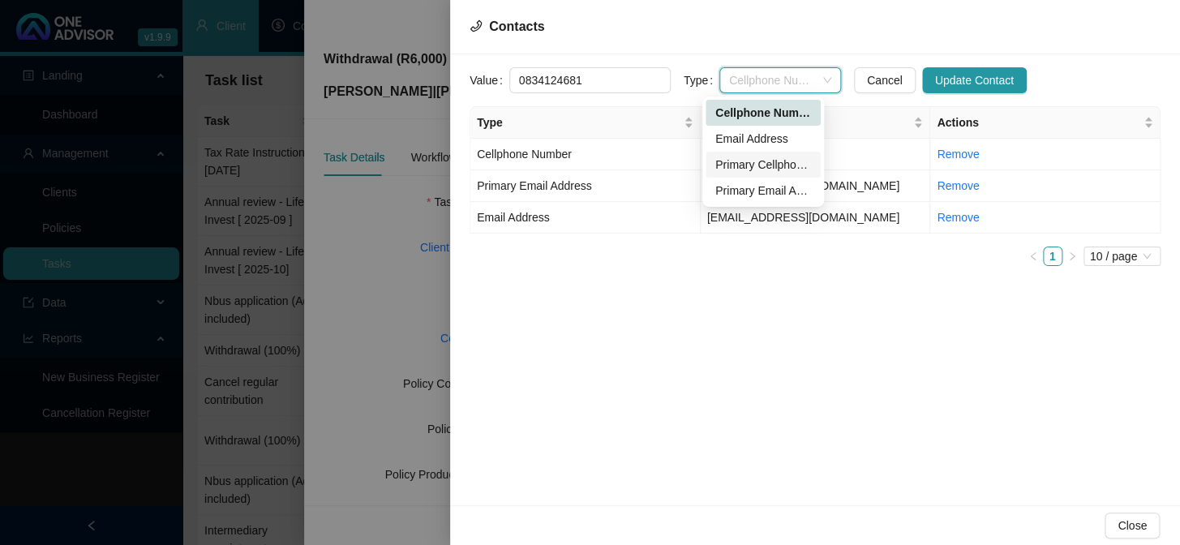
click at [755, 167] on div "Primary Cellphone Number" at bounding box center [764, 165] width 96 height 18
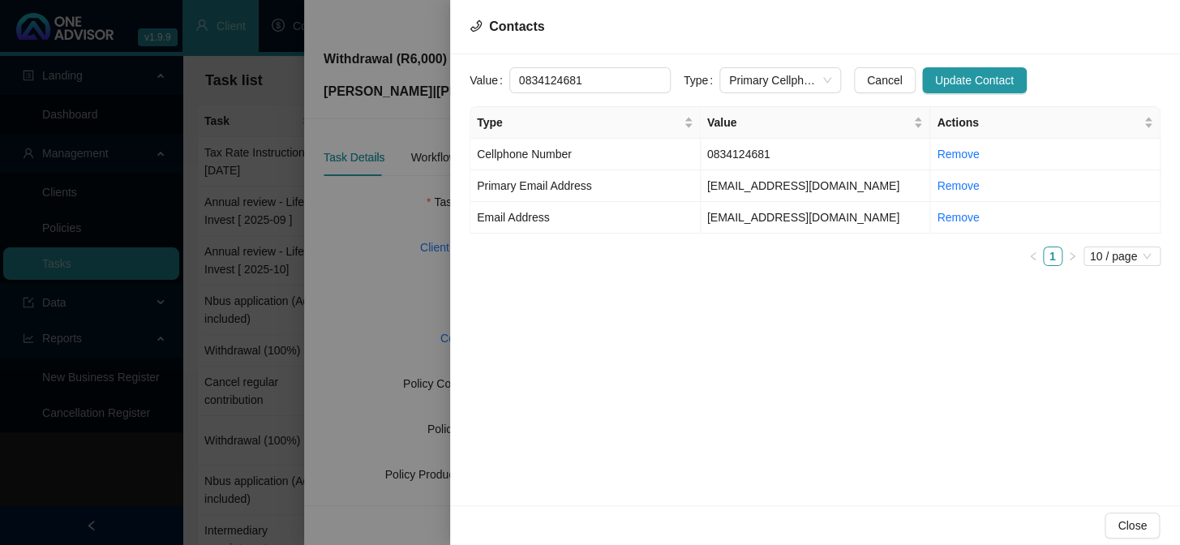
click at [1008, 61] on div "Value [PHONE_NUMBER] Type Primary Cellphone Number Cancel Update Contact Type V…" at bounding box center [815, 279] width 730 height 451
click at [987, 75] on span "Update Contact" at bounding box center [974, 80] width 79 height 18
click at [406, 293] on div at bounding box center [590, 272] width 1180 height 545
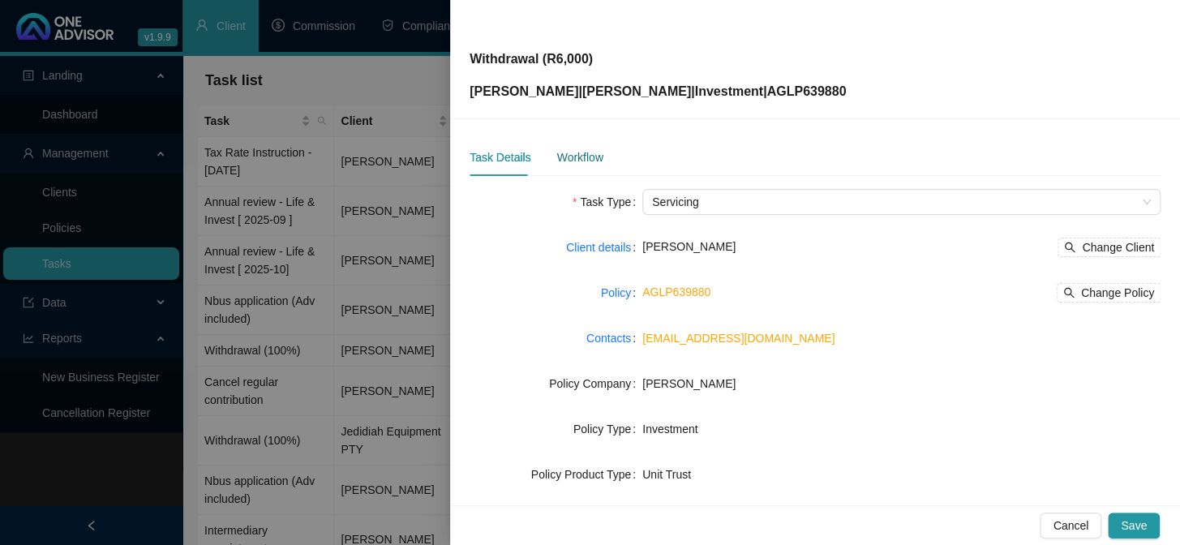
click at [585, 159] on div "Workflow" at bounding box center [580, 157] width 46 height 18
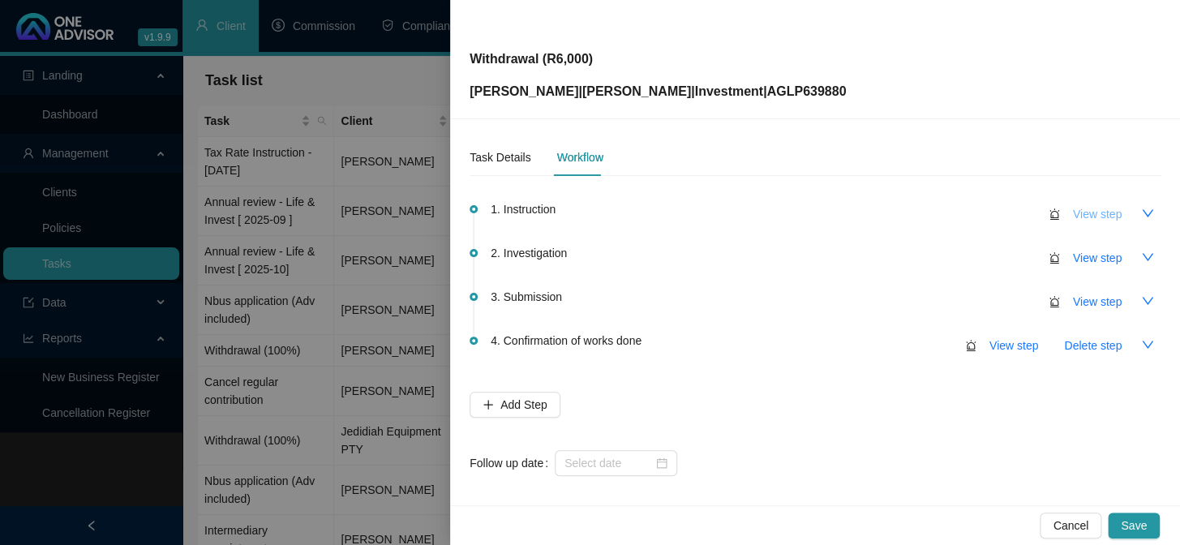
click at [1076, 219] on span "View step" at bounding box center [1097, 214] width 49 height 18
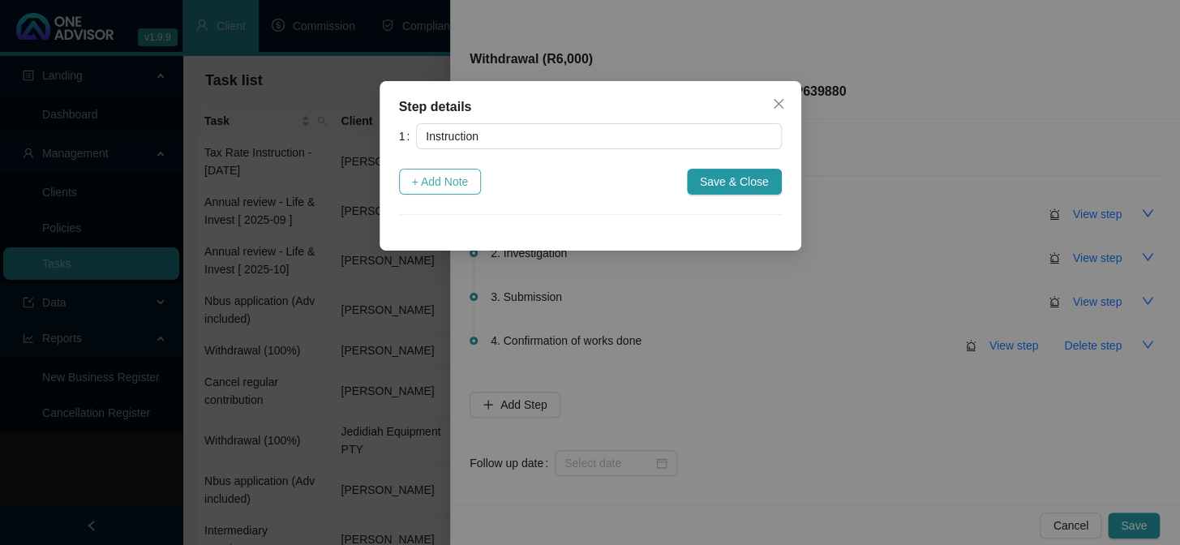
click at [481, 174] on button "+ Add Note" at bounding box center [440, 182] width 83 height 26
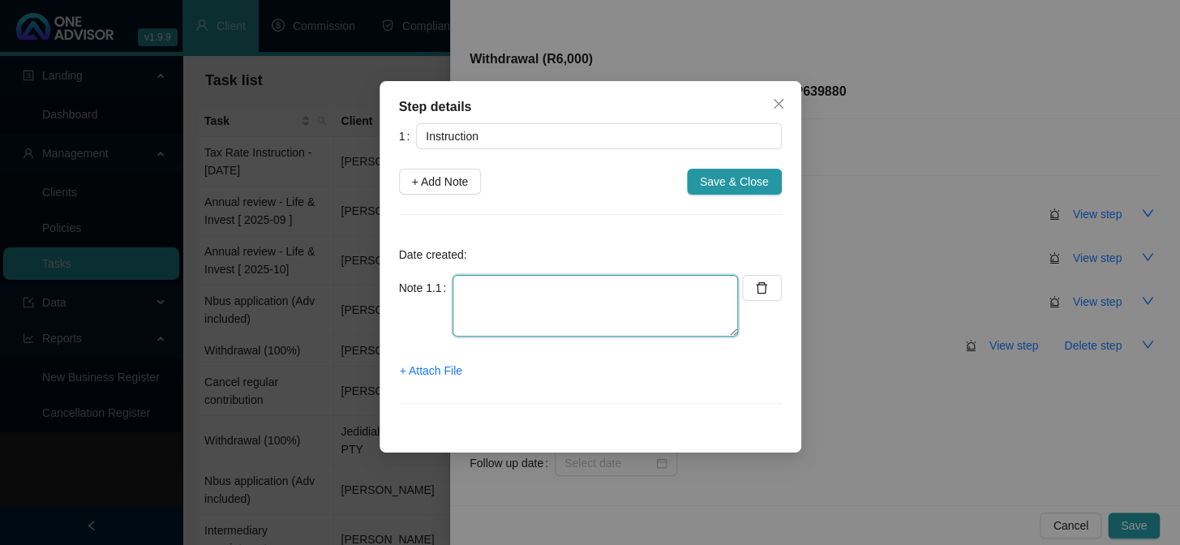
click at [500, 300] on textarea at bounding box center [596, 306] width 286 height 62
click at [535, 325] on textarea "Client called the office asking for a withdrawal of R6,000" at bounding box center [596, 306] width 286 height 62
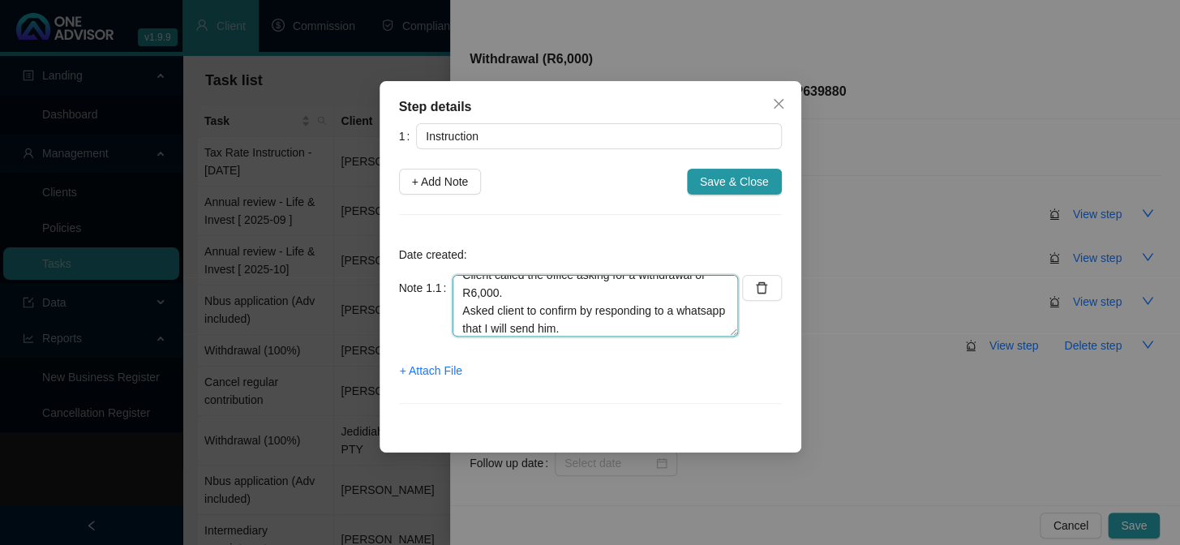
scroll to position [31, 0]
type textarea "Client called the office asking for a withdrawal of R6,000. Asked client to con…"
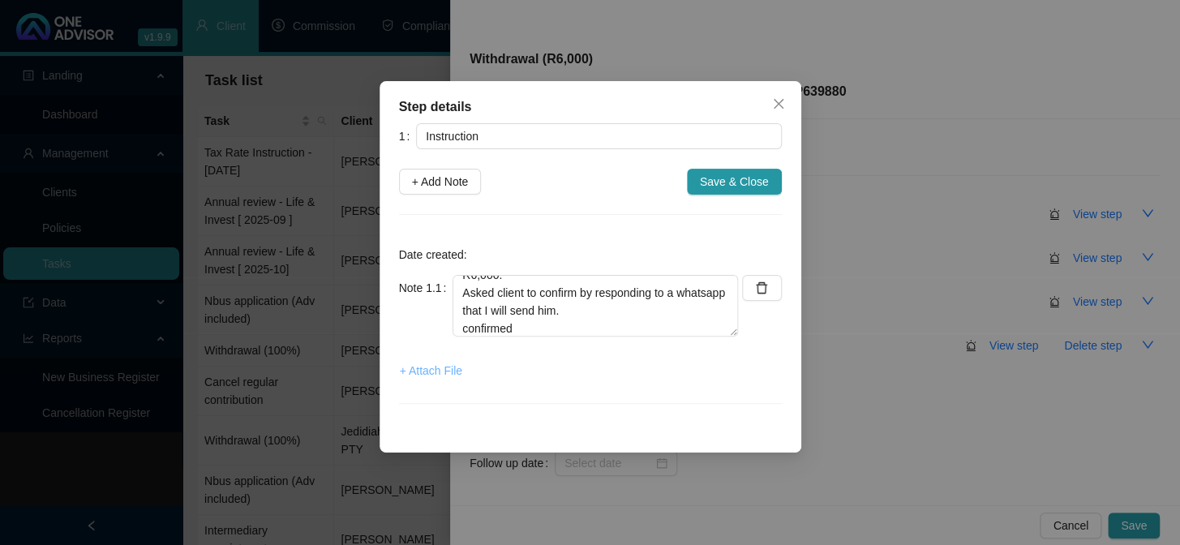
click at [447, 367] on span "+ Attach File" at bounding box center [431, 371] width 62 height 18
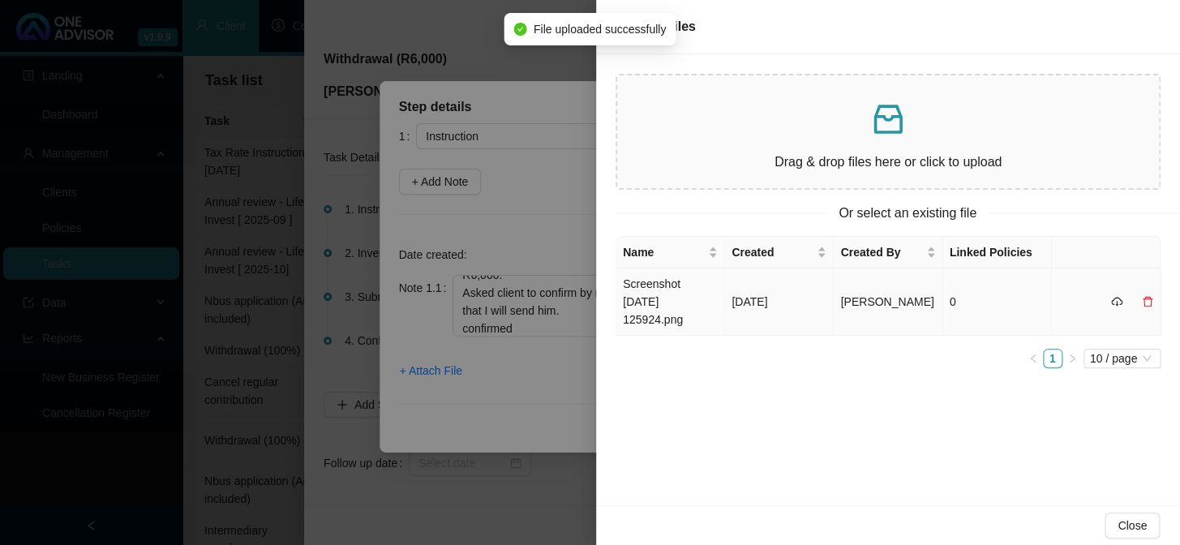
click at [690, 300] on td "Screenshot [DATE] 125924.png" at bounding box center [671, 302] width 109 height 67
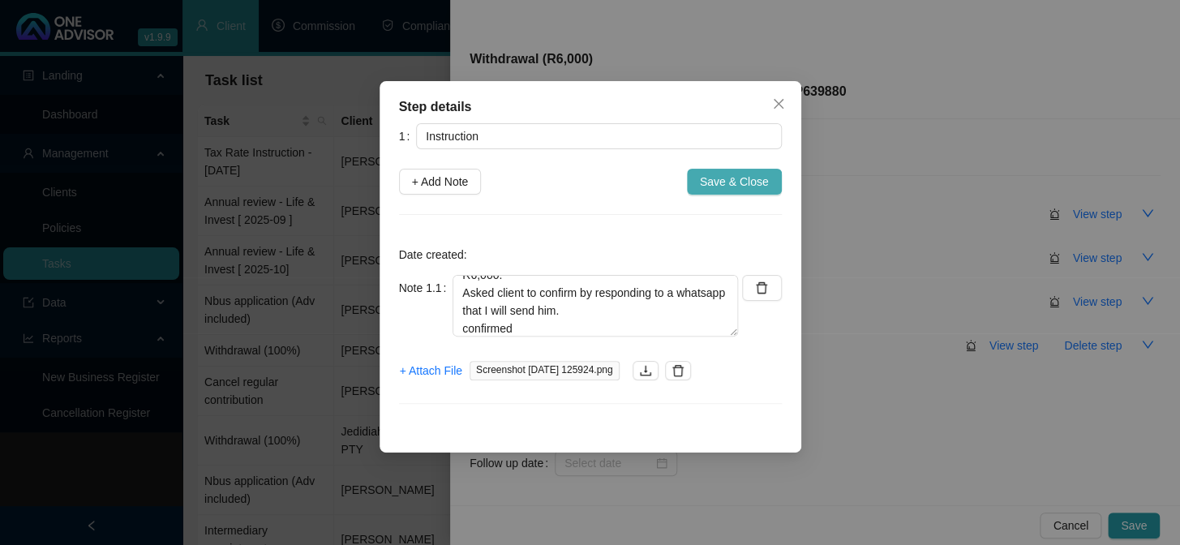
click at [713, 178] on span "Save & Close" at bounding box center [734, 182] width 69 height 18
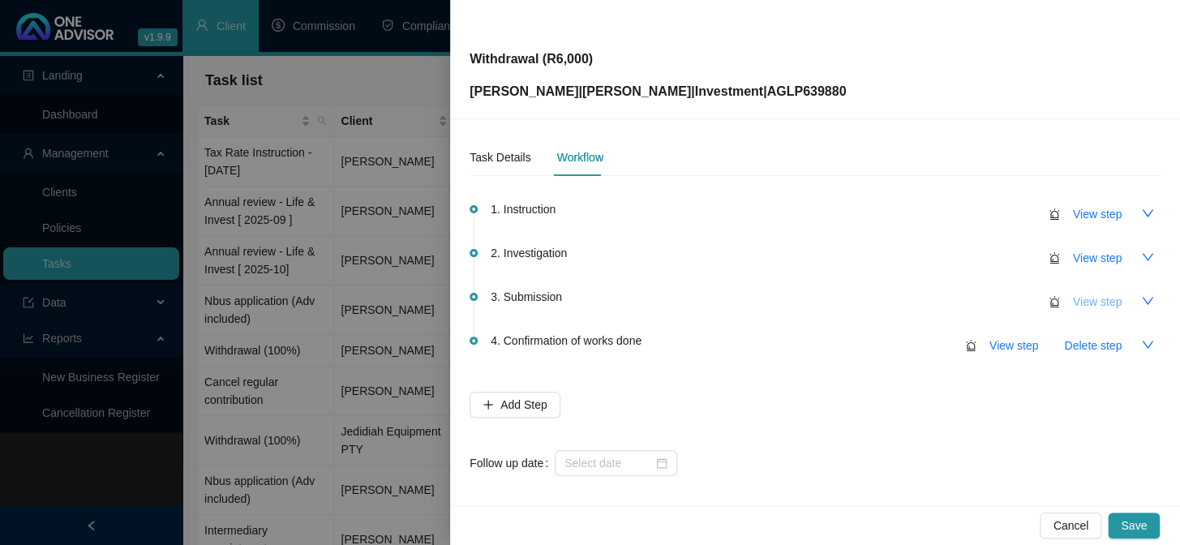
click at [1093, 307] on span "View step" at bounding box center [1097, 302] width 49 height 18
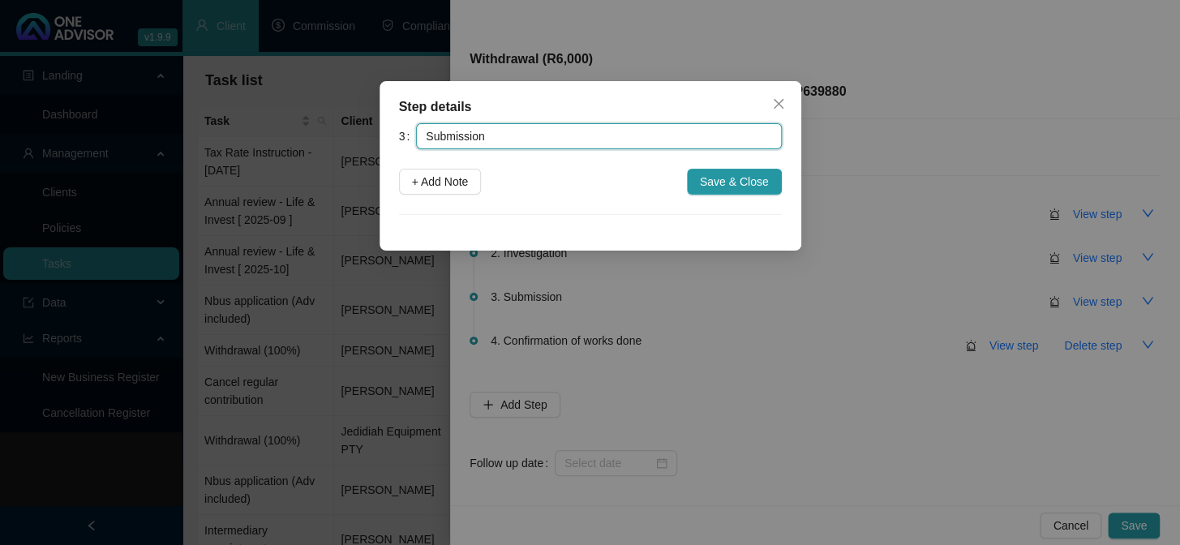
click at [488, 143] on input "Submission" at bounding box center [598, 136] width 365 height 26
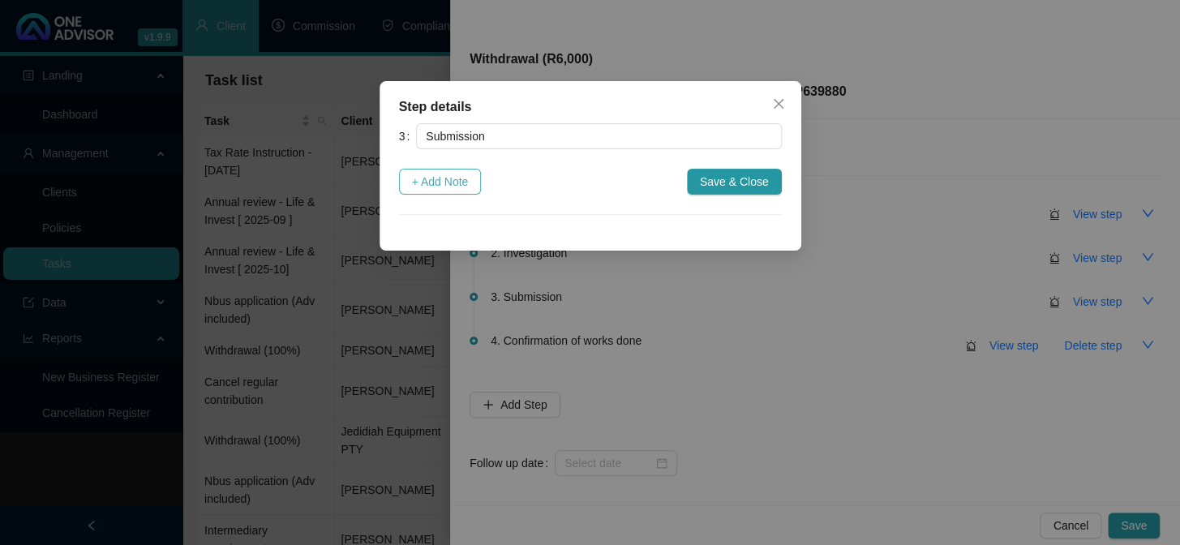
click at [461, 182] on span "+ Add Note" at bounding box center [440, 182] width 57 height 18
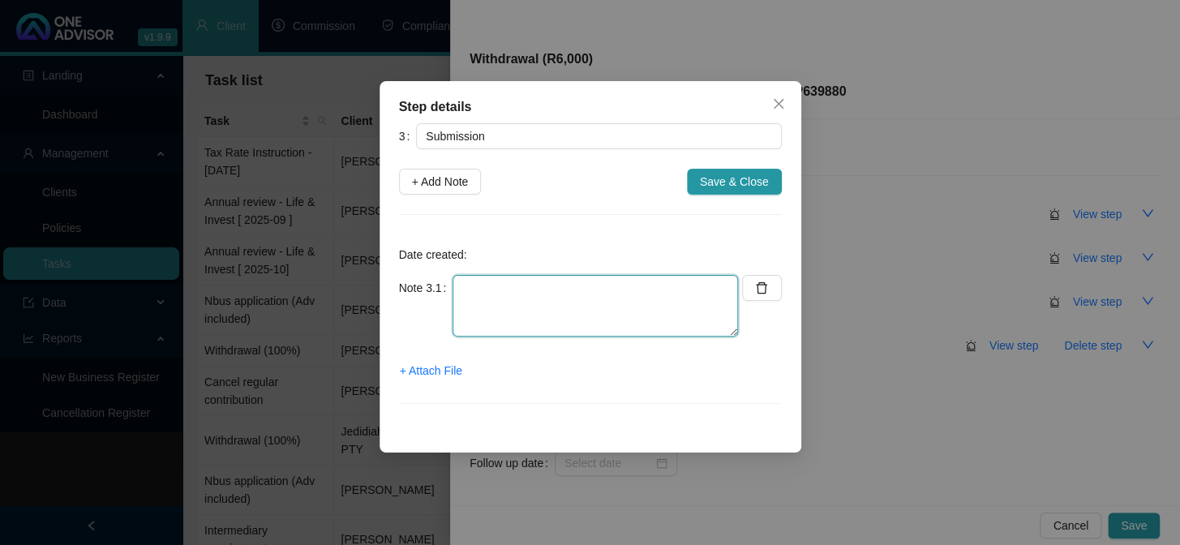
click at [504, 326] on textarea at bounding box center [596, 306] width 286 height 62
type textarea "Submitted online"
click at [779, 109] on icon "close" at bounding box center [778, 103] width 13 height 13
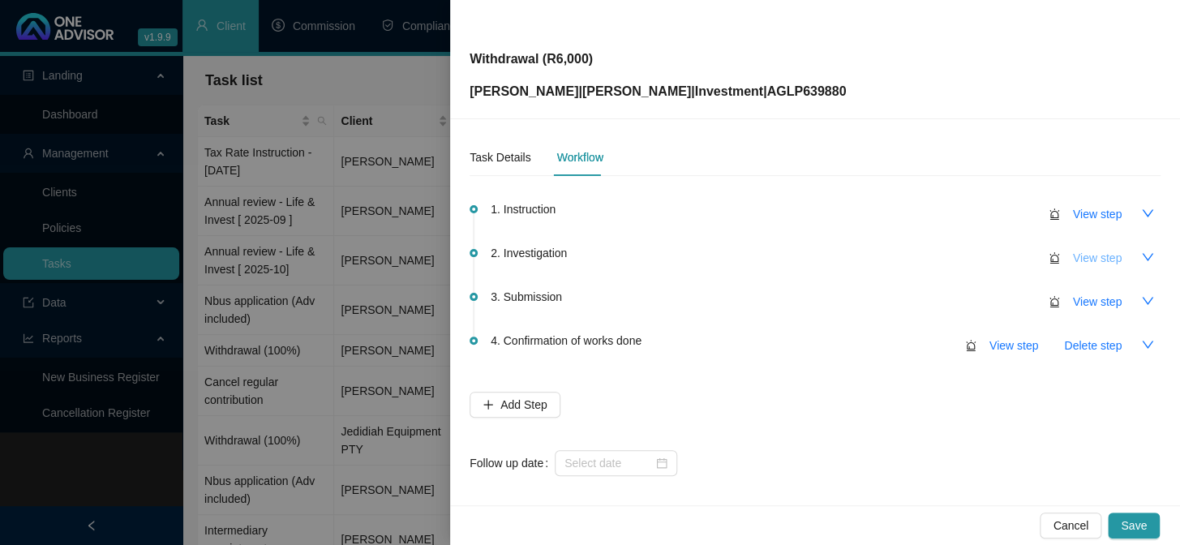
click at [1077, 262] on span "View step" at bounding box center [1097, 258] width 49 height 18
type input "Investigation"
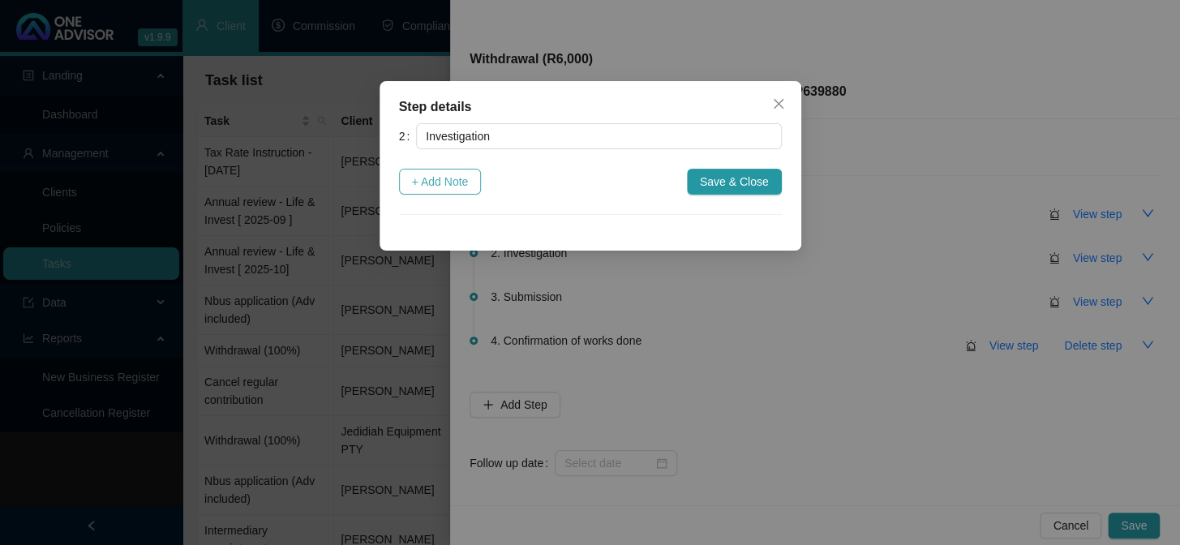
click at [465, 186] on span "+ Add Note" at bounding box center [440, 182] width 57 height 18
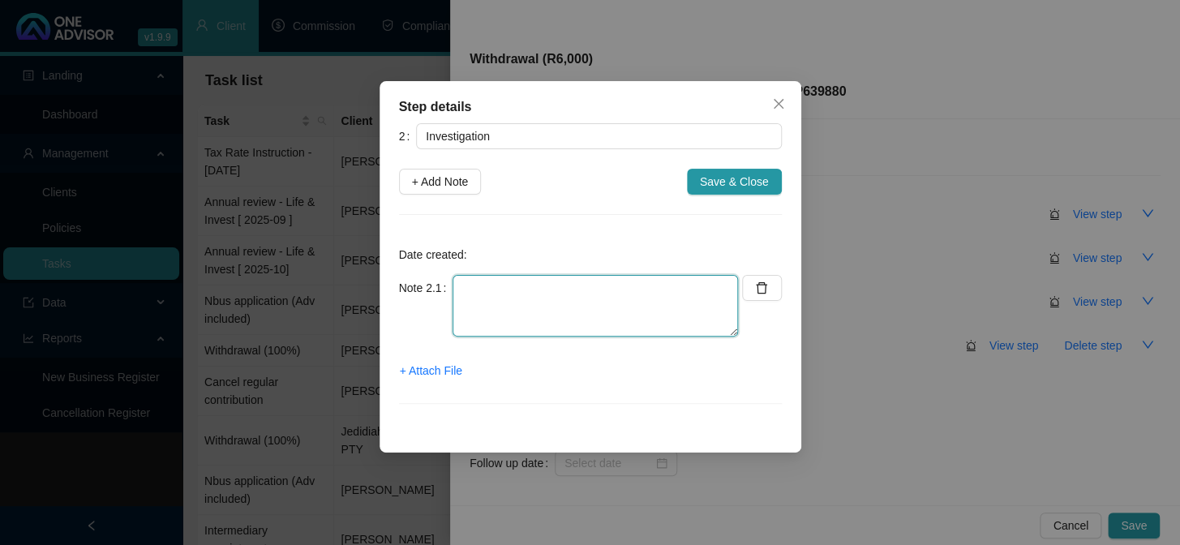
click at [484, 302] on textarea at bounding box center [596, 306] width 286 height 62
click at [618, 290] on textarea "Last withdrawal was" at bounding box center [596, 306] width 286 height 62
type textarea "Last withdrawal was Proportionately"
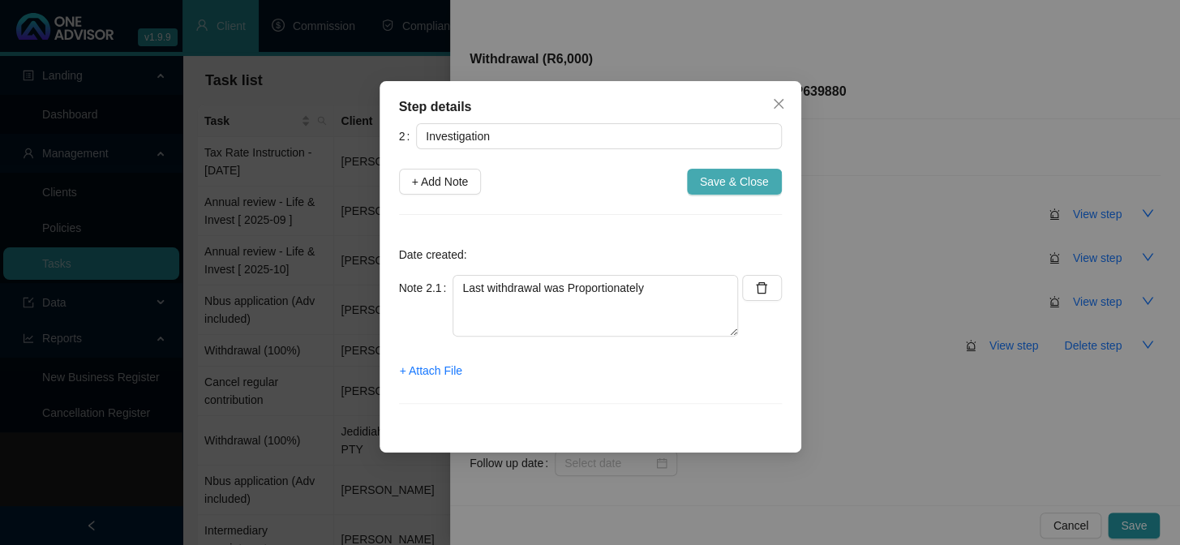
click at [724, 186] on span "Save & Close" at bounding box center [734, 182] width 69 height 18
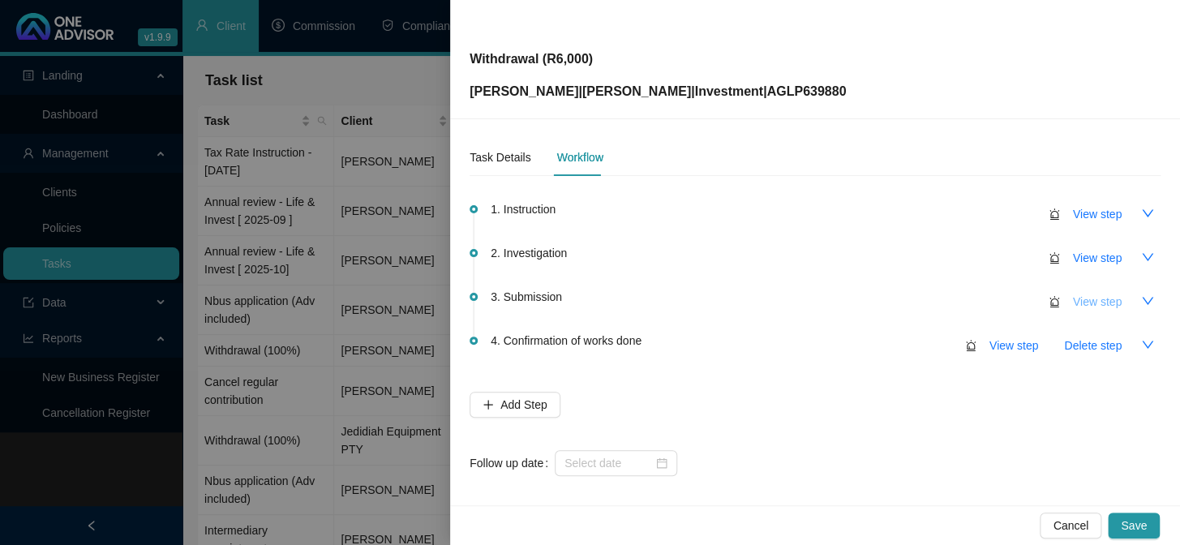
click at [1073, 299] on span "View step" at bounding box center [1097, 302] width 49 height 18
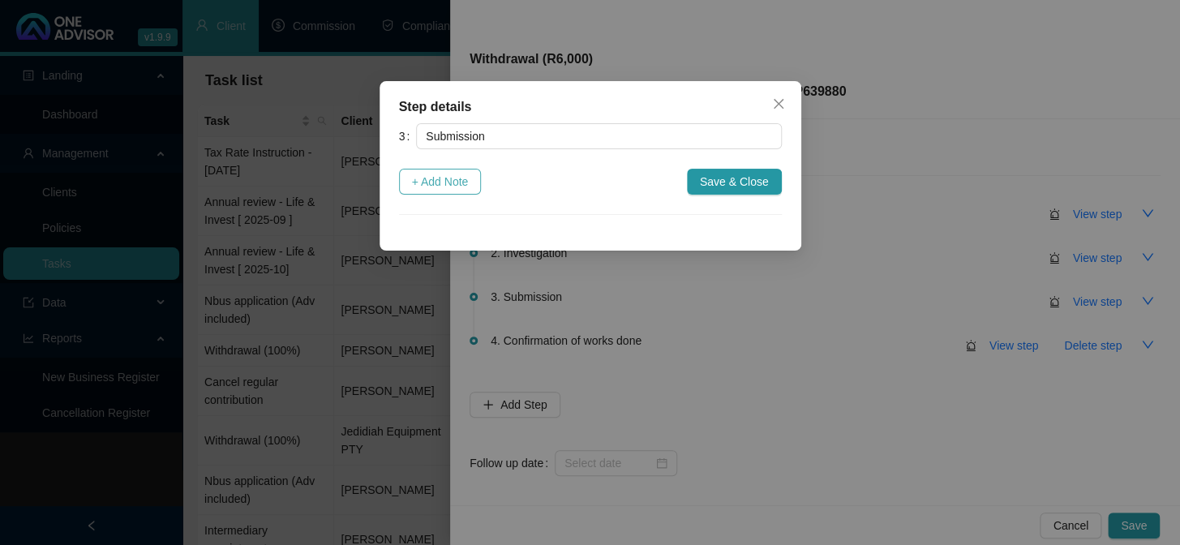
click at [458, 186] on span "+ Add Note" at bounding box center [440, 182] width 57 height 18
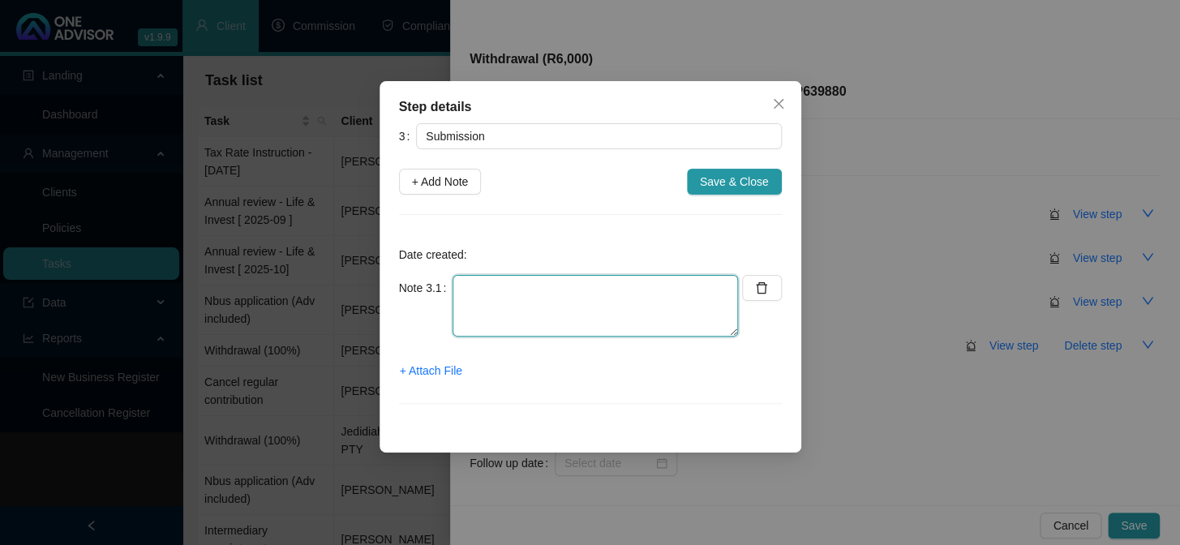
click at [502, 292] on textarea at bounding box center [596, 306] width 286 height 62
click at [465, 286] on textarea "ubmitted online" at bounding box center [596, 306] width 286 height 62
type textarea "Submitted online"
drag, startPoint x: 565, startPoint y: 91, endPoint x: 755, endPoint y: 146, distance: 196.9
click at [755, 146] on div "Step details 3 Submission + Add Note Save & Close Date created: Note 3.1 Submit…" at bounding box center [591, 267] width 422 height 372
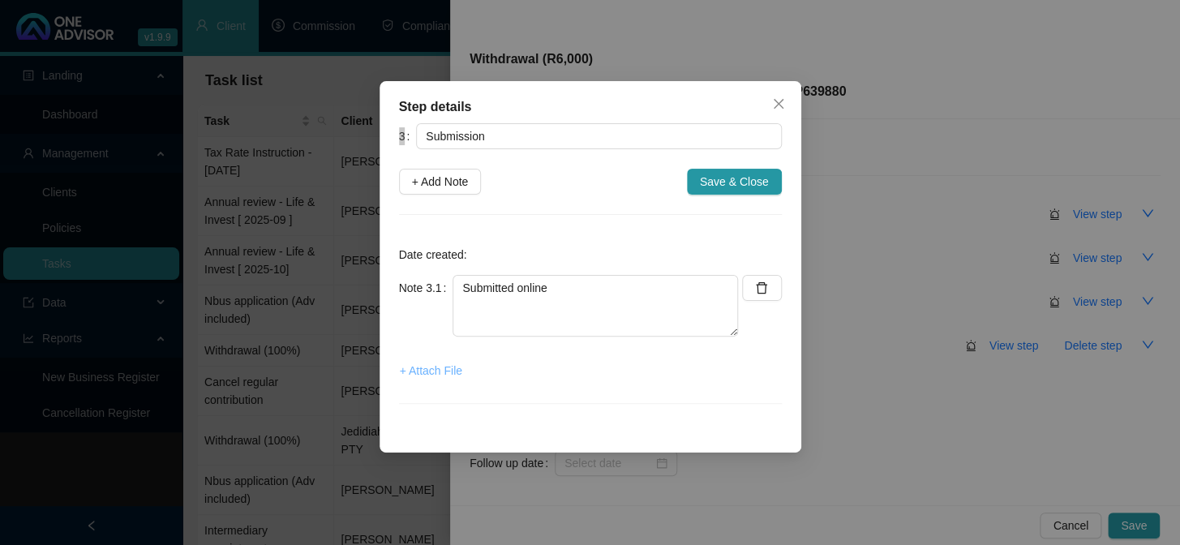
click at [447, 375] on span "+ Attach File" at bounding box center [431, 371] width 62 height 18
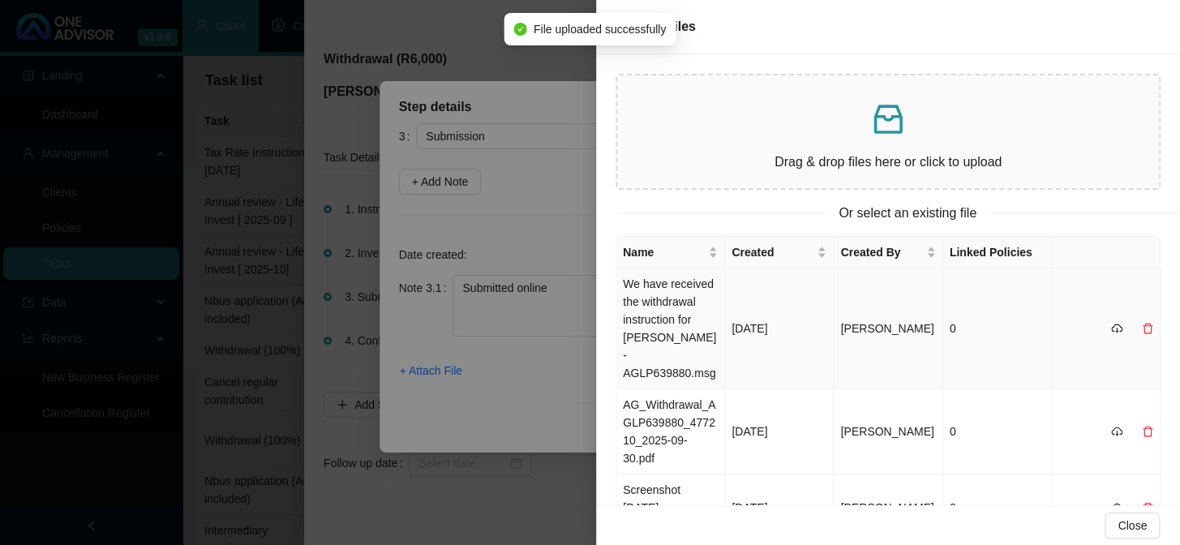
click at [669, 317] on td "We have received the withdrawal instruction for [PERSON_NAME] - AGLP639880.msg" at bounding box center [671, 329] width 109 height 121
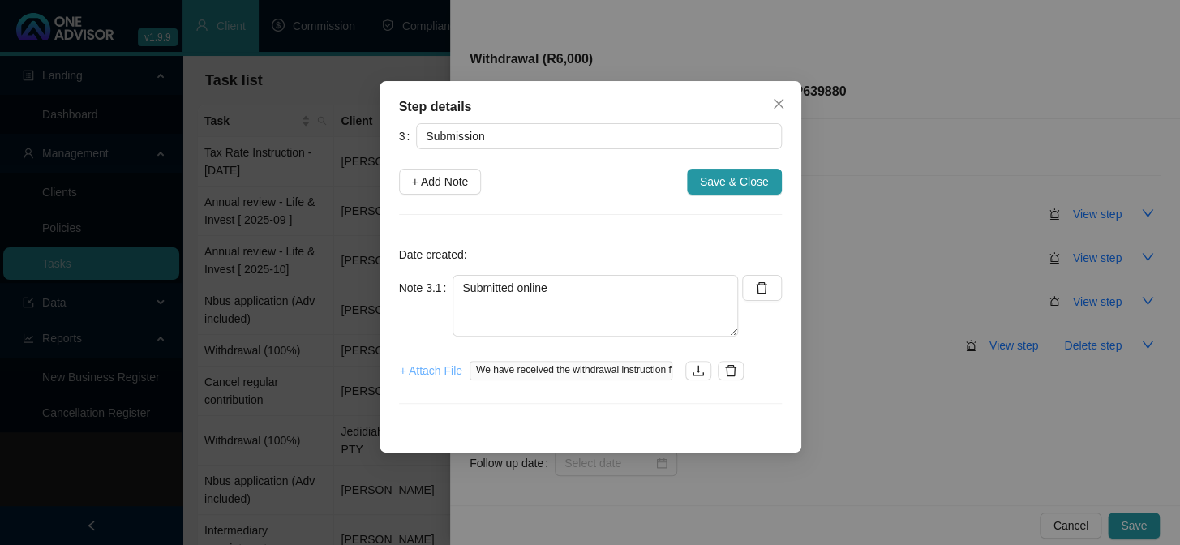
click at [421, 376] on span "+ Attach File" at bounding box center [431, 371] width 62 height 18
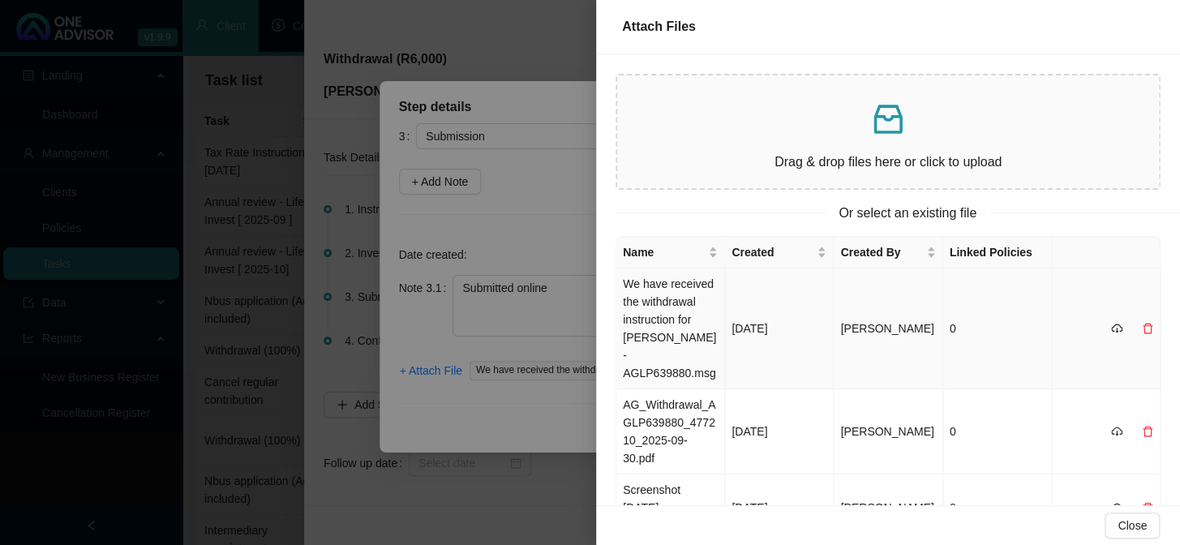
scroll to position [65, 0]
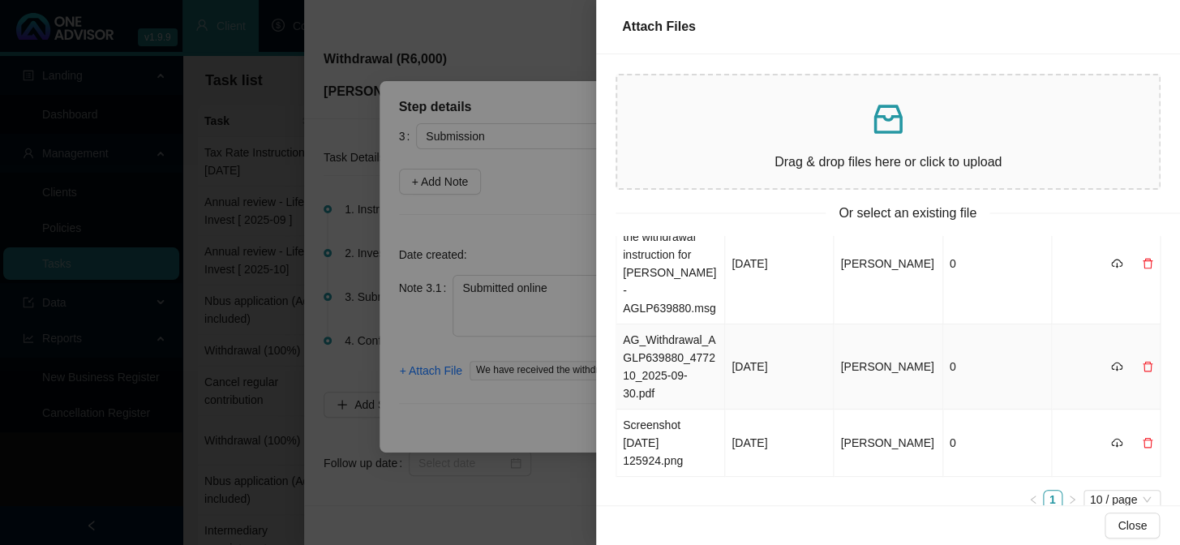
click at [676, 357] on td "AG_Withdrawal_AGLP639880_477210_2025-09-30.pdf" at bounding box center [671, 367] width 109 height 85
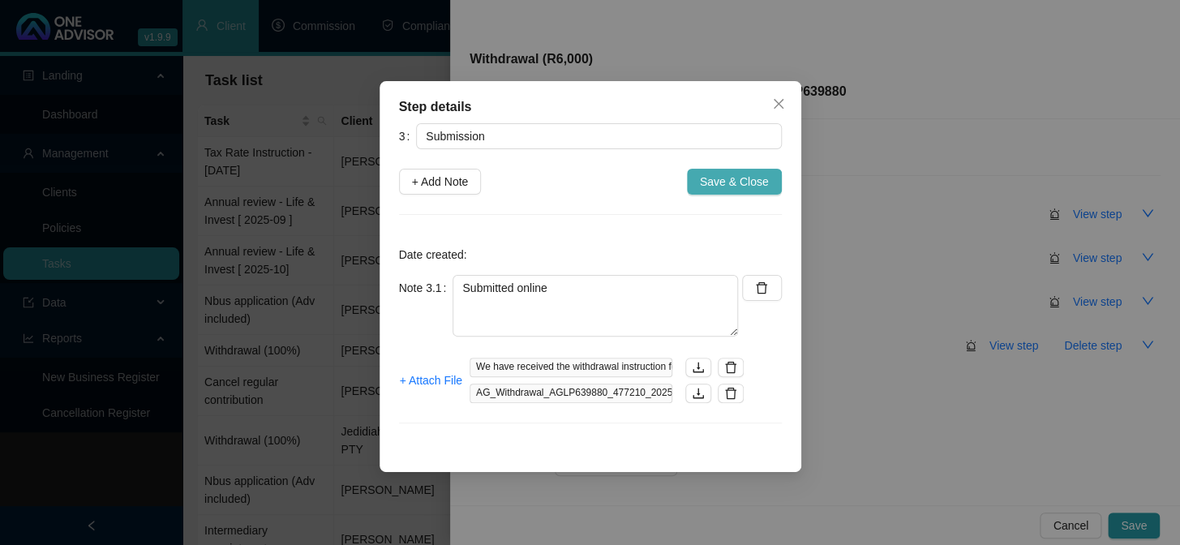
click at [738, 185] on span "Save & Close" at bounding box center [734, 182] width 69 height 18
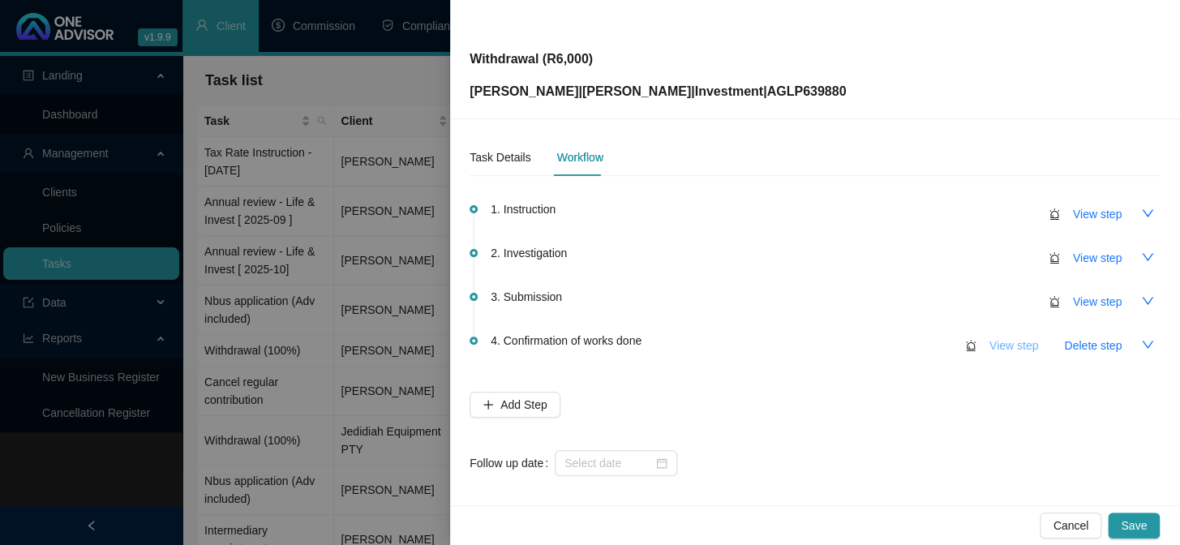
click at [1004, 348] on span "View step" at bounding box center [1014, 346] width 49 height 18
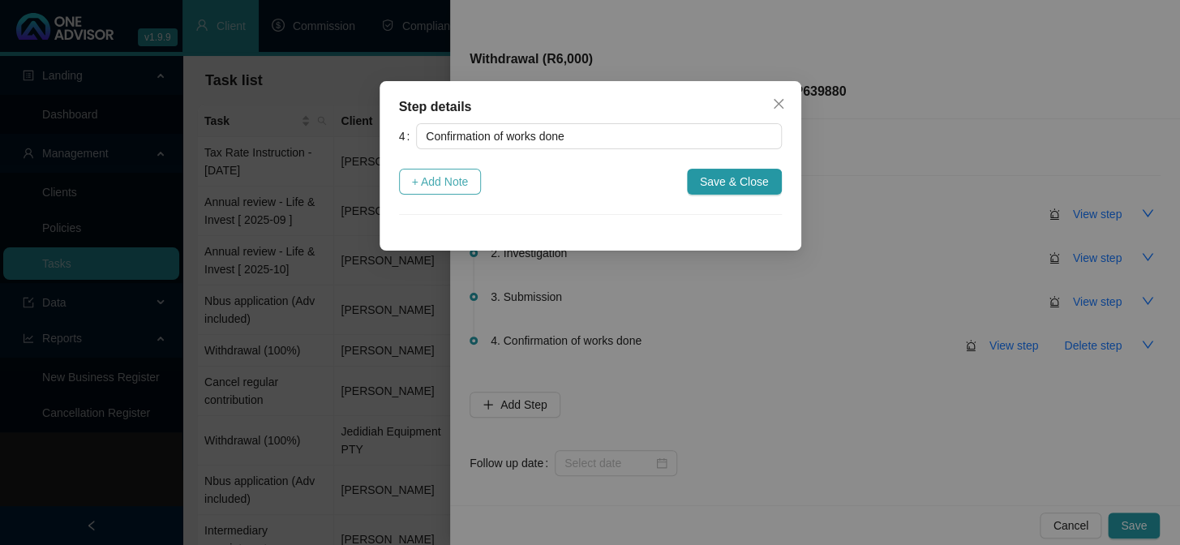
click at [424, 178] on span "+ Add Note" at bounding box center [440, 182] width 57 height 18
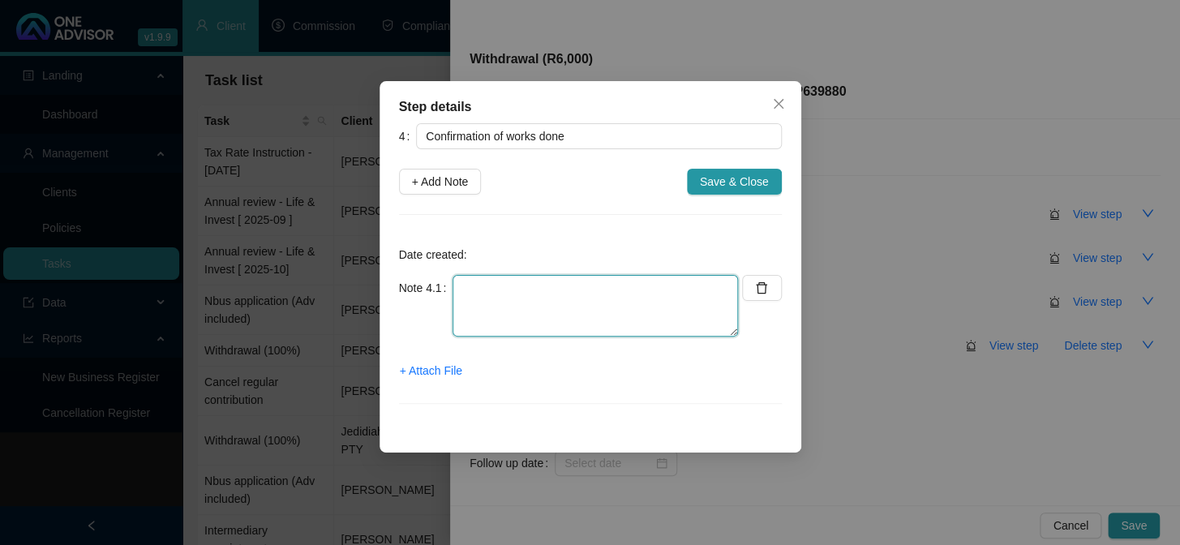
click at [524, 305] on textarea at bounding box center [596, 306] width 286 height 62
click at [597, 287] on textarea "Confirmation emailed to cllient" at bounding box center [596, 306] width 286 height 62
type textarea "Confirmation emailed to client"
click at [450, 372] on span "+ Attach File" at bounding box center [431, 371] width 62 height 18
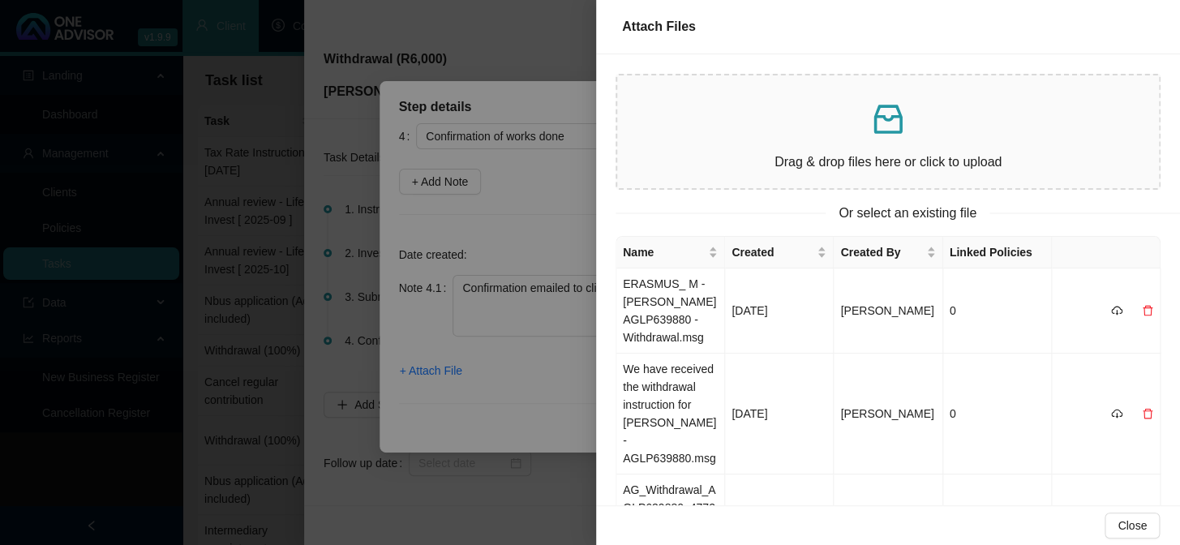
click at [673, 518] on div "Close" at bounding box center [888, 525] width 584 height 40
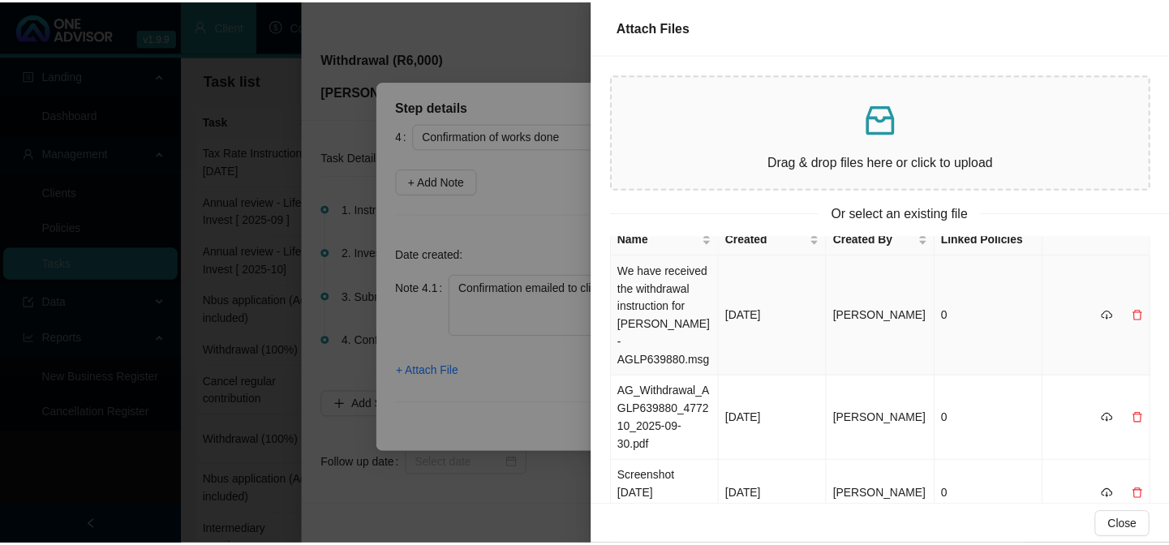
scroll to position [0, 0]
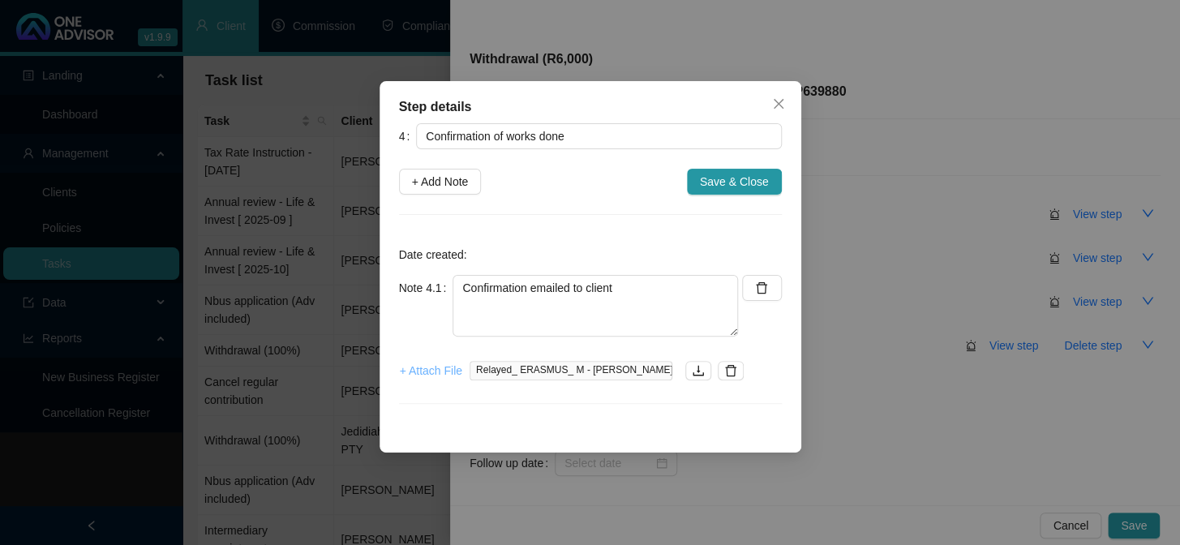
click at [420, 371] on span "+ Attach File" at bounding box center [431, 371] width 62 height 18
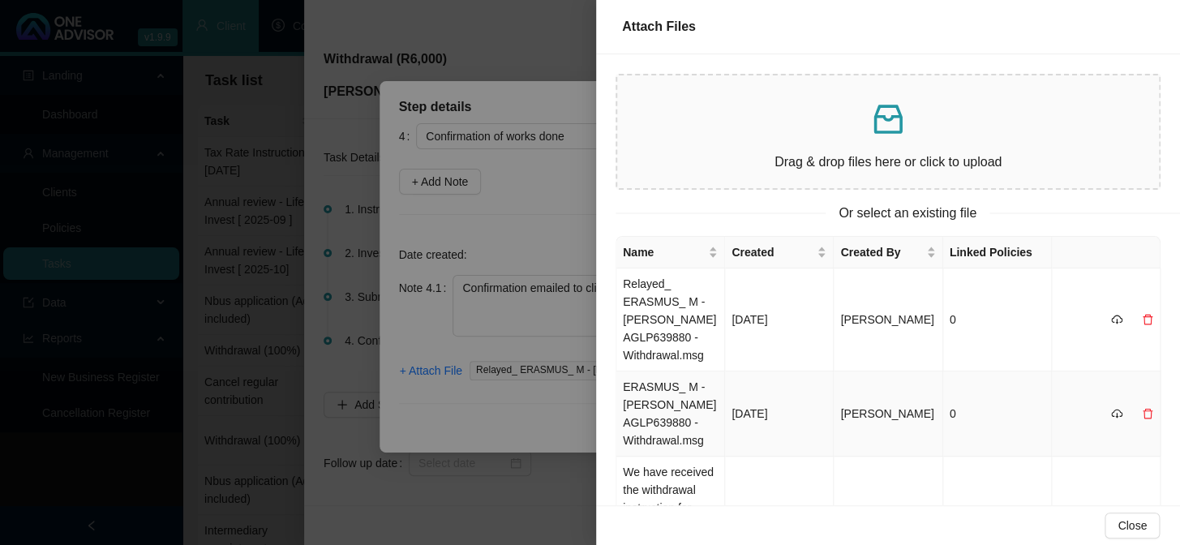
click at [647, 415] on td "ERASMUS_ M - [PERSON_NAME] AGLP639880 - Withdrawal.msg" at bounding box center [671, 414] width 109 height 85
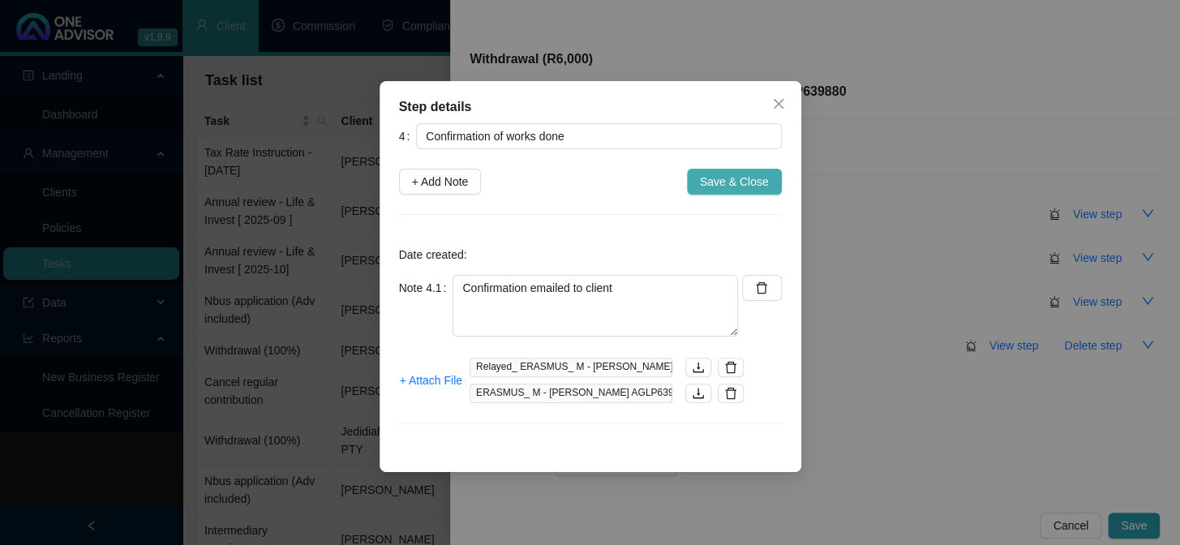
click at [707, 179] on span "Save & Close" at bounding box center [734, 182] width 69 height 18
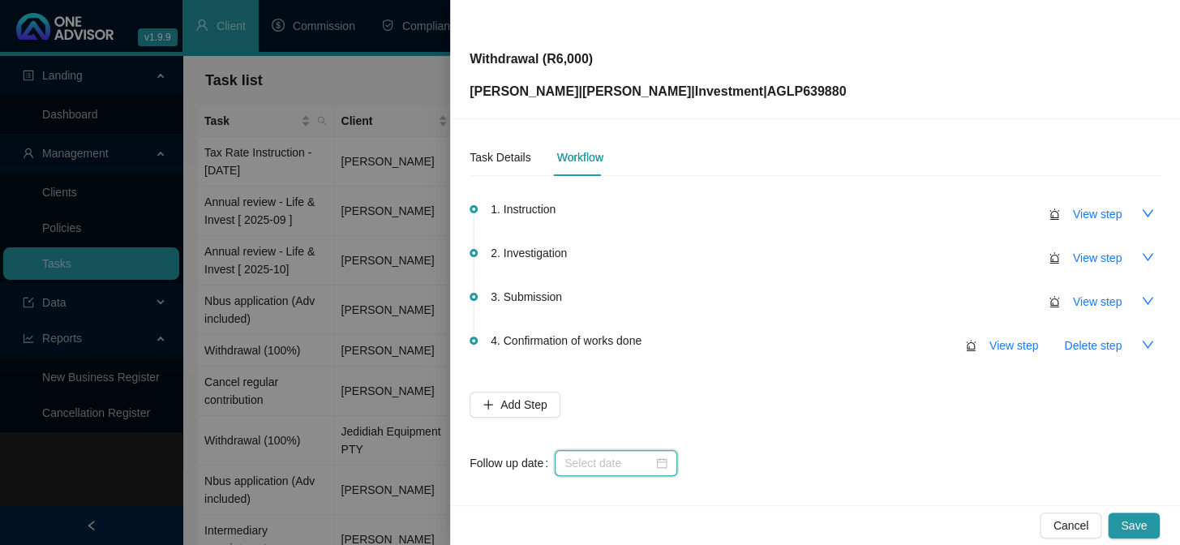
click at [603, 469] on input at bounding box center [609, 463] width 88 height 18
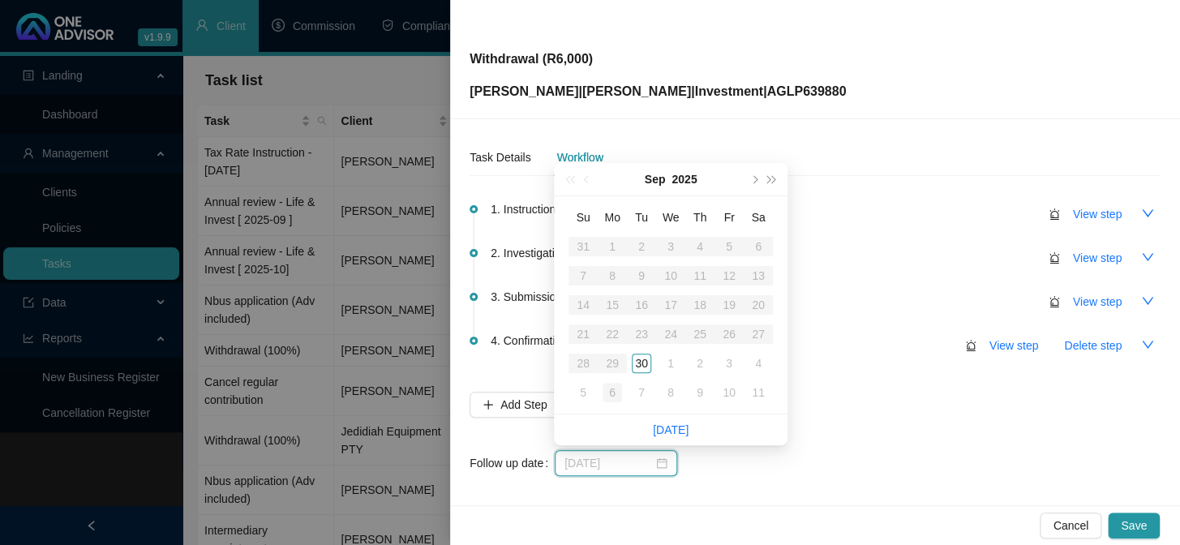
type input "[DATE]"
click at [608, 392] on div "6" at bounding box center [612, 392] width 19 height 19
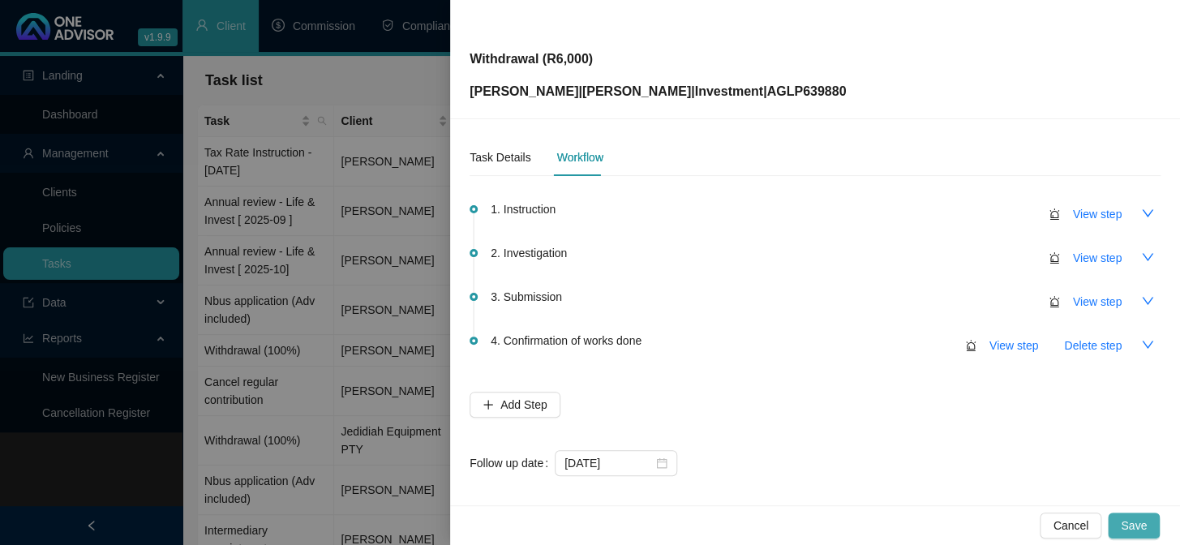
click at [1144, 529] on span "Save" at bounding box center [1134, 526] width 26 height 18
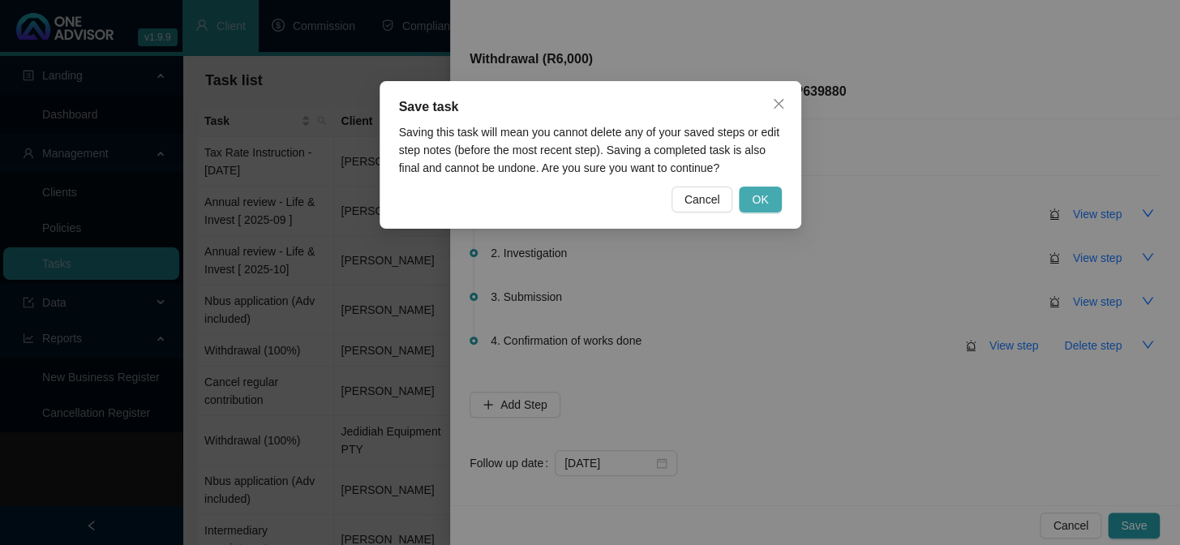
click at [763, 202] on span "OK" at bounding box center [760, 200] width 16 height 18
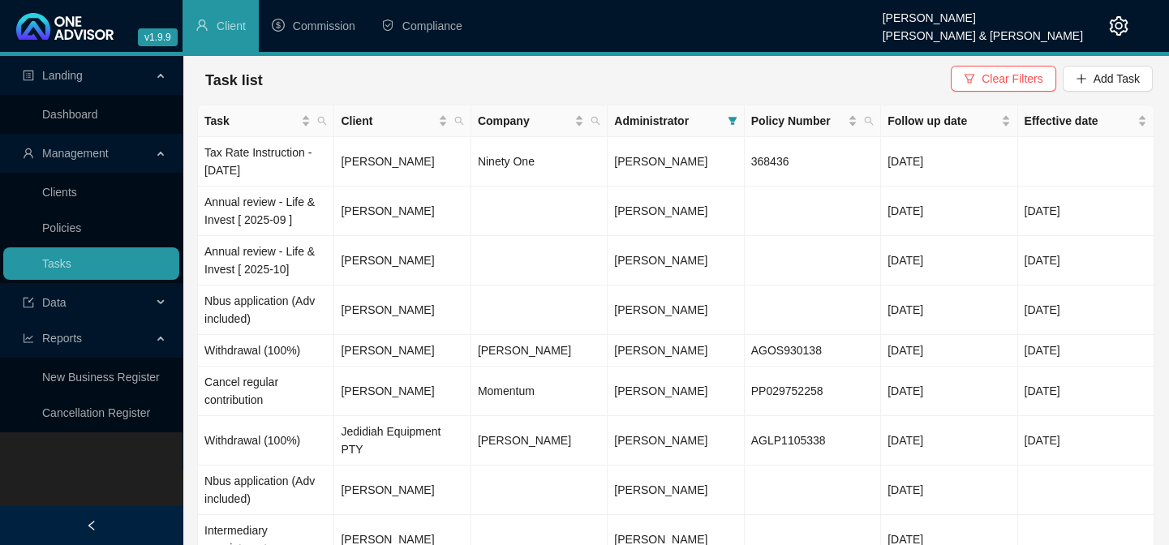
drag, startPoint x: 55, startPoint y: 482, endPoint x: 58, endPoint y: 463, distance: 18.8
click at [55, 482] on div "Landing Dashboard Management Clients Policies Tasks Data Reports New Business R…" at bounding box center [91, 328] width 183 height 545
click at [77, 194] on link "Clients" at bounding box center [59, 192] width 35 height 13
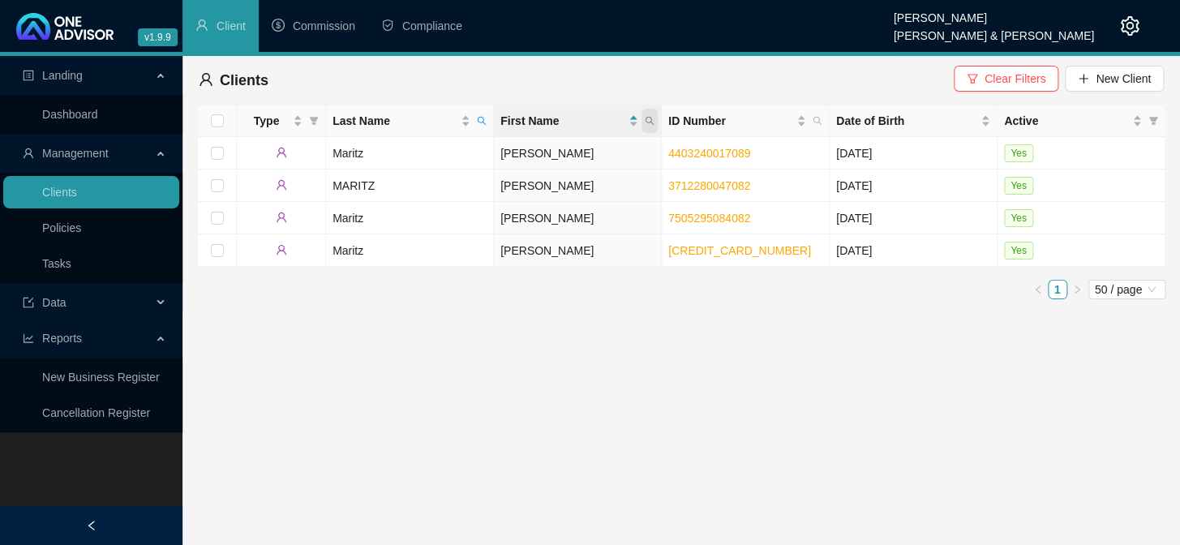
click at [655, 123] on span at bounding box center [650, 121] width 16 height 24
type input "botha"
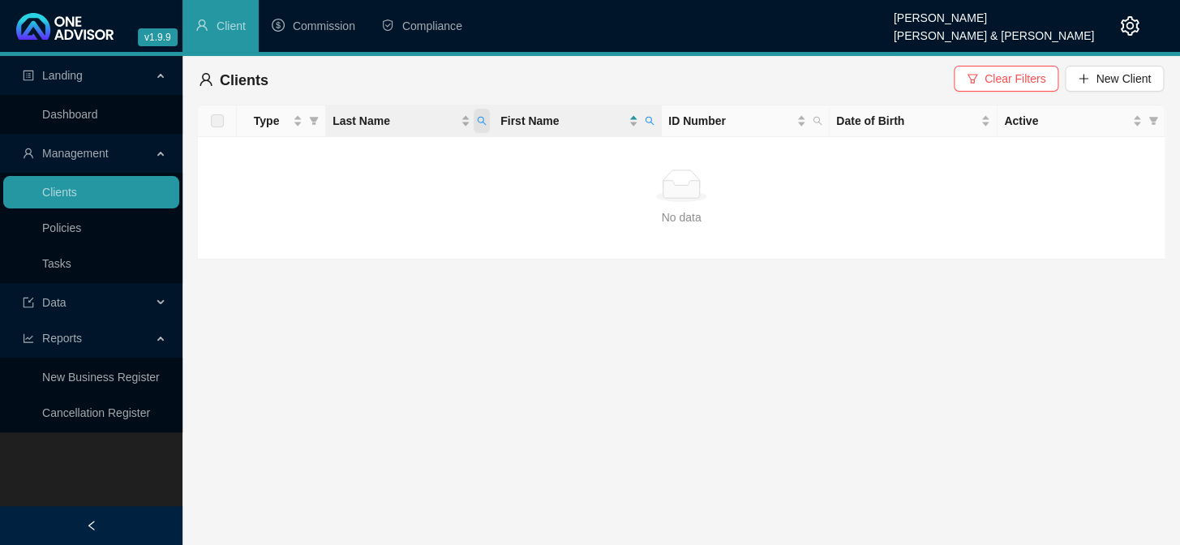
click at [482, 120] on icon "search" at bounding box center [482, 121] width 10 height 10
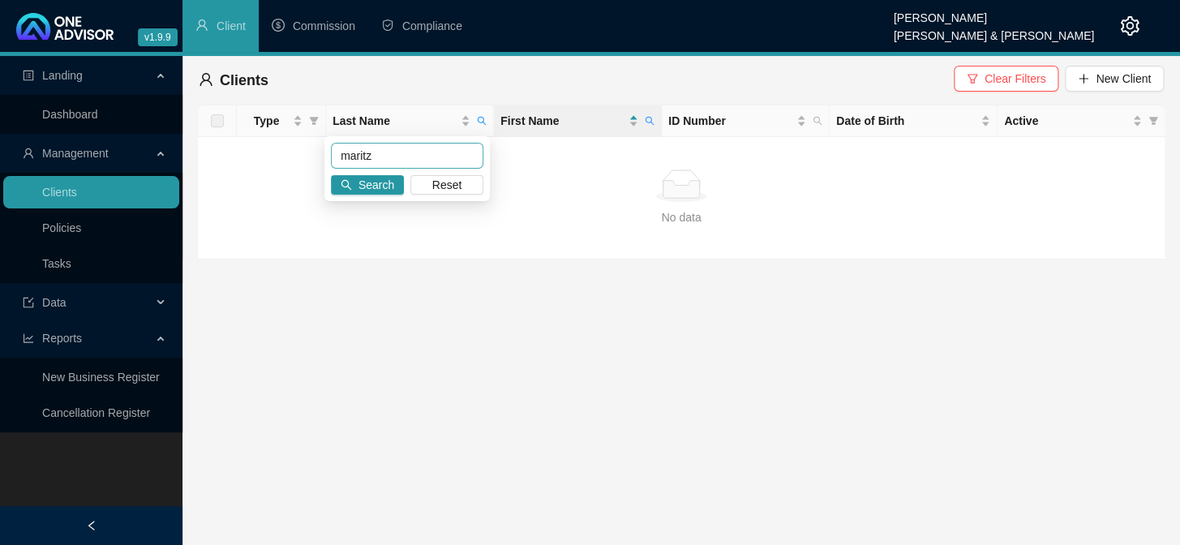
click at [413, 162] on input "maritz" at bounding box center [407, 156] width 153 height 26
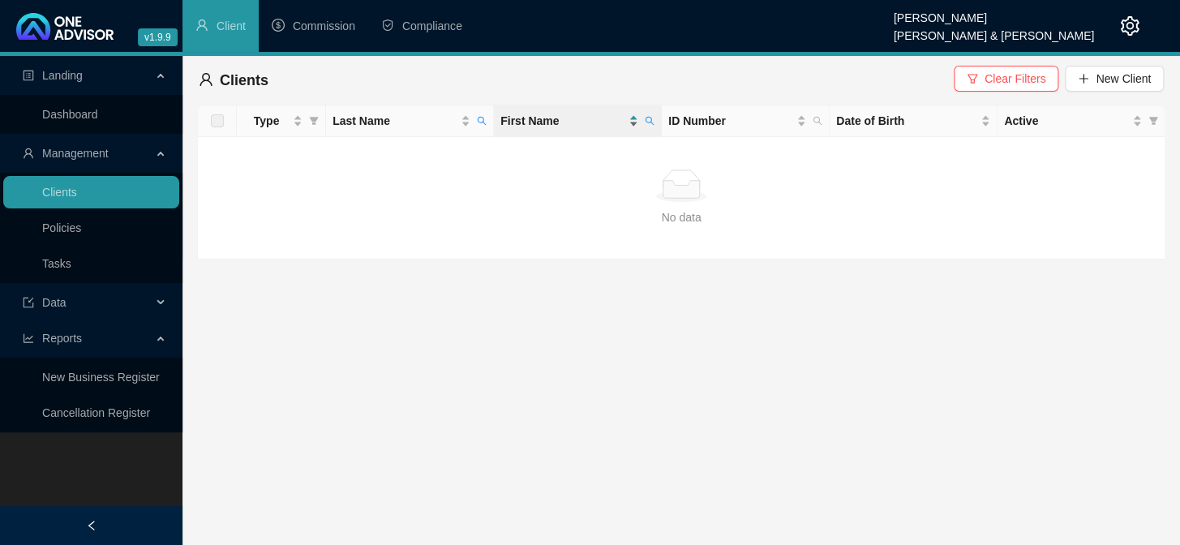
click at [632, 115] on div "First Name" at bounding box center [570, 121] width 138 height 18
click at [653, 124] on icon "search" at bounding box center [650, 121] width 9 height 9
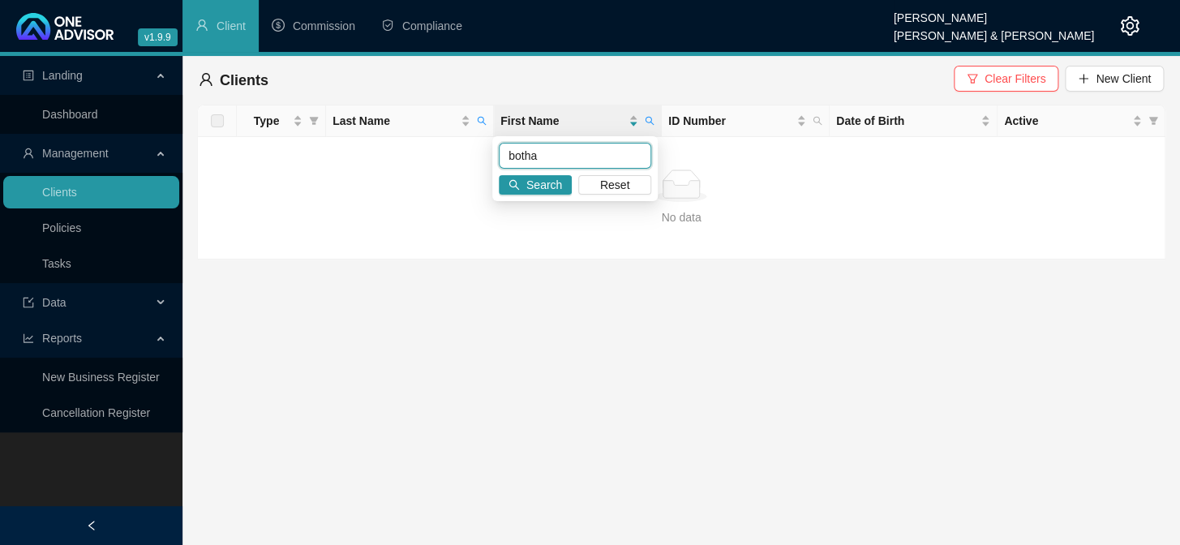
drag, startPoint x: 564, startPoint y: 160, endPoint x: 487, endPoint y: 158, distance: 77.1
click at [487, 158] on body "v1.9.9 [PERSON_NAME] van der Merwe [PERSON_NAME] & [PERSON_NAME] Client Commiss…" at bounding box center [590, 272] width 1180 height 545
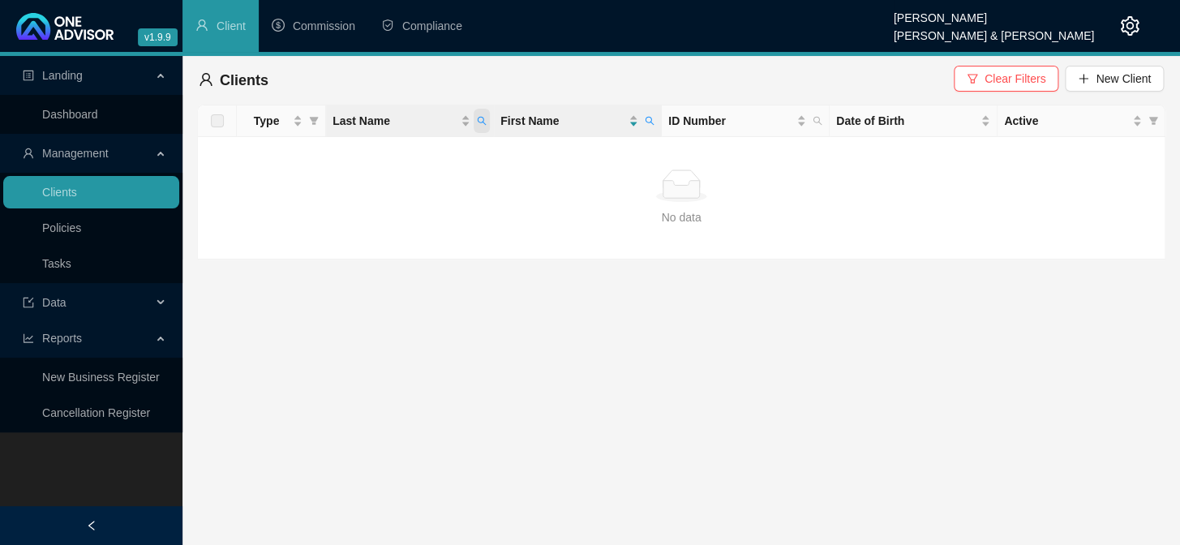
click at [474, 114] on span "Last Name" at bounding box center [482, 121] width 16 height 24
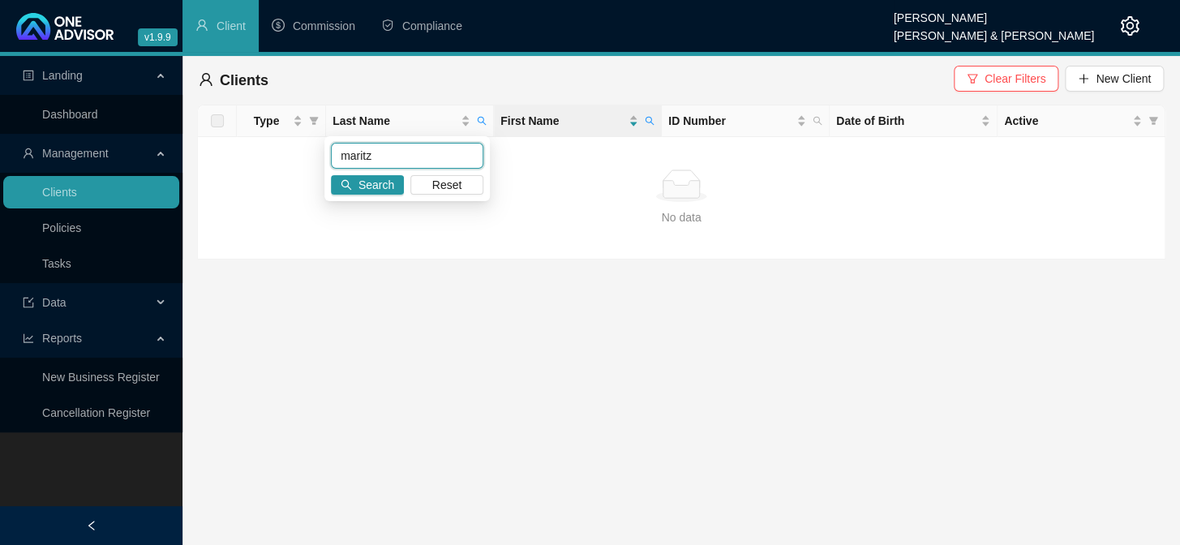
click at [431, 148] on input "maritz" at bounding box center [407, 156] width 153 height 26
type input "m"
type input "botha"
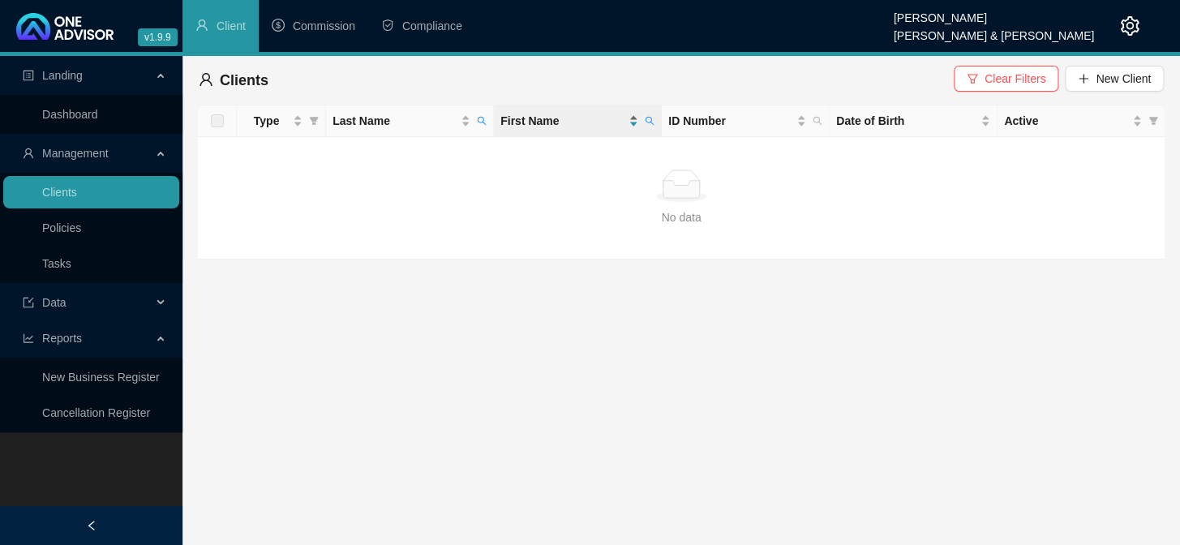
click at [626, 121] on div "First Name" at bounding box center [570, 121] width 138 height 18
click at [537, 123] on span "First Name" at bounding box center [563, 121] width 125 height 18
click at [656, 116] on span at bounding box center [650, 121] width 16 height 24
type input "botha"
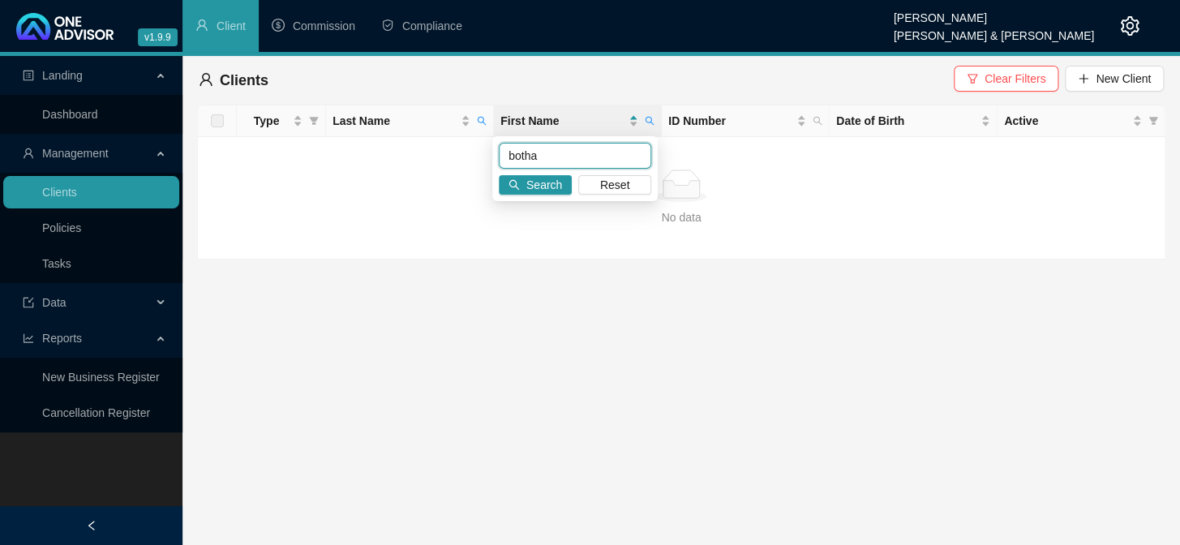
drag, startPoint x: 597, startPoint y: 157, endPoint x: 506, endPoint y: 157, distance: 90.9
click at [506, 157] on input "botha" at bounding box center [575, 156] width 153 height 26
click at [609, 181] on span "Reset" at bounding box center [615, 185] width 30 height 18
drag, startPoint x: 382, startPoint y: 191, endPoint x: 389, endPoint y: 174, distance: 18.5
click at [382, 188] on div "No data" at bounding box center [681, 186] width 941 height 32
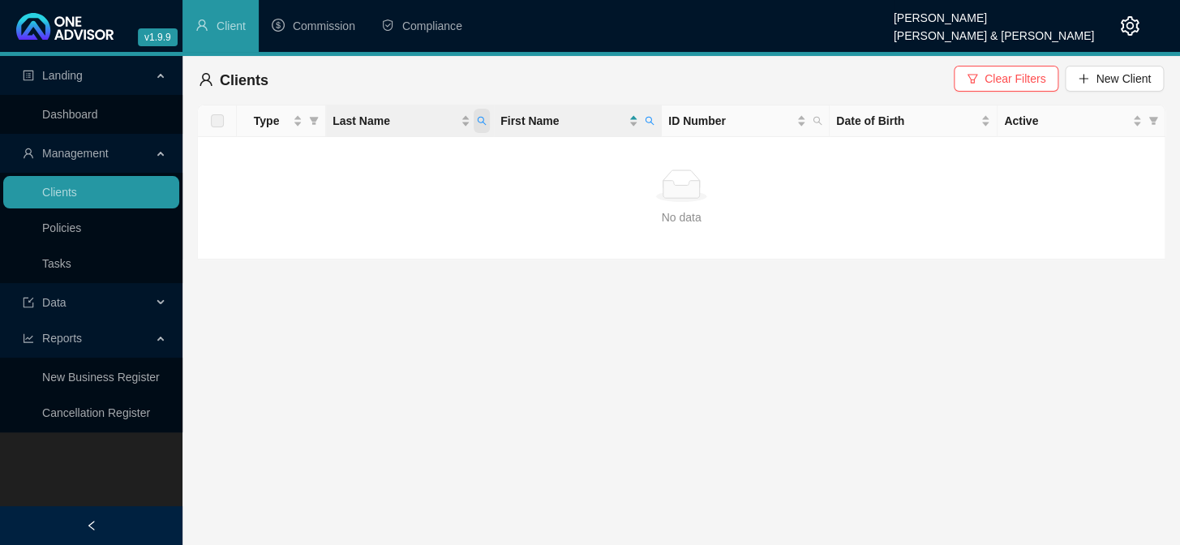
click at [484, 119] on icon "search" at bounding box center [482, 121] width 9 height 9
click at [364, 194] on button "Search" at bounding box center [367, 184] width 73 height 19
click at [1010, 75] on span "Clear Filters" at bounding box center [1015, 79] width 61 height 18
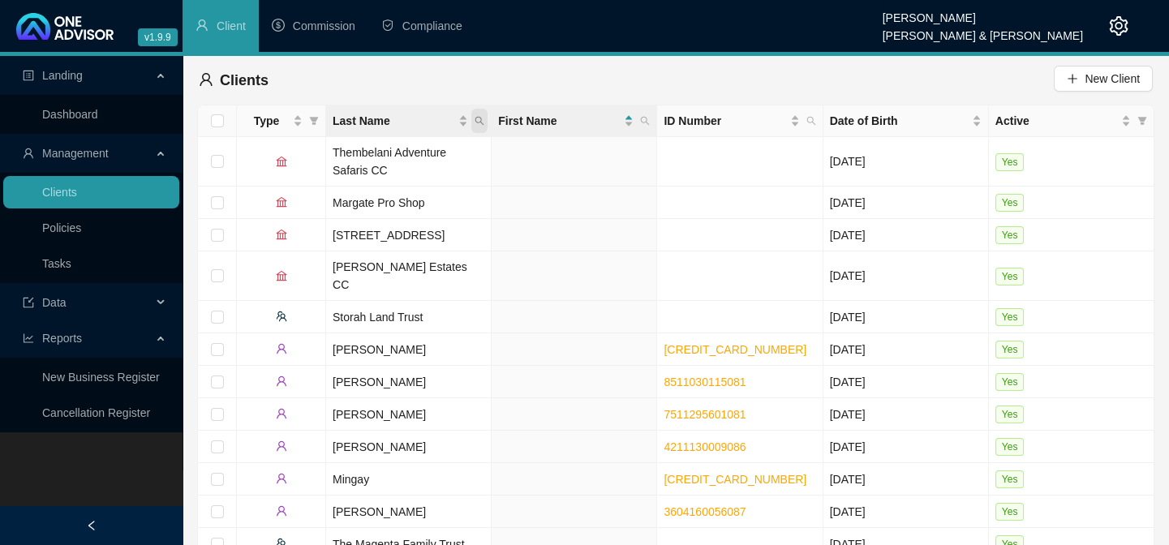
click at [479, 114] on span "Last Name" at bounding box center [479, 121] width 16 height 24
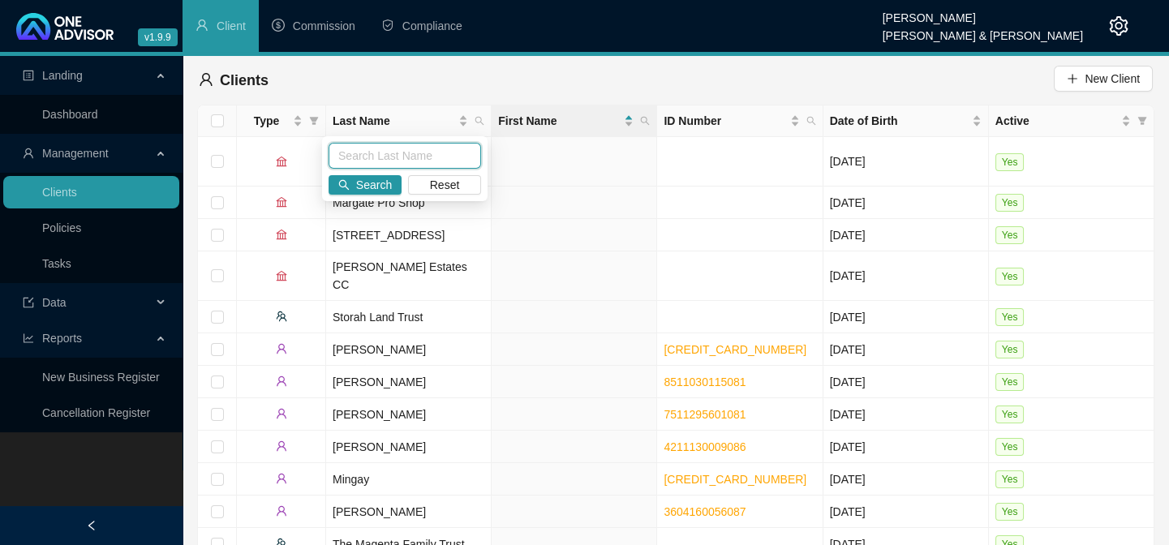
click at [411, 154] on input "text" at bounding box center [405, 156] width 153 height 26
type input "botha"
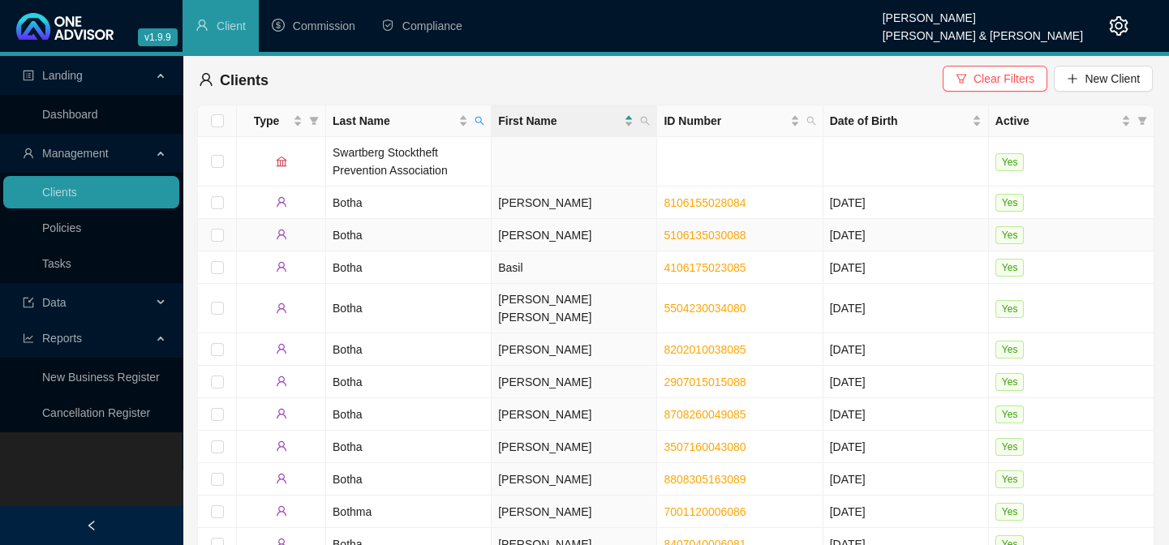
click at [350, 231] on td "Botha" at bounding box center [409, 235] width 166 height 32
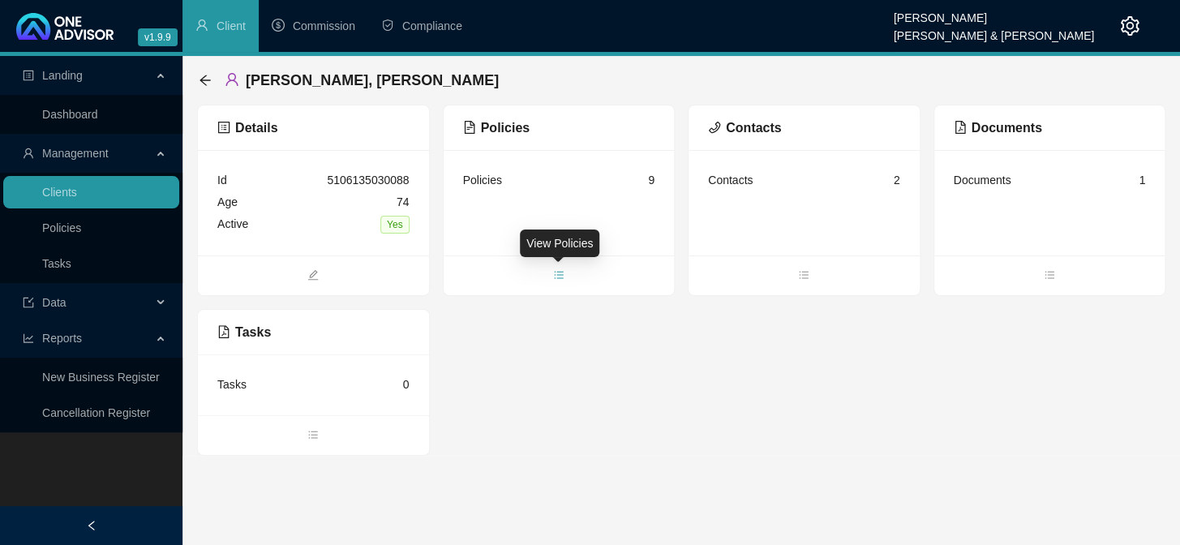
click at [562, 275] on icon "bars" at bounding box center [558, 274] width 11 height 11
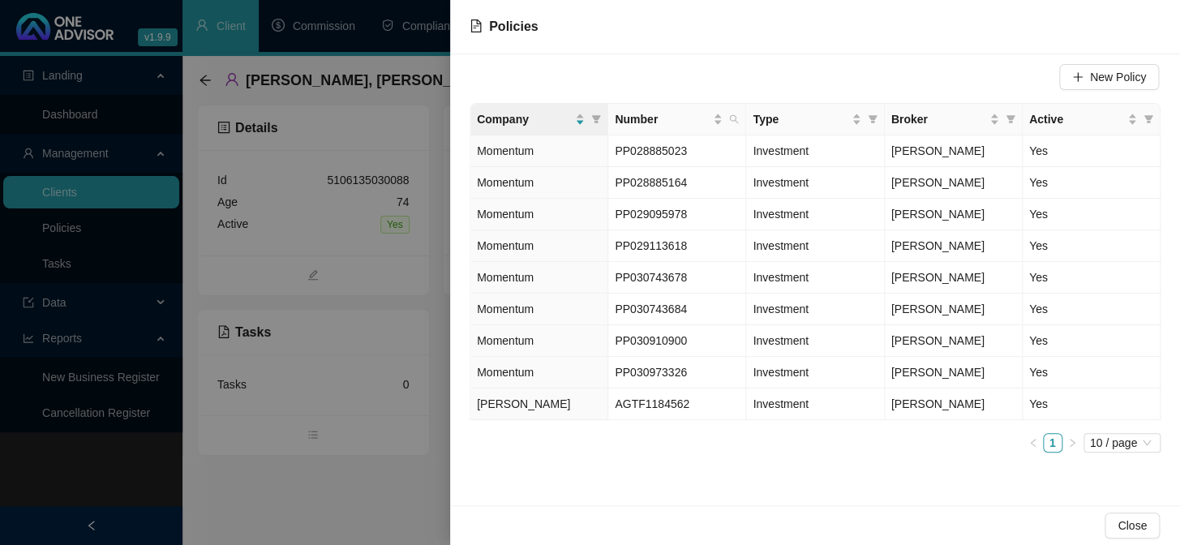
click at [349, 500] on div at bounding box center [590, 272] width 1180 height 545
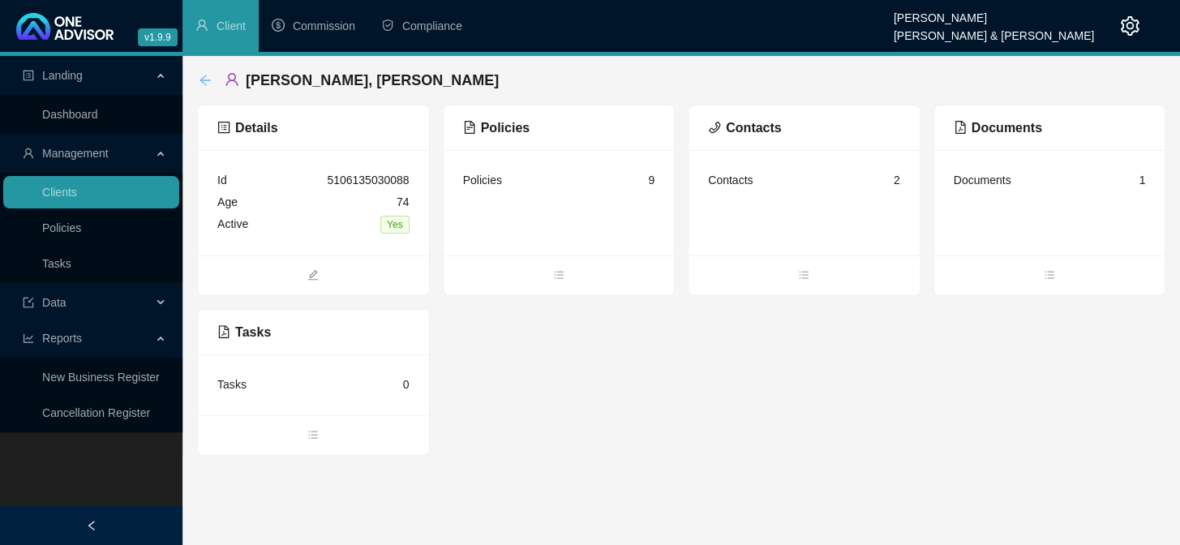
click at [203, 76] on icon "arrow-left" at bounding box center [205, 80] width 13 height 13
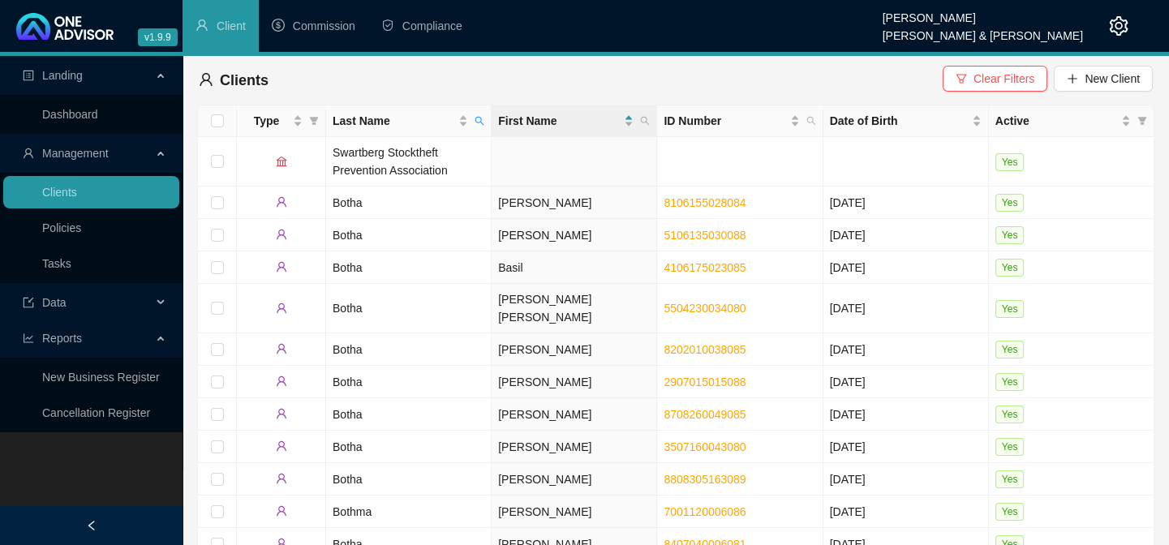
click at [69, 482] on div "Landing Dashboard Management Clients Policies Tasks Data Reports New Business R…" at bounding box center [91, 328] width 183 height 545
click at [1114, 84] on span "New Client" at bounding box center [1112, 79] width 55 height 18
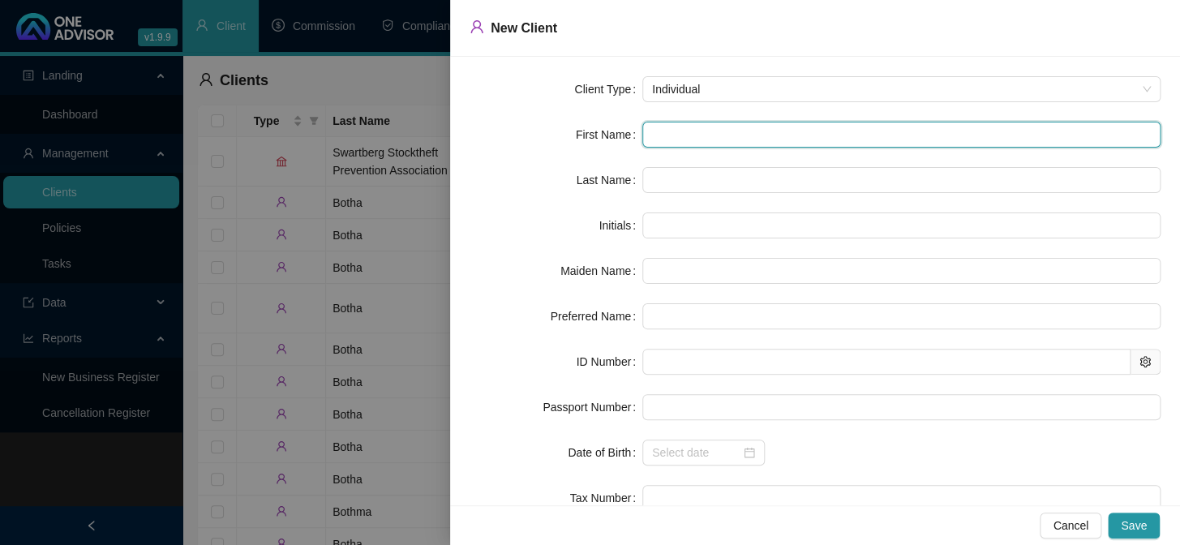
click at [678, 129] on input "text" at bounding box center [902, 135] width 518 height 26
type input "A"
type input "An"
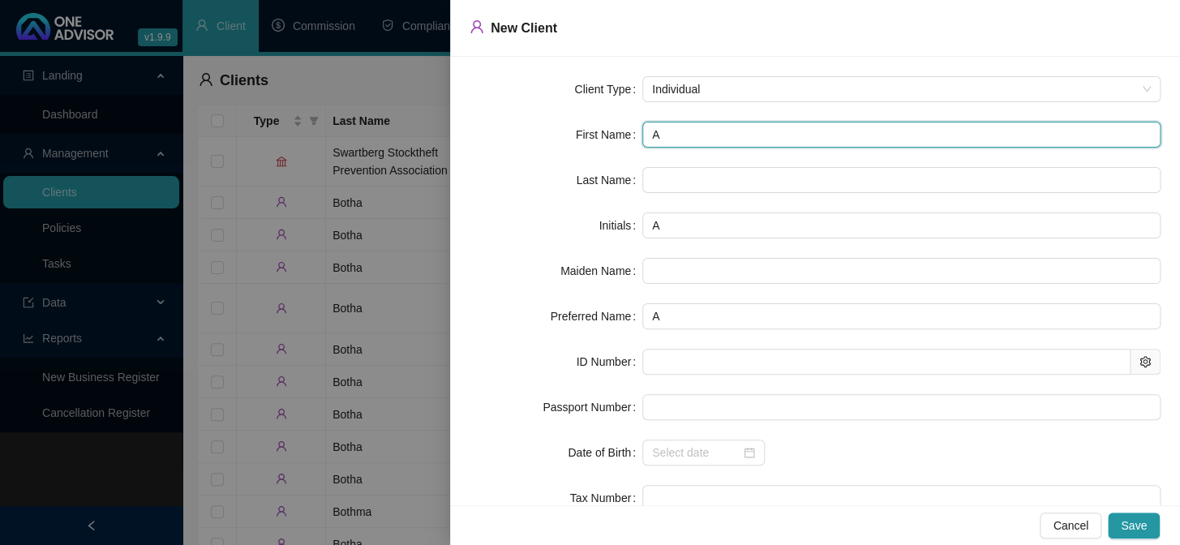
type input "An"
type input "[PERSON_NAME]"
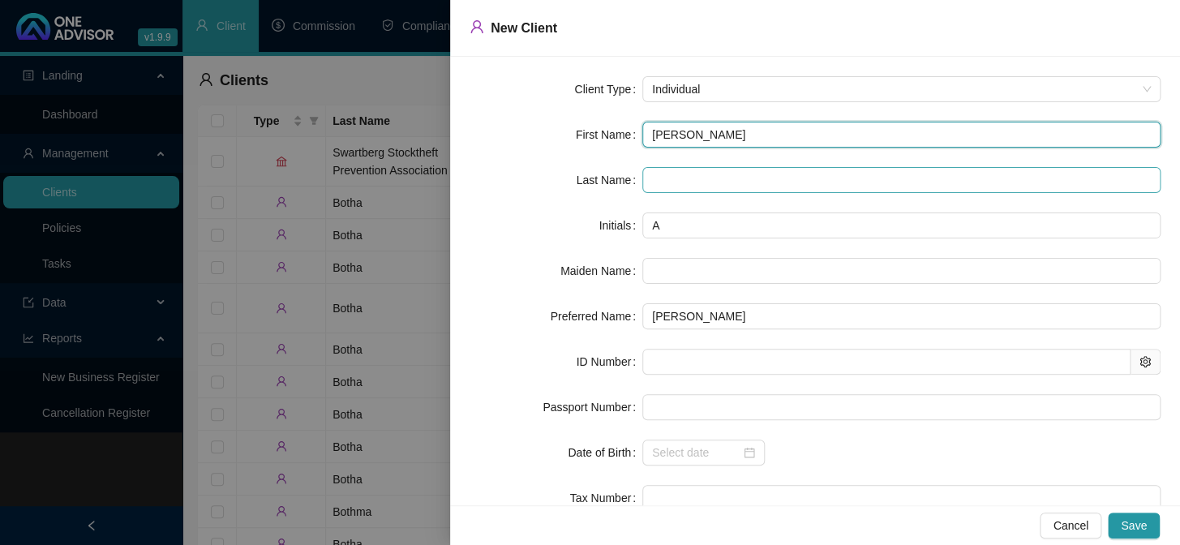
type input "[PERSON_NAME]"
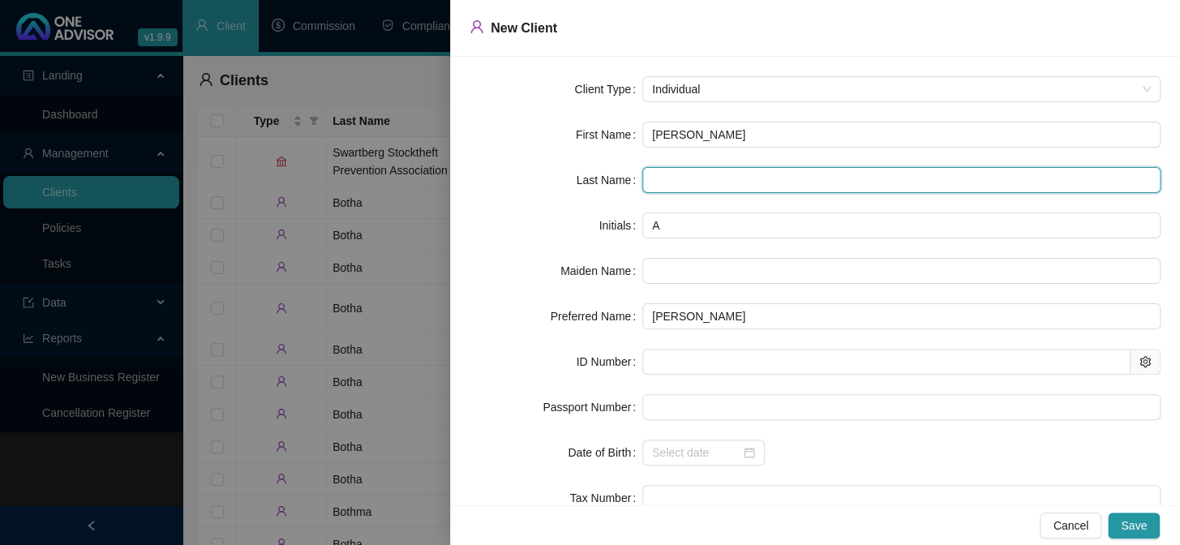
click at [682, 180] on input "text" at bounding box center [902, 180] width 518 height 26
type input "Botha"
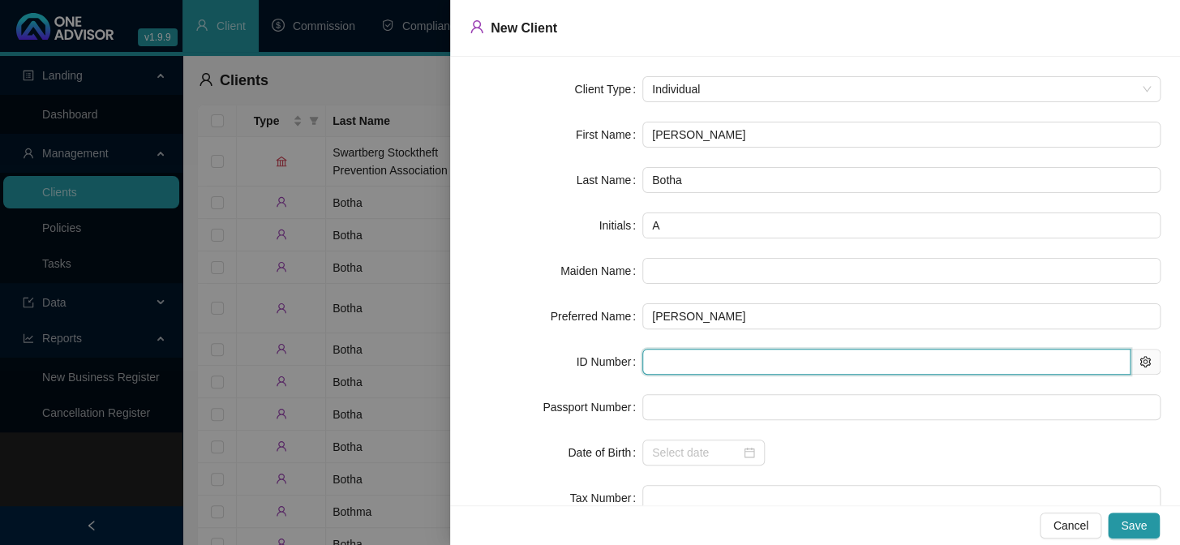
click at [673, 369] on input "text" at bounding box center [887, 362] width 488 height 26
type input "511219"
type input "[DATE]"
type input "5112190049088"
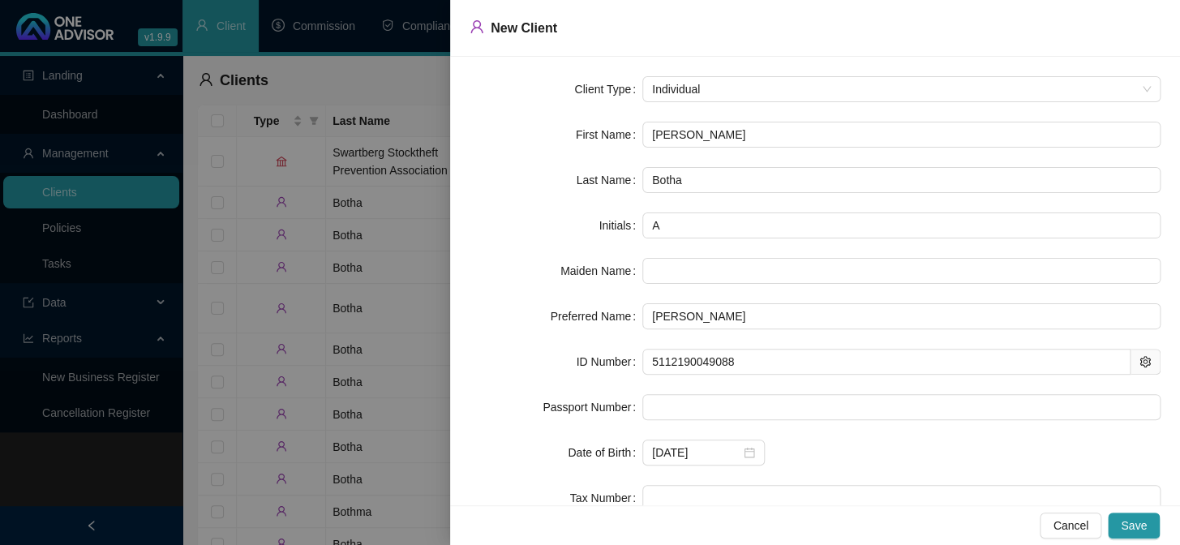
drag, startPoint x: 754, startPoint y: 424, endPoint x: 811, endPoint y: 413, distance: 57.9
click at [755, 424] on form "Client Type Individual First Name [PERSON_NAME] Name Botha Initials A Maiden Na…" at bounding box center [815, 339] width 691 height 526
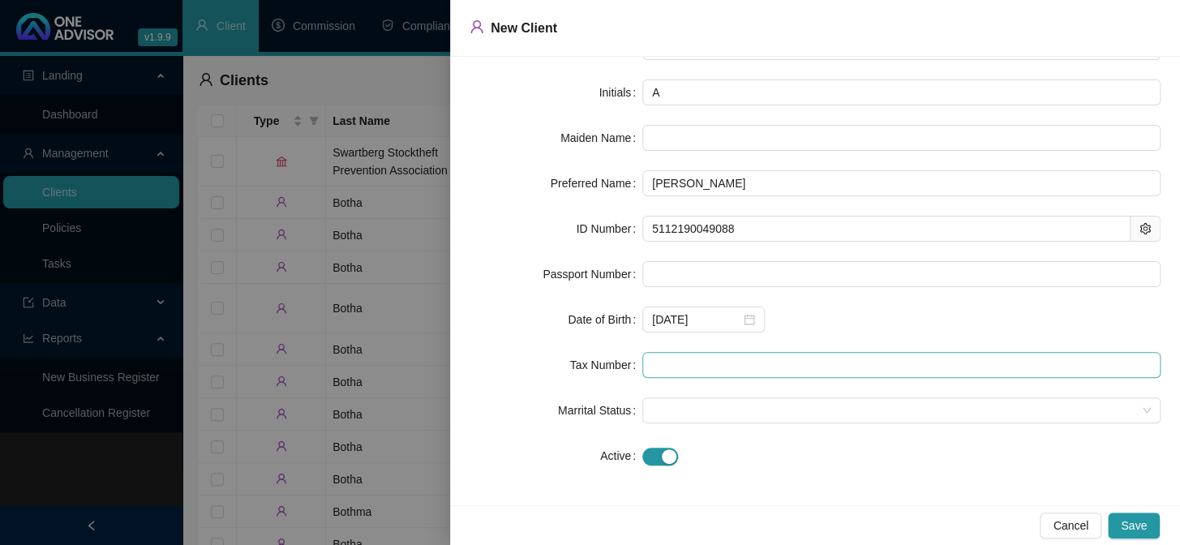
scroll to position [135, 0]
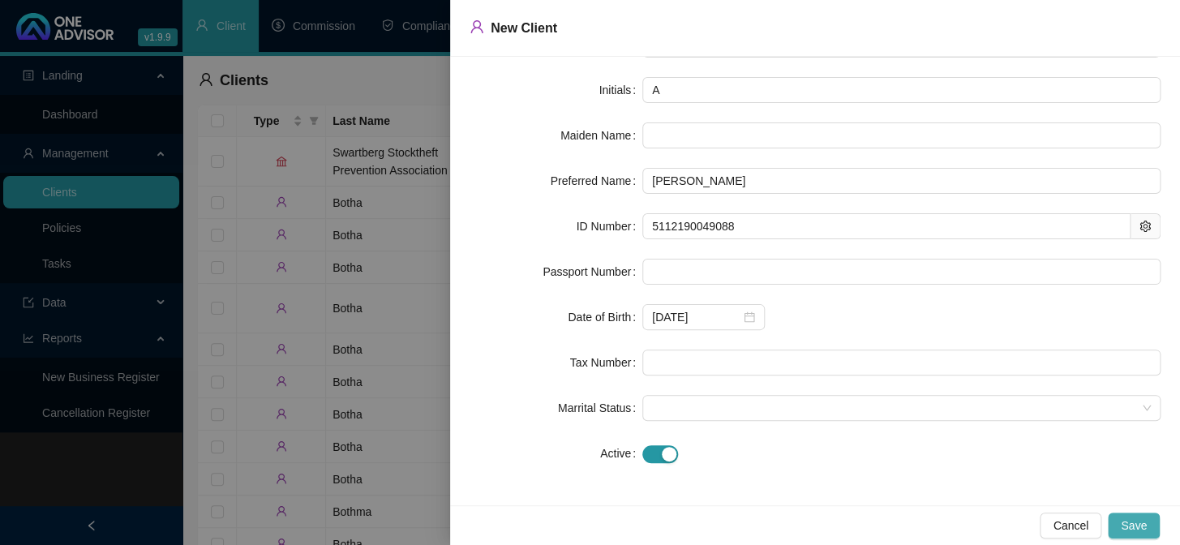
click at [1125, 519] on span "Save" at bounding box center [1134, 526] width 26 height 18
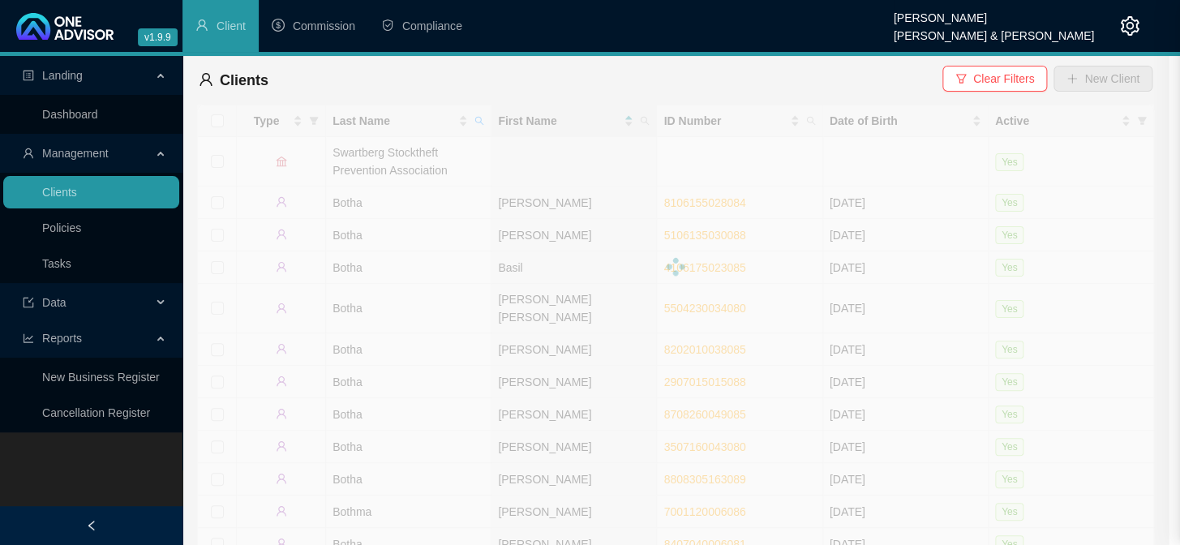
scroll to position [0, 0]
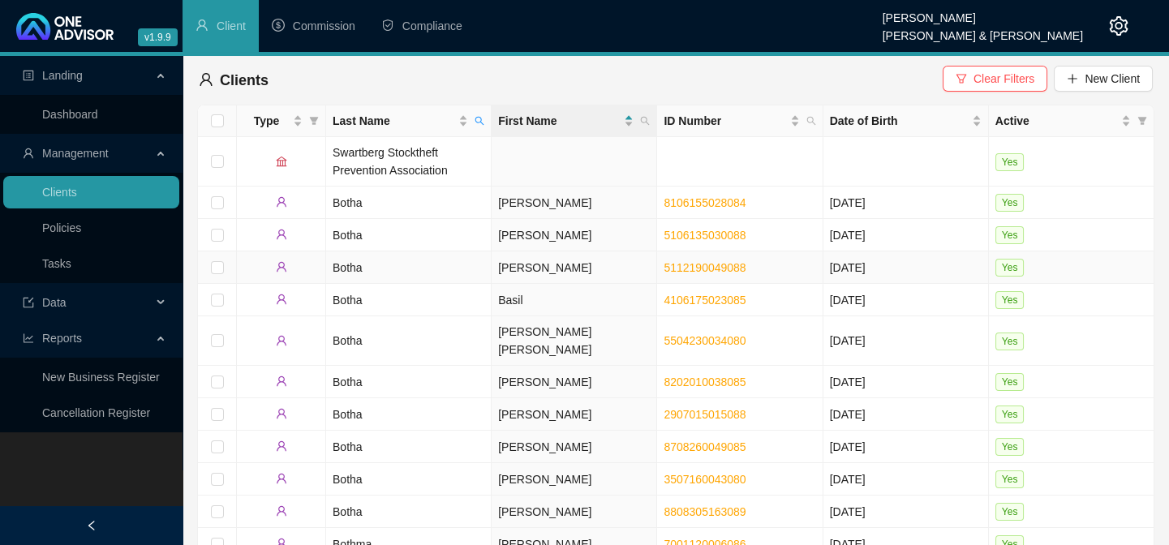
click at [505, 262] on td "[PERSON_NAME]" at bounding box center [575, 268] width 166 height 32
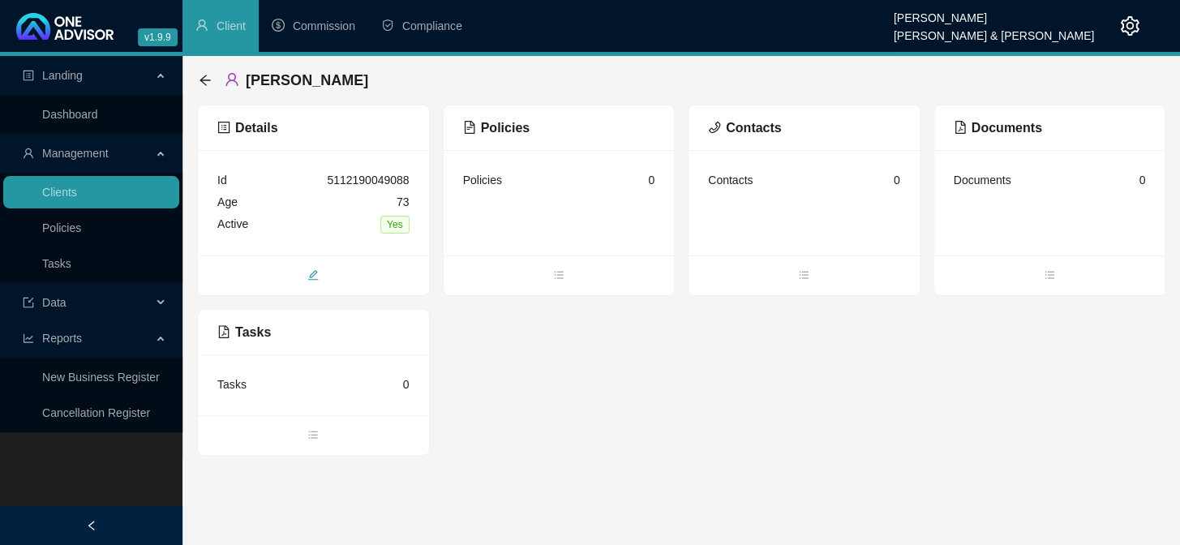
click at [308, 270] on icon "edit" at bounding box center [312, 274] width 11 height 11
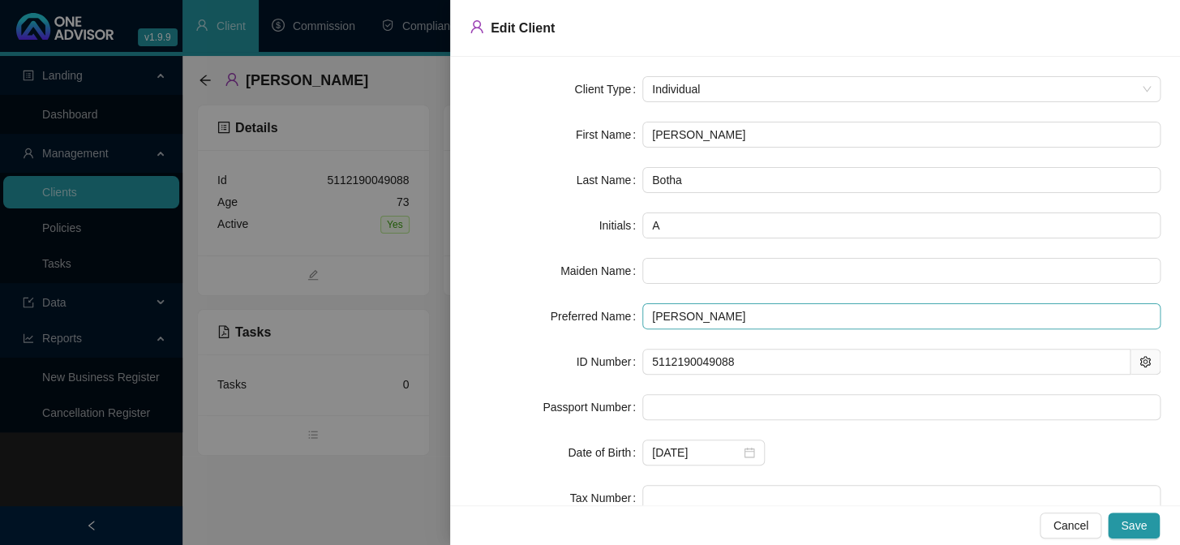
scroll to position [135, 0]
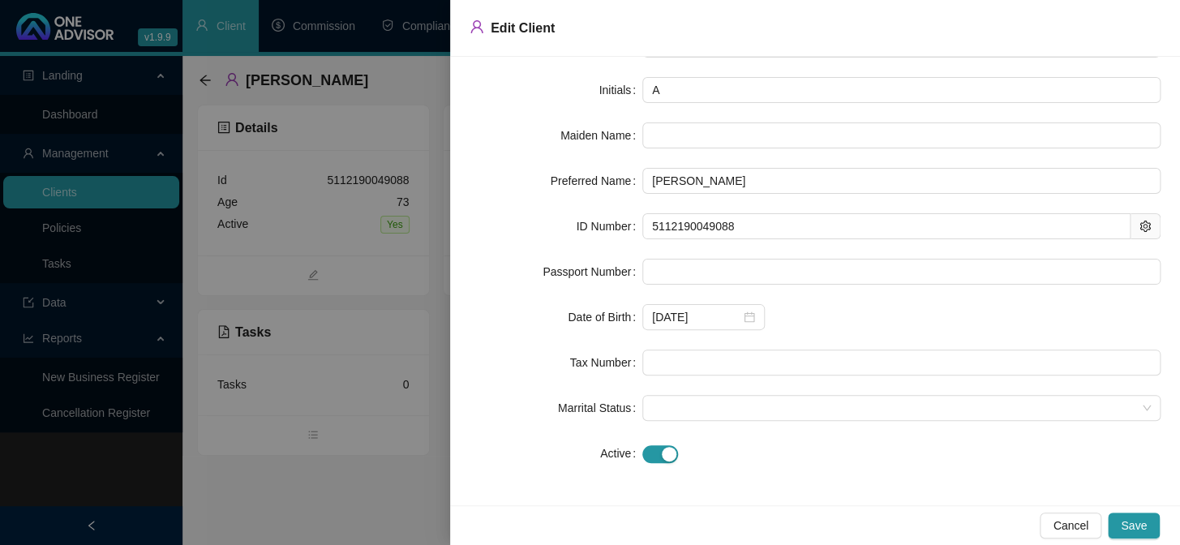
click at [316, 496] on div at bounding box center [590, 272] width 1180 height 545
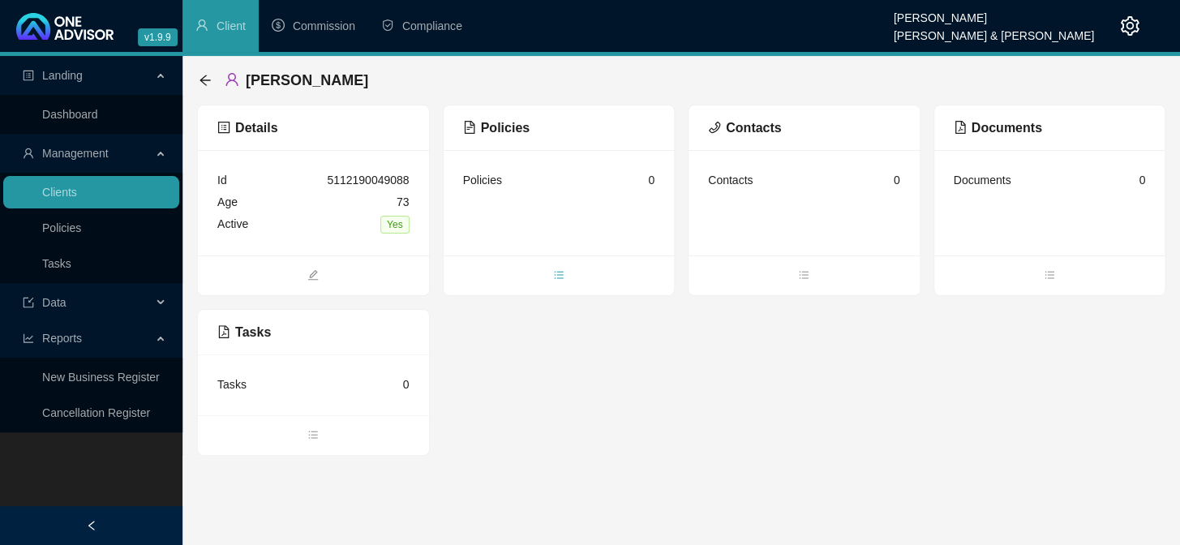
click at [557, 280] on icon "bars" at bounding box center [558, 274] width 11 height 11
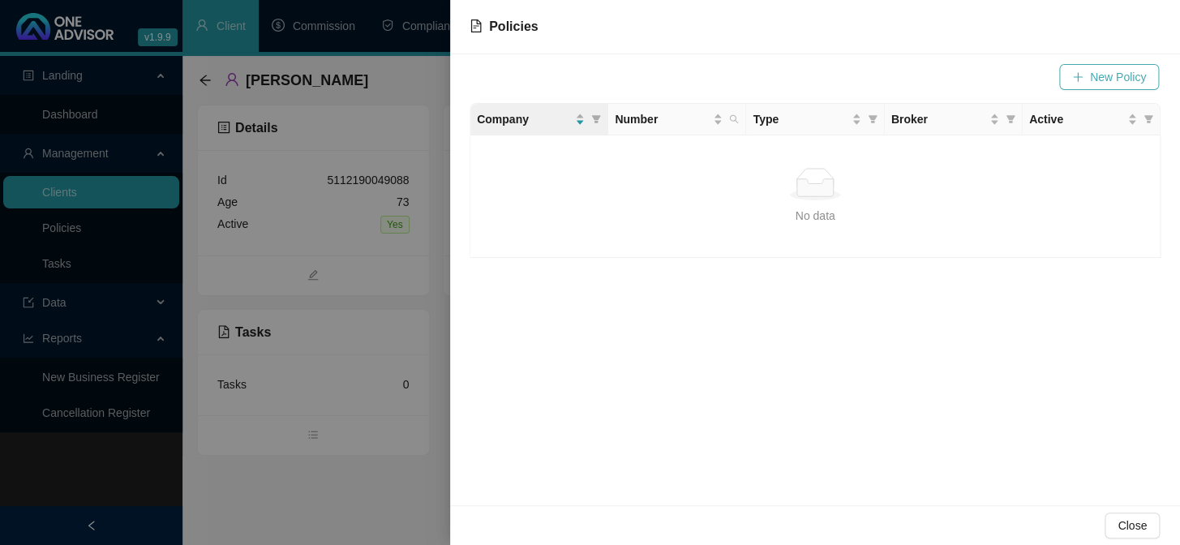
click at [1112, 70] on span "New Policy" at bounding box center [1118, 77] width 56 height 18
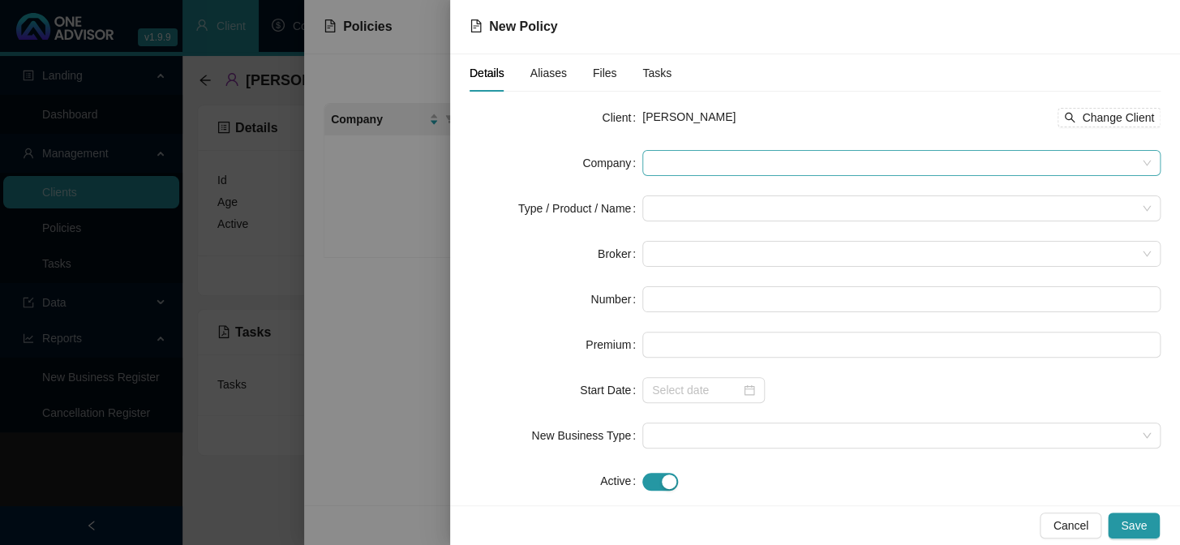
click at [686, 157] on span at bounding box center [901, 163] width 499 height 24
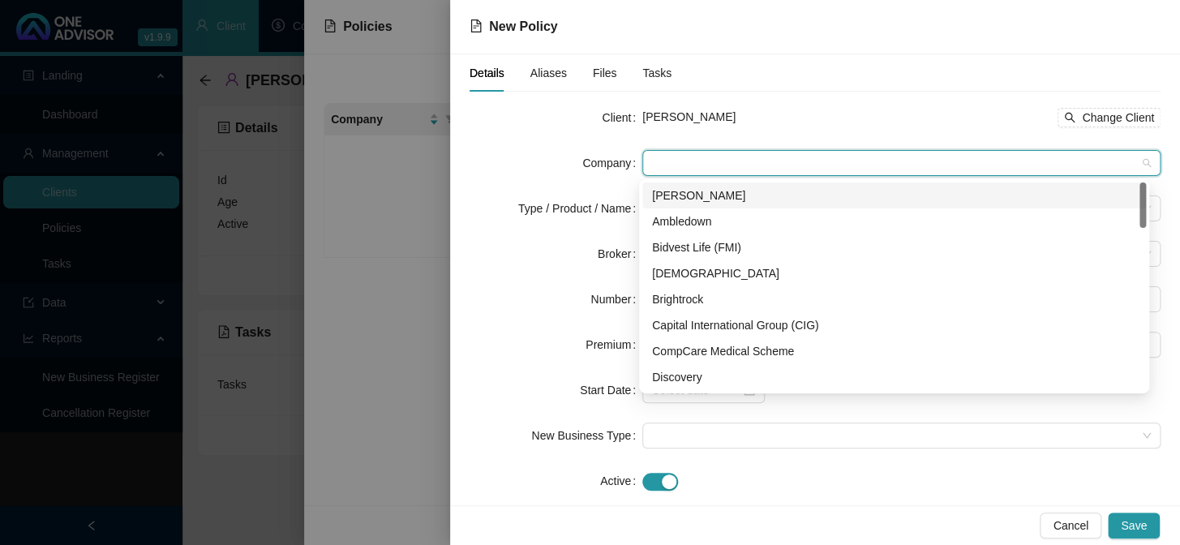
click at [692, 192] on div "[PERSON_NAME]" at bounding box center [894, 196] width 484 height 18
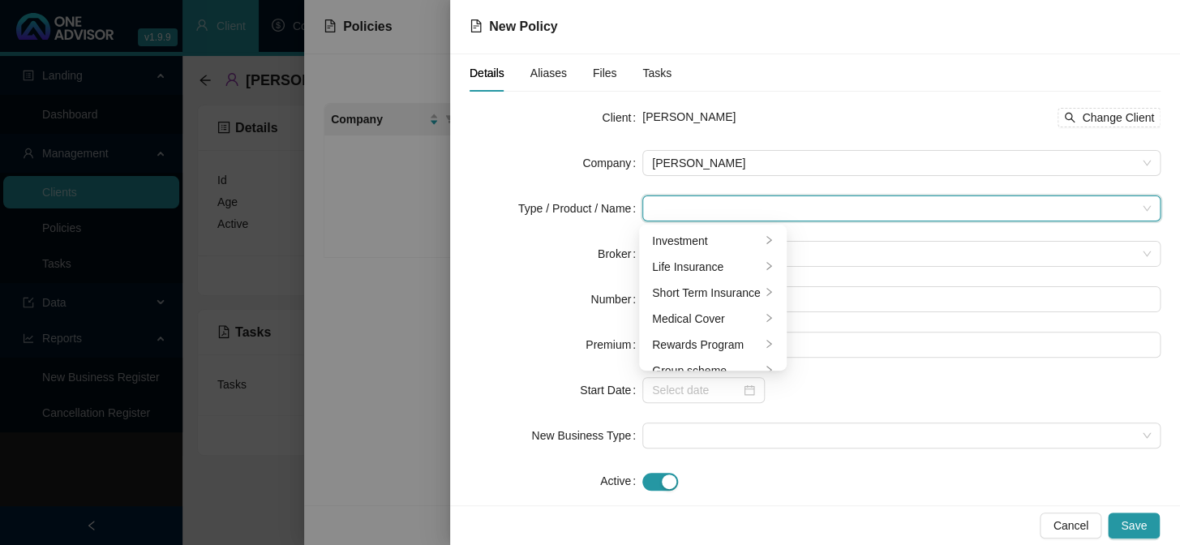
click at [685, 210] on input "search" at bounding box center [894, 208] width 484 height 24
click at [685, 239] on div "Investment" at bounding box center [706, 241] width 109 height 18
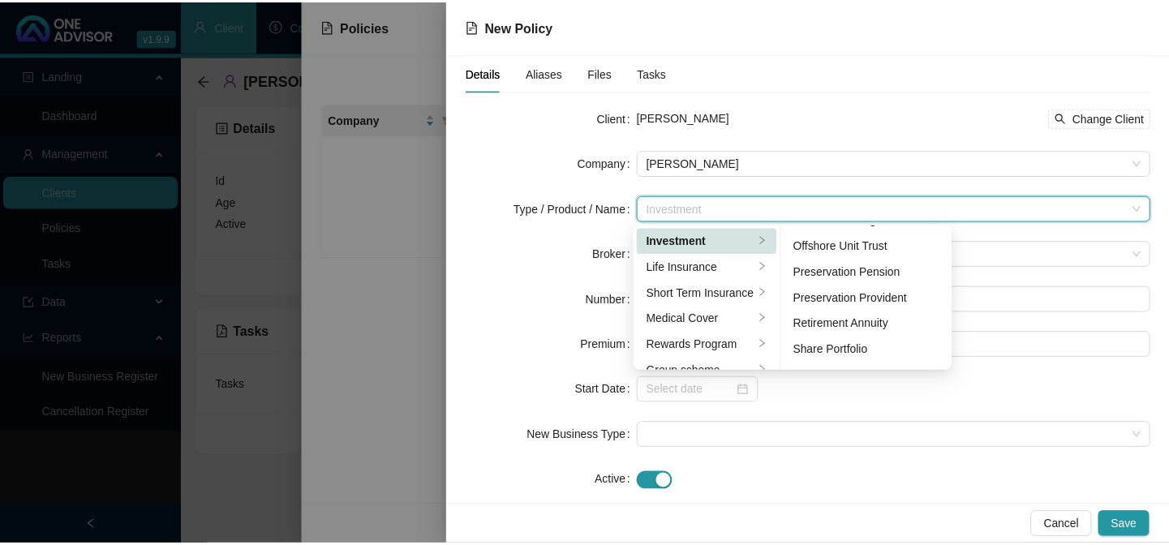
scroll to position [250, 0]
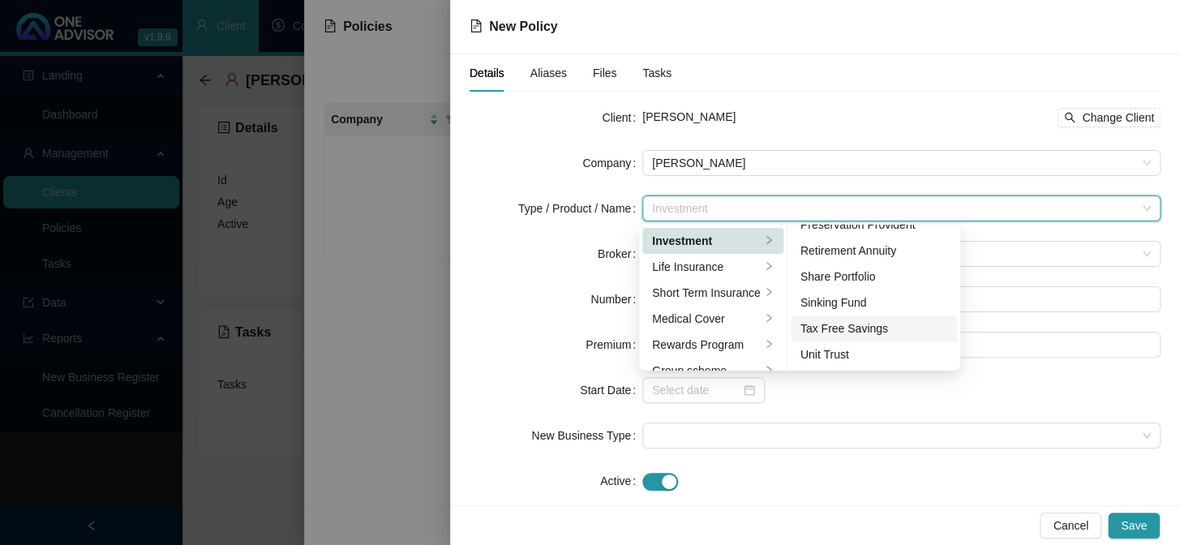
click at [840, 333] on div "Tax Free Savings" at bounding box center [875, 329] width 148 height 18
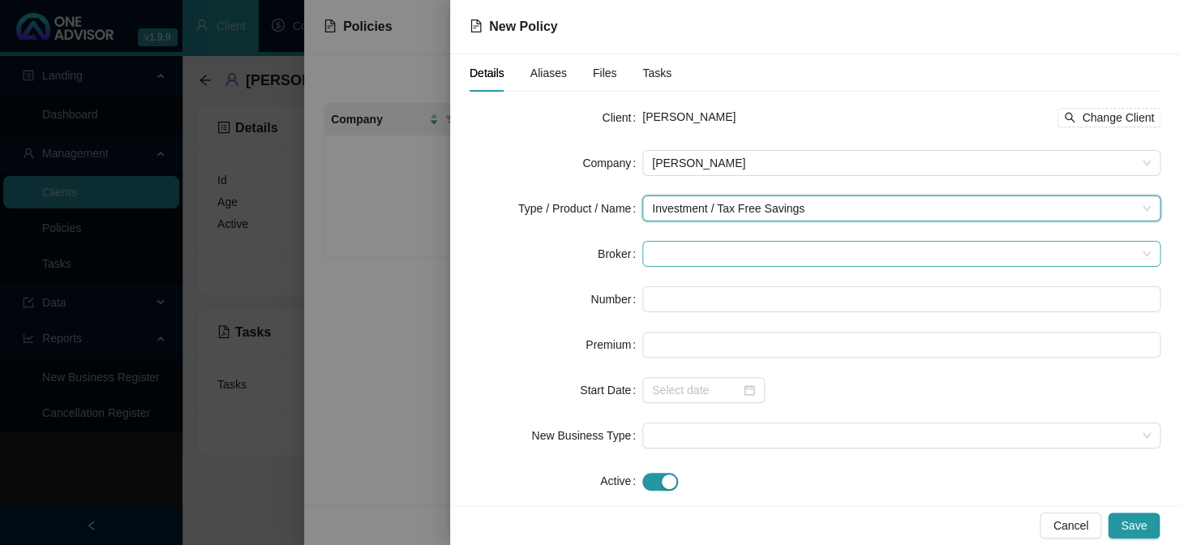
click at [690, 252] on span at bounding box center [901, 254] width 499 height 24
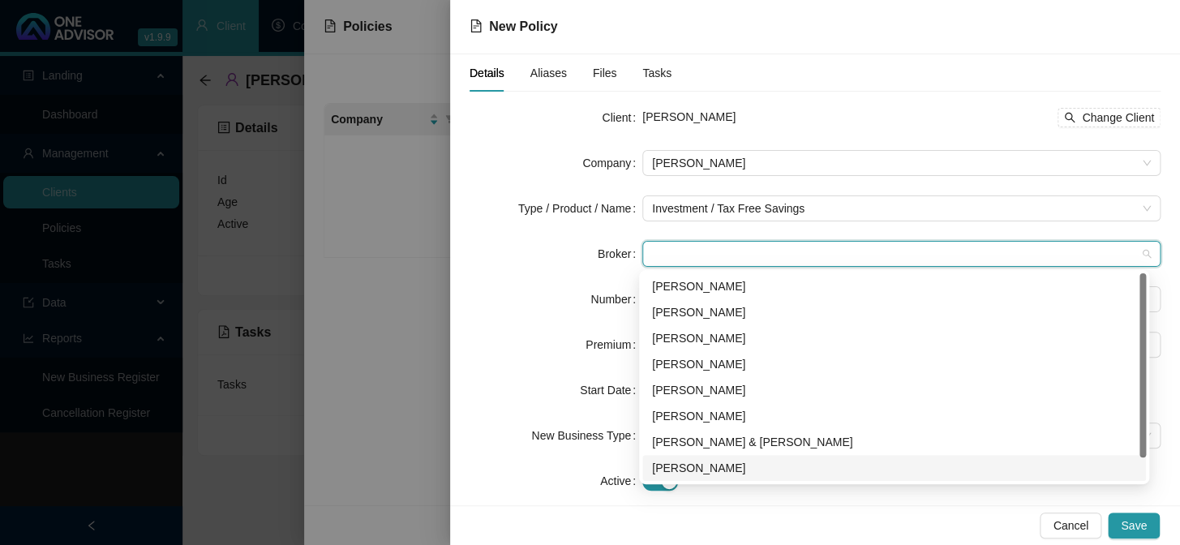
click at [674, 463] on div "[PERSON_NAME]" at bounding box center [894, 468] width 484 height 18
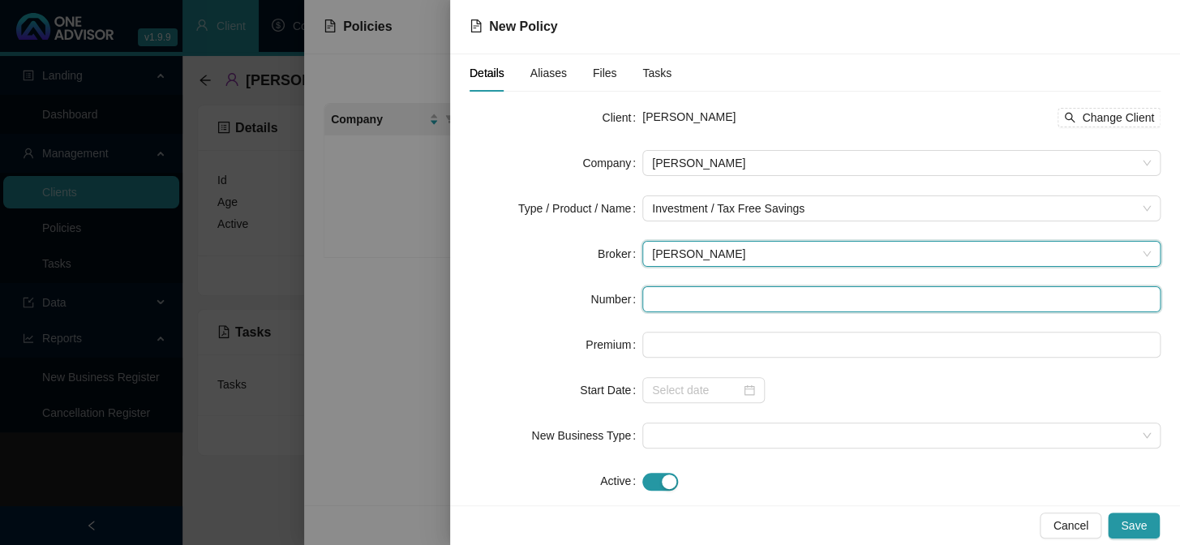
click at [680, 301] on input "text" at bounding box center [902, 299] width 518 height 26
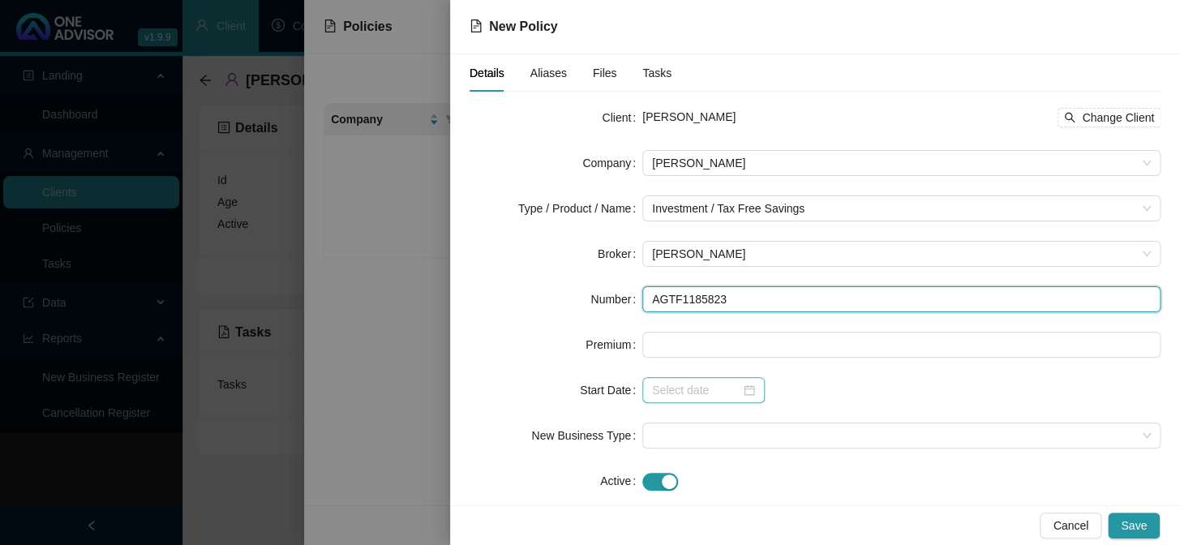
type input "AGTF1185823"
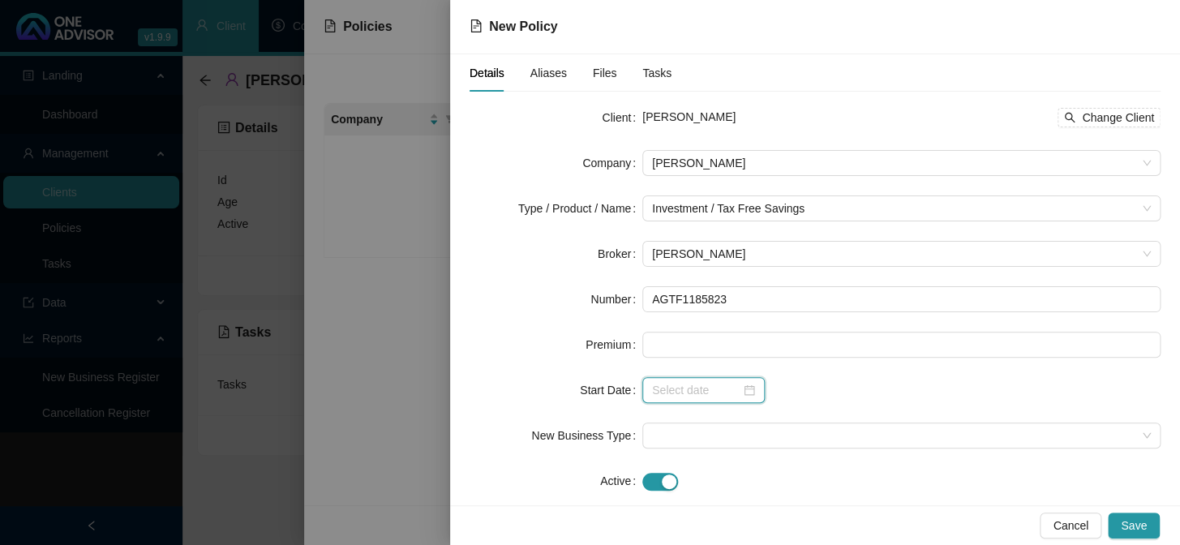
click at [693, 393] on input at bounding box center [696, 390] width 88 height 18
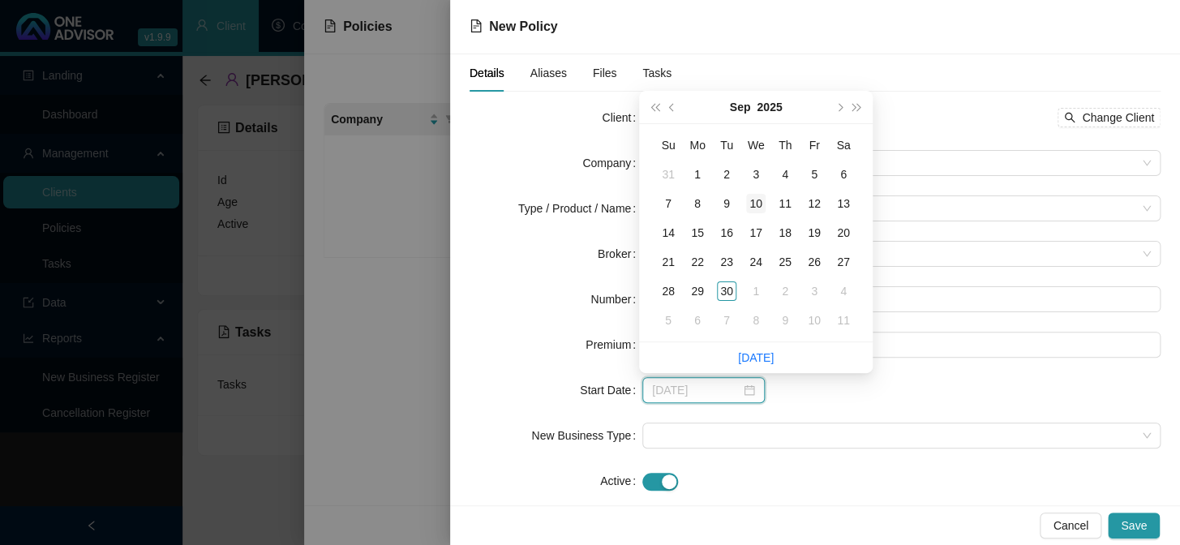
type input "[DATE]"
click at [749, 202] on div "10" at bounding box center [755, 203] width 19 height 19
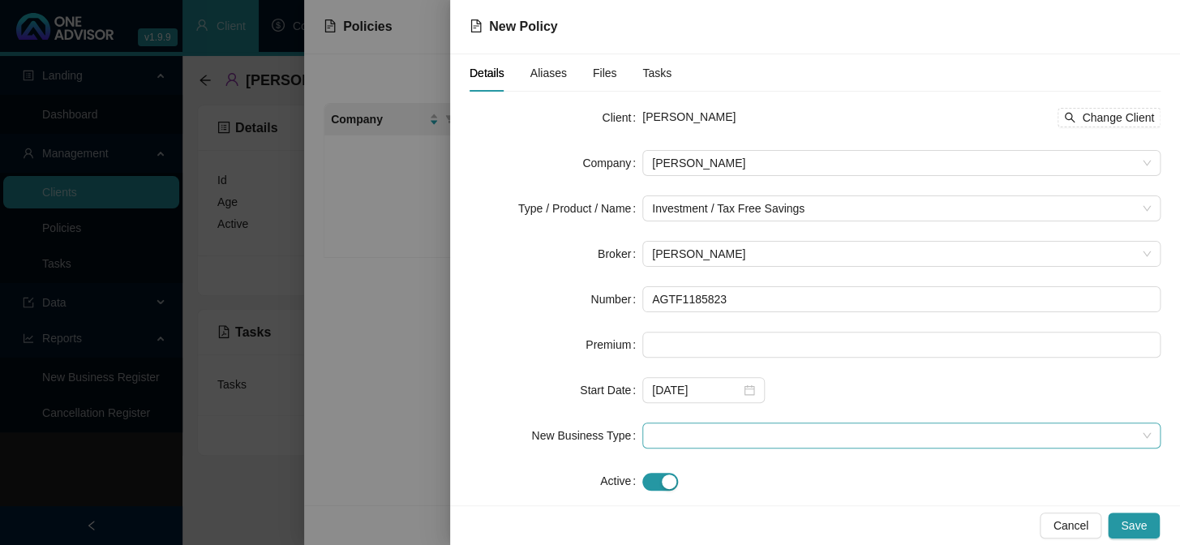
click at [676, 436] on span at bounding box center [901, 436] width 499 height 24
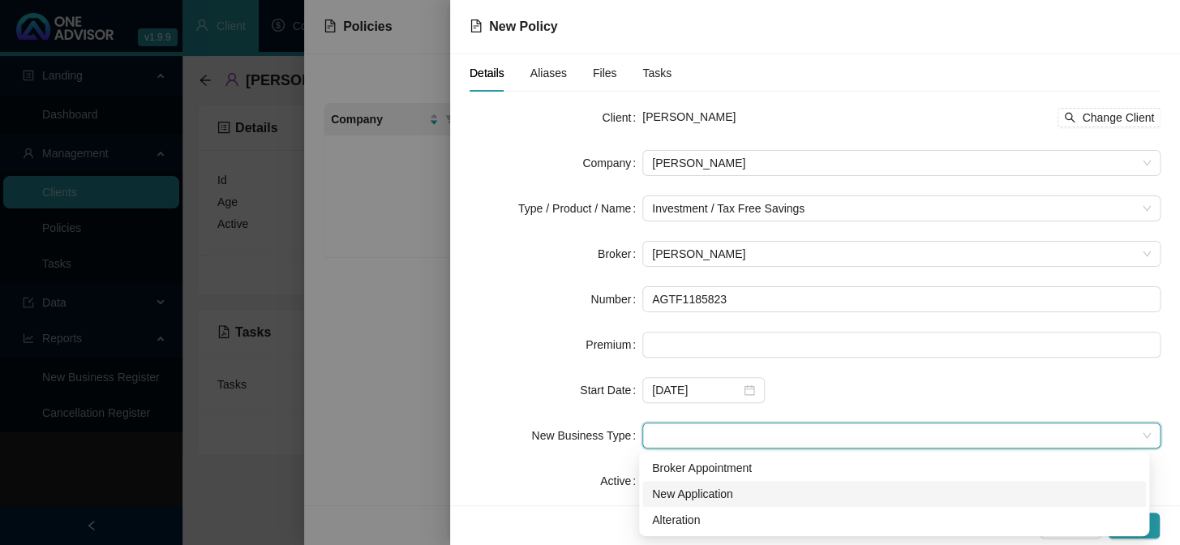
click at [680, 500] on div "New Application" at bounding box center [894, 494] width 484 height 18
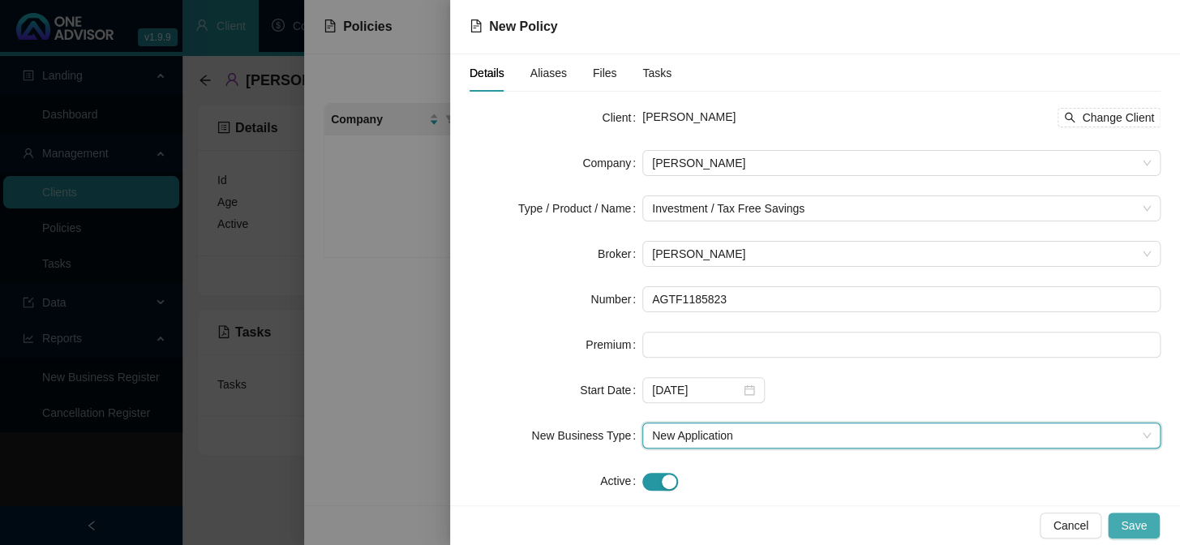
click at [1146, 527] on span "Save" at bounding box center [1134, 526] width 26 height 18
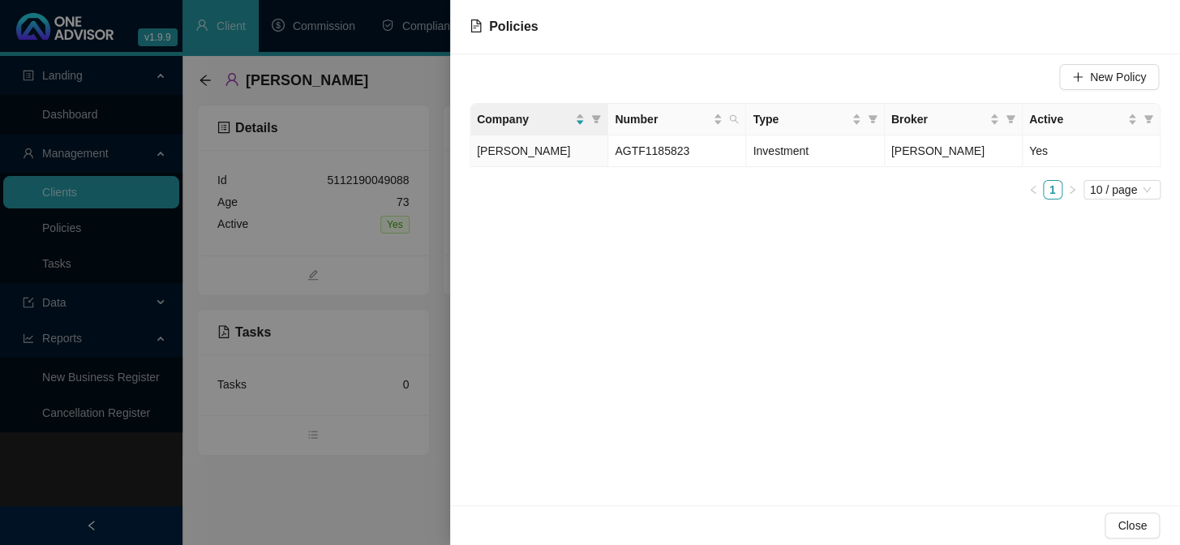
click at [299, 489] on div at bounding box center [590, 272] width 1180 height 545
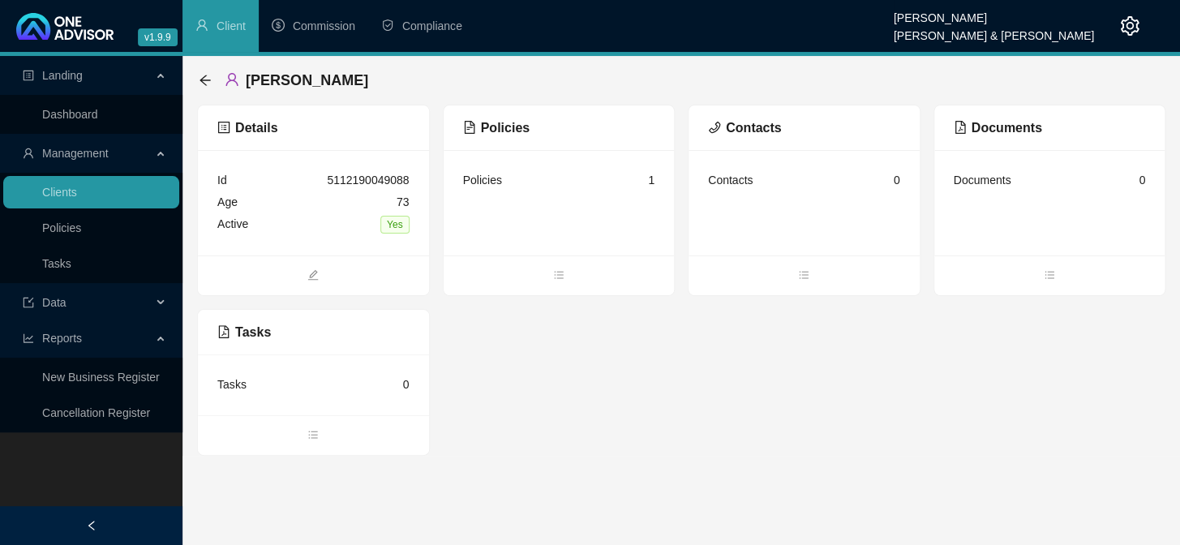
click at [61, 161] on span "Management" at bounding box center [87, 153] width 129 height 32
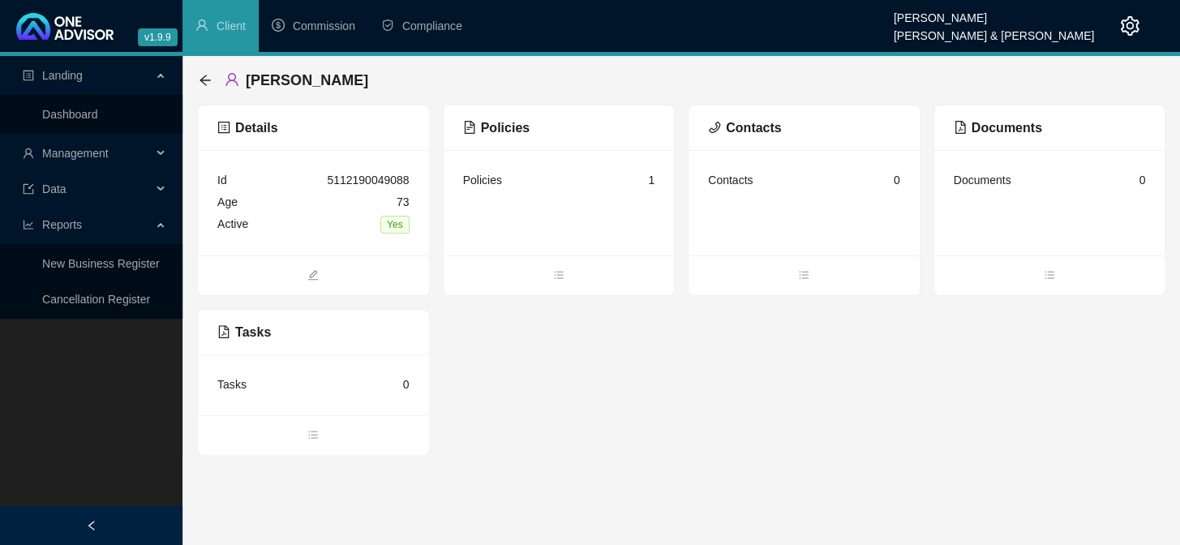
click at [62, 159] on span "Management" at bounding box center [75, 153] width 67 height 13
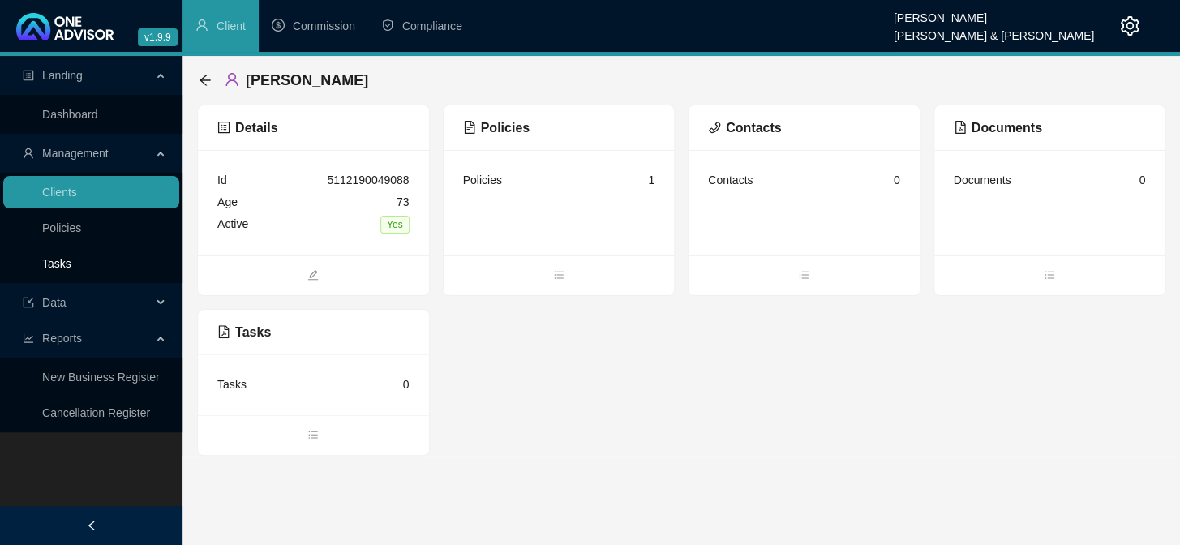
click at [58, 265] on link "Tasks" at bounding box center [56, 263] width 29 height 13
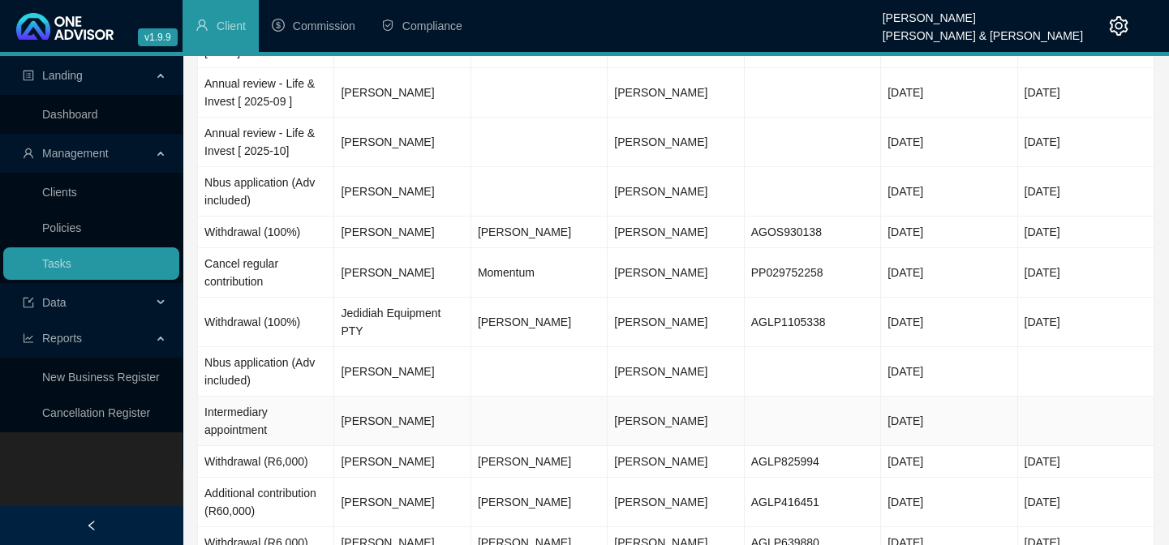
scroll to position [221, 0]
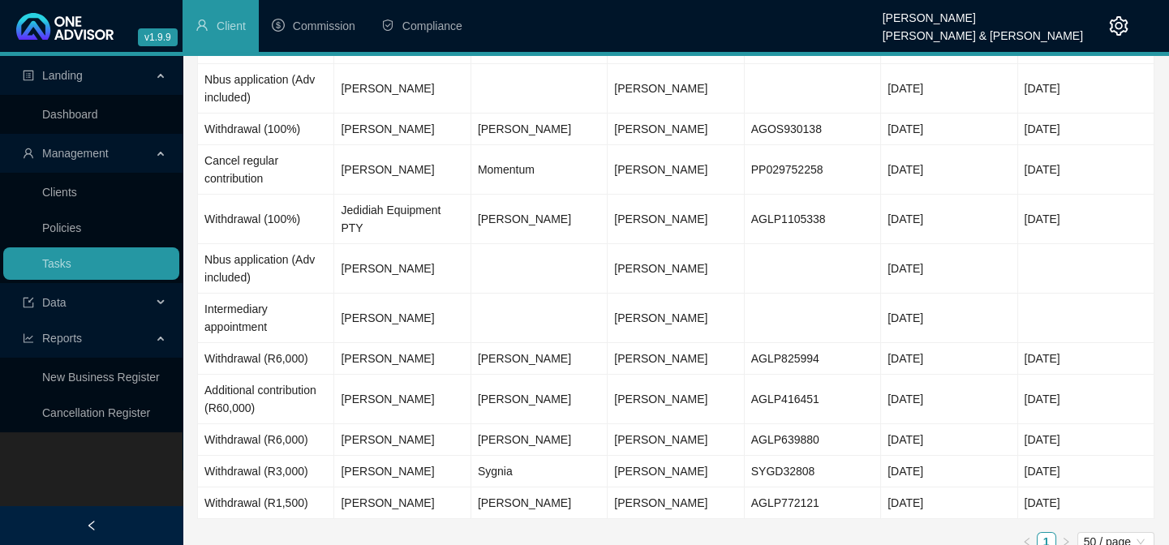
click at [591, 532] on ul "1 50 / page" at bounding box center [675, 541] width 957 height 19
click at [57, 196] on link "Clients" at bounding box center [59, 192] width 35 height 13
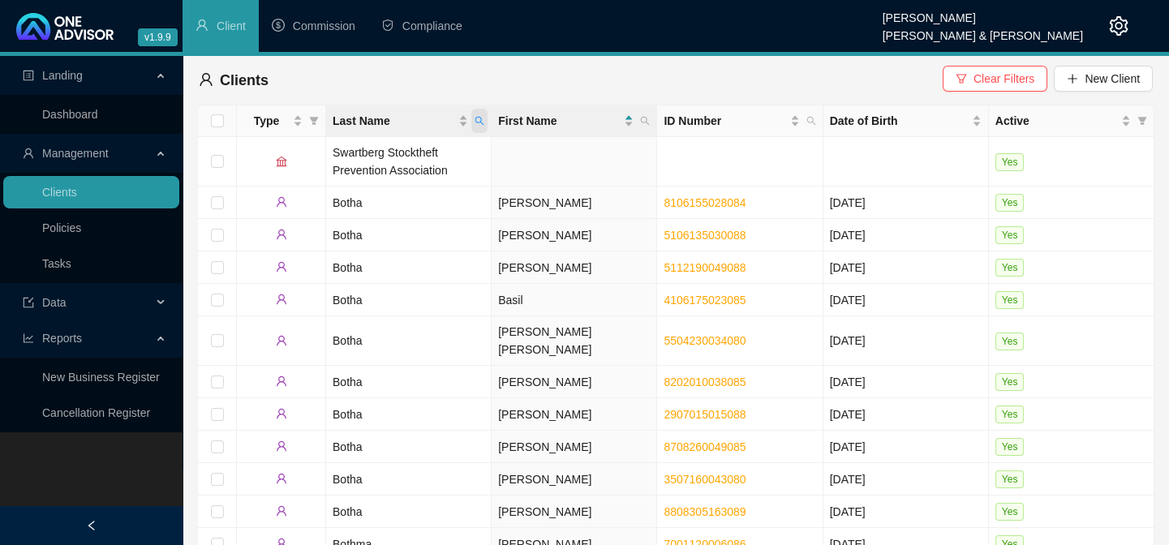
click at [477, 119] on icon "search" at bounding box center [480, 121] width 10 height 10
type input "[PERSON_NAME]"
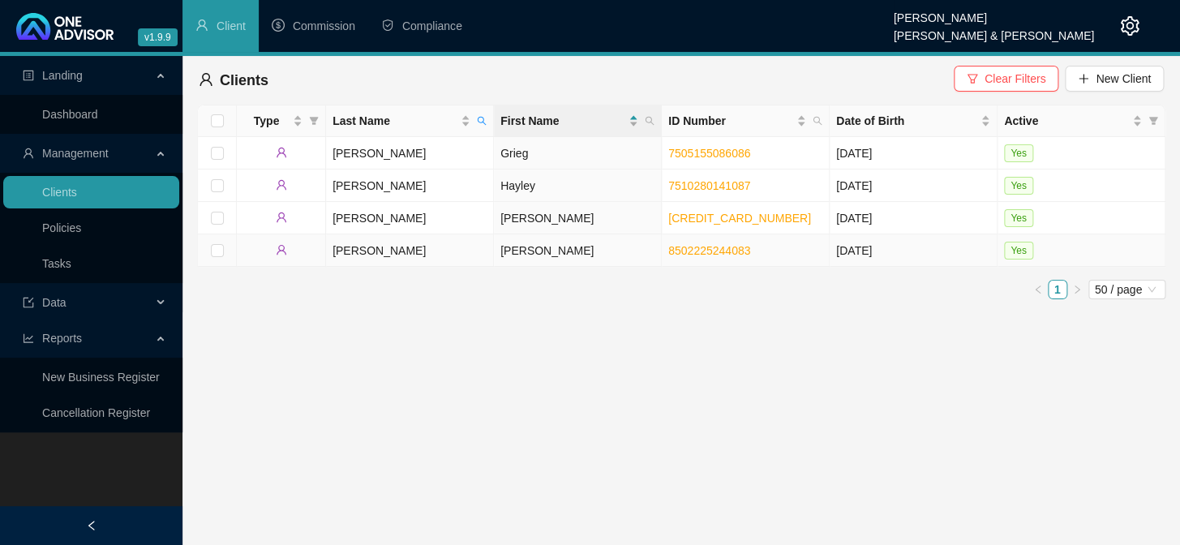
click at [352, 250] on td "[PERSON_NAME]" at bounding box center [410, 250] width 168 height 32
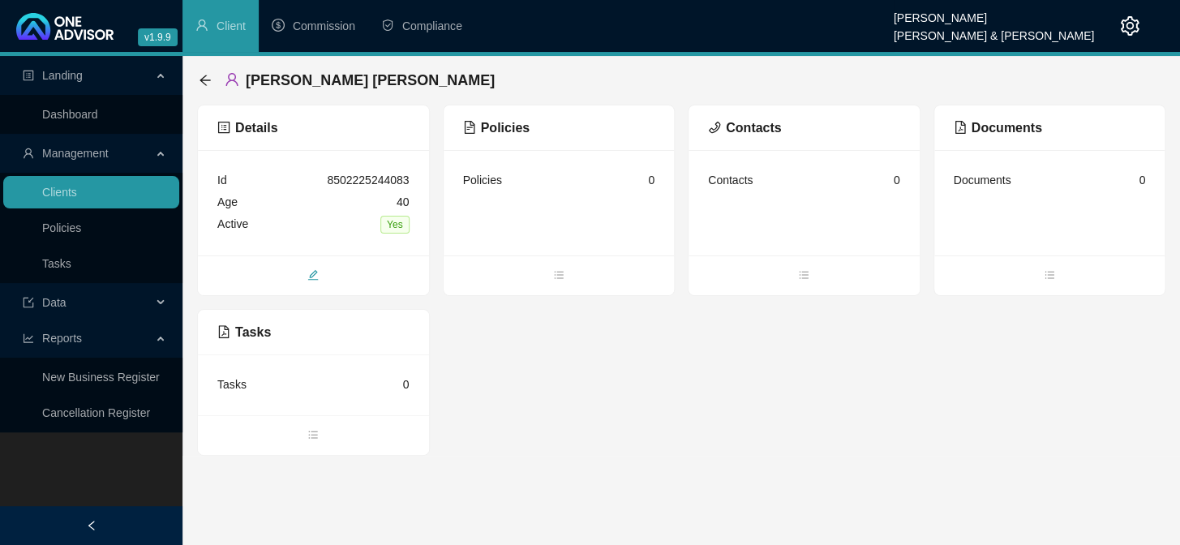
click at [312, 280] on span "edit" at bounding box center [313, 277] width 231 height 18
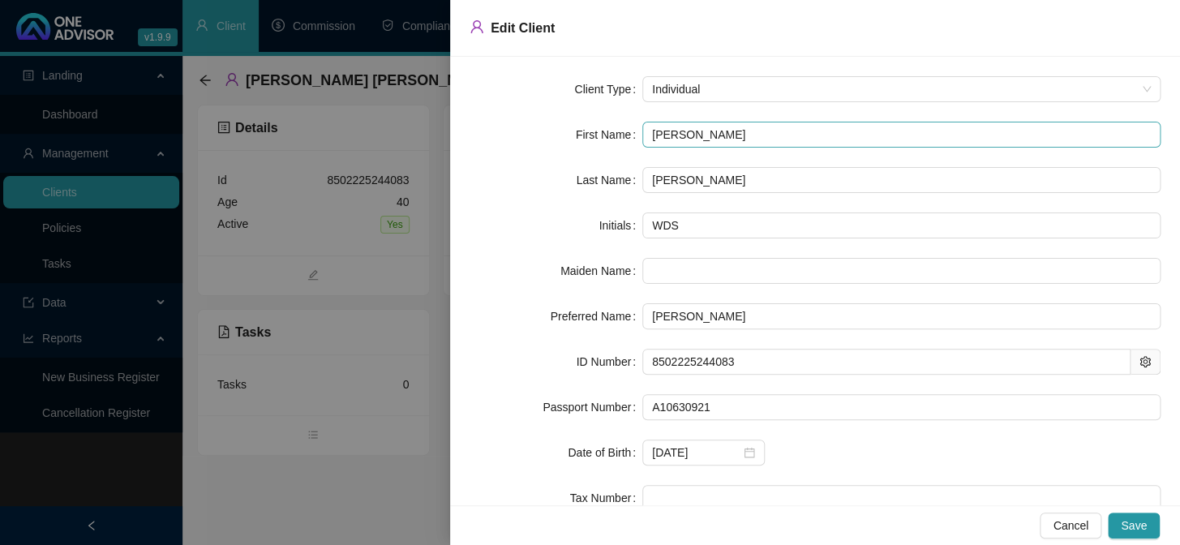
type input "[PERSON_NAME]"
type input "WD"
type input "[PERSON_NAME]"
type input "W"
type input "WESLE"
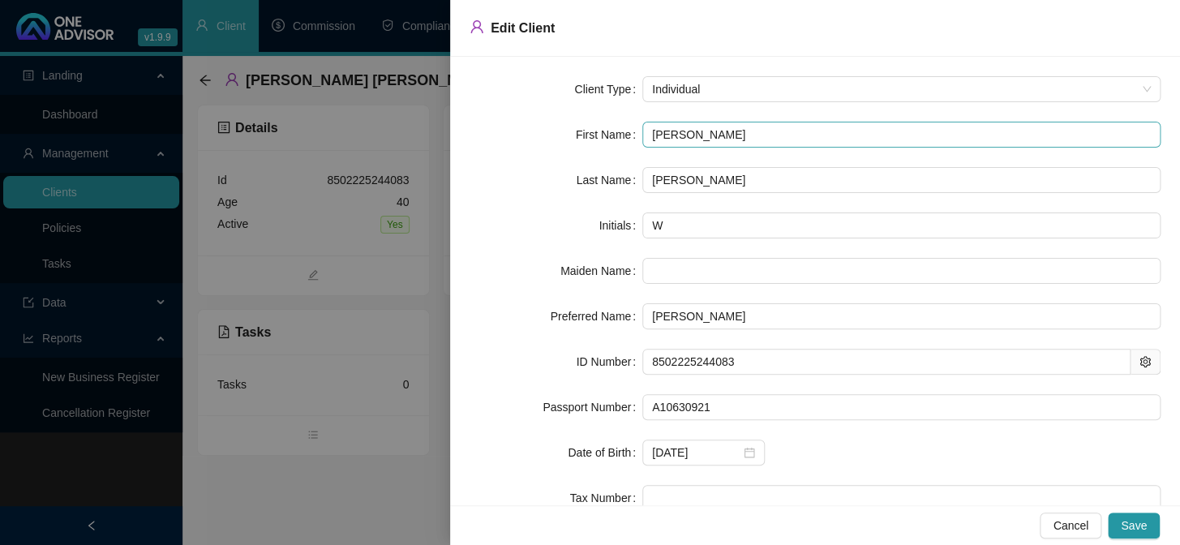
type input "WESLE"
type input "WESL"
type input "[PERSON_NAME]"
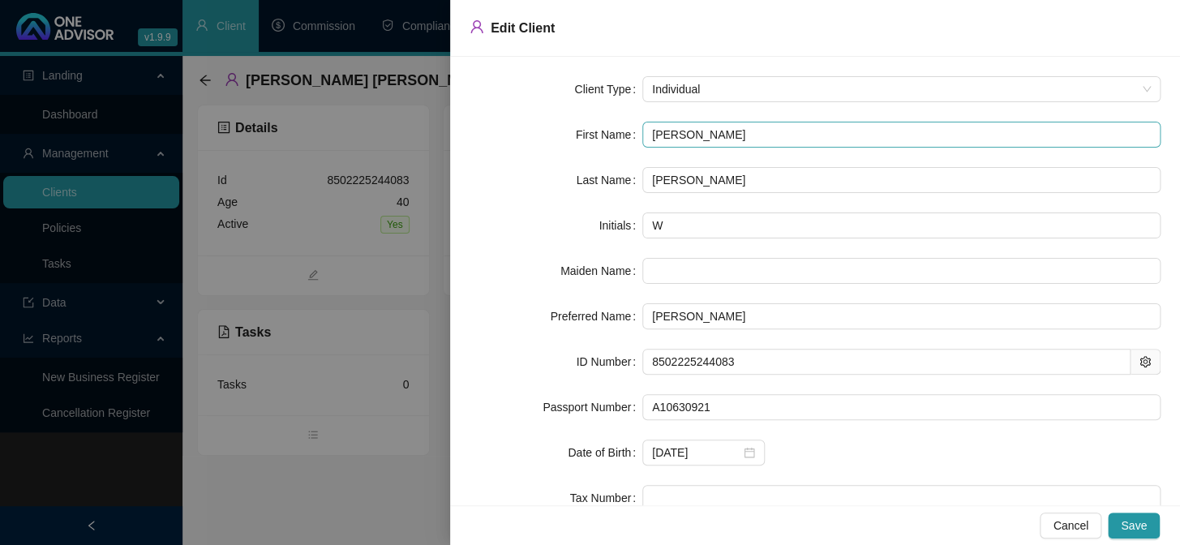
type input "WE"
type input "W"
type input "WE"
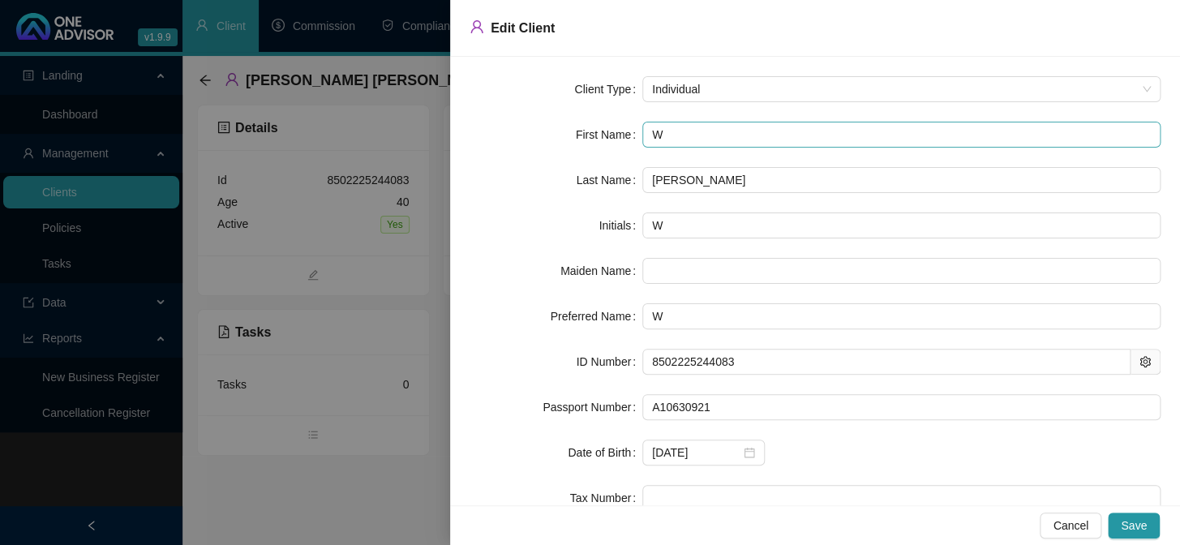
type input "WE"
type input "[PERSON_NAME]"
type input "WE"
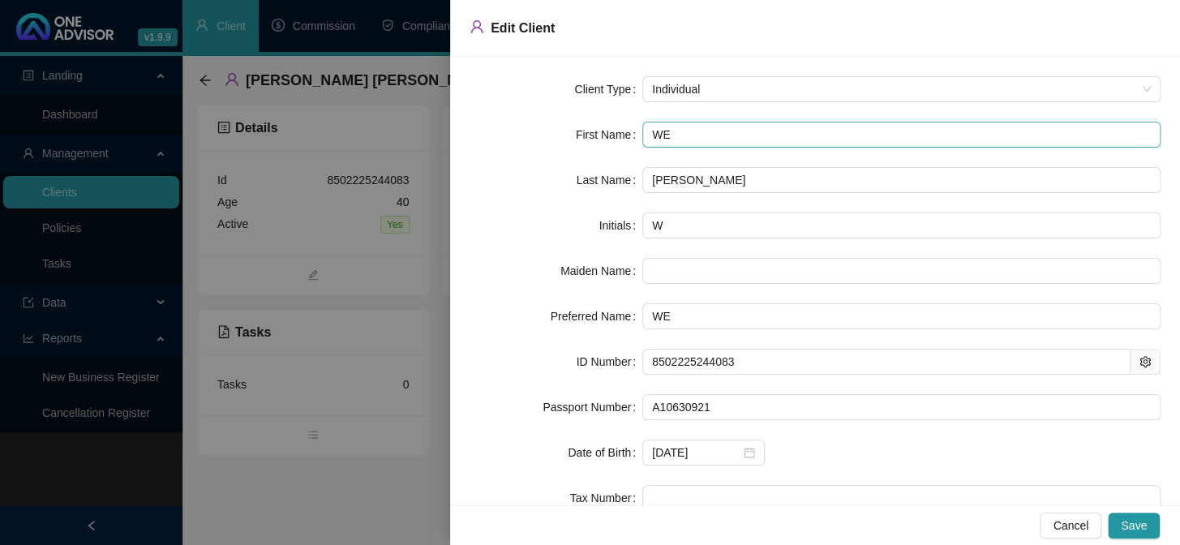
type input "W"
type input "w"
type input "W"
type input "w"
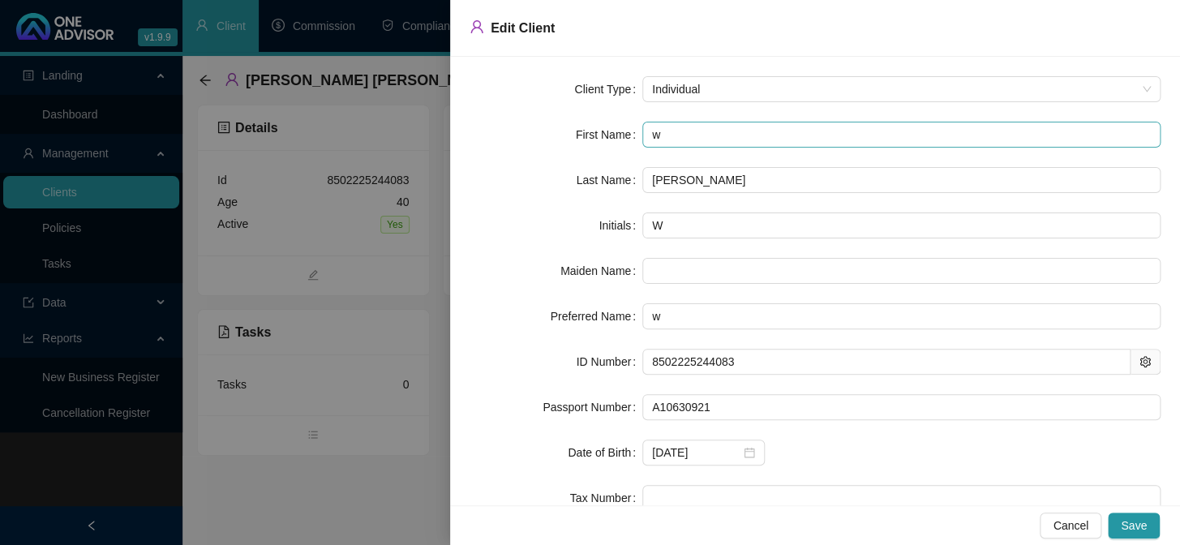
type input "wE"
type input "[PERSON_NAME]"
type input "wESL"
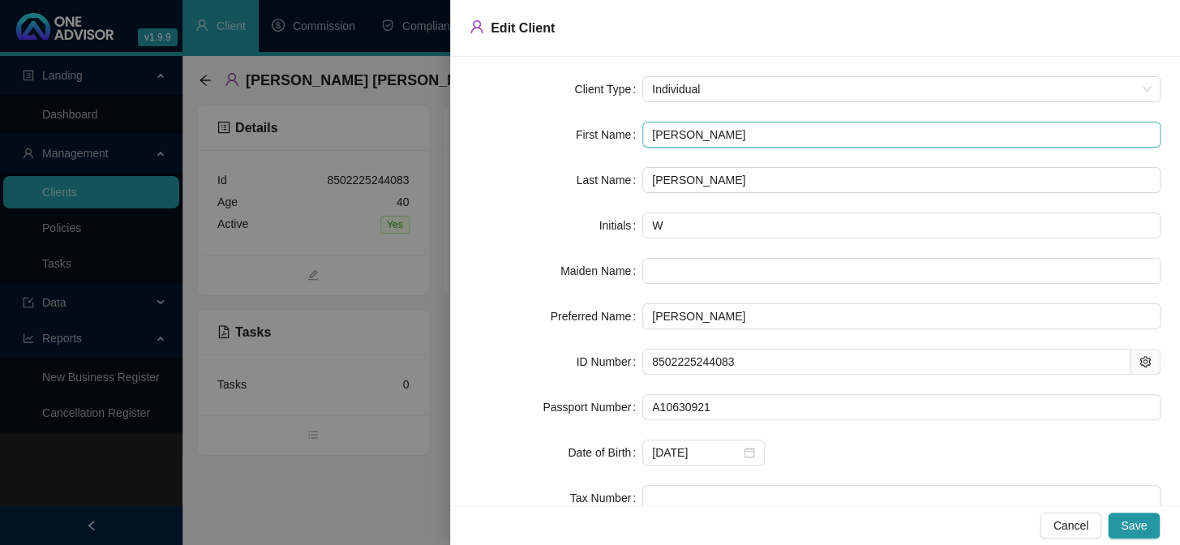
type input "wESL"
type input "wESLE"
type input "[PERSON_NAME]"
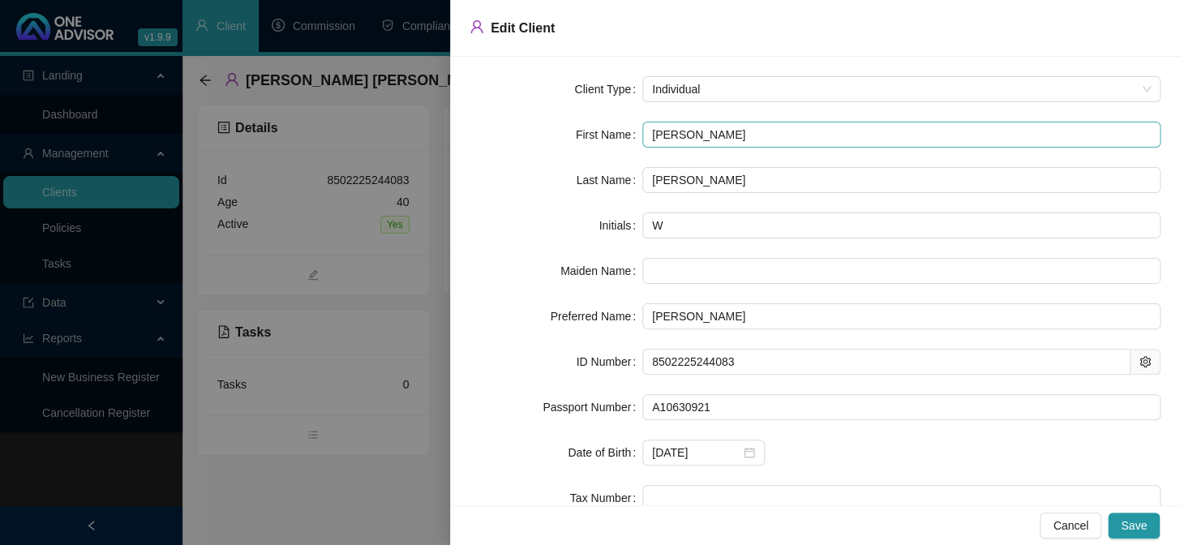
type input "wESLE"
type input "wESL"
type input "[PERSON_NAME]"
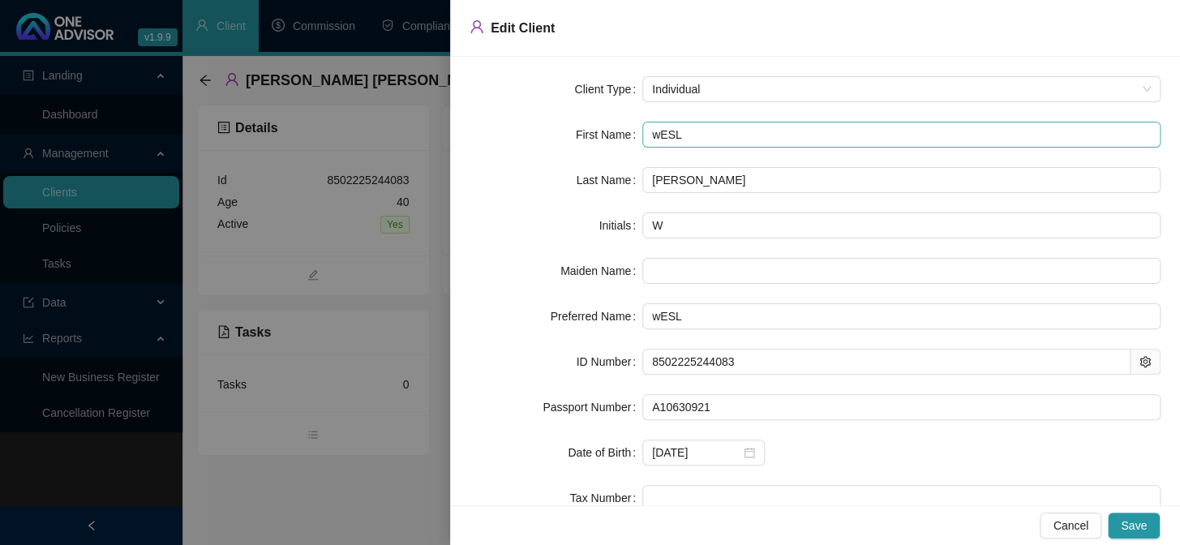
type input "[PERSON_NAME]"
type input "wE"
type input "w"
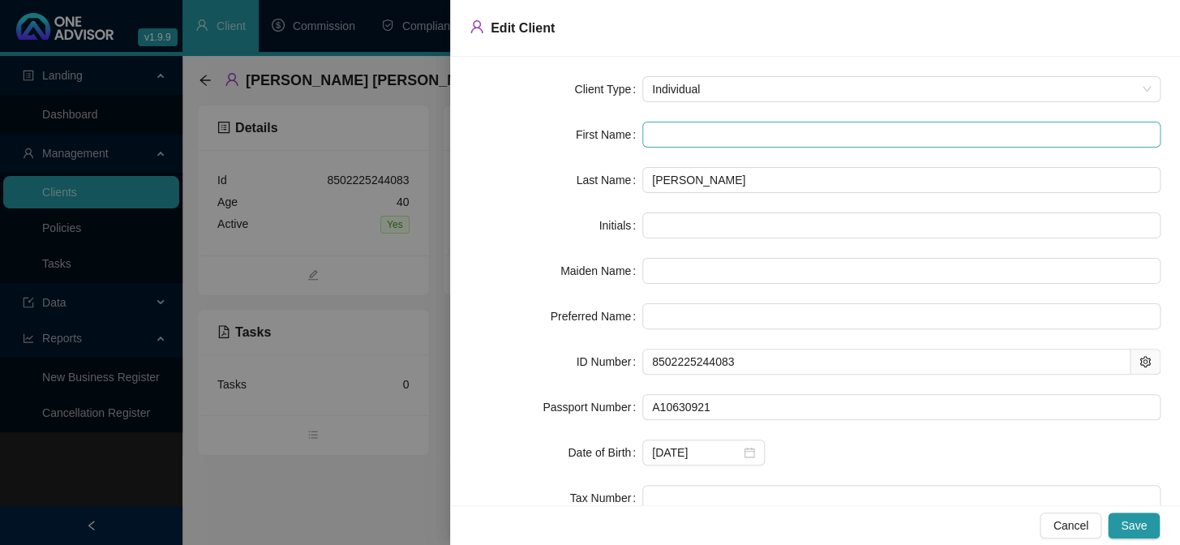
type input "W"
type input "We"
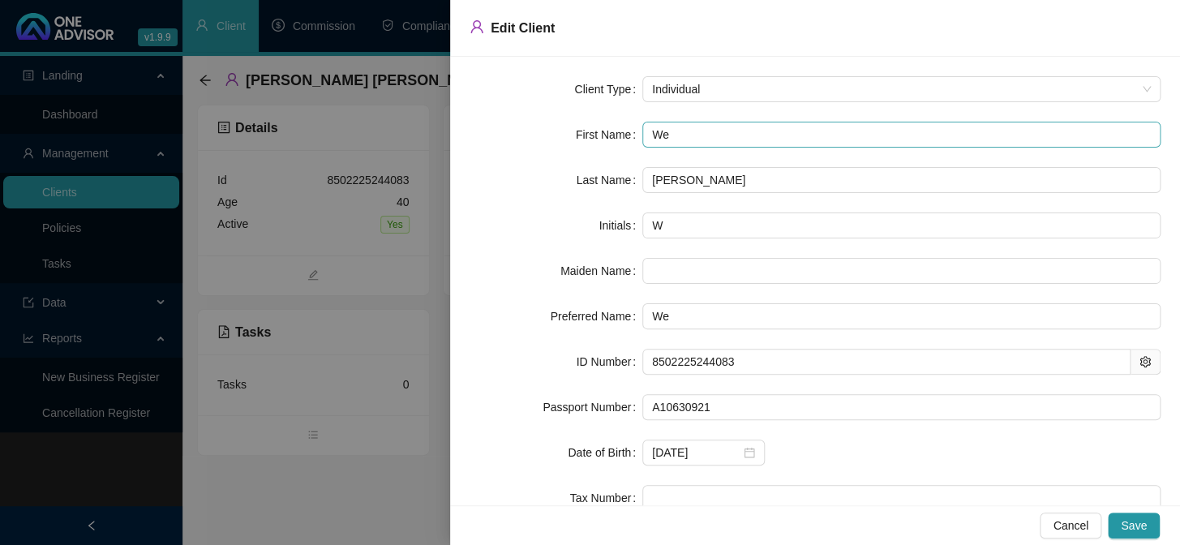
type input "[PERSON_NAME]"
type input "Wesl"
type input "Wesle"
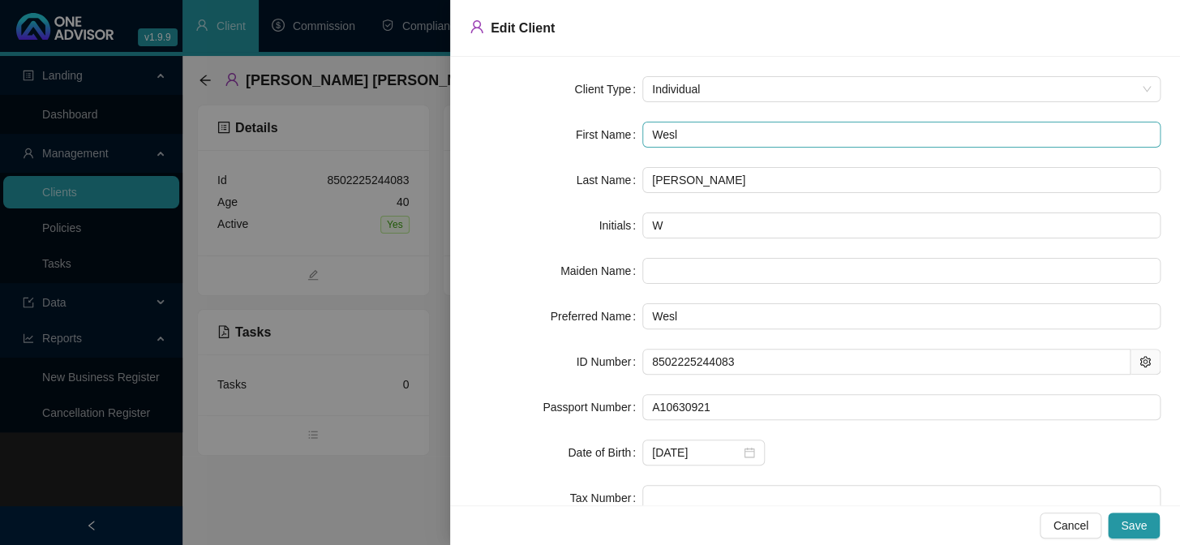
type input "Wesle"
type input "[PERSON_NAME]"
type input "WD"
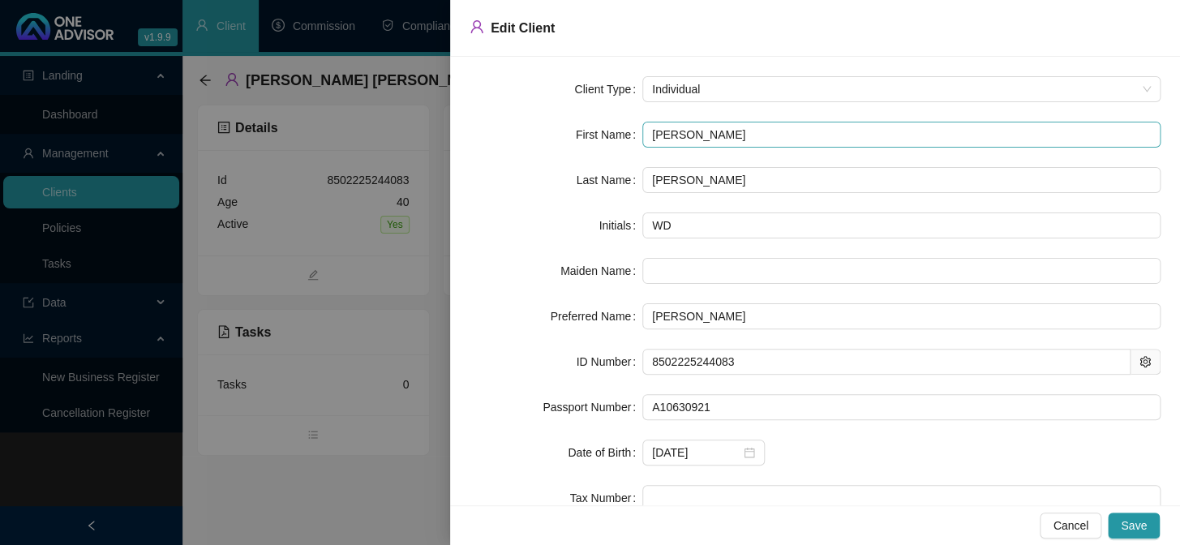
type input "[PERSON_NAME]"
type input "WDS"
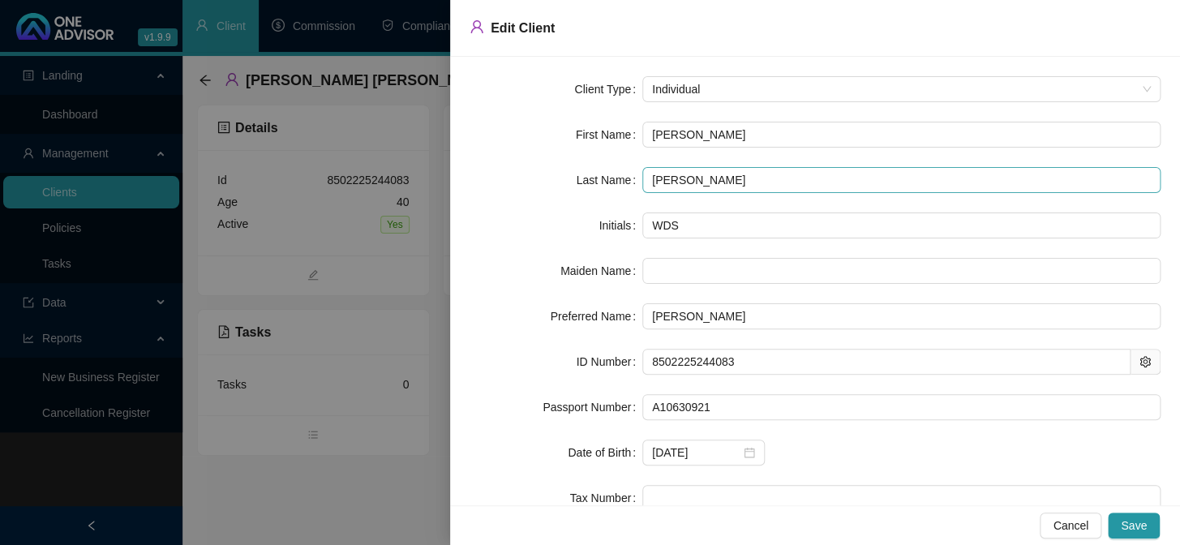
type input "[PERSON_NAME]"
click at [730, 186] on input "[PERSON_NAME]" at bounding box center [902, 180] width 518 height 26
type input "[PERSON_NAME]"
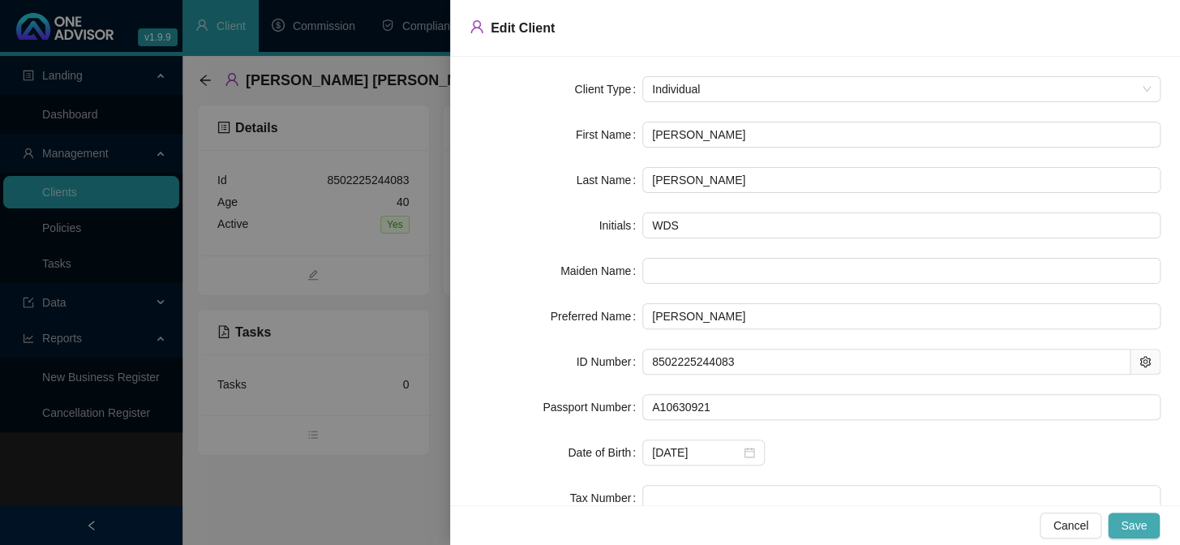
click at [1128, 518] on span "Save" at bounding box center [1134, 526] width 26 height 18
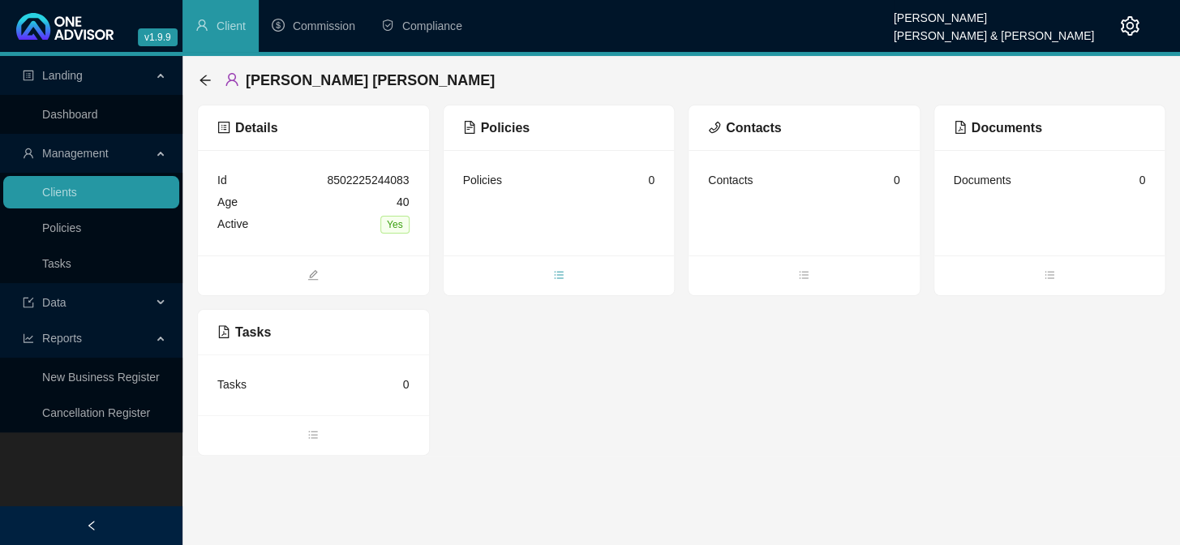
click at [559, 272] on icon "bars" at bounding box center [558, 274] width 11 height 11
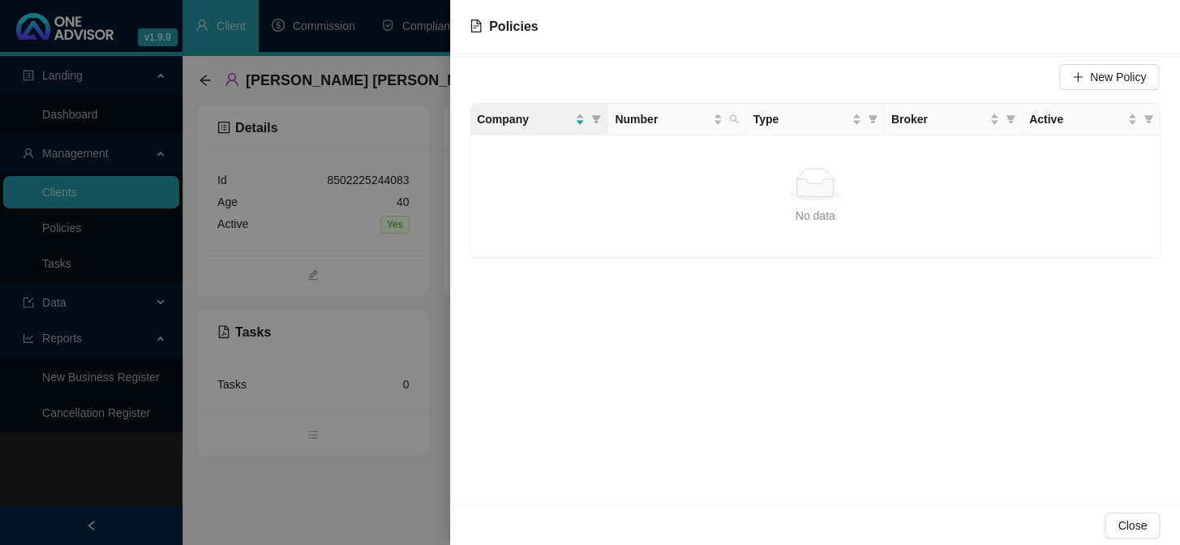
click at [369, 480] on div at bounding box center [590, 272] width 1180 height 545
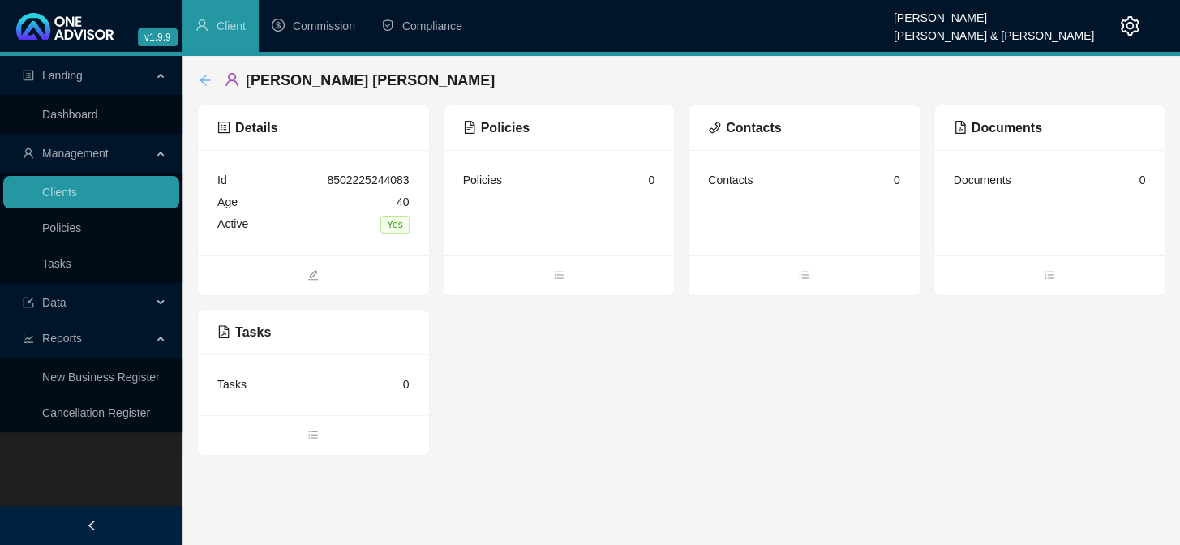
click at [204, 79] on icon "arrow-left" at bounding box center [205, 80] width 13 height 13
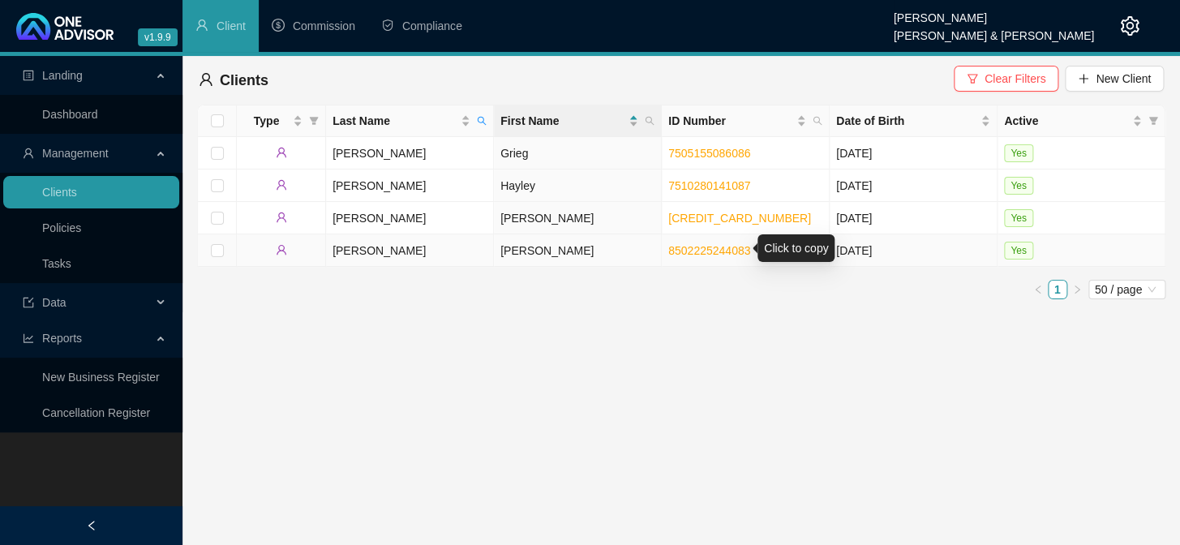
click at [694, 252] on link "8502225244083" at bounding box center [710, 250] width 82 height 13
click at [352, 256] on td "[PERSON_NAME]" at bounding box center [410, 250] width 168 height 32
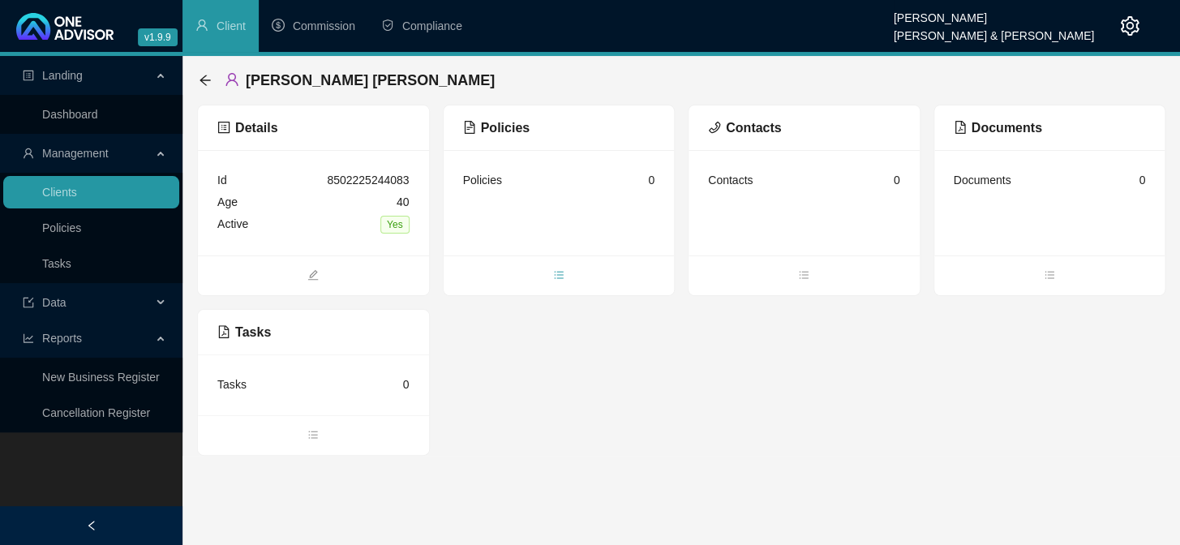
click at [560, 273] on icon "bars" at bounding box center [558, 274] width 11 height 11
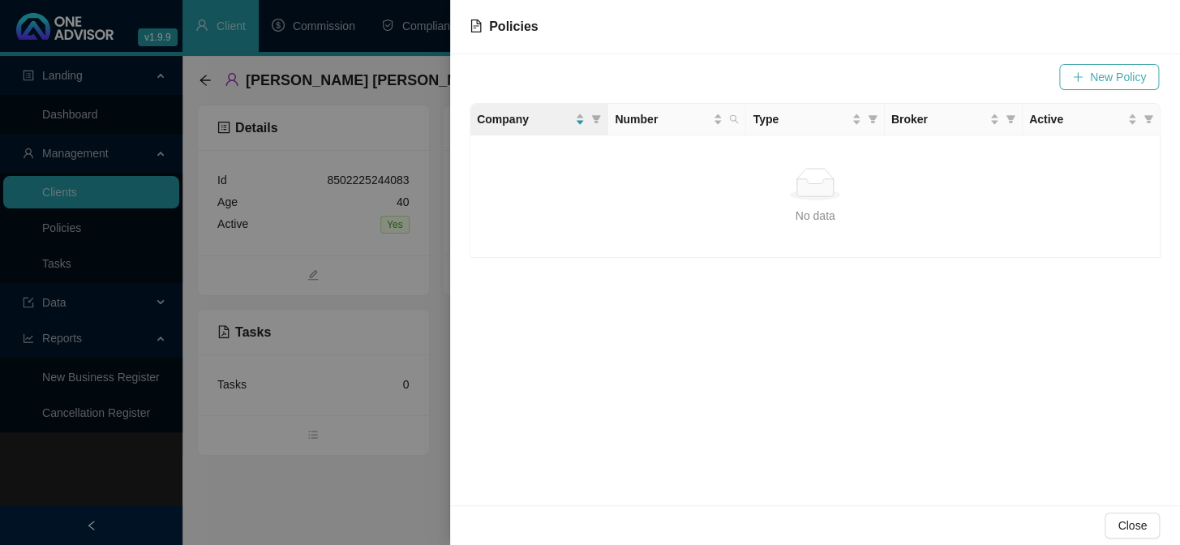
click at [1114, 85] on span "New Policy" at bounding box center [1118, 77] width 56 height 18
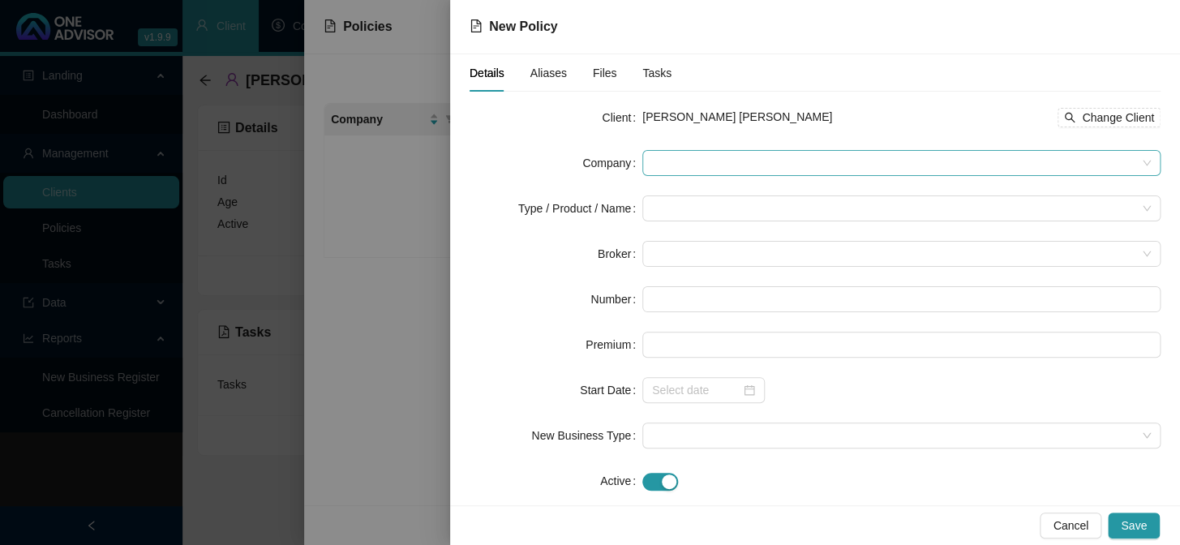
click at [669, 154] on span at bounding box center [901, 163] width 499 height 24
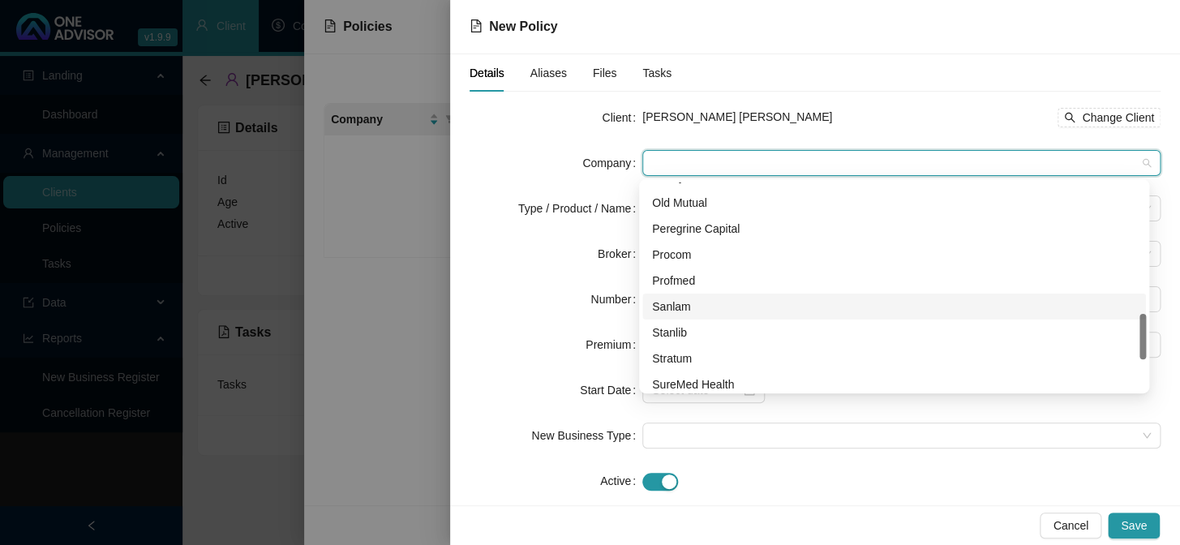
scroll to position [664, 0]
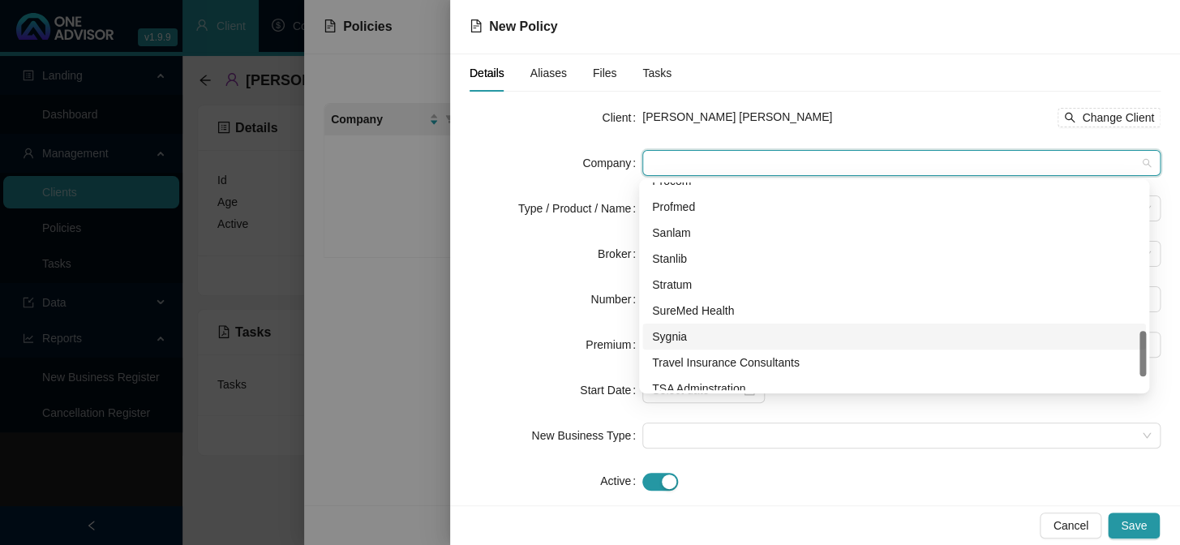
click at [676, 333] on div "Sygnia" at bounding box center [894, 337] width 484 height 18
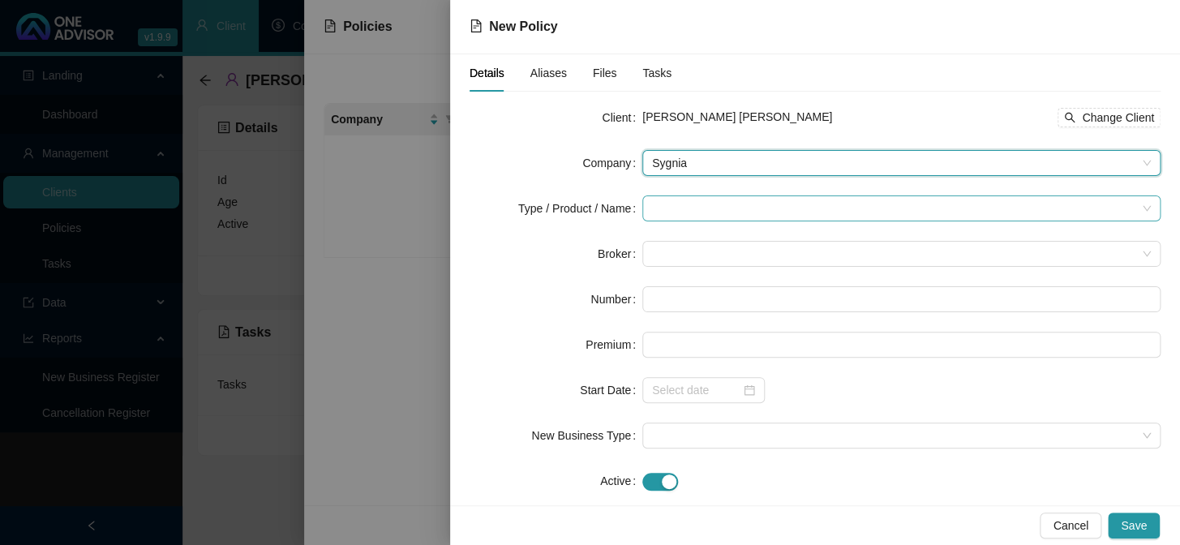
click at [692, 208] on input "search" at bounding box center [894, 208] width 484 height 24
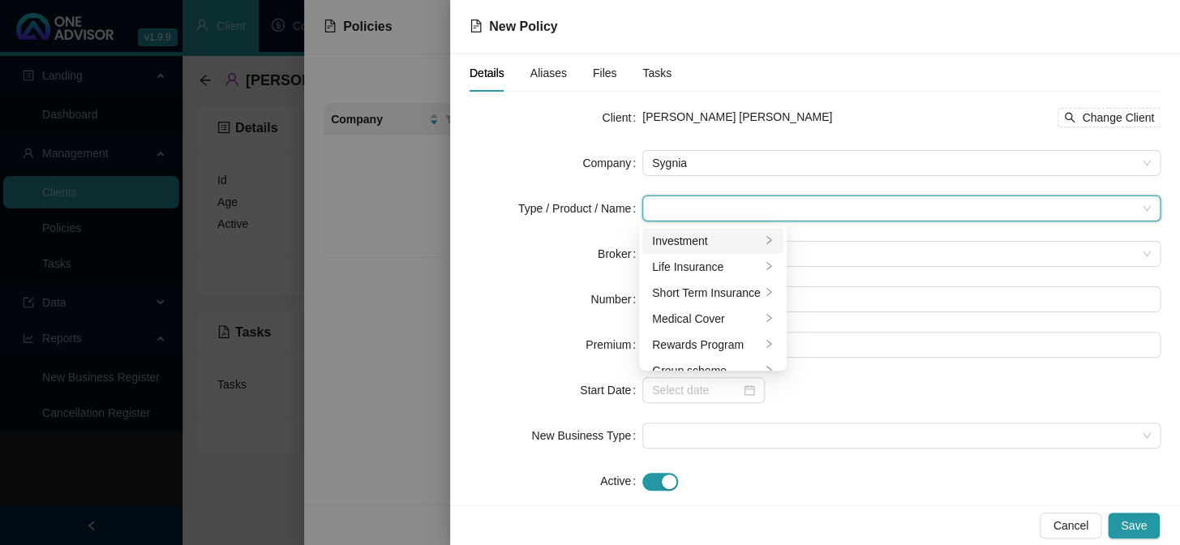
click at [690, 237] on div "Investment" at bounding box center [706, 241] width 109 height 18
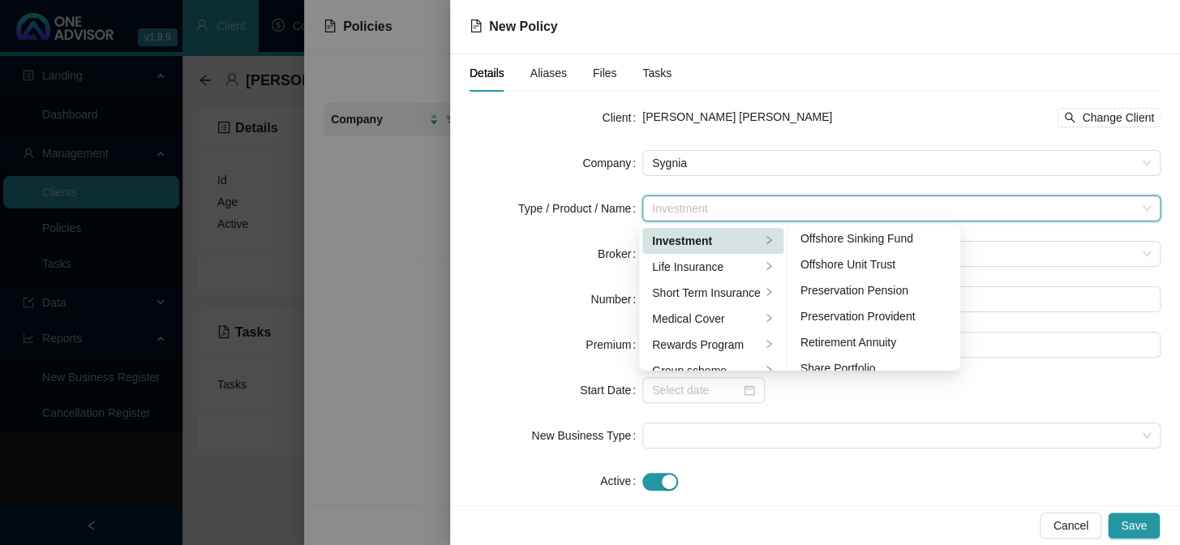
scroll to position [250, 0]
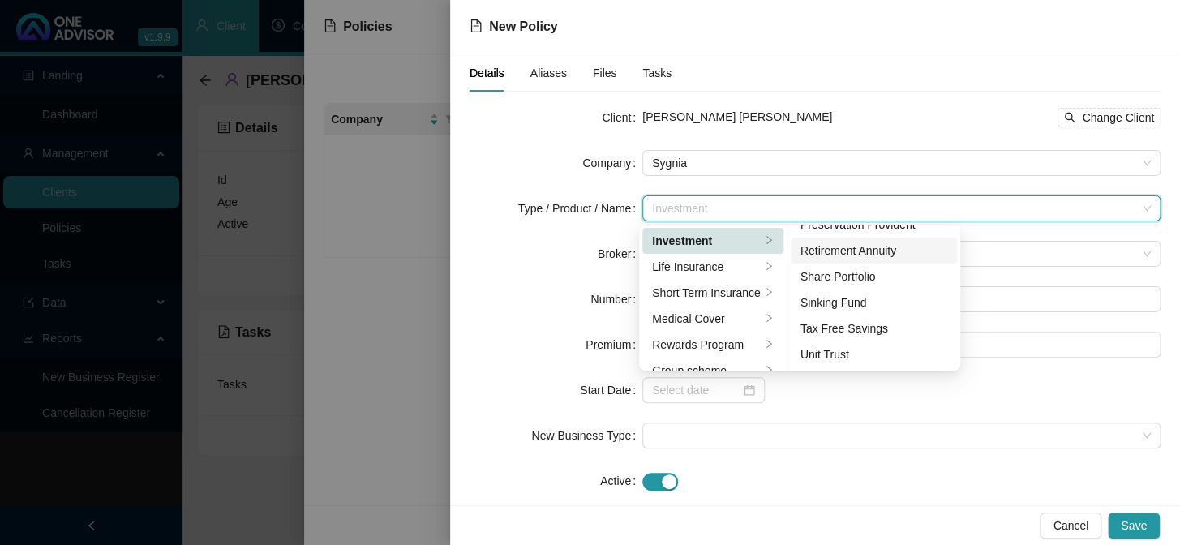
click at [877, 253] on div "Retirement Annuity" at bounding box center [875, 251] width 148 height 18
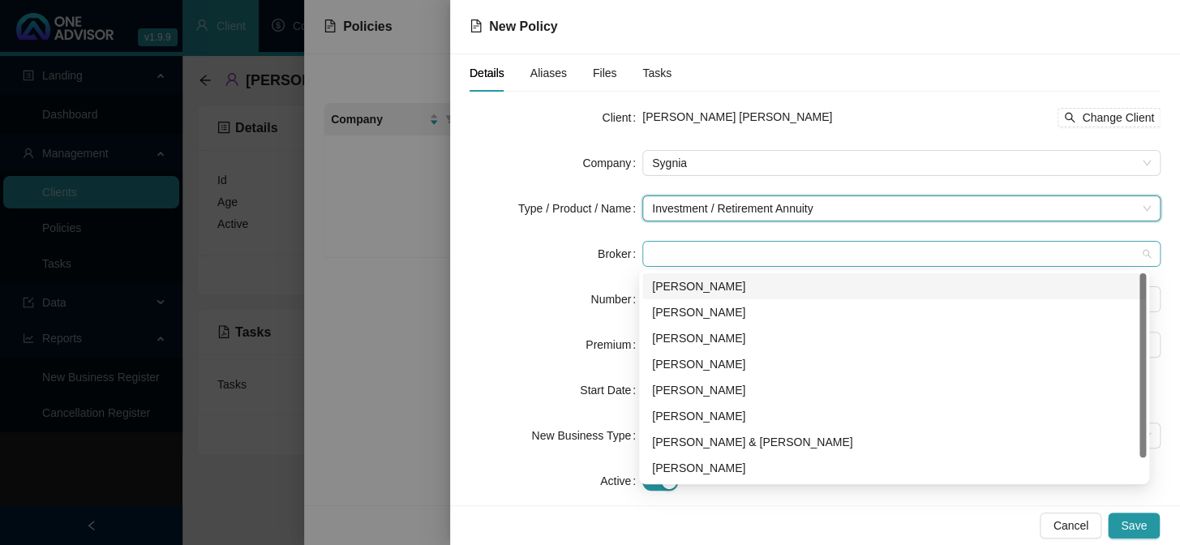
click at [698, 249] on span at bounding box center [901, 254] width 499 height 24
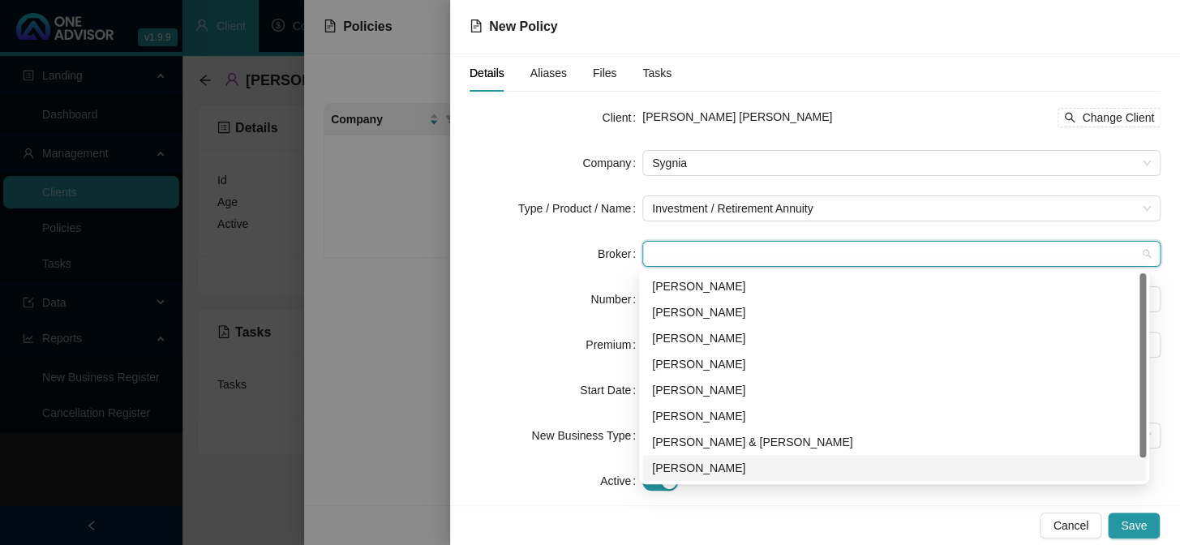
click at [691, 471] on div "[PERSON_NAME]" at bounding box center [894, 468] width 484 height 18
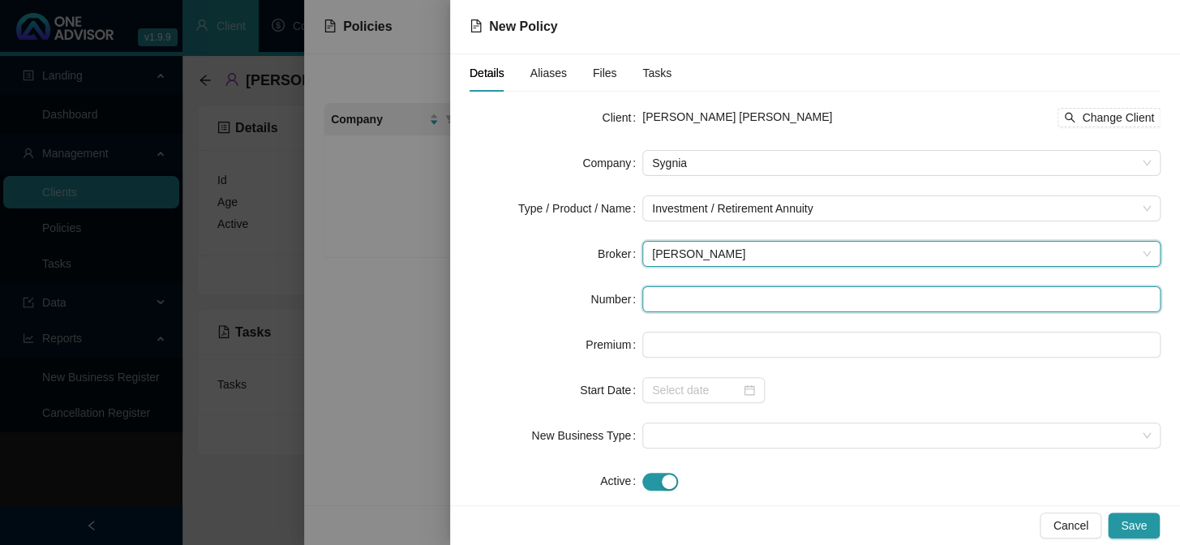
click at [663, 300] on input "text" at bounding box center [902, 299] width 518 height 26
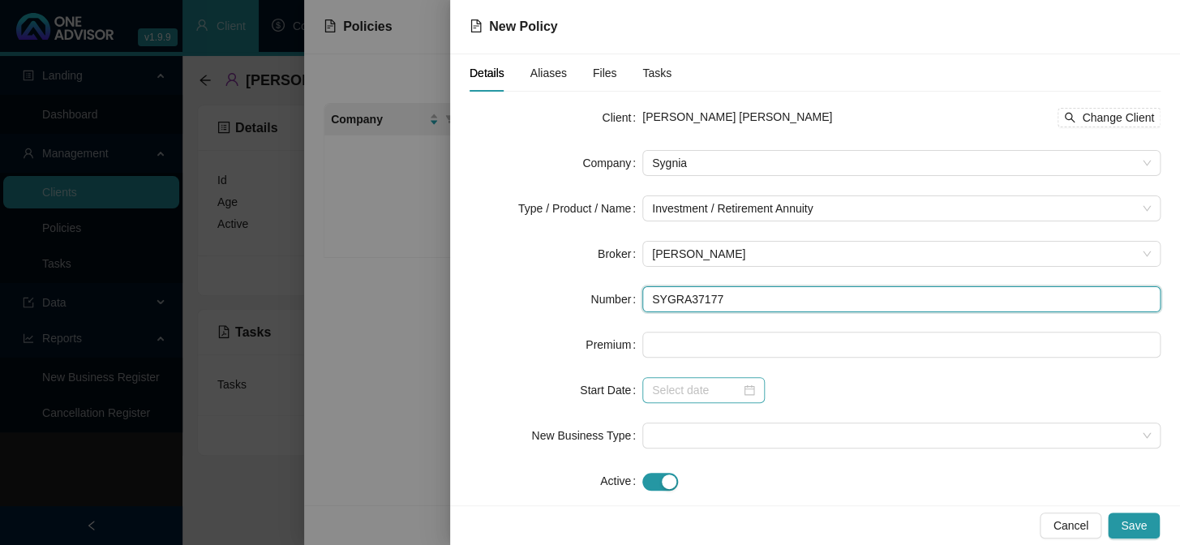
type input "SYGRA37177"
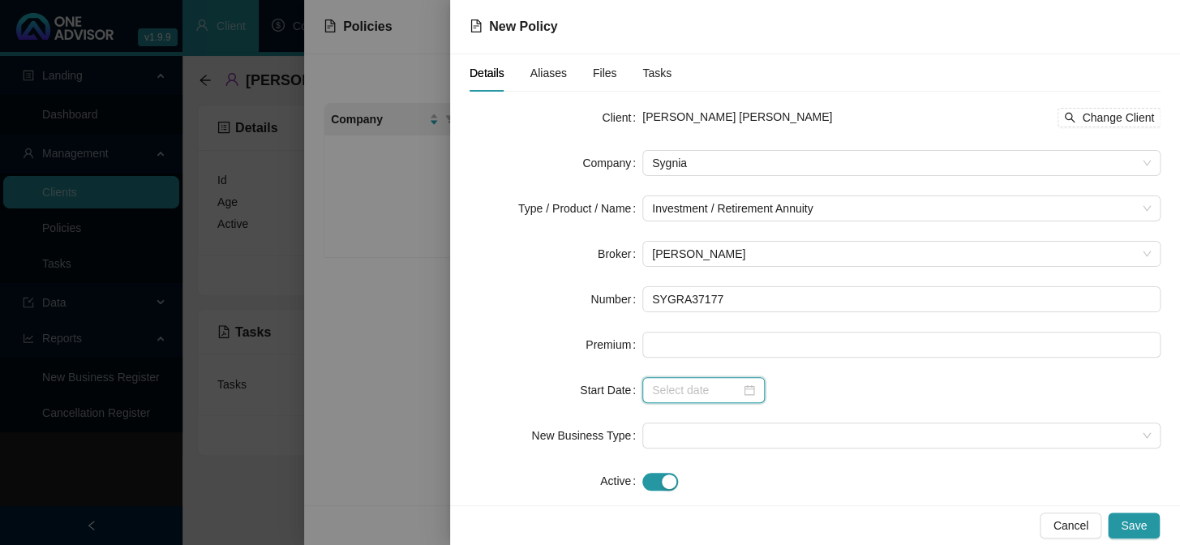
click at [694, 394] on input at bounding box center [696, 390] width 88 height 18
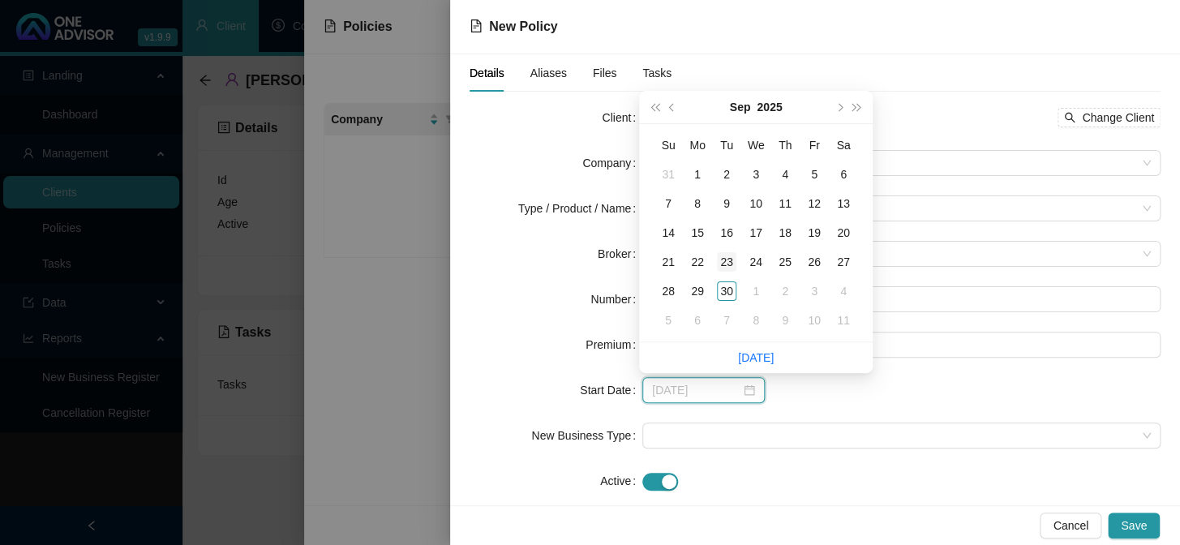
type input "[DATE]"
click at [725, 269] on div "23" at bounding box center [726, 261] width 19 height 19
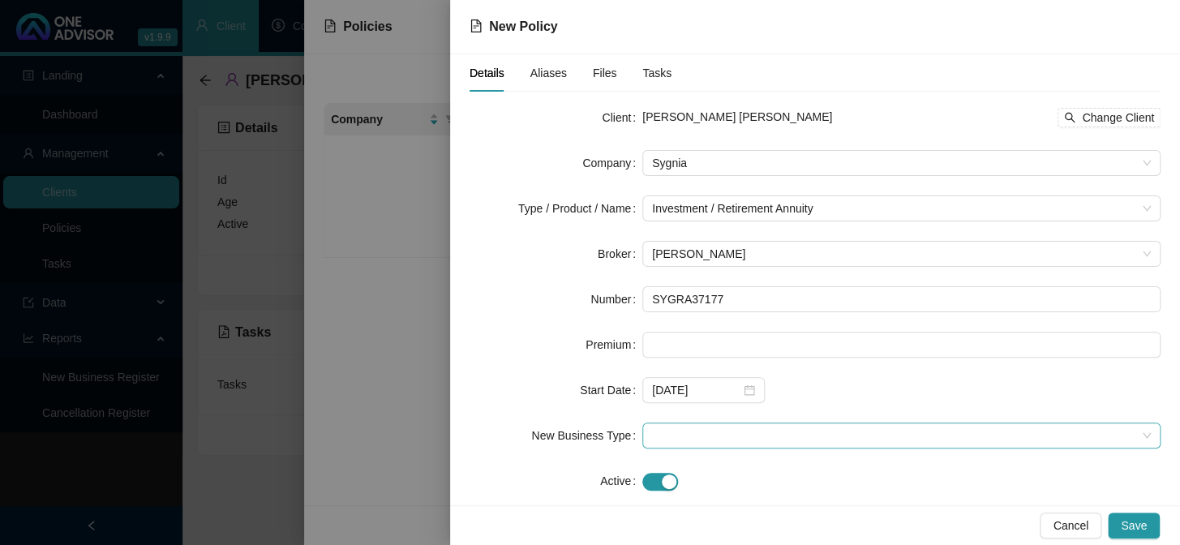
click at [667, 432] on span at bounding box center [901, 436] width 499 height 24
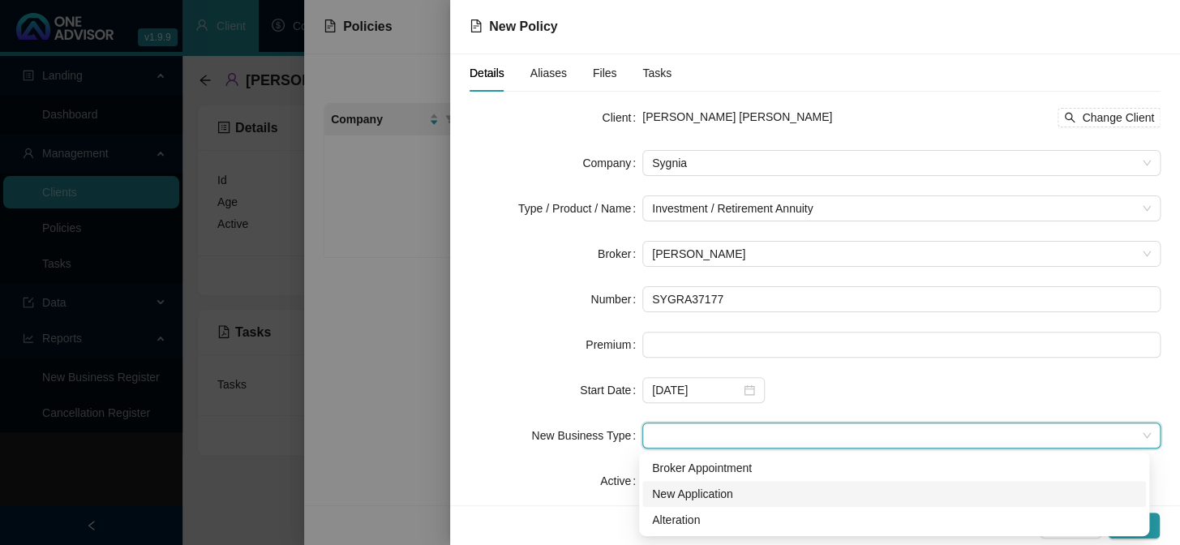
click at [678, 490] on div "New Application" at bounding box center [894, 494] width 484 height 18
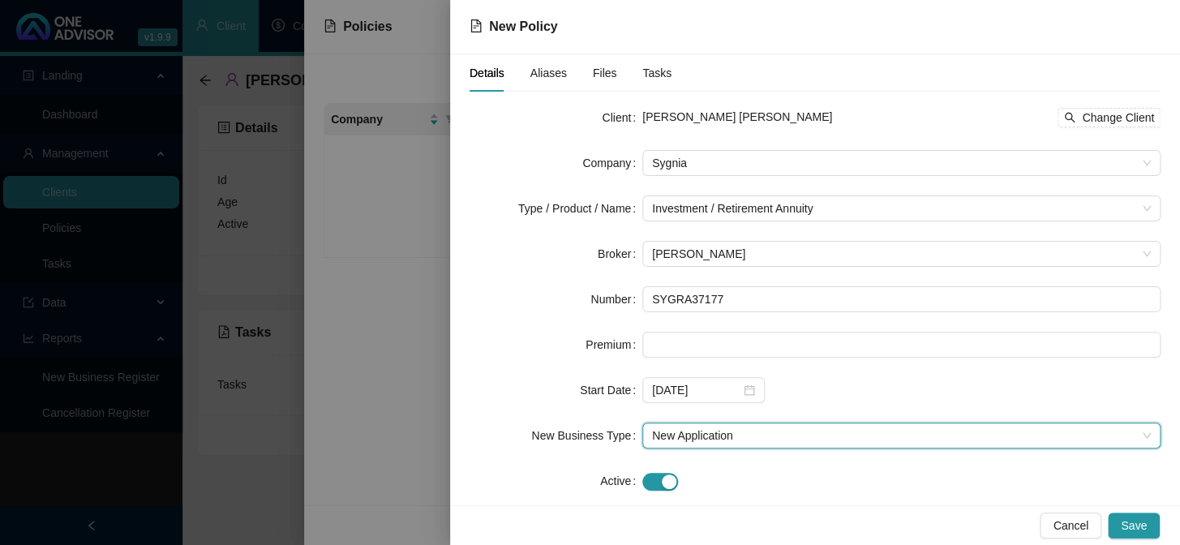
scroll to position [27, 0]
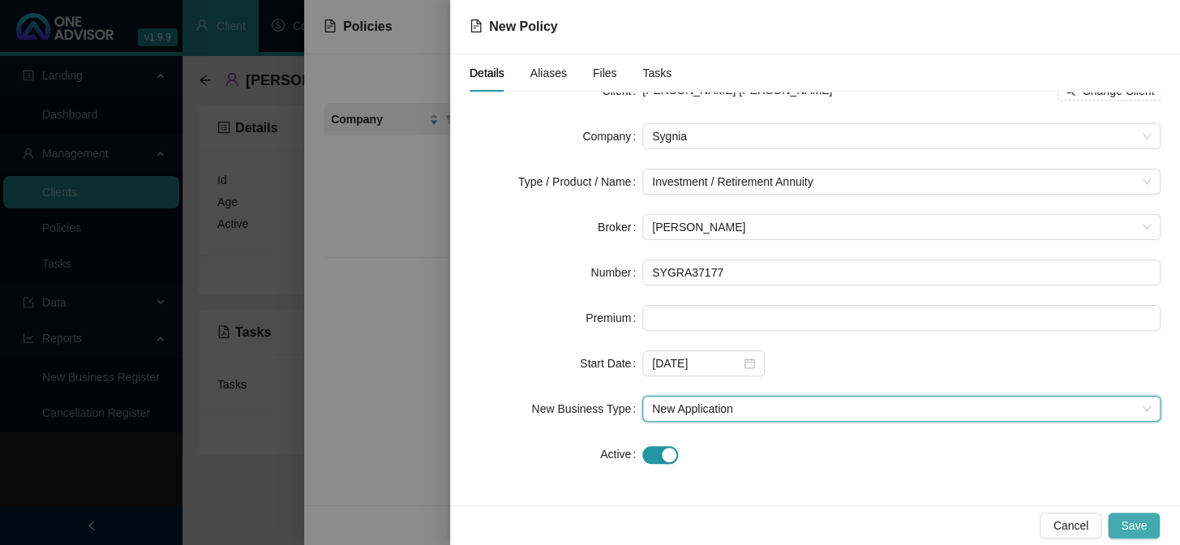
click at [1137, 528] on span "Save" at bounding box center [1134, 526] width 26 height 18
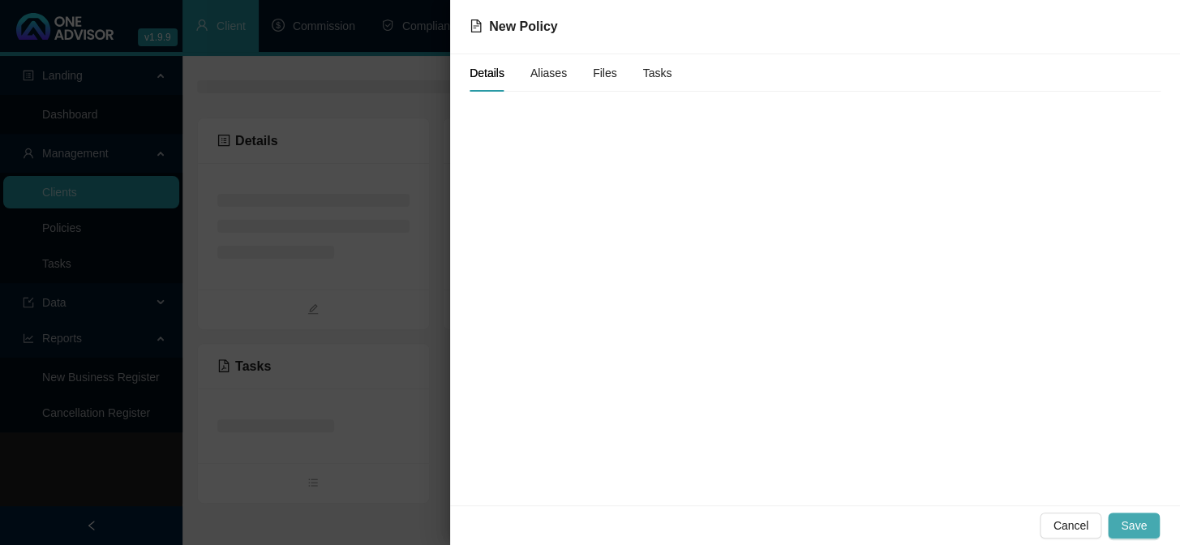
scroll to position [0, 0]
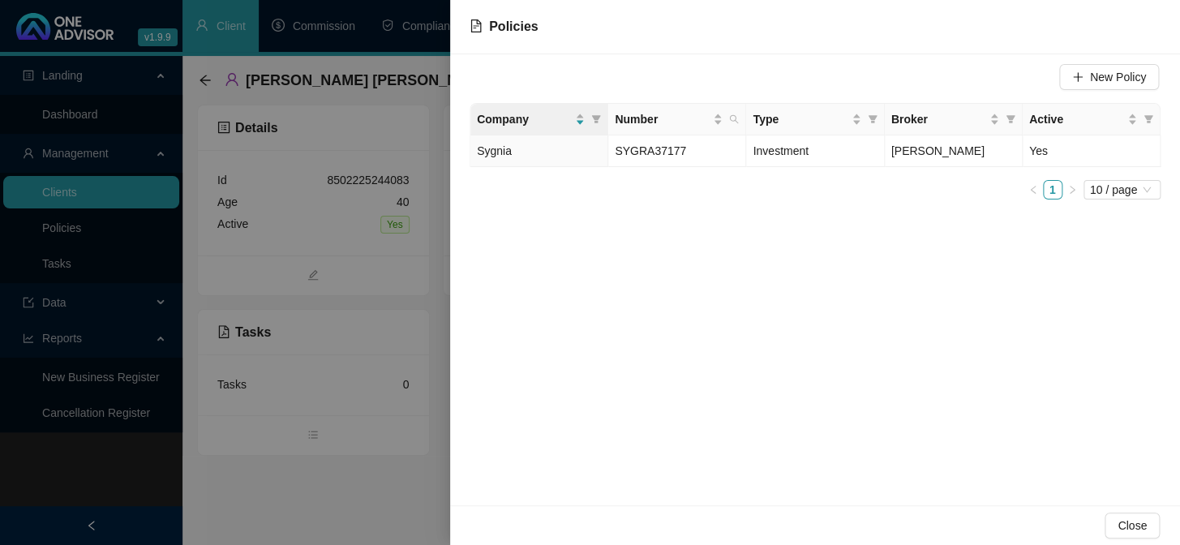
click at [243, 517] on div at bounding box center [590, 272] width 1180 height 545
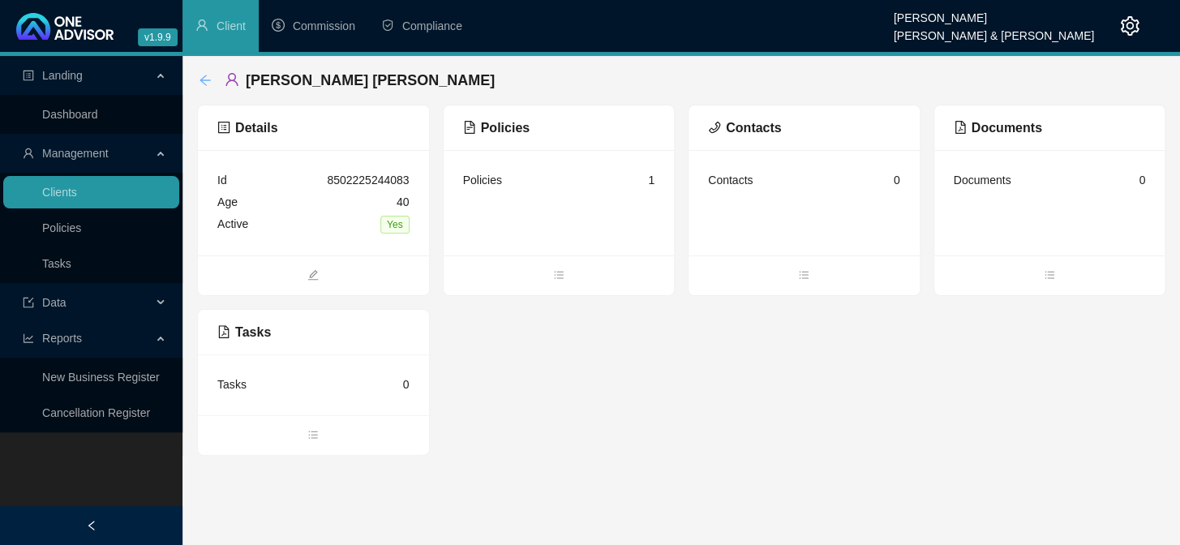
drag, startPoint x: 208, startPoint y: 80, endPoint x: 125, endPoint y: 127, distance: 95.6
click at [207, 80] on icon "arrow-left" at bounding box center [205, 80] width 13 height 13
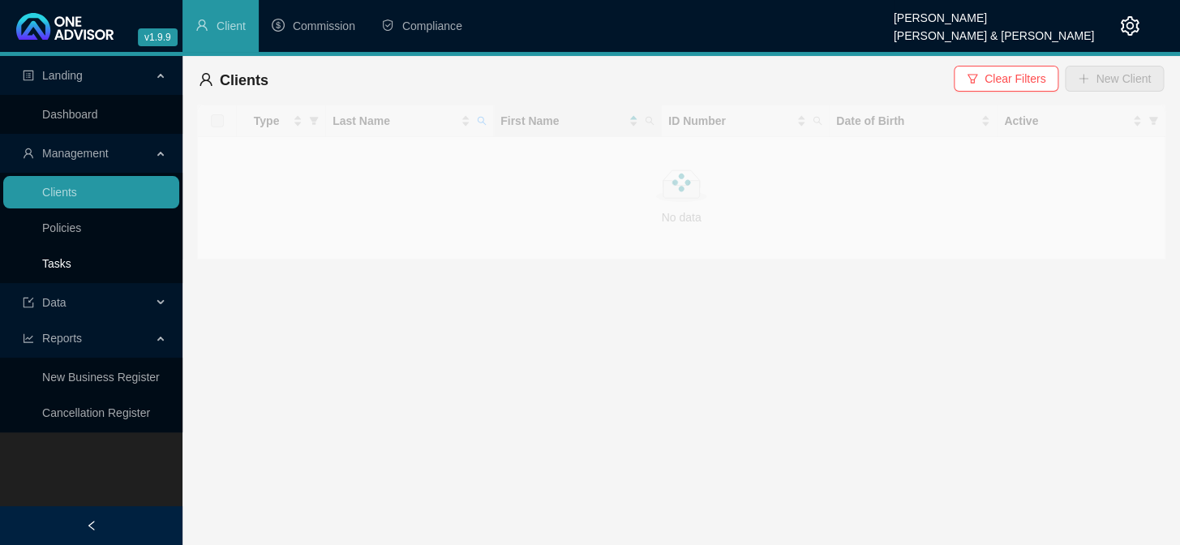
click at [47, 266] on link "Tasks" at bounding box center [56, 263] width 29 height 13
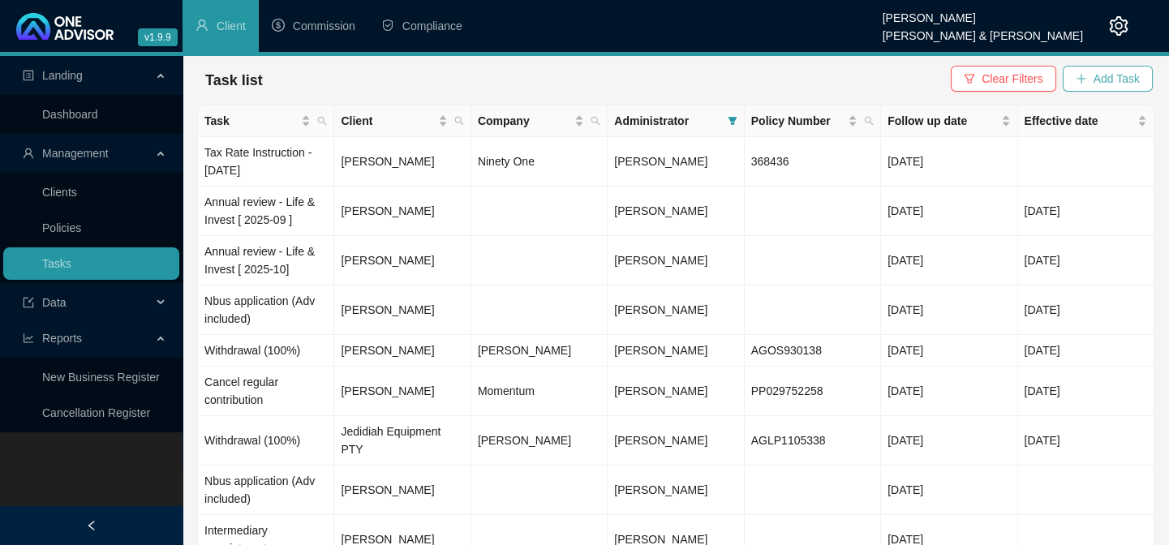
click at [1097, 80] on span "Add Task" at bounding box center [1117, 79] width 46 height 18
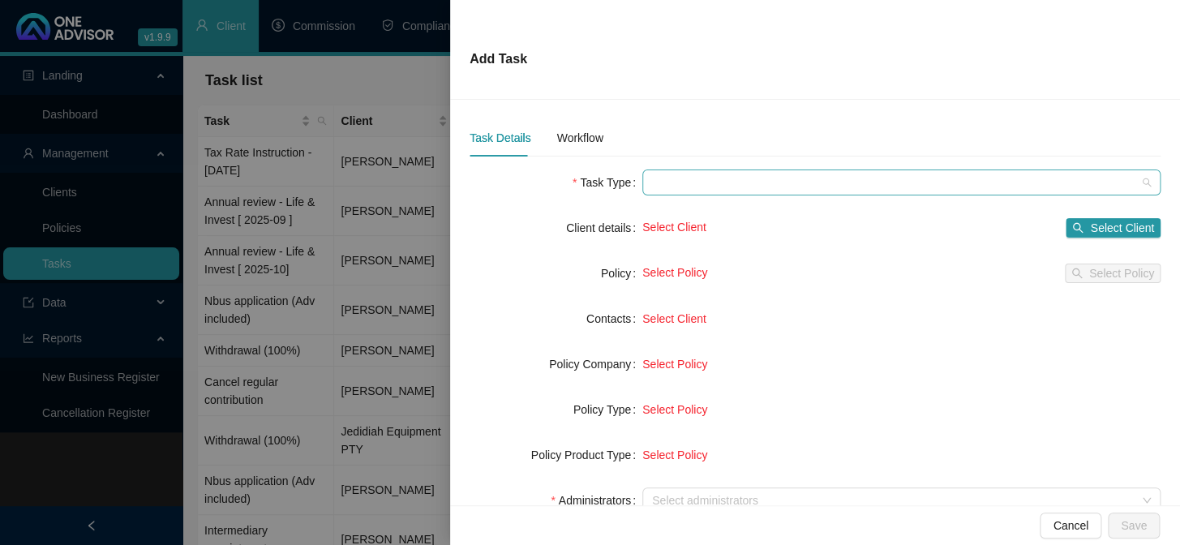
click at [667, 186] on span at bounding box center [901, 182] width 499 height 24
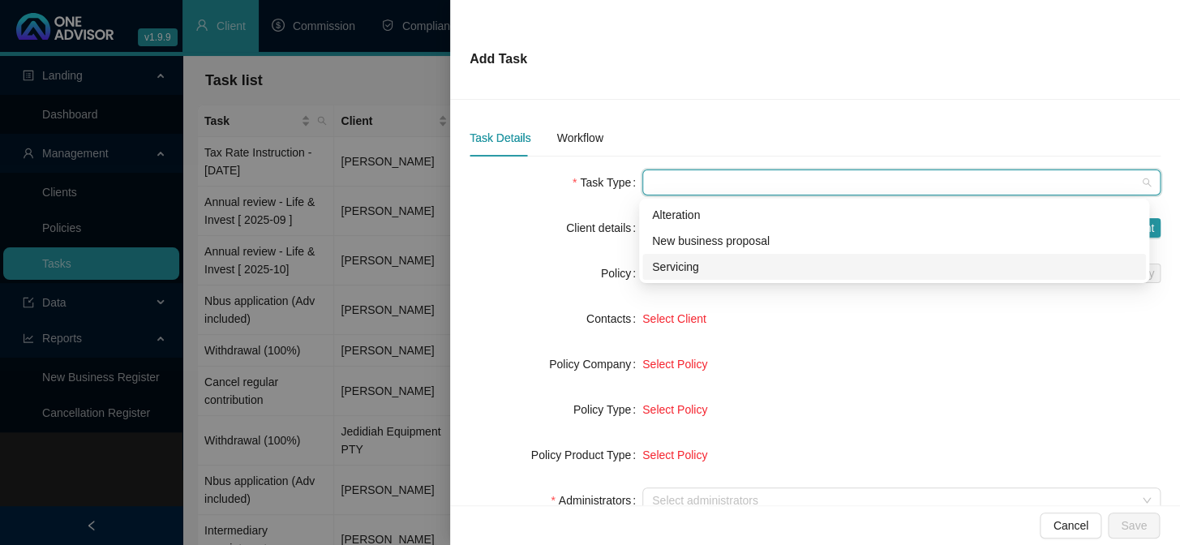
click at [662, 263] on div "Servicing" at bounding box center [894, 267] width 484 height 18
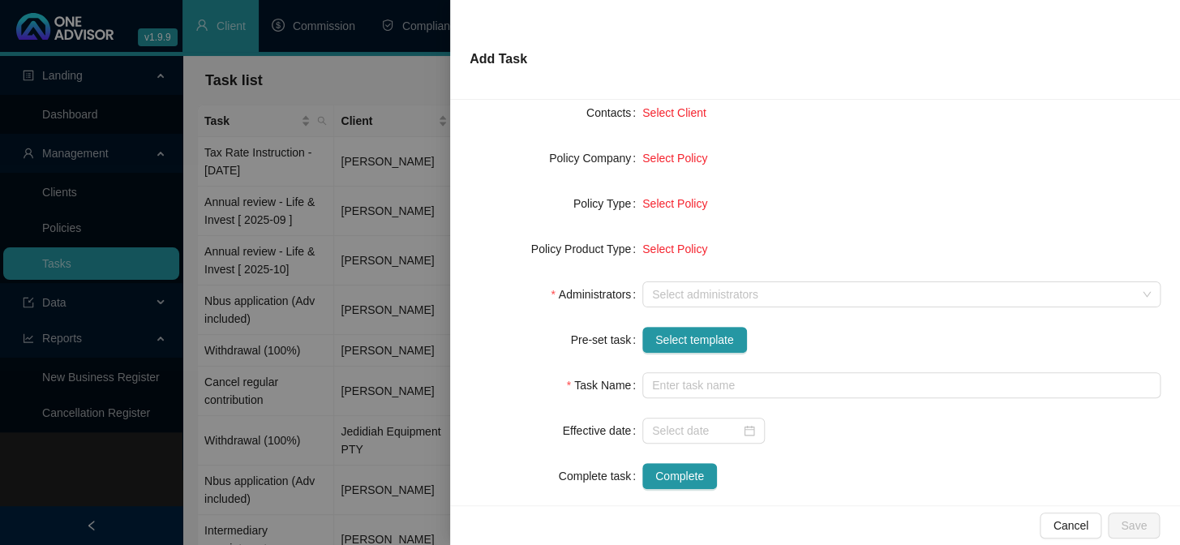
scroll to position [221, 0]
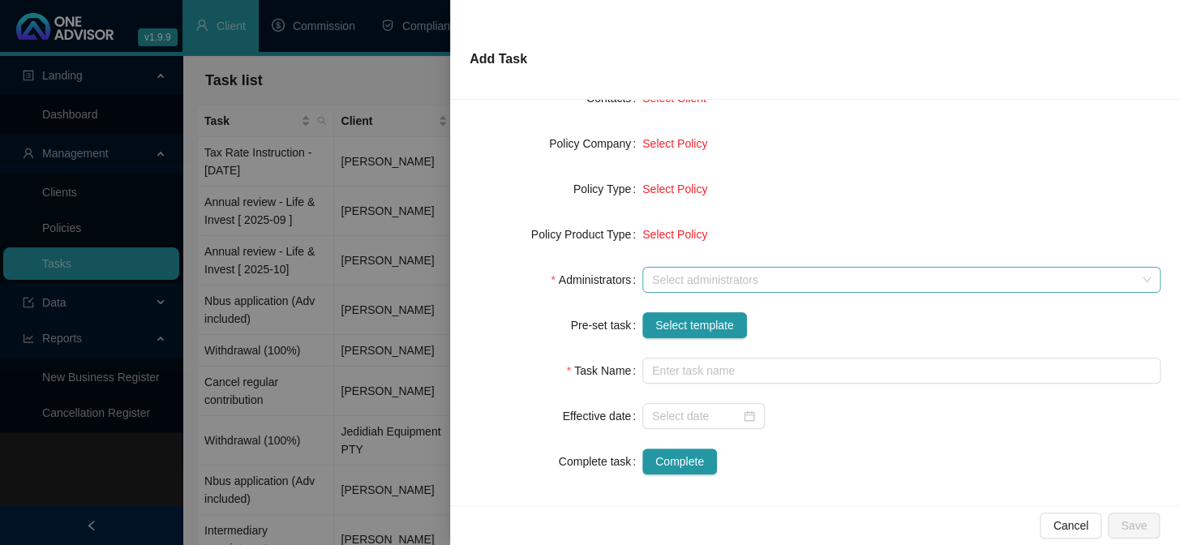
click at [667, 277] on div at bounding box center [893, 280] width 495 height 12
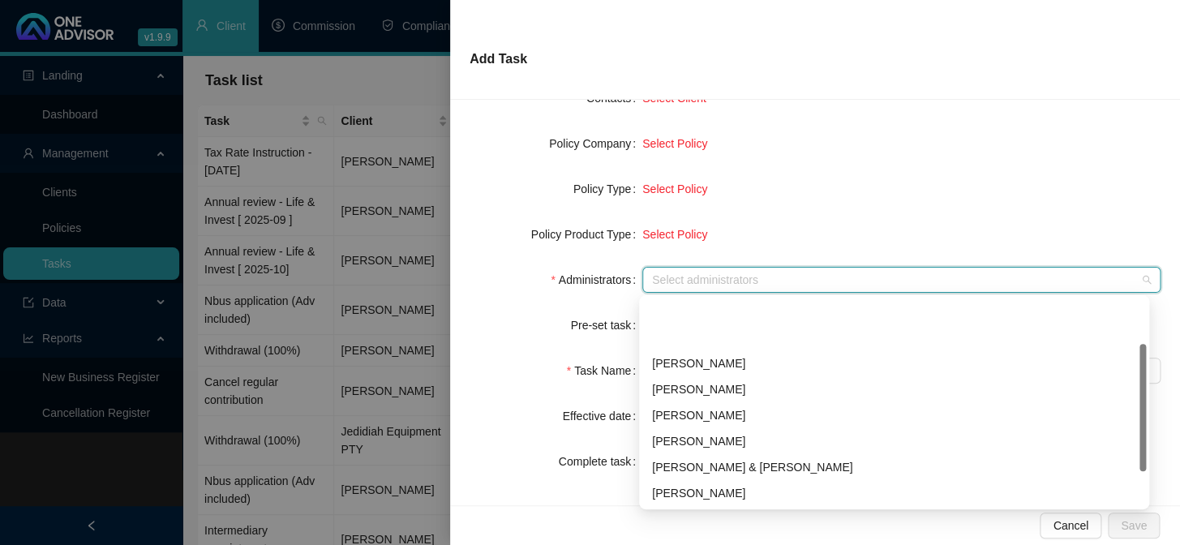
scroll to position [130, 0]
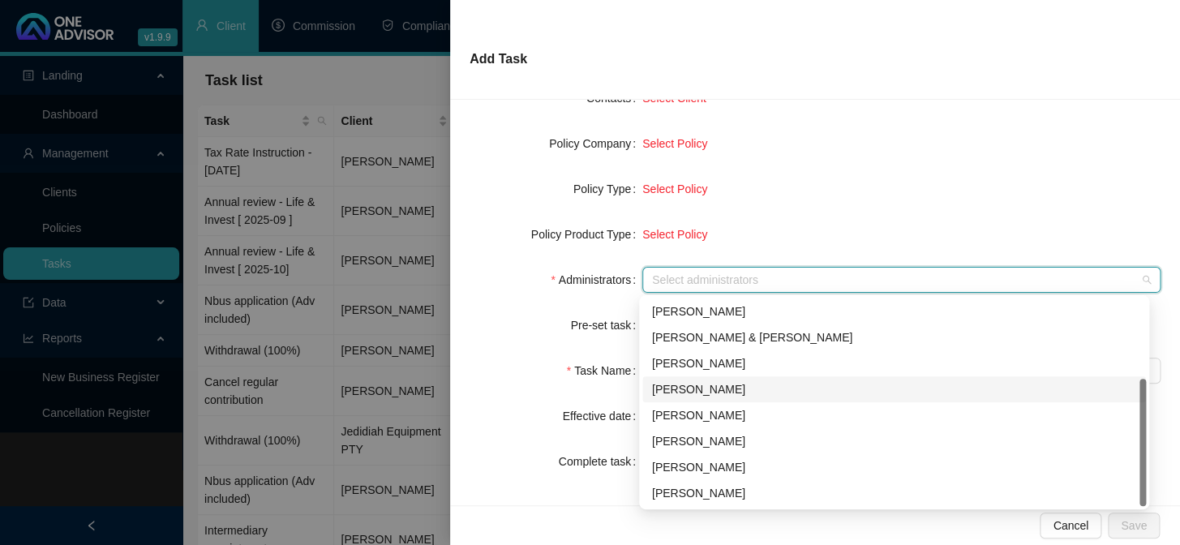
click at [698, 381] on div "[PERSON_NAME]" at bounding box center [894, 390] width 484 height 18
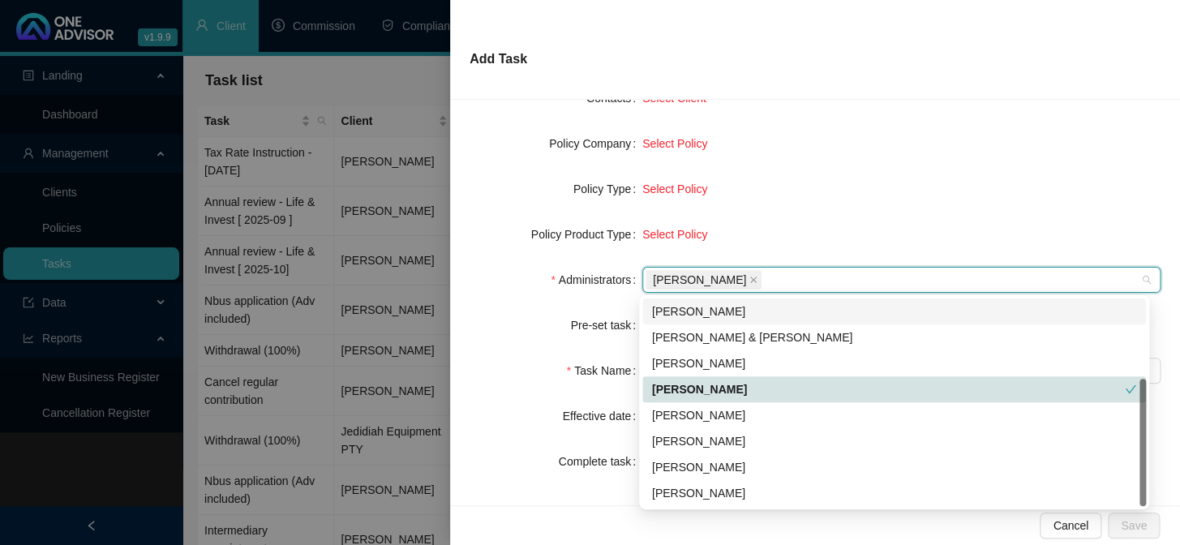
click at [826, 209] on form "Task Type Servicing Client details Select Client Select Client Policy Select Po…" at bounding box center [815, 212] width 691 height 526
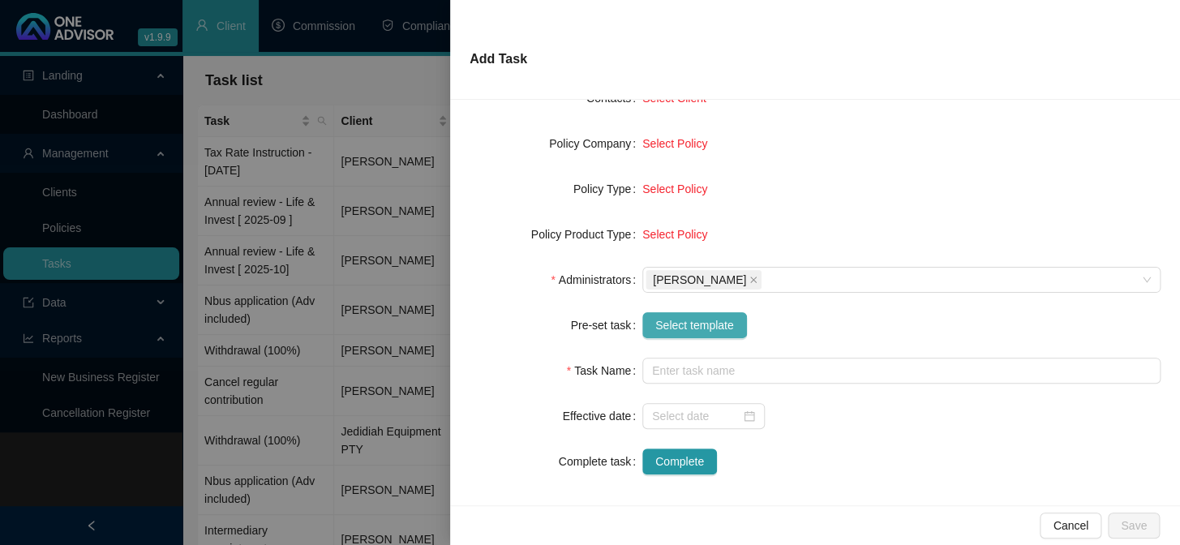
click at [672, 326] on span "Select template" at bounding box center [695, 325] width 79 height 18
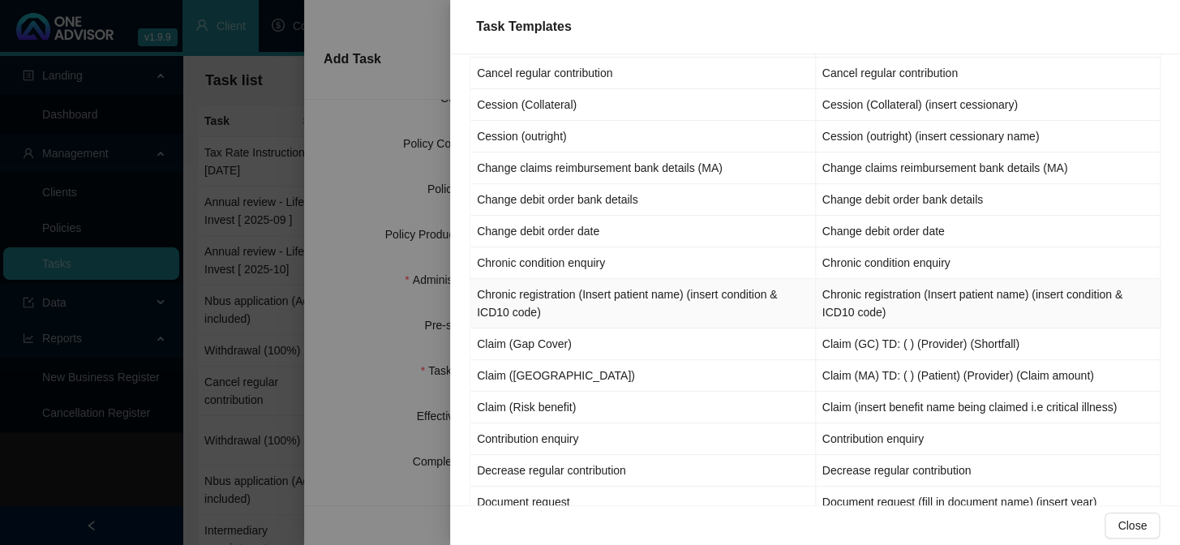
scroll to position [516, 0]
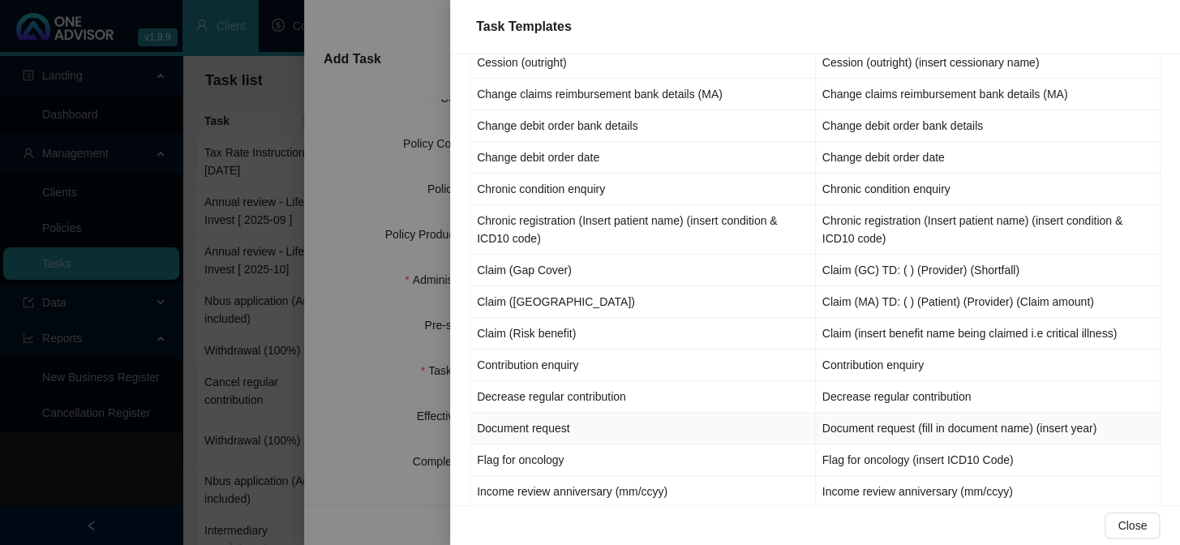
click at [544, 422] on td "Document request" at bounding box center [644, 429] width 346 height 32
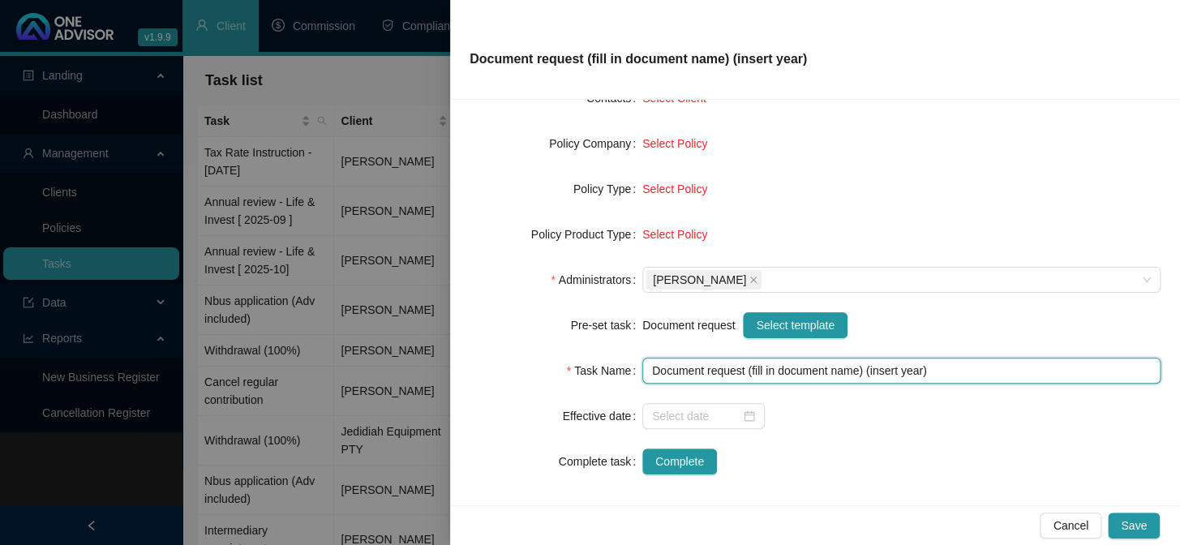
drag, startPoint x: 748, startPoint y: 369, endPoint x: 858, endPoint y: 374, distance: 109.6
click at [858, 374] on input "Document request (fill in document name) (insert year)" at bounding box center [902, 371] width 518 height 26
drag, startPoint x: 833, startPoint y: 369, endPoint x: 875, endPoint y: 367, distance: 42.3
click at [885, 372] on input "Document request (Tax Certificates) (insert year)" at bounding box center [902, 371] width 518 height 26
type input "Document request (Tax Certificates) (2025)"
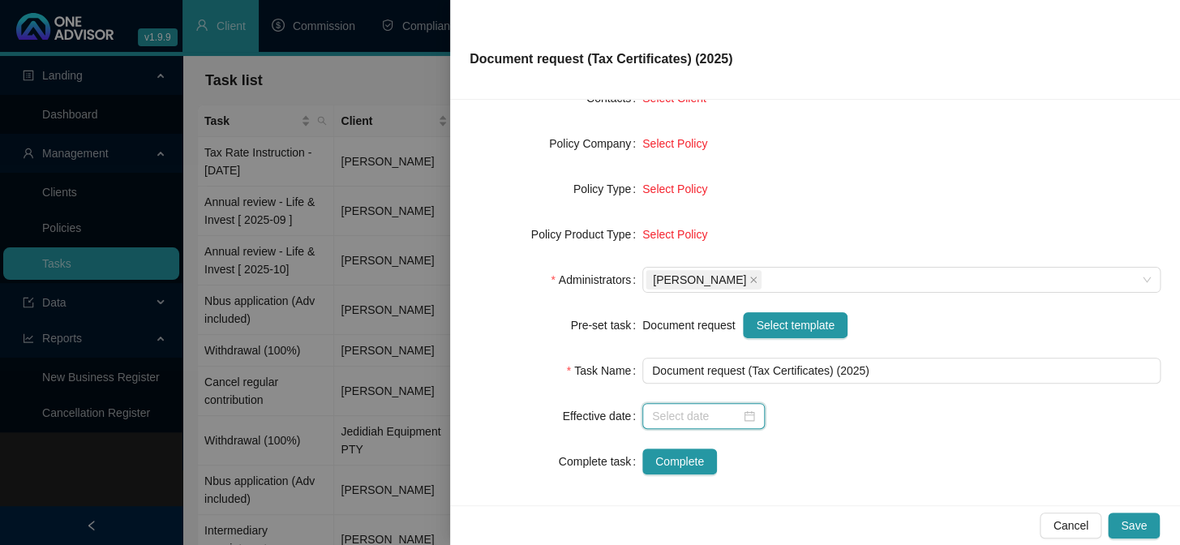
click at [655, 413] on input at bounding box center [696, 416] width 88 height 18
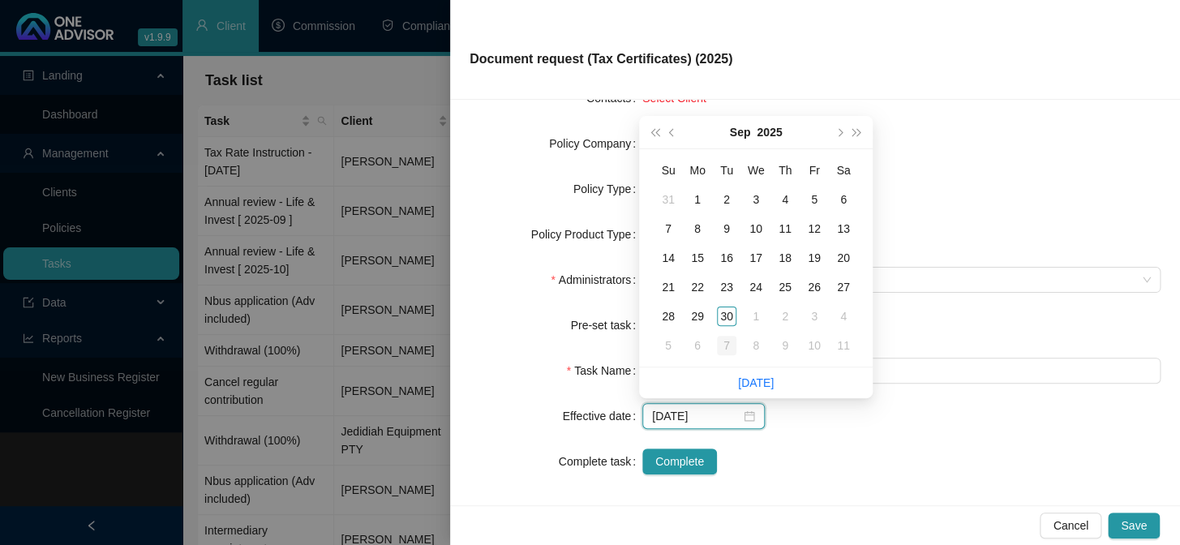
type input "[DATE]"
click at [759, 380] on link "[DATE]" at bounding box center [756, 382] width 36 height 13
type input "[DATE]"
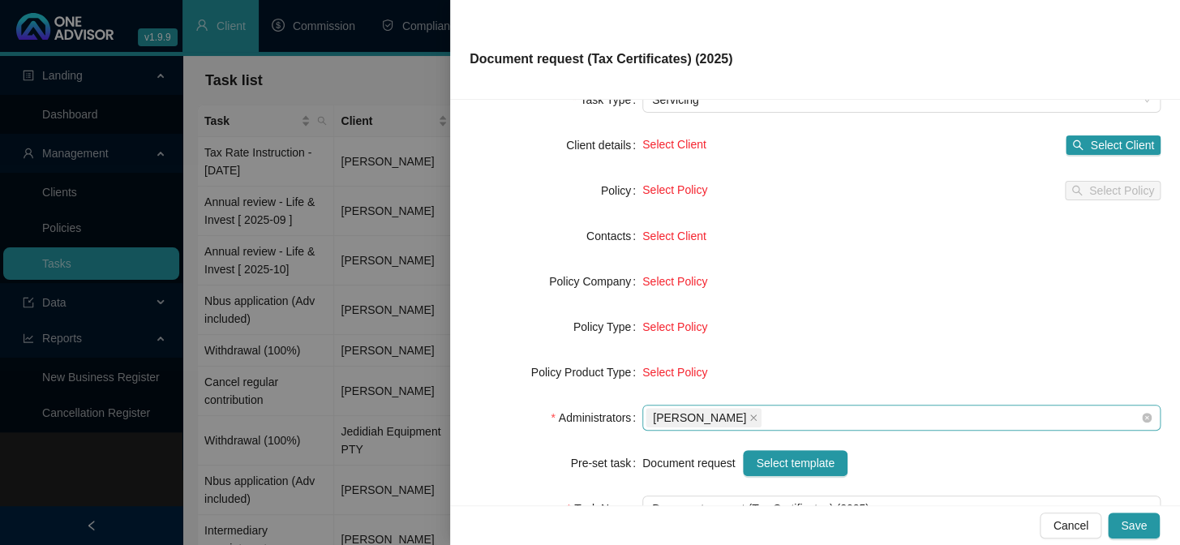
scroll to position [0, 0]
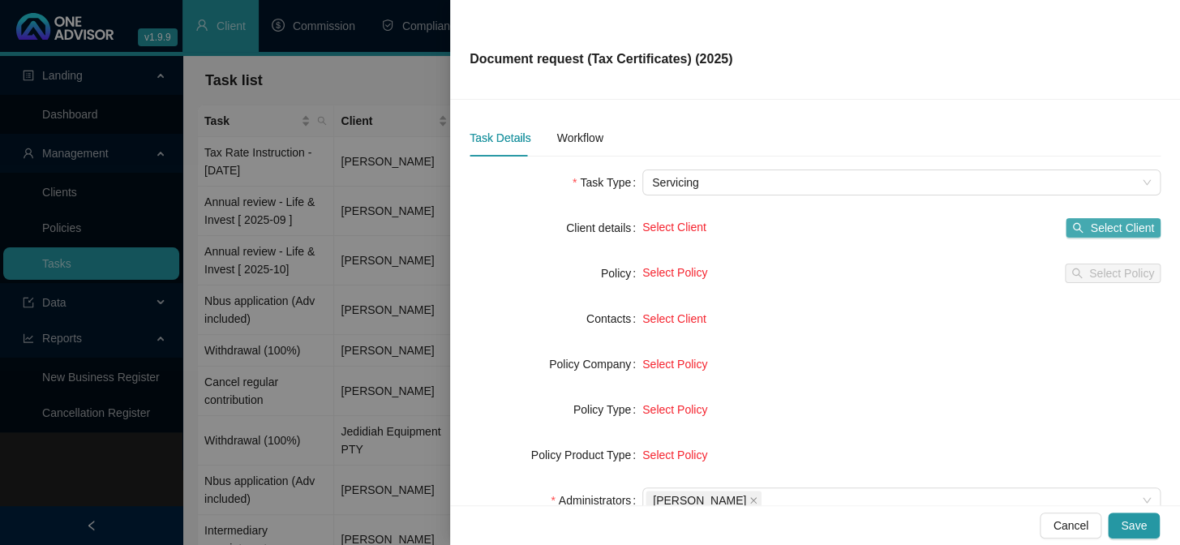
click at [1094, 227] on span "Select Client" at bounding box center [1122, 228] width 64 height 18
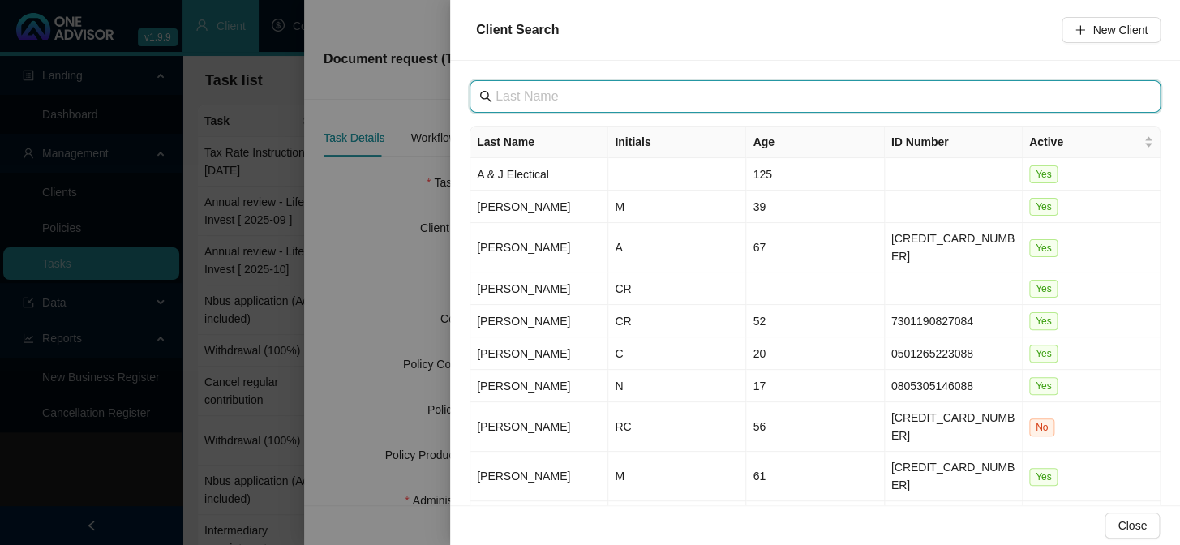
click at [523, 97] on input "text" at bounding box center [817, 96] width 643 height 19
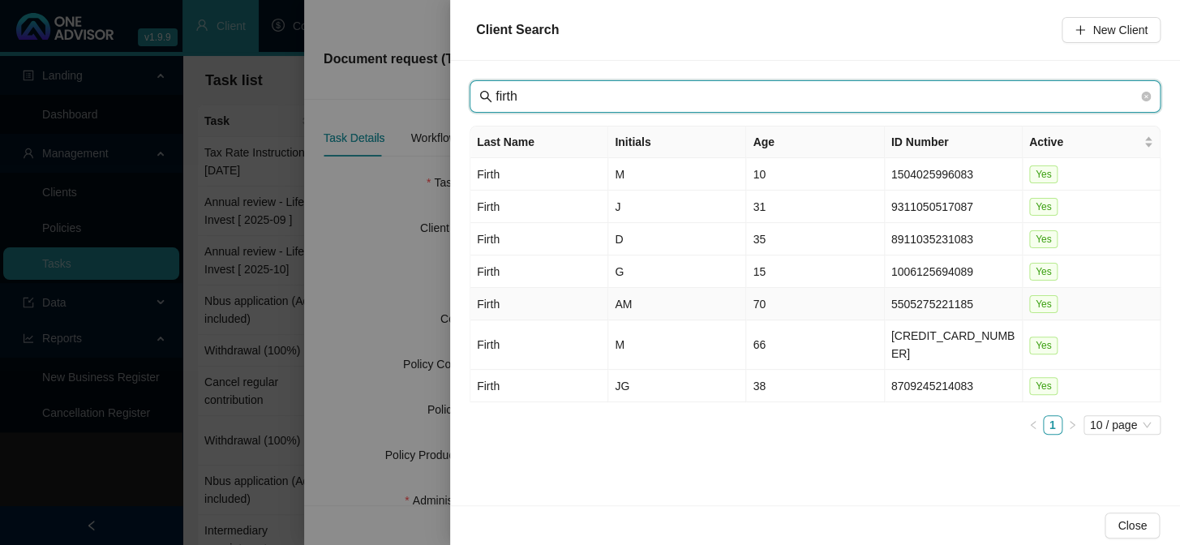
type input "firth"
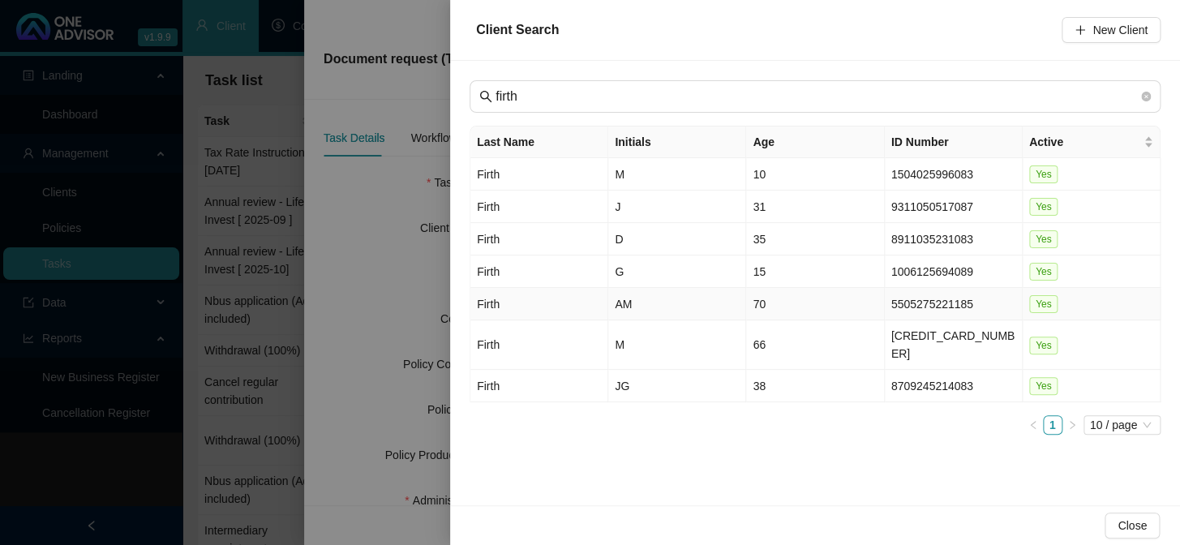
click at [498, 302] on td "Firth" at bounding box center [540, 304] width 138 height 32
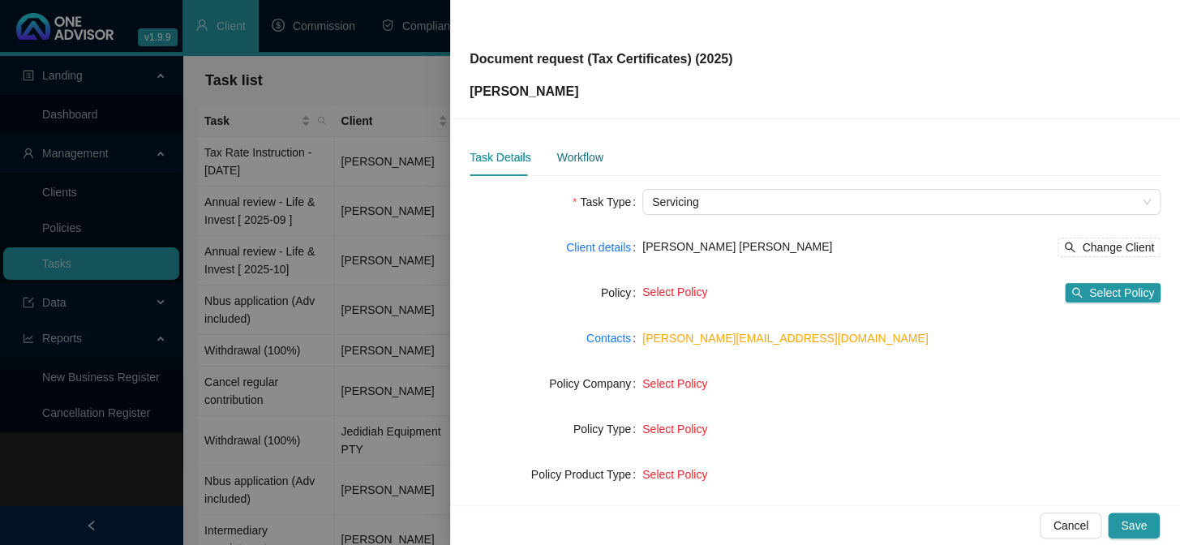
click at [588, 163] on div "Workflow" at bounding box center [580, 157] width 46 height 18
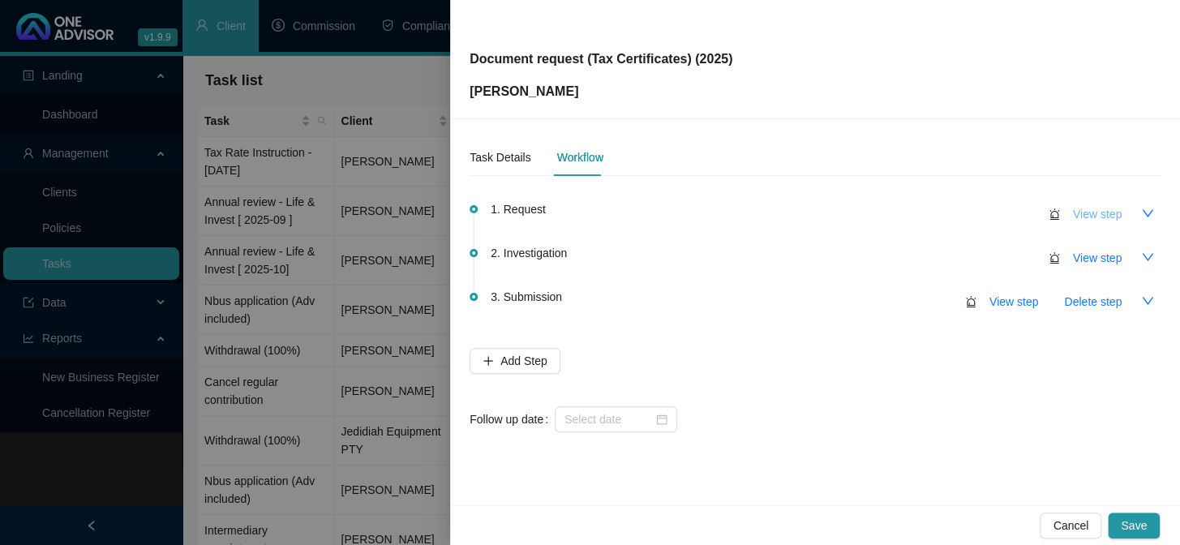
click at [1098, 211] on span "View step" at bounding box center [1097, 214] width 49 height 18
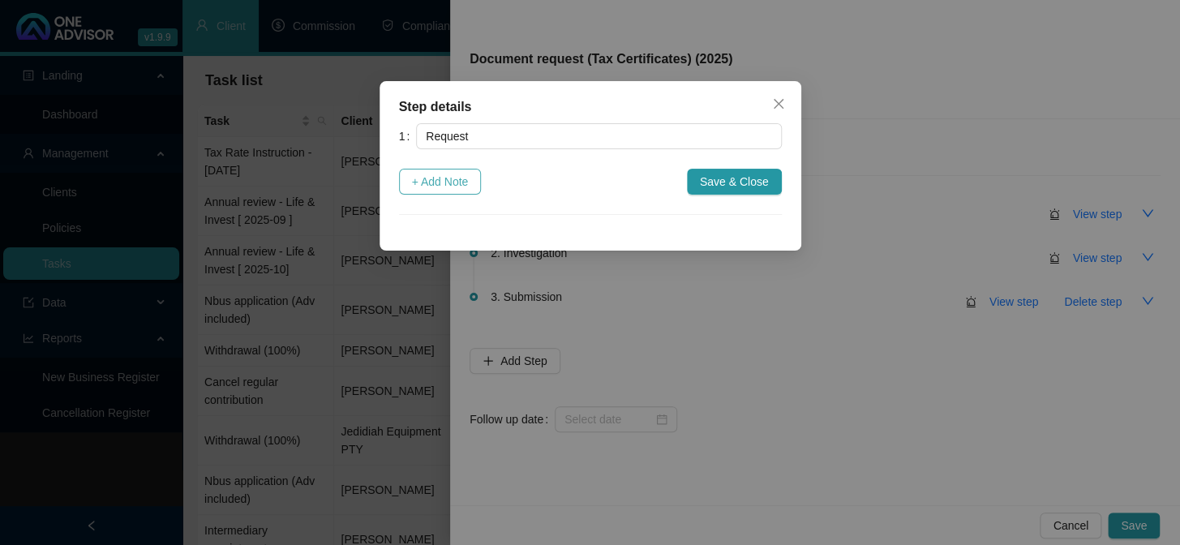
click at [430, 177] on span "+ Add Note" at bounding box center [440, 182] width 57 height 18
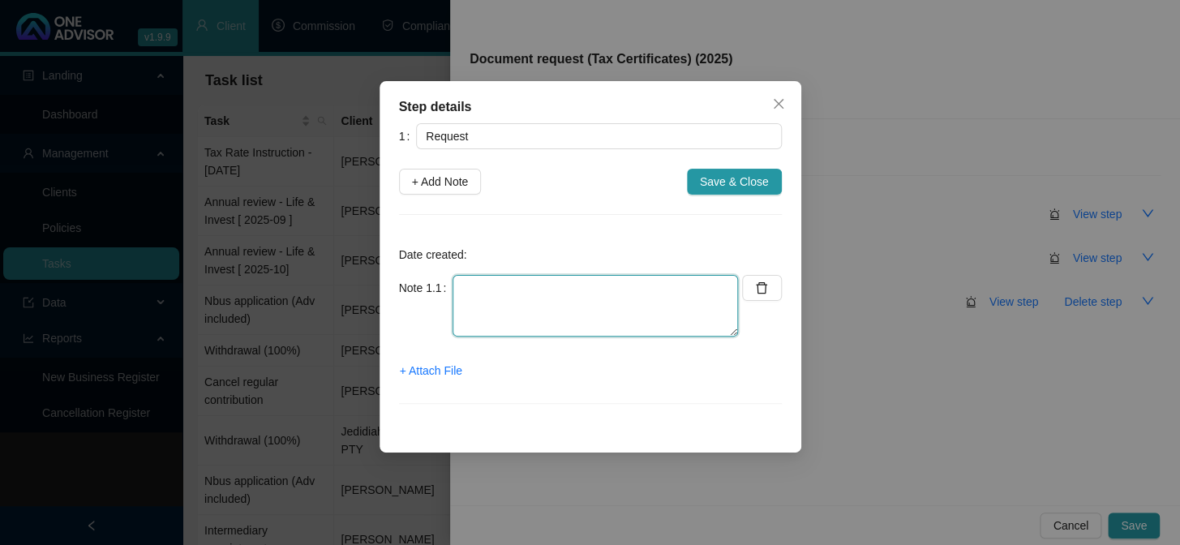
click at [492, 284] on textarea at bounding box center [596, 306] width 286 height 62
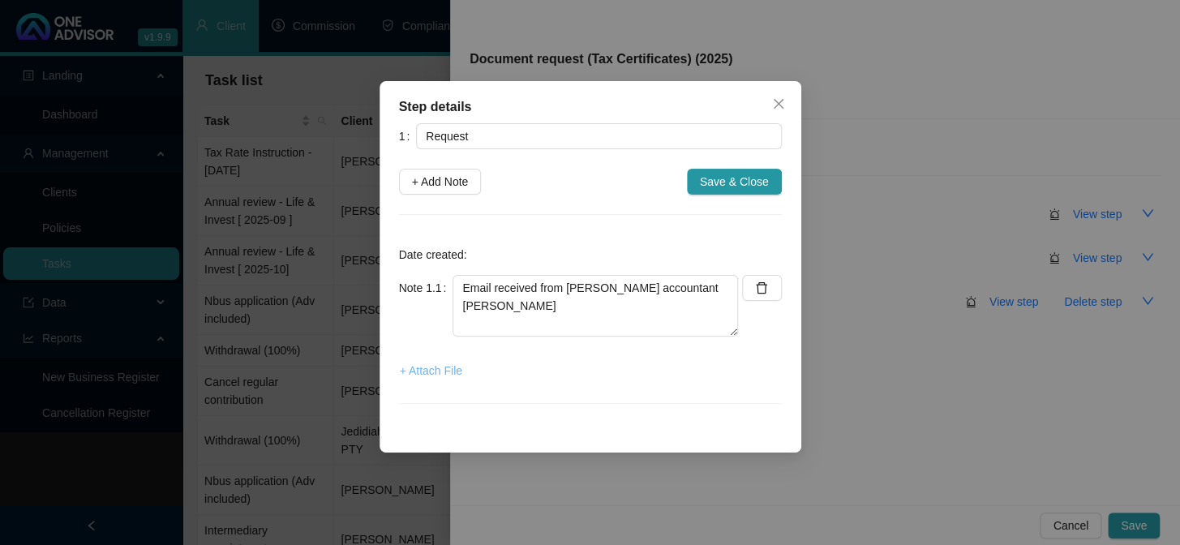
click at [444, 372] on span "+ Attach File" at bounding box center [431, 371] width 62 height 18
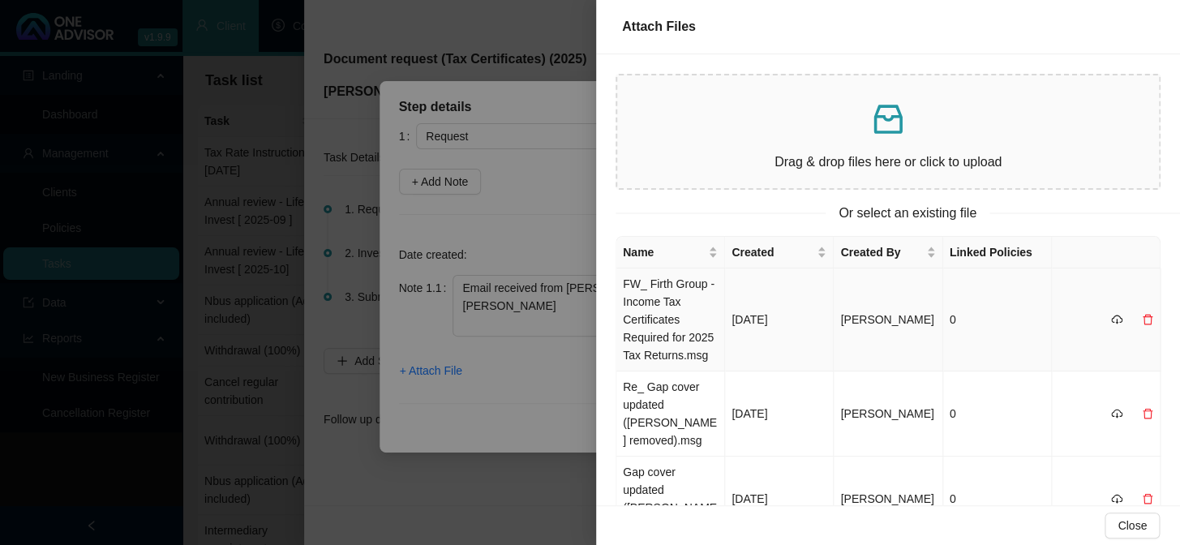
click at [652, 278] on td "FW_ Firth Group - Income Tax Certificates Required for 2025 Tax Returns.msg" at bounding box center [671, 320] width 109 height 103
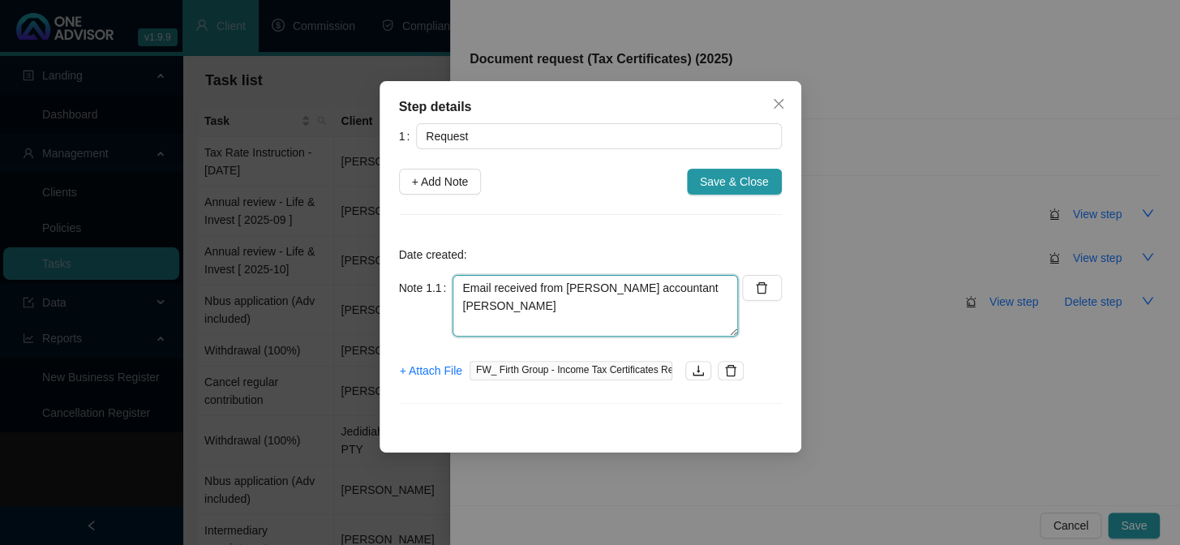
click at [516, 316] on textarea "Email received from [PERSON_NAME] accountant [PERSON_NAME]" at bounding box center [596, 306] width 286 height 62
click at [705, 290] on textarea "Email received from [PERSON_NAME] accountant [PERSON_NAME]" at bounding box center [596, 306] width 286 height 62
paste textarea "[PERSON_NAME]: - [PERSON_NAME] IT3(a)/IRP5 certificate(s) - [PERSON_NAME] IT3(b…"
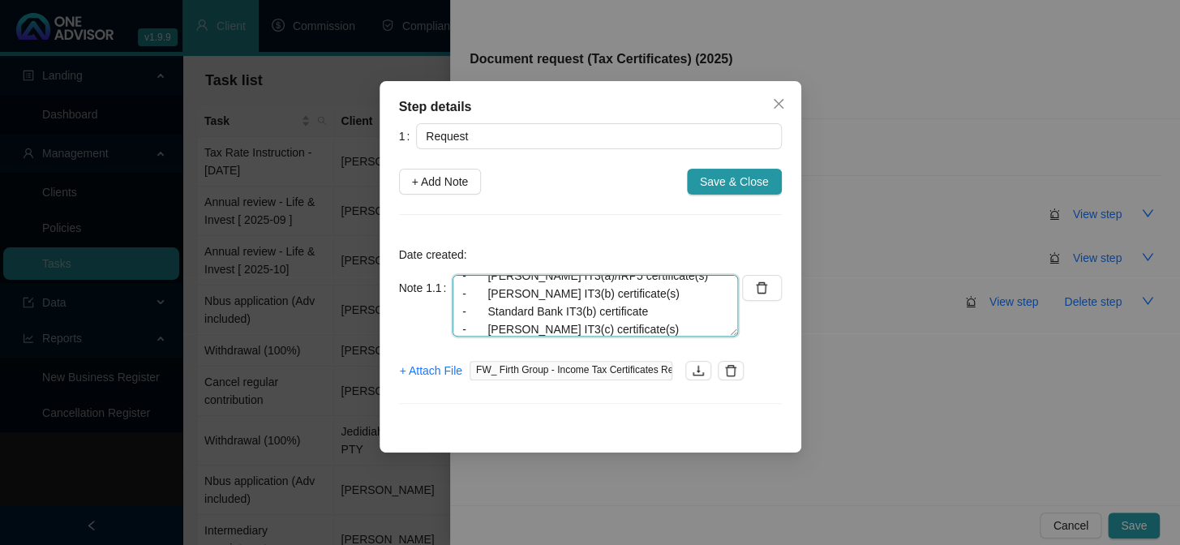
scroll to position [73, 0]
click at [643, 288] on textarea "Email received from [PERSON_NAME] accountant [PERSON_NAME]: - [PERSON_NAME] IT3…" at bounding box center [596, 306] width 286 height 62
click at [623, 308] on textarea "Email received from [PERSON_NAME] accountant [PERSON_NAME]: - [PERSON_NAME] IT3…" at bounding box center [596, 306] width 286 height 62
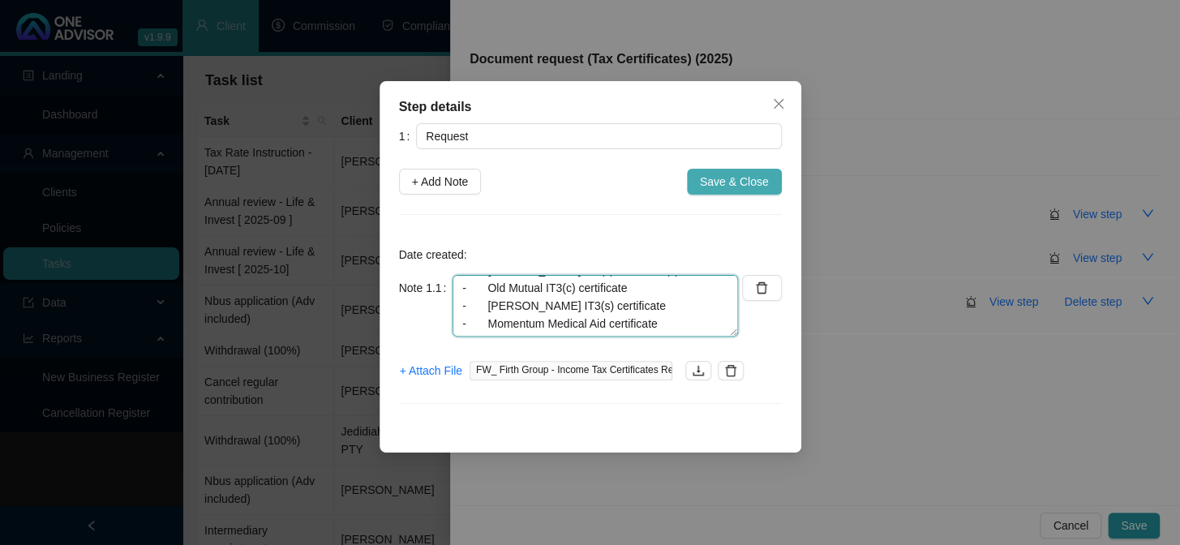
type textarea "Email received from [PERSON_NAME] accountant [PERSON_NAME]: - [PERSON_NAME] IT3…"
click at [703, 173] on span "Save & Close" at bounding box center [734, 182] width 69 height 18
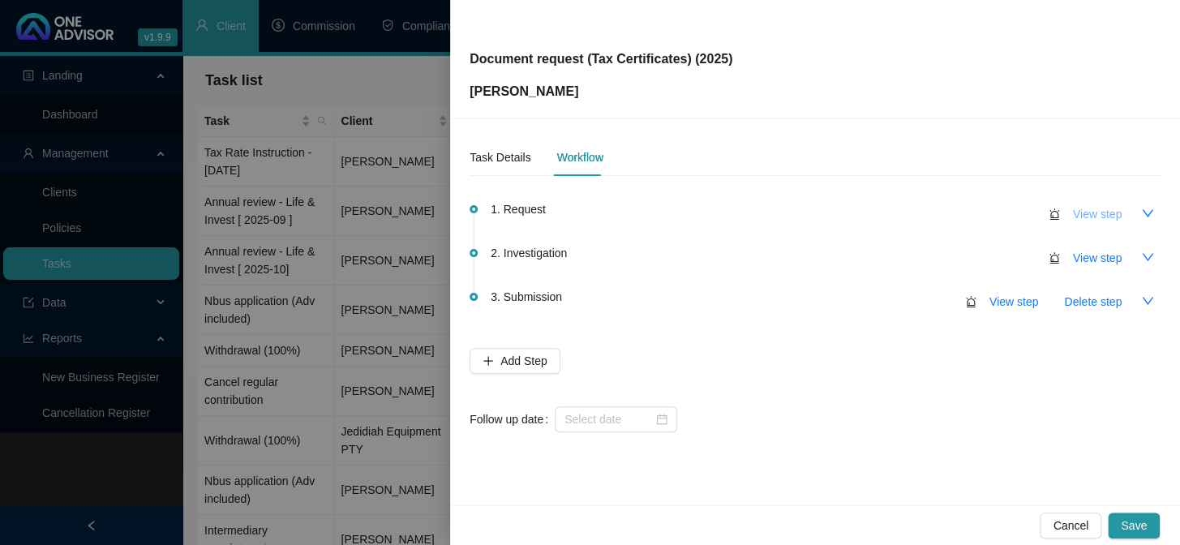
click at [1104, 219] on span "View step" at bounding box center [1097, 214] width 49 height 18
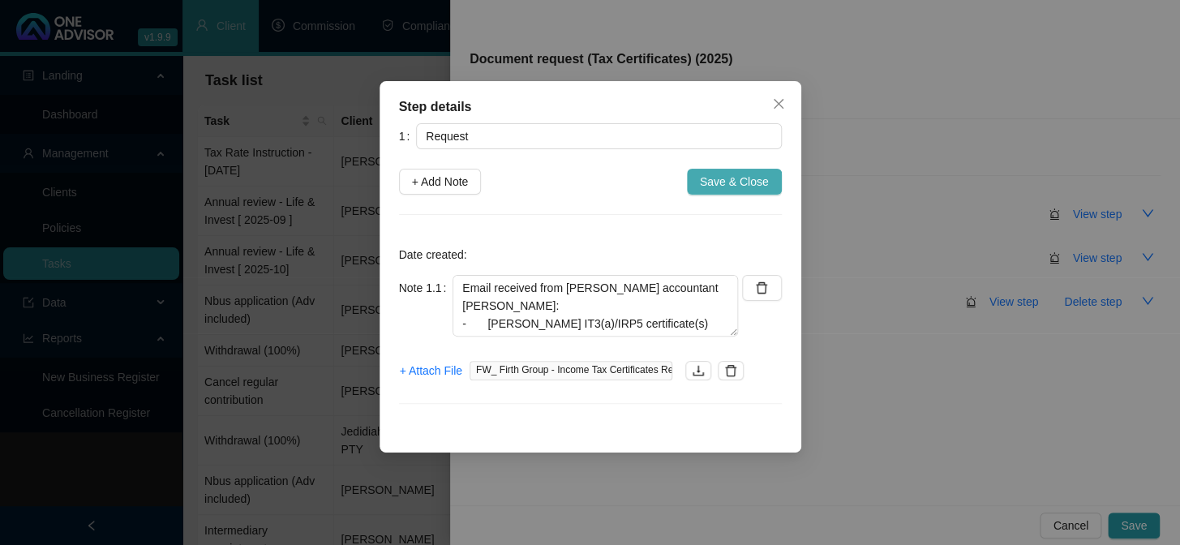
click at [733, 180] on span "Save & Close" at bounding box center [734, 182] width 69 height 18
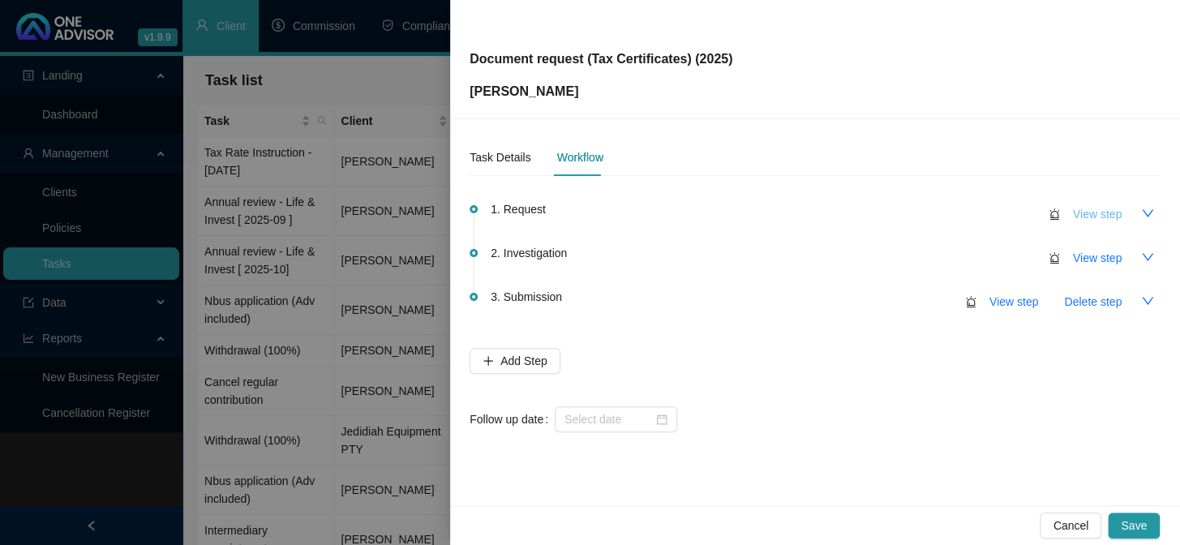
click at [1086, 213] on span "View step" at bounding box center [1097, 214] width 49 height 18
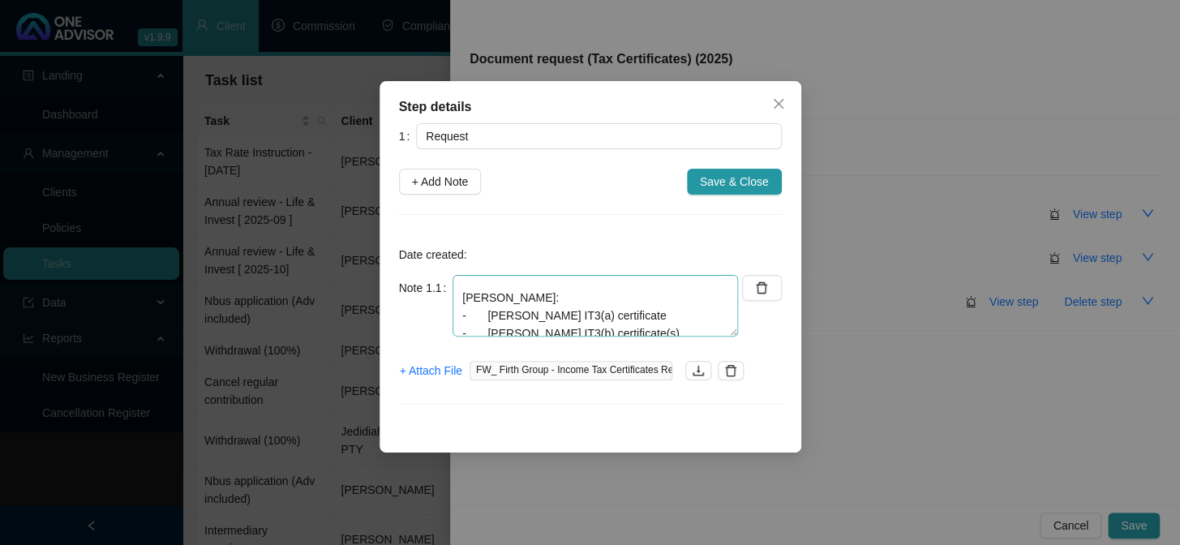
scroll to position [84, 0]
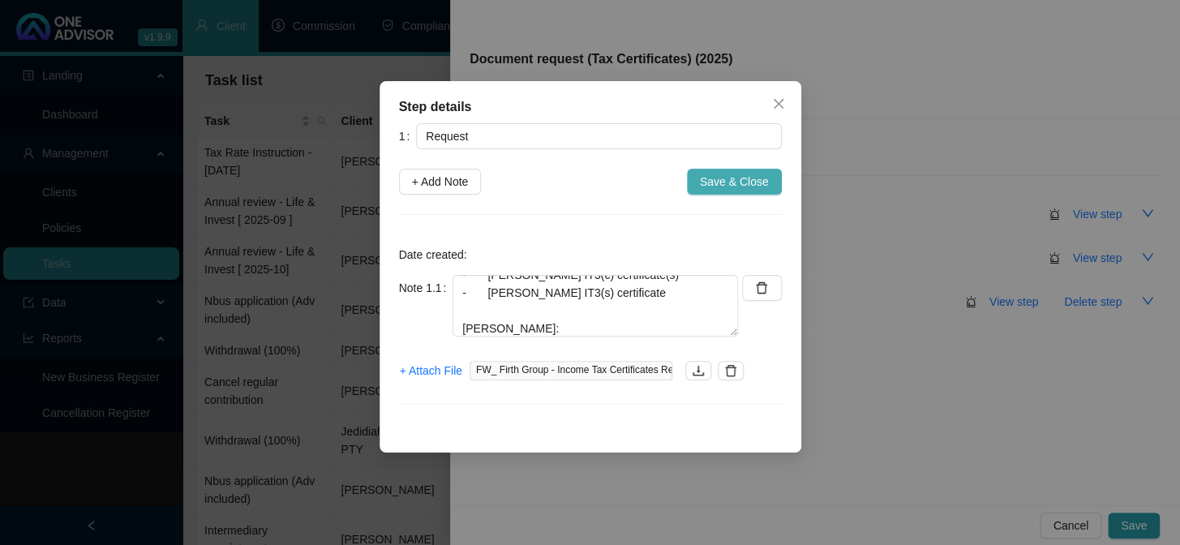
click at [728, 186] on span "Save & Close" at bounding box center [734, 182] width 69 height 18
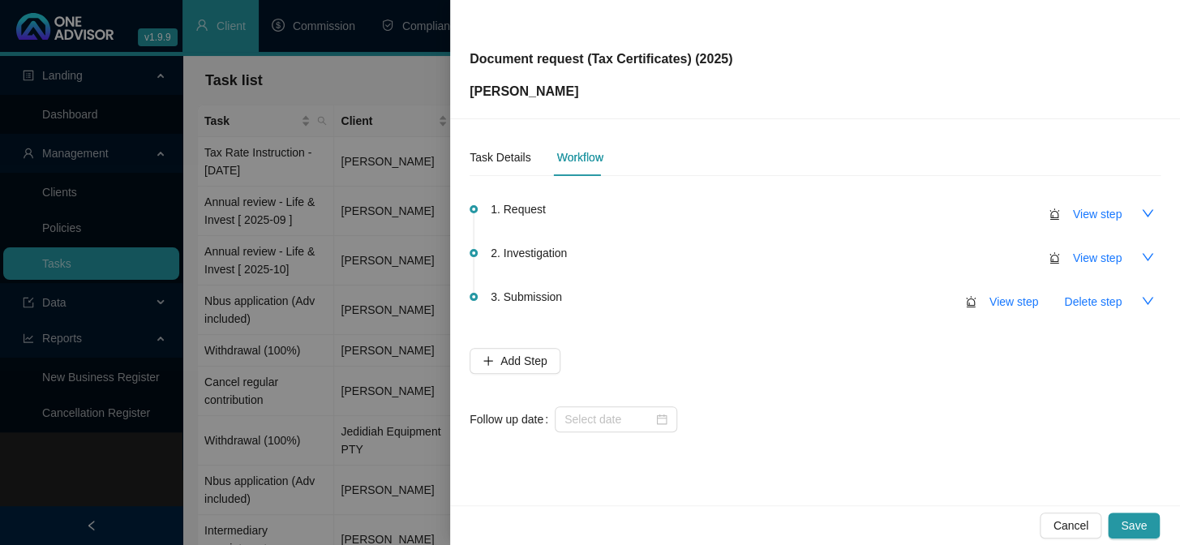
click at [570, 252] on div "2. Investigation View step" at bounding box center [826, 257] width 670 height 28
click at [561, 253] on span "2. Investigation" at bounding box center [529, 253] width 76 height 18
click at [1084, 260] on span "View step" at bounding box center [1097, 258] width 49 height 18
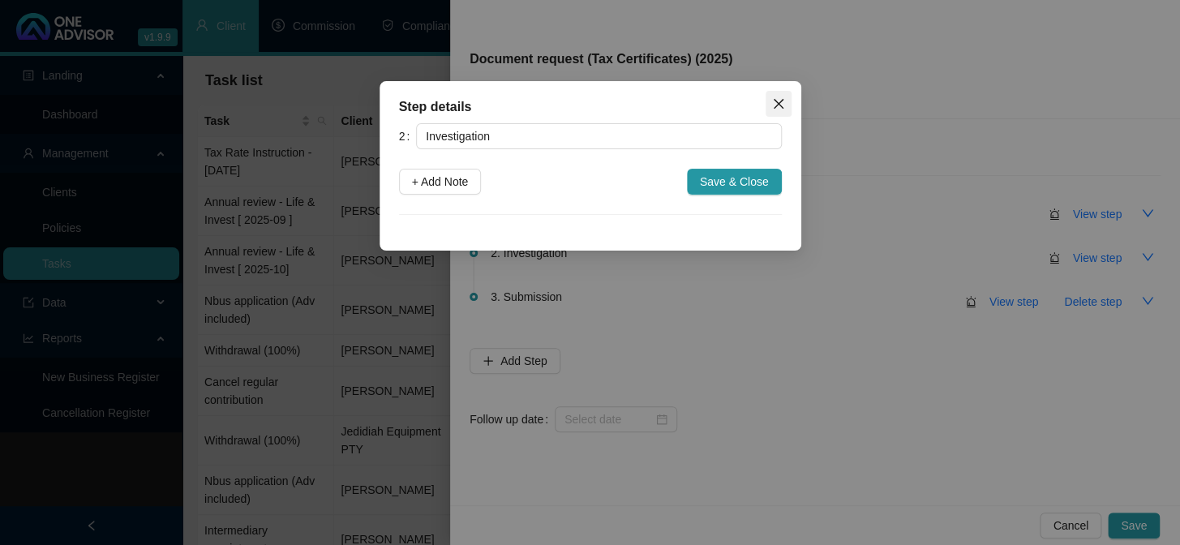
click at [786, 110] on span "Close" at bounding box center [779, 103] width 26 height 13
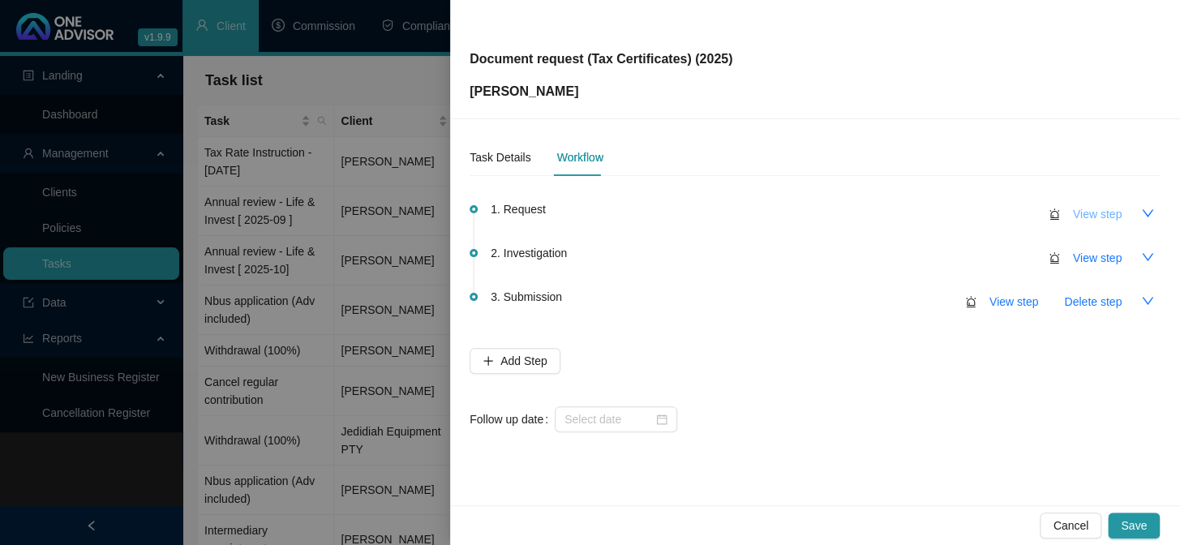
click at [1092, 212] on span "View step" at bounding box center [1097, 214] width 49 height 18
type input "Request"
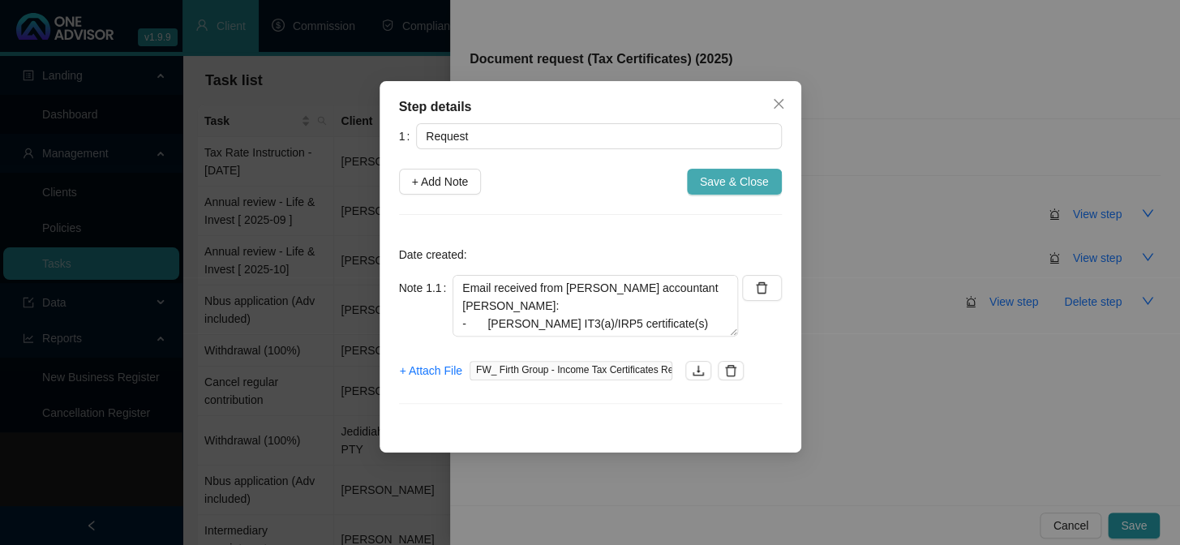
click at [750, 182] on span "Save & Close" at bounding box center [734, 182] width 69 height 18
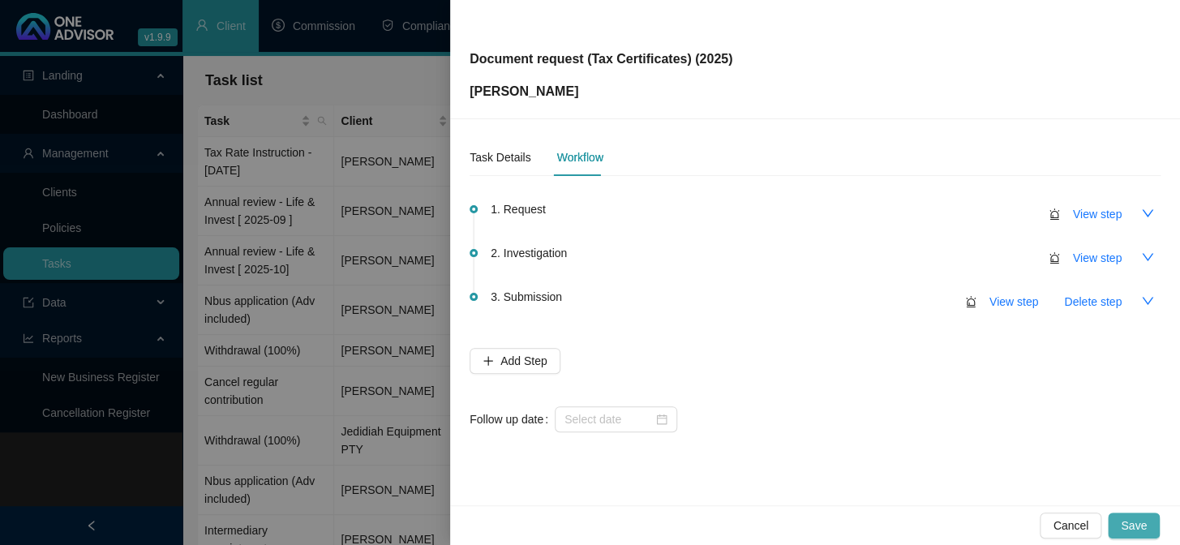
click at [1133, 517] on span "Save" at bounding box center [1134, 526] width 26 height 18
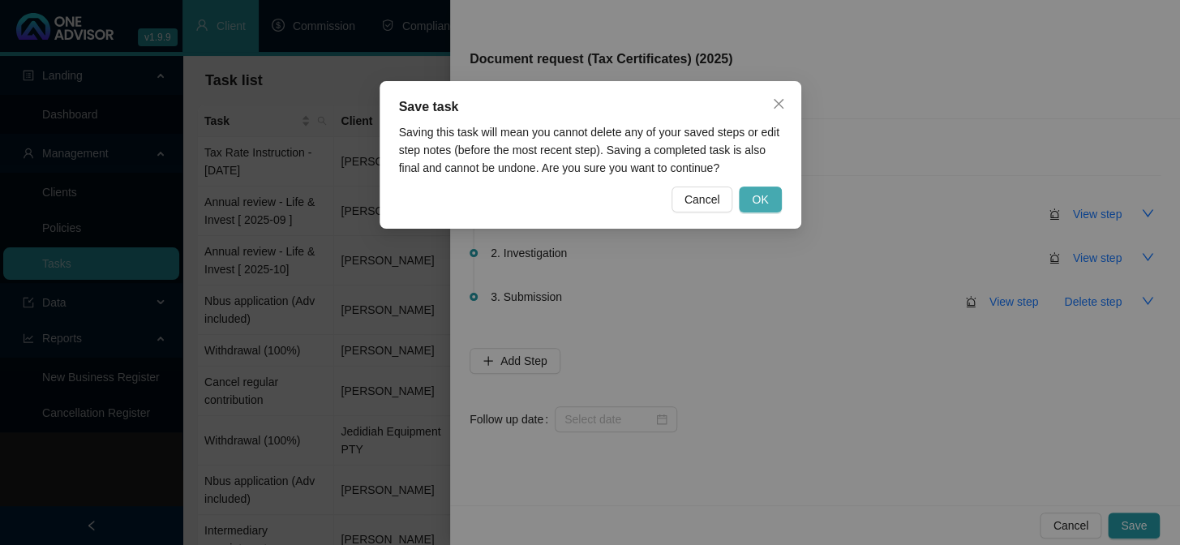
click at [777, 197] on button "OK" at bounding box center [760, 200] width 42 height 26
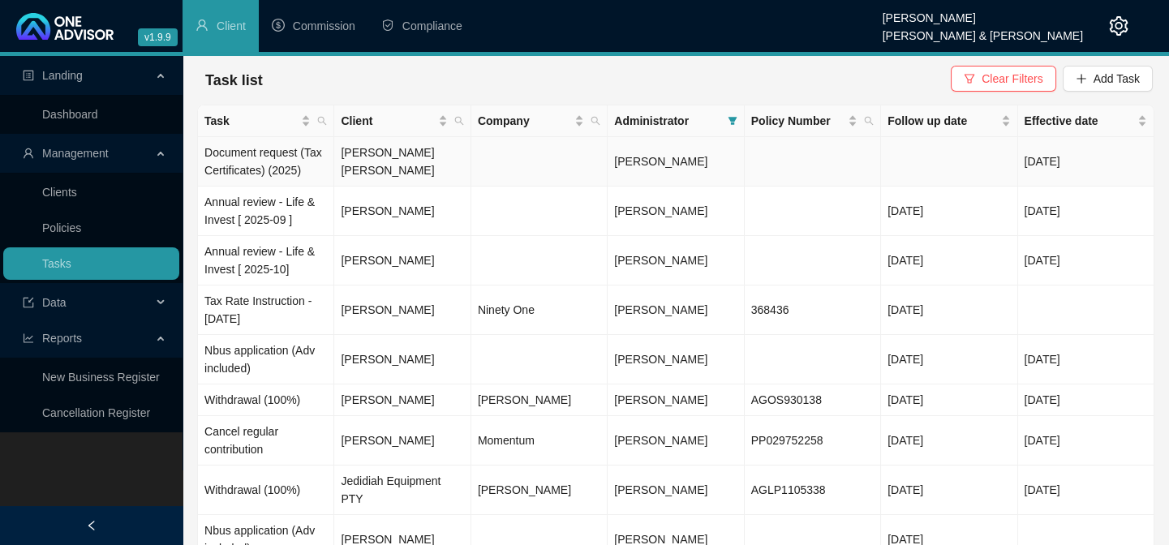
click at [419, 161] on td "[PERSON_NAME] [PERSON_NAME]" at bounding box center [402, 161] width 136 height 49
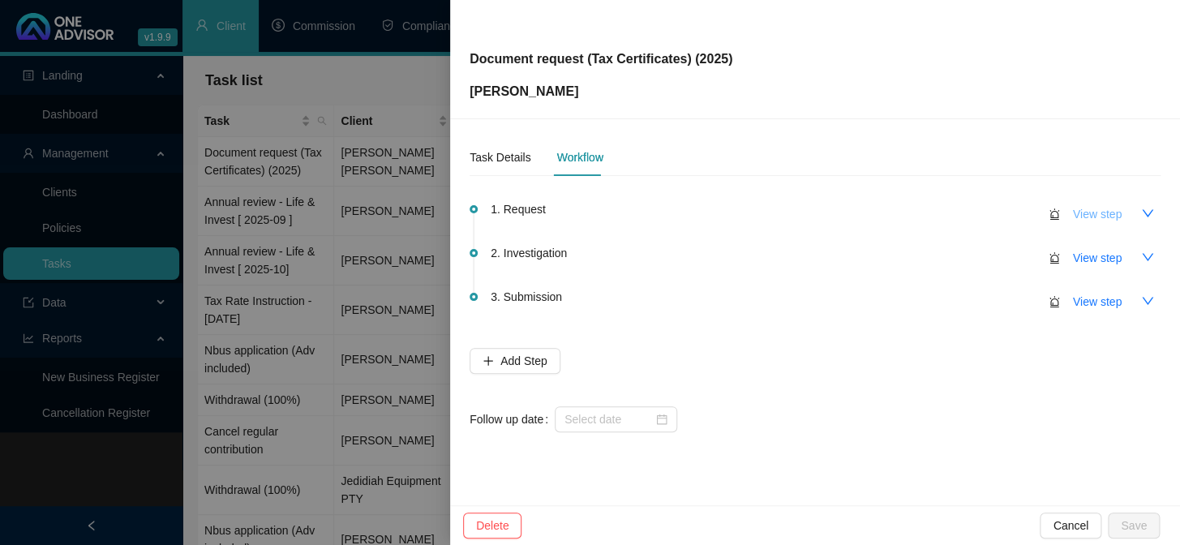
click at [1086, 218] on span "View step" at bounding box center [1097, 214] width 49 height 18
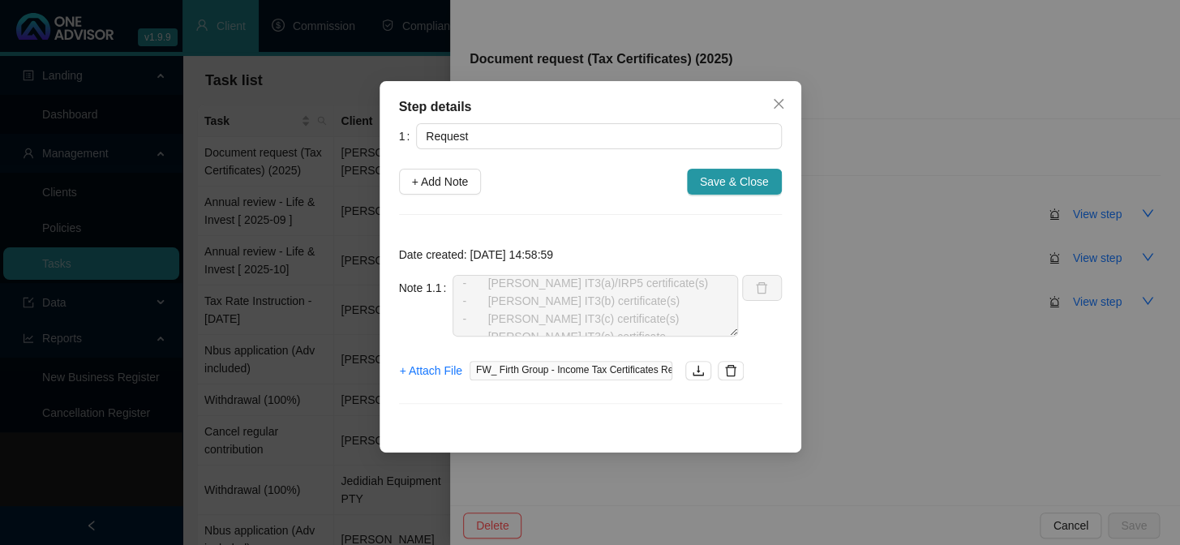
scroll to position [0, 0]
click at [746, 187] on span "Save & Close" at bounding box center [734, 182] width 69 height 18
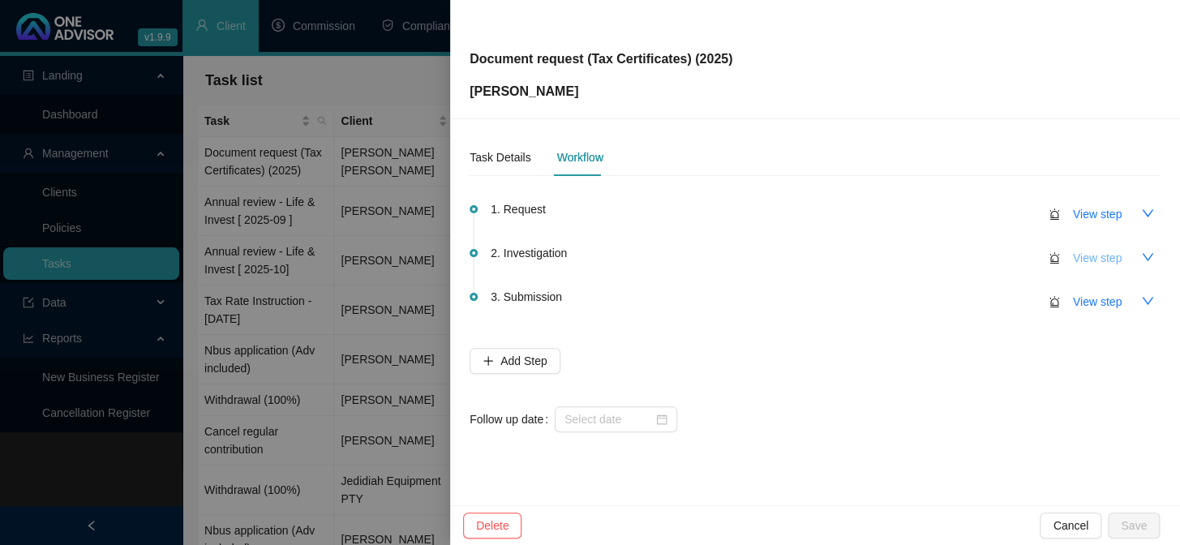
click at [1116, 259] on span "View step" at bounding box center [1097, 258] width 49 height 18
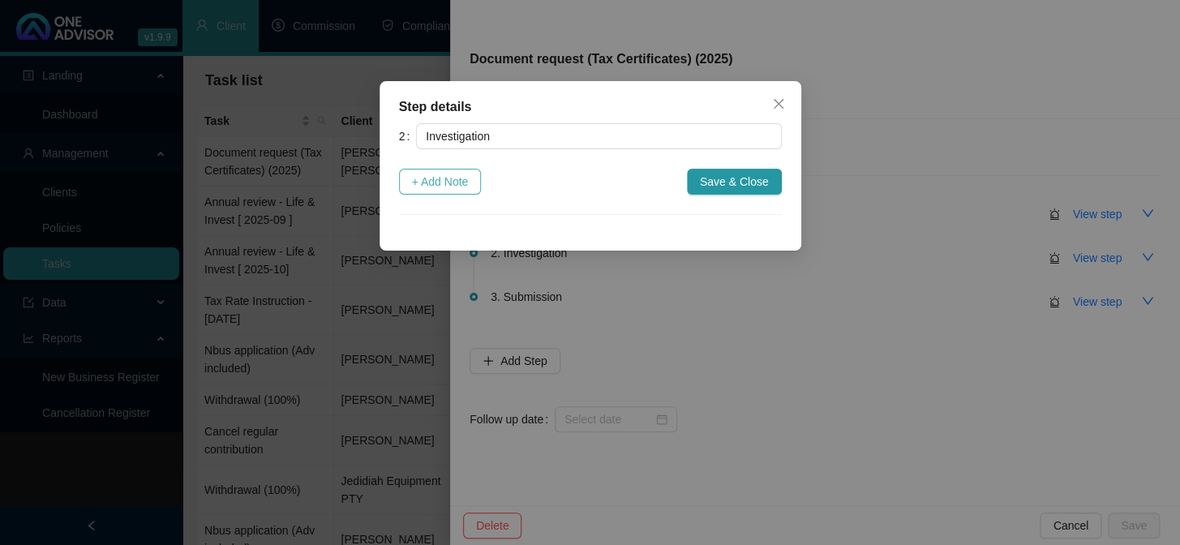
click at [452, 184] on span "+ Add Note" at bounding box center [440, 182] width 57 height 18
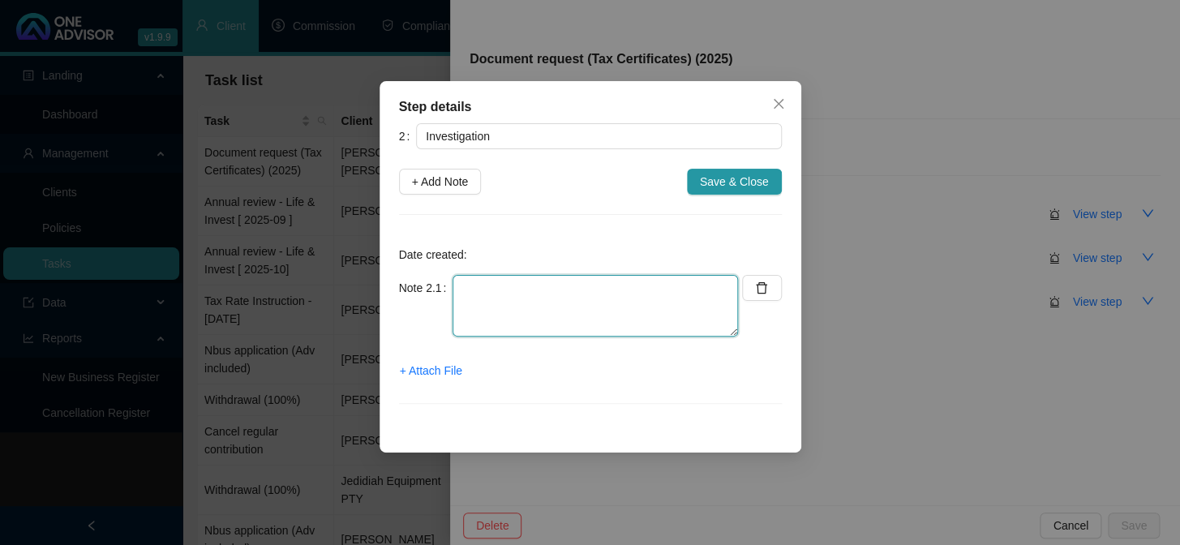
click at [508, 296] on textarea at bounding box center [596, 306] width 286 height 62
type textarea "downloaded [PERSON_NAME] Nothing for OM"
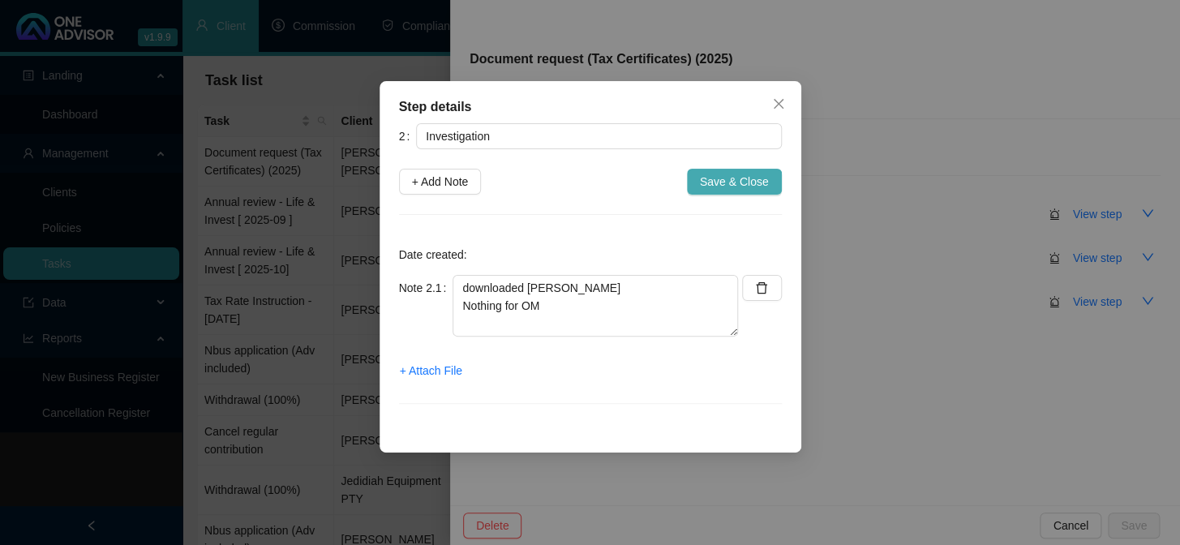
click at [755, 180] on span "Save & Close" at bounding box center [734, 182] width 69 height 18
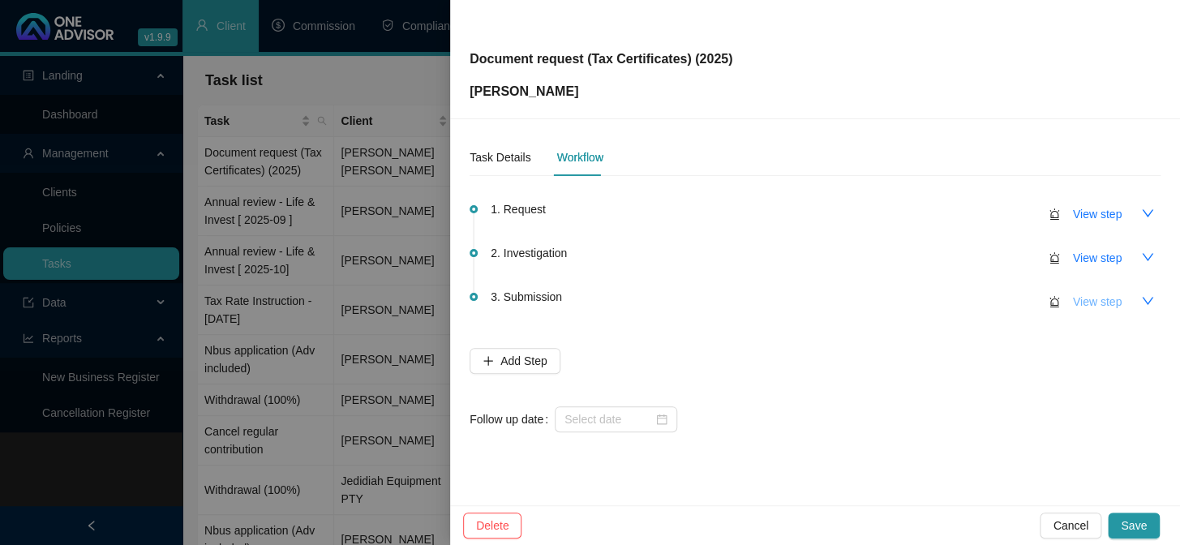
click at [1115, 301] on span "View step" at bounding box center [1097, 302] width 49 height 18
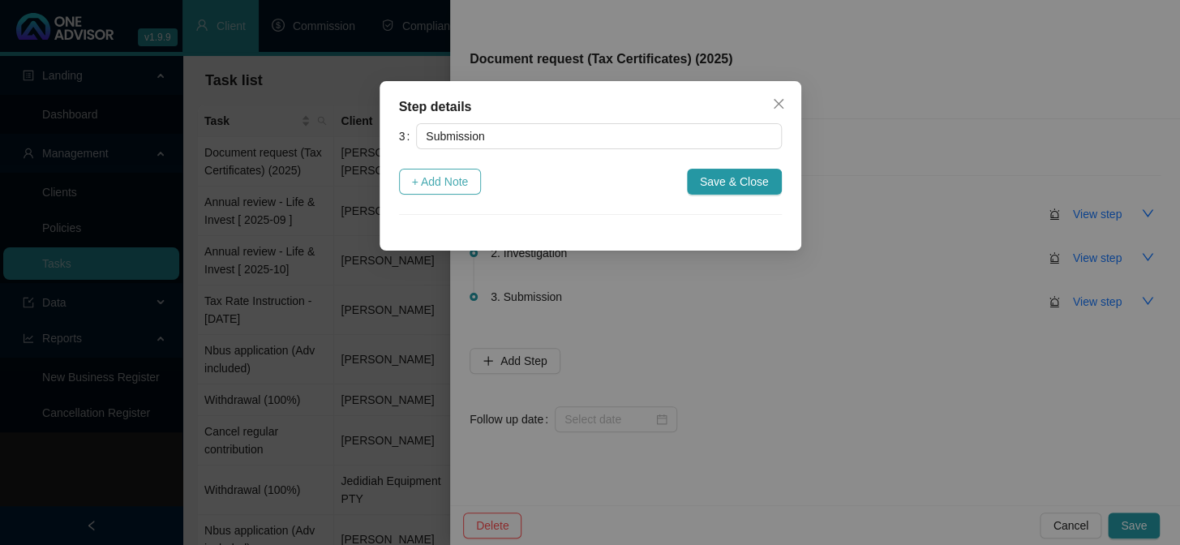
click at [454, 186] on span "+ Add Note" at bounding box center [440, 182] width 57 height 18
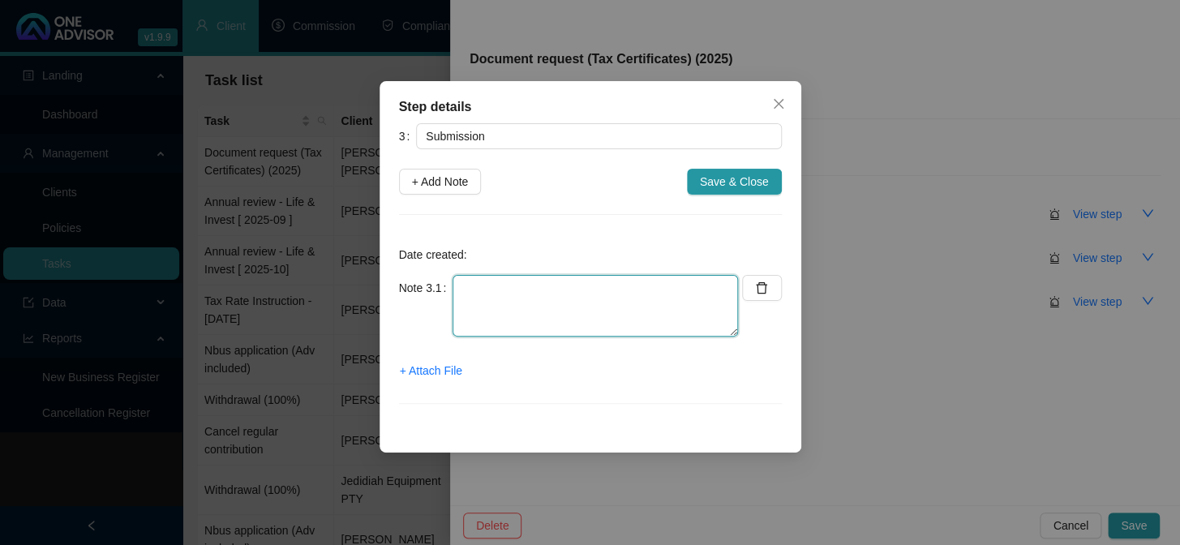
click at [505, 300] on textarea at bounding box center [596, 306] width 286 height 62
type textarea "Emailed to Grace"
click at [429, 369] on span "+ Attach File" at bounding box center [431, 371] width 62 height 18
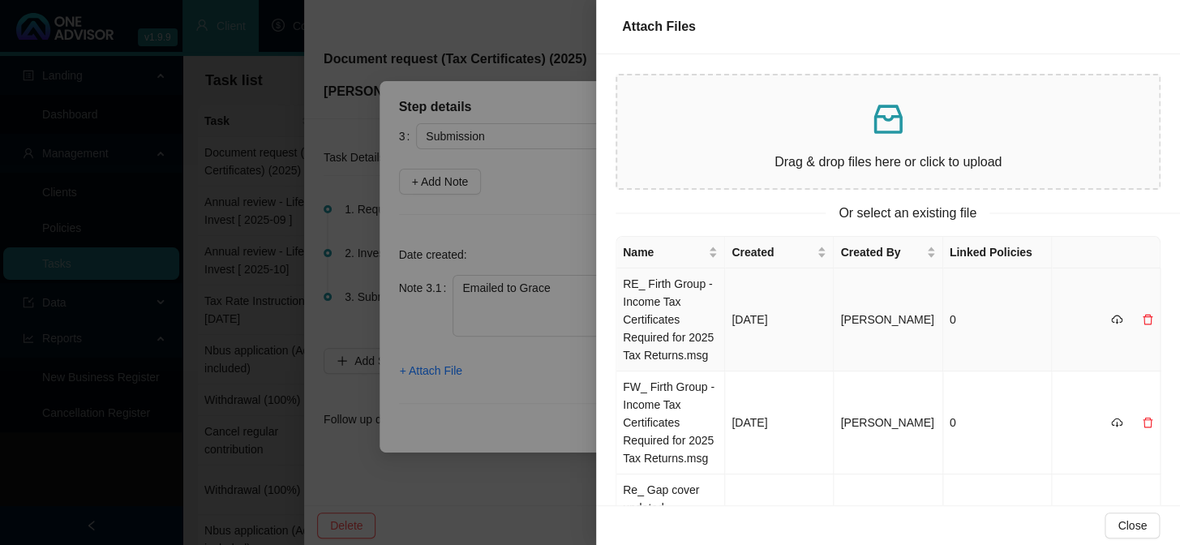
click at [647, 308] on td "RE_ Firth Group - Income Tax Certificates Required for 2025 Tax Returns.msg" at bounding box center [671, 320] width 109 height 103
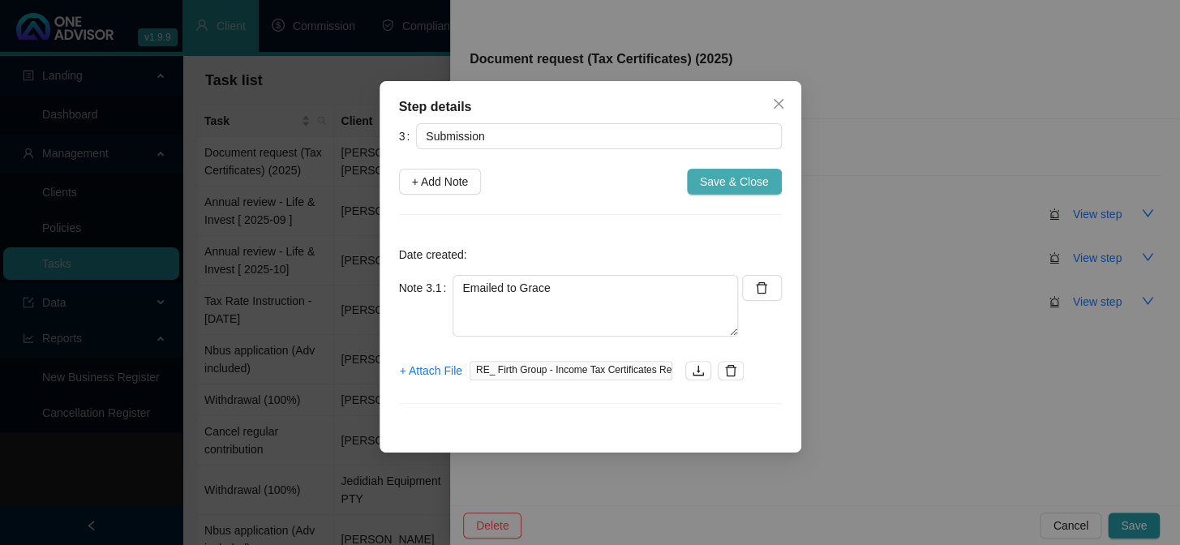
click at [748, 178] on span "Save & Close" at bounding box center [734, 182] width 69 height 18
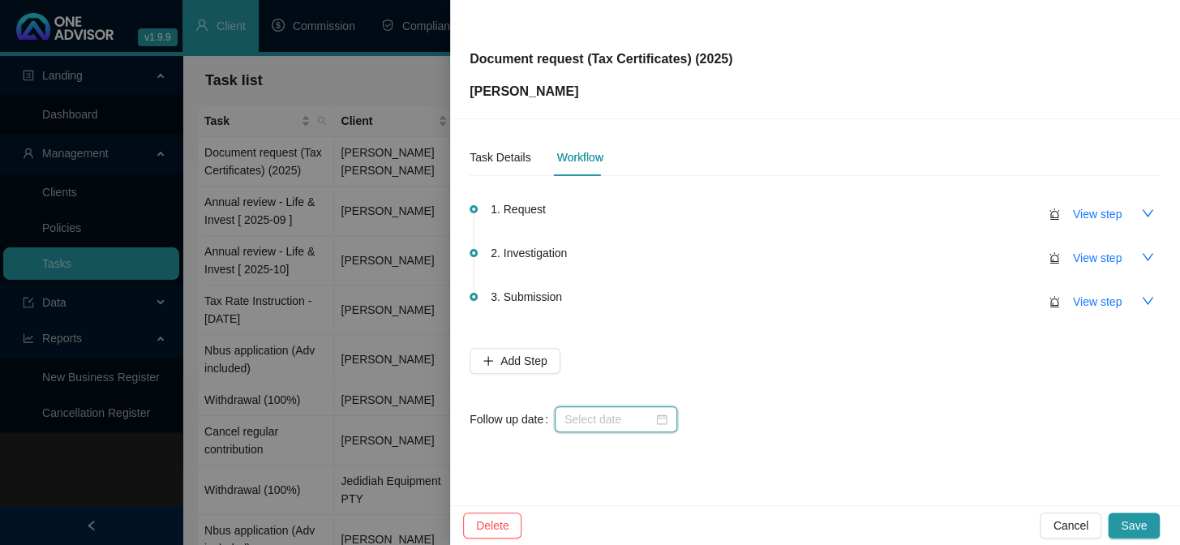
click at [605, 420] on input at bounding box center [609, 420] width 88 height 18
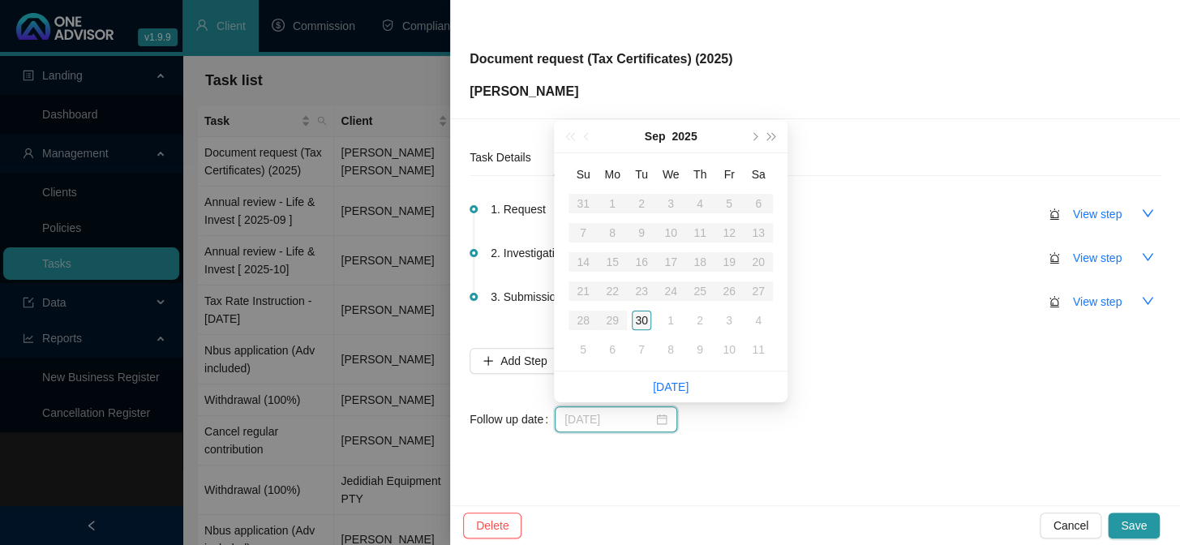
type input "[DATE]"
click at [648, 321] on div "30" at bounding box center [641, 320] width 19 height 19
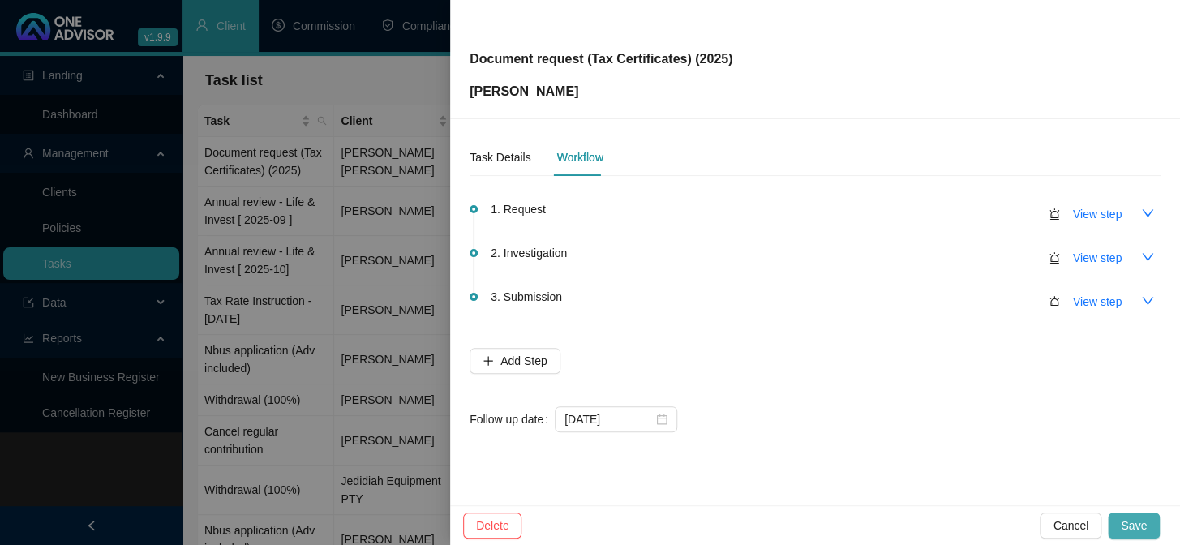
click at [1144, 527] on span "Save" at bounding box center [1134, 526] width 26 height 18
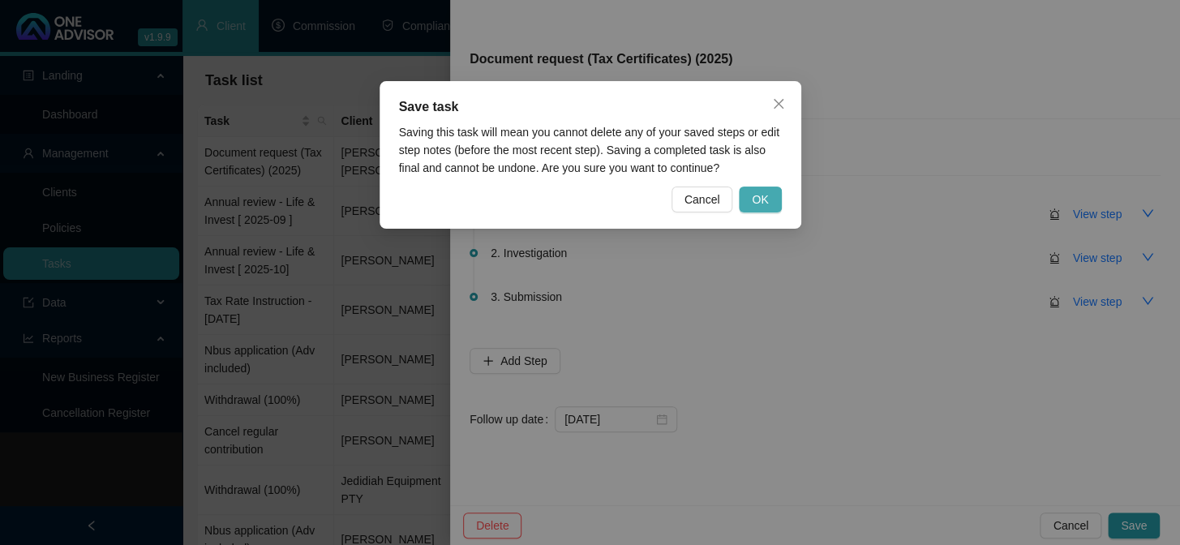
click at [781, 197] on button "OK" at bounding box center [760, 200] width 42 height 26
